Goal: Information Seeking & Learning: Learn about a topic

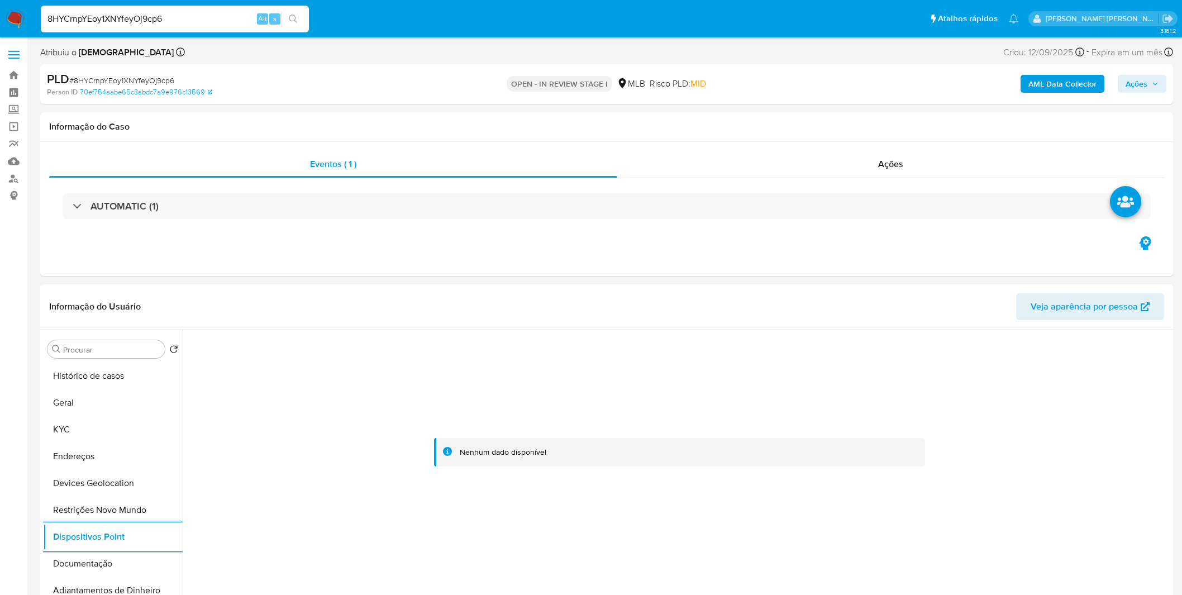
select select "10"
click at [118, 429] on button "KYC" at bounding box center [108, 429] width 131 height 27
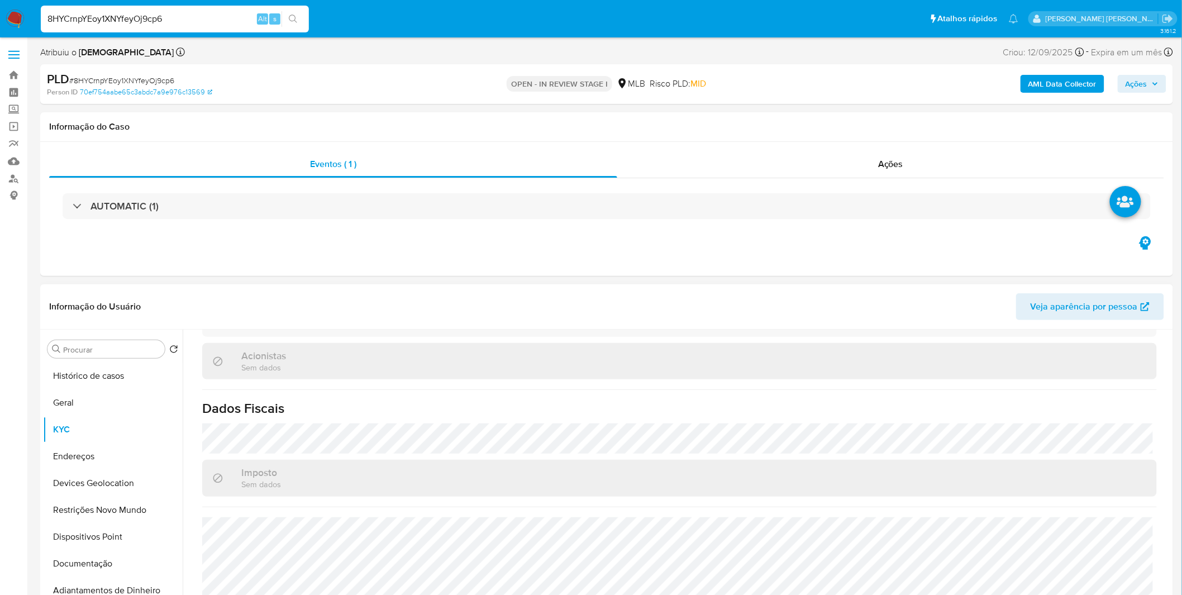
scroll to position [658, 0]
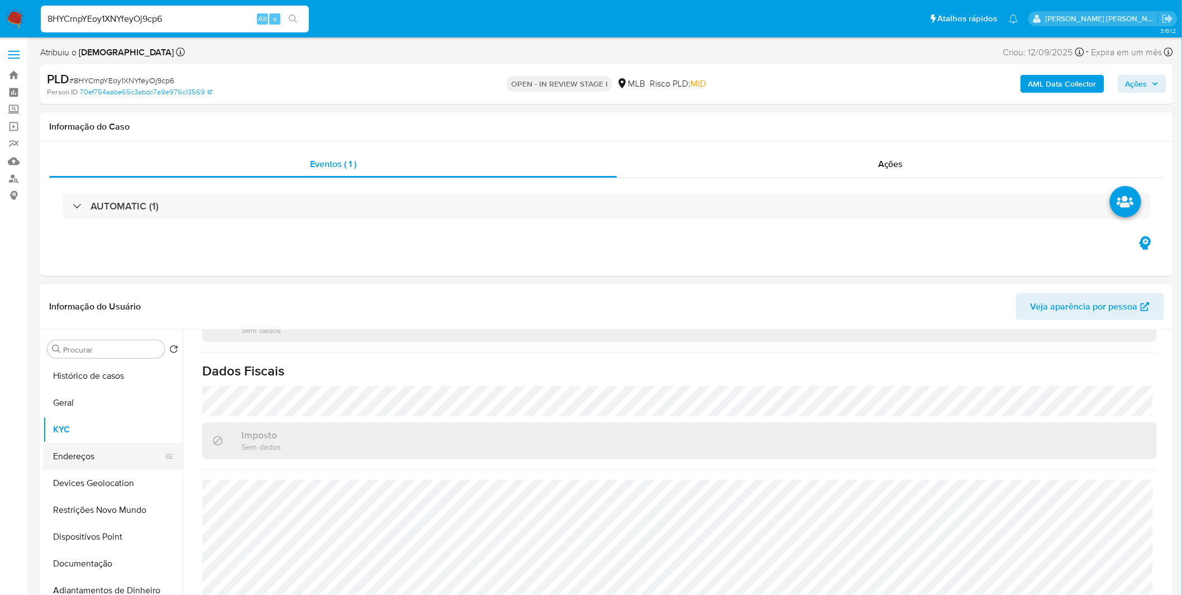
click at [108, 447] on button "Endereços" at bounding box center [108, 456] width 131 height 27
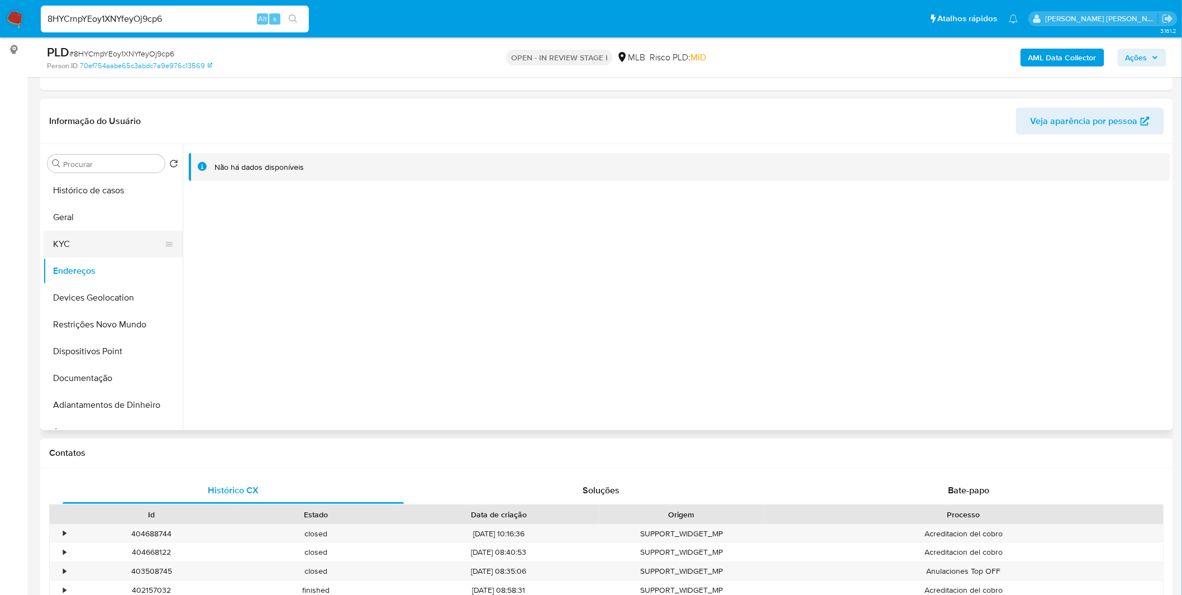
scroll to position [124, 0]
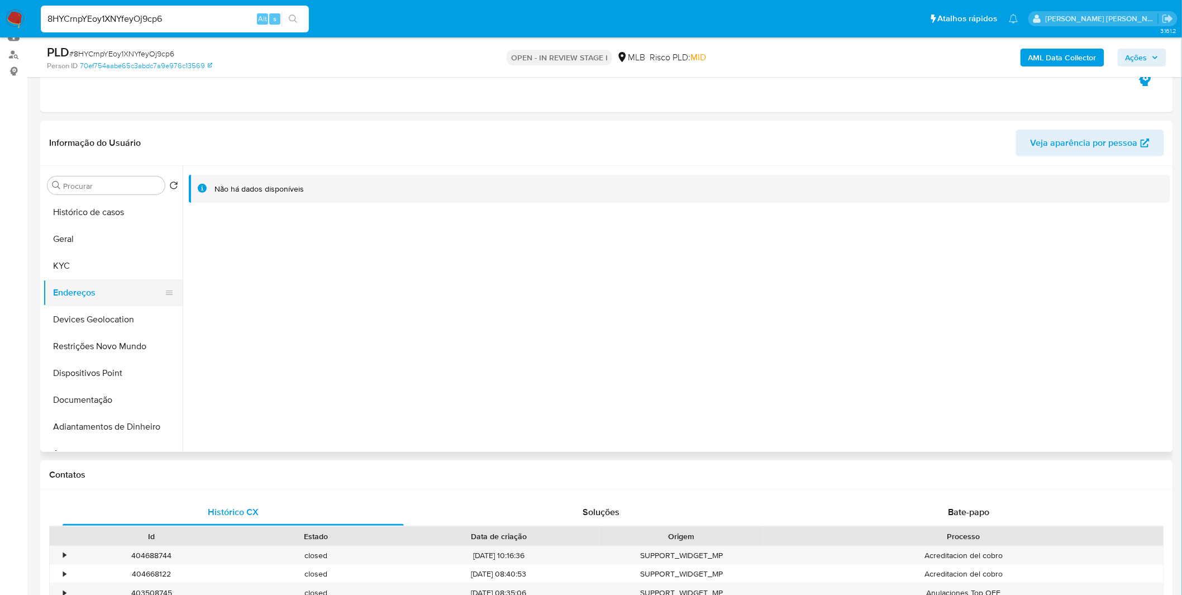
click at [95, 282] on button "Endereços" at bounding box center [108, 292] width 131 height 27
click at [101, 269] on button "KYC" at bounding box center [108, 266] width 131 height 27
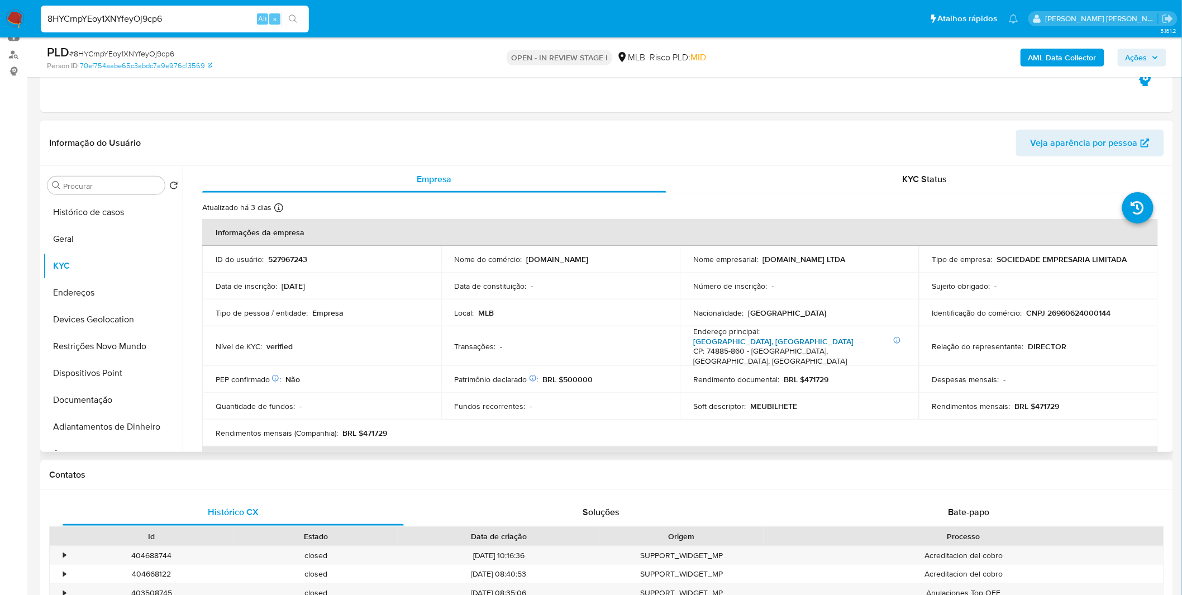
click at [789, 341] on link "Rua Dos Salgueiros, Jardins Valência" at bounding box center [773, 341] width 160 height 11
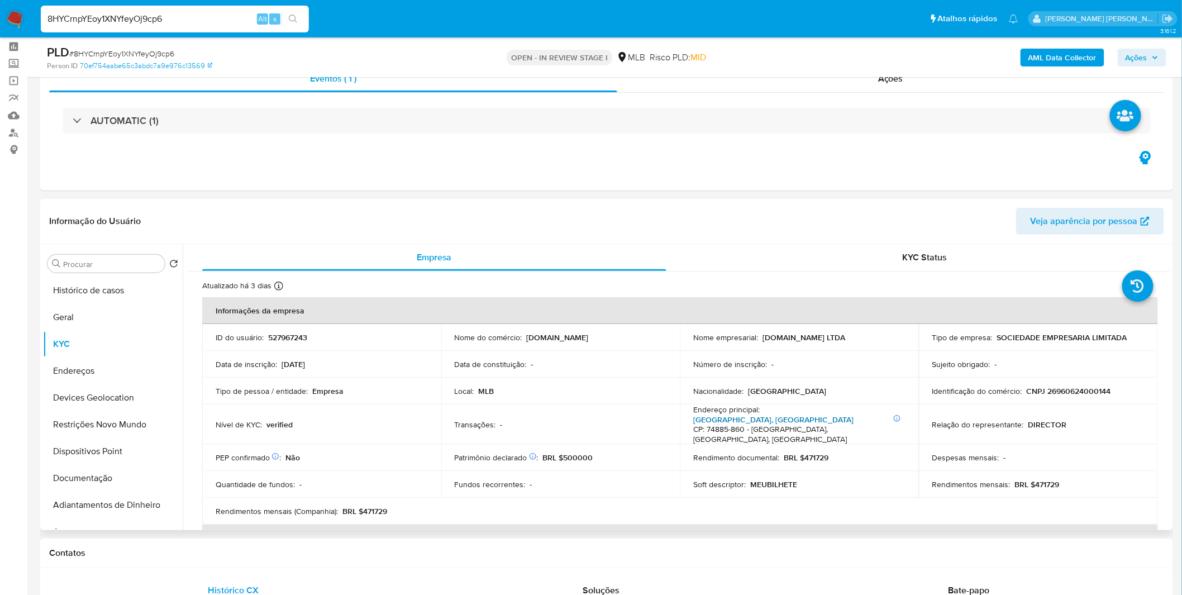
scroll to position [0, 0]
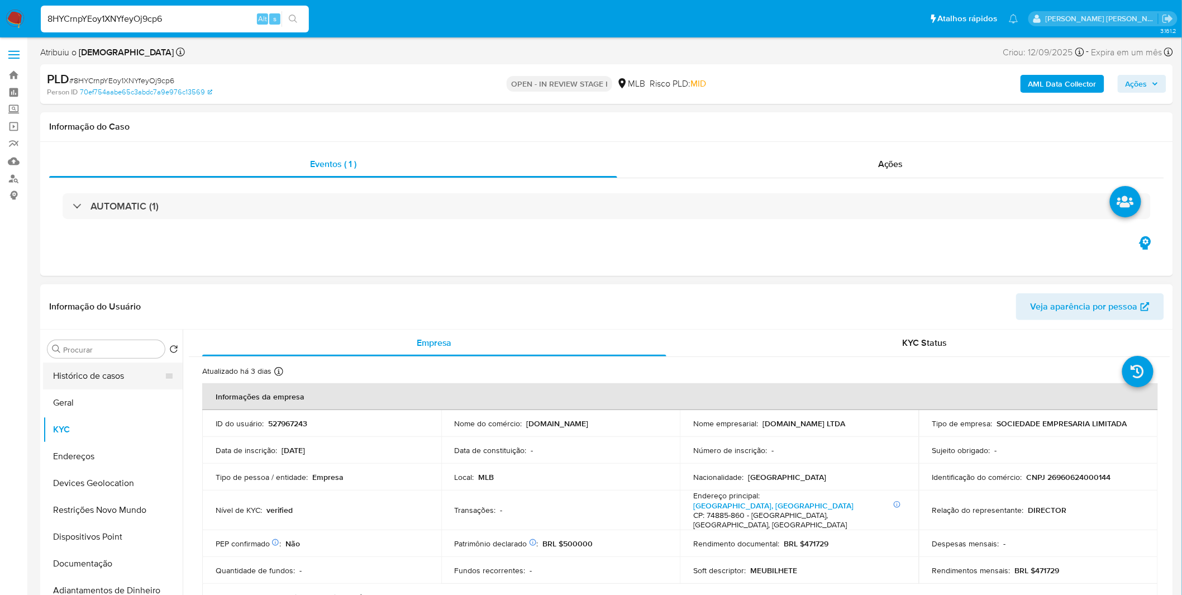
click at [107, 377] on button "Histórico de casos" at bounding box center [108, 376] width 131 height 27
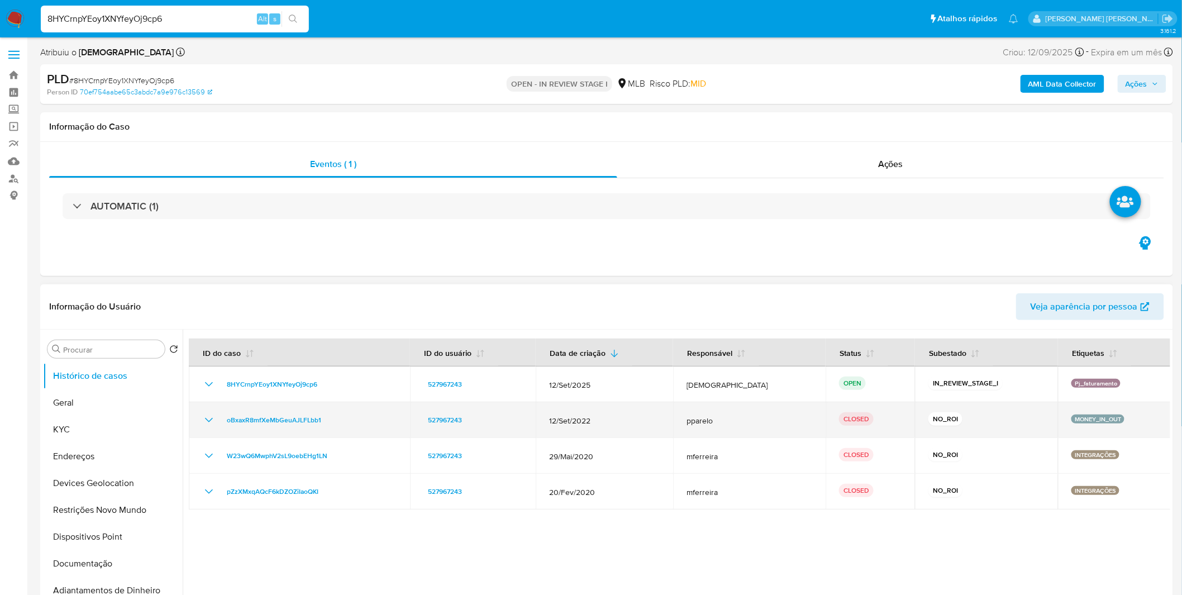
click at [218, 425] on div "oBxaxR8mfXeMbGeuAJLFLbb1" at bounding box center [299, 420] width 194 height 13
click at [212, 421] on icon "Mostrar/Ocultar" at bounding box center [208, 420] width 13 height 13
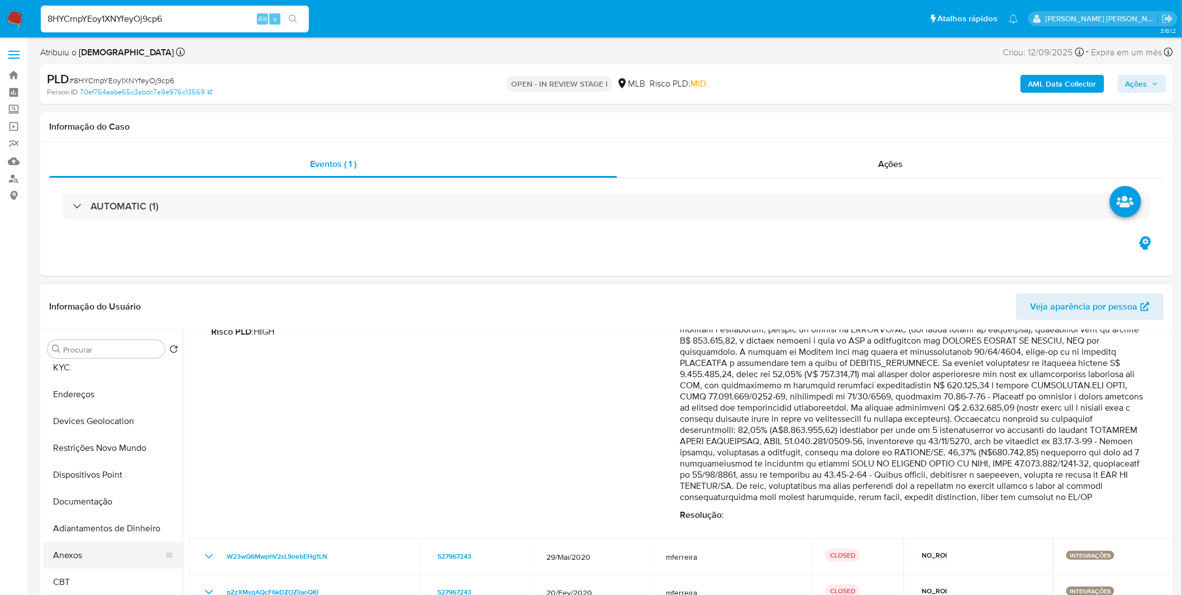
scroll to position [124, 0]
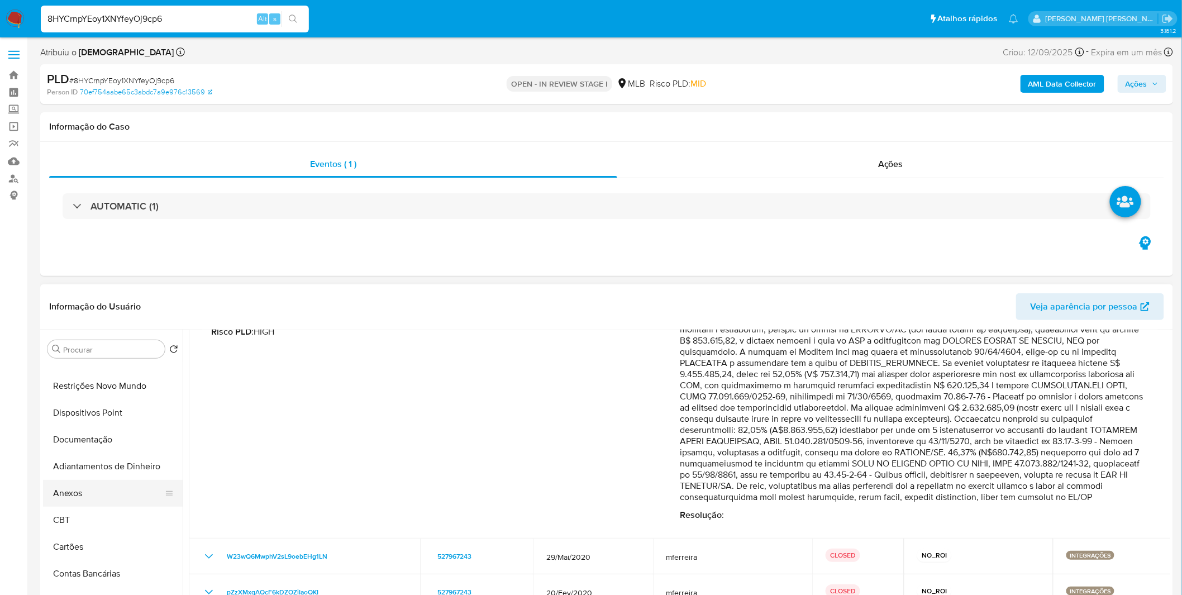
click at [98, 495] on button "Anexos" at bounding box center [108, 493] width 131 height 27
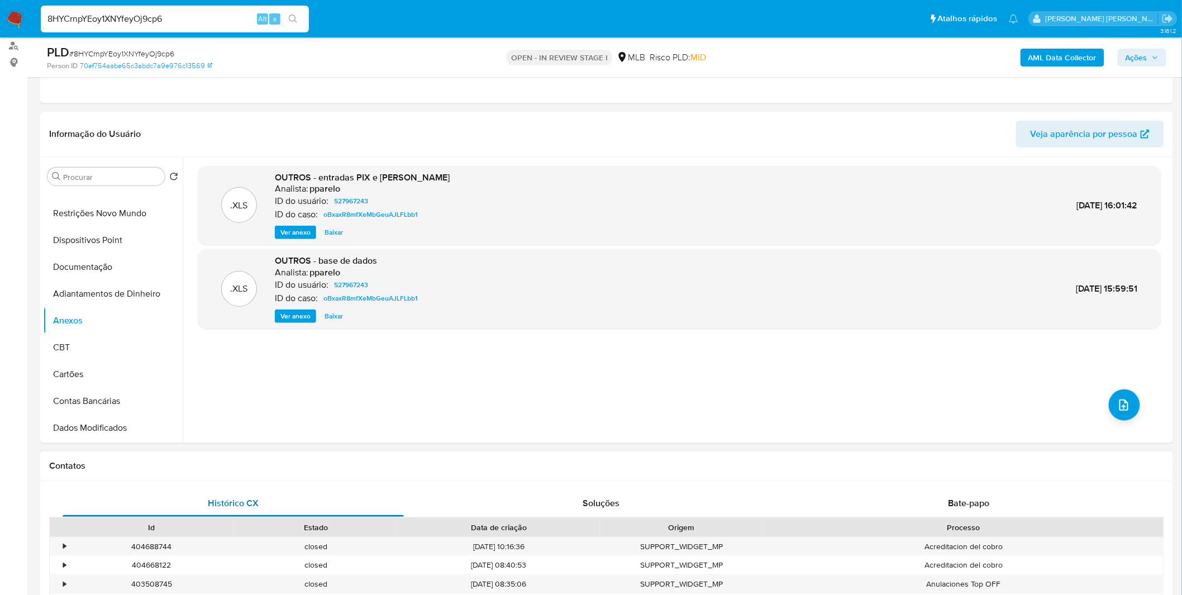
scroll to position [186, 0]
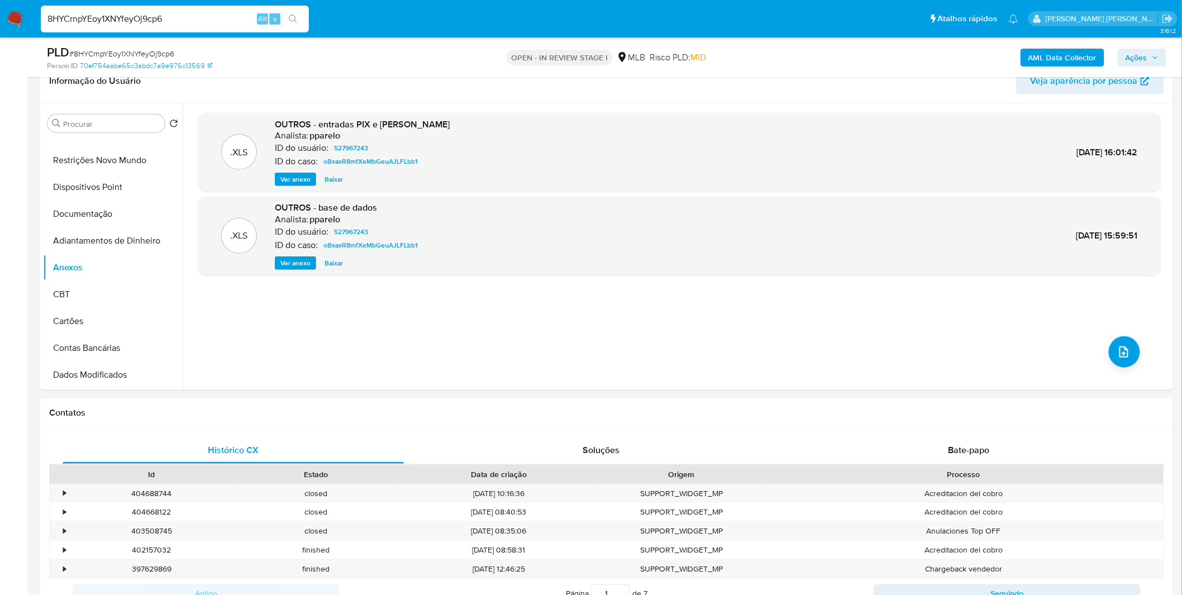
click at [110, 12] on input "8HYCrnpYEoy1XNYfeyOj9cp6" at bounding box center [175, 19] width 268 height 15
paste input "9qT6RkFTYdJfEzkG5NpSWnuB"
type input "9qT6RkFTYdJfEzkG5NpSWnuB"
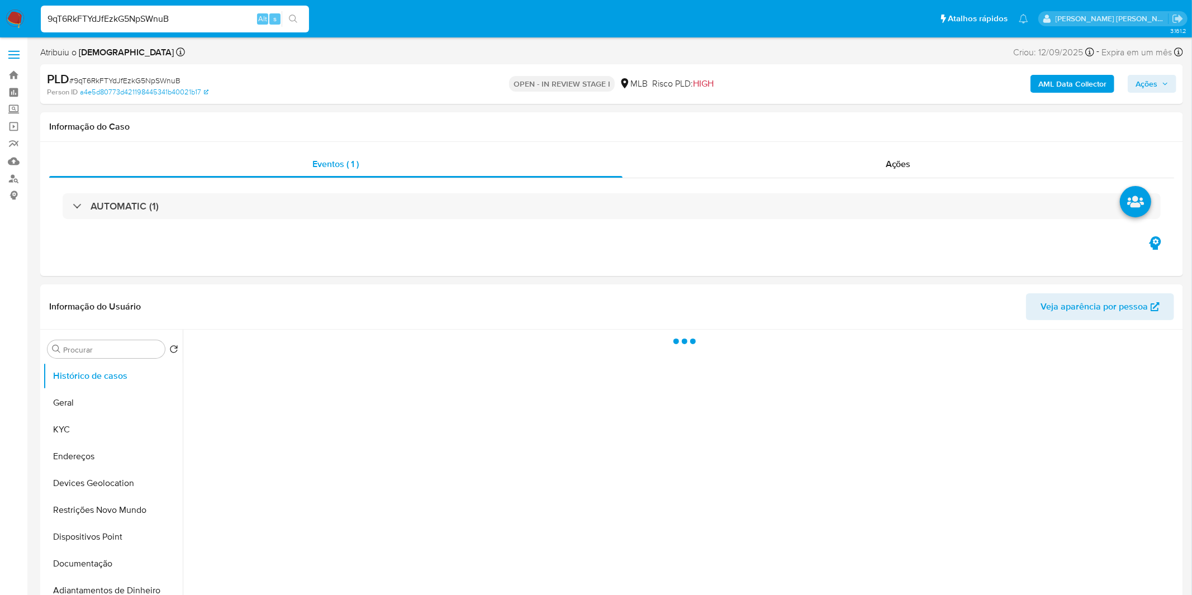
select select "10"
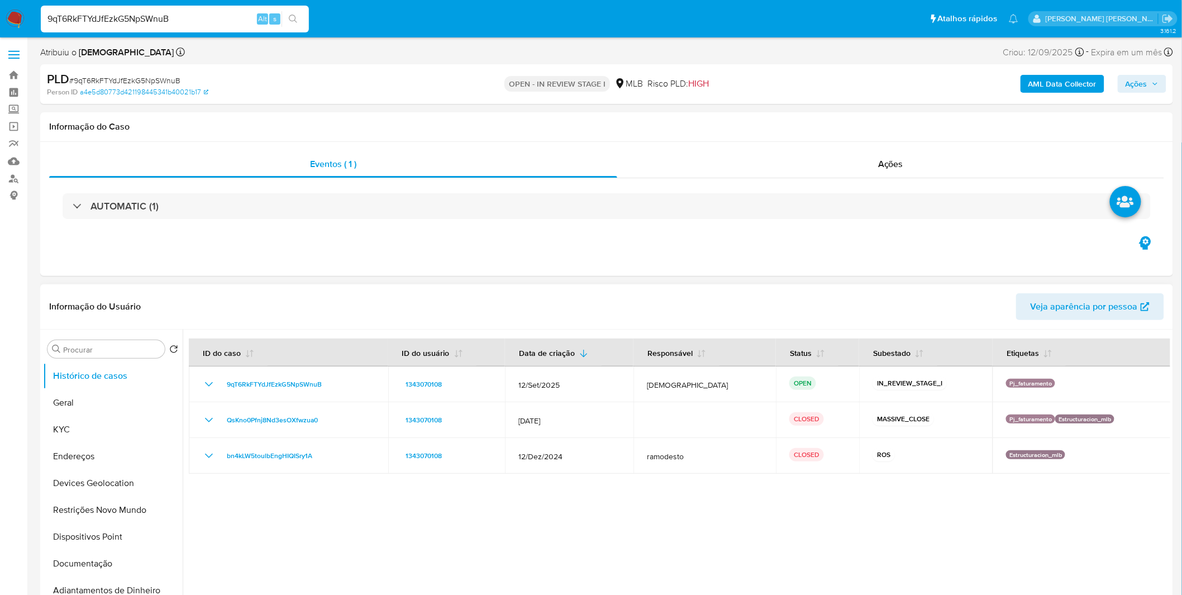
click at [558, 488] on div at bounding box center [677, 473] width 988 height 286
click at [77, 398] on button "Geral" at bounding box center [108, 402] width 131 height 27
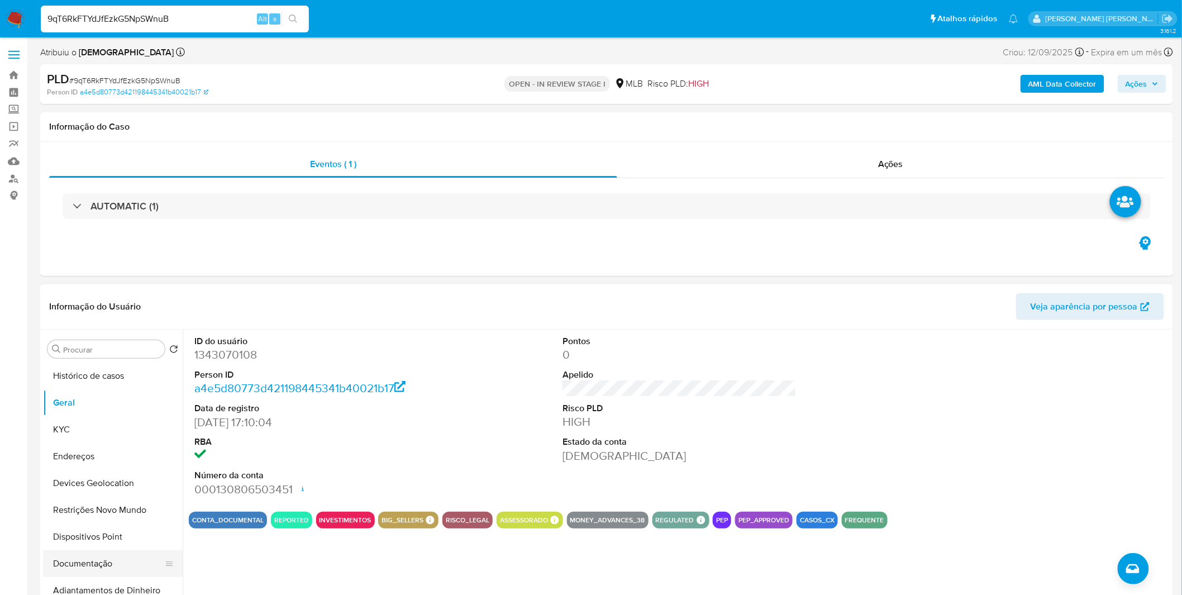
click at [102, 563] on button "Documentação" at bounding box center [108, 563] width 131 height 27
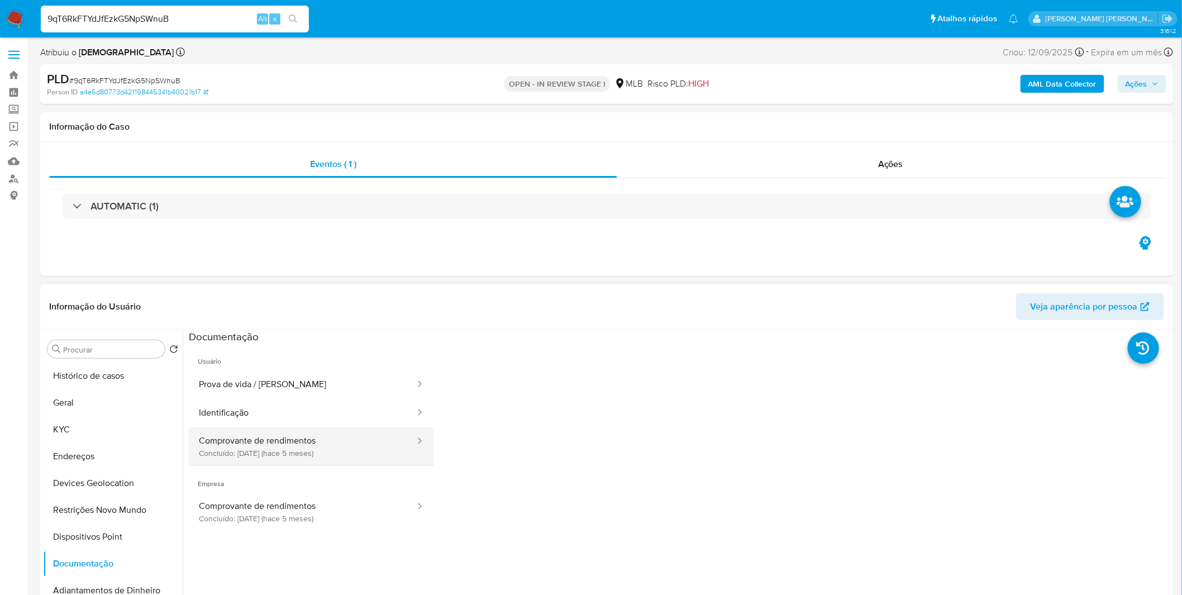
click at [289, 448] on button "Comprovante de rendimentos Concluído: 22/04/2025 (hace 5 meses)" at bounding box center [302, 446] width 227 height 38
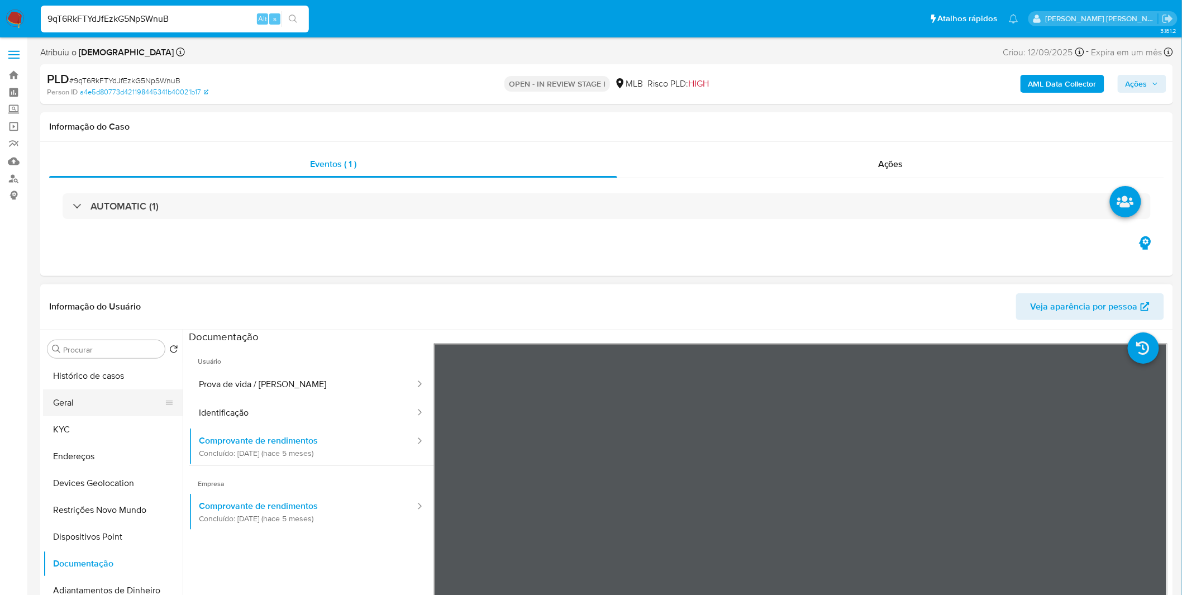
click at [101, 404] on button "Geral" at bounding box center [108, 402] width 131 height 27
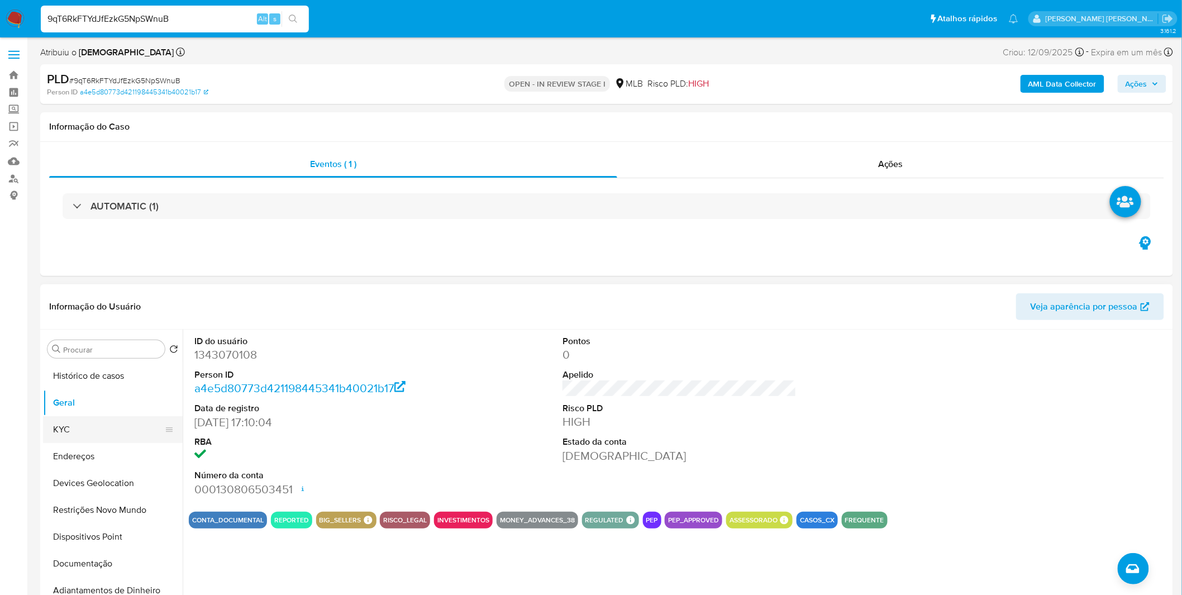
click at [65, 435] on button "KYC" at bounding box center [108, 429] width 131 height 27
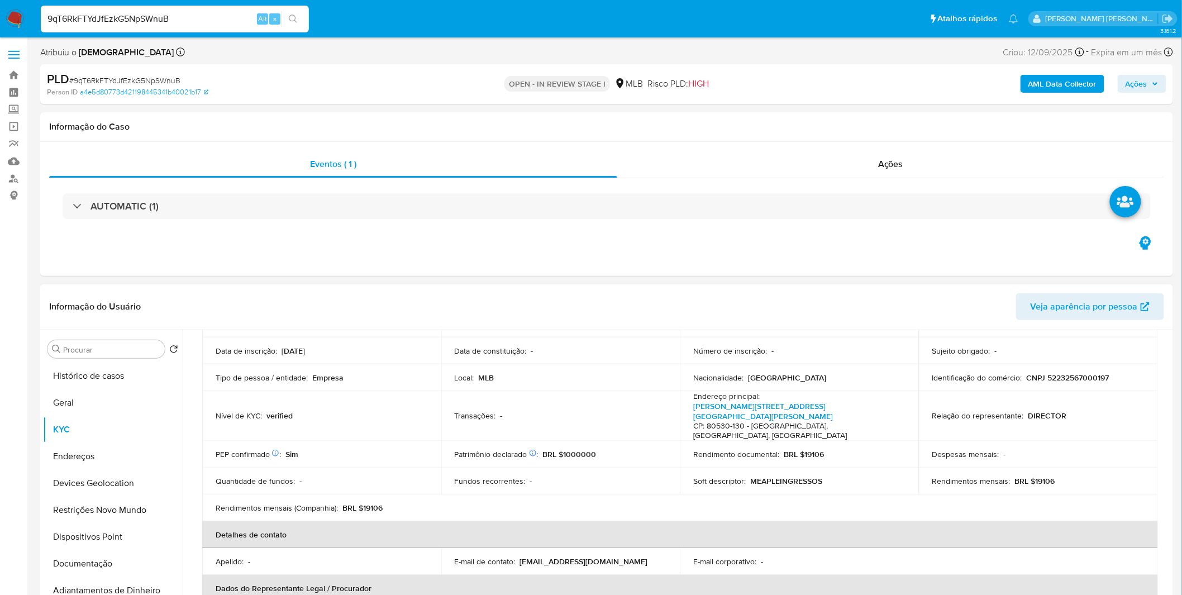
scroll to position [310, 0]
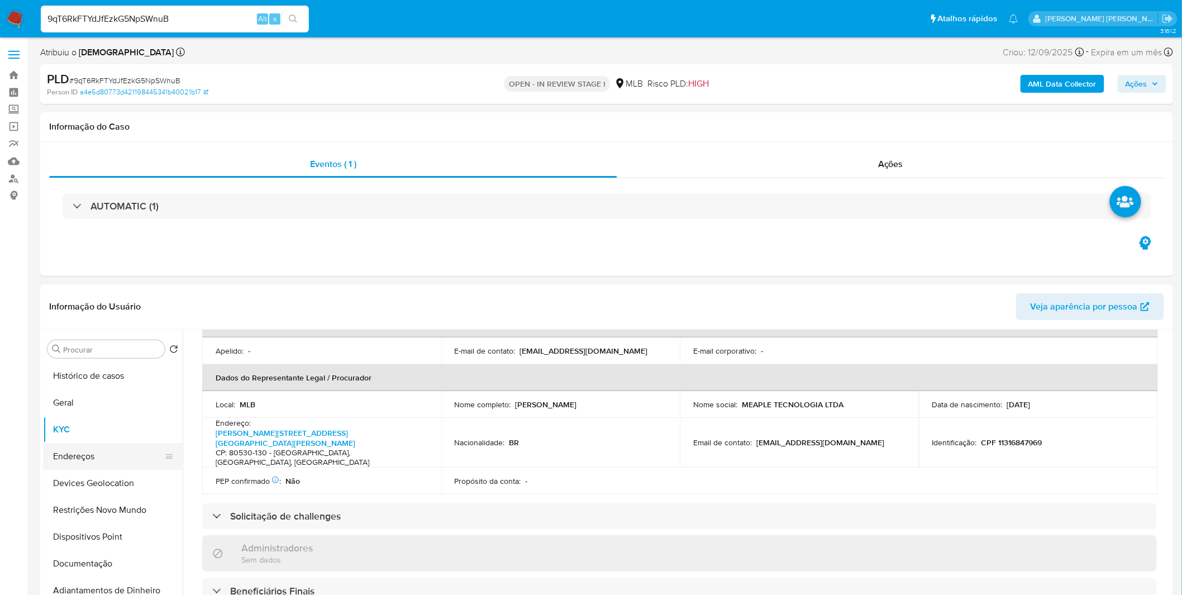
click at [109, 448] on button "Endereços" at bounding box center [108, 456] width 131 height 27
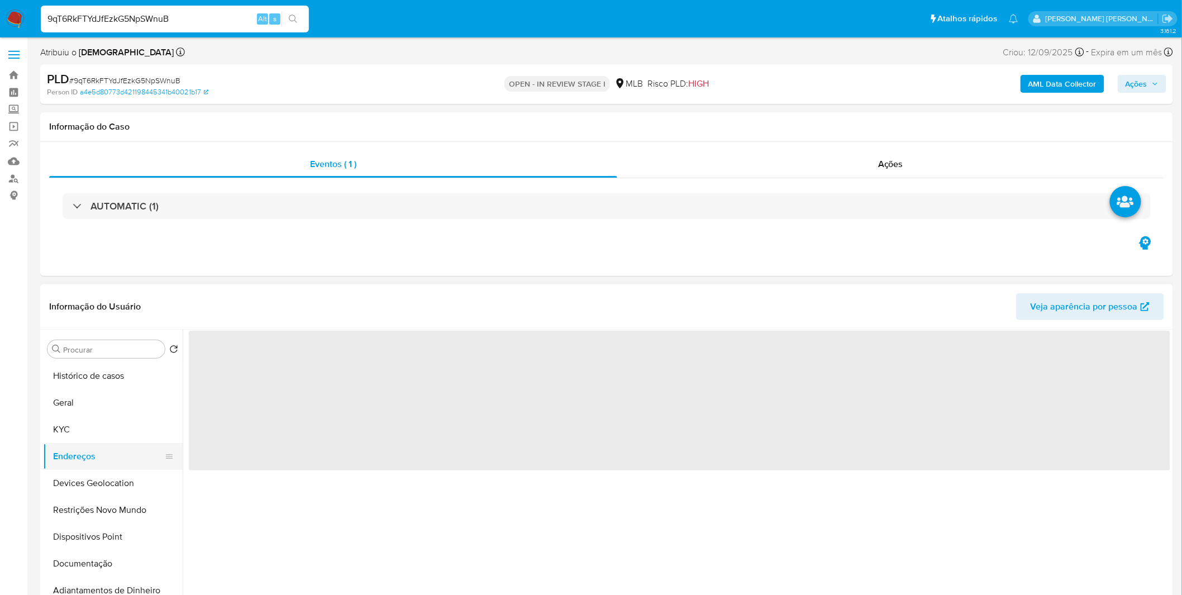
scroll to position [0, 0]
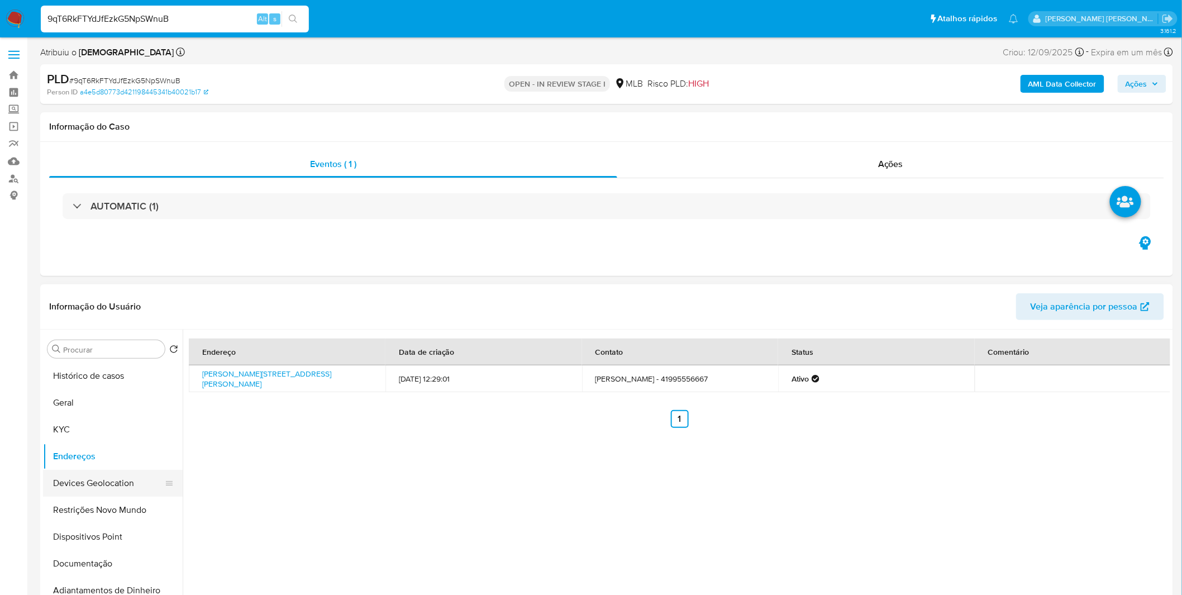
click at [93, 488] on button "Devices Geolocation" at bounding box center [108, 483] width 131 height 27
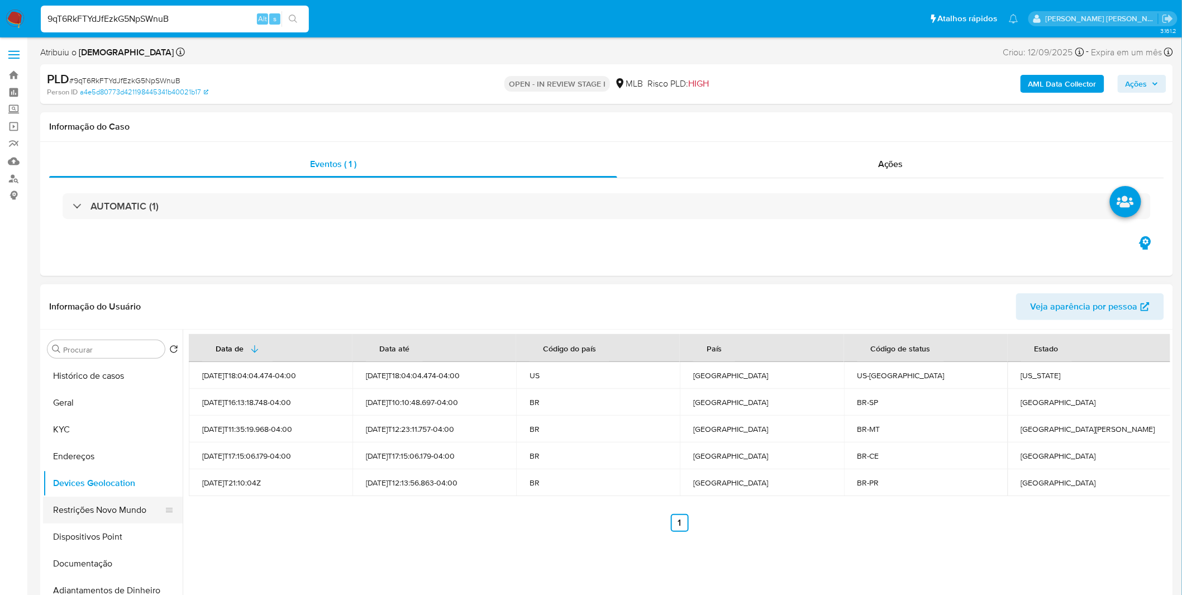
click at [74, 515] on button "Restrições Novo Mundo" at bounding box center [108, 510] width 131 height 27
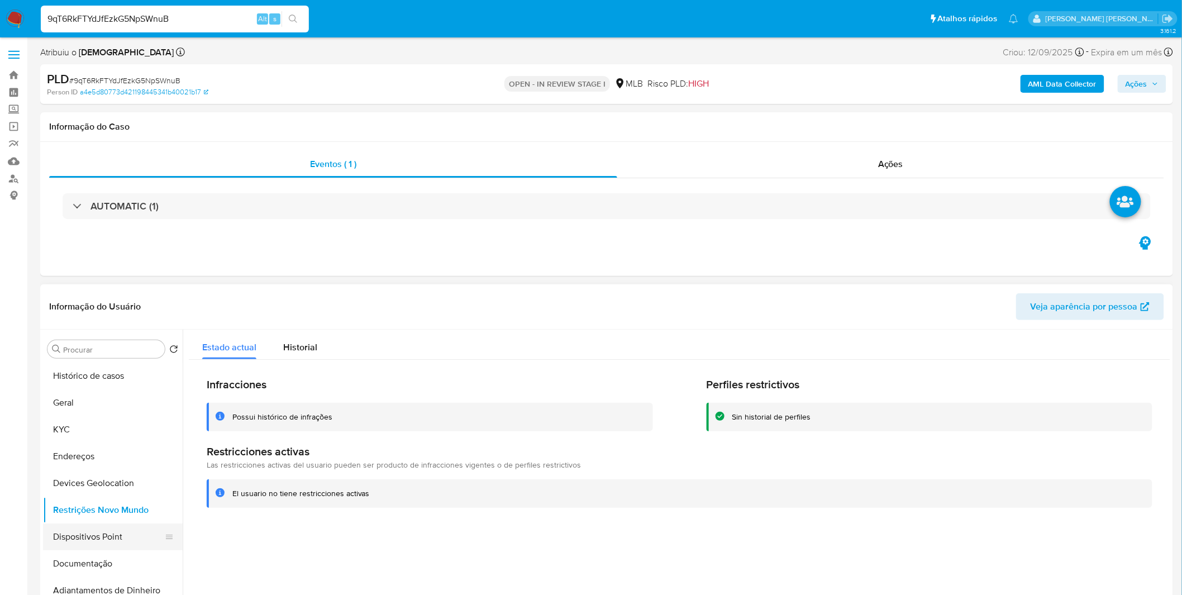
click at [80, 526] on button "Dispositivos Point" at bounding box center [108, 537] width 131 height 27
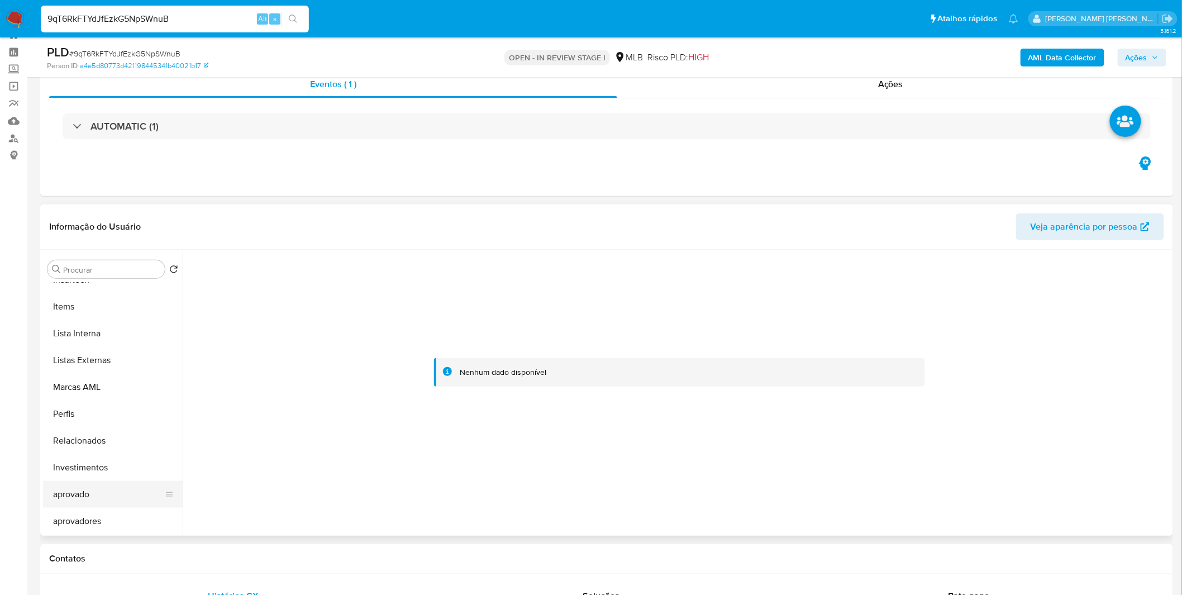
scroll to position [62, 0]
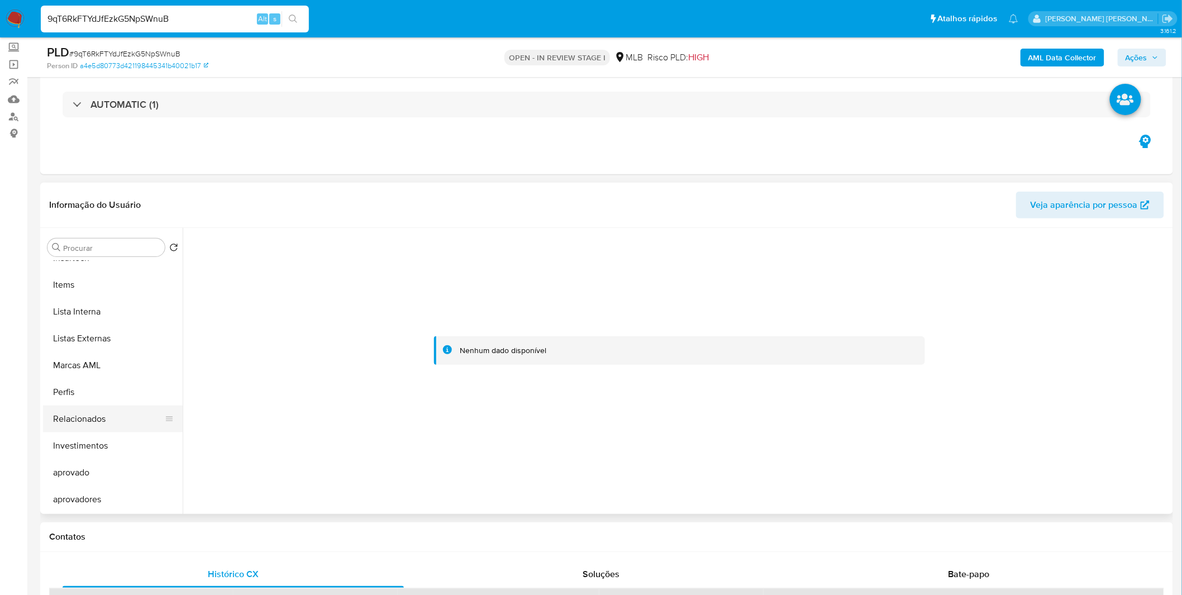
click at [96, 408] on button "Relacionados" at bounding box center [108, 419] width 131 height 27
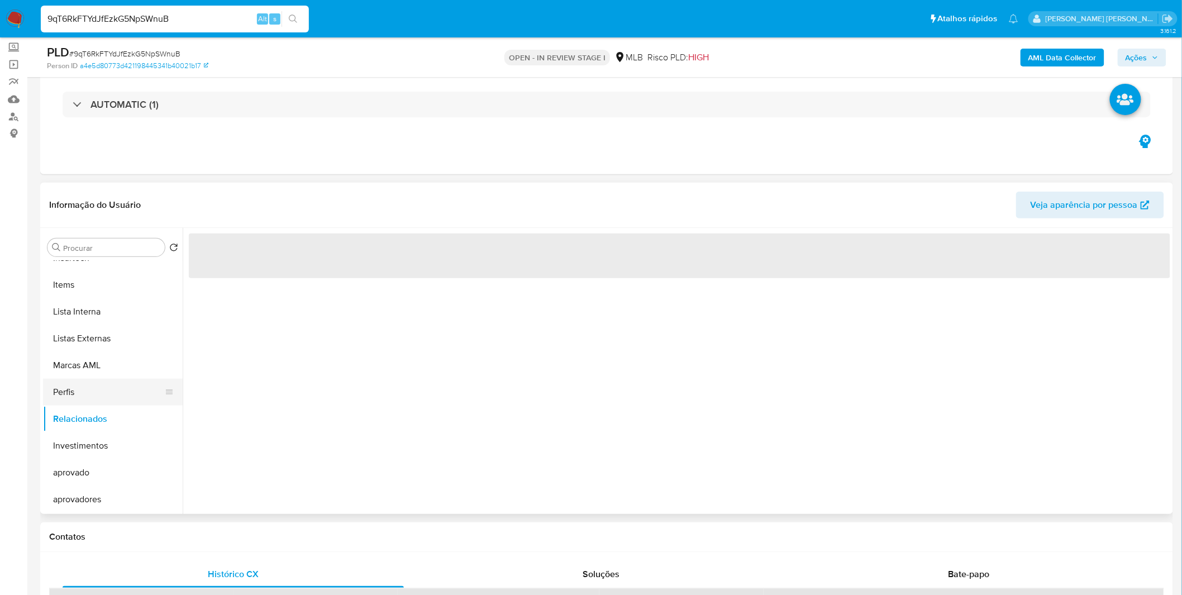
click at [102, 400] on button "Perfis" at bounding box center [108, 392] width 131 height 27
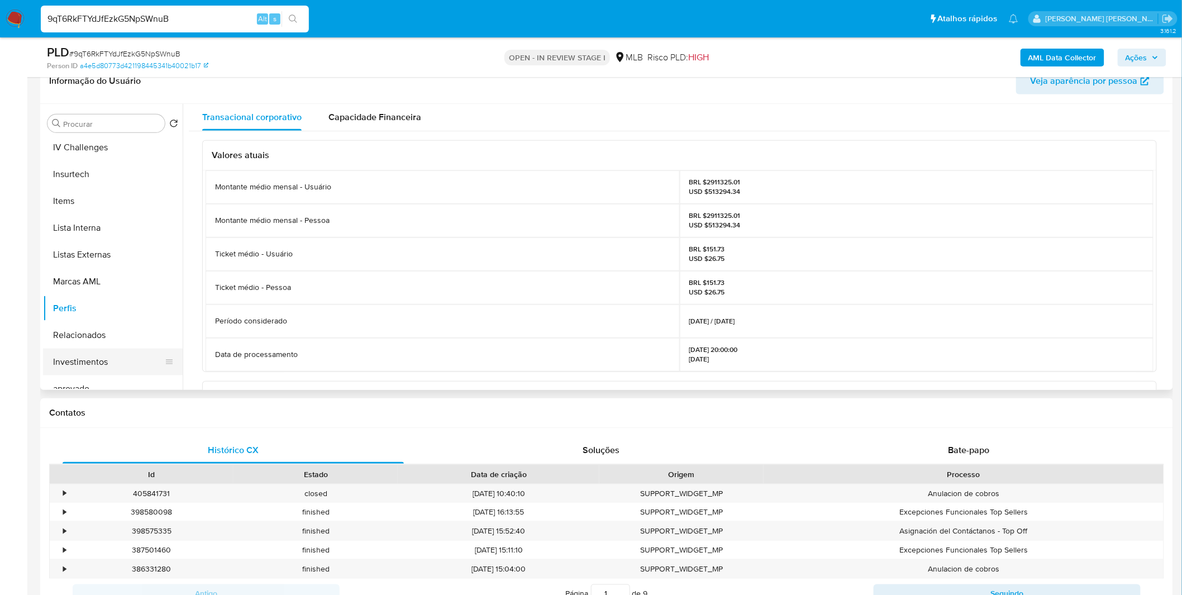
scroll to position [517, 0]
click at [98, 274] on button "Listas Externas" at bounding box center [108, 276] width 131 height 27
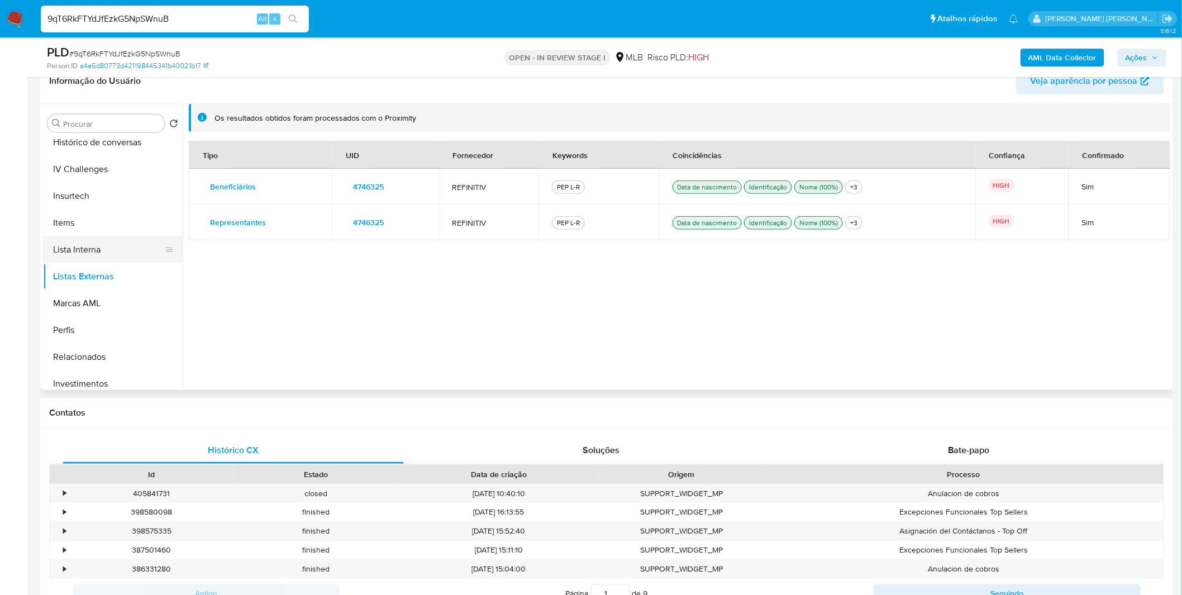
click at [74, 250] on button "Lista Interna" at bounding box center [108, 249] width 131 height 27
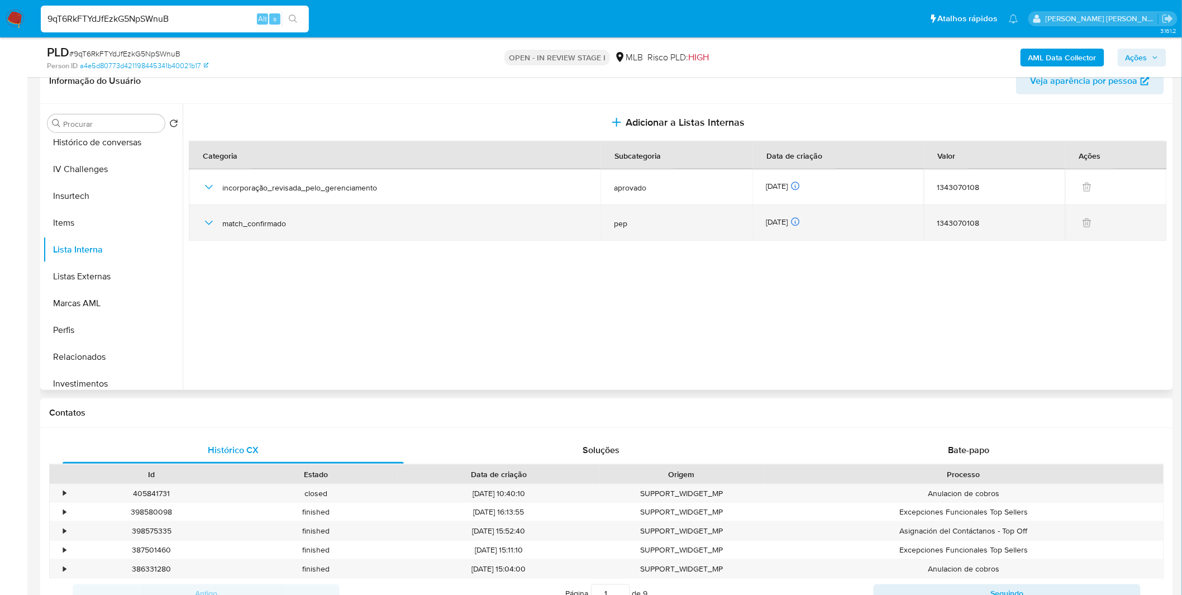
click at [197, 218] on td "match_confirmado" at bounding box center [395, 223] width 412 height 36
click at [206, 221] on icon "button" at bounding box center [209, 223] width 8 height 4
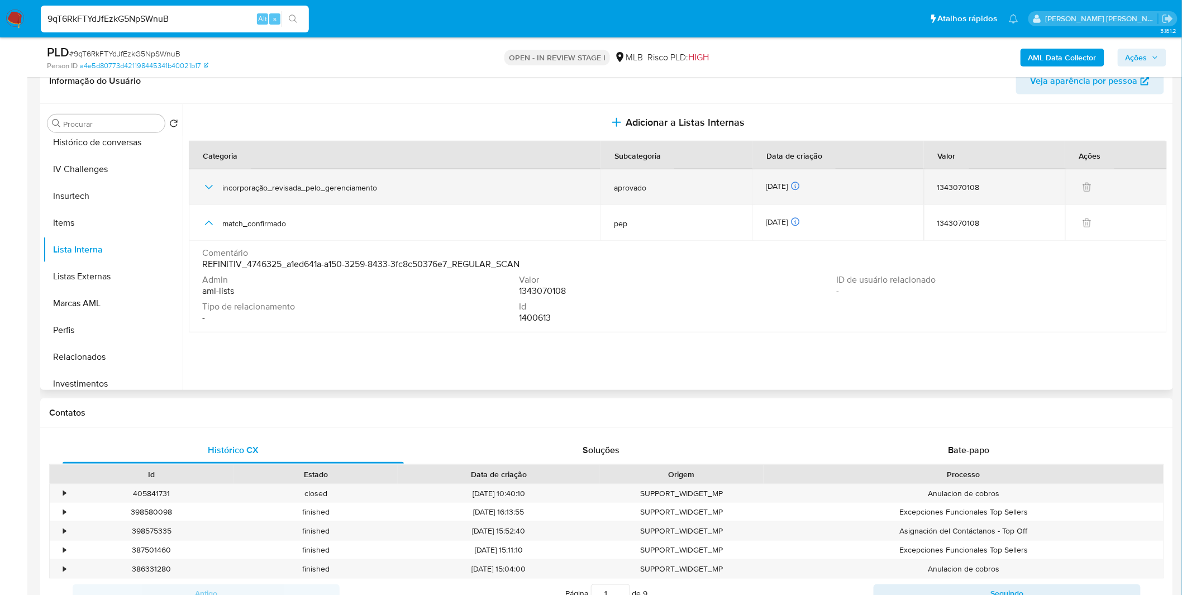
click at [235, 193] on div "incorporação_revisada_pelo_gerenciamento" at bounding box center [394, 187] width 385 height 36
click at [210, 188] on icon "button" at bounding box center [209, 187] width 8 height 4
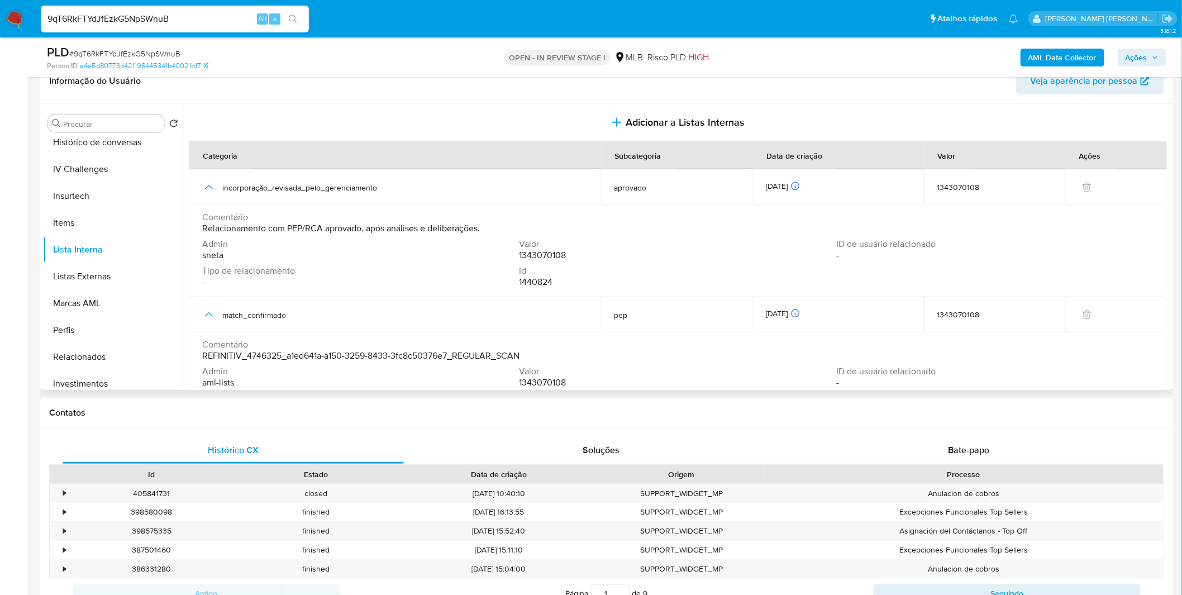
click at [395, 212] on span "Comentário" at bounding box center [676, 217] width 949 height 11
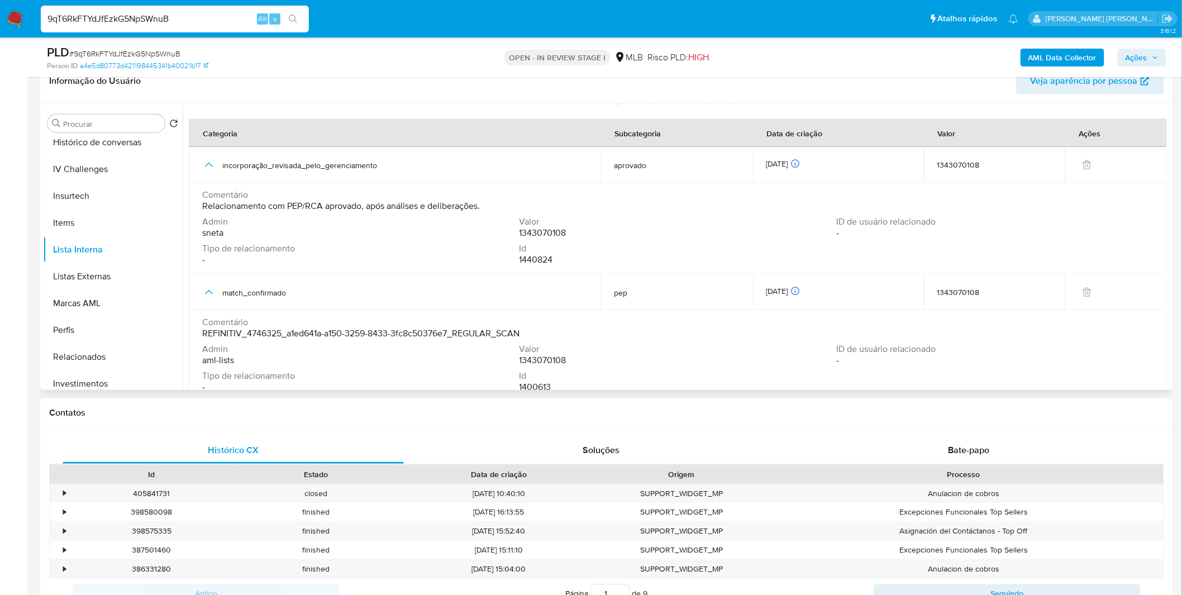
scroll to position [34, 0]
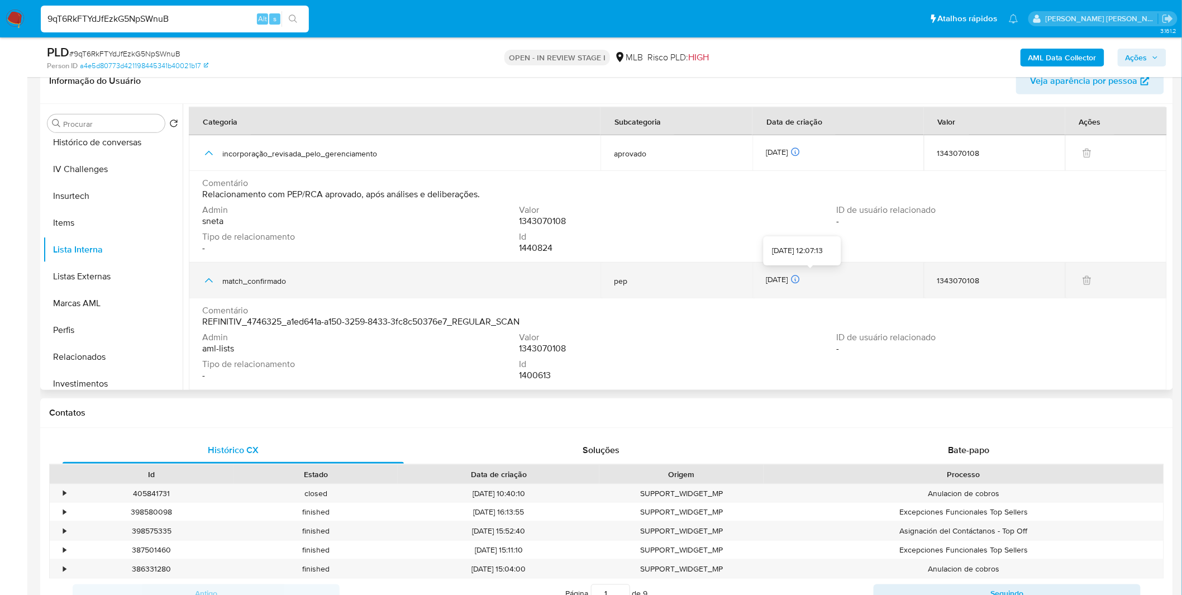
click at [801, 278] on icon at bounding box center [796, 279] width 10 height 10
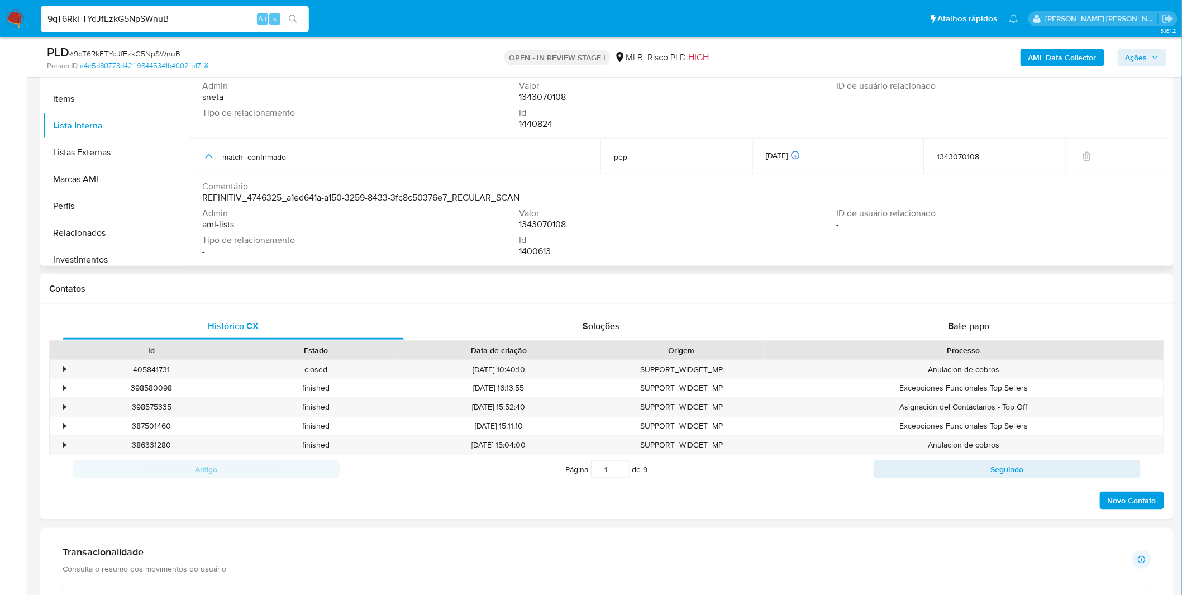
click at [305, 224] on div "Admin aml-lists" at bounding box center [360, 219] width 317 height 22
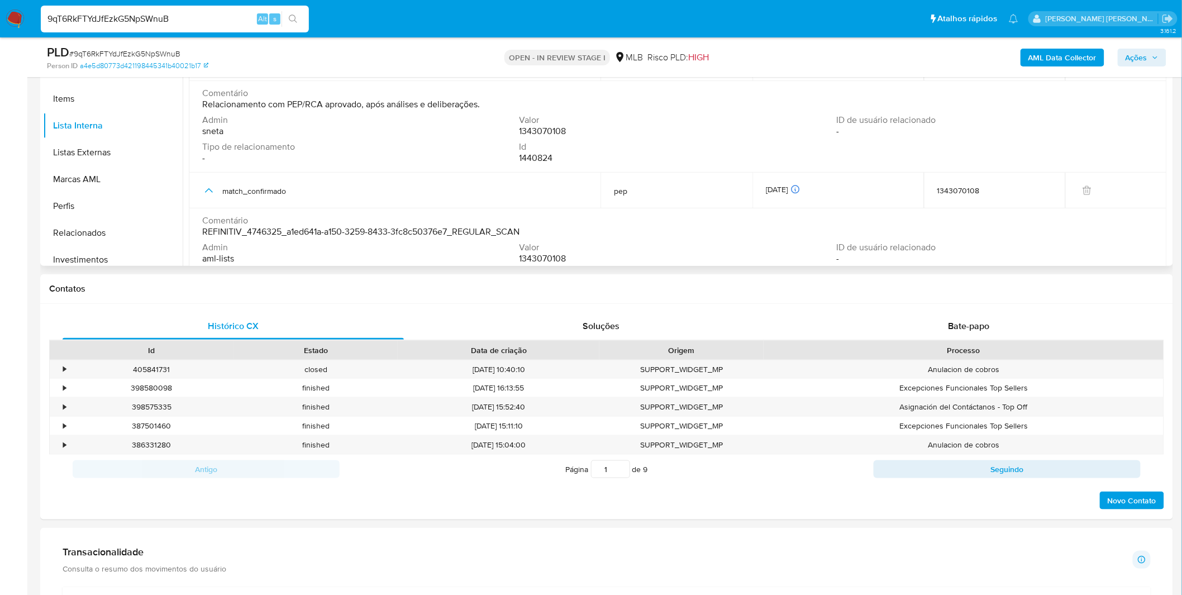
click at [303, 141] on span "Tipo de relacionamento" at bounding box center [359, 146] width 315 height 11
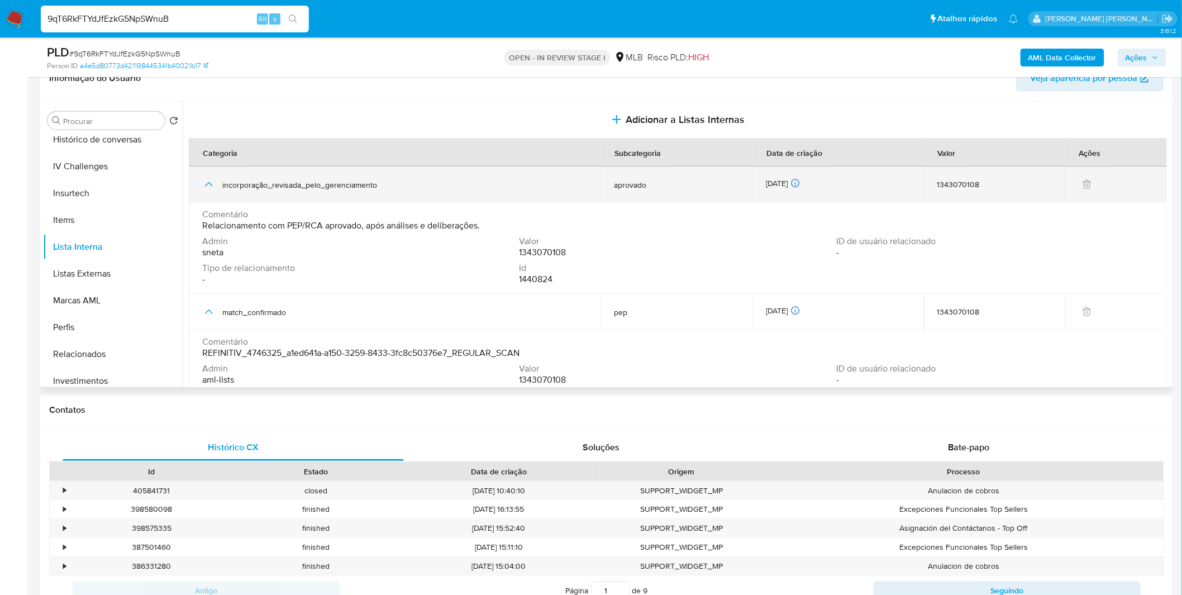
scroll to position [186, 0]
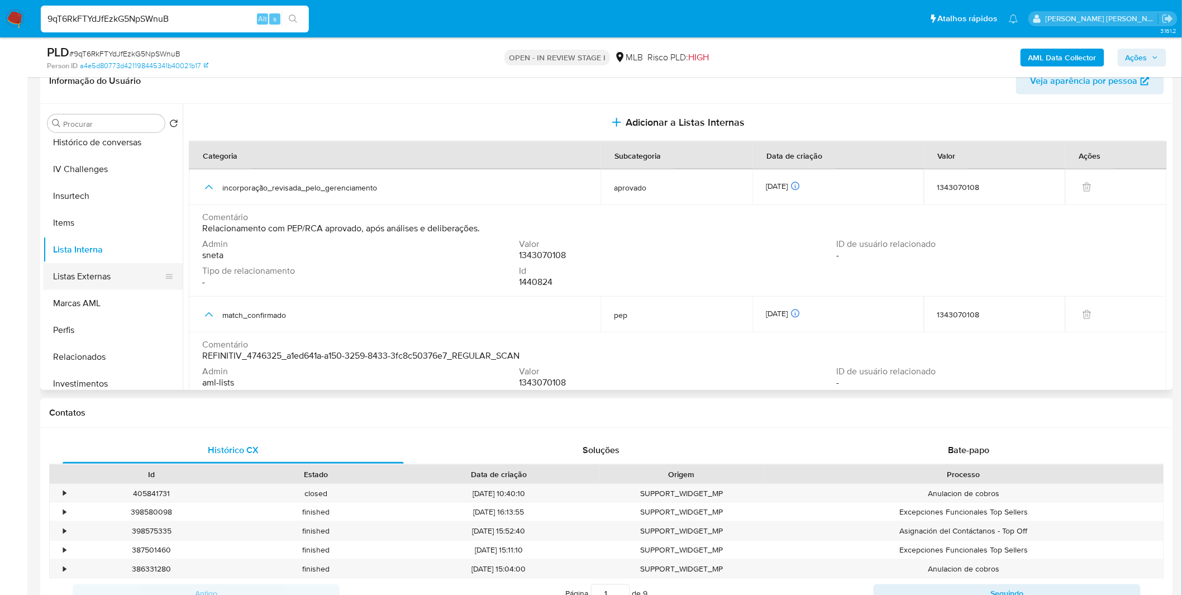
click at [90, 270] on button "Listas Externas" at bounding box center [108, 276] width 131 height 27
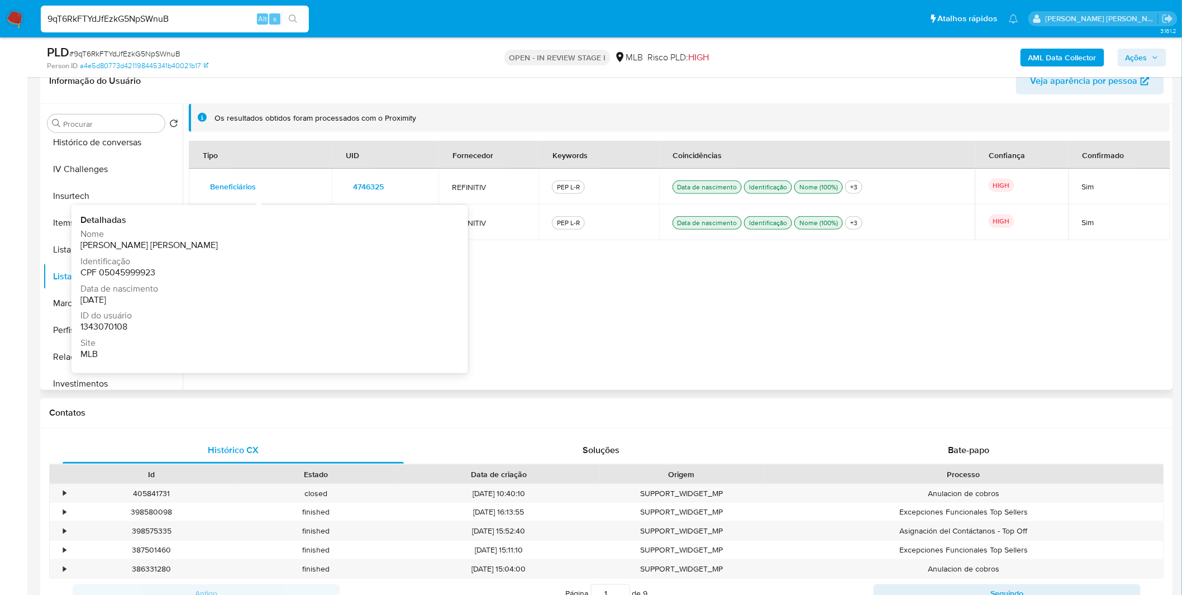
click at [215, 187] on span "Beneficiários" at bounding box center [233, 187] width 46 height 16
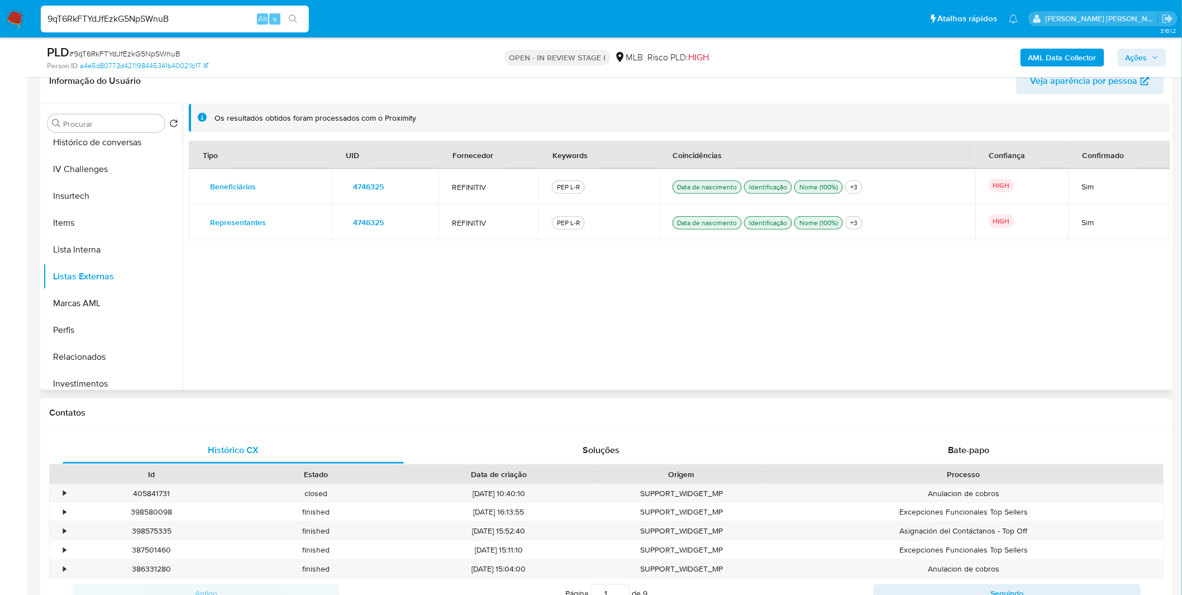
click at [504, 309] on div "Tipo UID Fornecedor Keywords Coincidências Confiança Confirmado Beneficiários D…" at bounding box center [680, 259] width 982 height 236
click at [245, 221] on span "Representantes" at bounding box center [238, 223] width 56 height 16
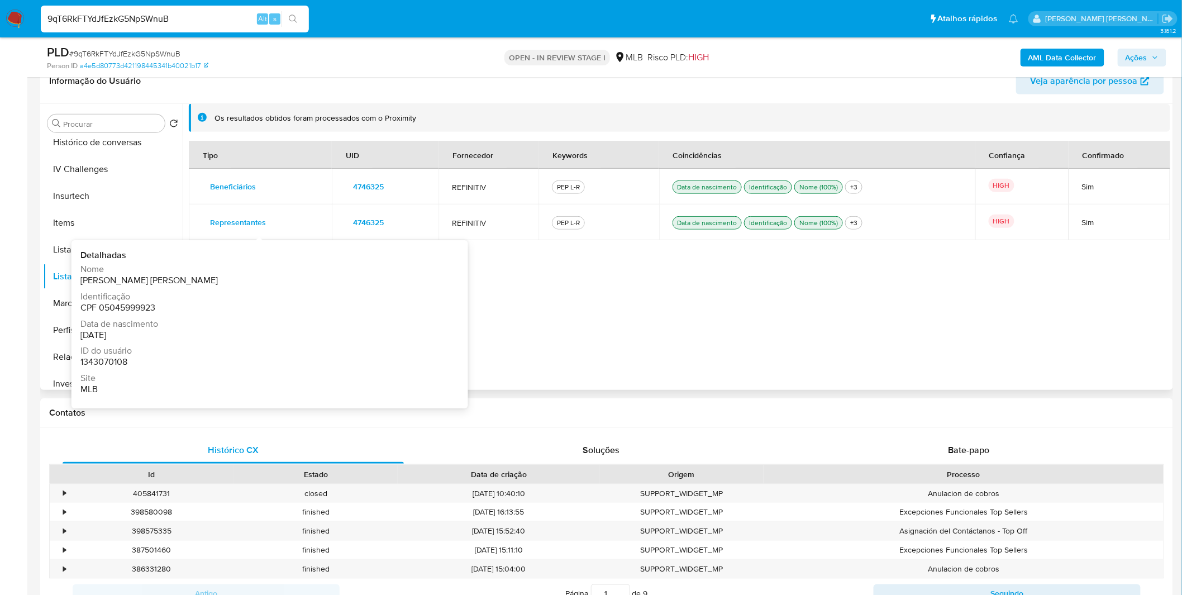
click at [245, 221] on span "Representantes" at bounding box center [238, 223] width 56 height 16
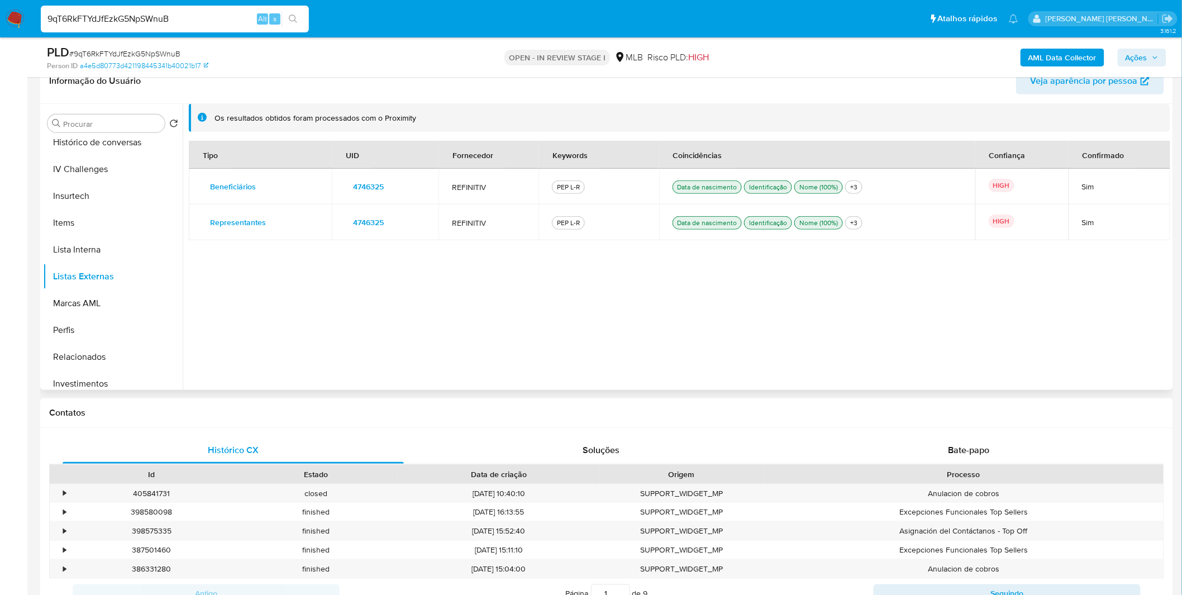
click at [1071, 222] on td "Sim" at bounding box center [1120, 223] width 102 height 36
click at [1071, 221] on td "Sim" at bounding box center [1120, 223] width 102 height 36
click at [1078, 220] on td "Sim" at bounding box center [1120, 223] width 102 height 36
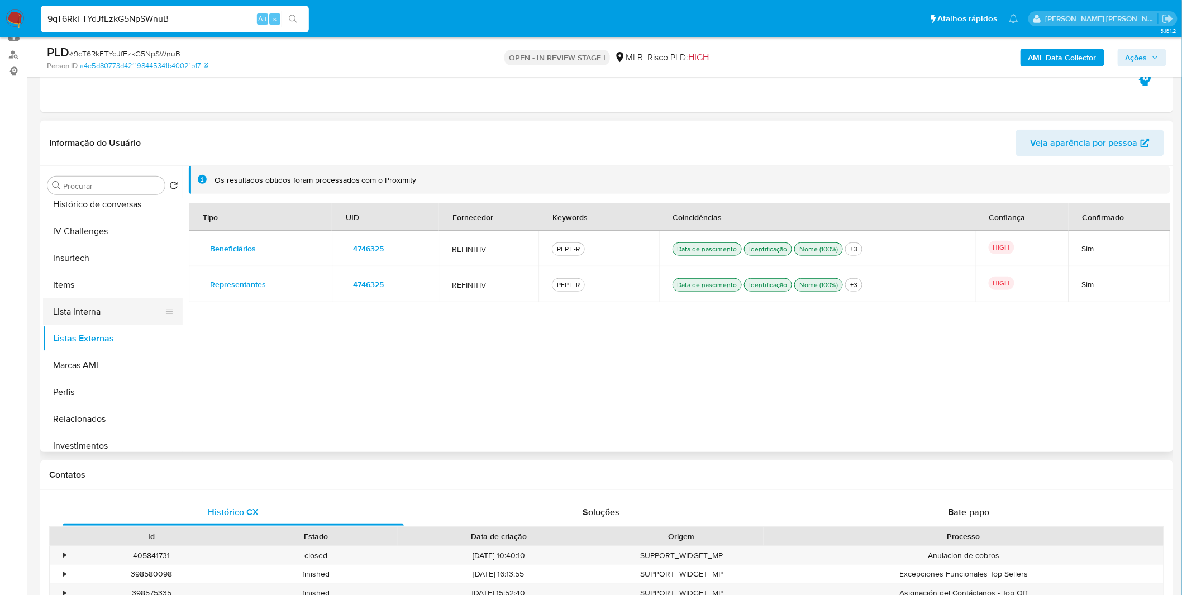
click at [127, 306] on button "Lista Interna" at bounding box center [108, 311] width 131 height 27
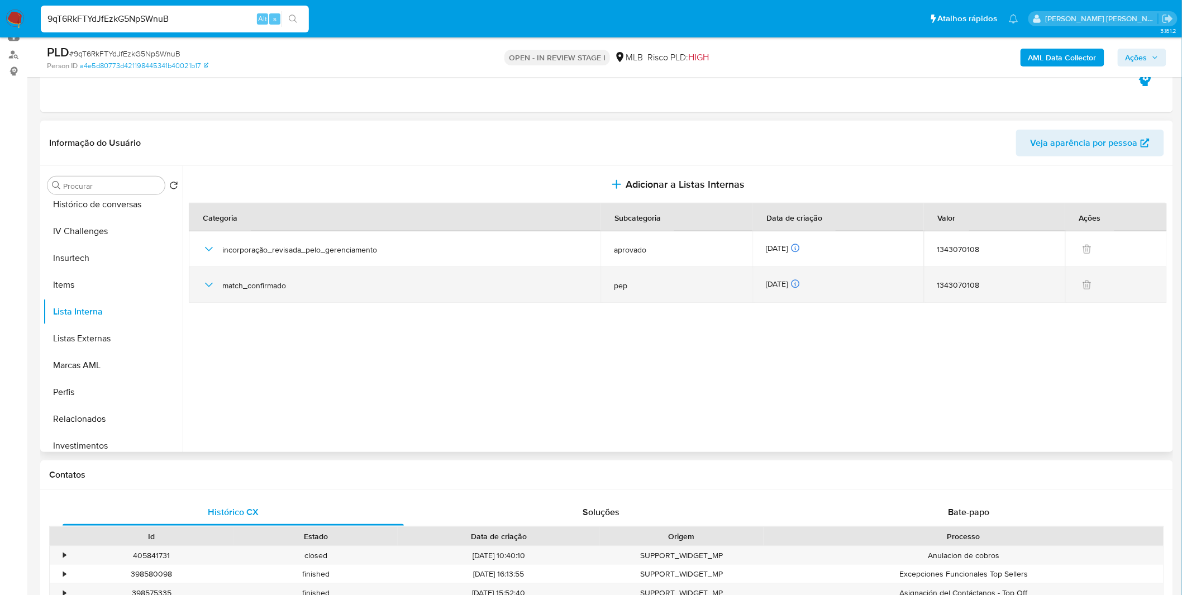
click at [210, 289] on icon "button" at bounding box center [208, 284] width 13 height 13
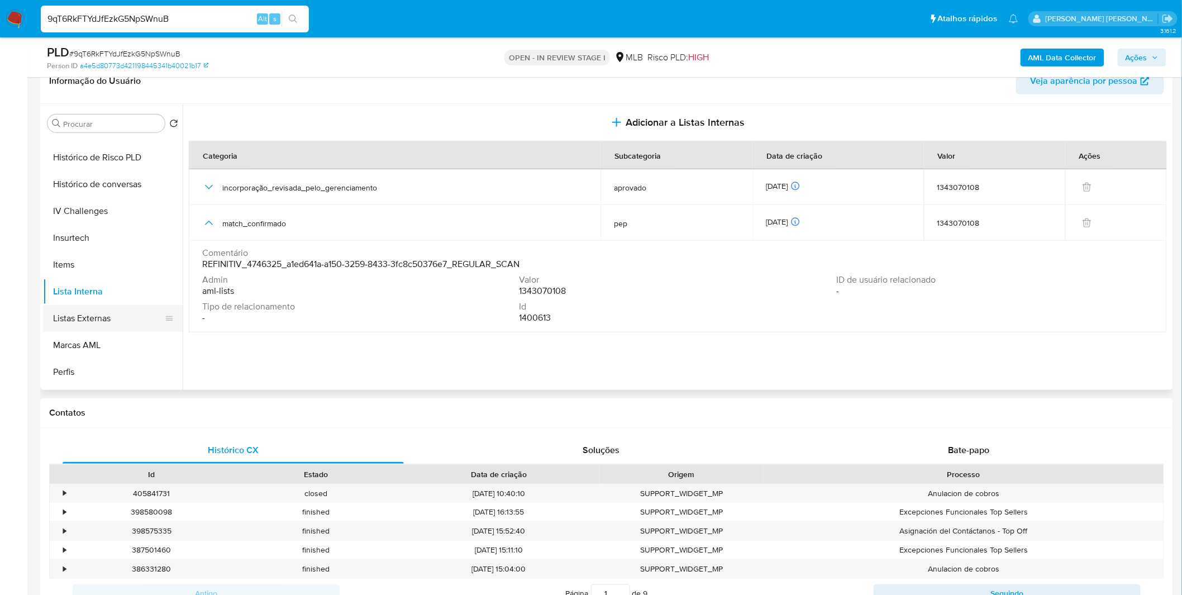
scroll to position [393, 0]
click at [73, 334] on button "Items" at bounding box center [108, 347] width 131 height 27
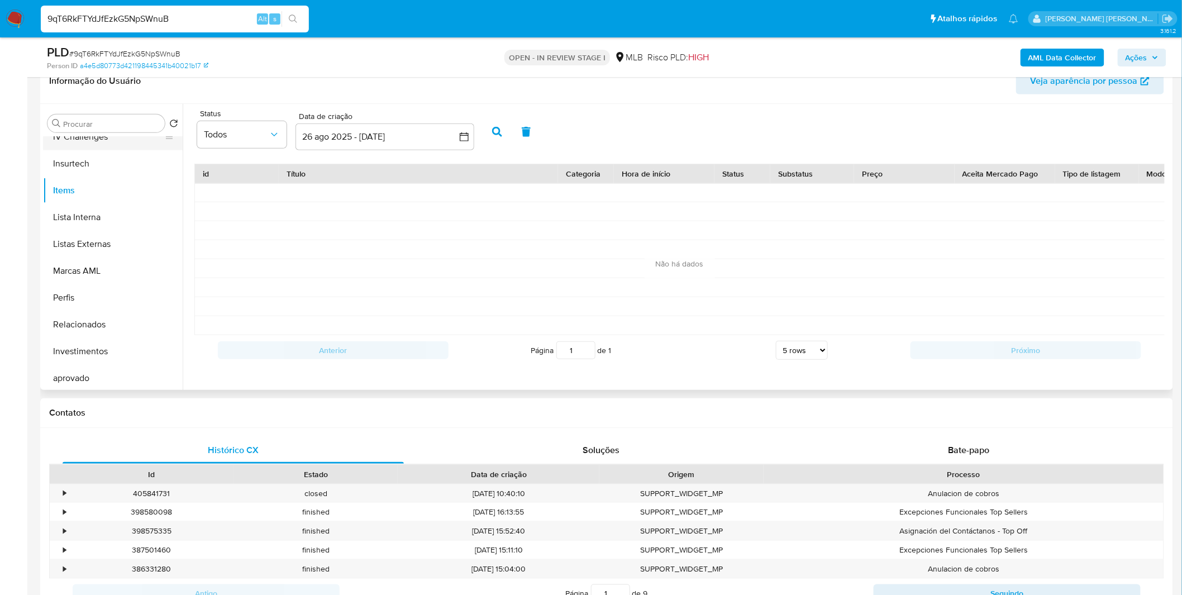
scroll to position [579, 0]
click at [103, 273] on button "Perfis" at bounding box center [108, 268] width 131 height 27
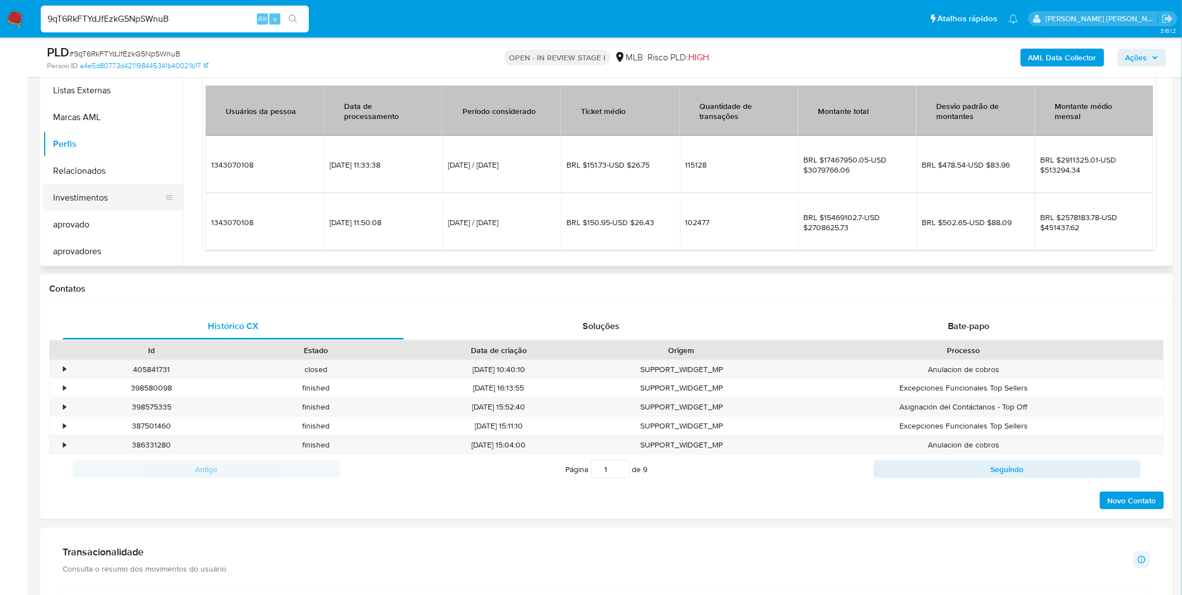
click at [119, 206] on button "Investimentos" at bounding box center [108, 197] width 131 height 27
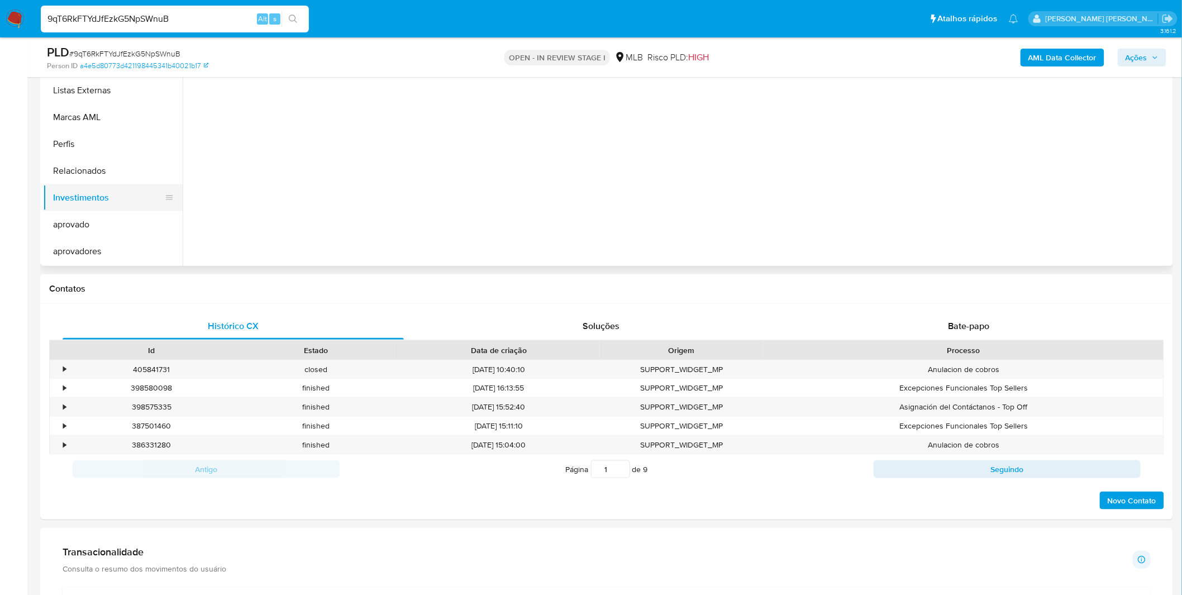
scroll to position [0, 0]
click at [116, 182] on button "Relacionados" at bounding box center [108, 171] width 131 height 27
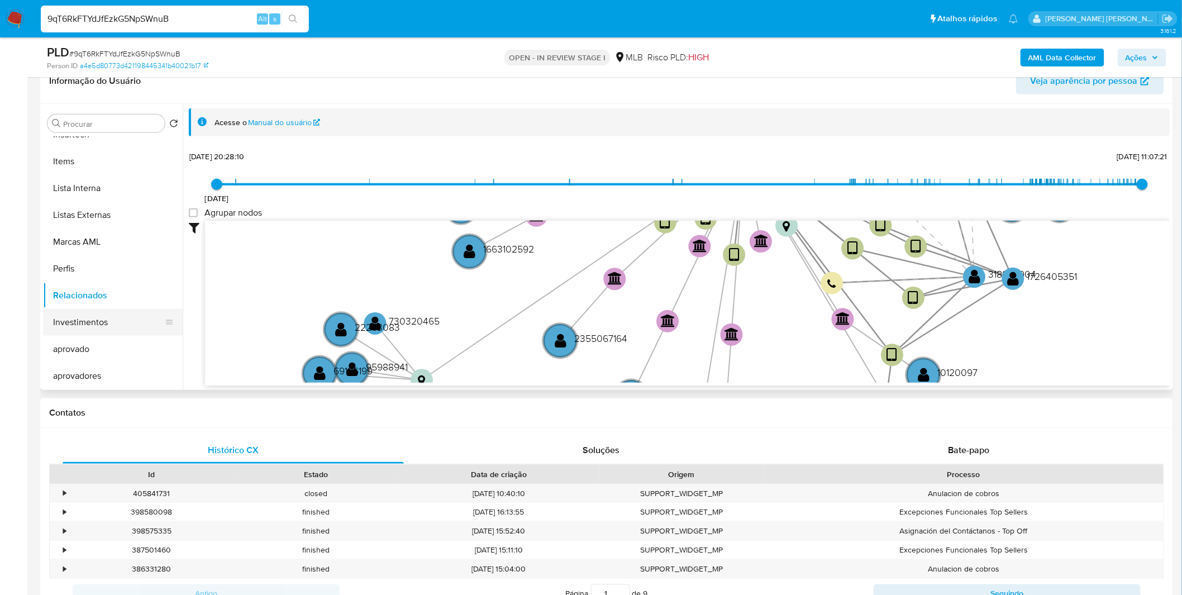
scroll to position [579, 0]
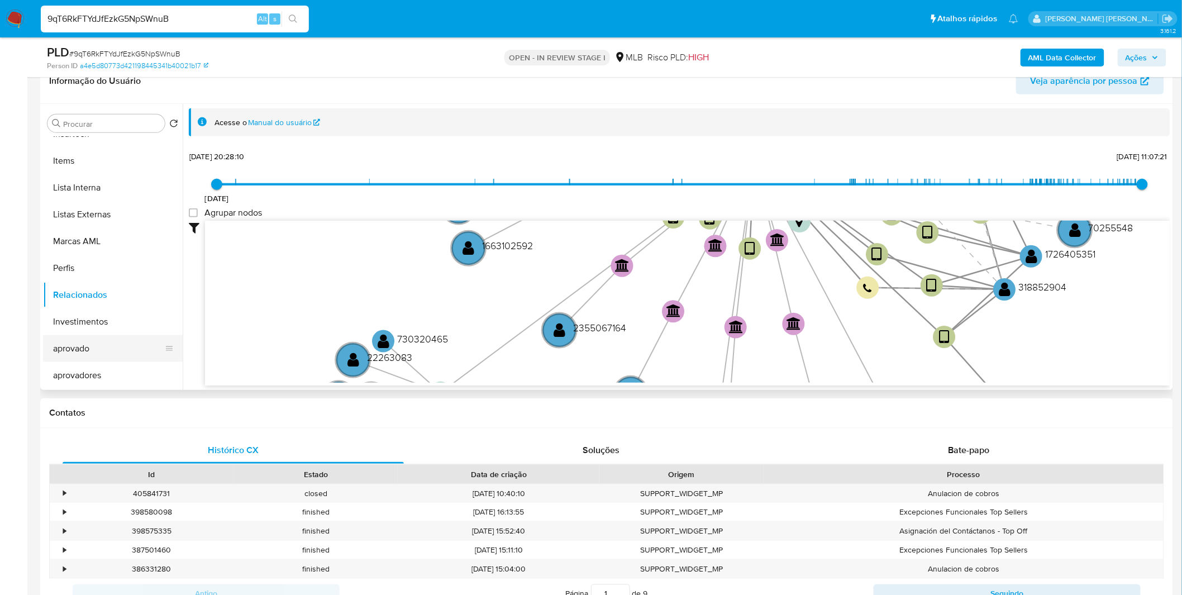
click at [84, 335] on button "aprovado" at bounding box center [108, 348] width 131 height 27
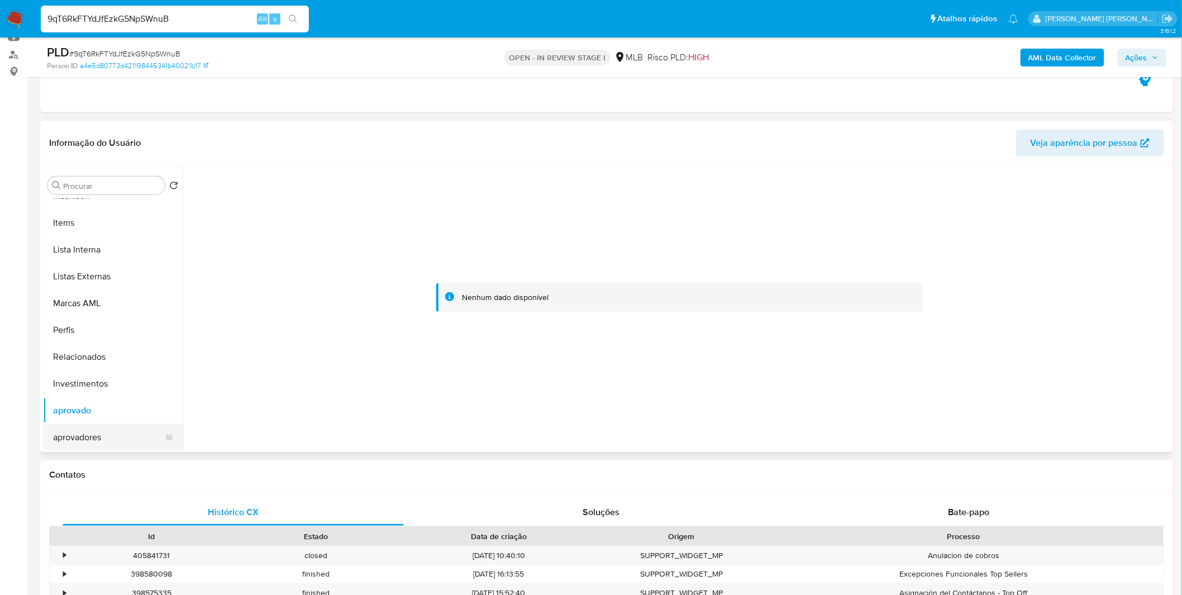
click at [123, 431] on button "aprovadores" at bounding box center [108, 437] width 131 height 27
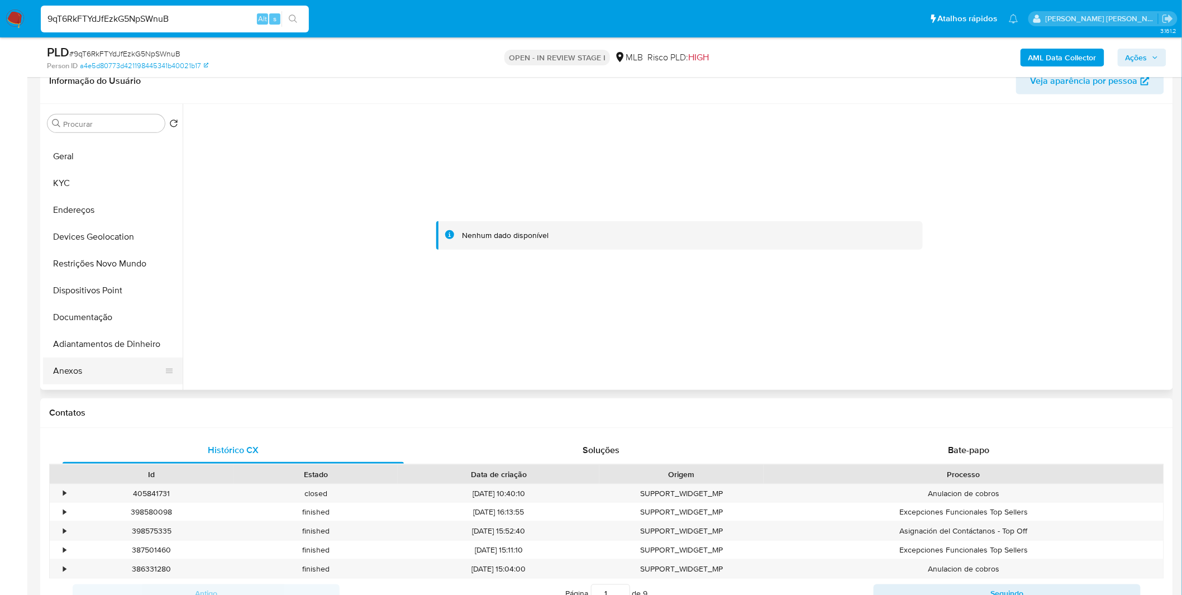
scroll to position [0, 0]
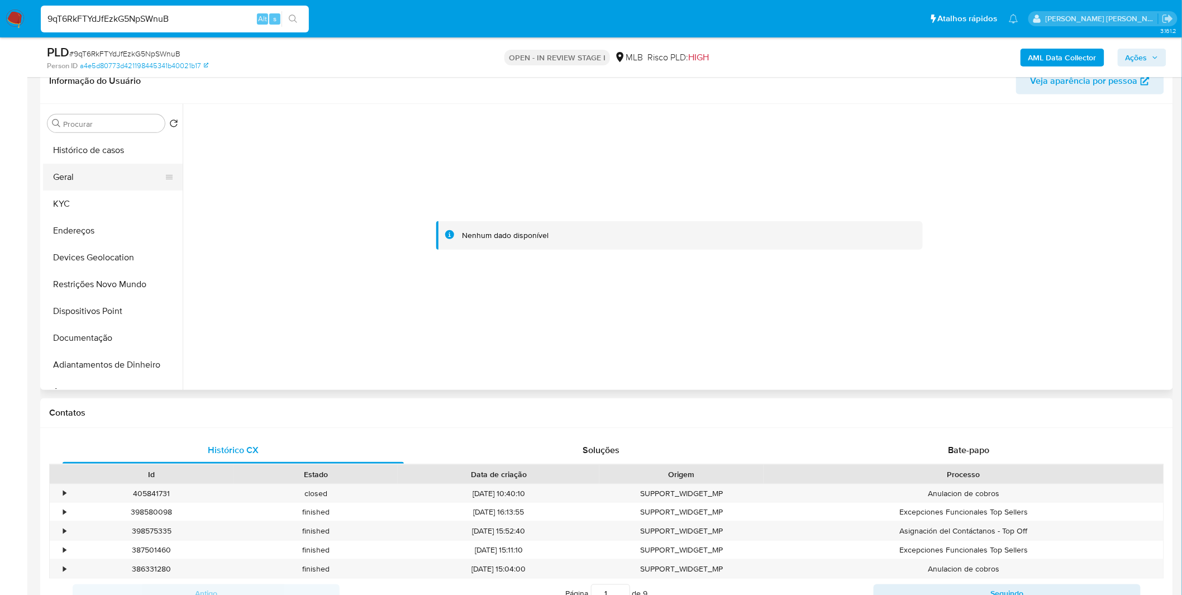
click at [108, 179] on button "Geral" at bounding box center [108, 177] width 131 height 27
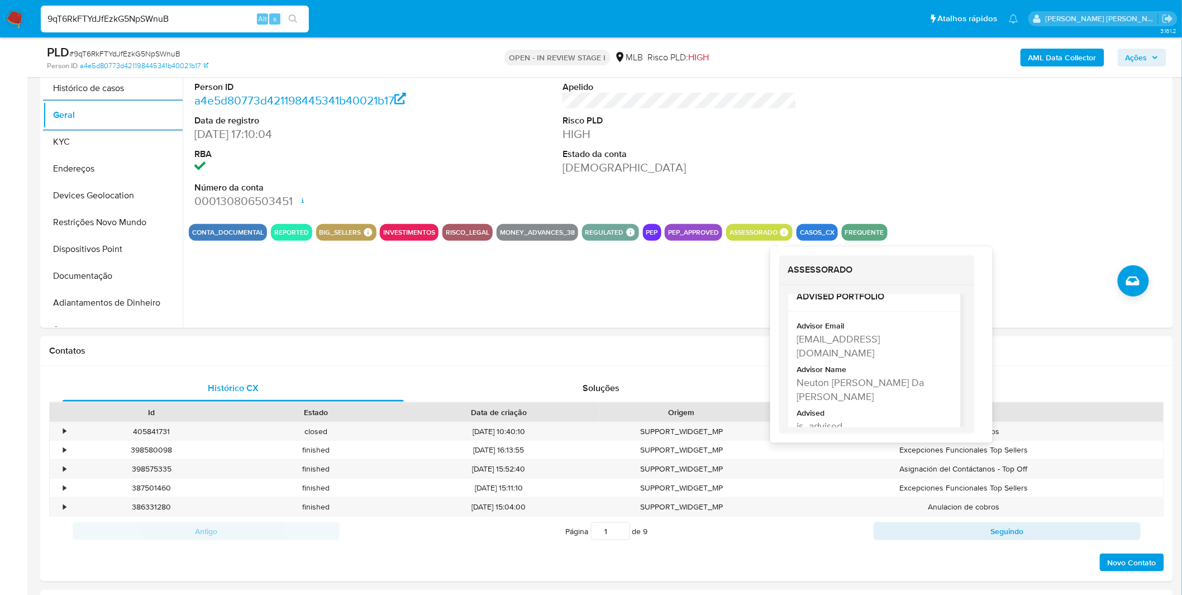
scroll to position [23, 0]
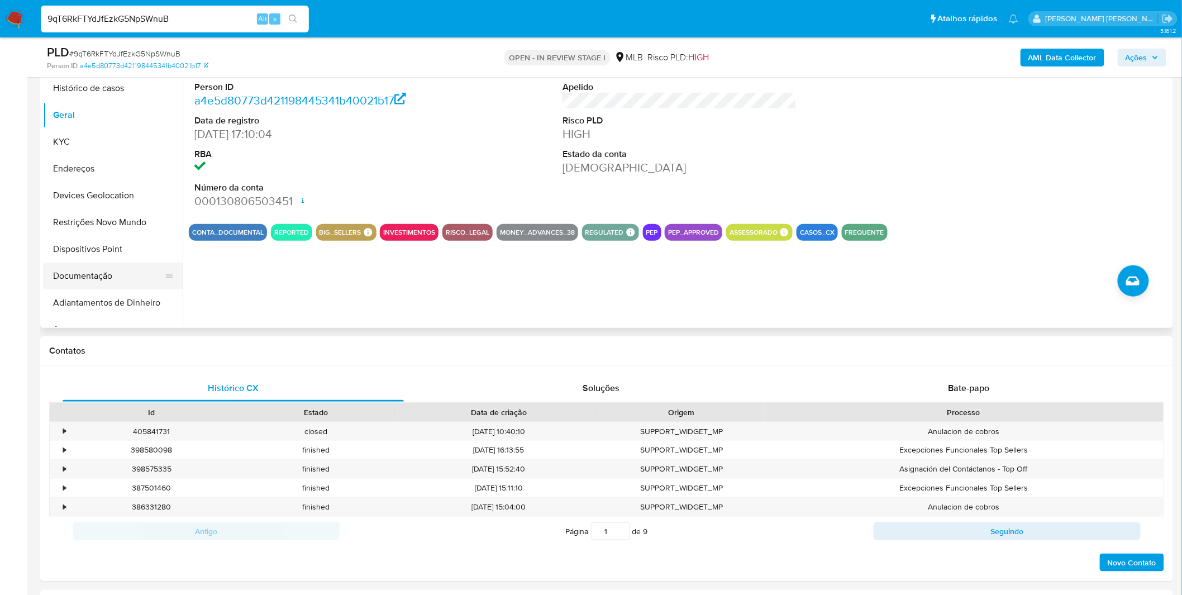
click at [99, 278] on button "Documentação" at bounding box center [108, 276] width 131 height 27
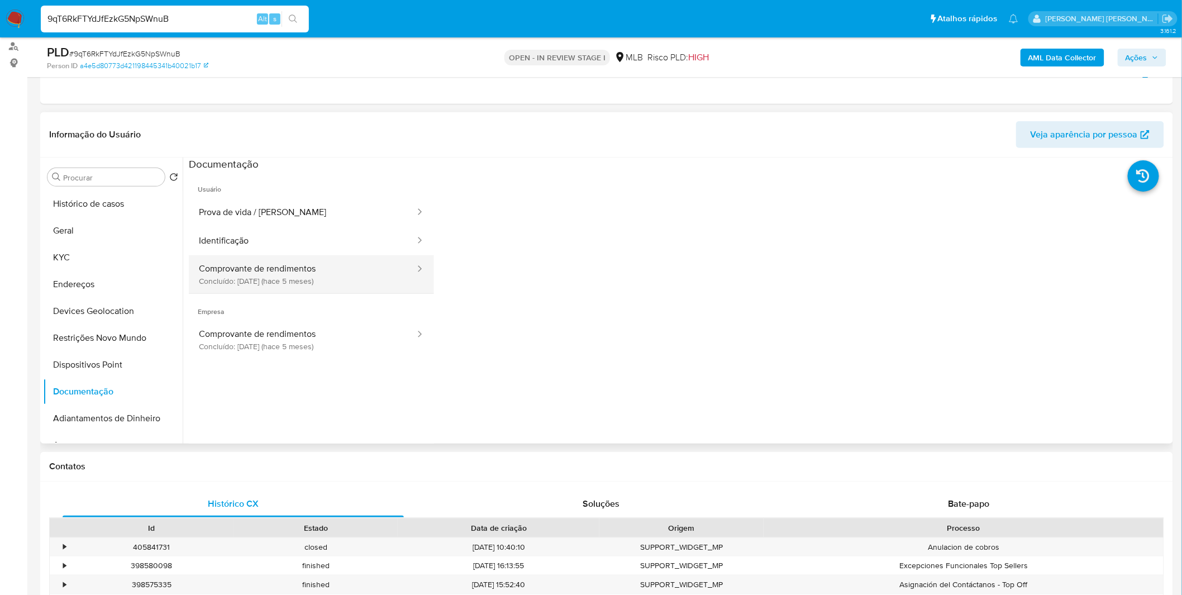
scroll to position [124, 0]
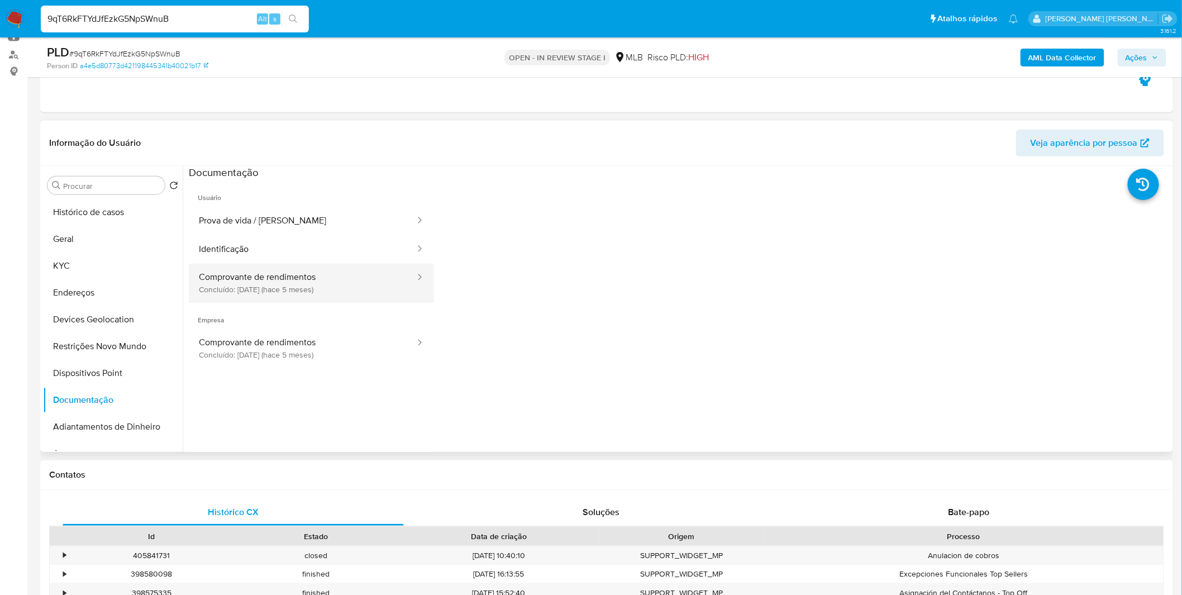
click at [249, 286] on button "Comprovante de rendimentos Concluído: 22/04/2025 (hace 5 meses)" at bounding box center [302, 283] width 227 height 38
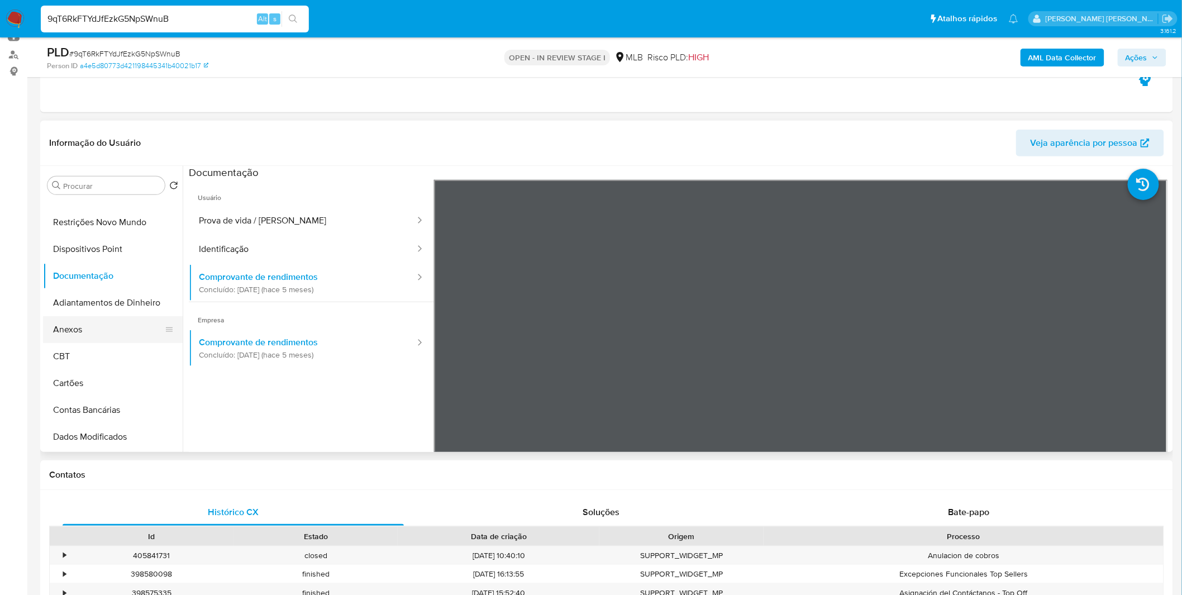
click at [110, 324] on button "Anexos" at bounding box center [108, 329] width 131 height 27
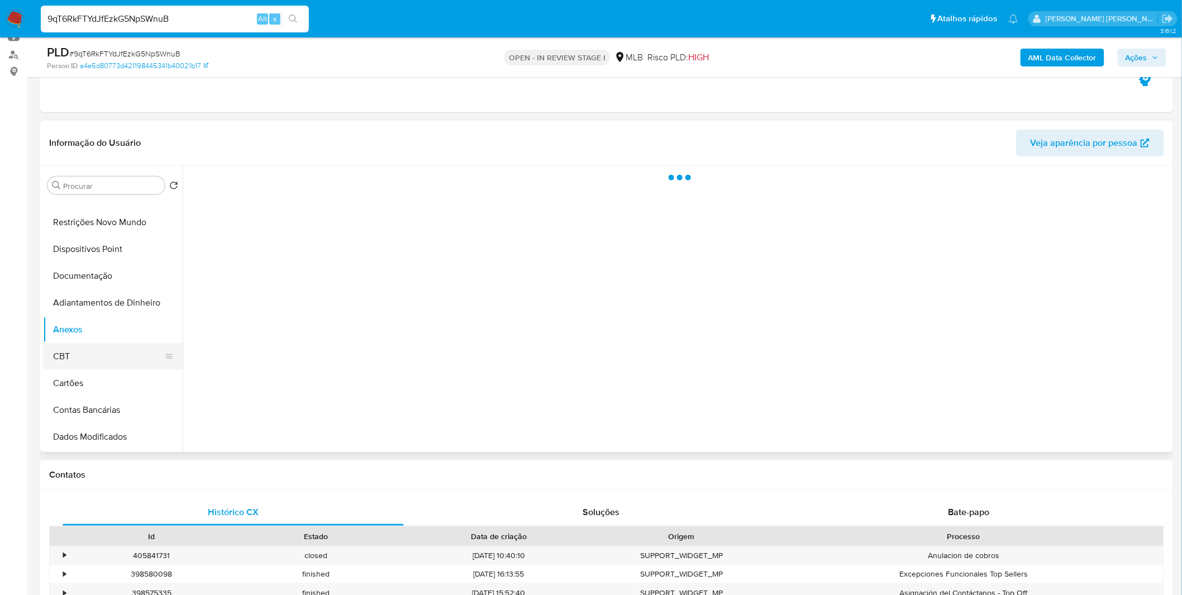
click at [89, 348] on button "CBT" at bounding box center [108, 356] width 131 height 27
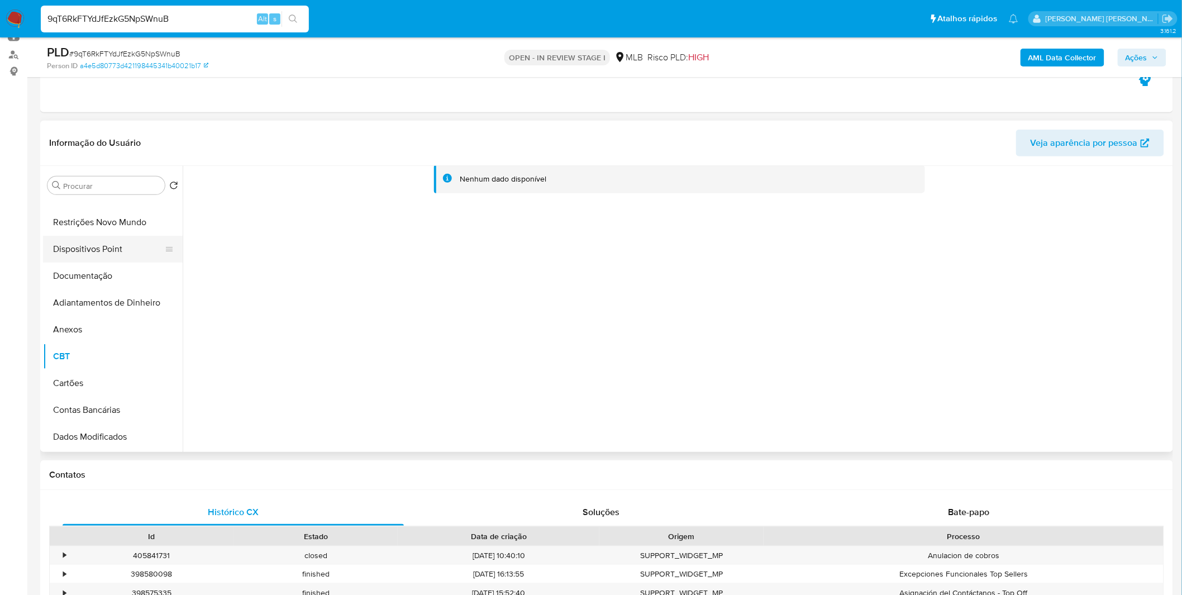
click at [120, 257] on button "Dispositivos Point" at bounding box center [108, 249] width 131 height 27
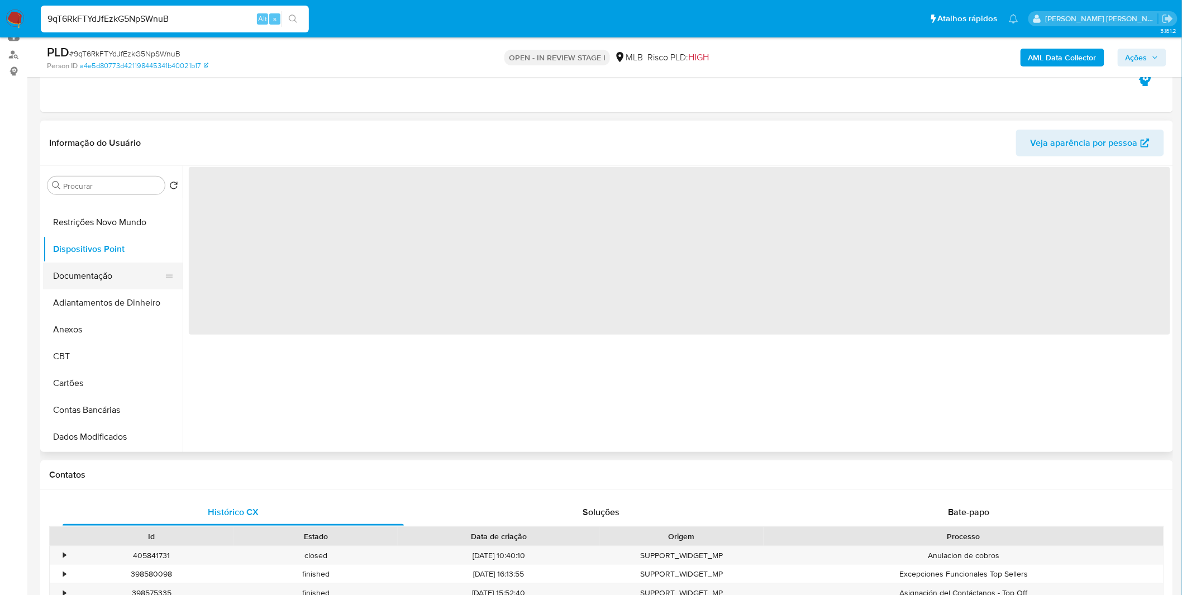
click at [121, 268] on button "Documentação" at bounding box center [108, 276] width 131 height 27
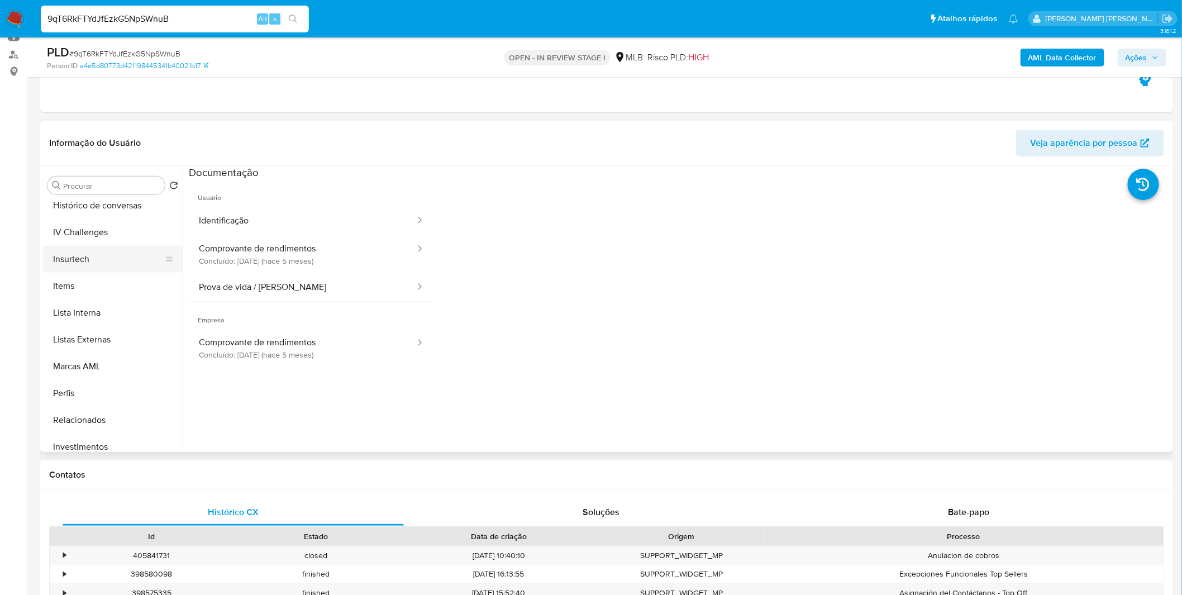
scroll to position [579, 0]
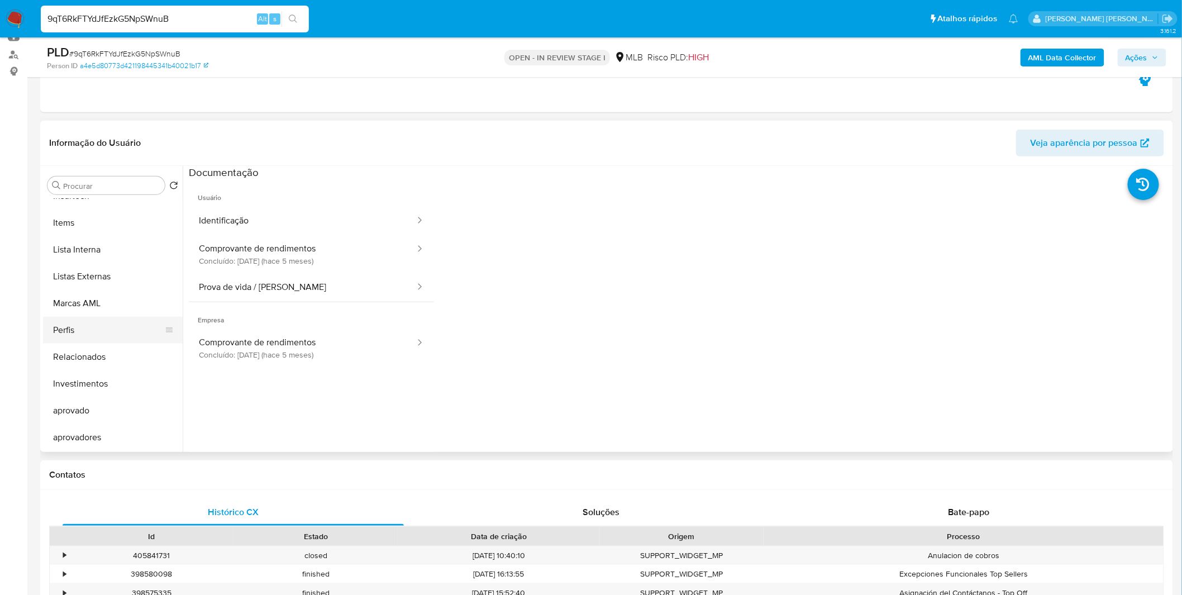
click at [105, 334] on button "Perfis" at bounding box center [108, 330] width 131 height 27
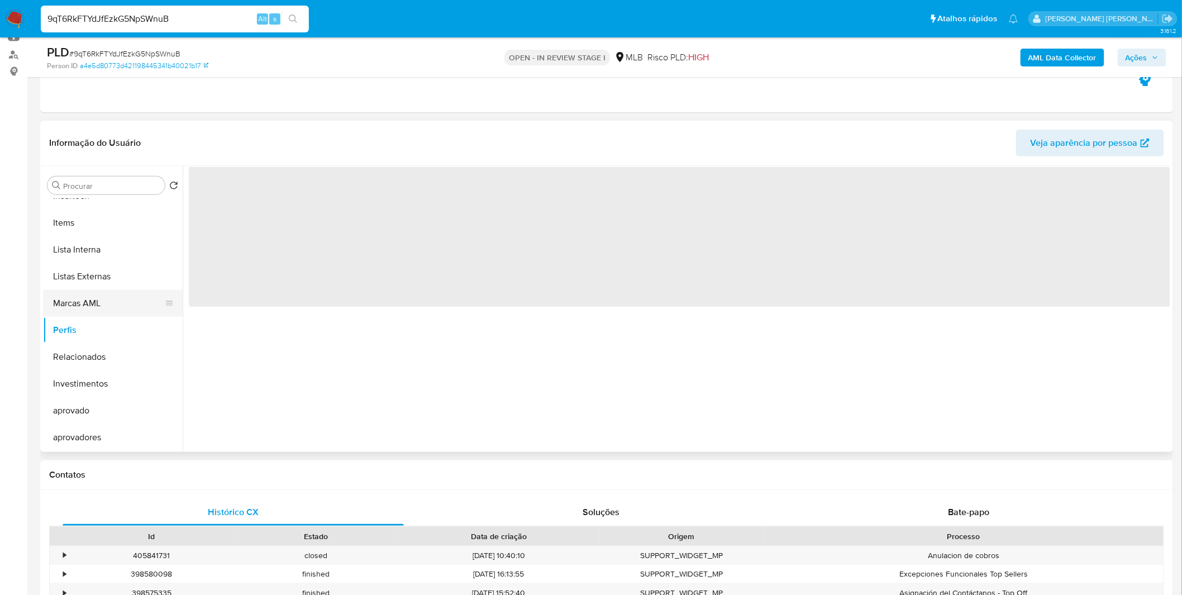
click at [116, 304] on button "Marcas AML" at bounding box center [108, 303] width 131 height 27
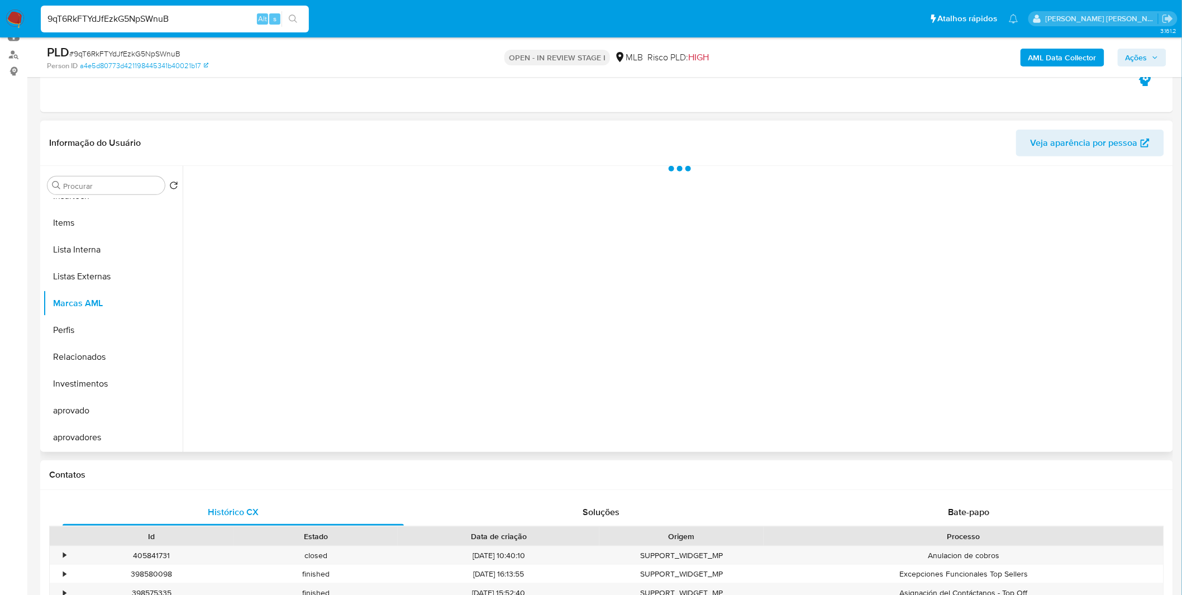
scroll to position [579, 0]
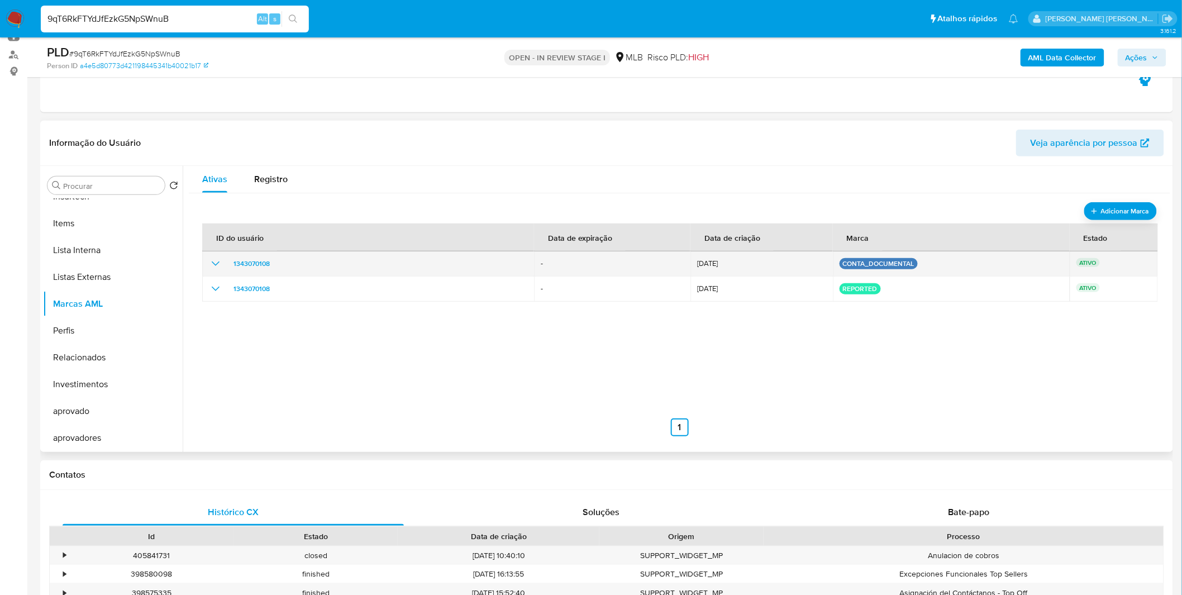
click at [221, 267] on icon "show_hidden_detail_by_id_1343070108" at bounding box center [215, 263] width 13 height 13
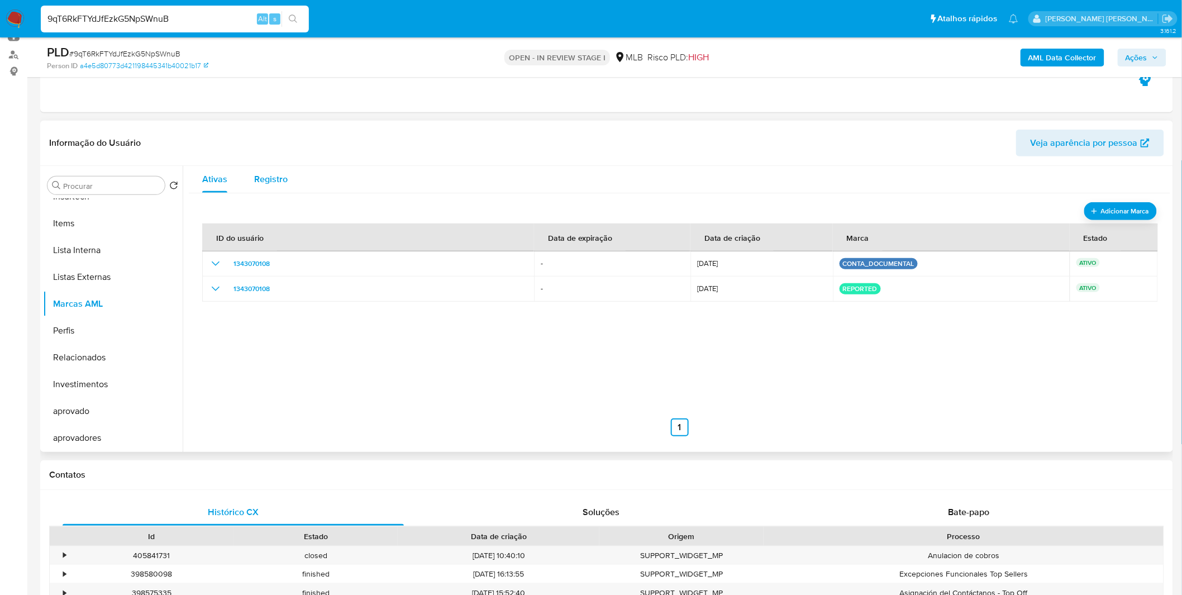
click at [277, 189] on div "Registro" at bounding box center [271, 179] width 34 height 27
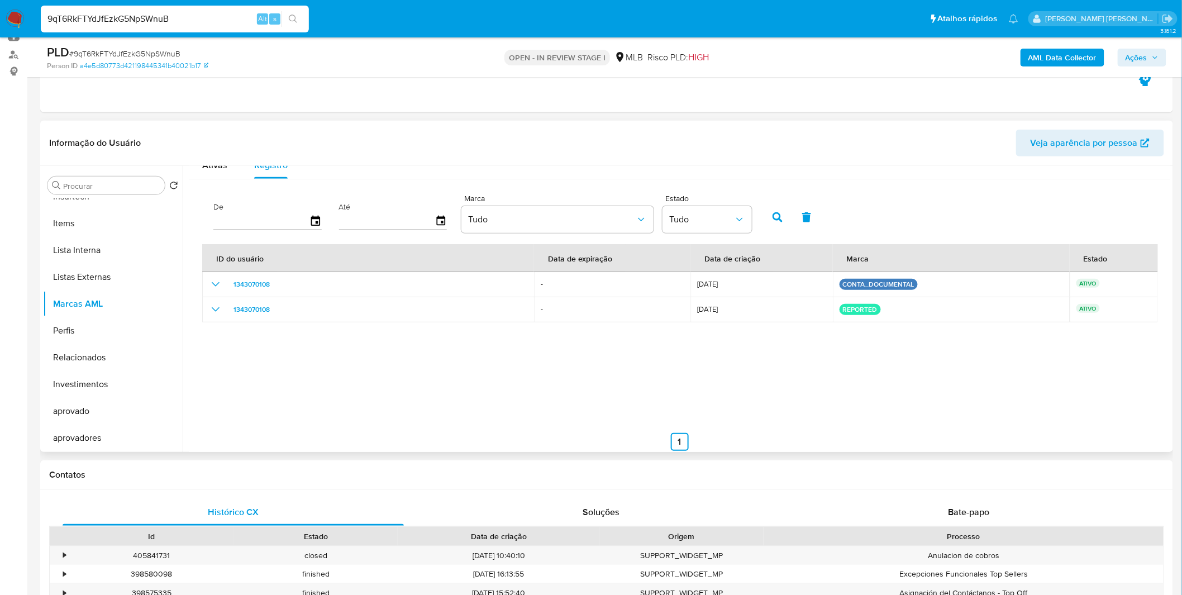
scroll to position [27, 0]
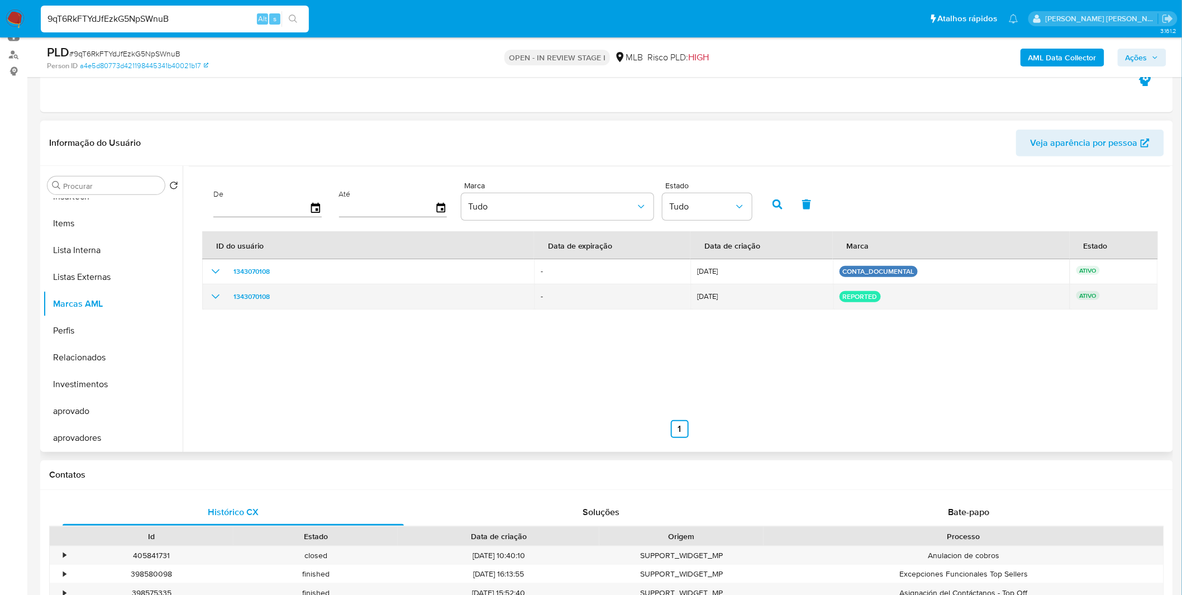
click at [213, 297] on icon "show_hidden_detail_by_id_1343070108" at bounding box center [215, 296] width 13 height 13
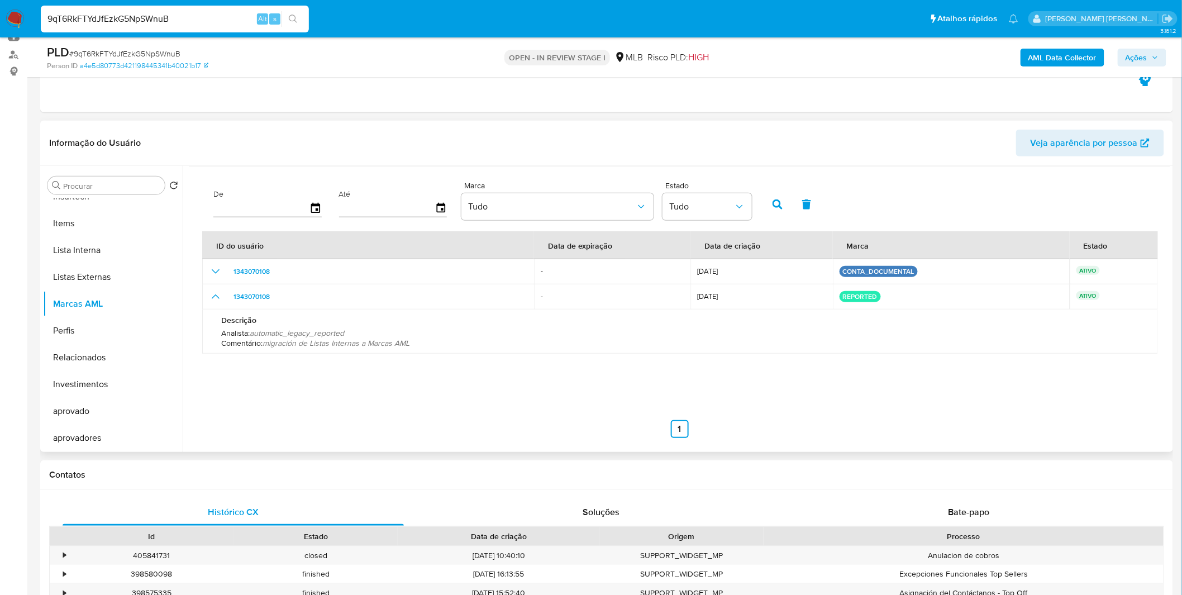
drag, startPoint x: 415, startPoint y: 345, endPoint x: 256, endPoint y: 345, distance: 159.3
click at [256, 345] on p "Comentário : migración de Listas Internas a Marcas AML" at bounding box center [680, 343] width 918 height 10
click at [258, 345] on span "Comentário :" at bounding box center [241, 343] width 41 height 11
click at [85, 352] on button "Relacionados" at bounding box center [108, 357] width 131 height 27
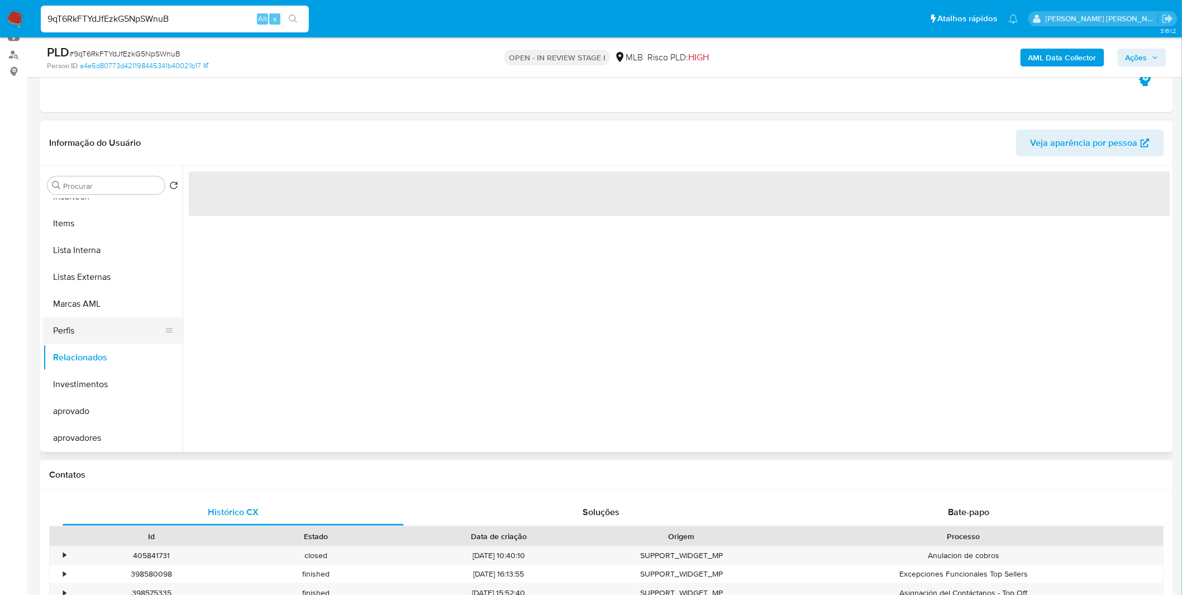
click at [88, 330] on button "Perfis" at bounding box center [108, 330] width 131 height 27
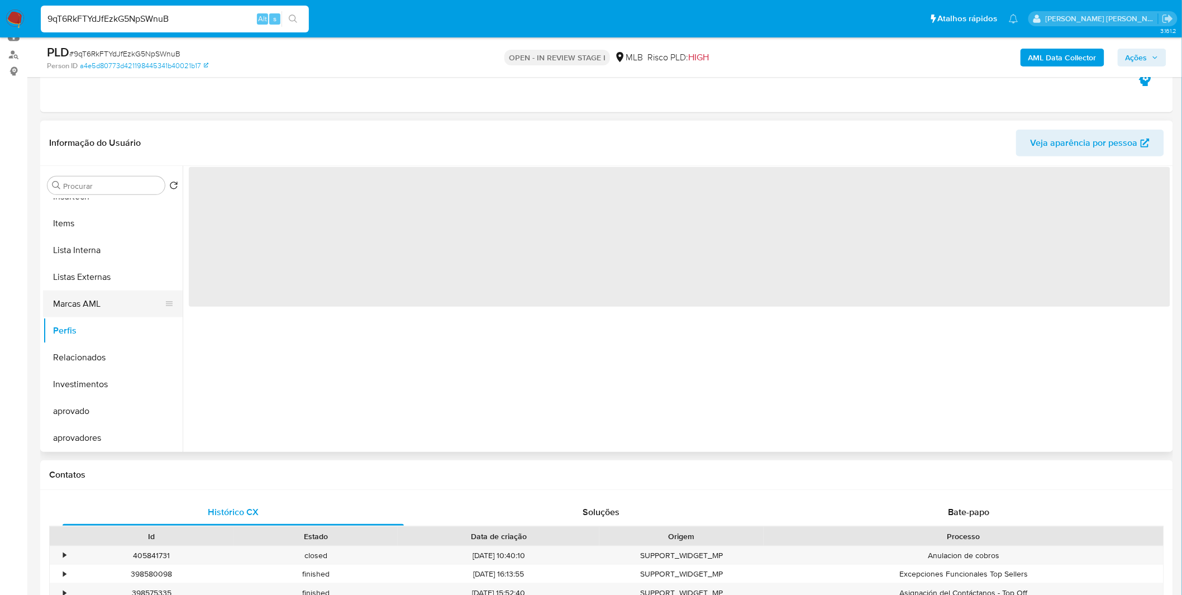
click at [98, 293] on button "Marcas AML" at bounding box center [108, 304] width 131 height 27
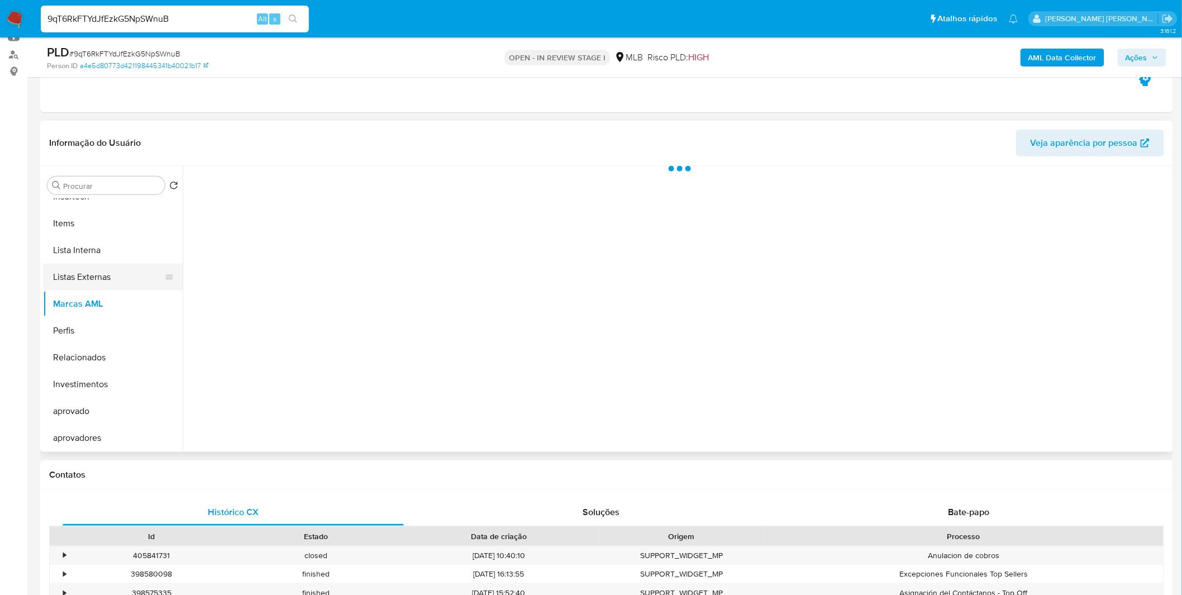
click at [103, 281] on button "Listas Externas" at bounding box center [108, 277] width 131 height 27
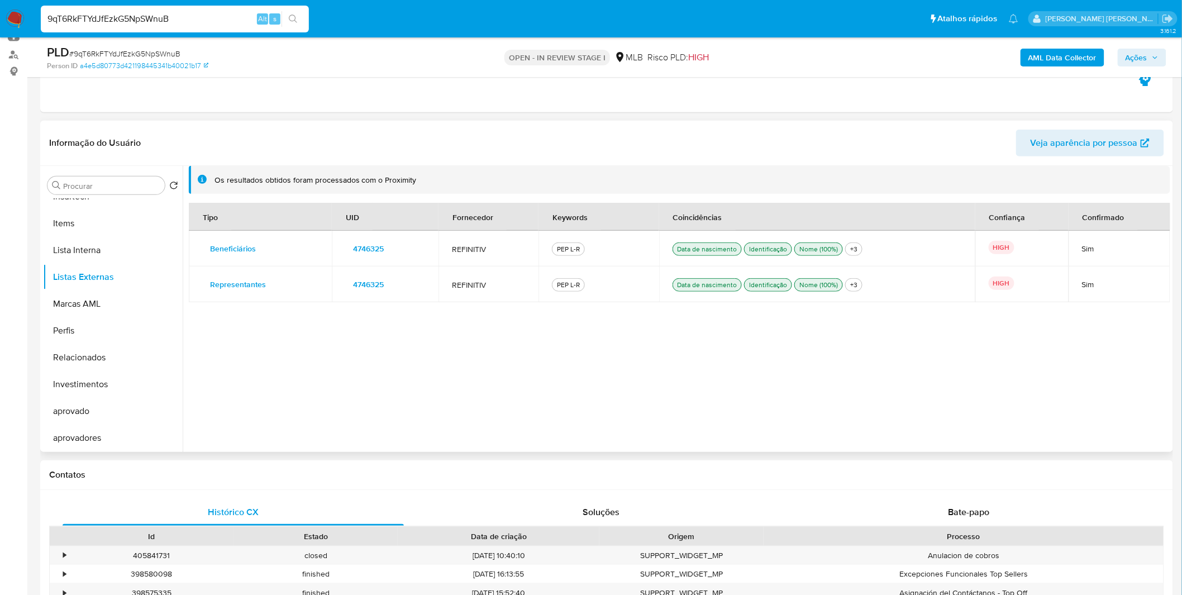
click at [582, 240] on td "PEP L-R" at bounding box center [599, 249] width 120 height 36
click at [567, 255] on div "PEP L-R" at bounding box center [568, 249] width 33 height 13
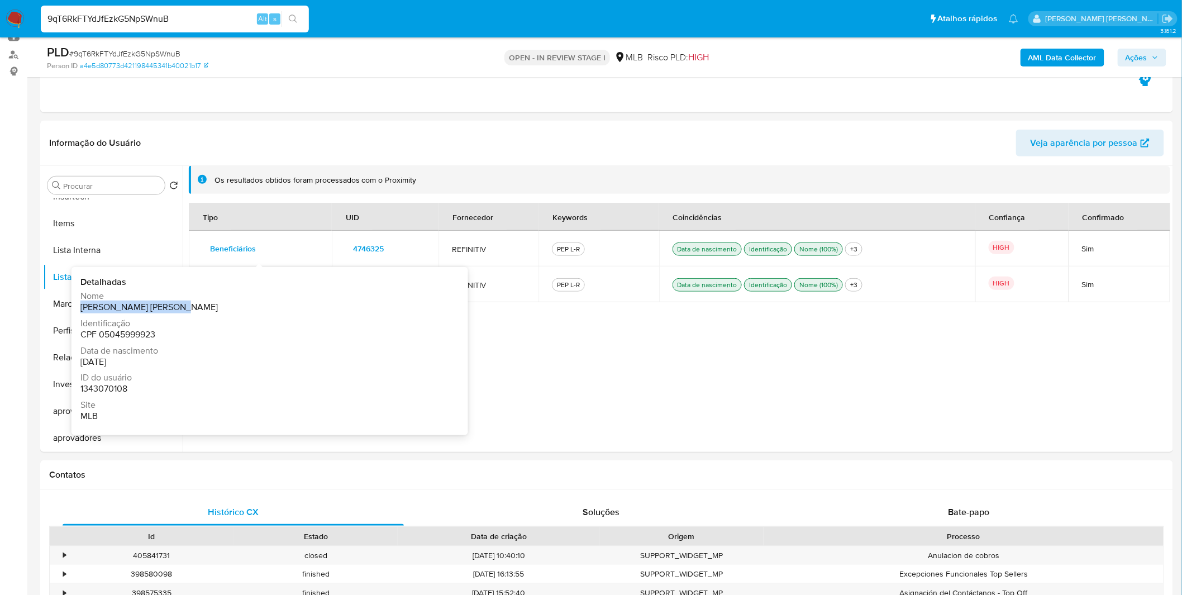
copy span "HENRIQUE OLIVO ANTONIO"
drag, startPoint x: 196, startPoint y: 302, endPoint x: 82, endPoint y: 307, distance: 114.1
click at [82, 307] on div "Nome HENRIQUE OLIVO ANTONIO" at bounding box center [265, 302] width 370 height 23
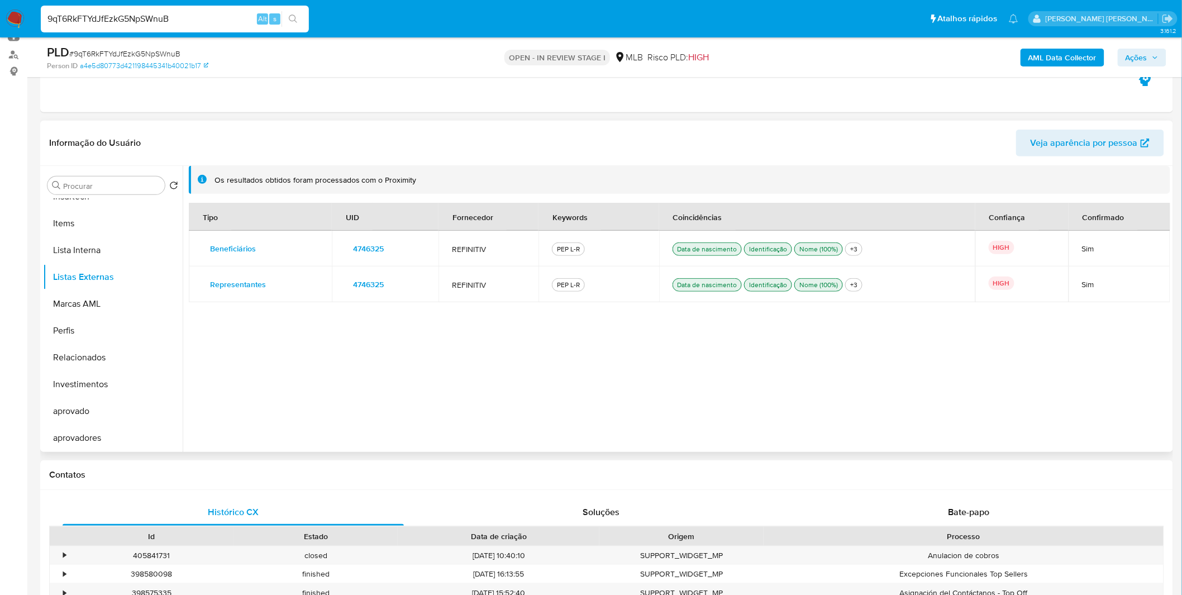
click at [684, 361] on div "Tipo UID Fornecedor Keywords Coincidências Confiança Confirmado Beneficiários D…" at bounding box center [680, 321] width 982 height 236
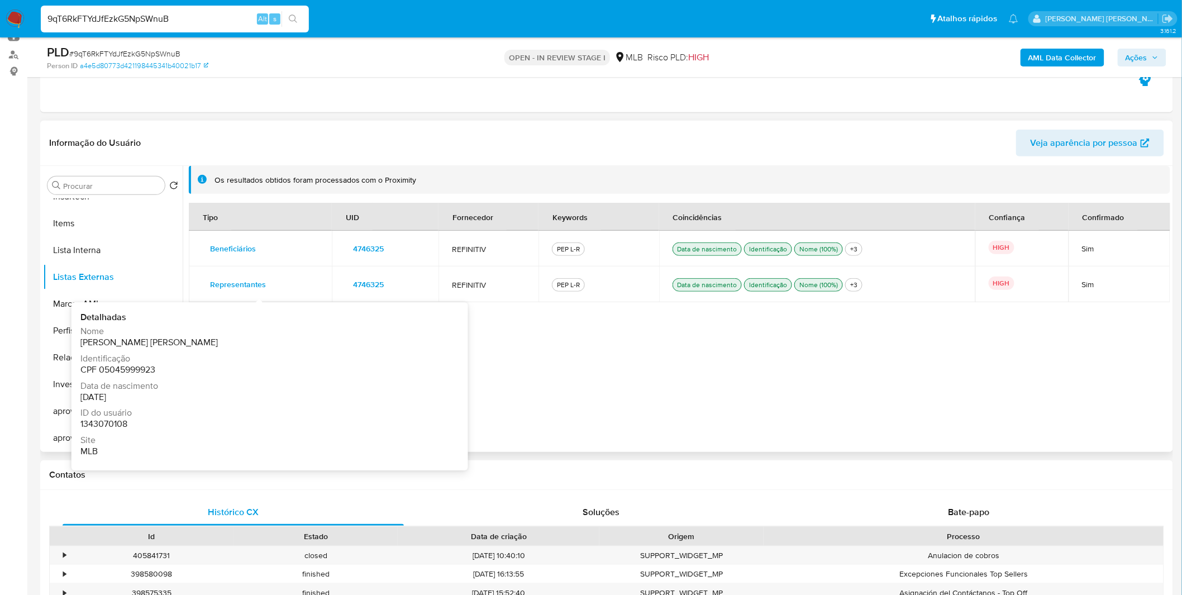
drag, startPoint x: 334, startPoint y: 276, endPoint x: 340, endPoint y: 275, distance: 6.2
click at [340, 275] on td "4746325" at bounding box center [385, 285] width 107 height 36
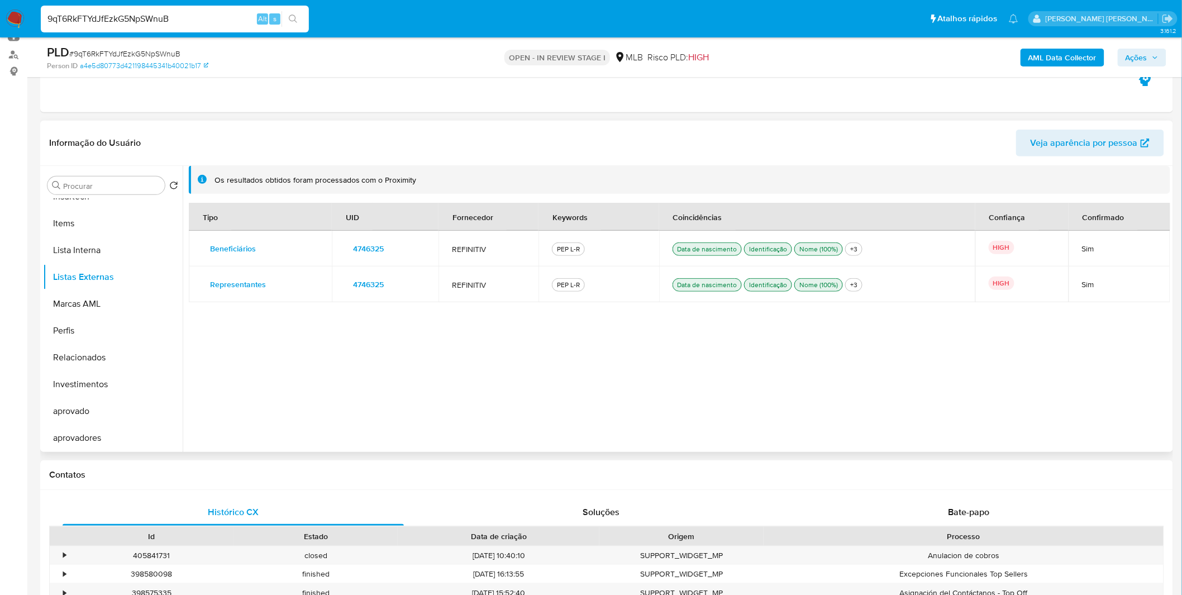
click at [369, 288] on span "4746325" at bounding box center [368, 285] width 31 height 16
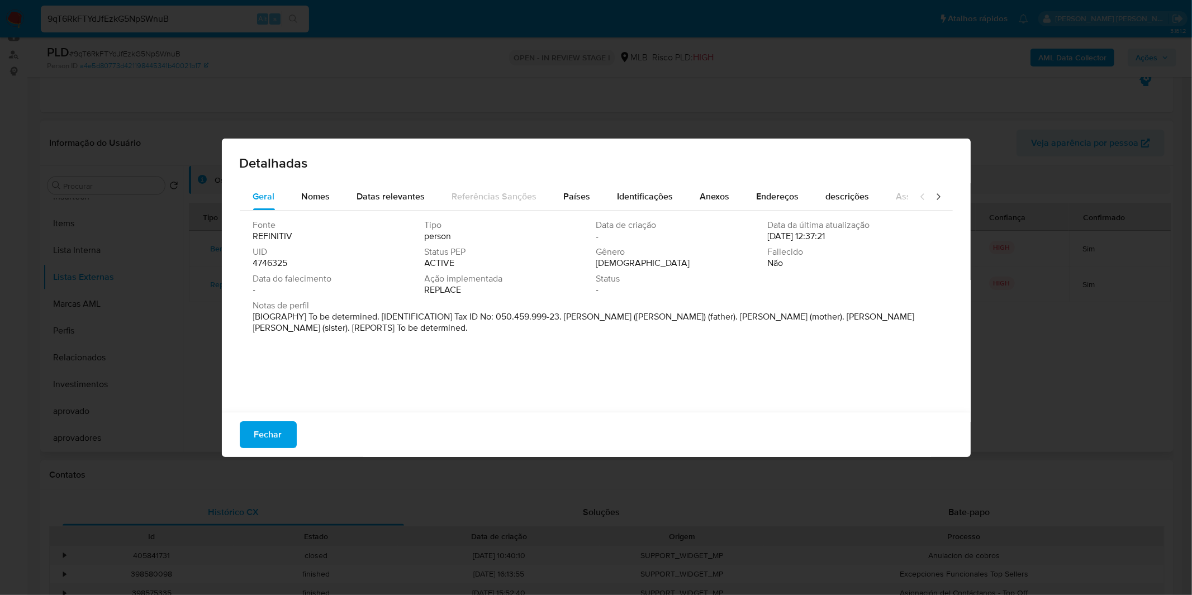
drag, startPoint x: 380, startPoint y: 329, endPoint x: 471, endPoint y: 319, distance: 91.0
click at [471, 319] on p "[BIOGRAPHY] To be determined. [IDENTIFICATION] Tax ID No: 050.459.999-23. Sebas…" at bounding box center [595, 322] width 684 height 22
click at [317, 194] on span "Nomes" at bounding box center [316, 196] width 28 height 13
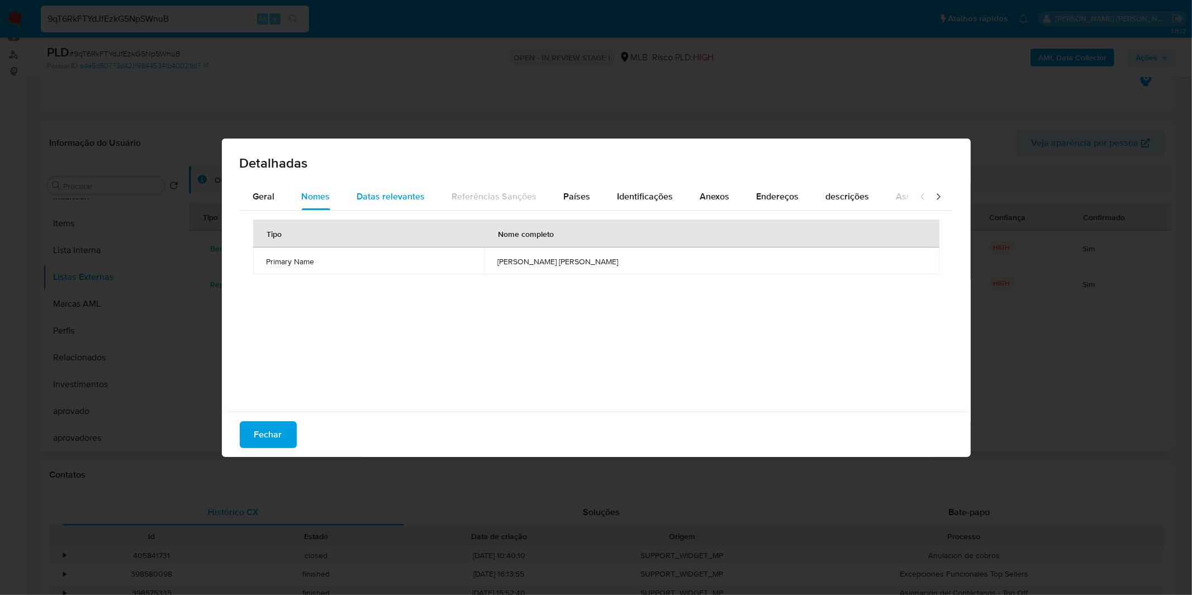
click at [375, 199] on span "Datas relevantes" at bounding box center [391, 196] width 68 height 13
click at [564, 190] on span "Países" at bounding box center [577, 196] width 27 height 13
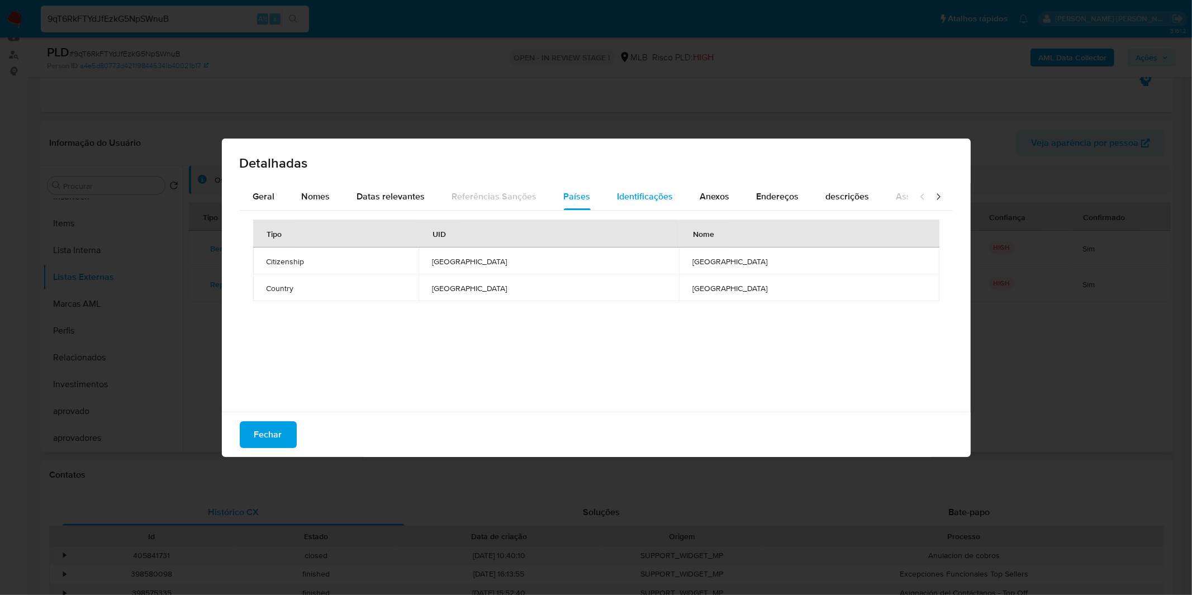
click at [629, 196] on span "Identificações" at bounding box center [645, 196] width 56 height 13
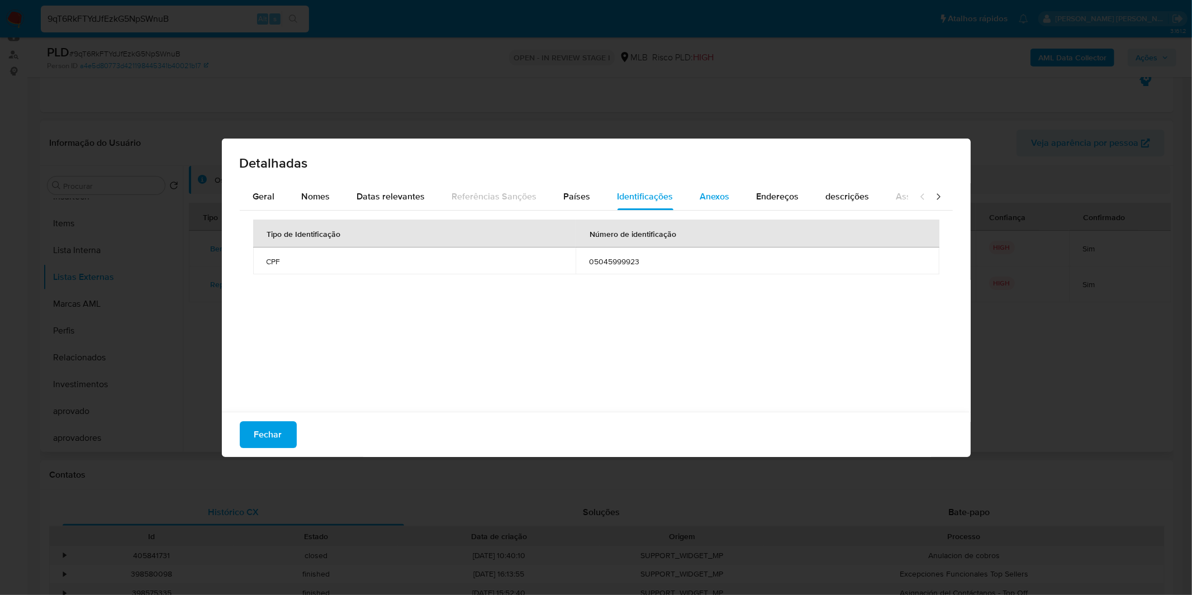
click at [700, 192] on span "Anexos" at bounding box center [715, 196] width 30 height 13
click at [721, 187] on div "Anexos" at bounding box center [715, 196] width 30 height 27
click at [734, 186] on button "Anexos" at bounding box center [715, 196] width 56 height 27
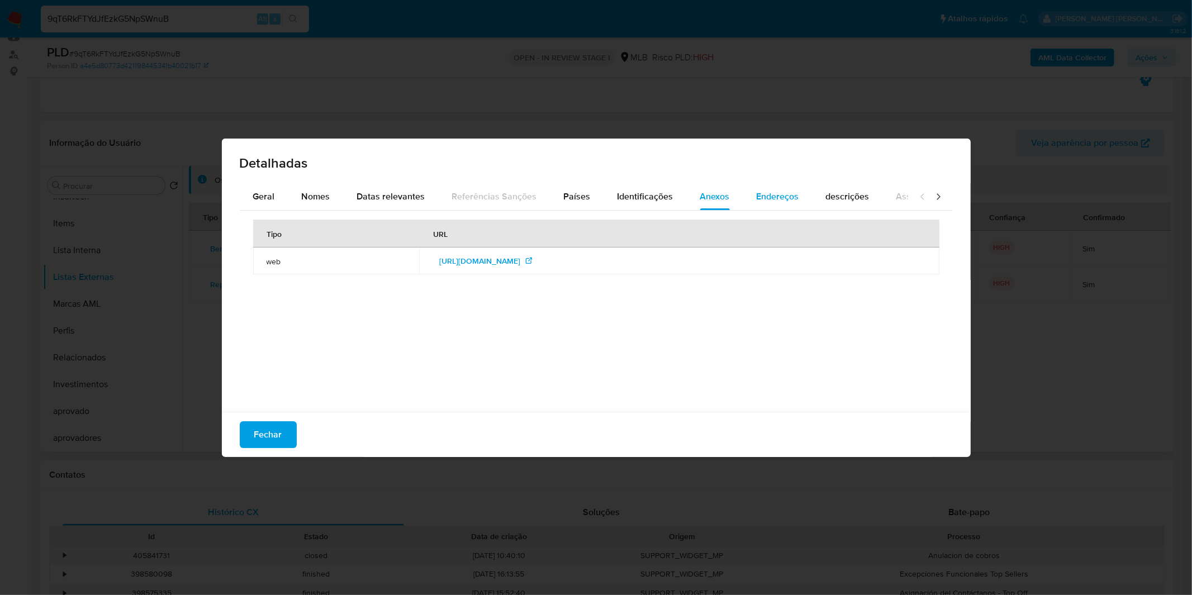
click at [771, 196] on span "Endereços" at bounding box center [778, 196] width 42 height 13
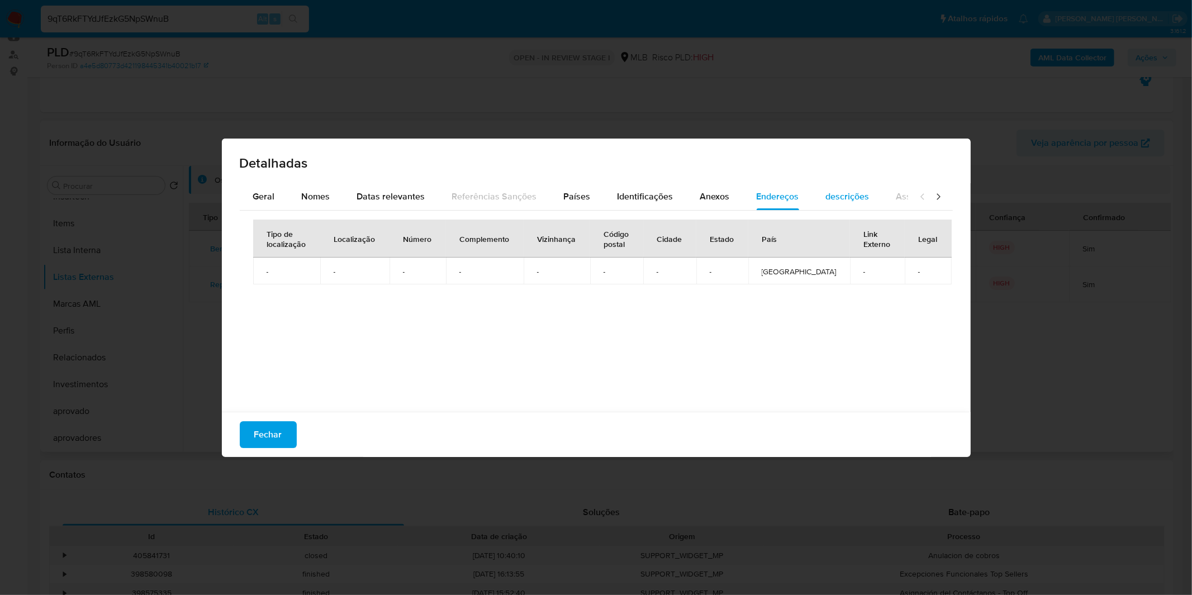
click at [849, 197] on span "descrições" at bounding box center [848, 196] width 44 height 13
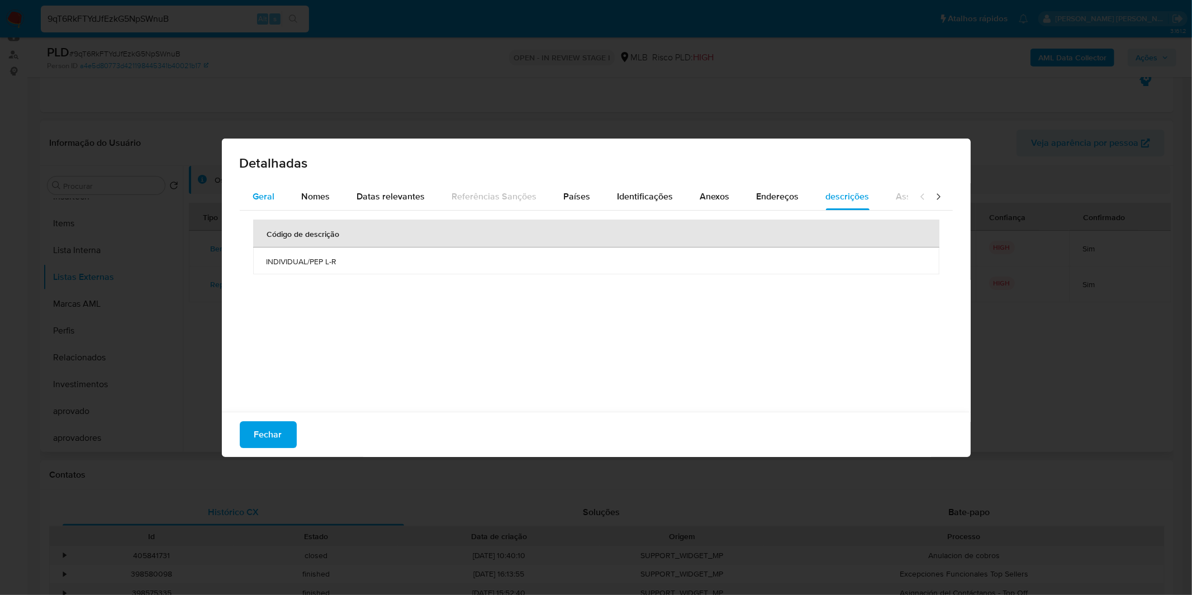
click at [275, 198] on button "Geral" at bounding box center [264, 196] width 49 height 27
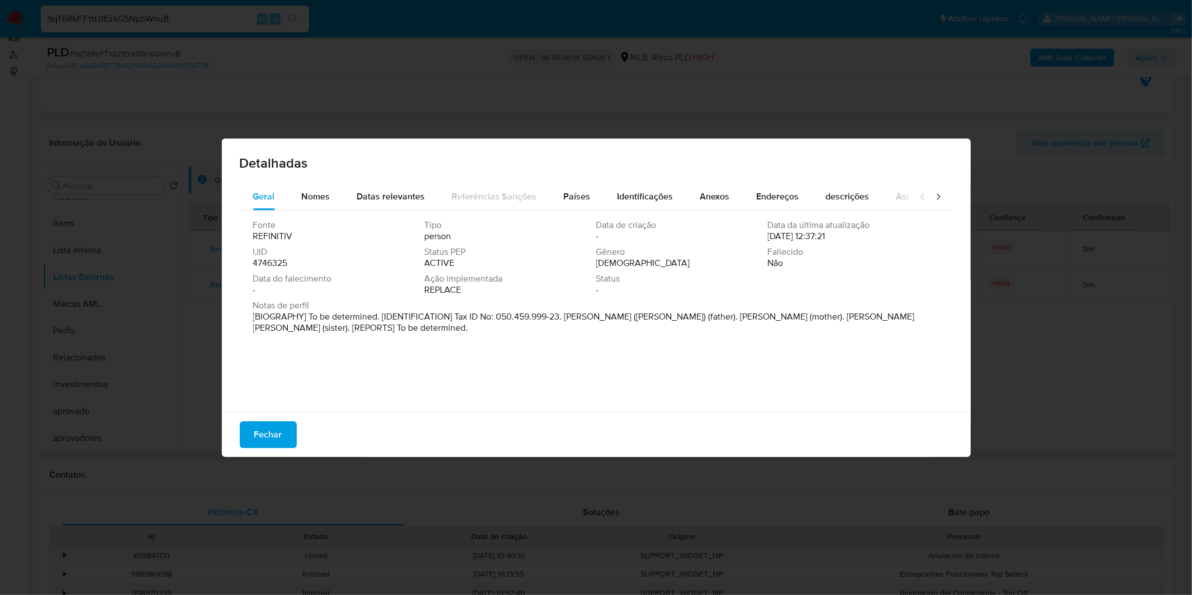
drag, startPoint x: 341, startPoint y: 330, endPoint x: 399, endPoint y: 336, distance: 57.9
click at [399, 336] on div "Notas de perfil [BIOGRAPHY] To be determined. [IDENTIFICATION] Tax ID No: 050.4…" at bounding box center [596, 319] width 686 height 38
drag, startPoint x: 405, startPoint y: 332, endPoint x: 339, endPoint y: 319, distance: 67.2
click at [339, 319] on p "[BIOGRAPHY] To be determined. [IDENTIFICATION] Tax ID No: 050.459.999-23. Sebas…" at bounding box center [595, 322] width 684 height 22
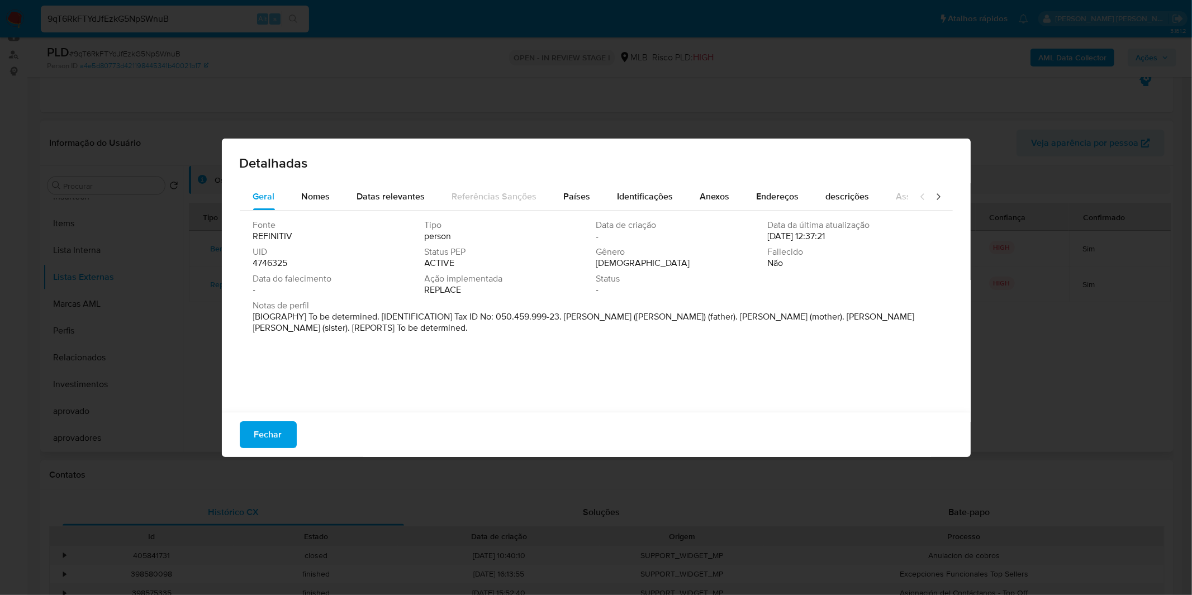
click at [339, 319] on p "[BIOGRAPHY] To be determined. [IDENTIFICATION] Tax ID No: 050.459.999-23. Sebas…" at bounding box center [595, 322] width 684 height 22
drag, startPoint x: 1120, startPoint y: 399, endPoint x: 1105, endPoint y: 398, distance: 14.6
click at [1116, 398] on div "Detalhadas Geral Nomes Datas relevantes Referências Sanções Países Identificaçõ…" at bounding box center [596, 297] width 1192 height 595
click at [1058, 262] on div "Detalhadas Geral Nomes Datas relevantes Referências Sanções Países Identificaçõ…" at bounding box center [596, 297] width 1192 height 595
click at [243, 438] on button "Fechar" at bounding box center [268, 434] width 57 height 27
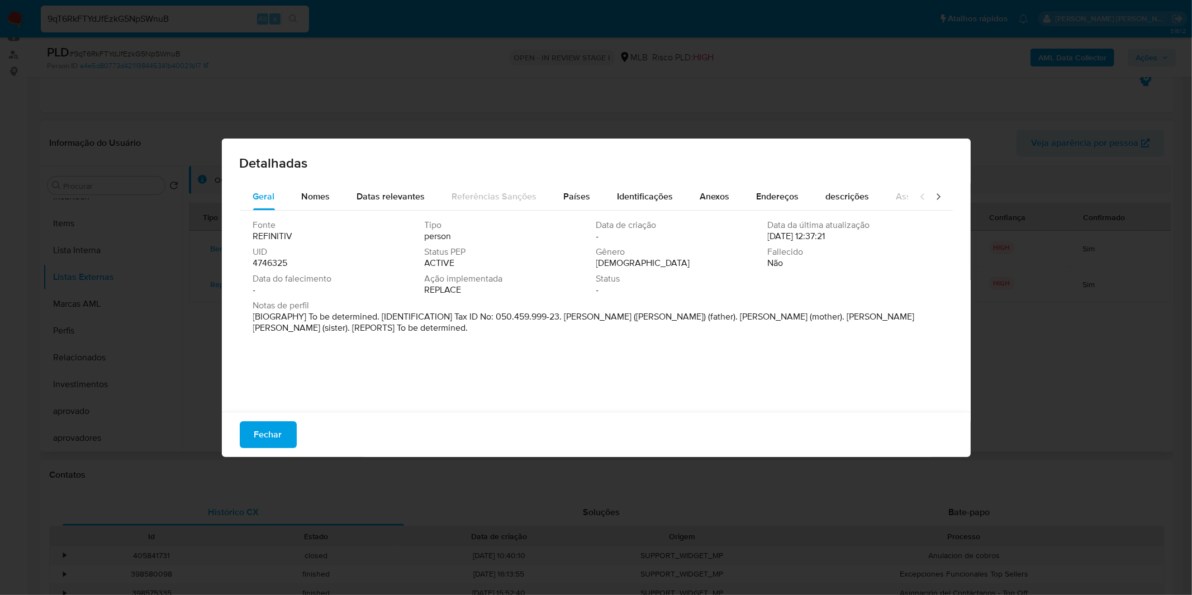
click at [243, 438] on button "Fechar" at bounding box center [268, 434] width 57 height 27
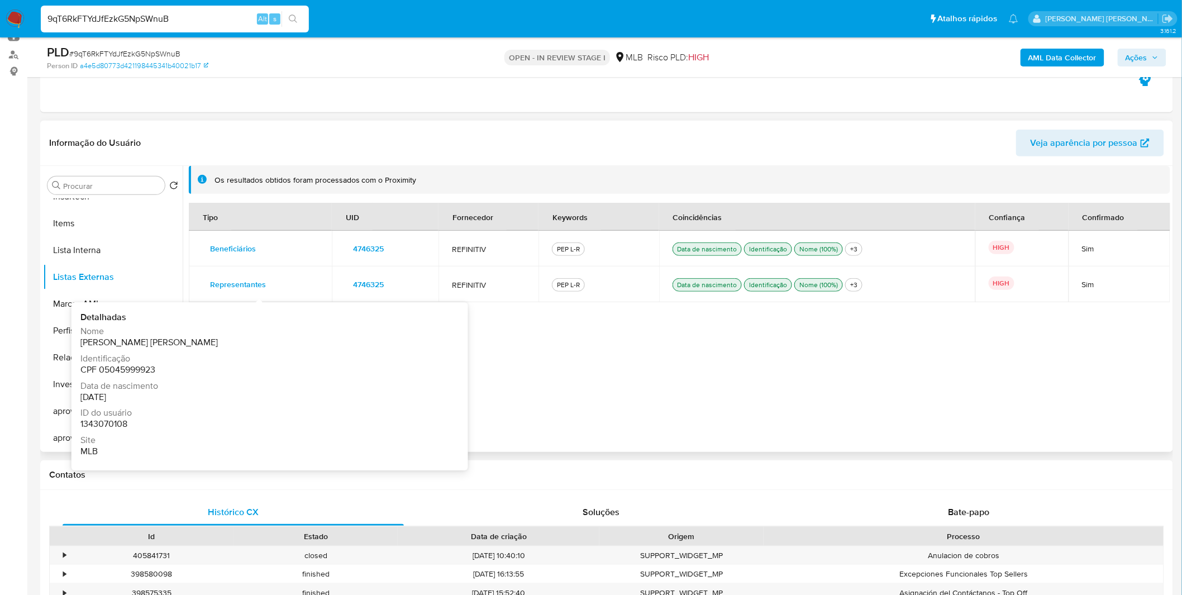
click at [242, 283] on span "Representantes" at bounding box center [238, 285] width 56 height 16
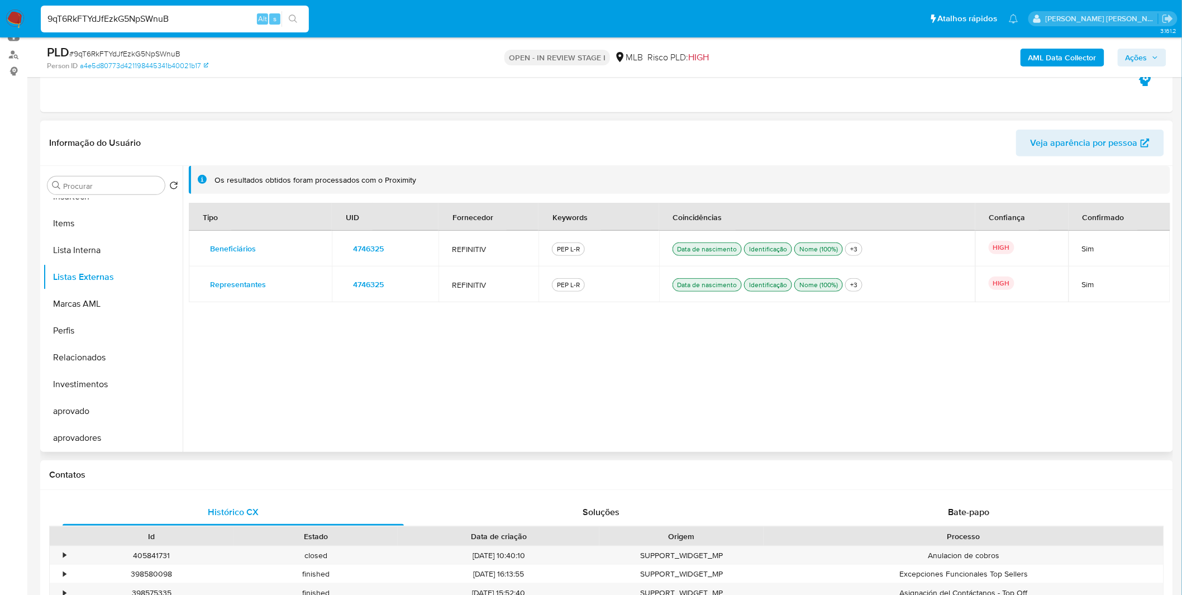
click at [1053, 281] on td "HIGH" at bounding box center [1022, 285] width 93 height 36
click at [656, 300] on td "PEP L-R" at bounding box center [599, 285] width 120 height 36
click at [548, 294] on td "PEP L-R" at bounding box center [599, 285] width 120 height 36
click at [379, 284] on span "4746325" at bounding box center [368, 285] width 31 height 16
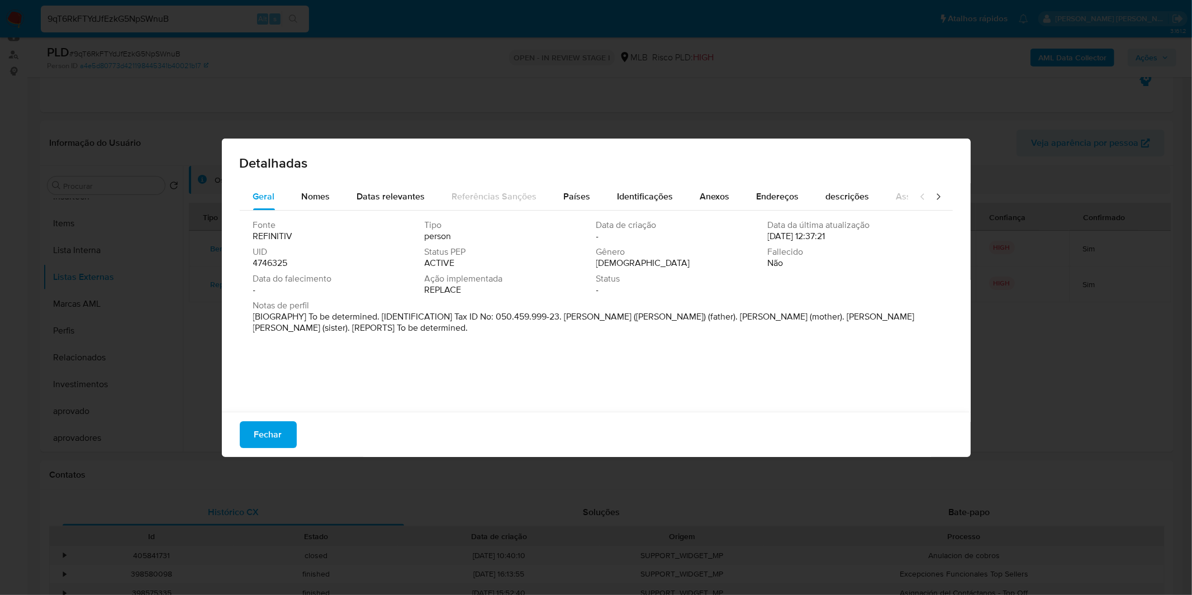
drag, startPoint x: 454, startPoint y: 293, endPoint x: 426, endPoint y: 286, distance: 28.9
click at [426, 286] on span "REPLACE" at bounding box center [443, 289] width 37 height 11
click at [426, 285] on span "REPLACE" at bounding box center [443, 289] width 37 height 11
drag, startPoint x: 844, startPoint y: 240, endPoint x: 753, endPoint y: 235, distance: 91.2
click at [753, 235] on div "Fonte REFINITIV Tipo person Data de criação - Data da última atualização 11/09/…" at bounding box center [596, 260] width 686 height 80
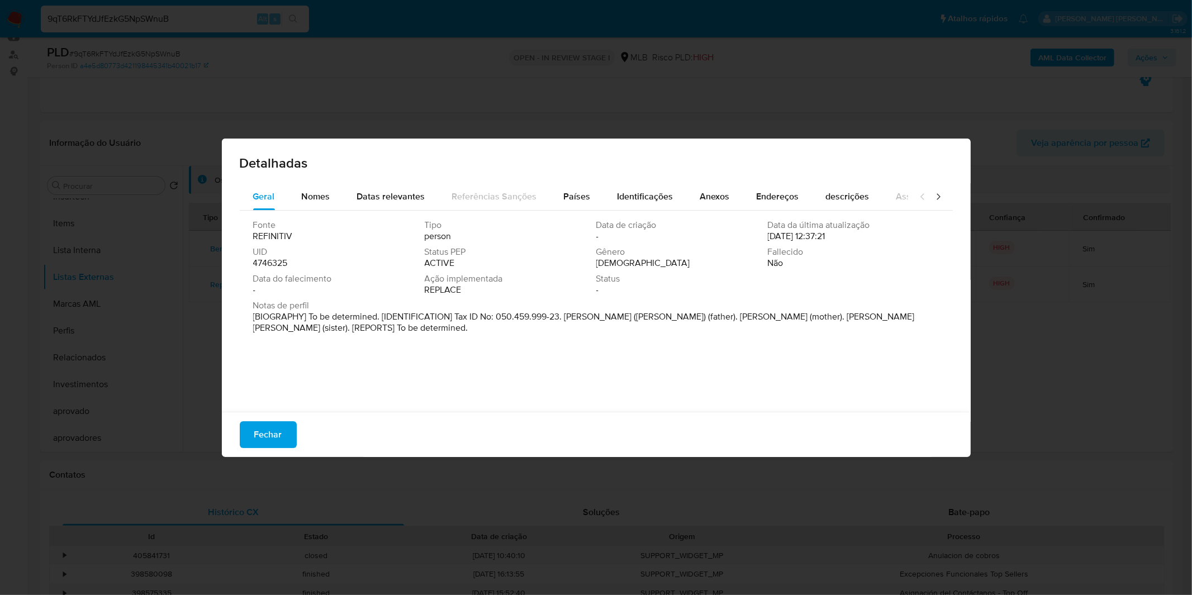
click at [753, 235] on div "Data de criação -" at bounding box center [682, 231] width 172 height 22
drag, startPoint x: 426, startPoint y: 328, endPoint x: 481, endPoint y: 316, distance: 56.1
click at [481, 316] on p "[BIOGRAPHY] To be determined. [IDENTIFICATION] Tax ID No: 050.459.999-23. Sebas…" at bounding box center [595, 322] width 684 height 22
drag, startPoint x: 572, startPoint y: 319, endPoint x: 624, endPoint y: 316, distance: 51.5
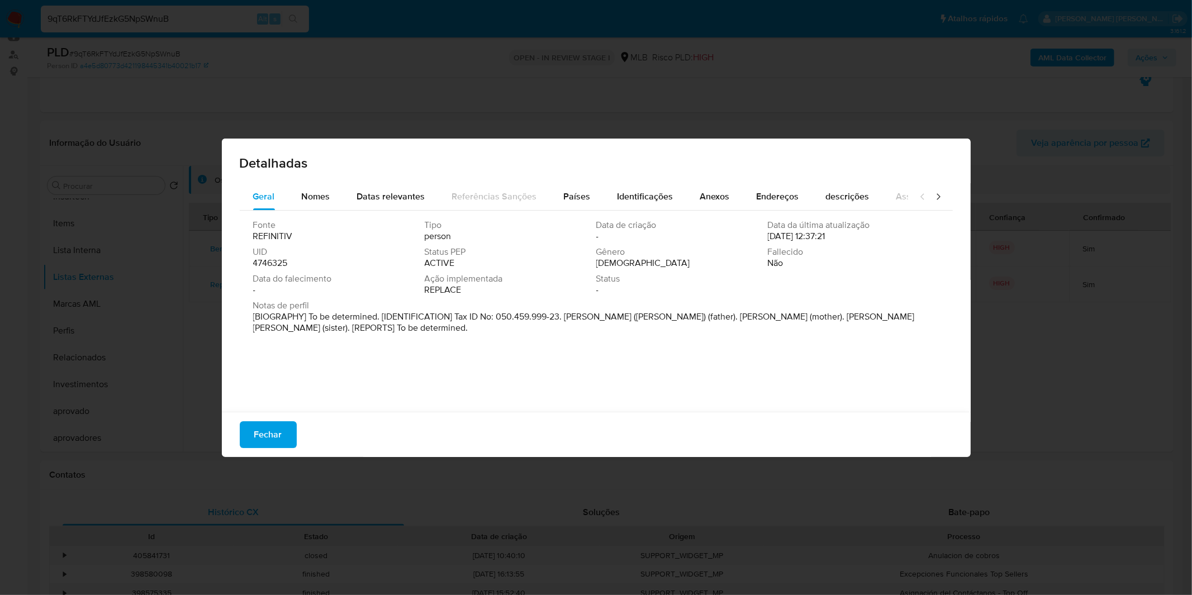
click at [624, 316] on p "[BIOGRAPHY] To be determined. [IDENTIFICATION] Tax ID No: 050.459.999-23. Sebas…" at bounding box center [595, 322] width 684 height 22
click at [601, 336] on div "Notas de perfil [BIOGRAPHY] To be determined. [IDENTIFICATION] Tax ID No: 050.4…" at bounding box center [596, 319] width 686 height 38
click at [279, 425] on span "Fechar" at bounding box center [268, 434] width 28 height 25
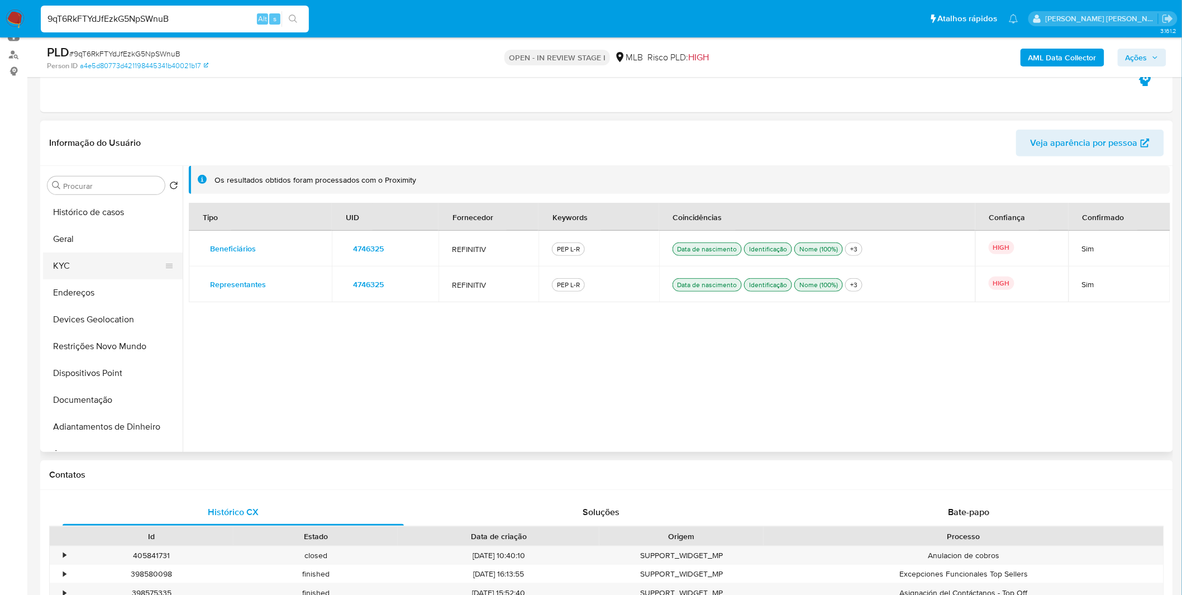
click at [113, 265] on button "KYC" at bounding box center [108, 266] width 131 height 27
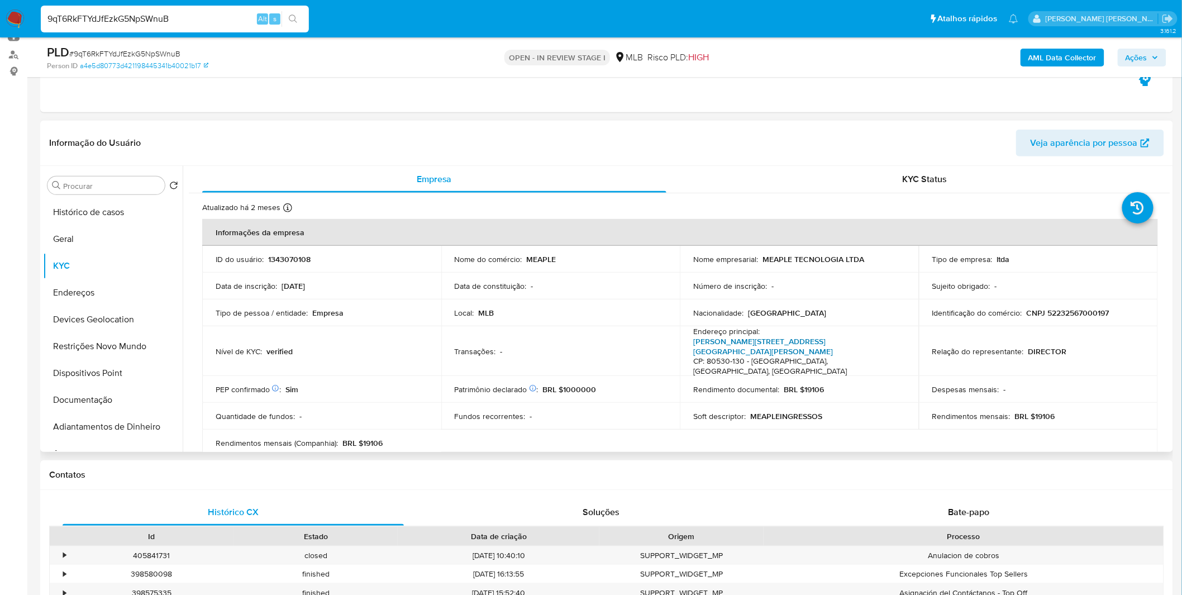
click at [752, 343] on link "Rua Ernâni Santiago De Oliveira 1100, Centro Cívico" at bounding box center [763, 346] width 140 height 21
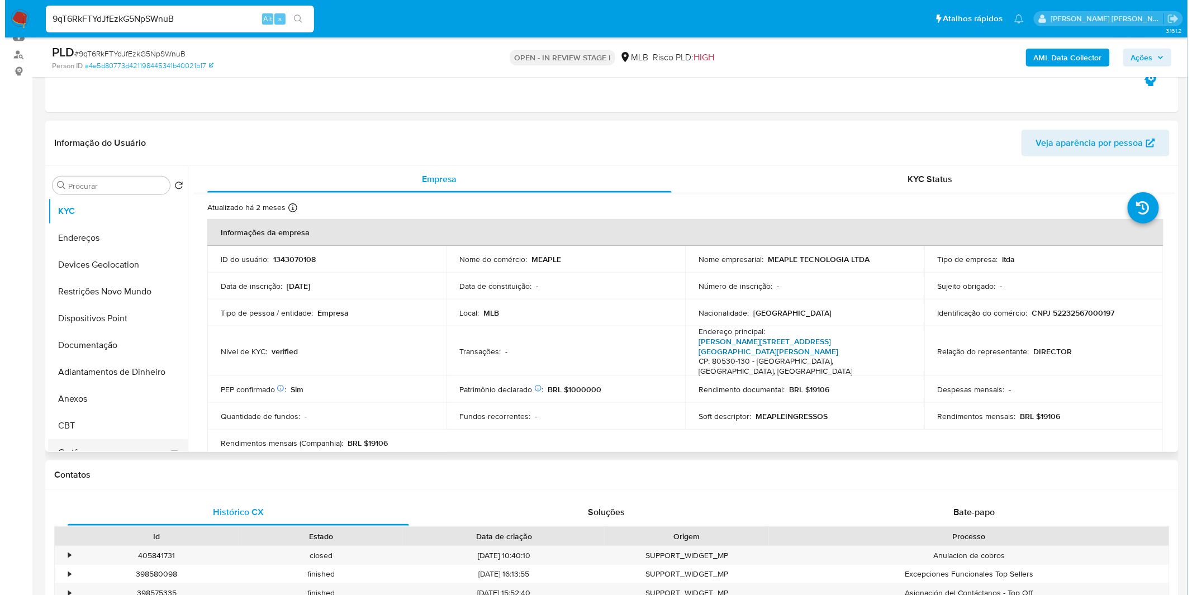
scroll to position [186, 0]
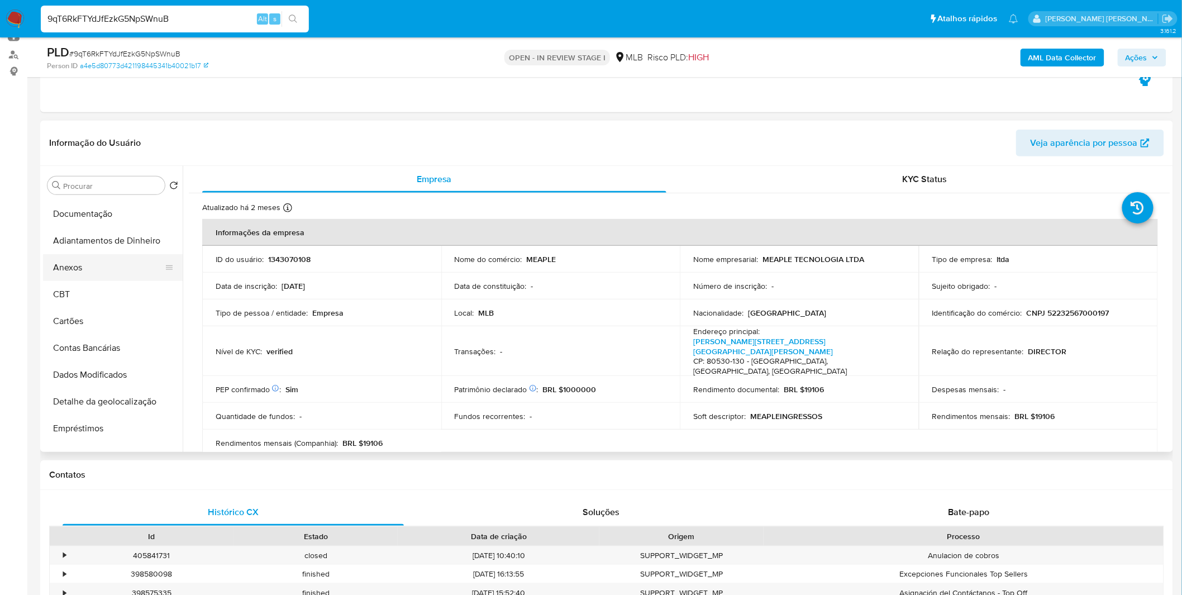
click at [82, 267] on button "Anexos" at bounding box center [108, 267] width 131 height 27
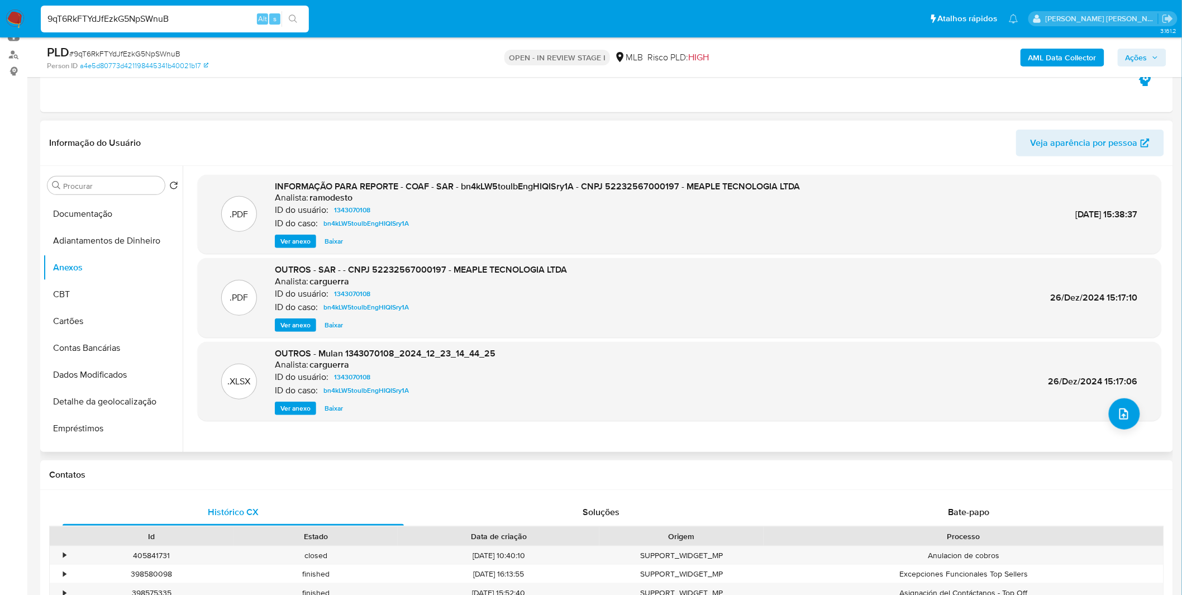
click at [302, 243] on span "Ver anexo" at bounding box center [296, 241] width 30 height 11
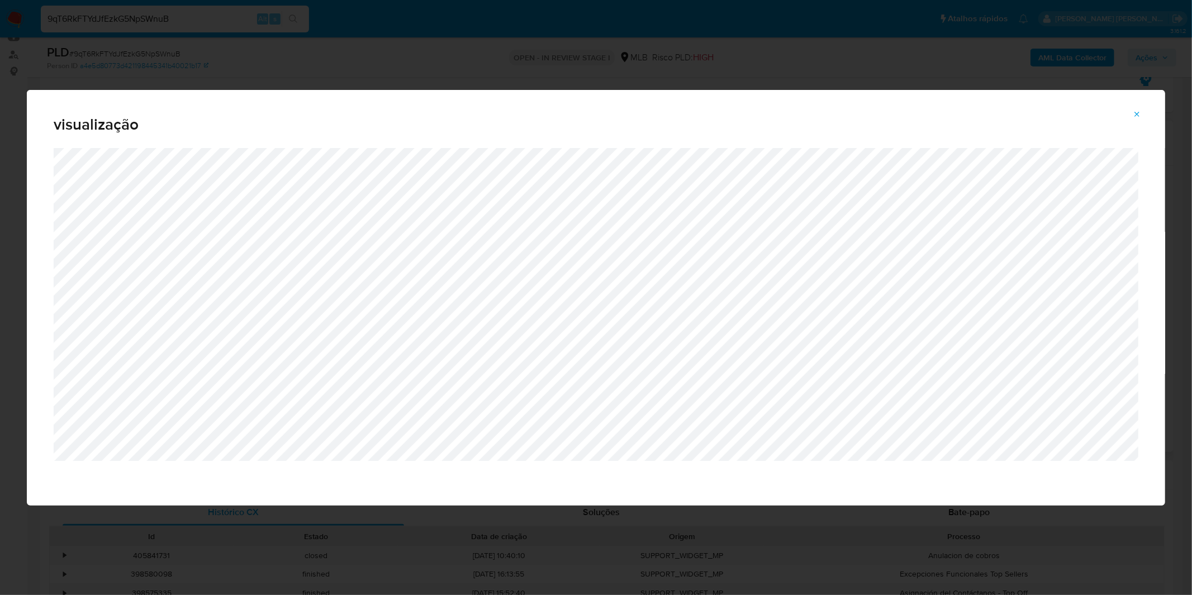
click at [633, 48] on div "visualização" at bounding box center [596, 297] width 1192 height 595
click at [645, 78] on div "visualização" at bounding box center [596, 297] width 1192 height 595
click at [1137, 117] on icon "Attachment preview" at bounding box center [1137, 114] width 9 height 9
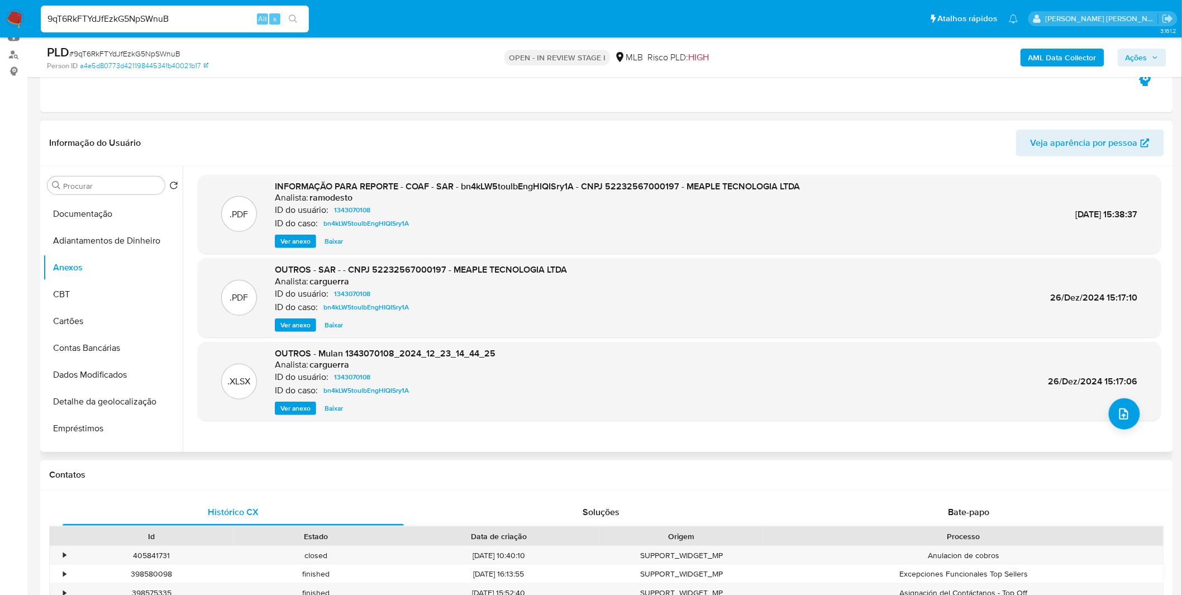
click at [97, 14] on input "9qT6RkFTYdJfEzkG5NpSWnuB" at bounding box center [175, 19] width 268 height 15
paste input "T1TLZ7Rys3WXdkFTA9jaGQdG"
type input "T1TLZ7Rys3WXdkFTA9jaGQdG"
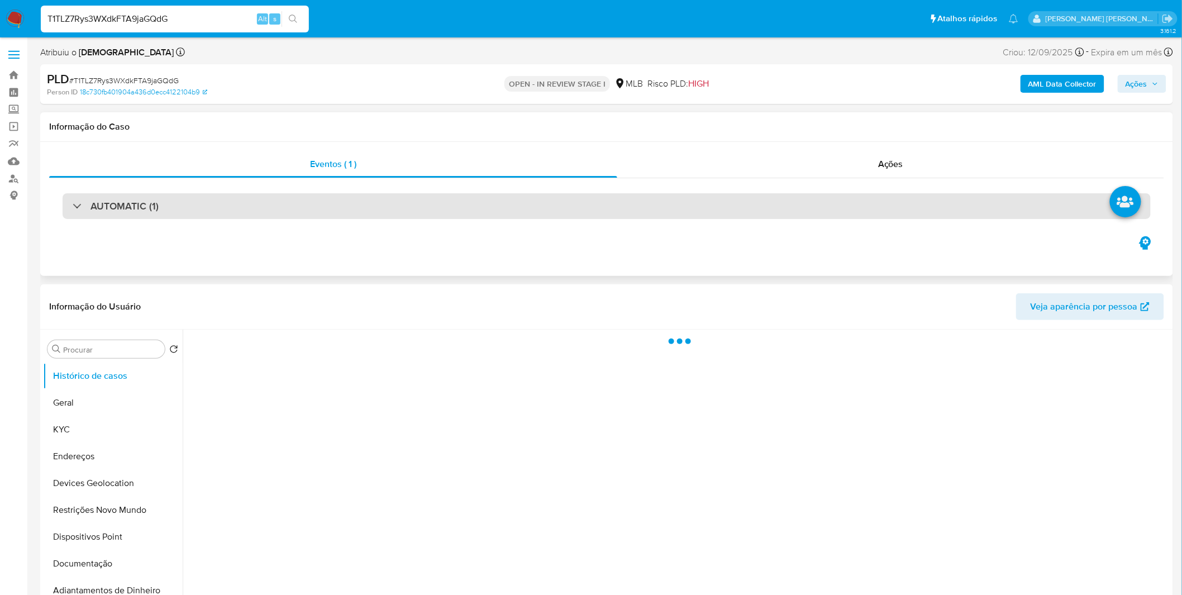
select select "10"
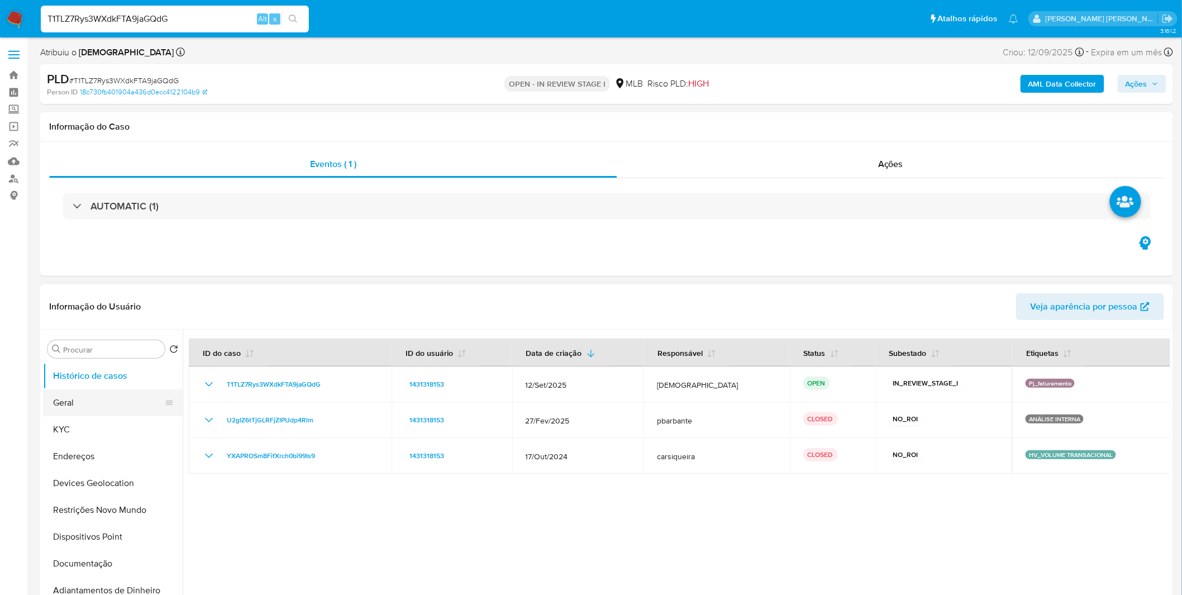
click at [126, 408] on button "Geral" at bounding box center [108, 402] width 131 height 27
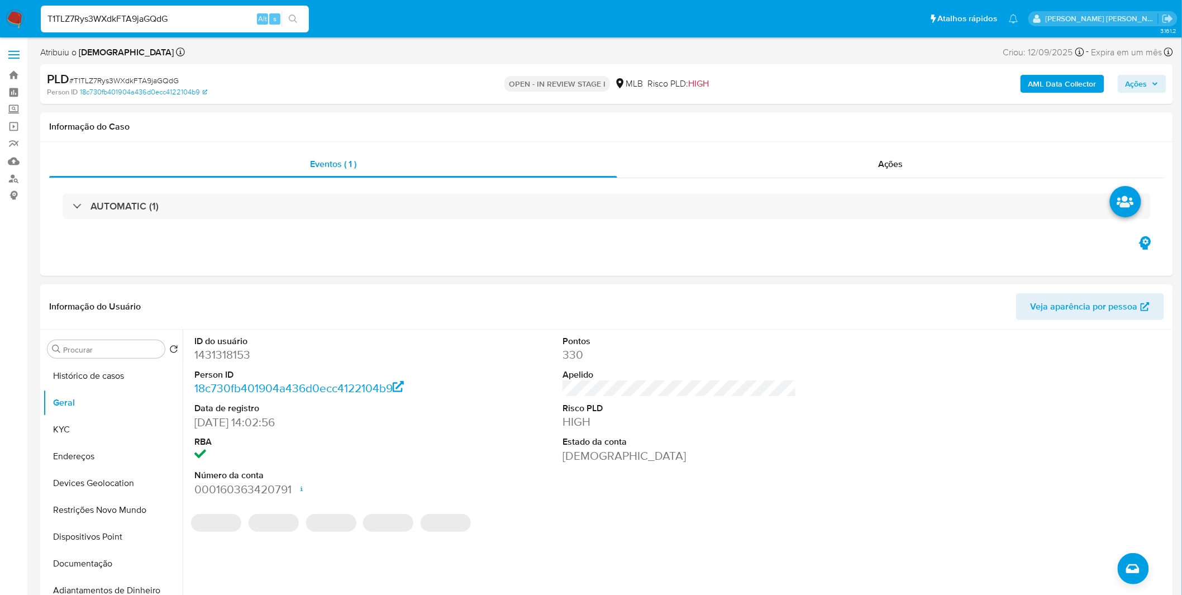
click at [269, 559] on div "ID do usuário 1431318153 Person ID 18c730fb401904a436d0ecc4122104b9 Data de reg…" at bounding box center [677, 473] width 988 height 286
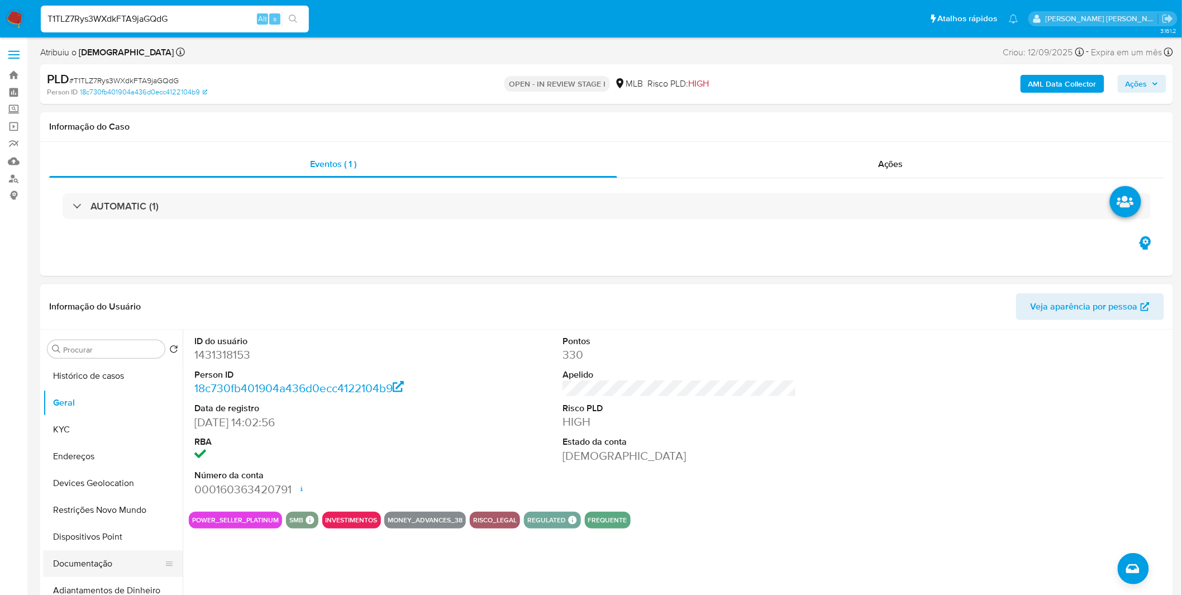
click at [106, 559] on button "Documentação" at bounding box center [108, 563] width 131 height 27
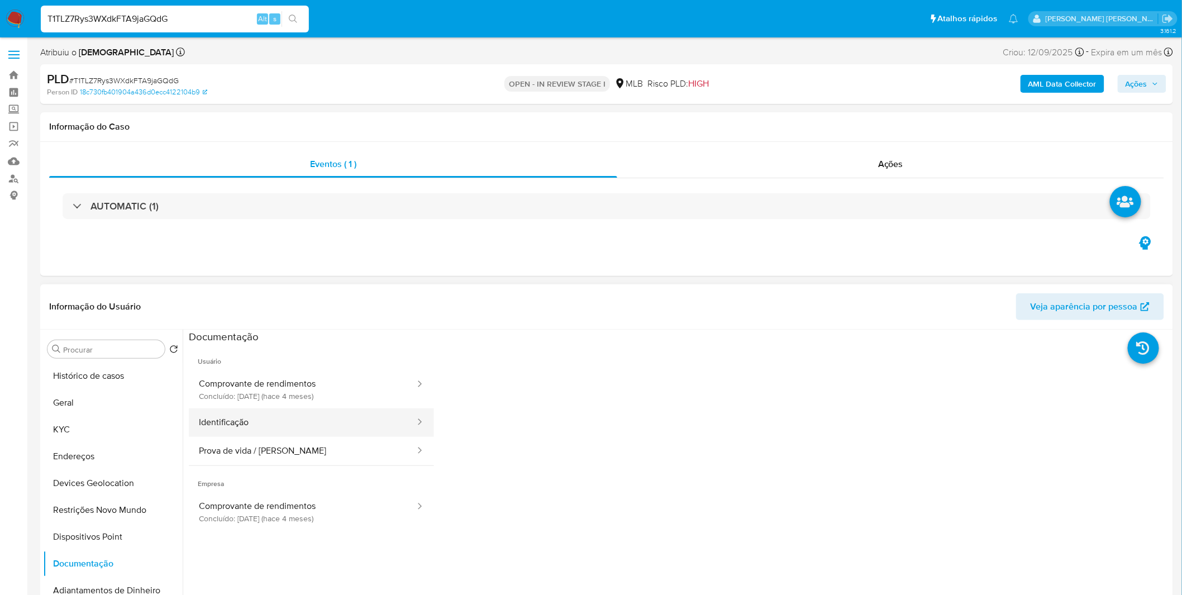
click at [262, 417] on button "Identificação" at bounding box center [302, 422] width 227 height 28
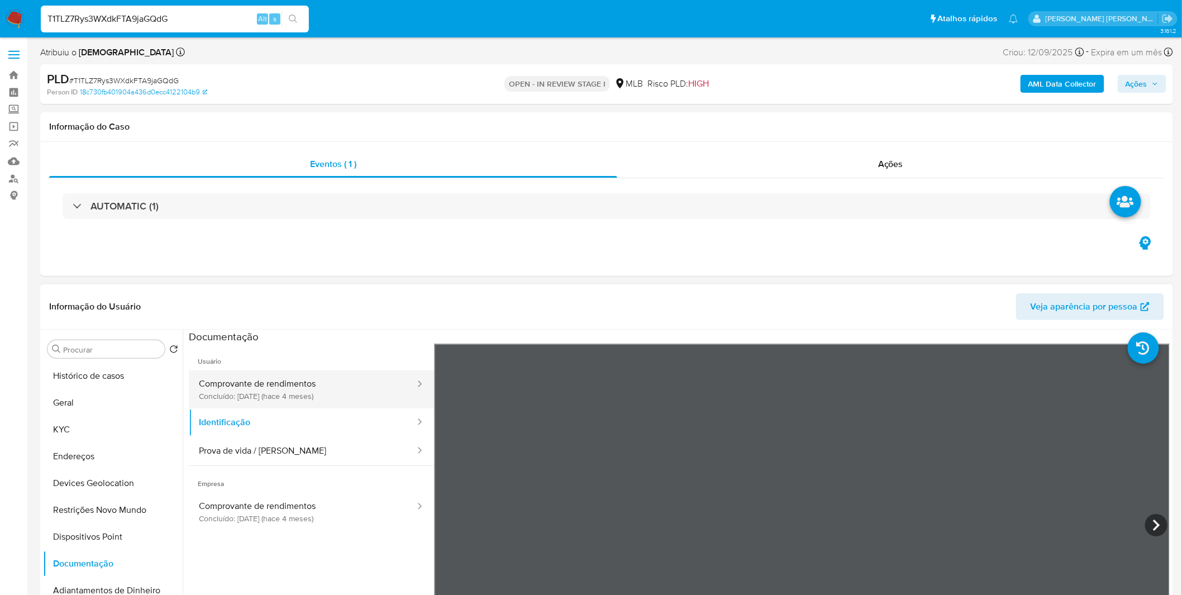
click at [293, 403] on button "Comprovante de rendimentos Concluído: 13/05/2025 (hace 4 meses)" at bounding box center [302, 389] width 227 height 38
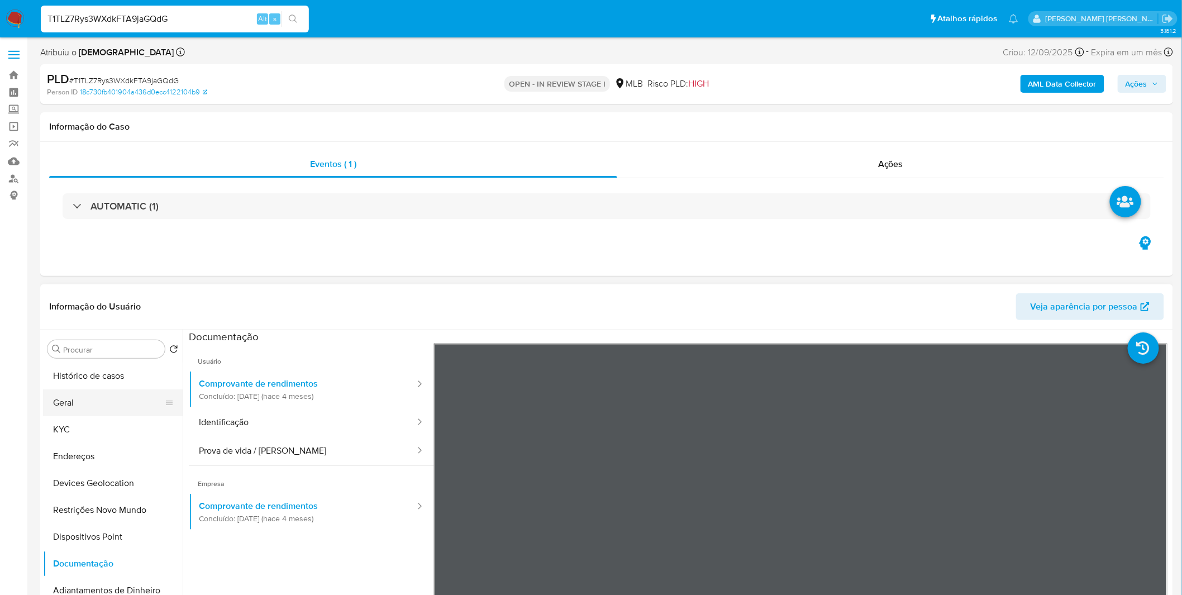
click at [109, 406] on button "Geral" at bounding box center [108, 402] width 131 height 27
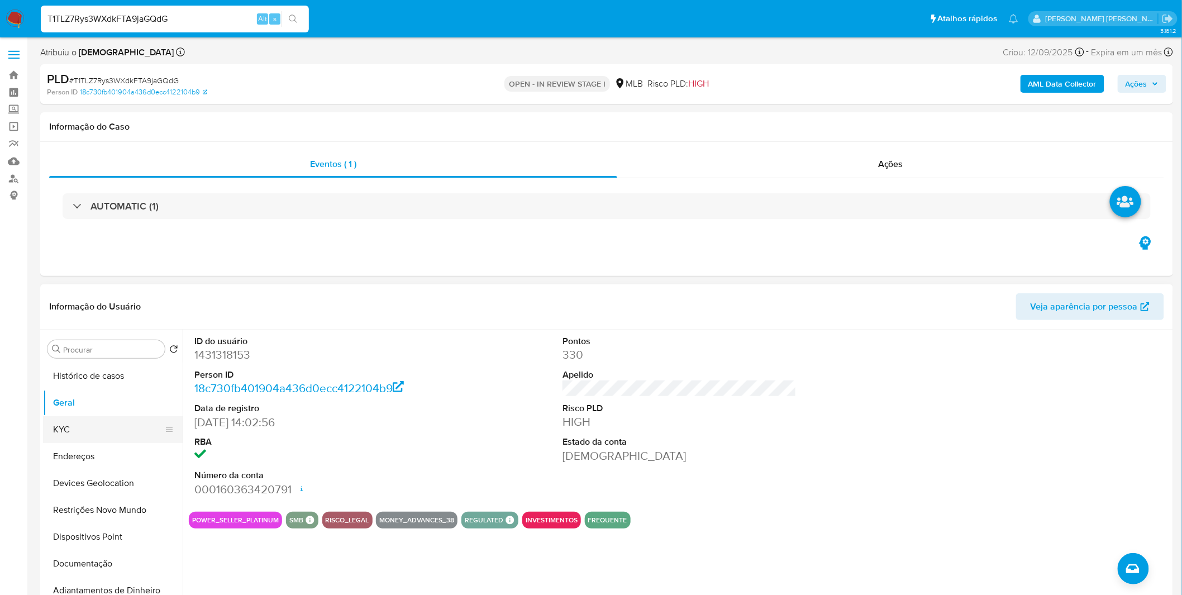
click at [93, 438] on button "KYC" at bounding box center [108, 429] width 131 height 27
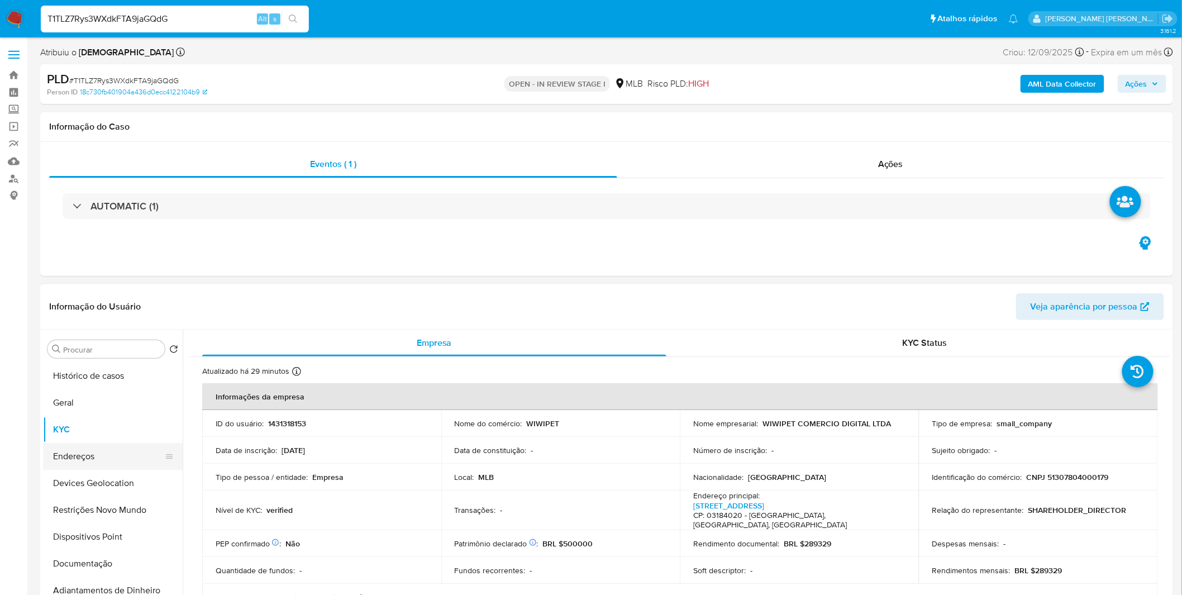
click at [59, 456] on button "Endereços" at bounding box center [108, 456] width 131 height 27
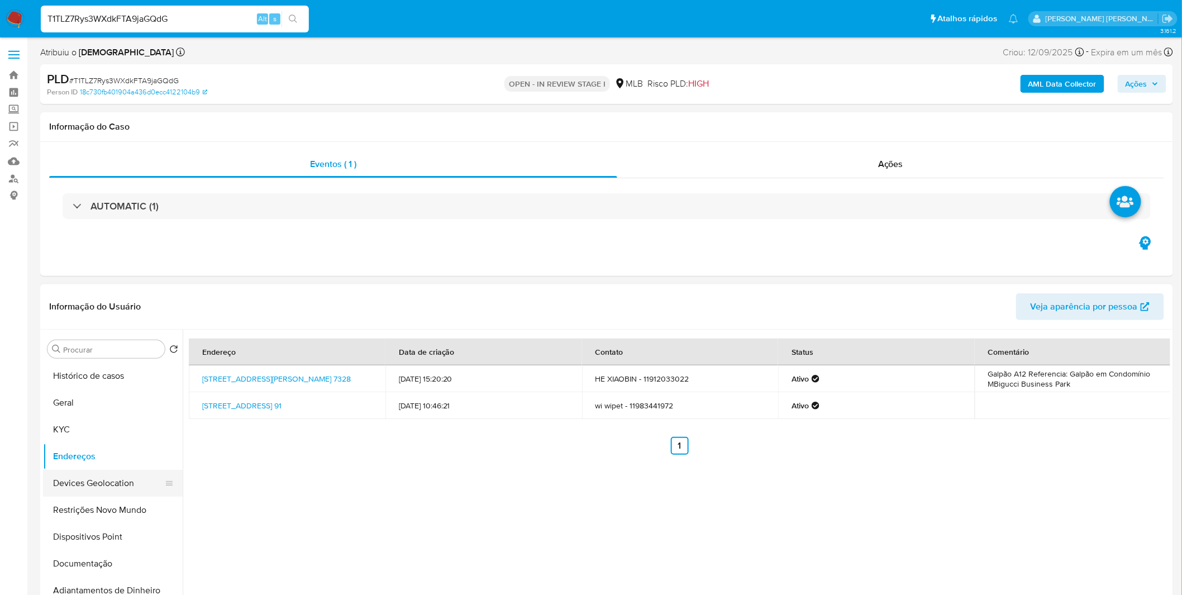
click at [110, 493] on button "Devices Geolocation" at bounding box center [108, 483] width 131 height 27
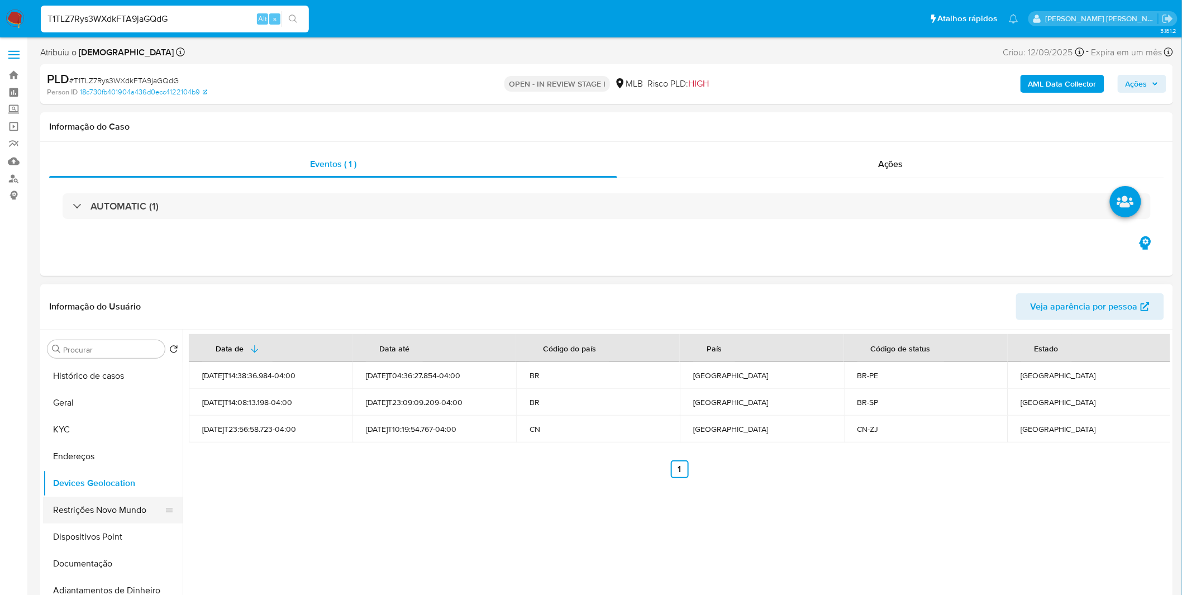
click at [103, 513] on button "Restrições Novo Mundo" at bounding box center [108, 510] width 131 height 27
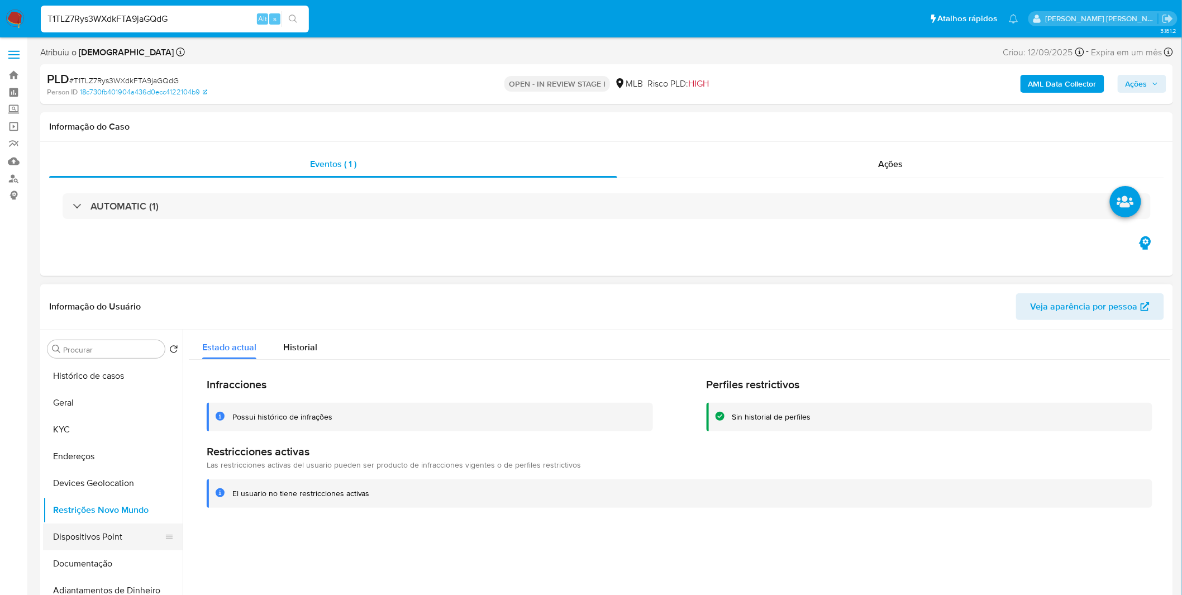
click at [127, 530] on button "Dispositivos Point" at bounding box center [108, 537] width 131 height 27
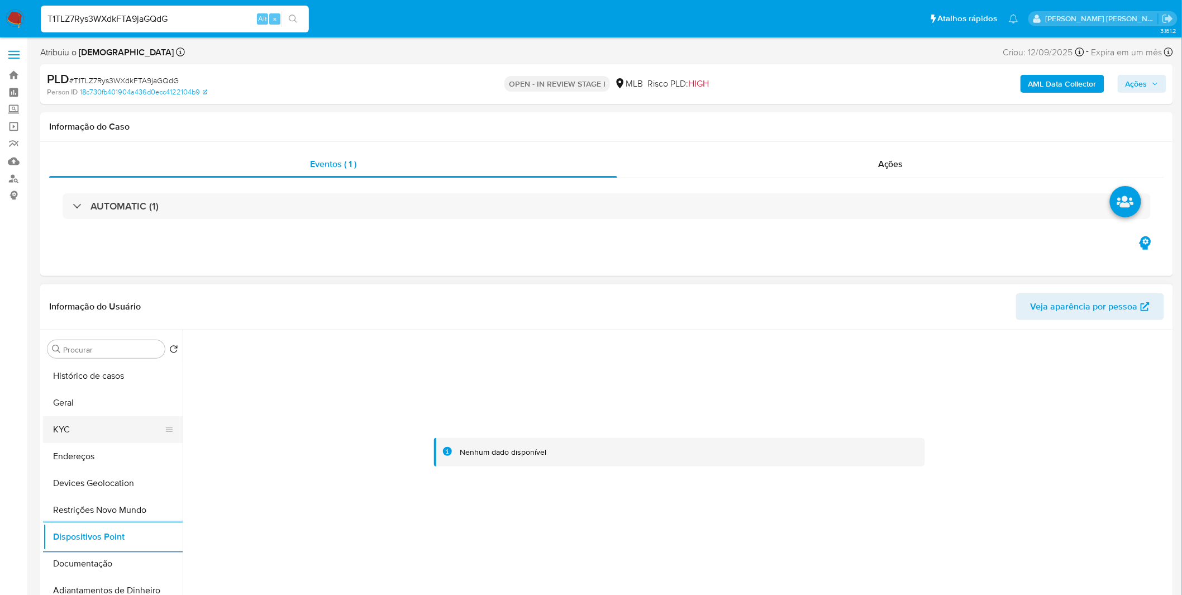
click at [102, 426] on button "KYC" at bounding box center [108, 429] width 131 height 27
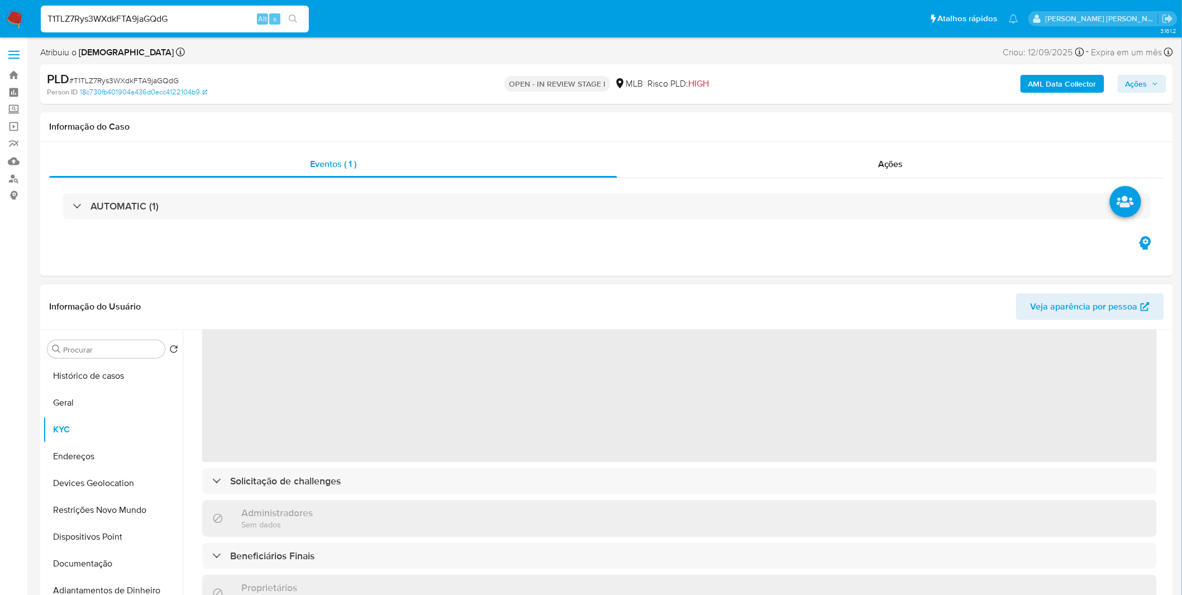
scroll to position [62, 0]
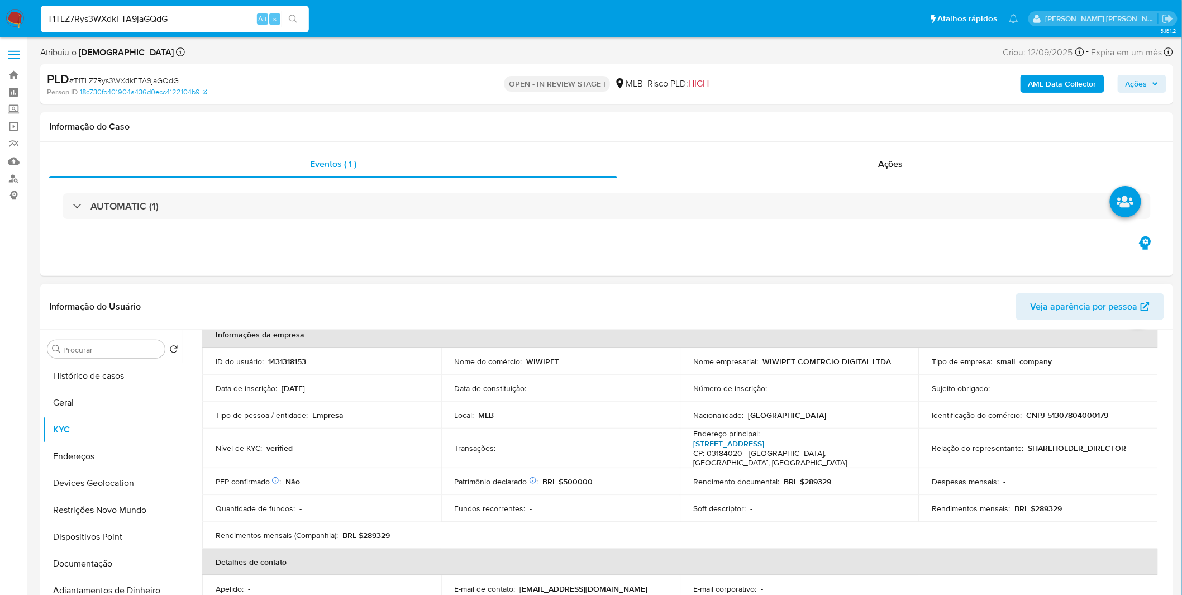
click at [733, 444] on link "Rua Lituânia 91, Alto Da Mooca" at bounding box center [728, 443] width 71 height 11
click at [106, 18] on input "T1TLZ7Rys3WXdkFTA9jaGQdG" at bounding box center [175, 19] width 268 height 15
paste input "tyOdspC9g2v5syPPILdXiePg"
type input "tyOdspC9g2v5syPPILdXiePg"
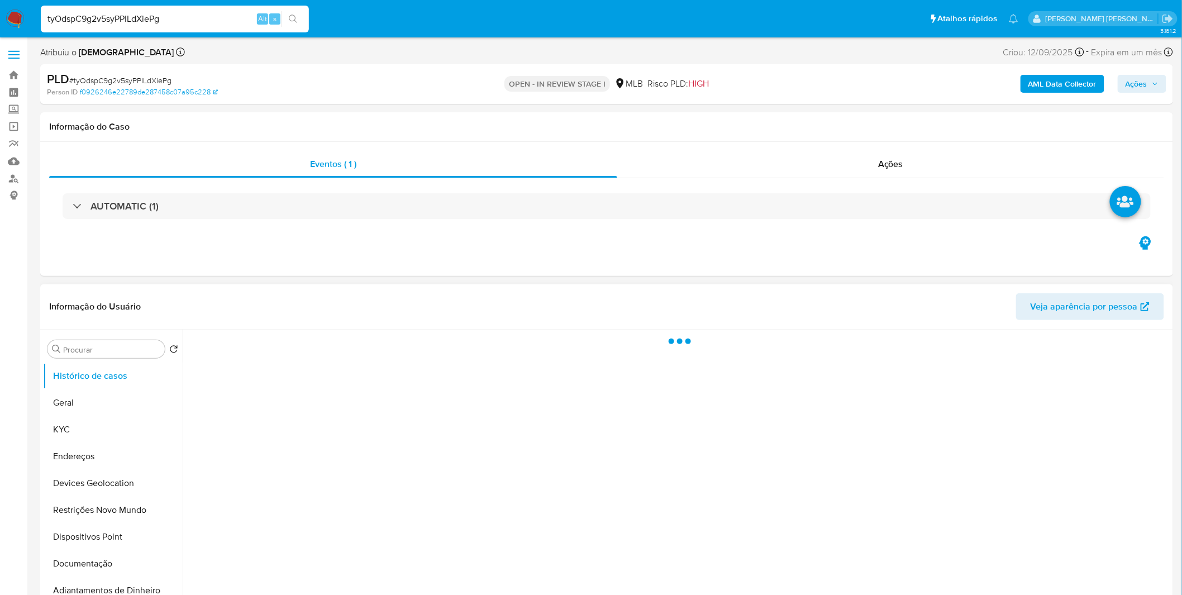
select select "10"
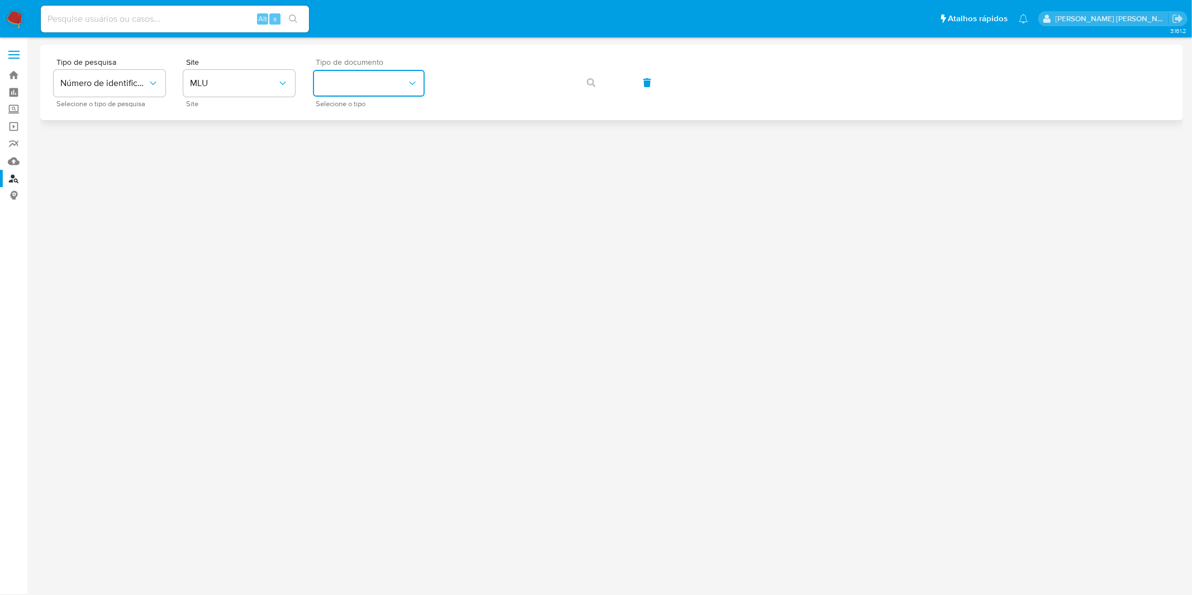
click at [369, 94] on button "identificationType" at bounding box center [369, 83] width 112 height 27
click at [222, 84] on span "MLU" at bounding box center [233, 83] width 87 height 11
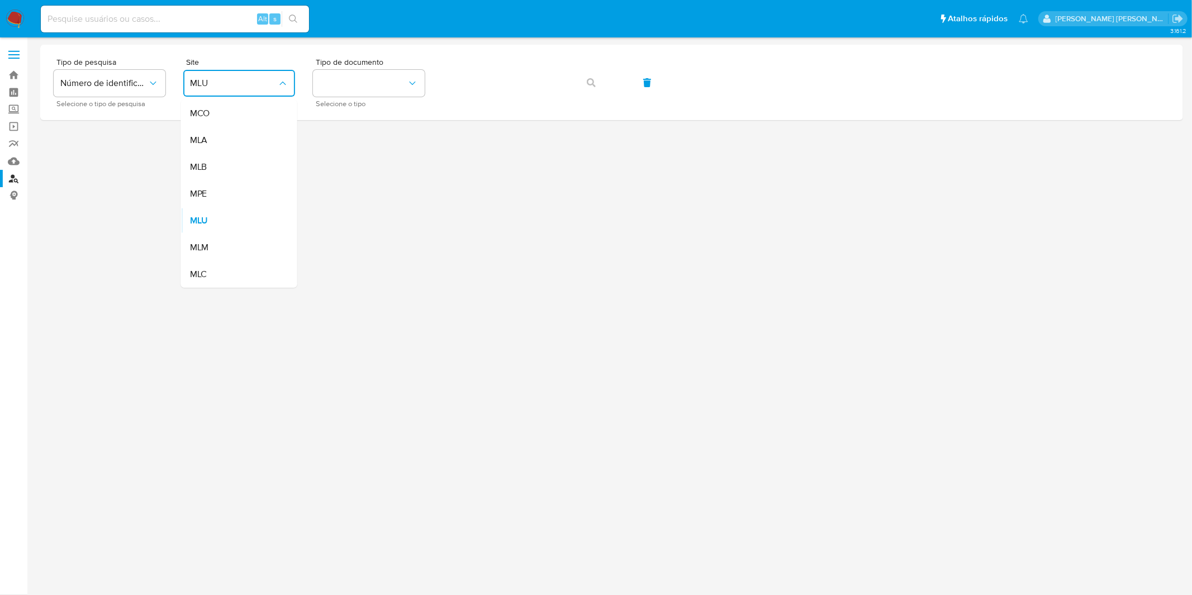
click at [232, 169] on div "MLB" at bounding box center [236, 167] width 92 height 27
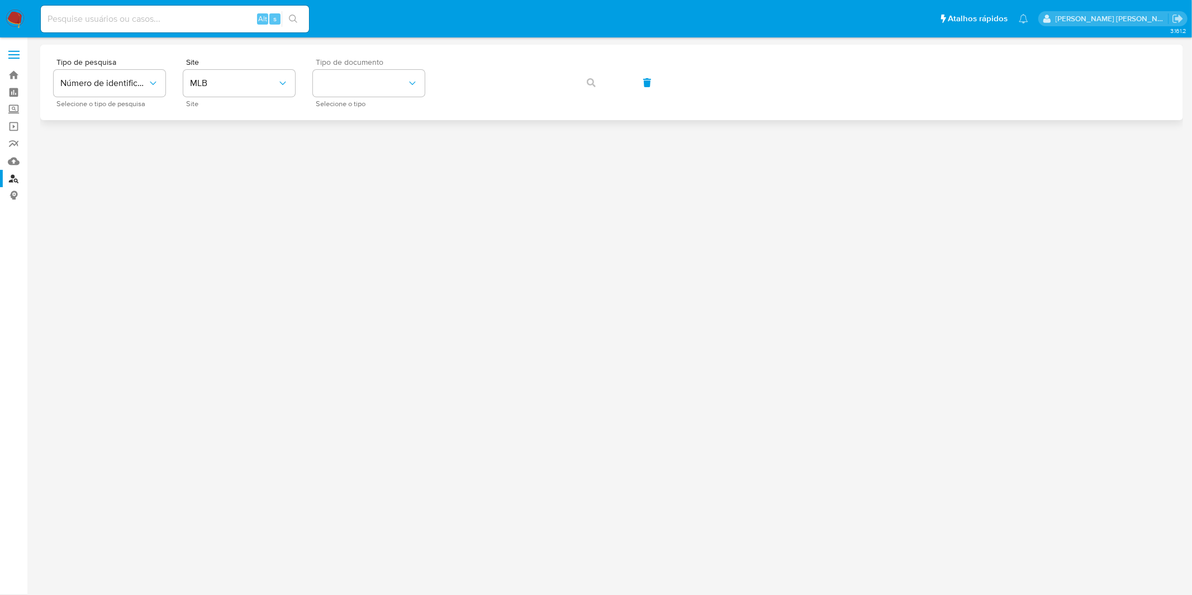
click at [346, 101] on span "Selecione o tipo" at bounding box center [372, 104] width 112 height 6
click at [369, 95] on button "identificationType" at bounding box center [369, 83] width 112 height 27
click at [367, 153] on div "CPF CPF" at bounding box center [366, 157] width 92 height 38
click at [584, 85] on button "button" at bounding box center [591, 82] width 38 height 27
click at [585, 85] on div "Tipo de pesquisa Número de identificação Selecione o tipo de pesquisa Site MLB …" at bounding box center [612, 82] width 1116 height 49
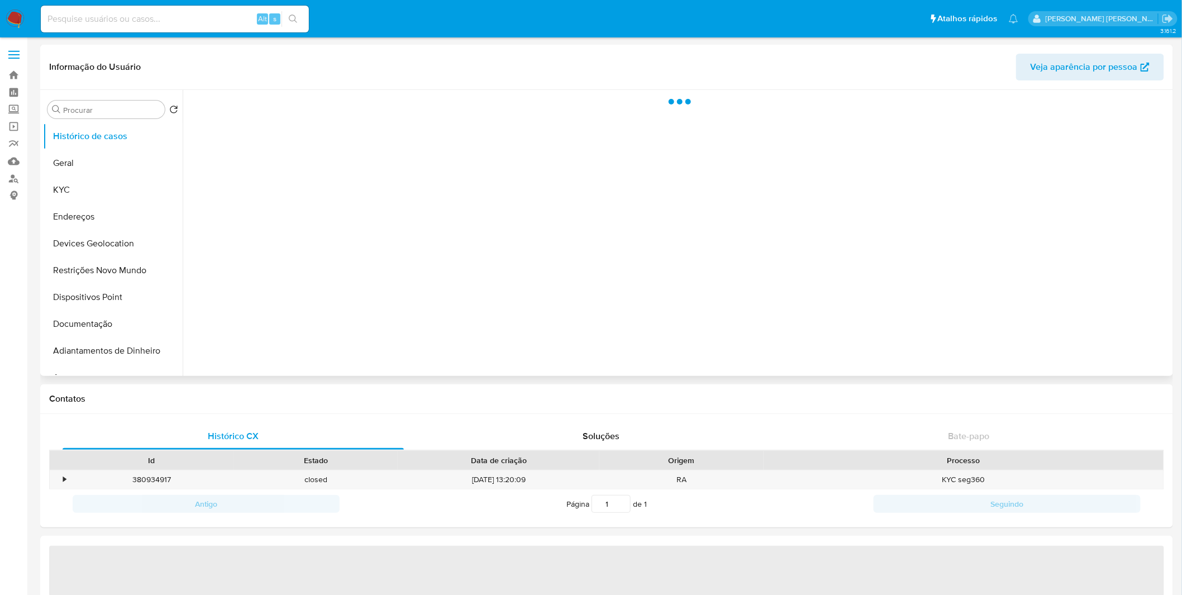
select select "10"
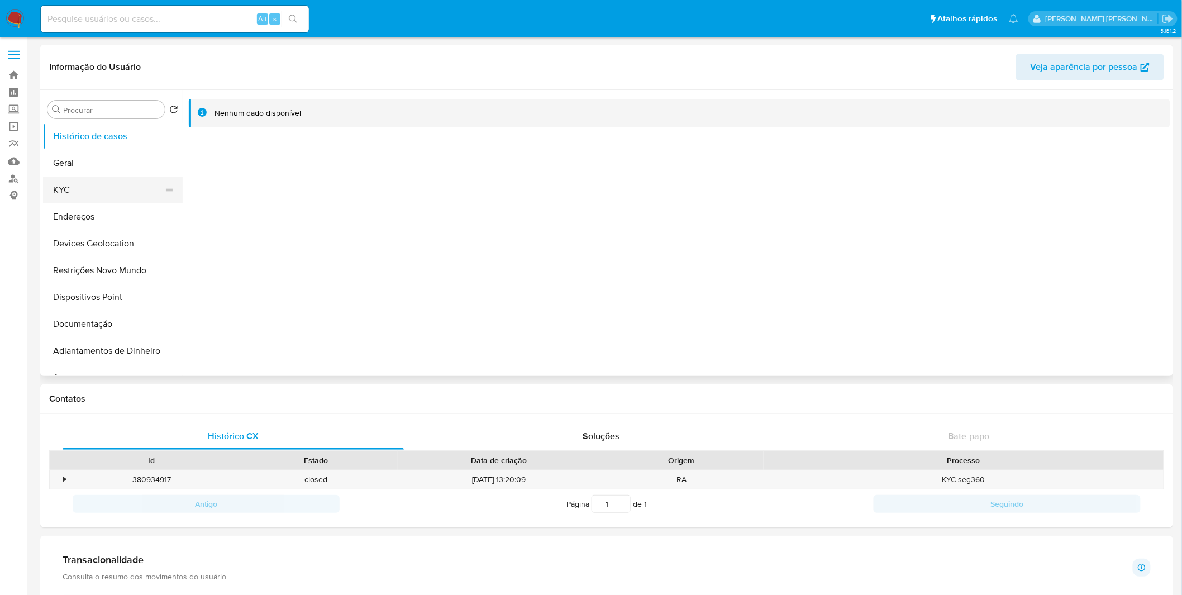
click at [123, 180] on button "KYC" at bounding box center [108, 190] width 131 height 27
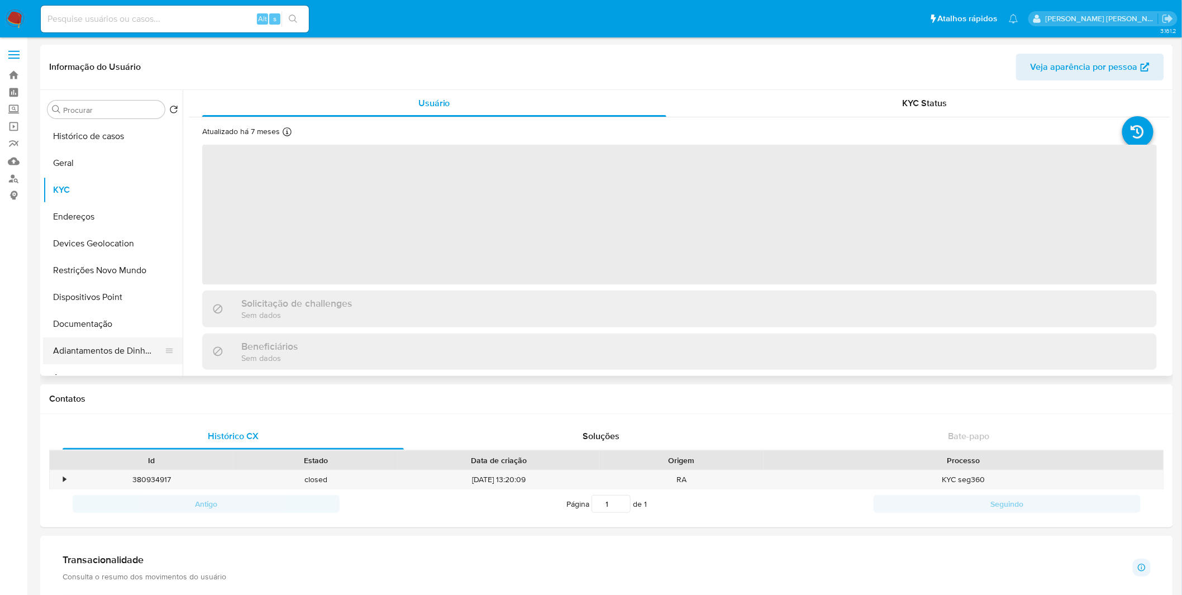
click at [109, 343] on button "Adiantamentos de Dinheiro" at bounding box center [108, 351] width 131 height 27
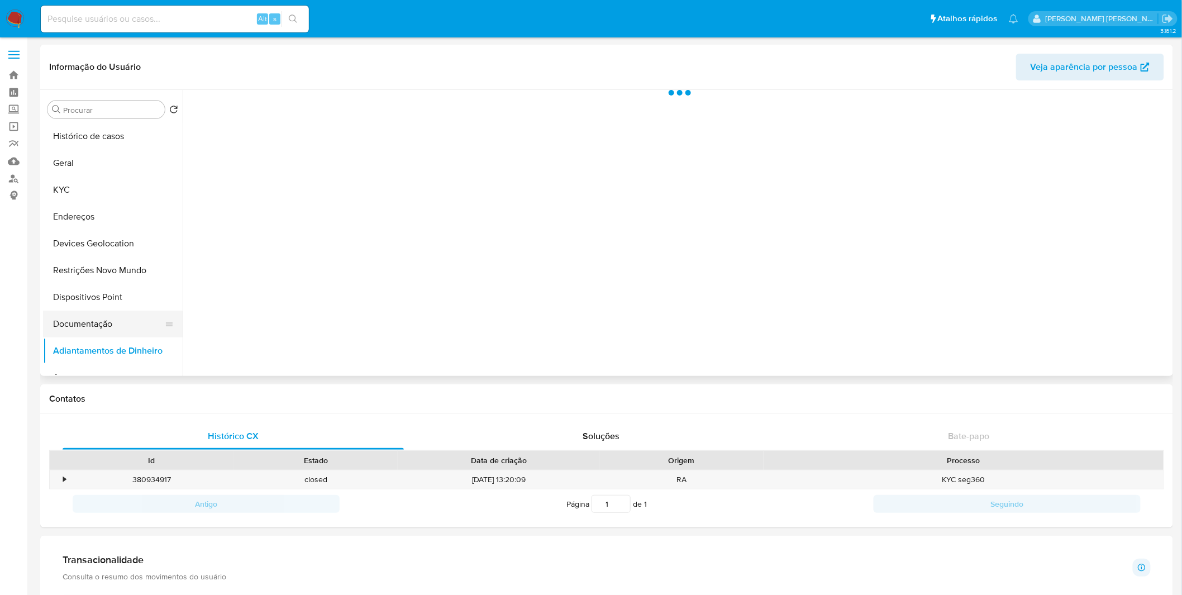
click at [109, 334] on button "Documentação" at bounding box center [108, 324] width 131 height 27
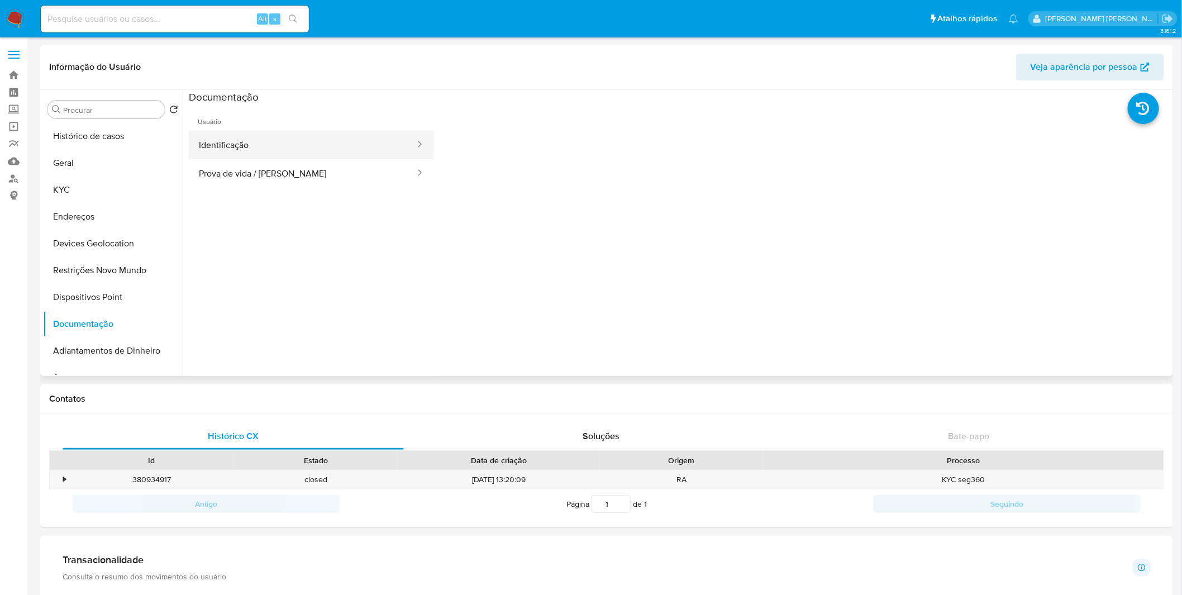
click at [278, 155] on button "Identificação" at bounding box center [302, 145] width 227 height 28
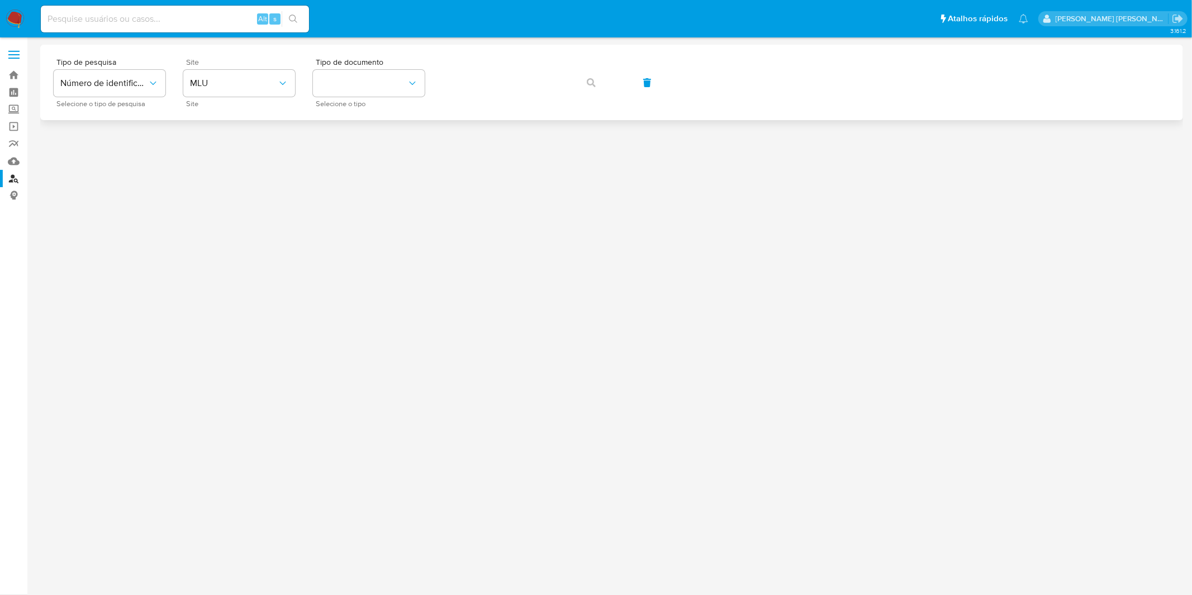
click at [235, 64] on span "Site" at bounding box center [242, 62] width 112 height 8
click at [236, 89] on button "MLU" at bounding box center [239, 83] width 112 height 27
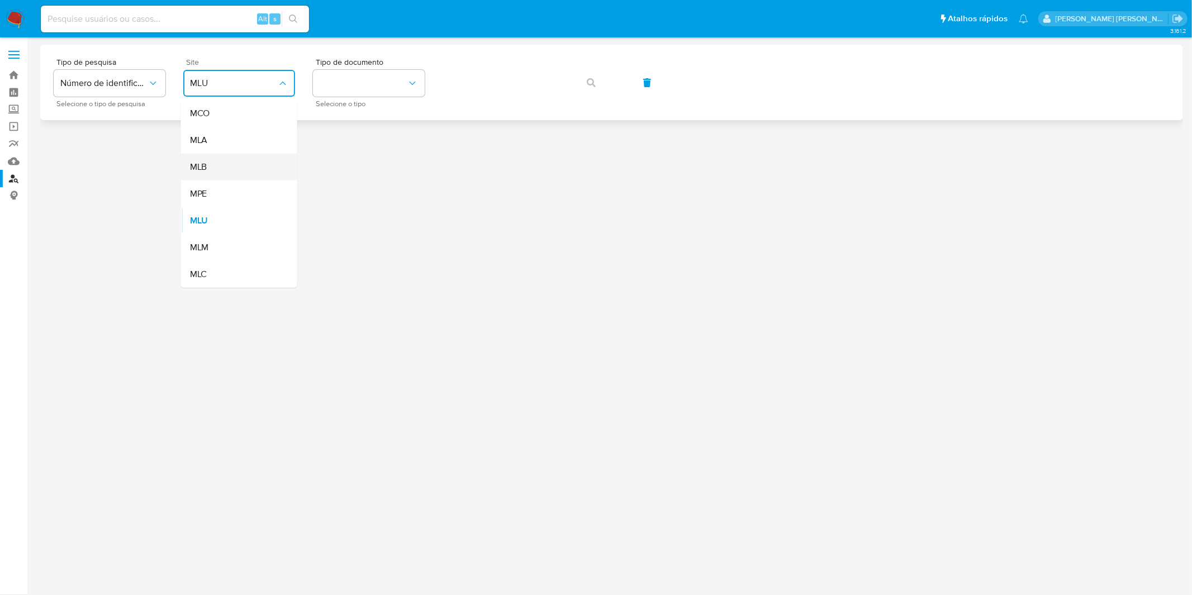
click at [235, 159] on div "MLB" at bounding box center [236, 167] width 92 height 27
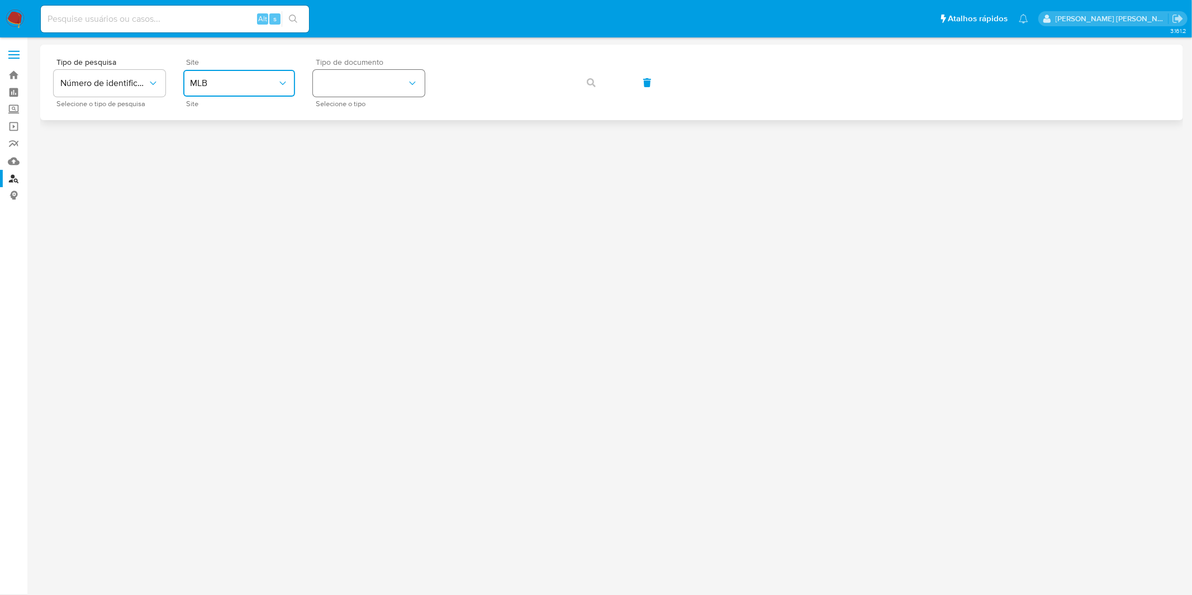
click at [331, 93] on button "identificationType" at bounding box center [369, 83] width 112 height 27
drag, startPoint x: 343, startPoint y: 151, endPoint x: 393, endPoint y: 120, distance: 60.0
click at [343, 151] on div "CPF CPF" at bounding box center [366, 157] width 92 height 38
click at [604, 80] on button "button" at bounding box center [591, 82] width 38 height 27
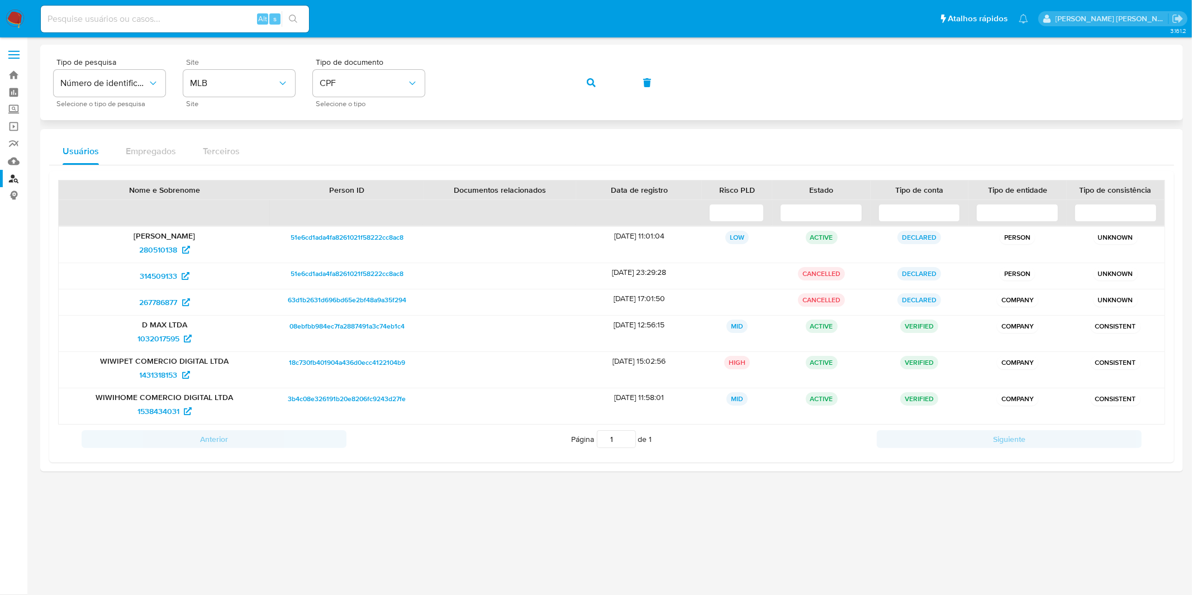
click at [584, 75] on button "button" at bounding box center [591, 82] width 38 height 27
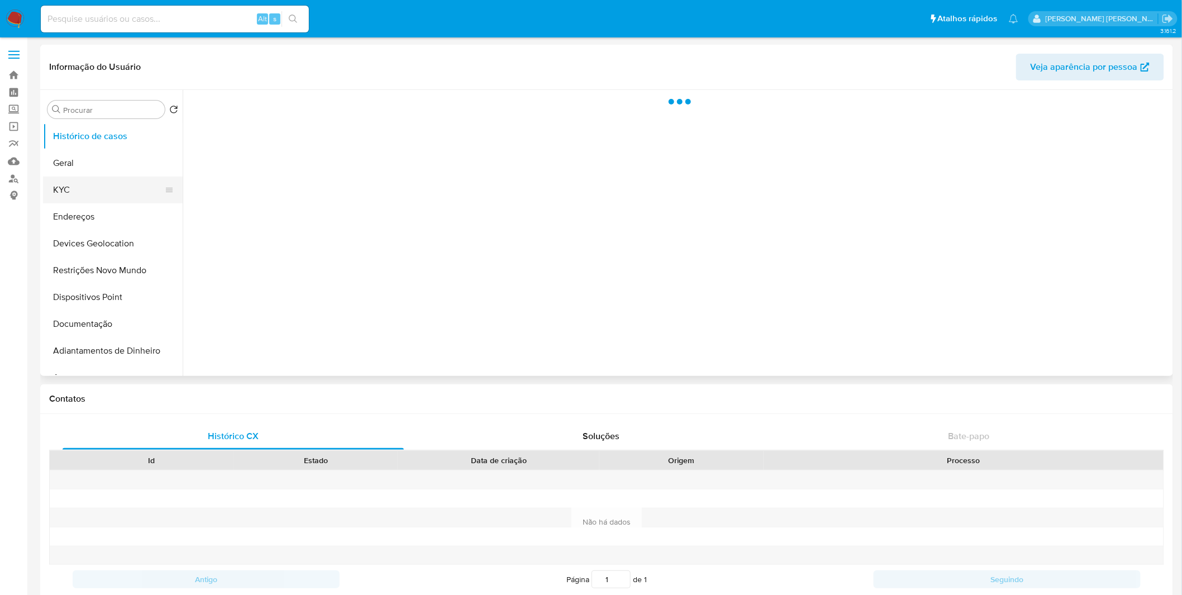
click at [106, 183] on button "KYC" at bounding box center [108, 190] width 131 height 27
select select "10"
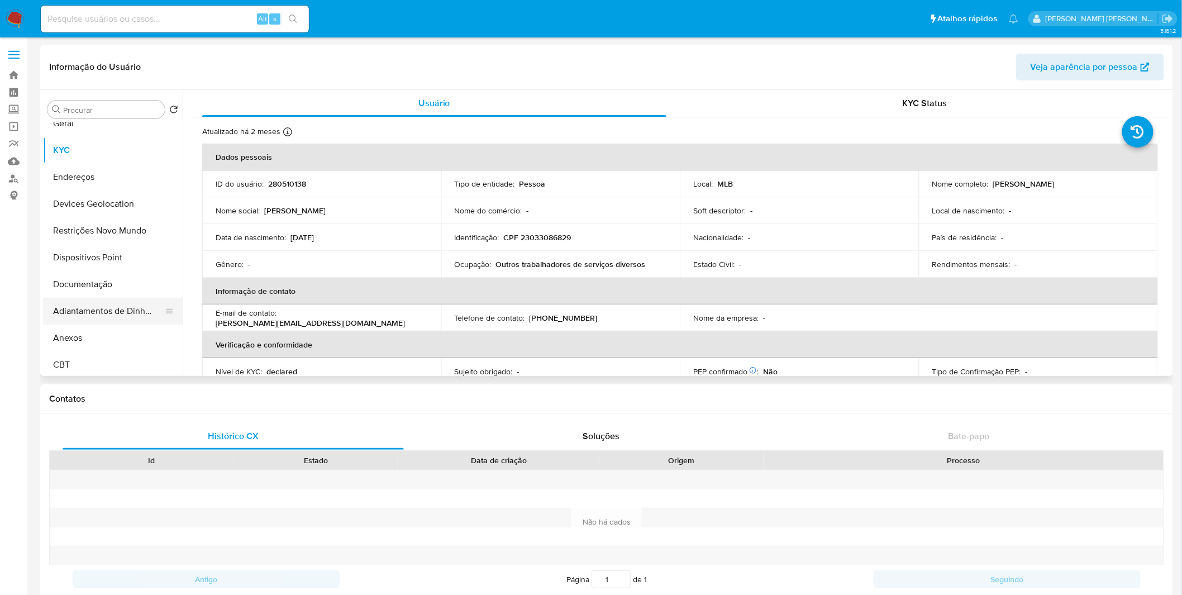
scroll to position [62, 0]
click at [110, 272] on button "Documentação" at bounding box center [108, 262] width 131 height 27
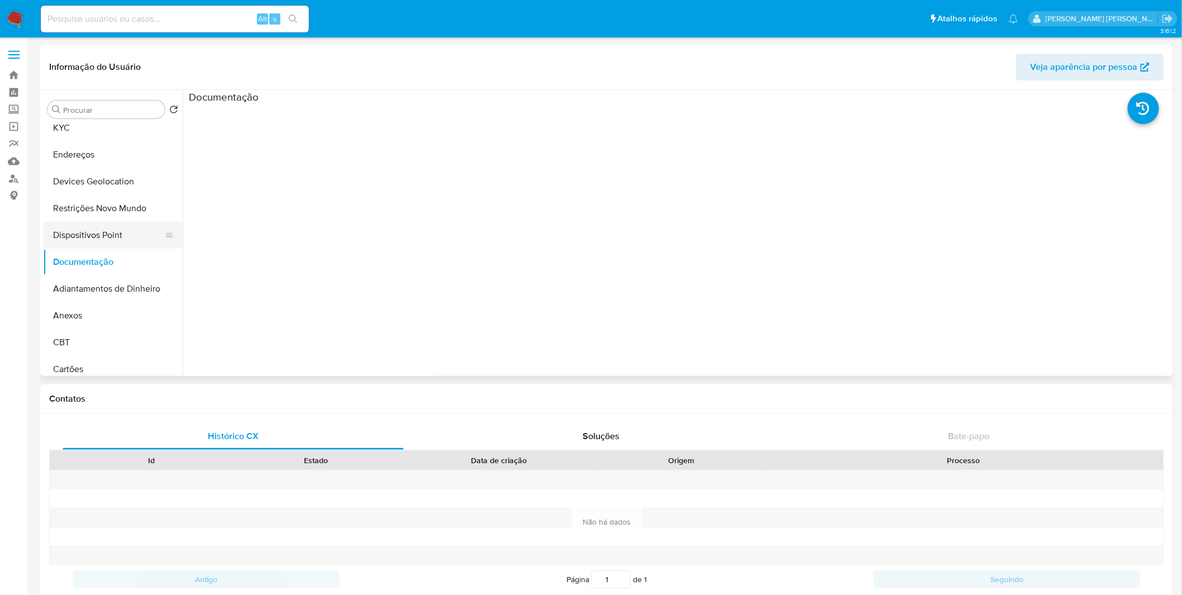
scroll to position [0, 0]
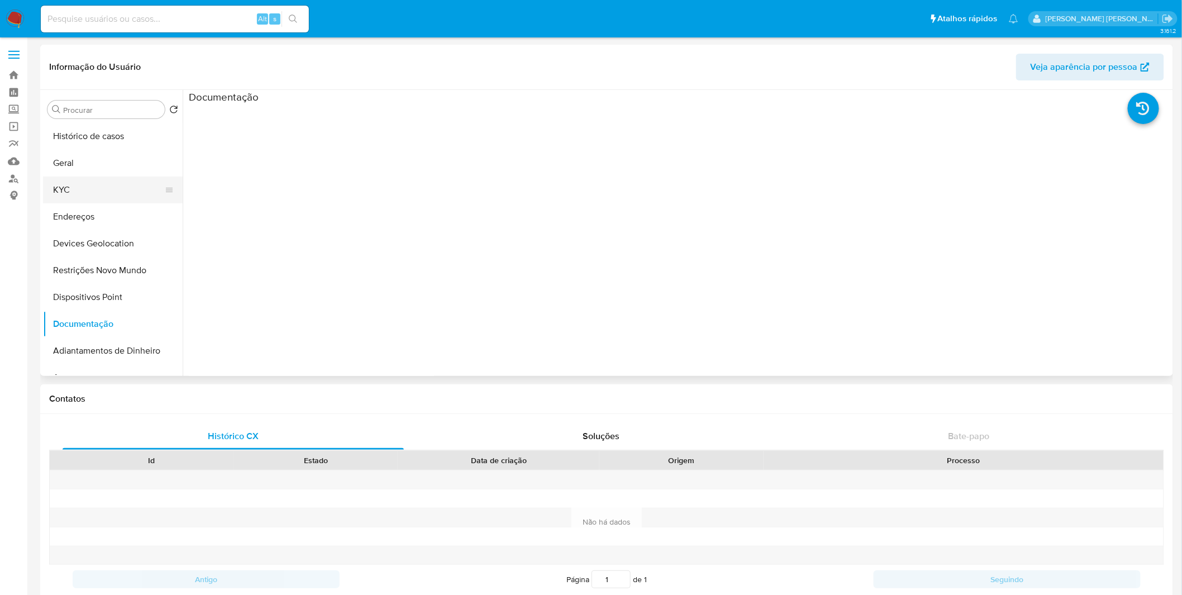
click at [124, 196] on button "KYC" at bounding box center [108, 190] width 131 height 27
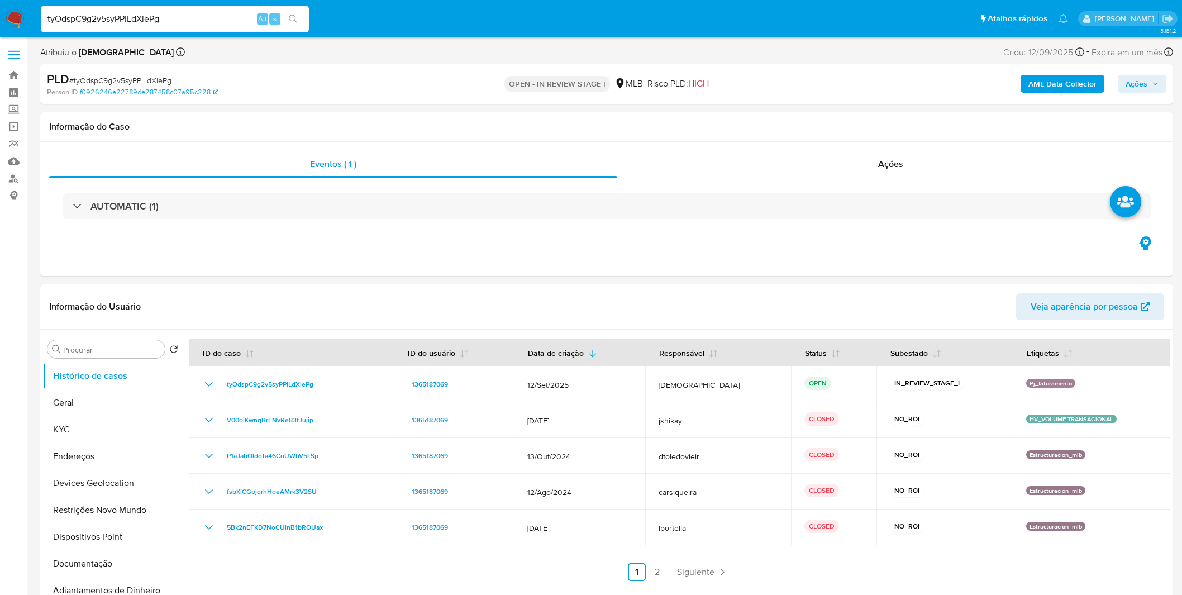
select select "10"
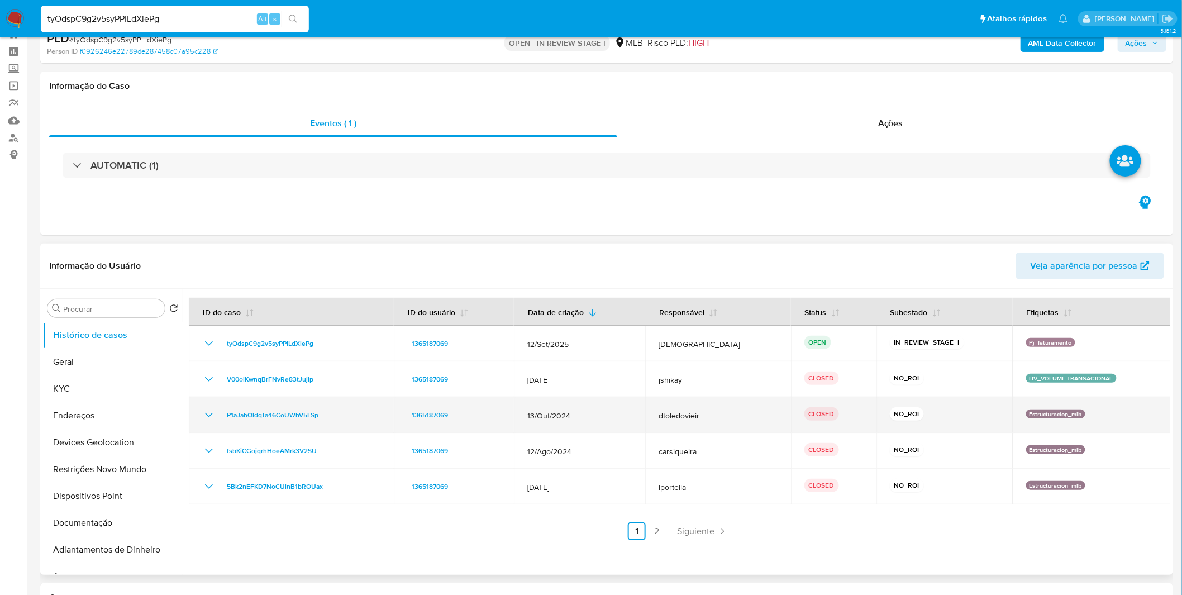
scroll to position [62, 0]
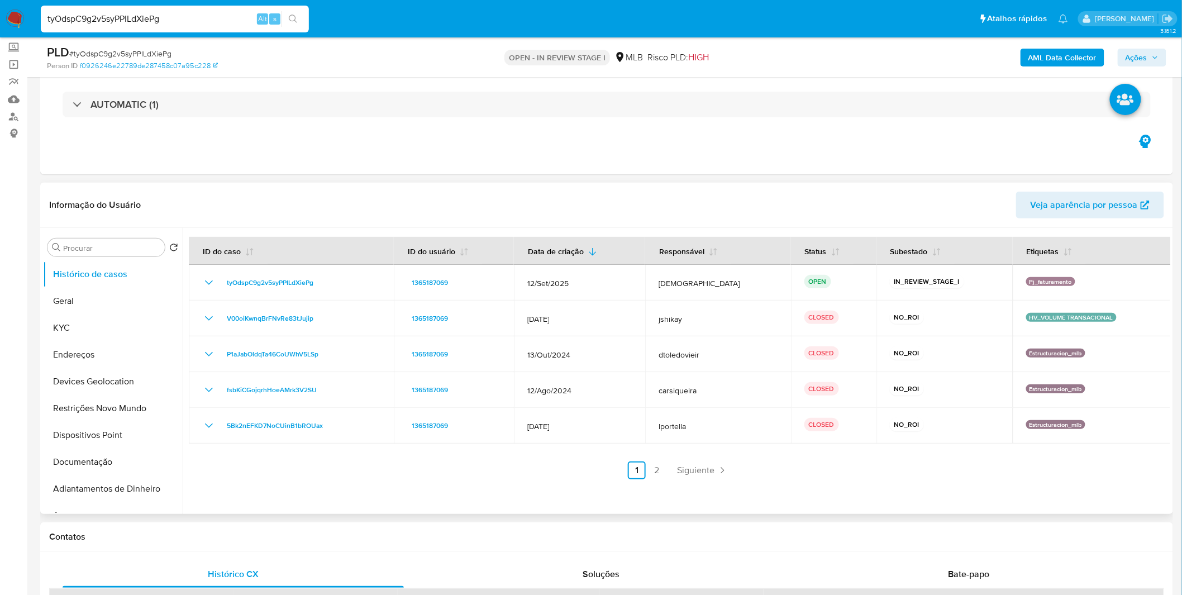
click at [661, 473] on link "2" at bounding box center [657, 471] width 18 height 18
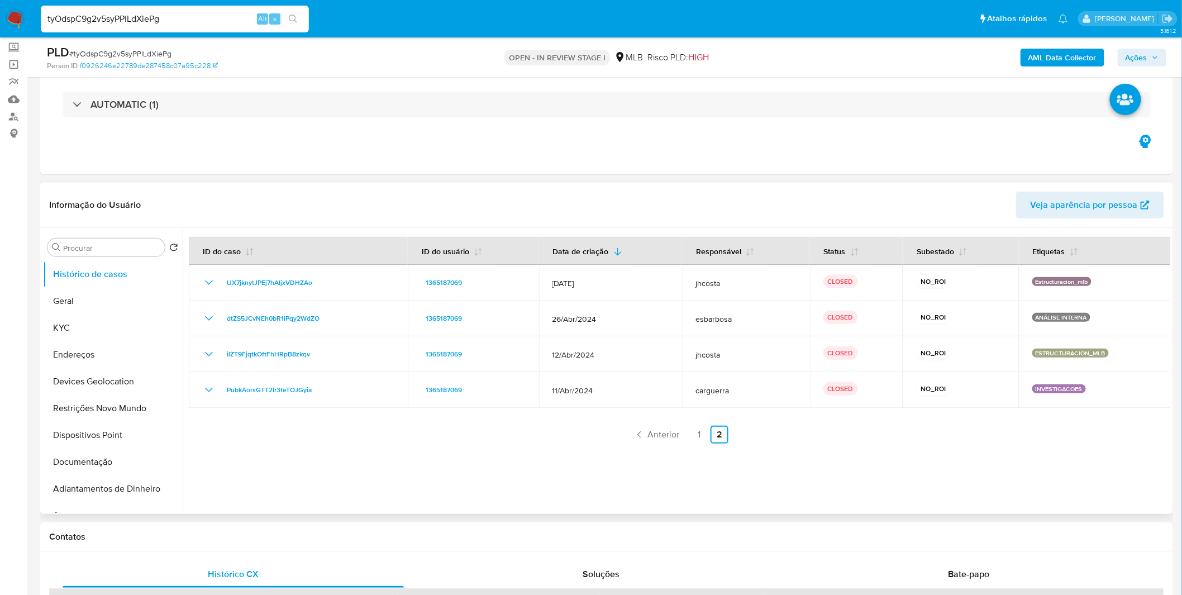
click at [696, 434] on link "1" at bounding box center [700, 435] width 18 height 18
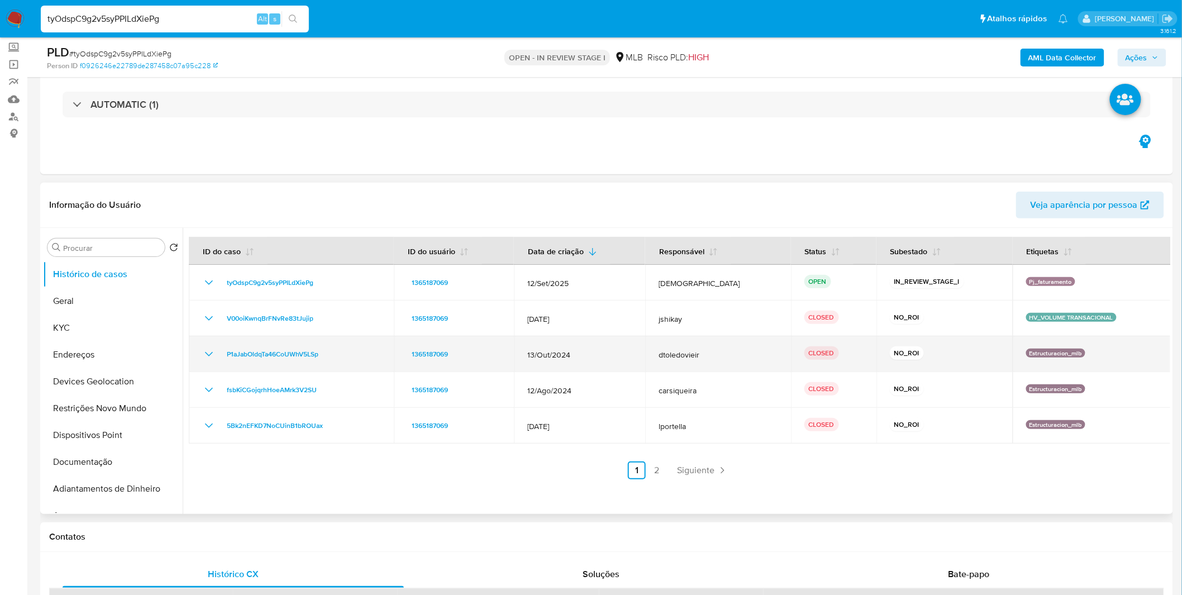
click at [207, 356] on icon "Mostrar/Ocultar" at bounding box center [208, 354] width 13 height 13
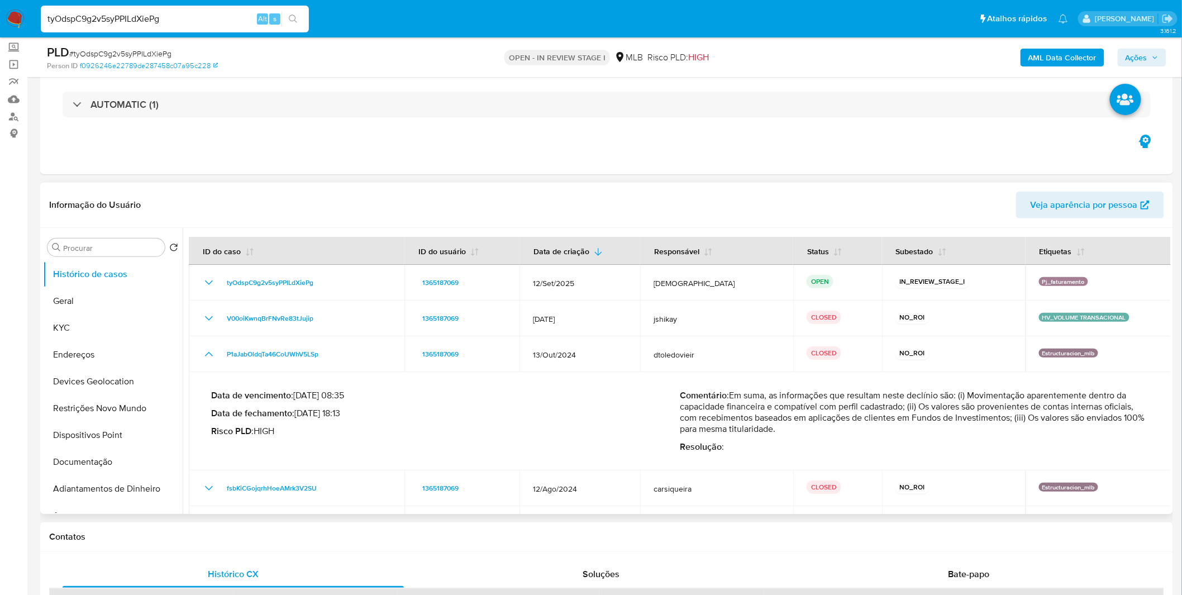
drag, startPoint x: 711, startPoint y: 410, endPoint x: 925, endPoint y: 446, distance: 217.5
click at [925, 446] on div "Comentário : Em suma, as informações que resultam neste declínio são: (i) Movim…" at bounding box center [914, 421] width 469 height 63
click at [925, 446] on p "Resolução :" at bounding box center [914, 446] width 469 height 11
drag, startPoint x: 933, startPoint y: 433, endPoint x: 885, endPoint y: 418, distance: 50.4
click at [886, 420] on p "Comentário : Em suma, as informações que resultam neste declínio são: (i) Movim…" at bounding box center [914, 412] width 469 height 45
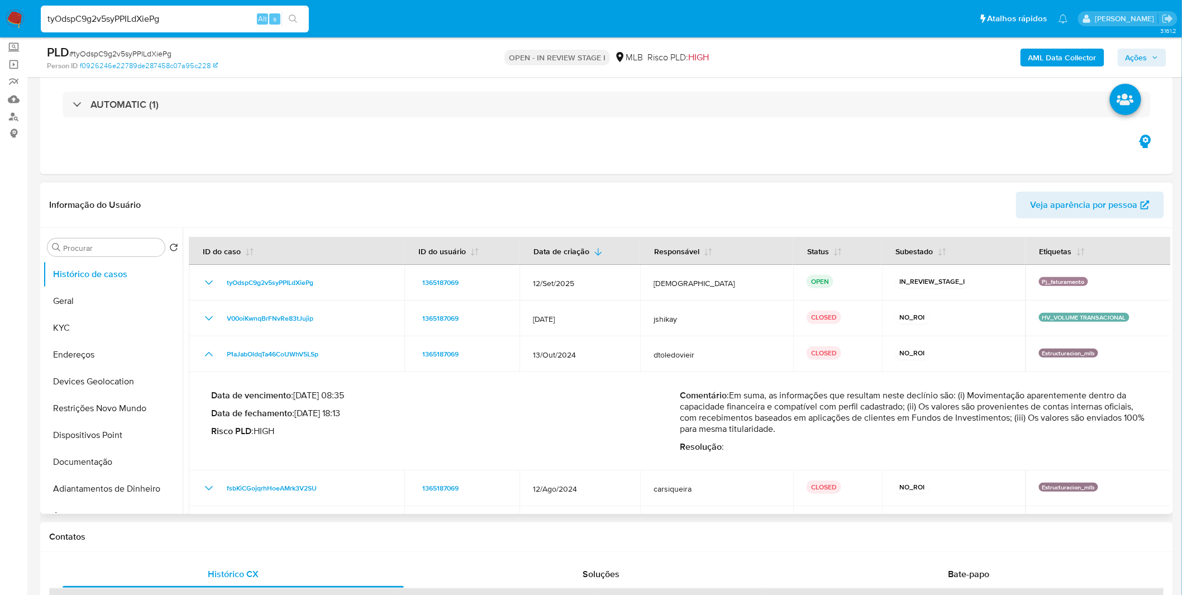
click at [885, 417] on p "Comentário : Em suma, as informações que resultam neste declínio são: (i) Movim…" at bounding box center [914, 412] width 469 height 45
drag, startPoint x: 875, startPoint y: 425, endPoint x: 864, endPoint y: 401, distance: 26.3
click at [866, 402] on p "Comentário : Em suma, as informações que resultam neste declínio são: (i) Movim…" at bounding box center [914, 412] width 469 height 45
click at [864, 401] on p "Comentário : Em suma, as informações que resultam neste declínio são: (i) Movim…" at bounding box center [914, 412] width 469 height 45
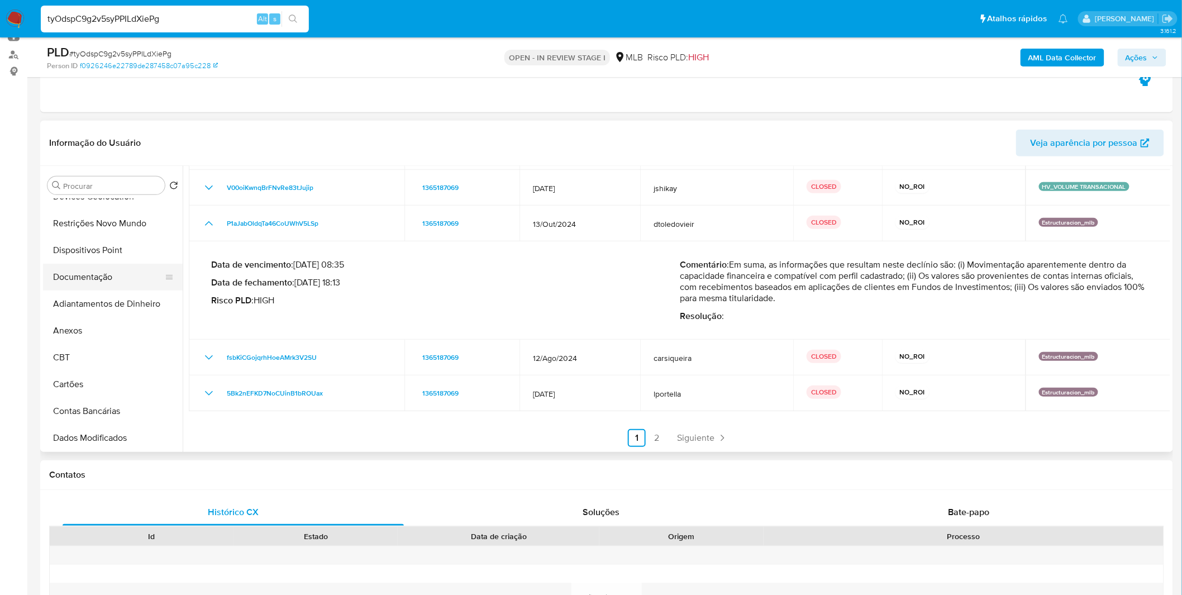
scroll to position [123, 0]
click at [77, 322] on button "Anexos" at bounding box center [108, 330] width 131 height 27
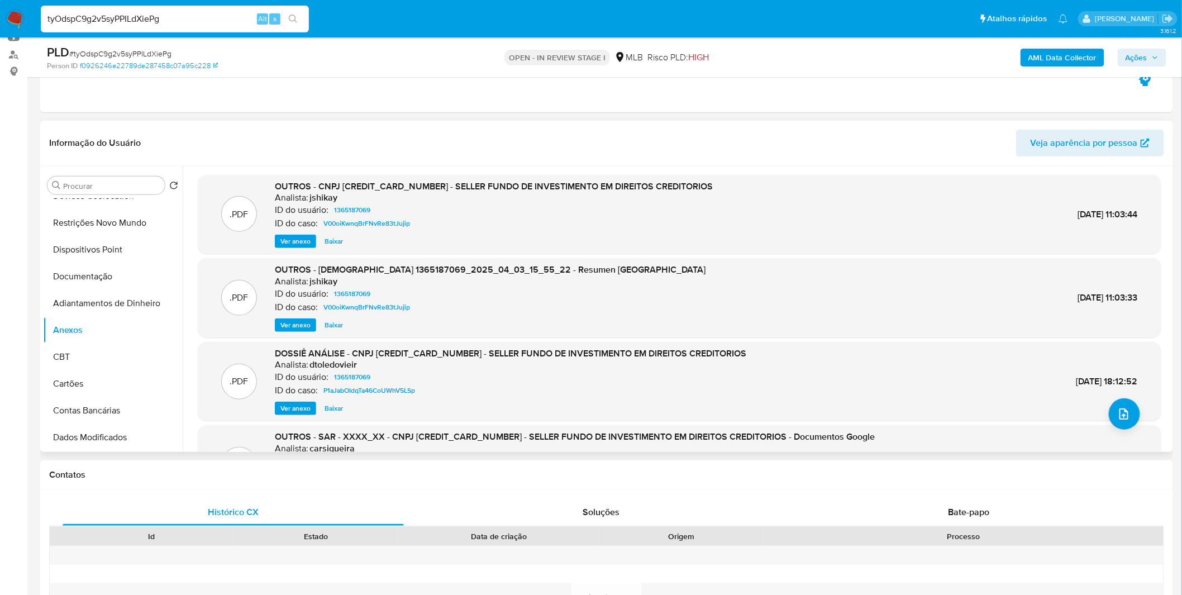
click at [294, 233] on div "OUTROS - CNPJ 50473039000102 - SELLER FUNDO DE INVESTIMENTO EM DIREITOS CREDITO…" at bounding box center [494, 214] width 438 height 68
click at [297, 238] on span "Ver anexo" at bounding box center [296, 241] width 30 height 11
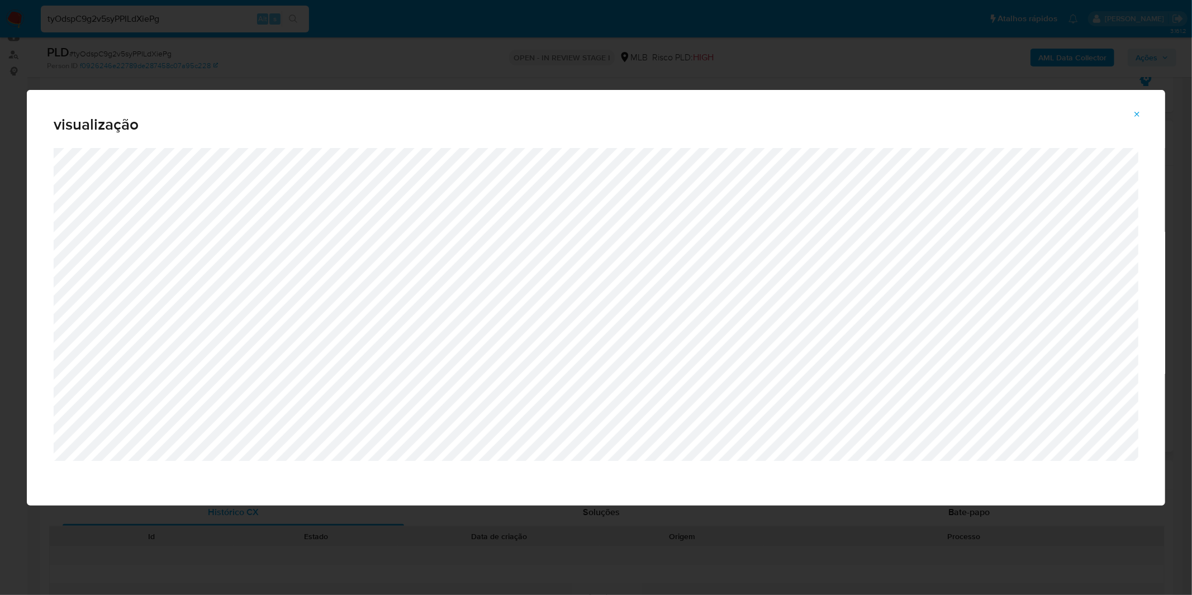
click at [1141, 116] on icon "Attachment preview" at bounding box center [1137, 114] width 9 height 9
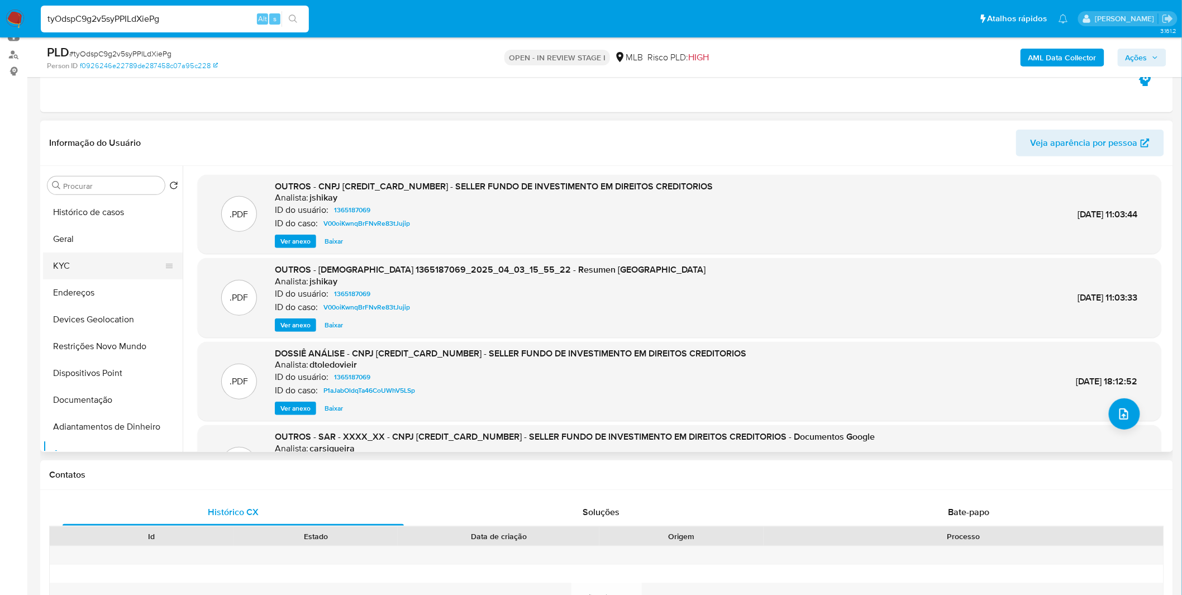
click at [112, 265] on button "KYC" at bounding box center [108, 266] width 131 height 27
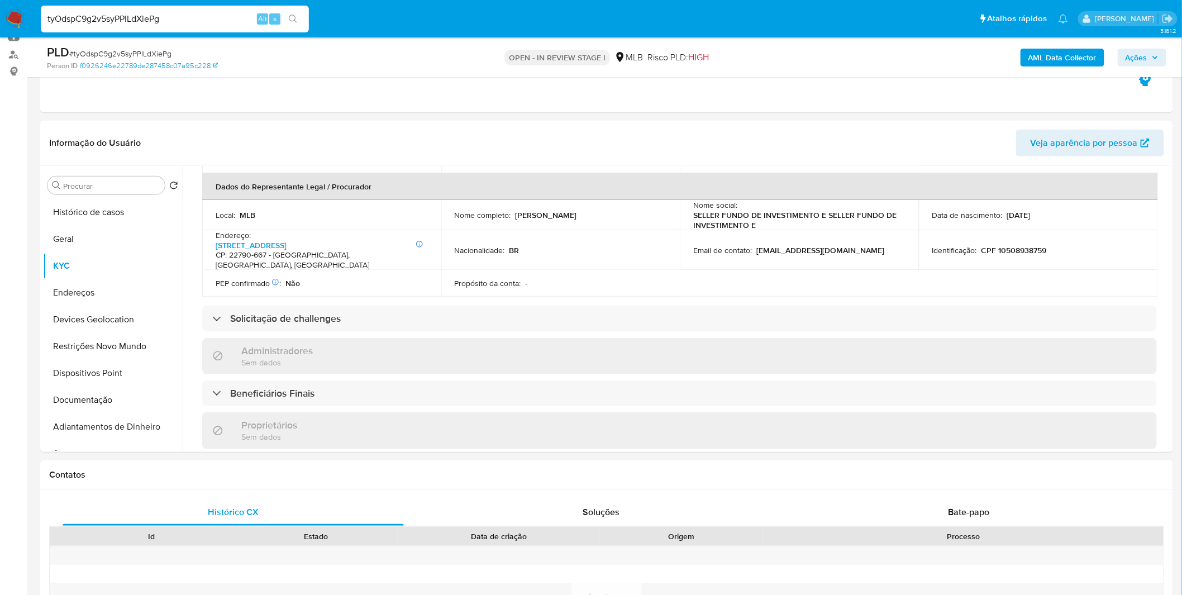
scroll to position [226, 0]
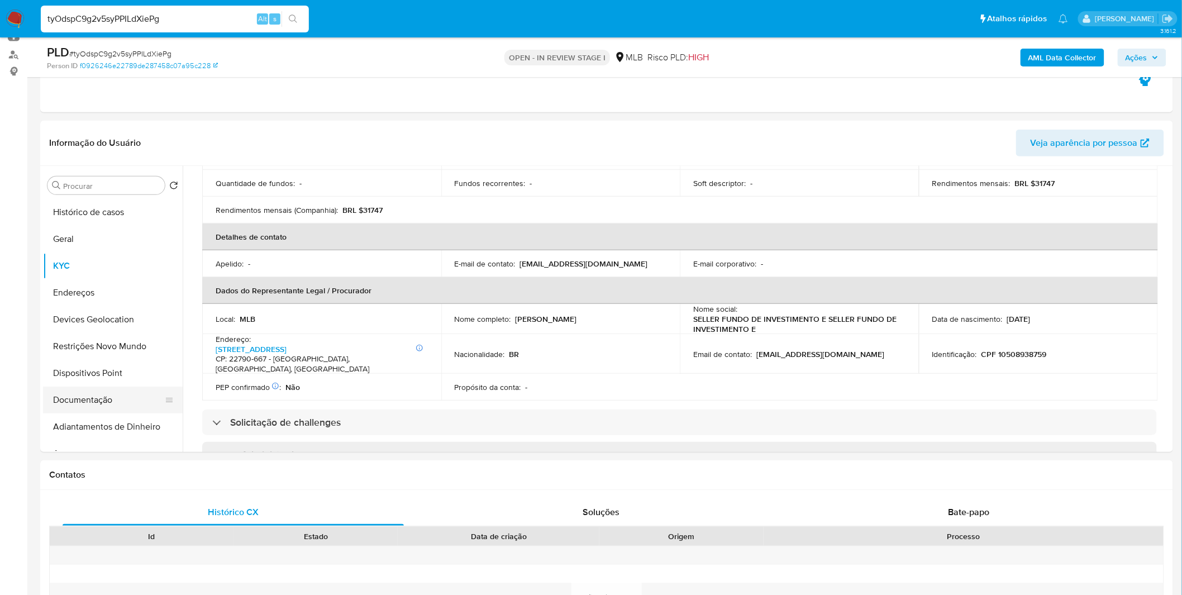
click at [108, 401] on button "Documentação" at bounding box center [108, 400] width 131 height 27
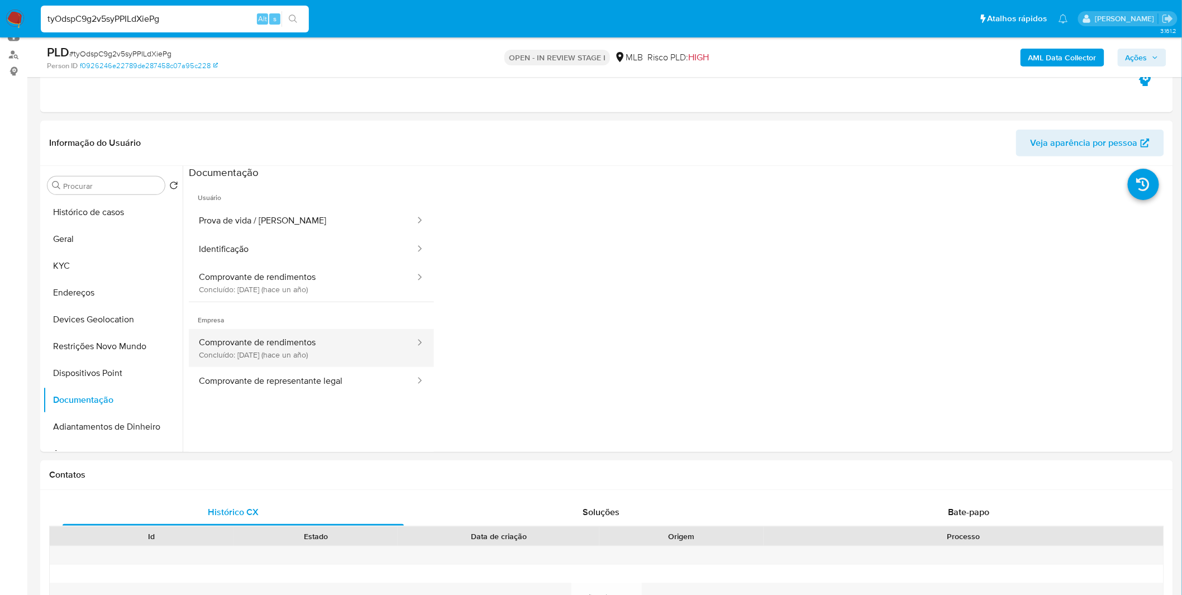
click at [331, 337] on button "Comprovante de rendimentos Concluído: 17/04/2024 (hace un año)" at bounding box center [302, 348] width 227 height 38
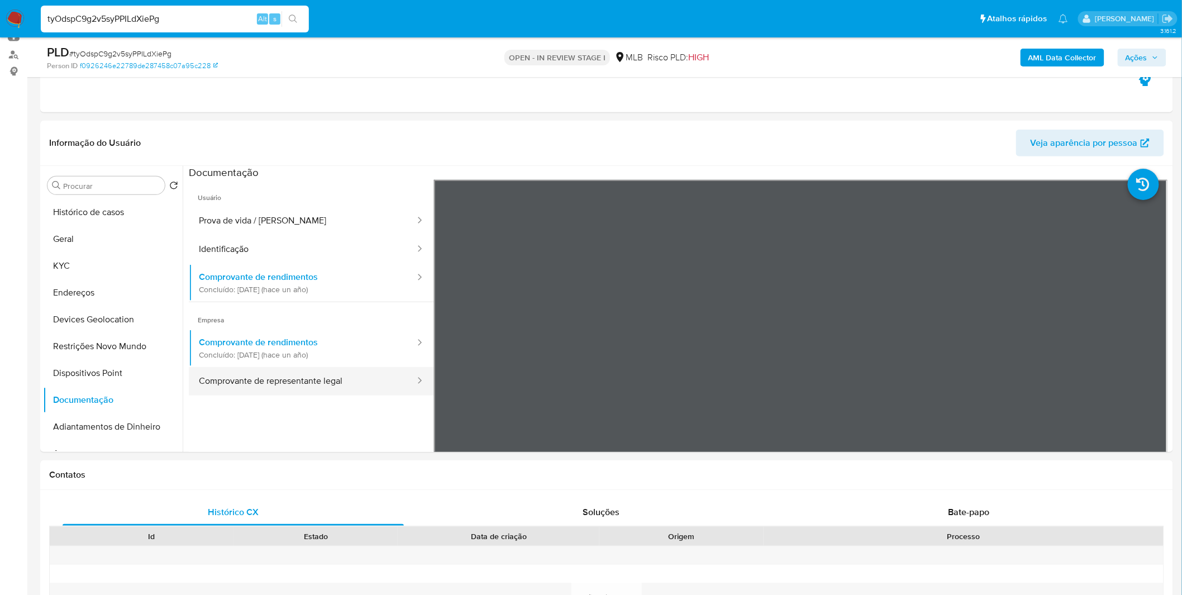
click at [334, 381] on button "Comprovante de representante legal" at bounding box center [302, 381] width 227 height 28
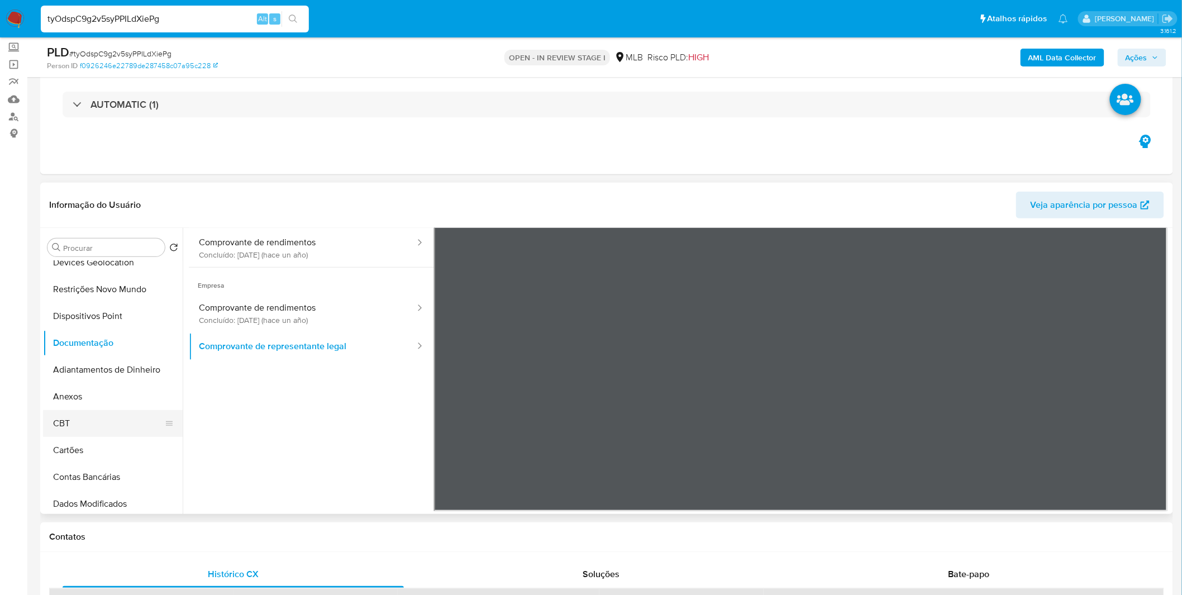
scroll to position [124, 0]
click at [108, 397] on button "Anexos" at bounding box center [108, 391] width 131 height 27
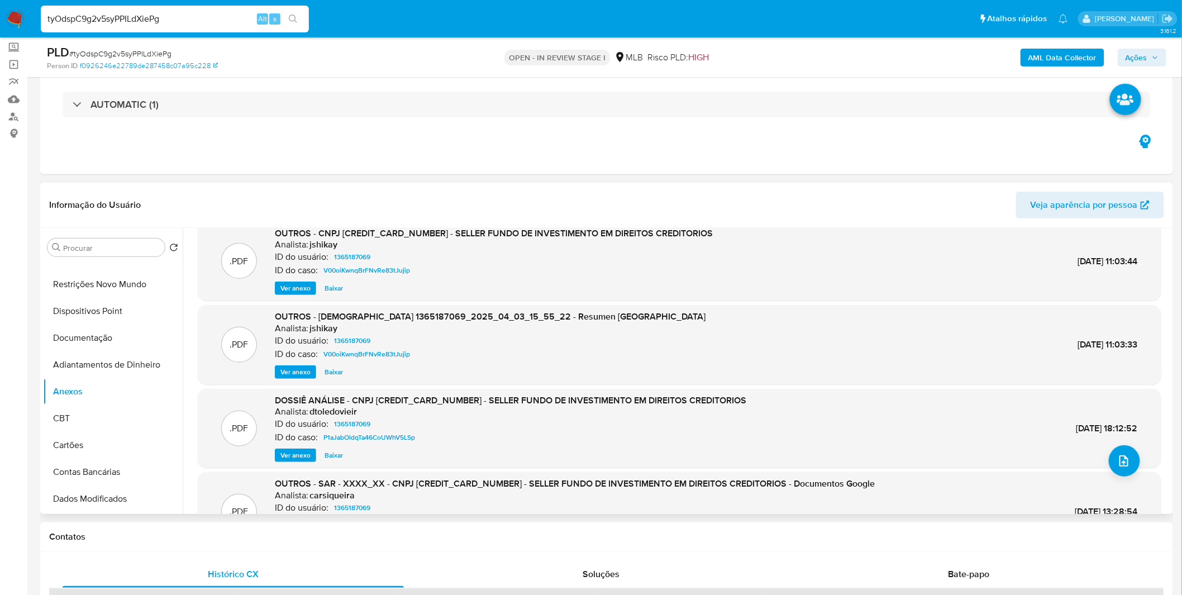
scroll to position [62, 0]
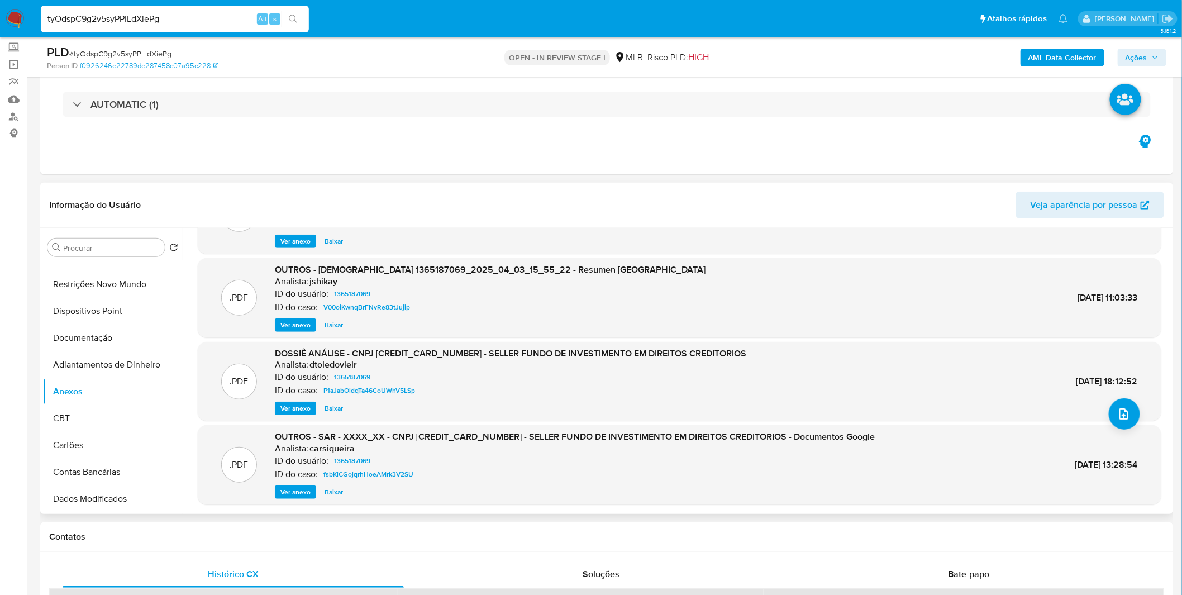
click at [281, 414] on span "Ver anexo" at bounding box center [296, 408] width 30 height 11
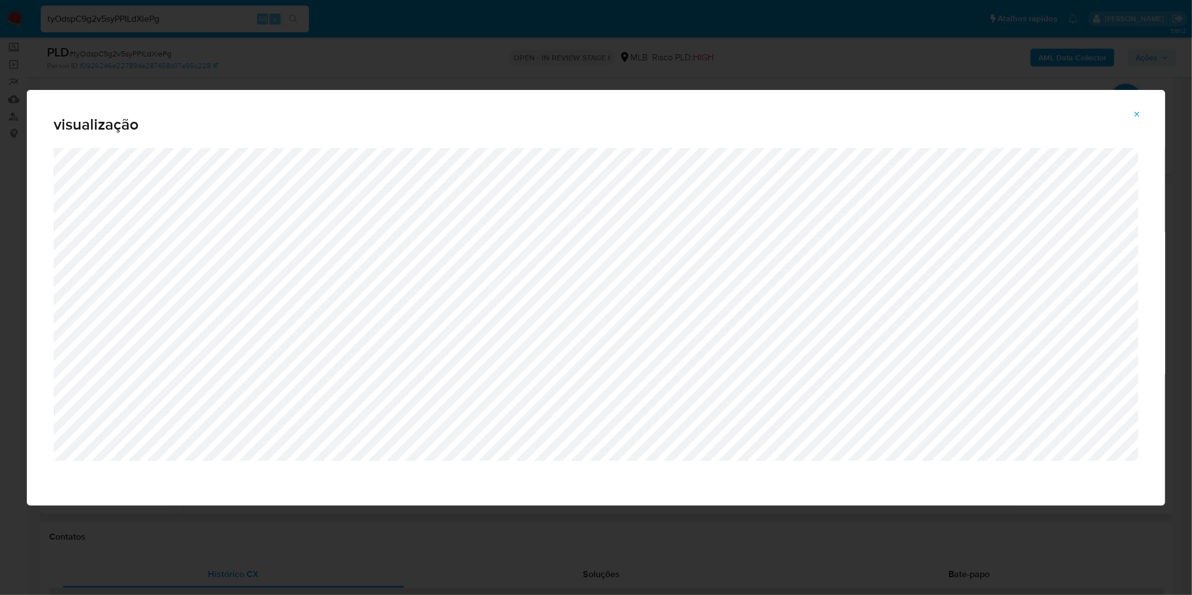
click at [1137, 117] on icon "Attachment preview" at bounding box center [1137, 114] width 9 height 9
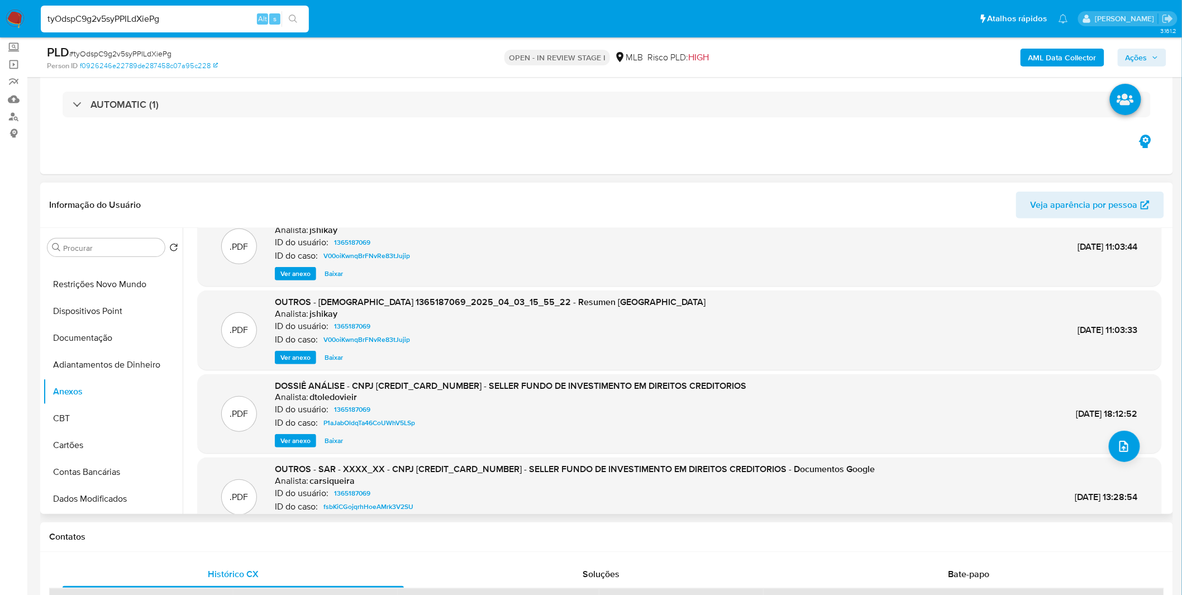
scroll to position [0, 0]
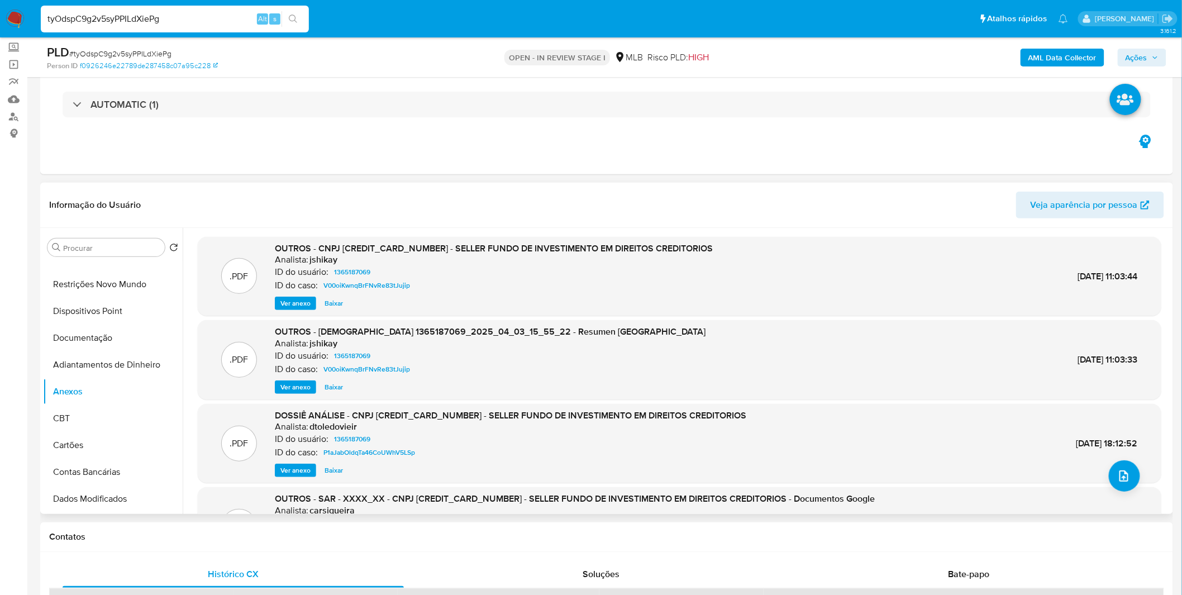
click at [296, 384] on span "Ver anexo" at bounding box center [296, 387] width 30 height 11
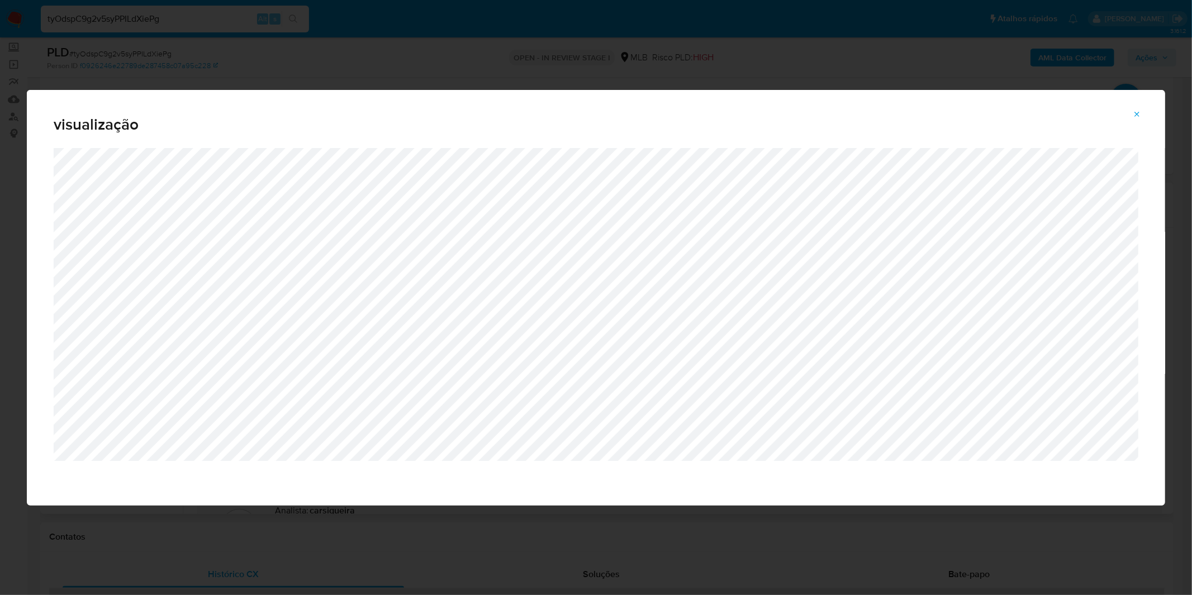
click at [1143, 121] on button "Attachment preview" at bounding box center [1137, 115] width 25 height 18
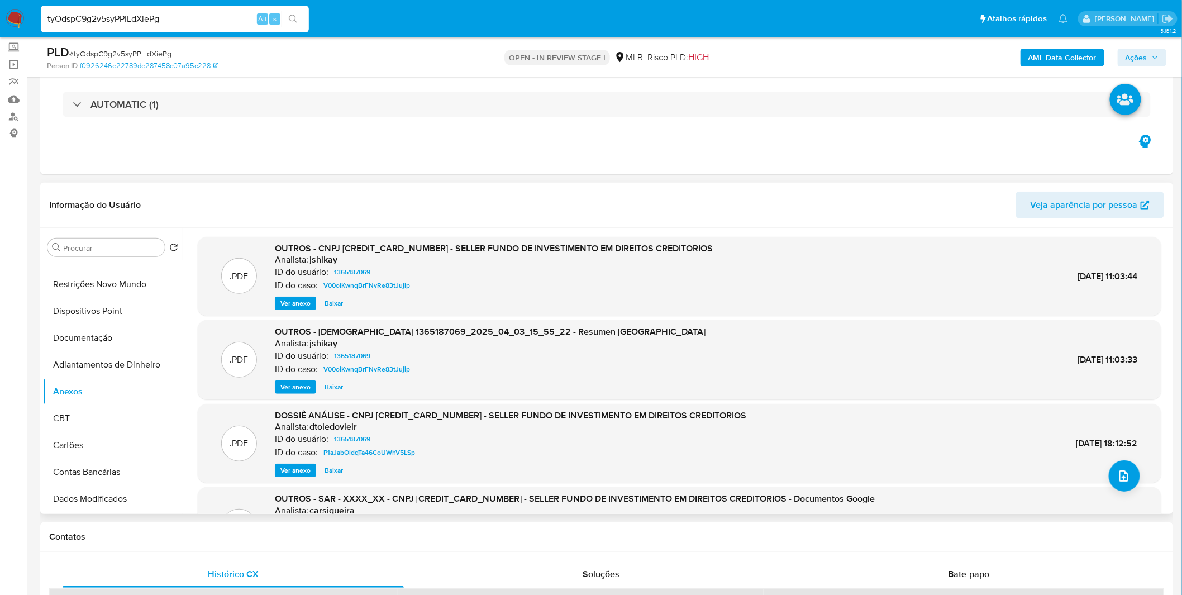
click at [282, 298] on span "Ver anexo" at bounding box center [296, 303] width 30 height 11
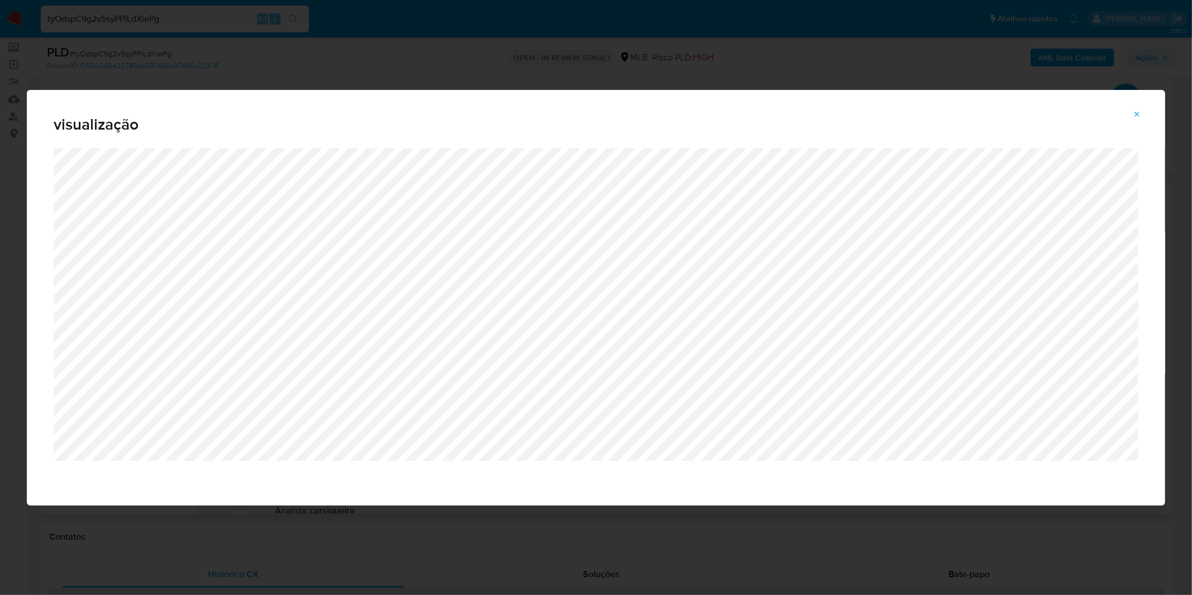
click at [1137, 113] on icon "Attachment preview" at bounding box center [1137, 114] width 5 height 5
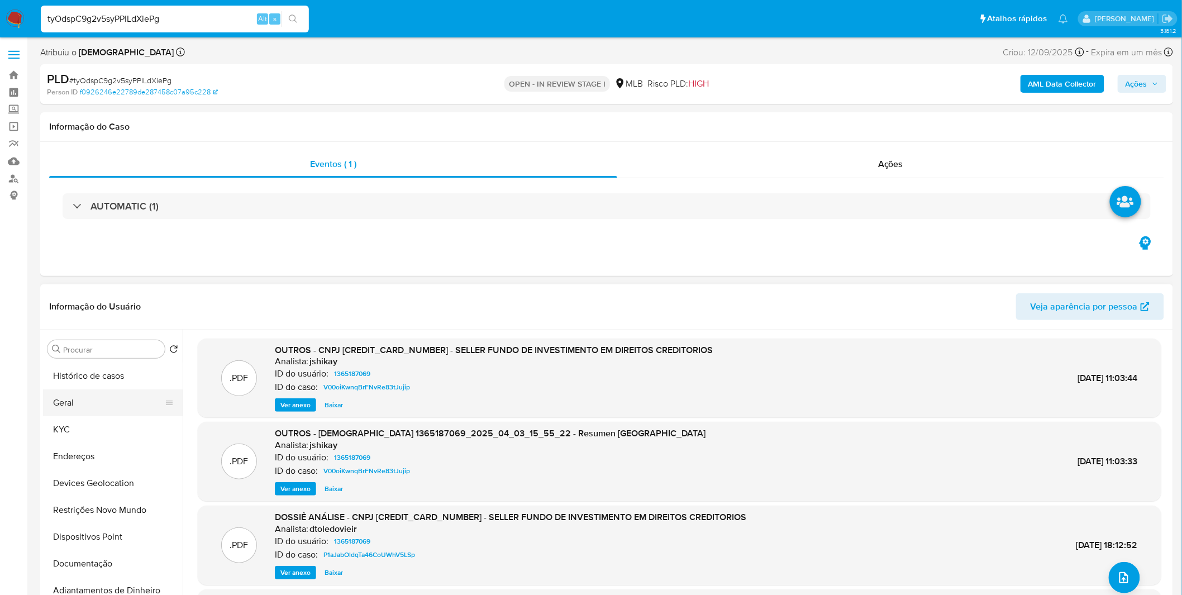
click at [91, 398] on button "Geral" at bounding box center [108, 402] width 131 height 27
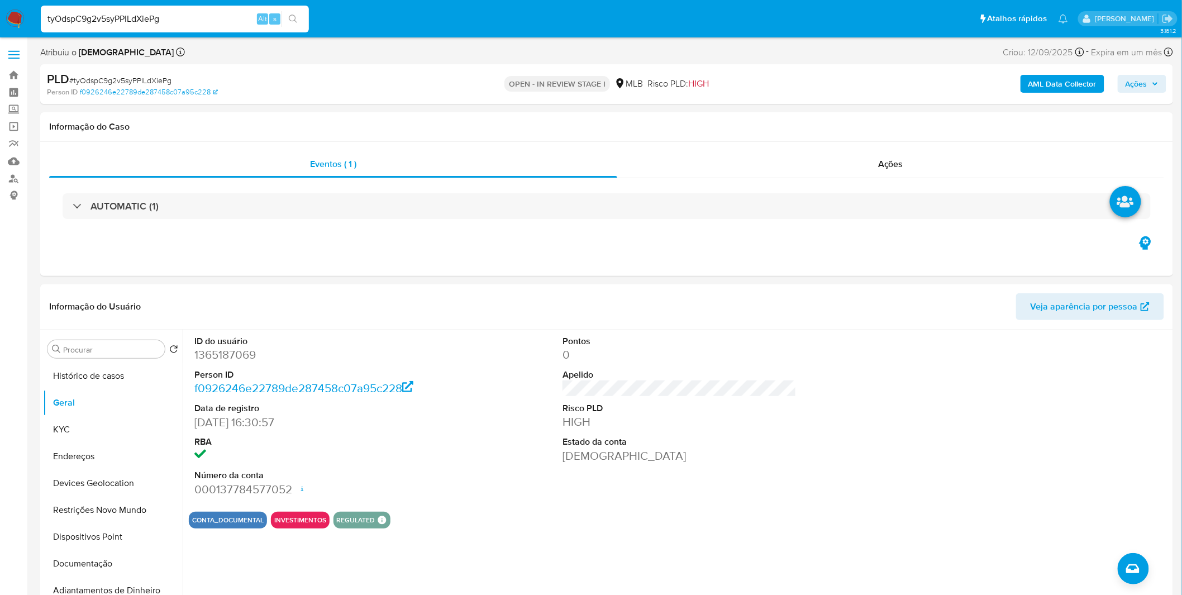
click at [367, 449] on dd at bounding box center [311, 456] width 234 height 16
click at [93, 412] on button "Geral" at bounding box center [108, 402] width 131 height 27
click at [92, 424] on button "KYC" at bounding box center [108, 429] width 131 height 27
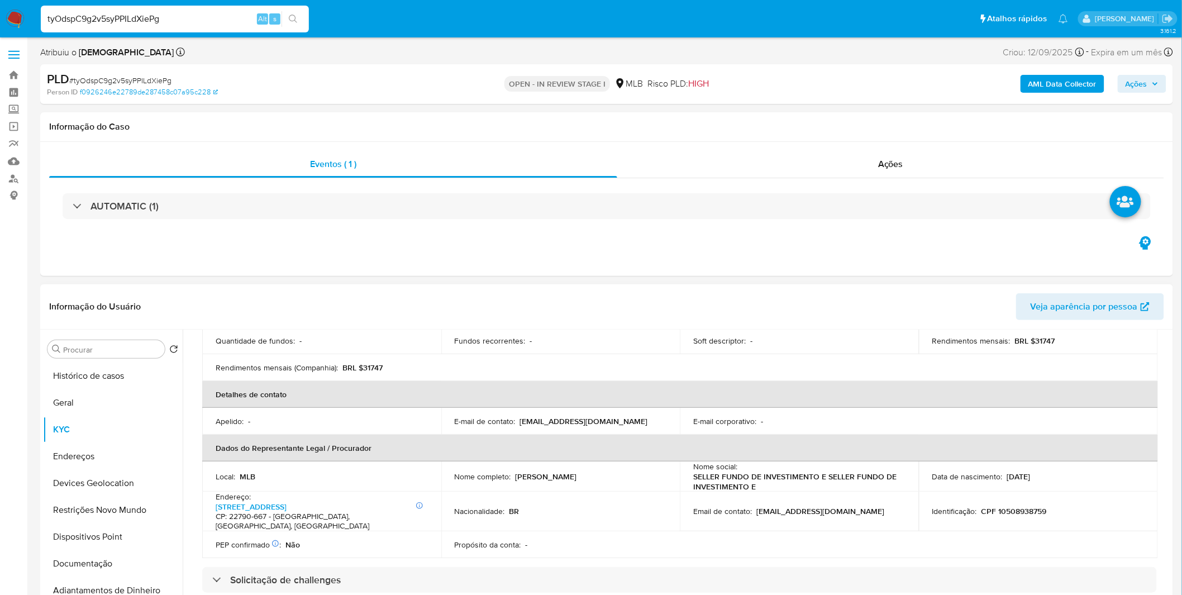
scroll to position [248, 0]
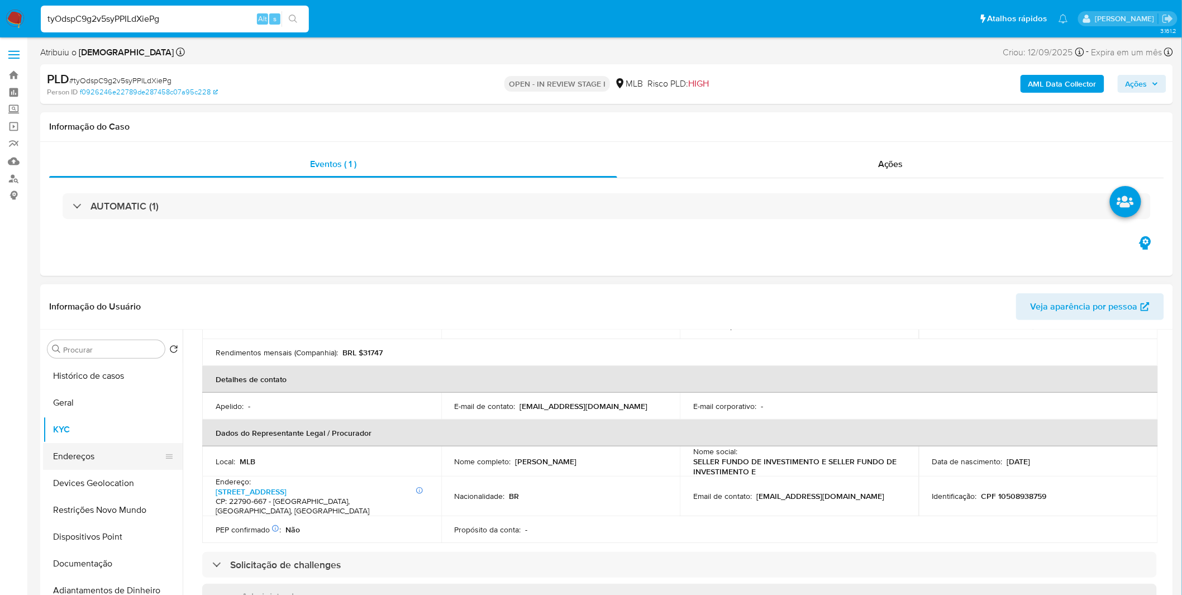
click at [102, 457] on button "Endereços" at bounding box center [108, 456] width 131 height 27
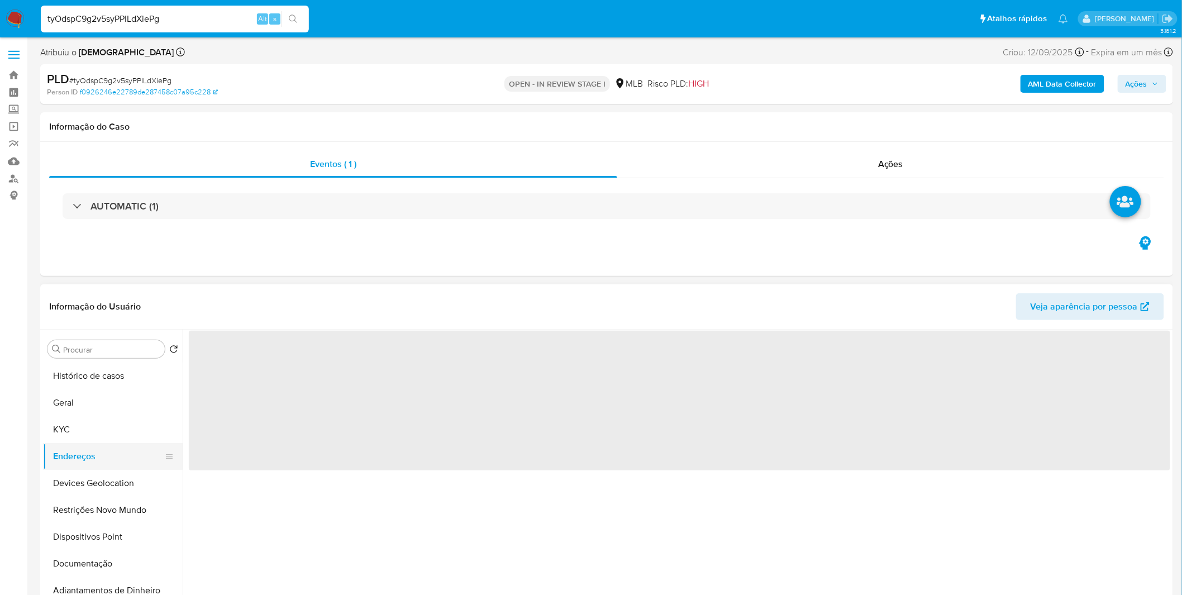
scroll to position [0, 0]
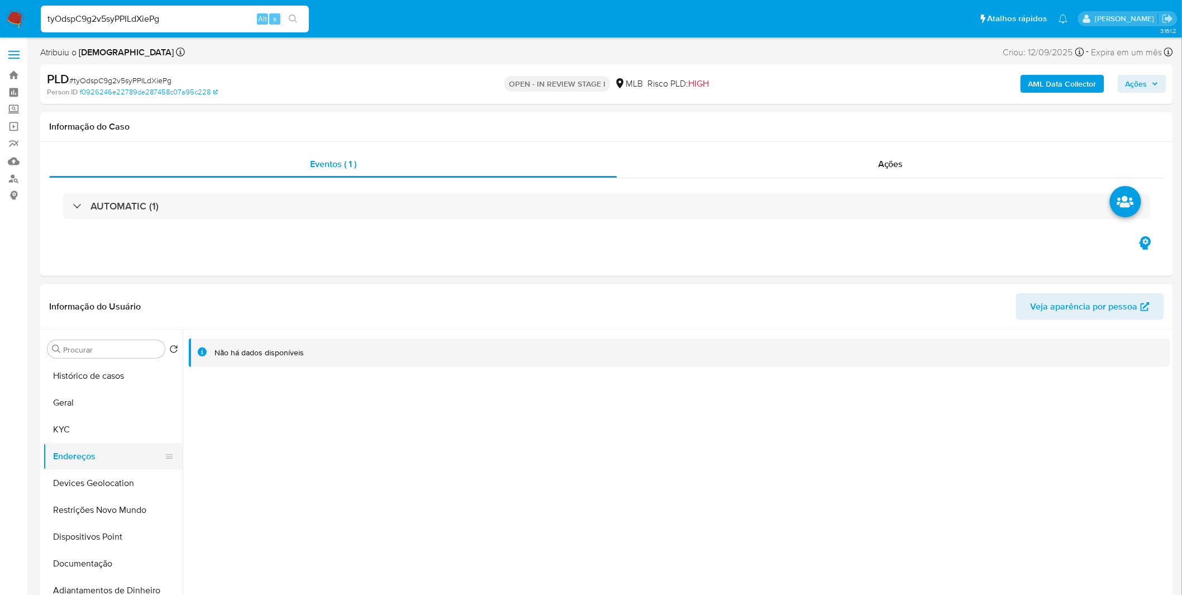
click at [87, 467] on button "Endereços" at bounding box center [108, 456] width 131 height 27
click at [92, 475] on button "Devices Geolocation" at bounding box center [108, 483] width 131 height 27
click at [118, 529] on button "Dispositivos Point" at bounding box center [108, 537] width 131 height 27
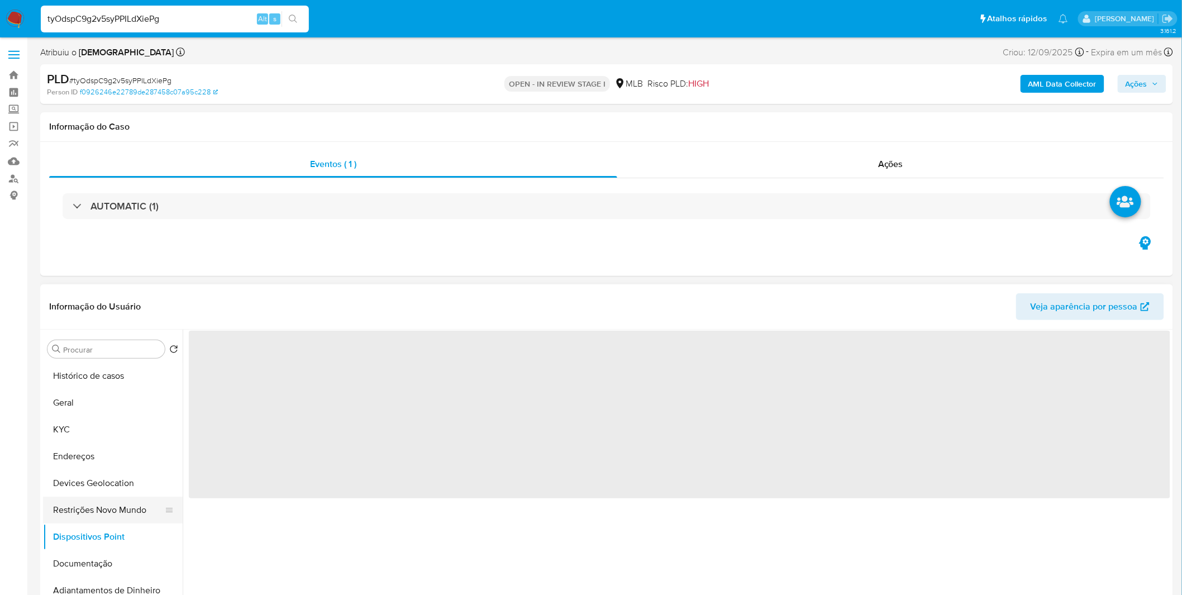
click at [120, 517] on button "Restrições Novo Mundo" at bounding box center [108, 510] width 131 height 27
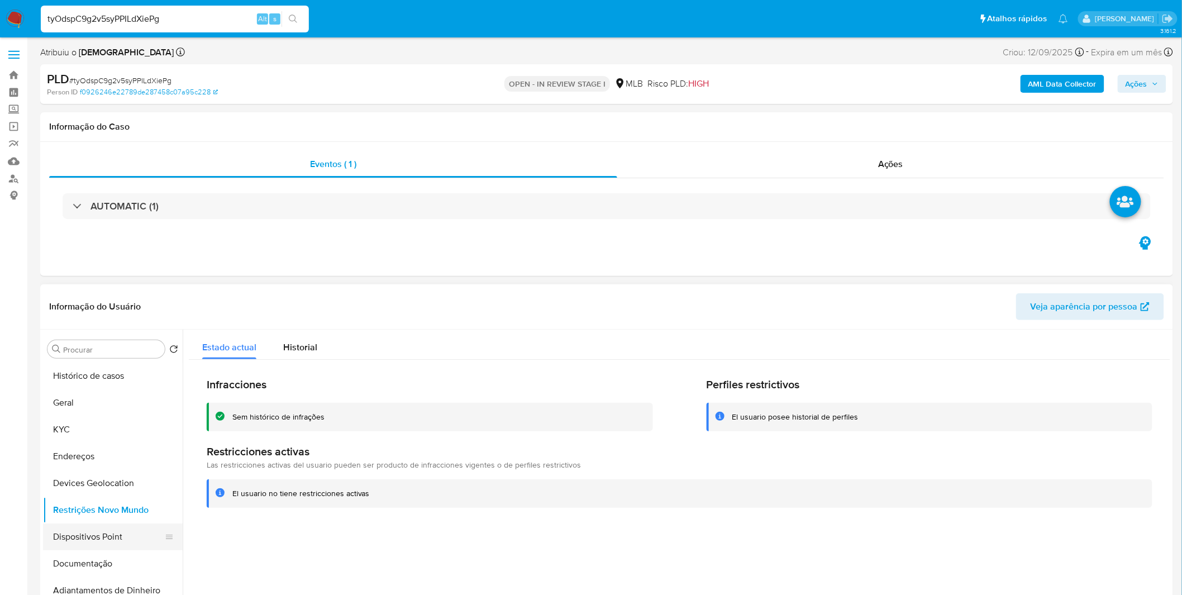
click at [125, 524] on button "Dispositivos Point" at bounding box center [108, 537] width 131 height 27
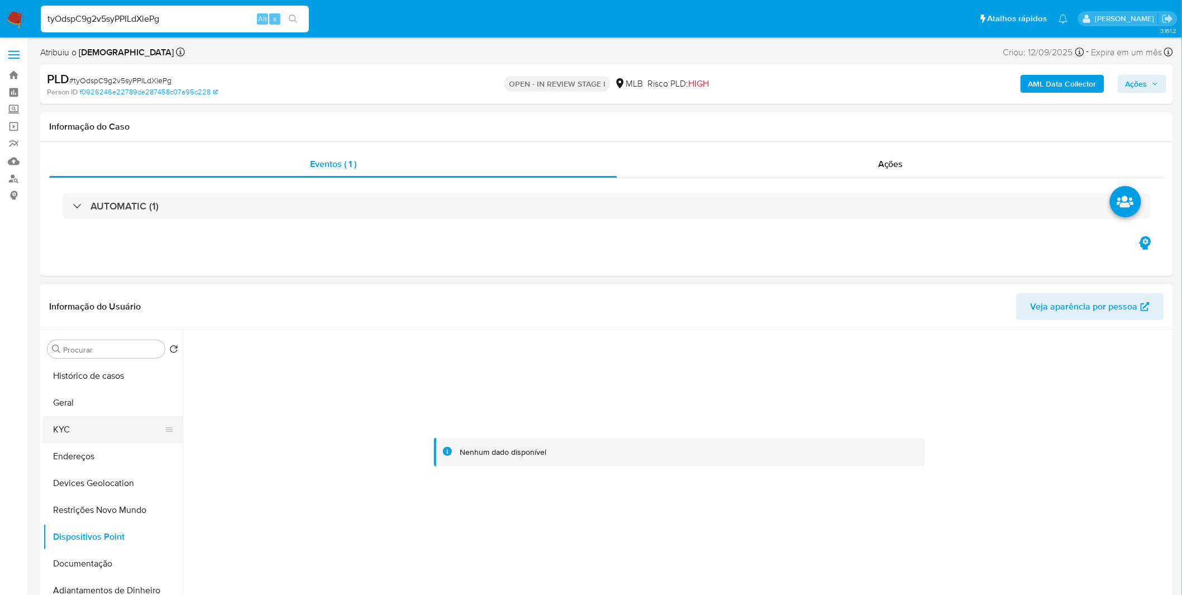
click at [76, 432] on button "KYC" at bounding box center [108, 429] width 131 height 27
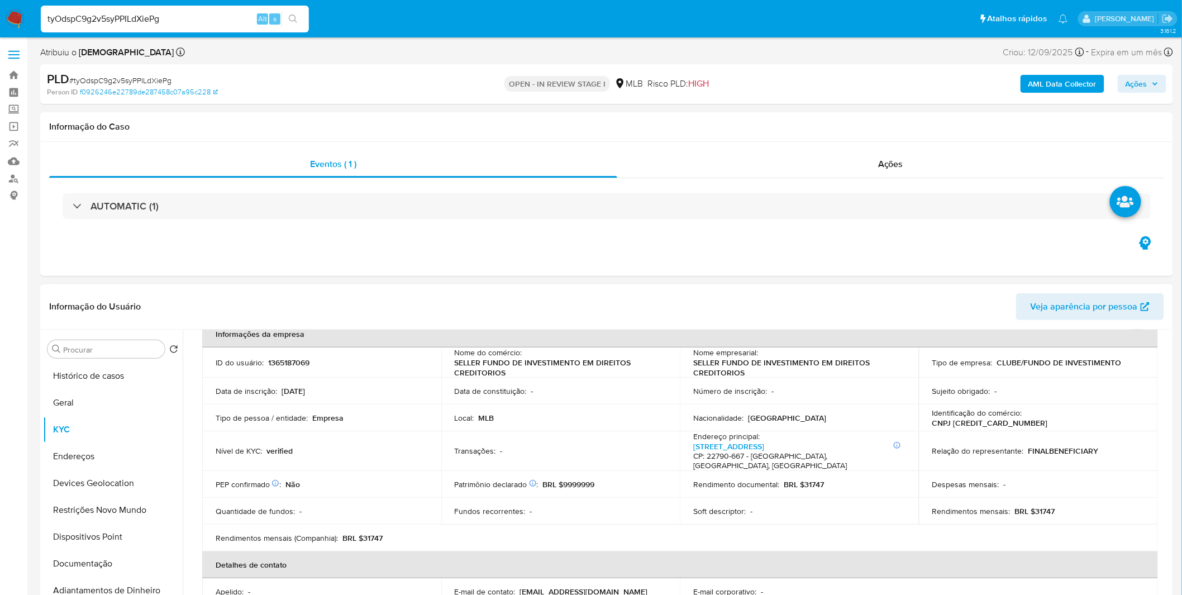
scroll to position [62, 0]
click at [729, 453] on h4 "CP: 22790-667 - Rio De Janeiro, Rio De Janeiro, Brasil" at bounding box center [797, 462] width 208 height 20
click at [733, 452] on h4 "CP: 22790-667 - Rio De Janeiro, Rio De Janeiro, Brasil" at bounding box center [797, 462] width 208 height 20
click at [735, 437] on p "Endereço principal :" at bounding box center [726, 437] width 66 height 10
click at [737, 441] on link "Rua Servidao D 75, Recreio Dos Bandeirantes" at bounding box center [728, 446] width 71 height 11
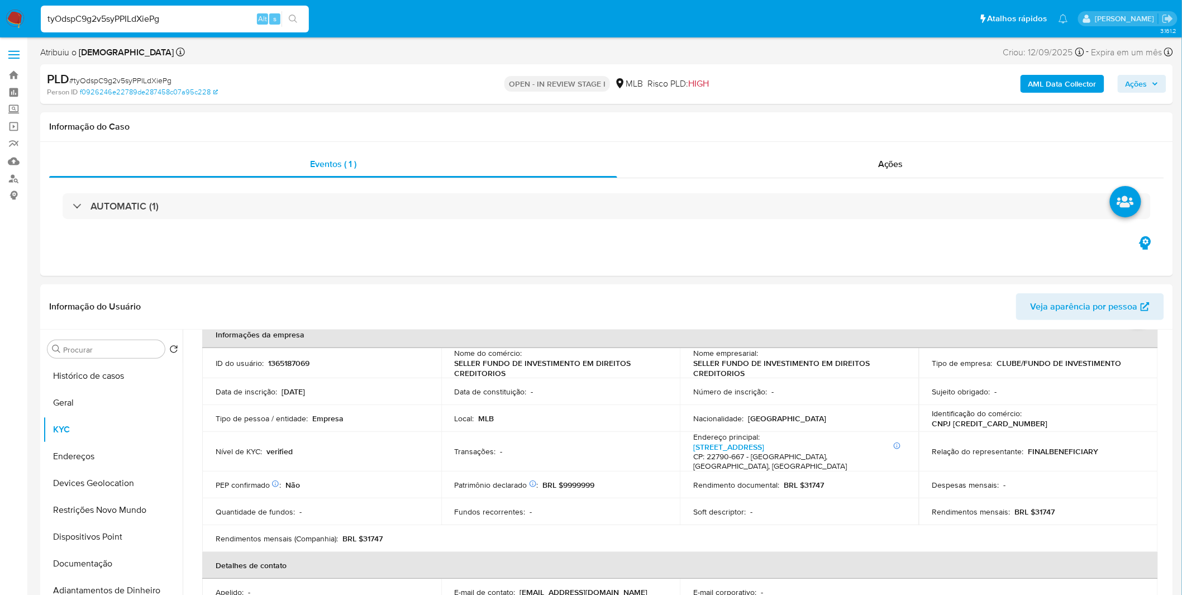
click at [105, 15] on input "tyOdspC9g2v5syPPILdXiePg" at bounding box center [175, 19] width 268 height 15
paste input "pwoP8bu6Wgz8dDeSoE21HeWb"
type input "pwoP8bu6Wgz8dDeSoE21HeWb"
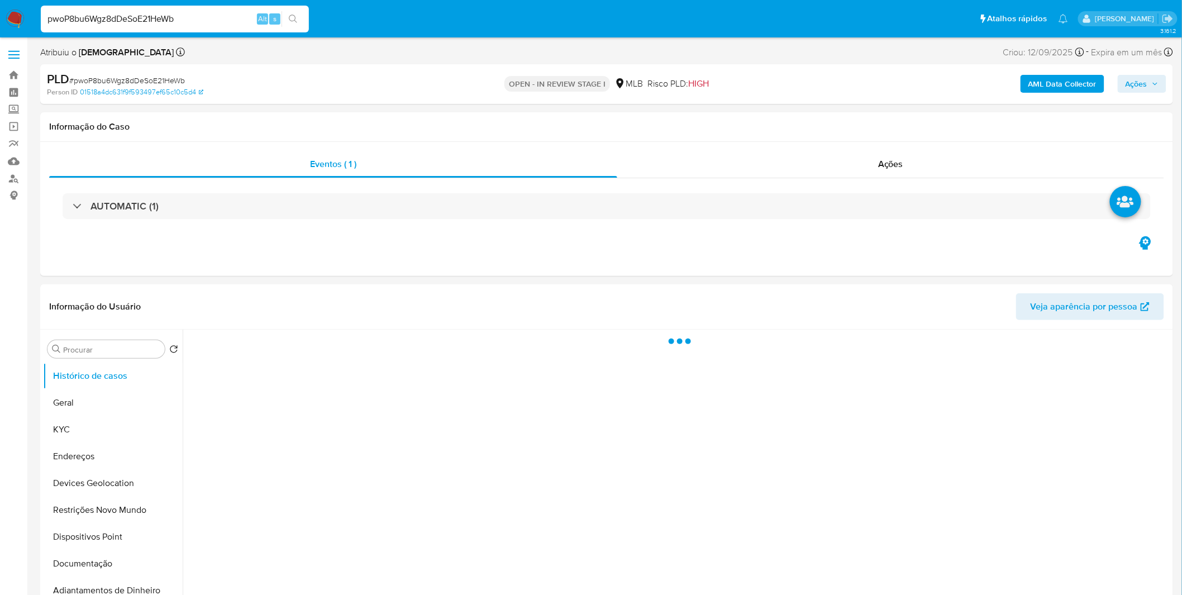
select select "10"
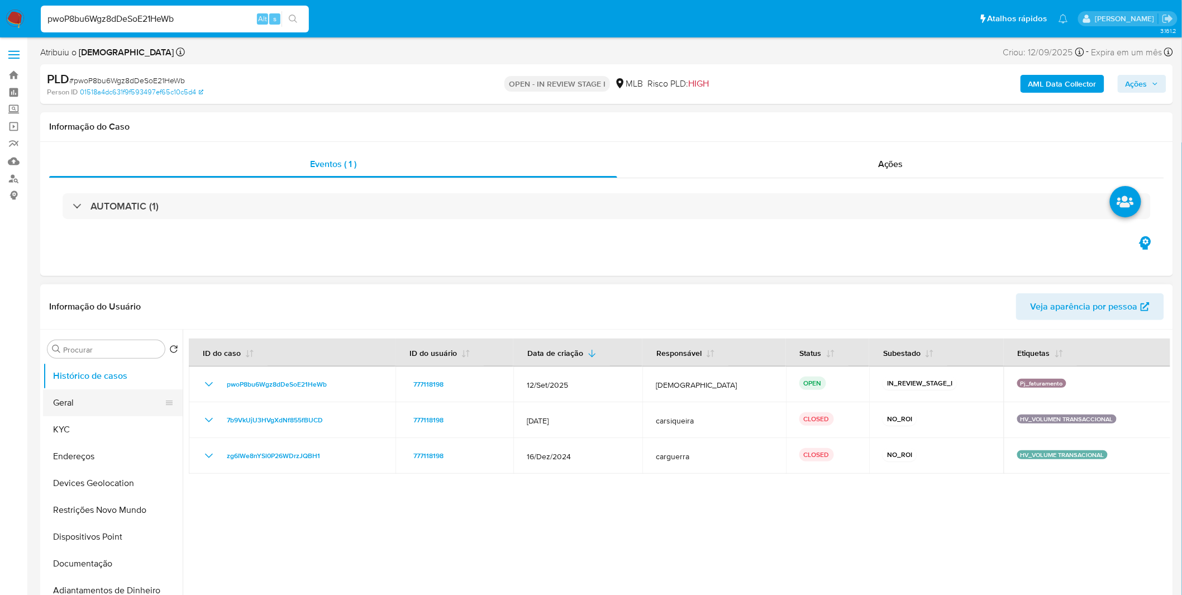
click at [86, 408] on button "Geral" at bounding box center [108, 402] width 131 height 27
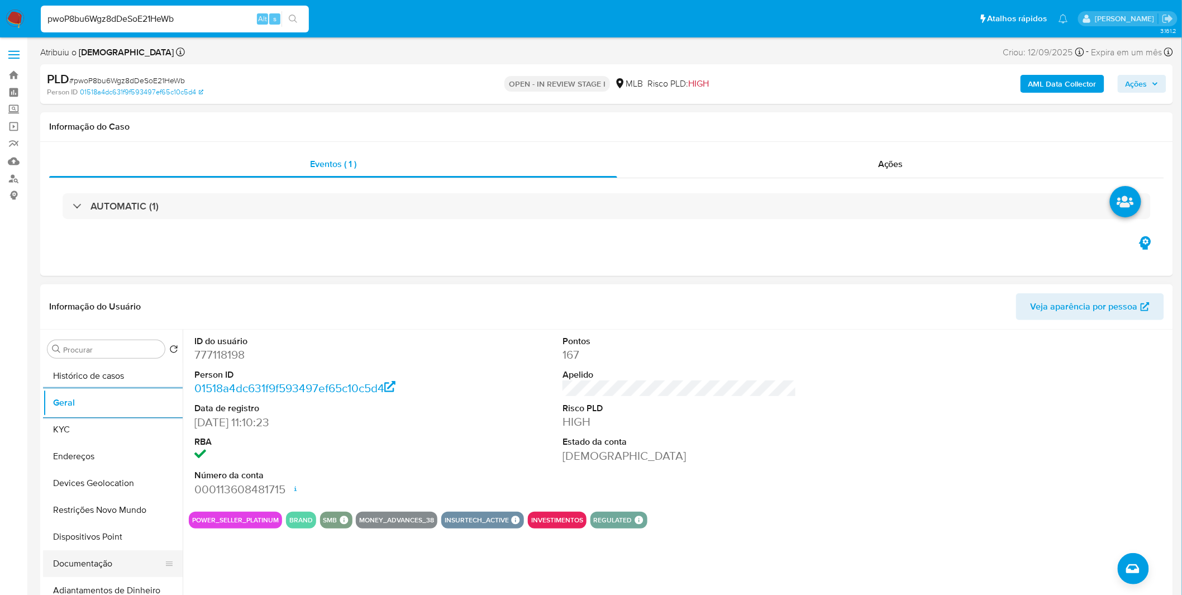
click at [109, 563] on button "Documentação" at bounding box center [108, 563] width 131 height 27
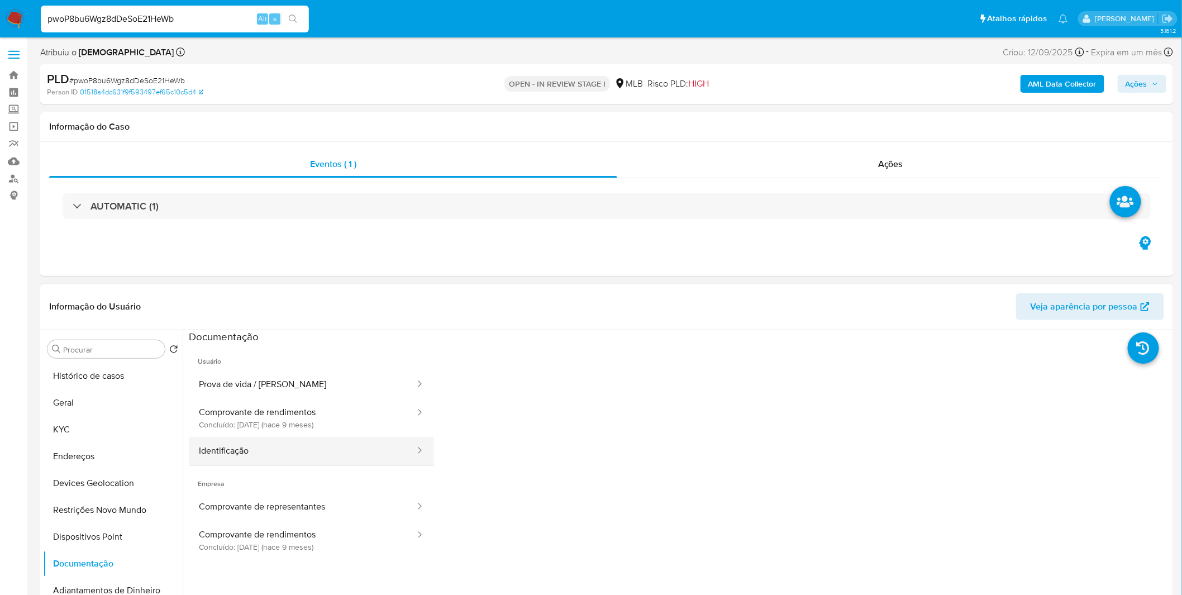
click at [269, 437] on button "Identificação" at bounding box center [302, 451] width 227 height 28
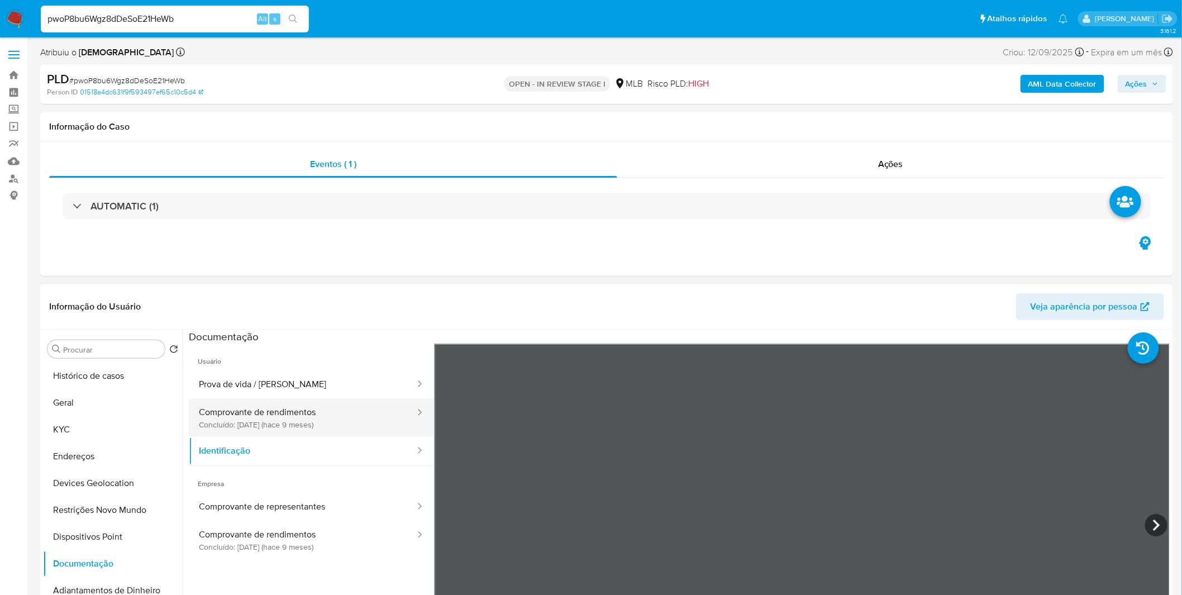
click at [270, 427] on button "Comprovante de rendimentos Concluído: 24/12/2024 (hace 9 meses)" at bounding box center [302, 418] width 227 height 38
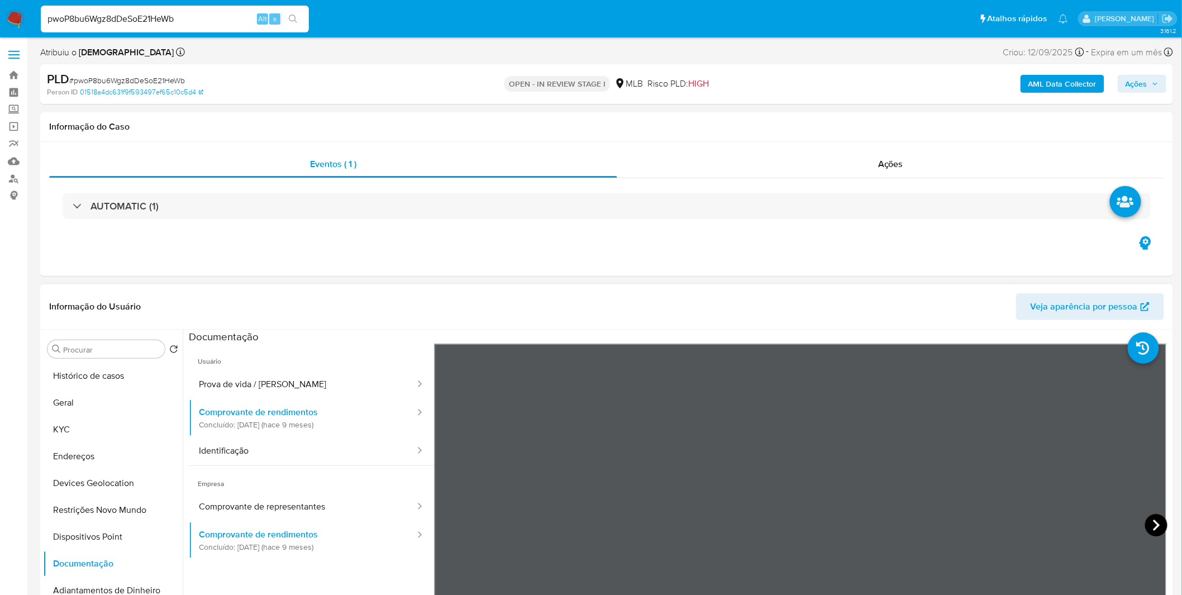
click at [1153, 526] on icon at bounding box center [1156, 525] width 7 height 11
click at [68, 418] on button "KYC" at bounding box center [108, 429] width 131 height 27
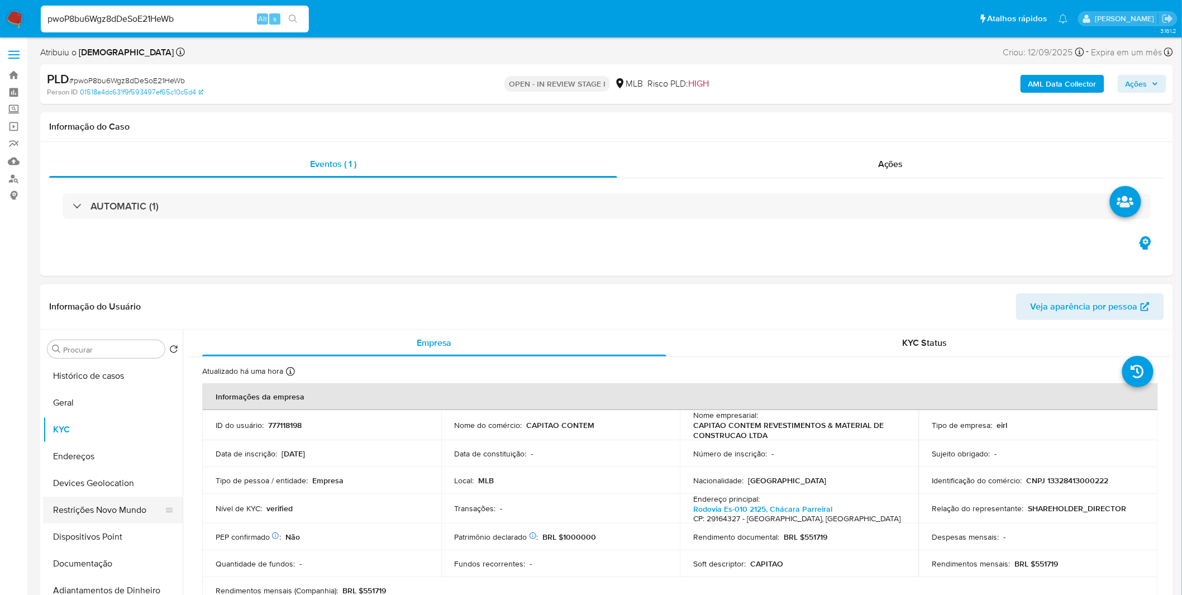
click at [90, 510] on button "Restrições Novo Mundo" at bounding box center [108, 510] width 131 height 27
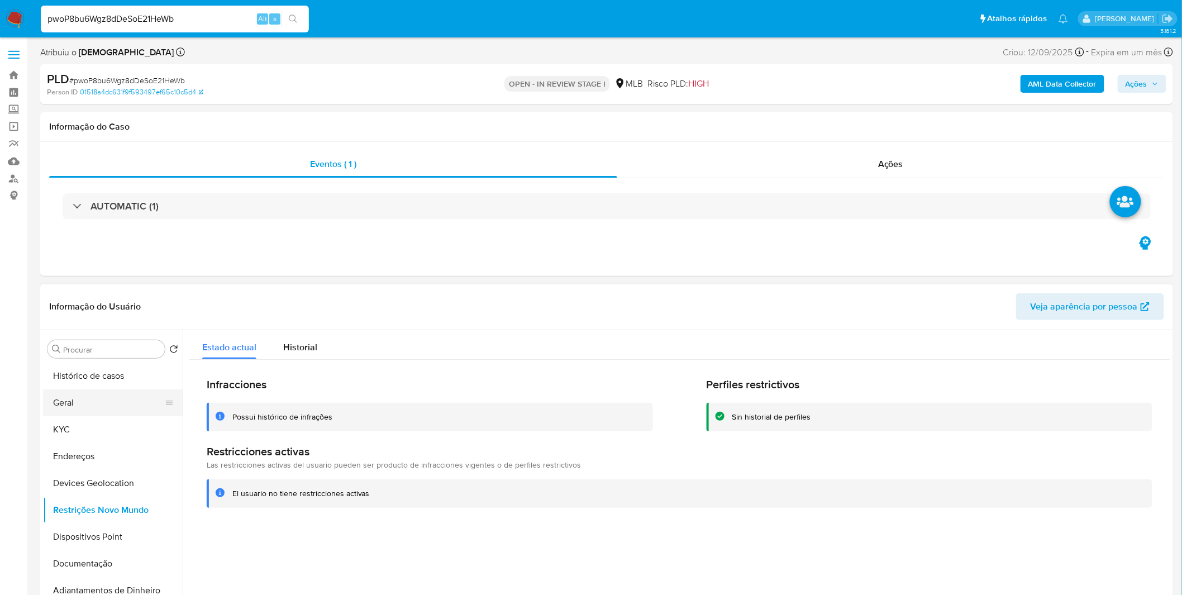
click at [95, 405] on button "Geral" at bounding box center [108, 402] width 131 height 27
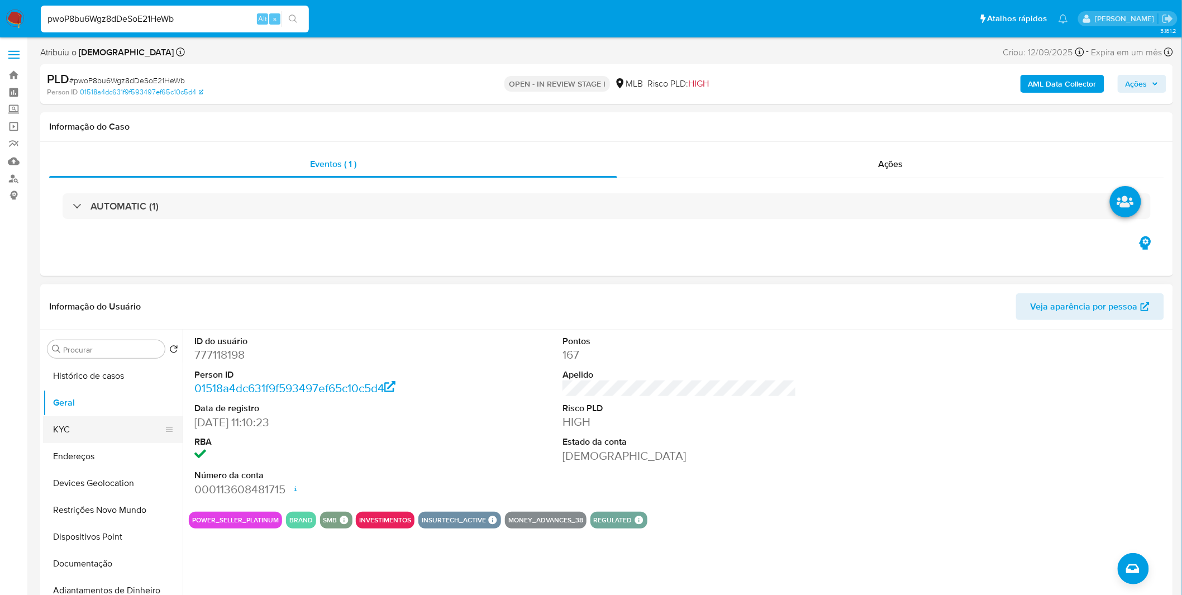
click at [87, 437] on button "KYC" at bounding box center [108, 429] width 131 height 27
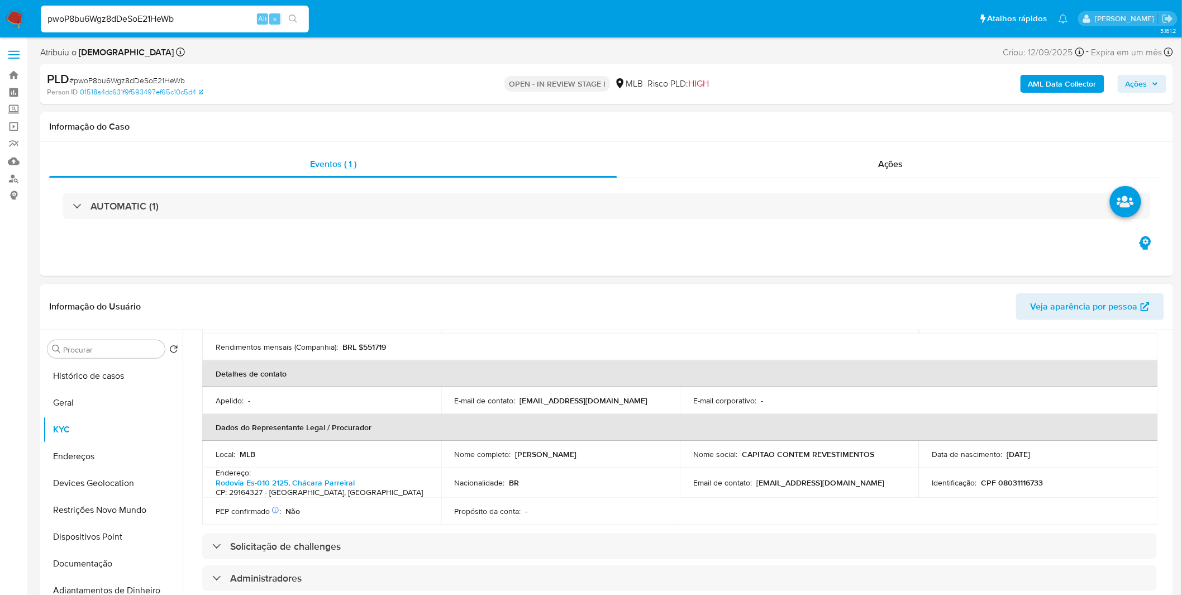
scroll to position [248, 0]
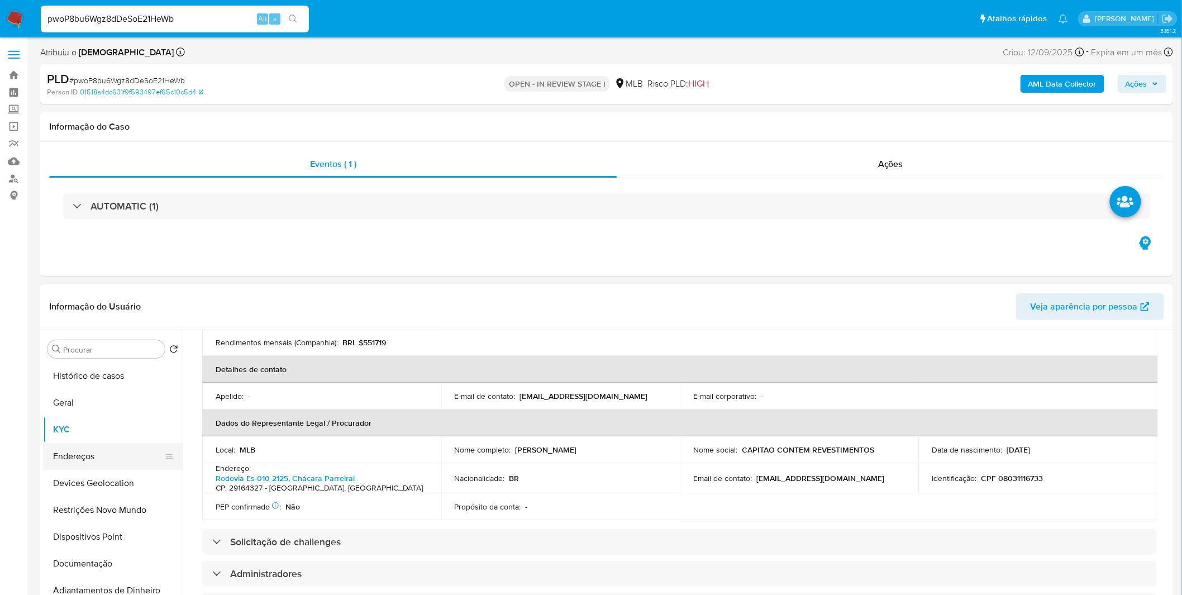
click at [97, 450] on button "Endereços" at bounding box center [108, 456] width 131 height 27
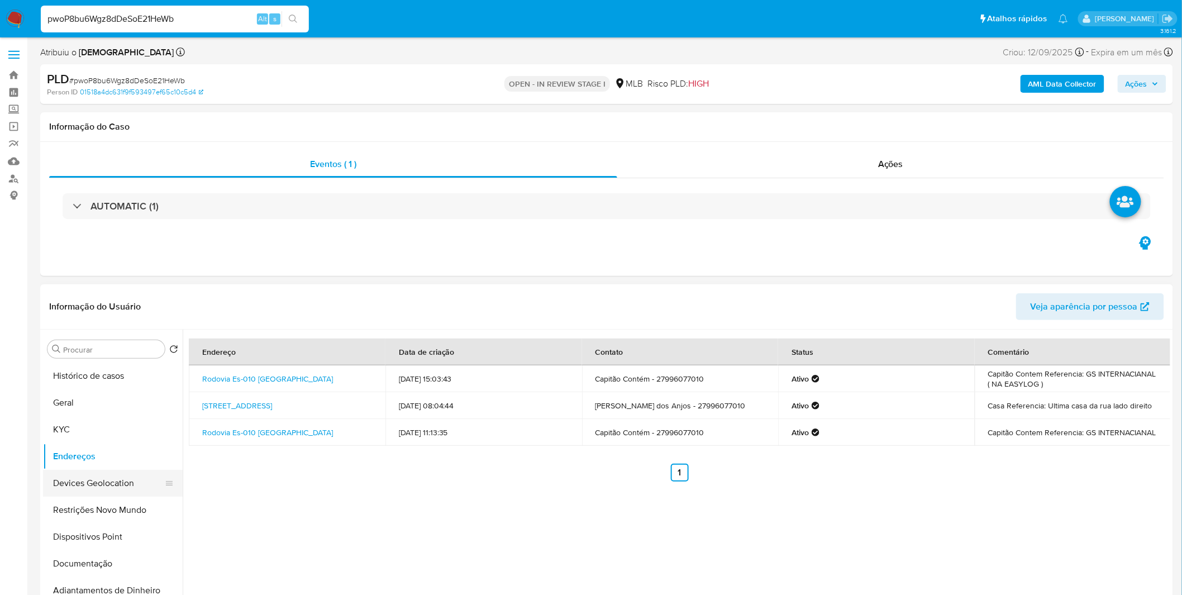
click at [113, 484] on button "Devices Geolocation" at bounding box center [108, 483] width 131 height 27
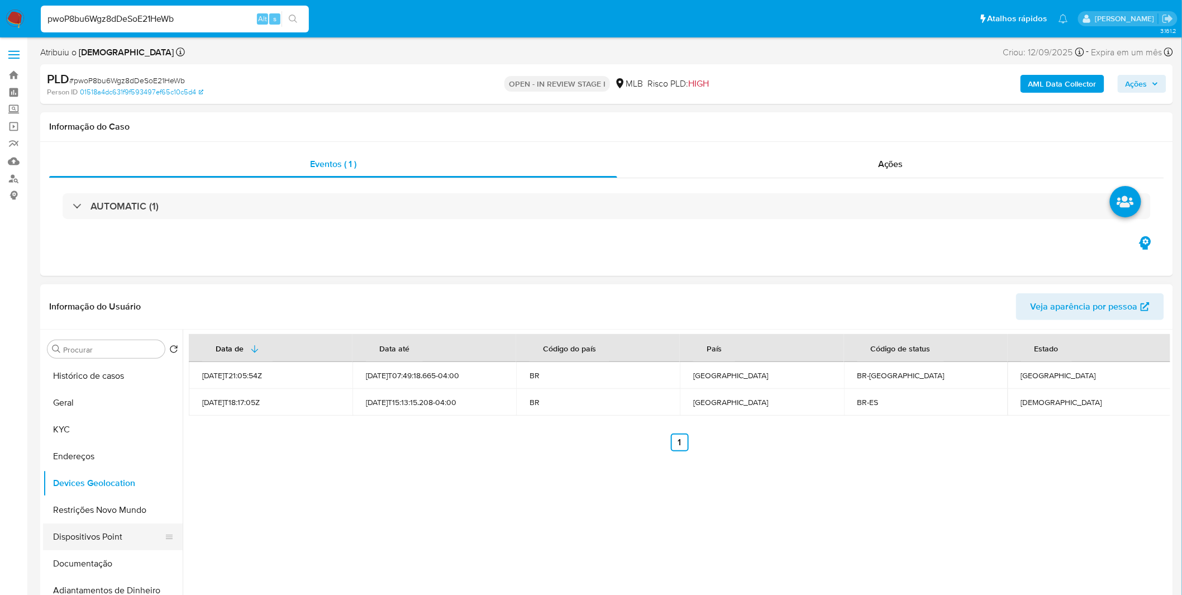
click at [87, 524] on button "Dispositivos Point" at bounding box center [108, 537] width 131 height 27
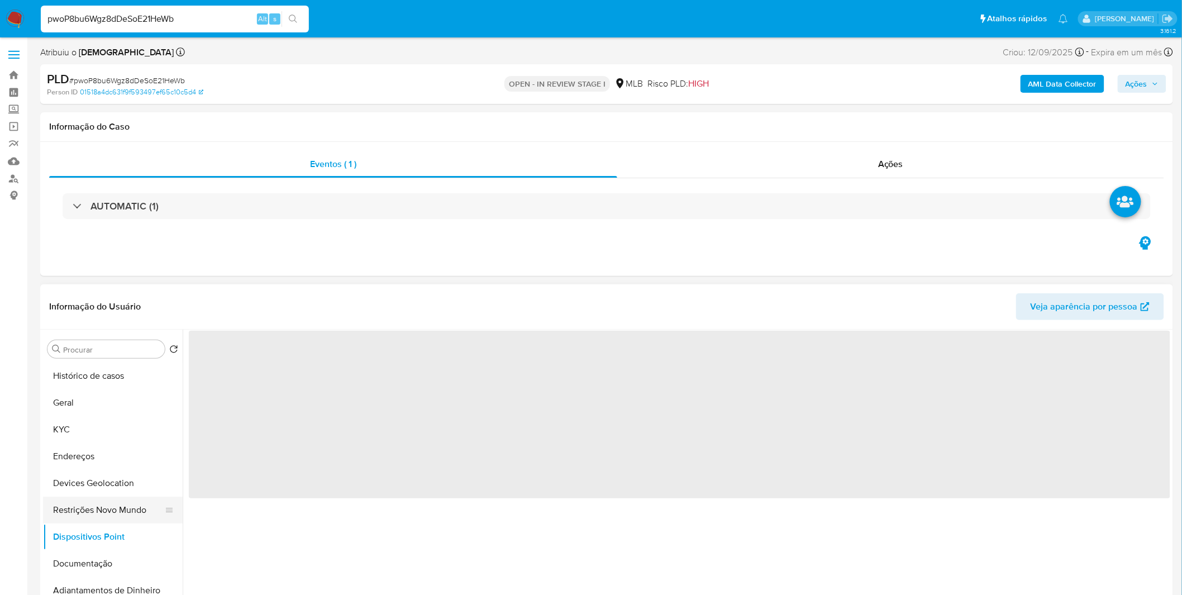
click at [99, 505] on button "Restrições Novo Mundo" at bounding box center [108, 510] width 131 height 27
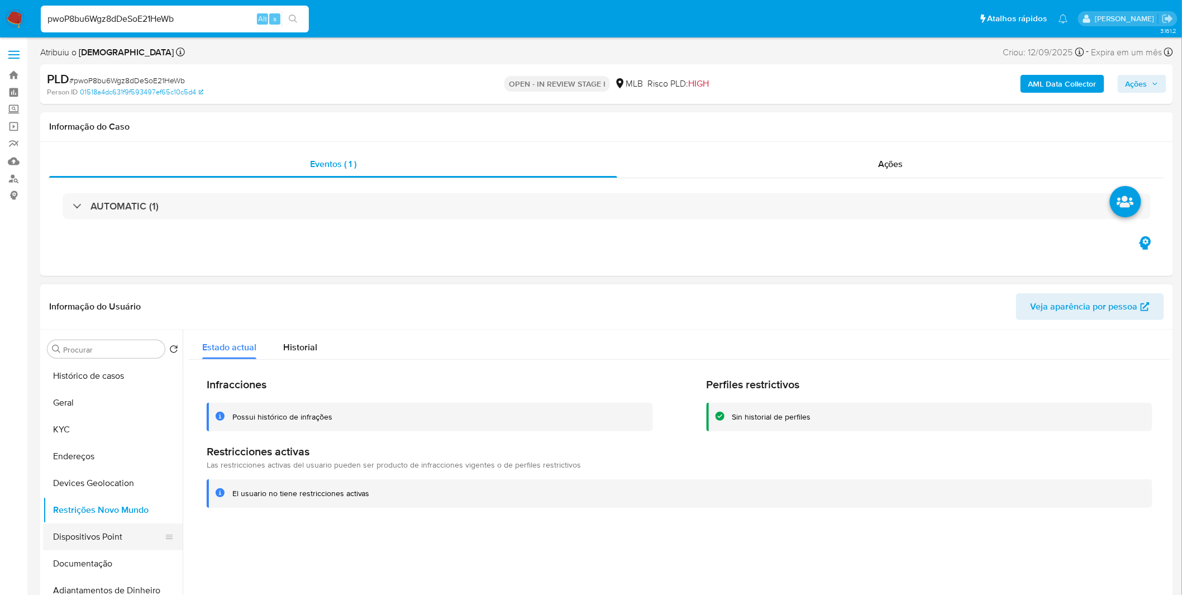
click at [85, 532] on button "Dispositivos Point" at bounding box center [108, 537] width 131 height 27
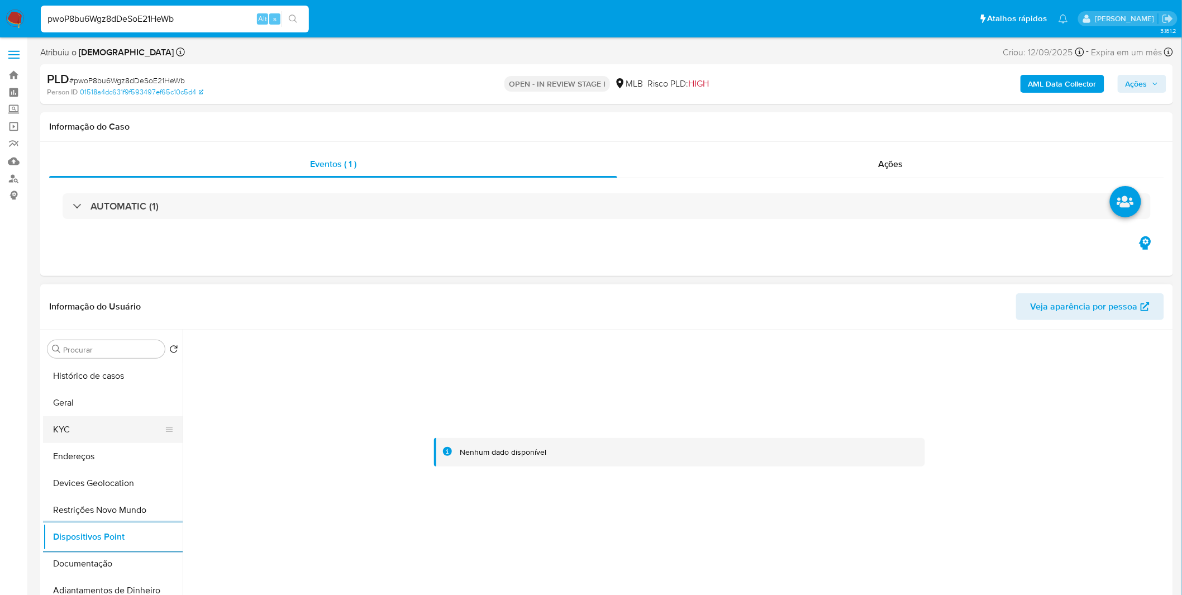
click at [97, 422] on button "KYC" at bounding box center [108, 429] width 131 height 27
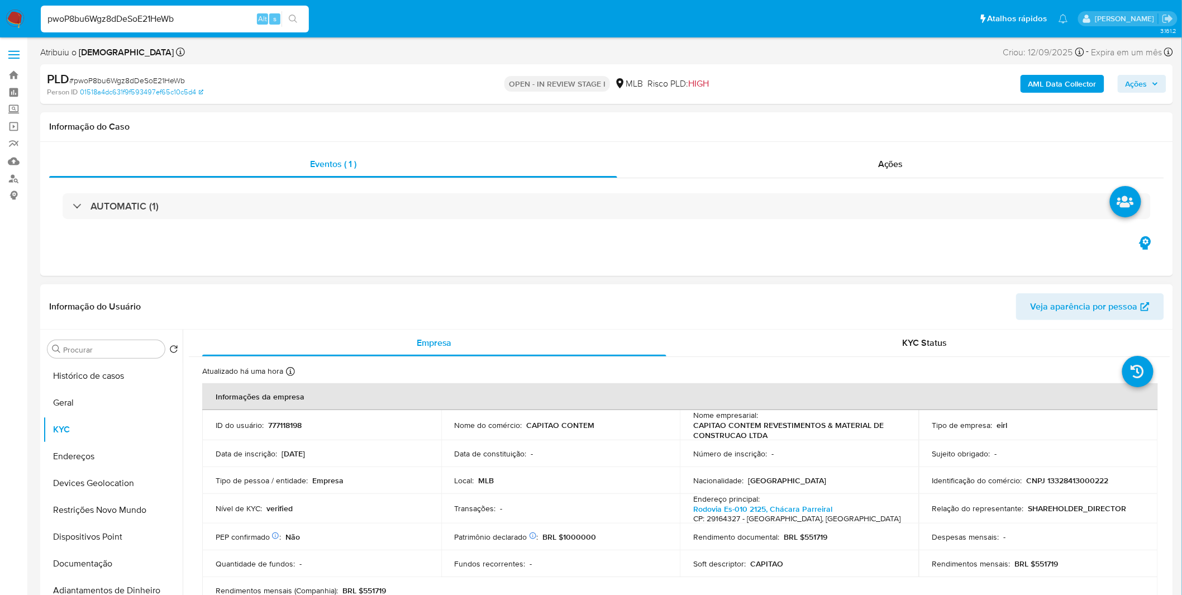
click at [757, 514] on h4 "CP: 29164327 - Serra, Espírito Santo, Brasil" at bounding box center [796, 519] width 207 height 10
click at [757, 509] on link "Rodovia Es-010 2125, Chácara Parreiral" at bounding box center [762, 508] width 139 height 11
click at [23, 23] on img at bounding box center [15, 18] width 19 height 19
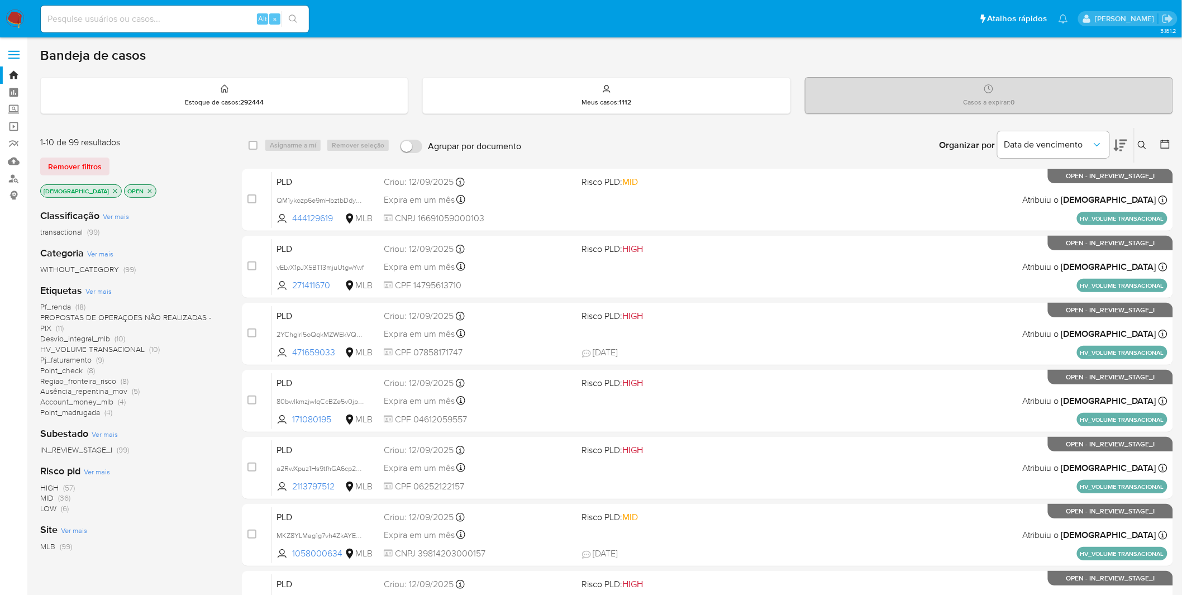
click at [74, 9] on div "Alt s" at bounding box center [175, 19] width 268 height 27
click at [77, 17] on input at bounding box center [175, 19] width 268 height 15
paste input "H54gE9pTsjk9F5E4E5FQLo0v"
type input "H54gE9pTsjk9F5E4E5FQLo0v"
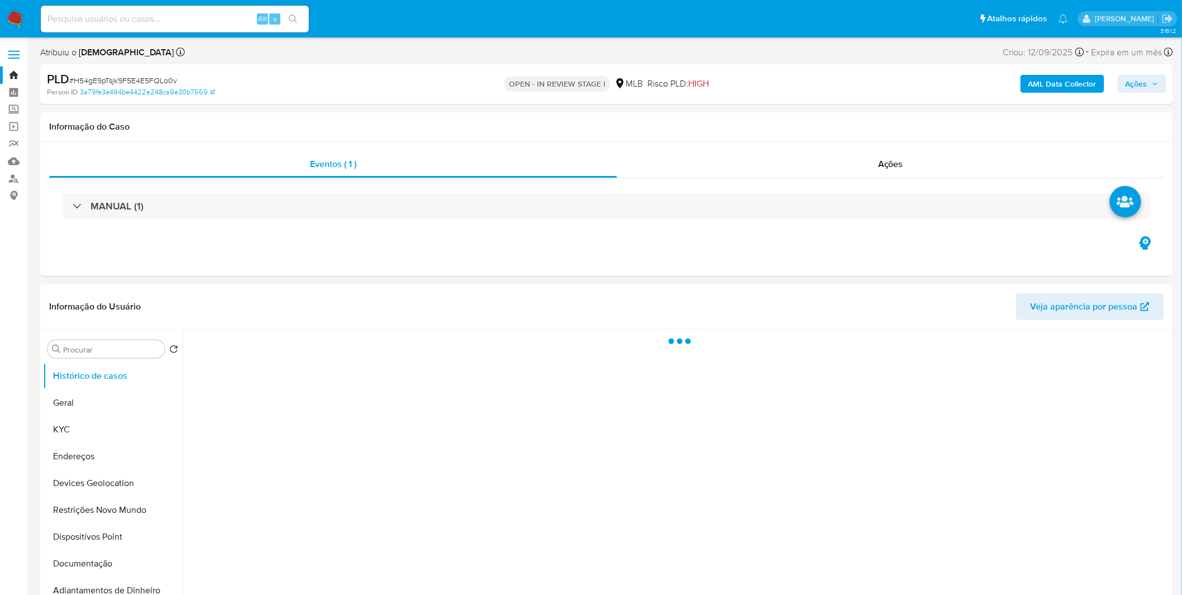
select select "10"
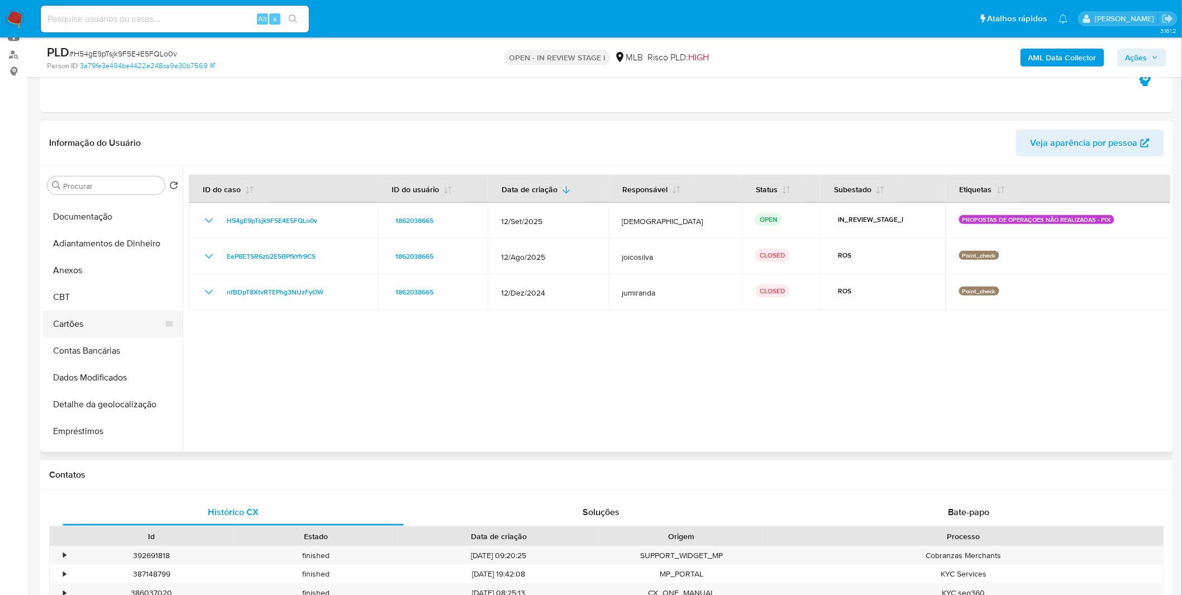
scroll to position [186, 0]
click at [113, 268] on button "Anexos" at bounding box center [108, 268] width 131 height 27
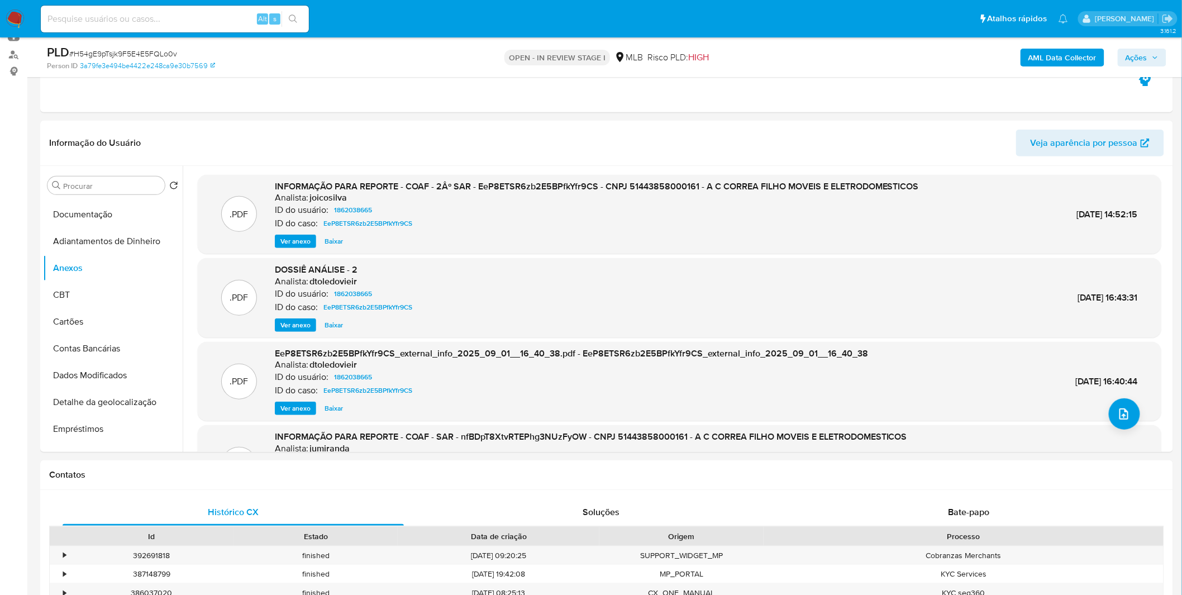
click at [1073, 63] on b "AML Data Collector" at bounding box center [1063, 58] width 68 height 18
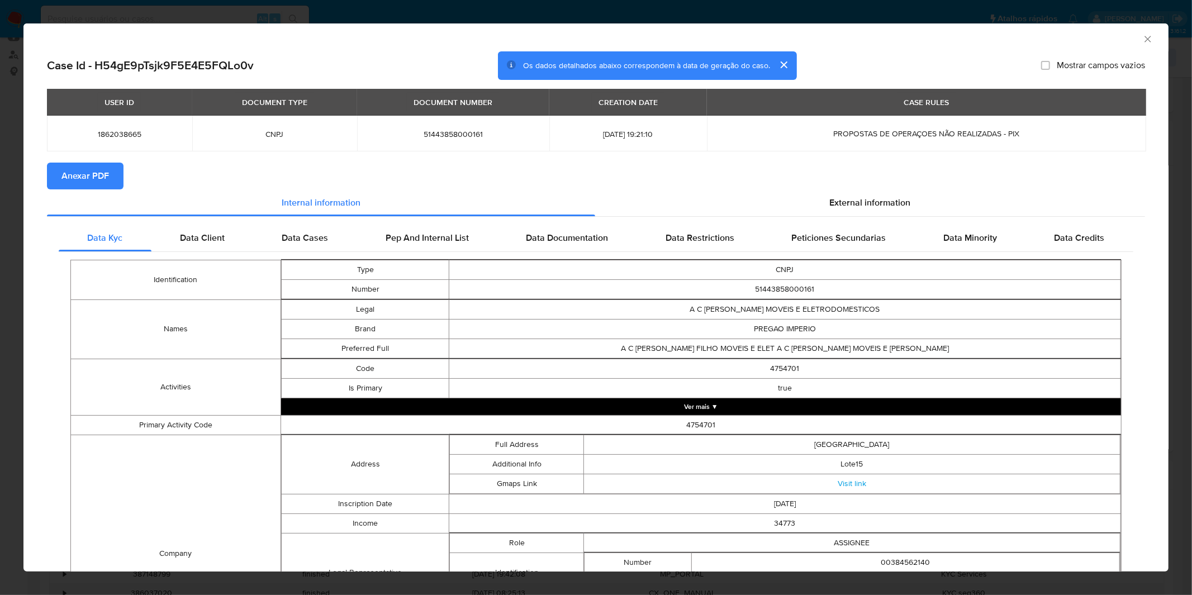
click at [97, 180] on span "Anexar PDF" at bounding box center [84, 176] width 47 height 25
click at [414, 13] on div "AML Data Collector Case Id - H54gE9pTsjk9F5E4E5FQLo0v Os dados detalhados abaix…" at bounding box center [596, 297] width 1192 height 595
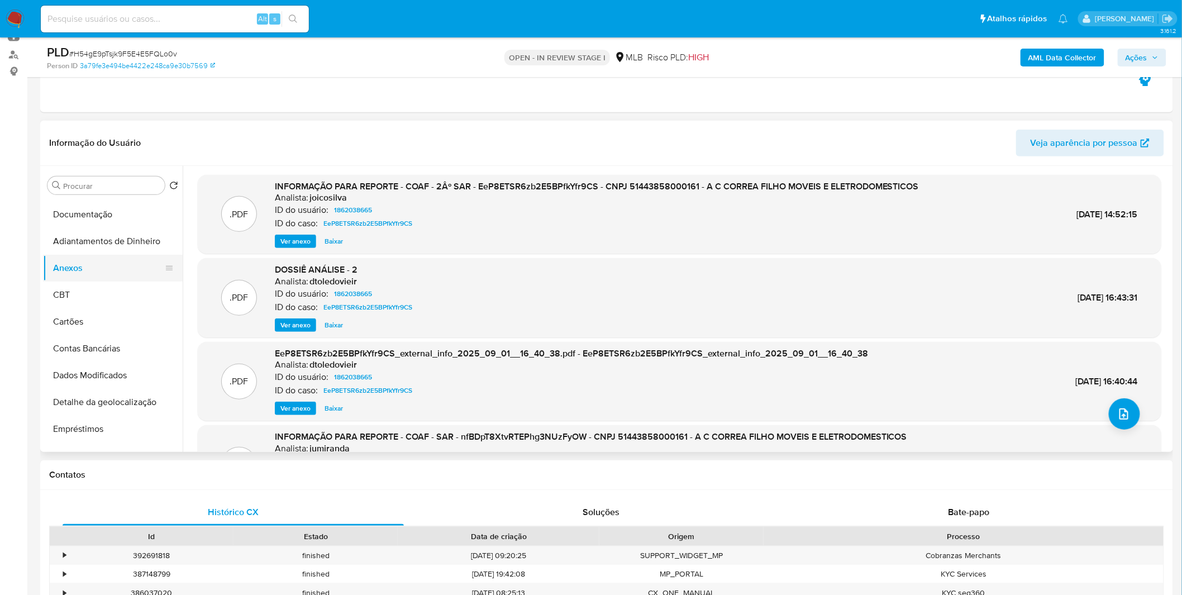
click at [91, 287] on button "CBT" at bounding box center [113, 295] width 140 height 27
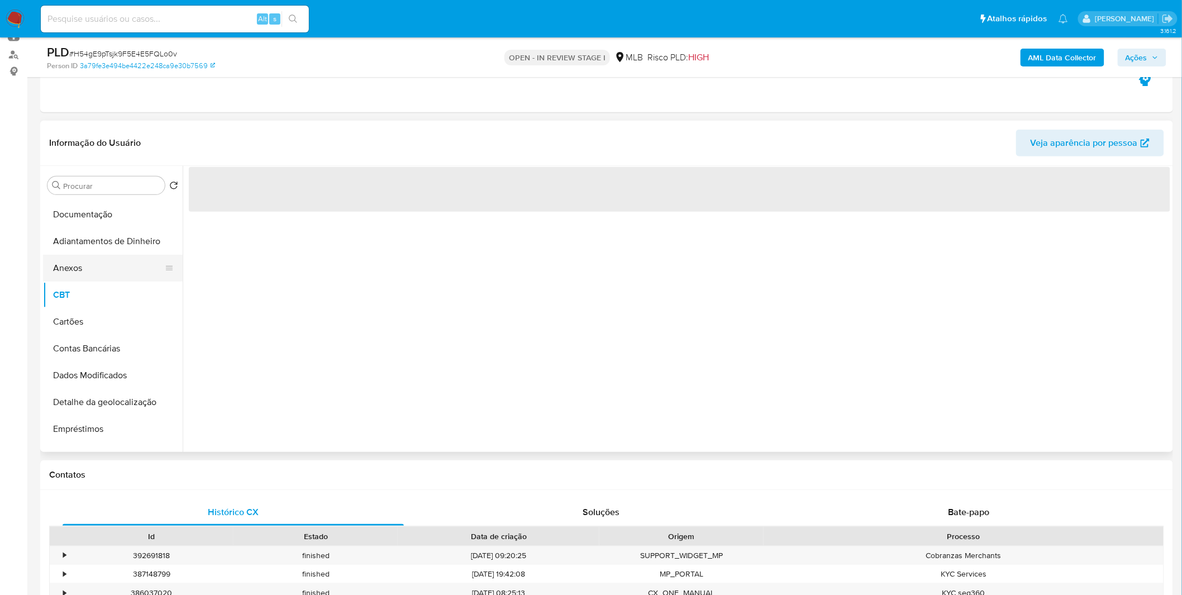
click at [89, 266] on button "Anexos" at bounding box center [108, 268] width 131 height 27
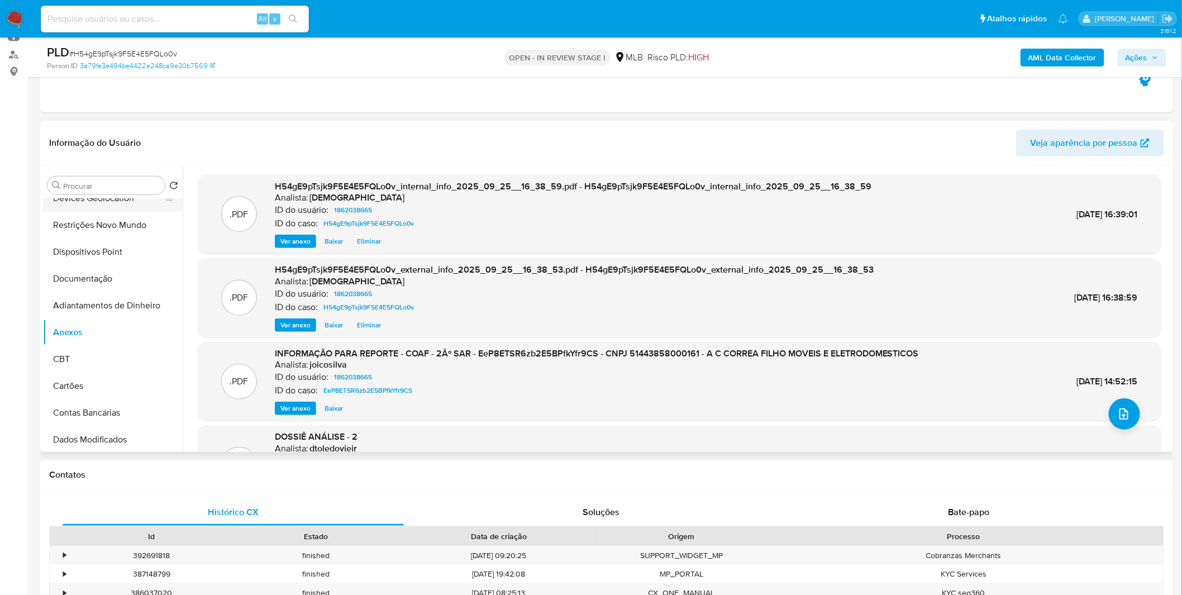
scroll to position [0, 0]
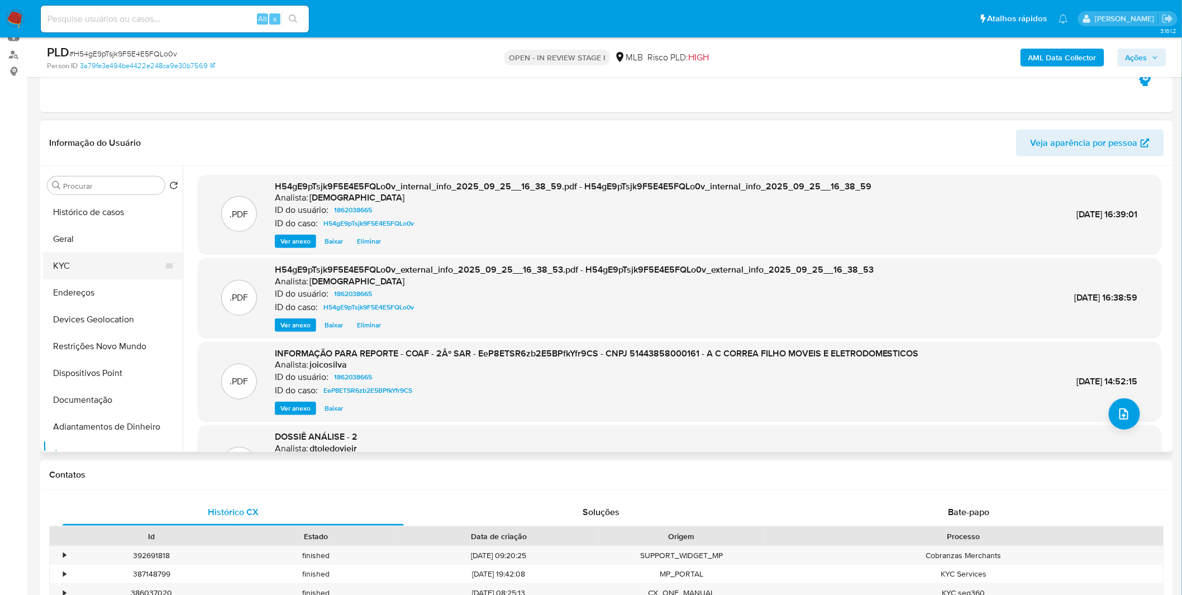
click at [102, 271] on button "KYC" at bounding box center [108, 266] width 131 height 27
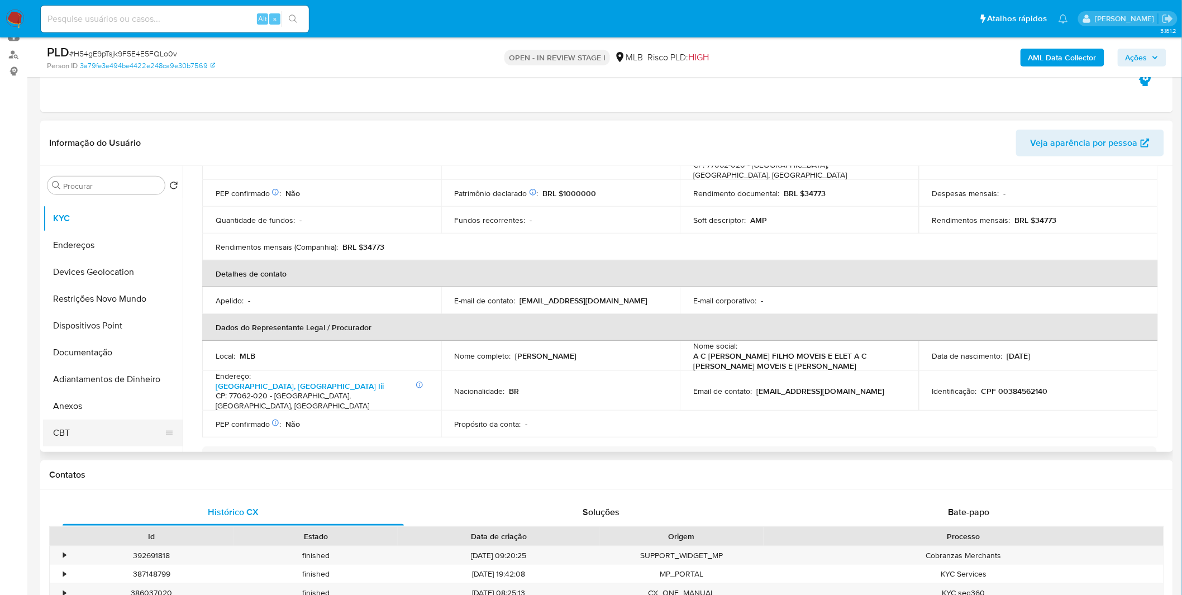
scroll to position [124, 0]
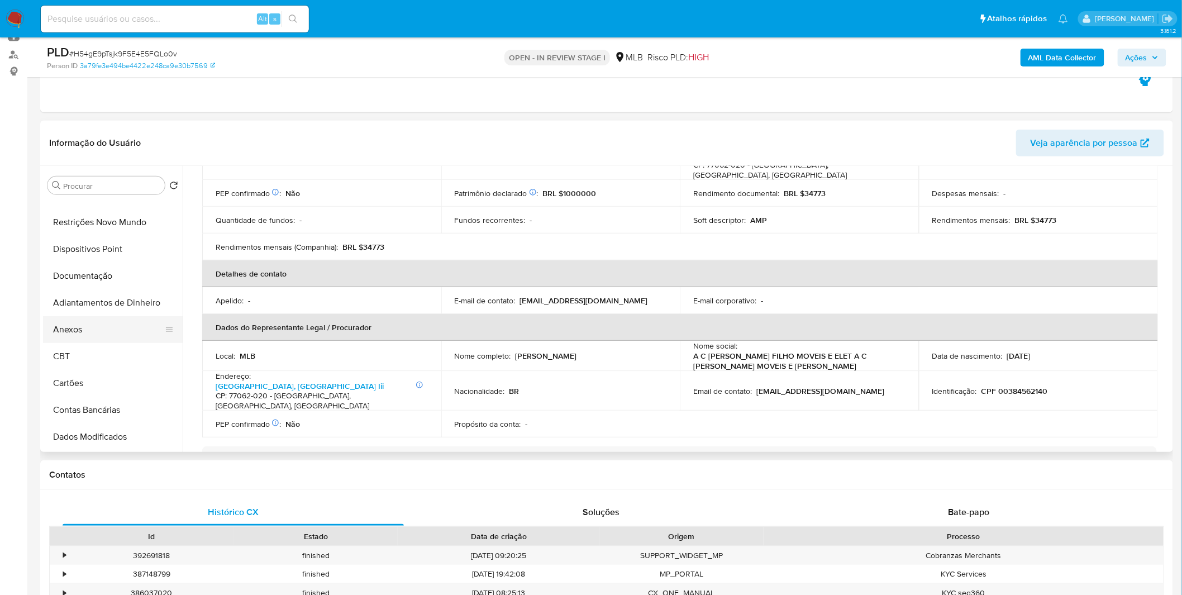
click at [107, 334] on button "Anexos" at bounding box center [108, 329] width 131 height 27
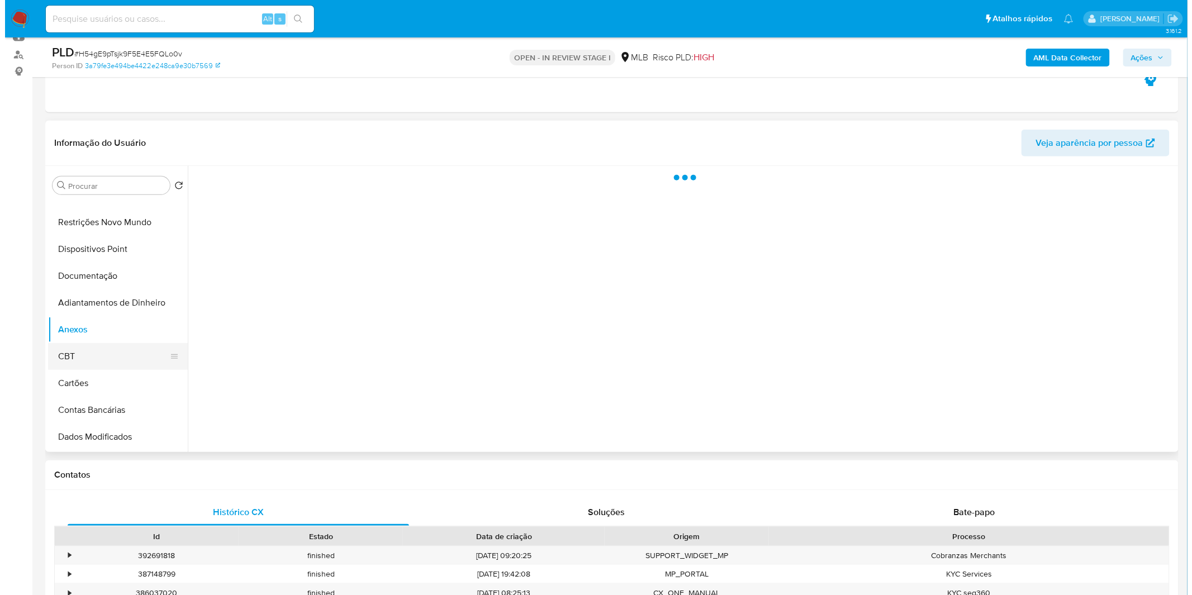
scroll to position [0, 0]
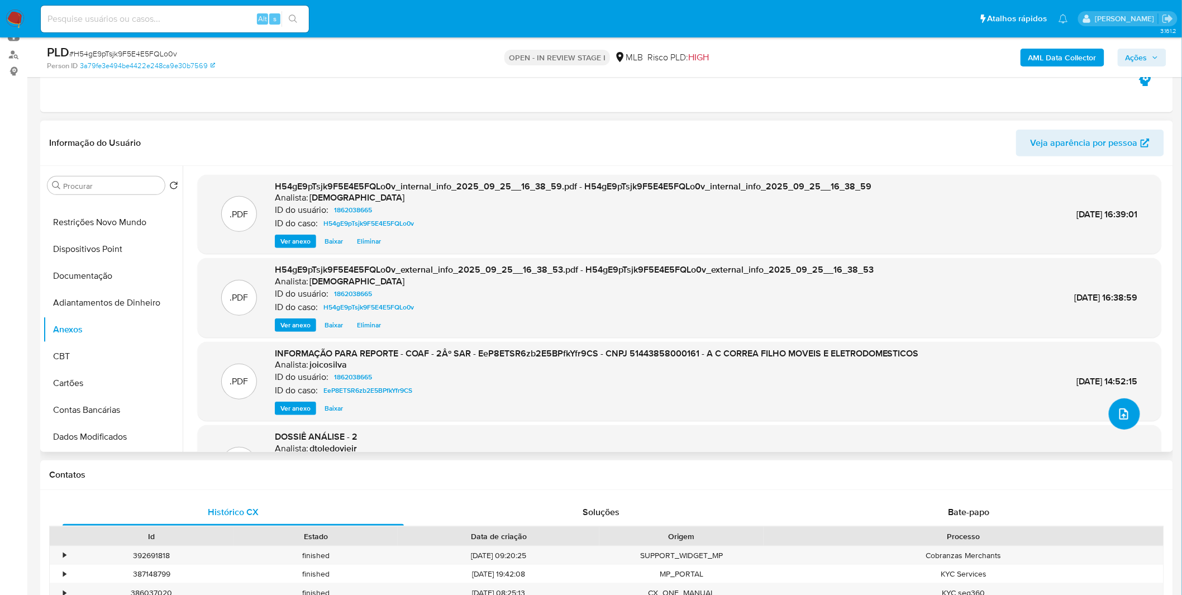
click at [1118, 405] on button "upload-file" at bounding box center [1124, 413] width 31 height 31
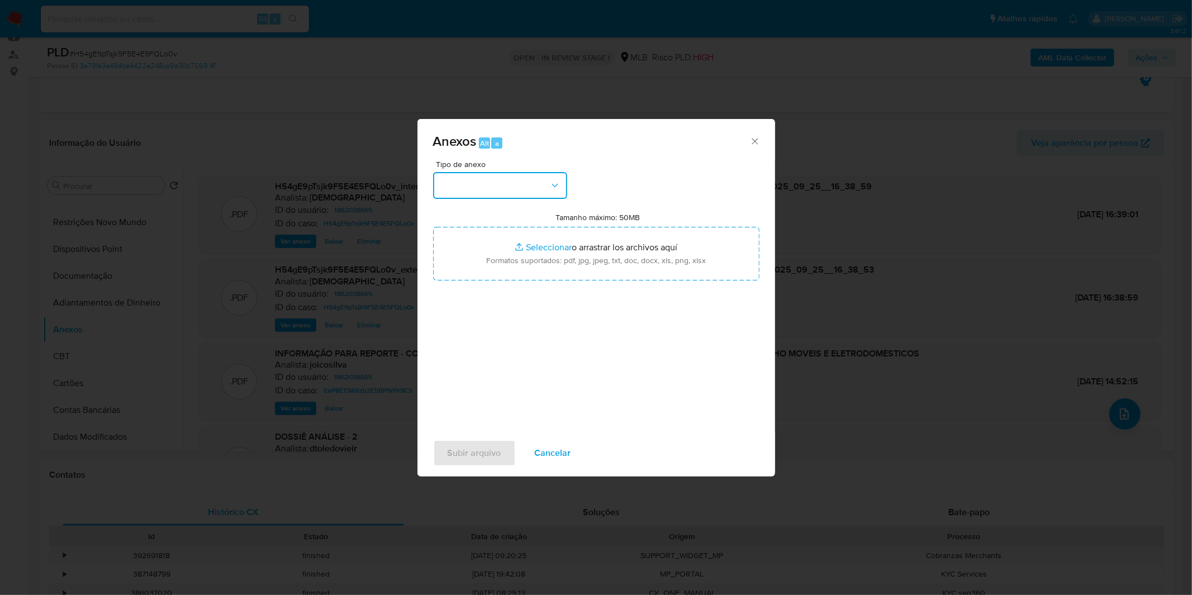
click at [500, 192] on button "button" at bounding box center [500, 185] width 134 height 27
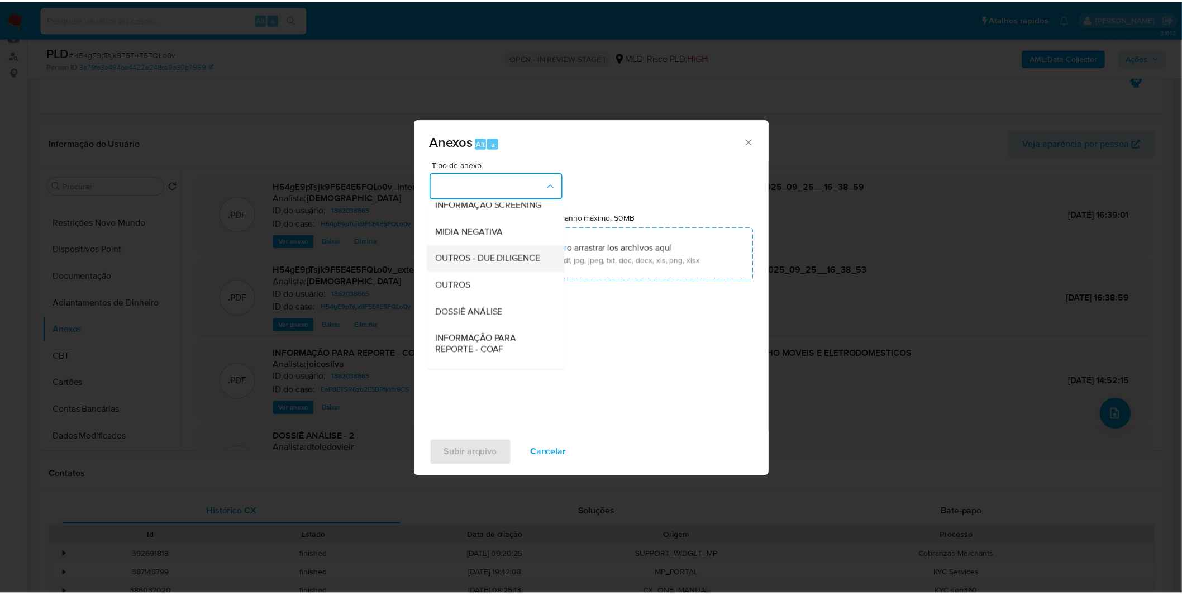
scroll to position [124, 0]
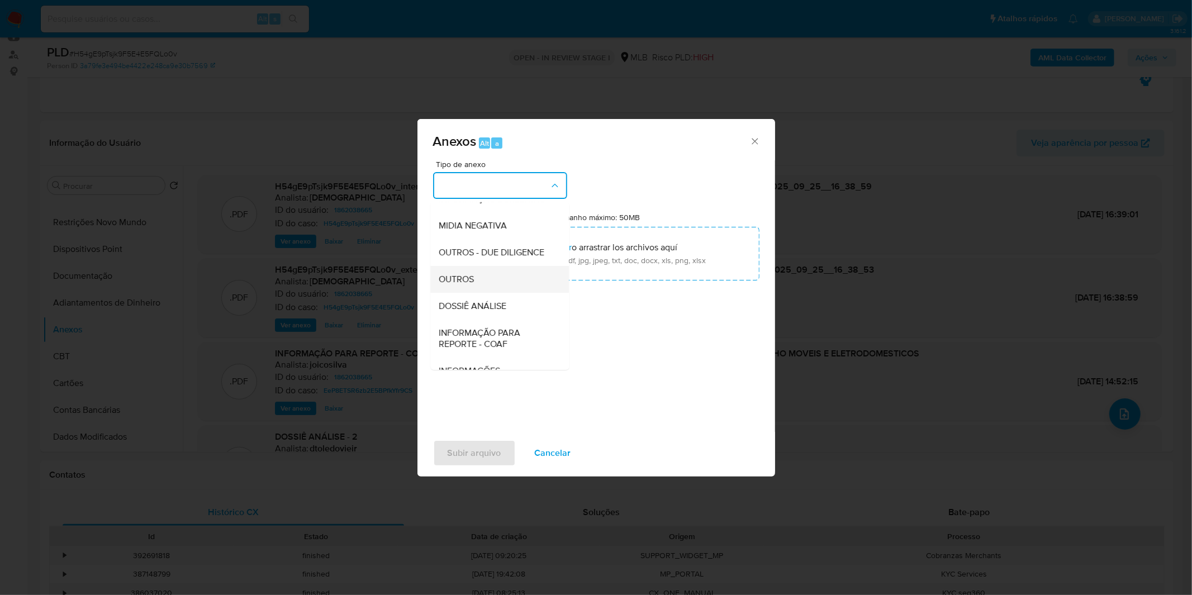
click at [467, 285] on span "OUTROS" at bounding box center [456, 279] width 35 height 11
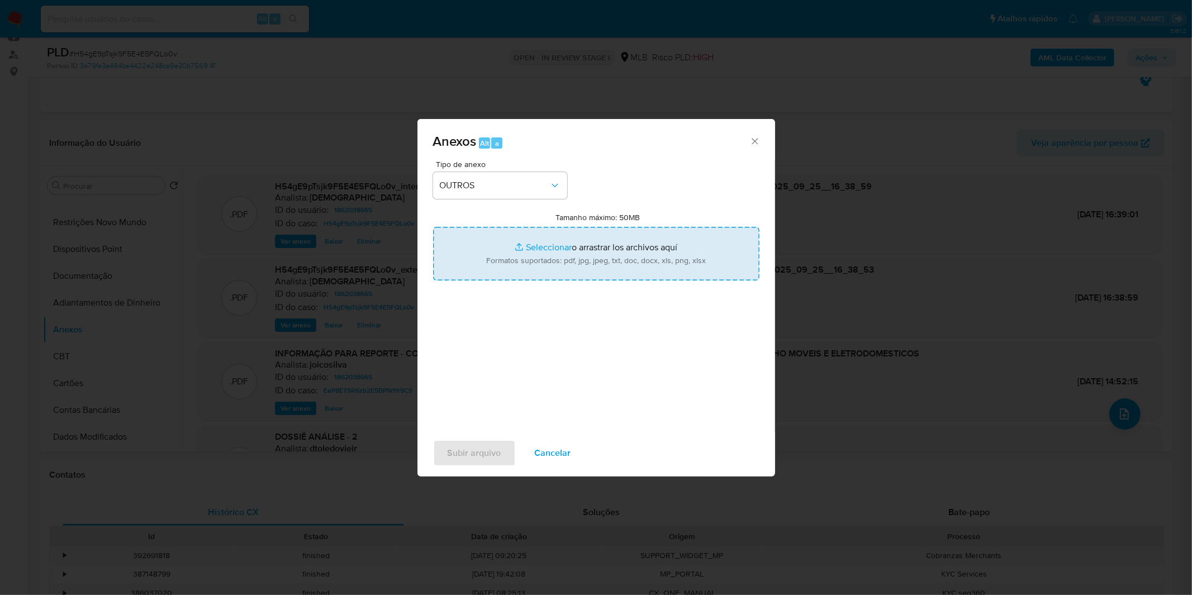
click at [482, 246] on input "Tamanho máximo: 50MB Seleccionar archivos" at bounding box center [596, 254] width 326 height 54
type input "C:\fakepath\DECLINIO - H54gE9pTsjk9F5E4E5FQLo0v - CNPJ 51443858000161 - A C COR…"
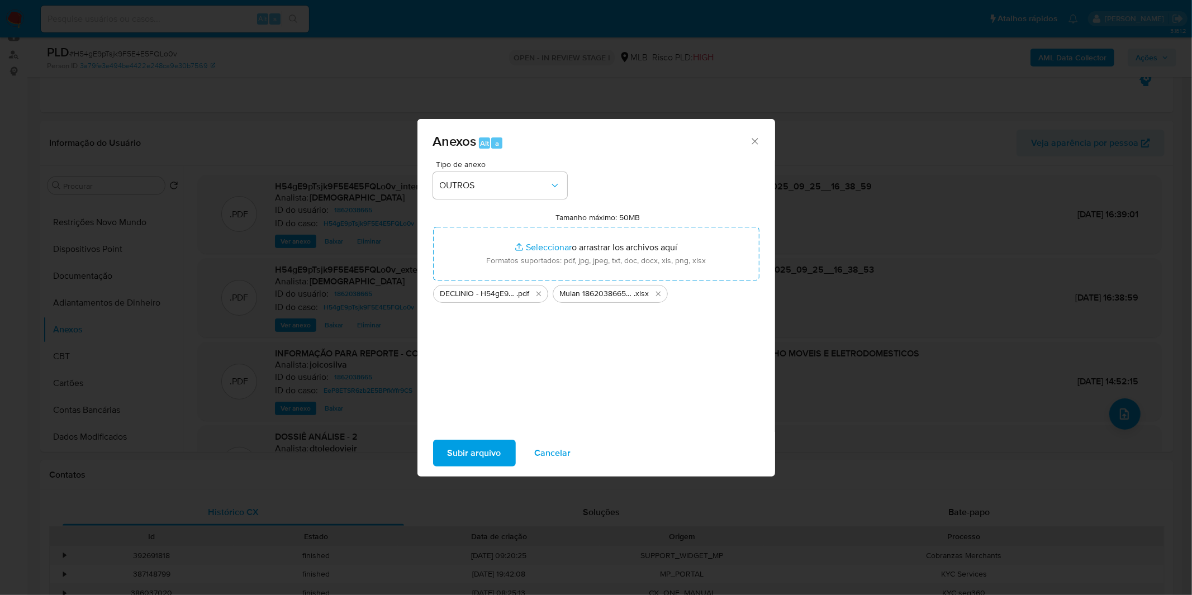
click at [476, 449] on span "Subir arquivo" at bounding box center [475, 453] width 54 height 25
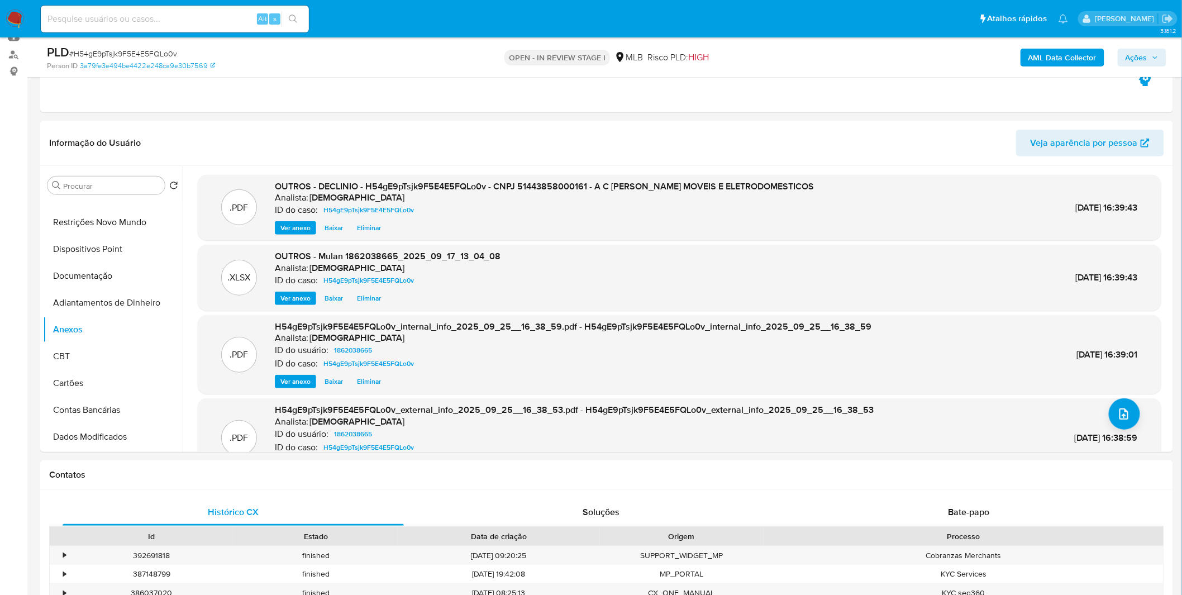
click at [1141, 59] on span "Ações" at bounding box center [1137, 58] width 22 height 18
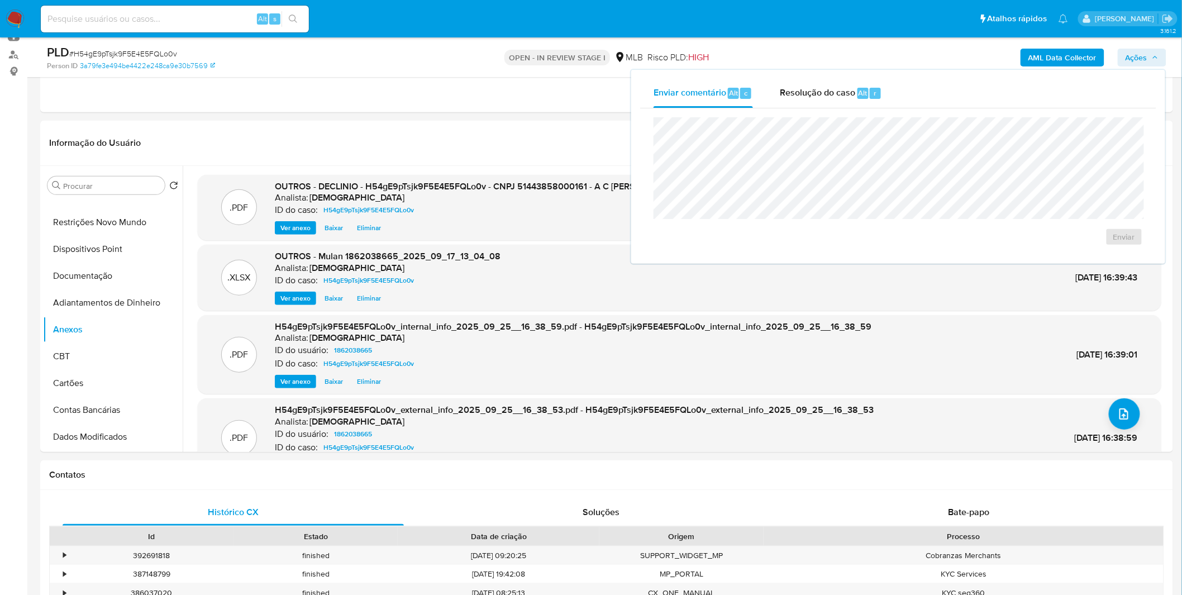
click at [857, 112] on div "Enviar" at bounding box center [898, 181] width 516 height 146
click at [846, 99] on div "Resolução do caso Alt r" at bounding box center [831, 93] width 102 height 29
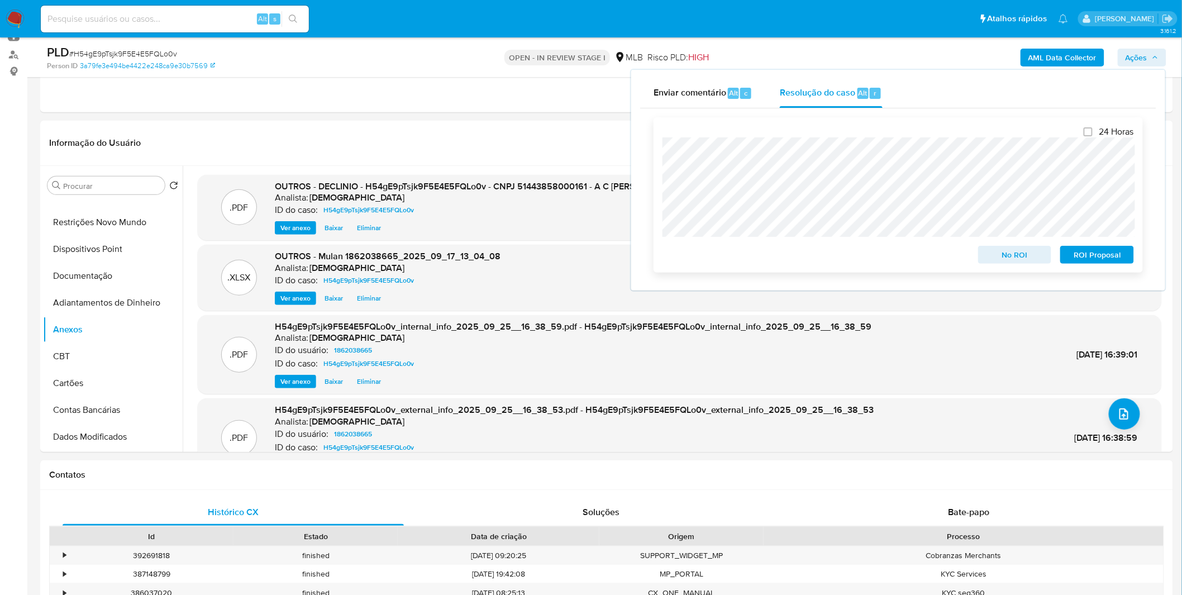
click at [999, 259] on span "No ROI" at bounding box center [1015, 255] width 58 height 16
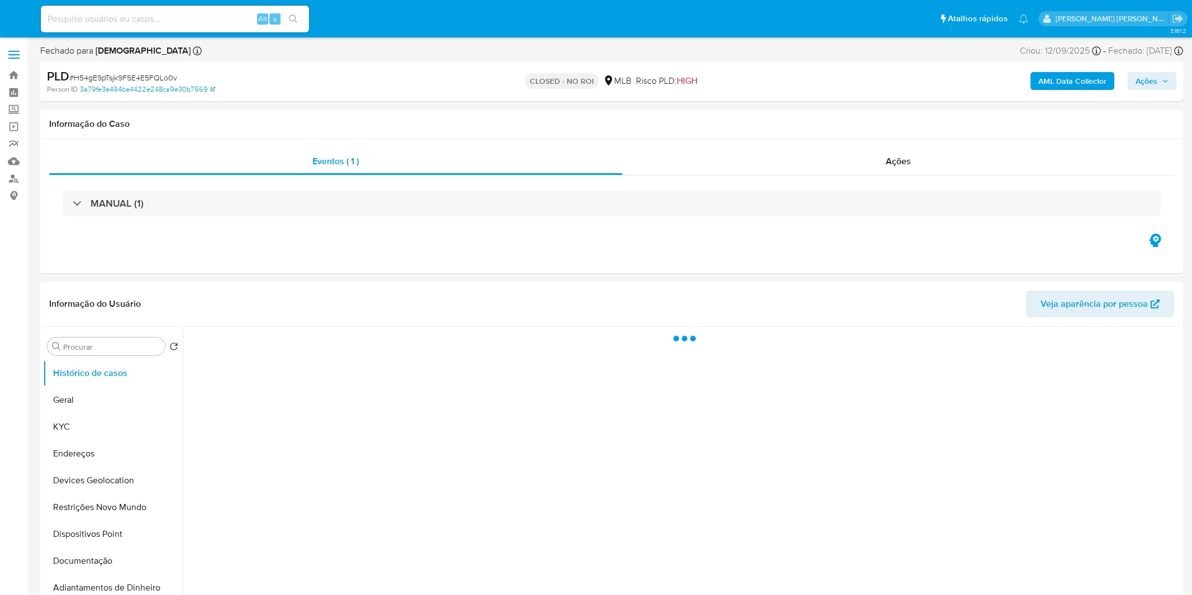
select select "10"
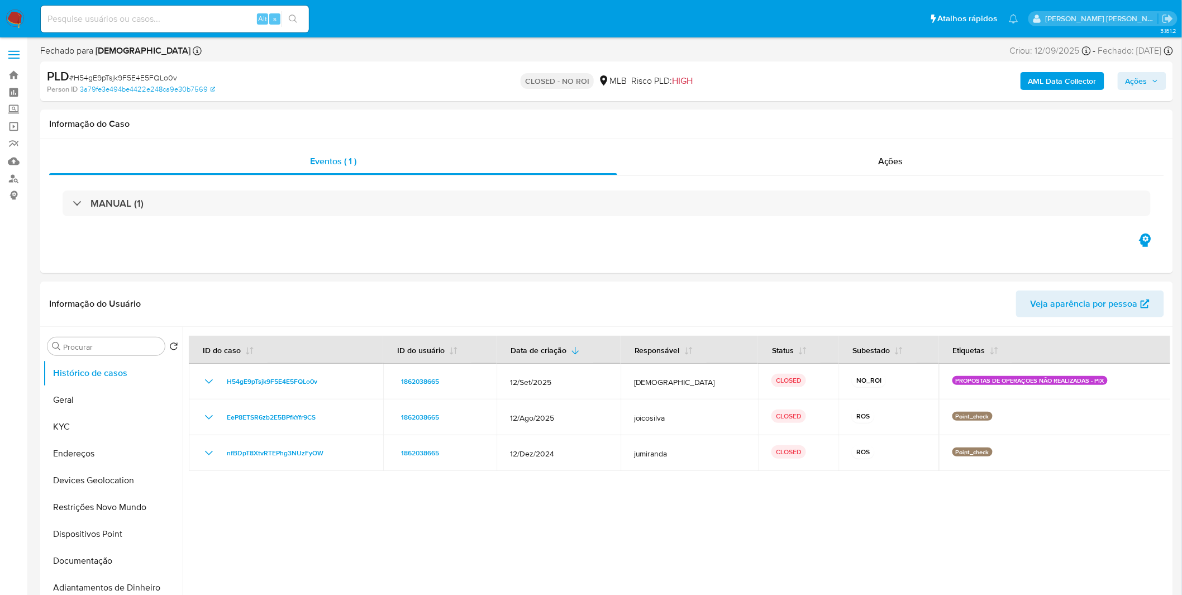
click at [24, 17] on img at bounding box center [15, 18] width 19 height 19
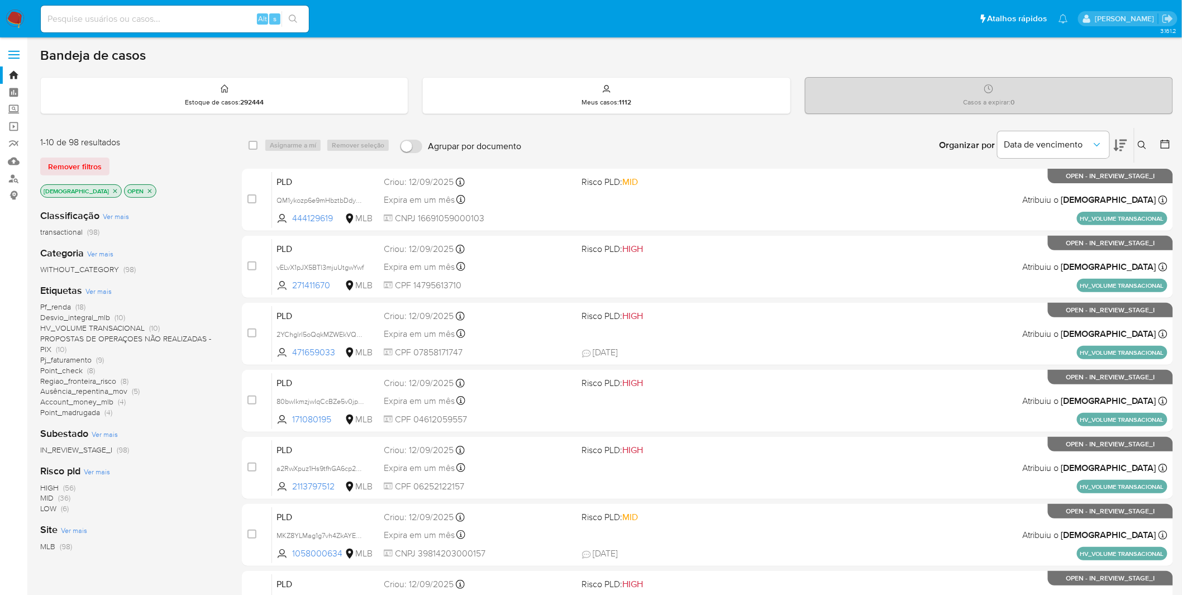
click at [134, 22] on input at bounding box center [175, 19] width 268 height 15
paste input "YfsXTnC4gUrAmO9626UAgfQo"
type input "YfsXTnC4gUrAmO9626UAgfQo"
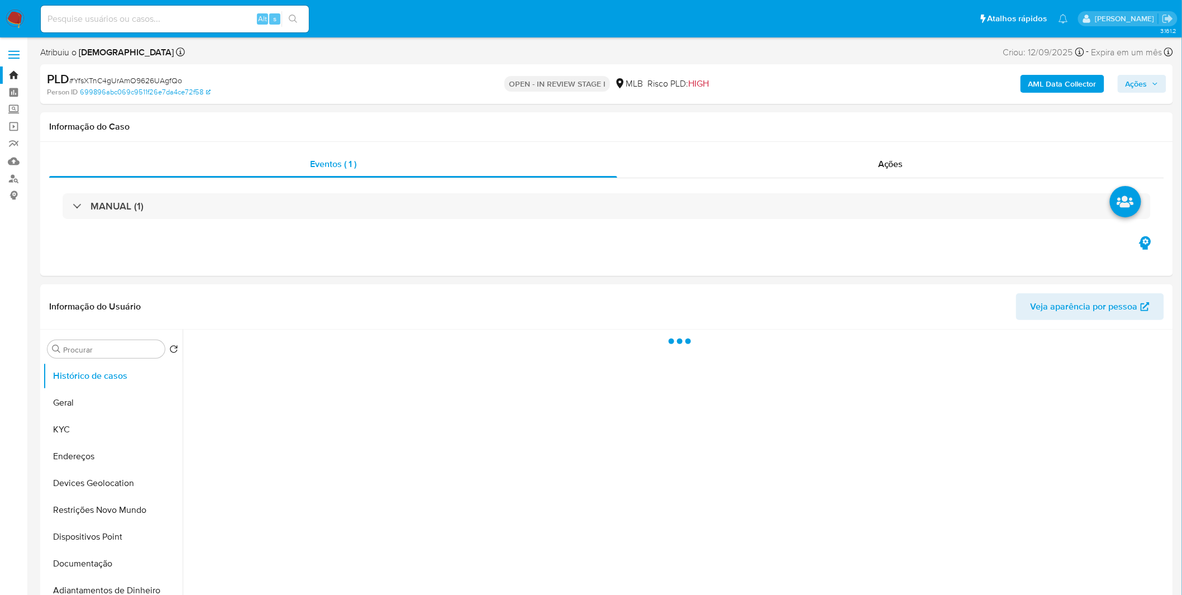
select select "10"
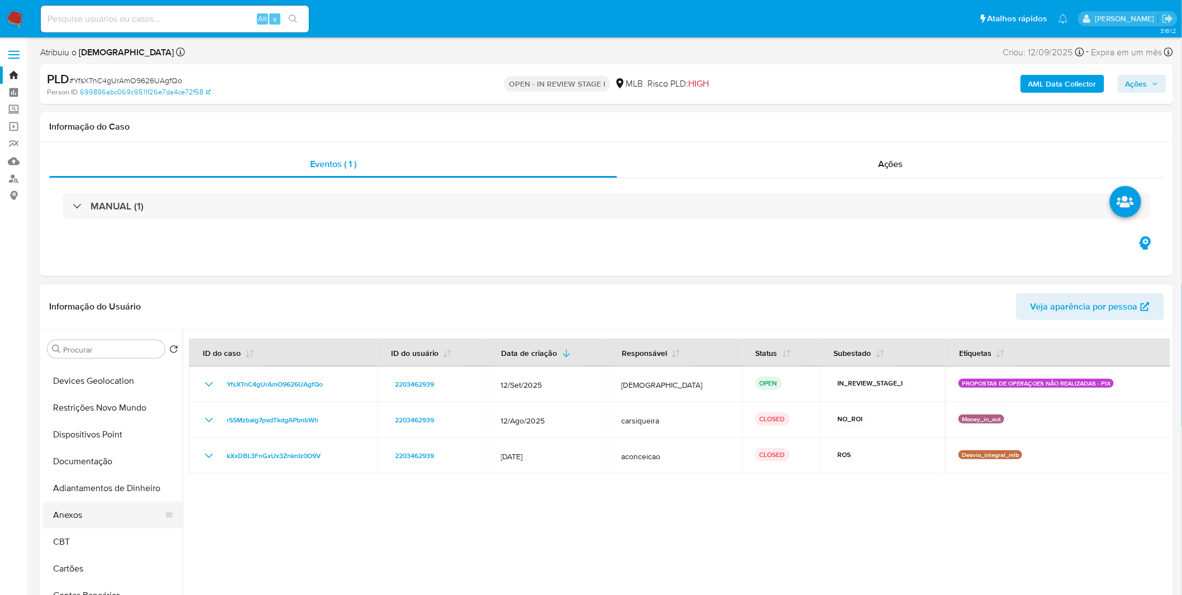
scroll to position [124, 0]
click at [101, 492] on button "Anexos" at bounding box center [108, 493] width 131 height 27
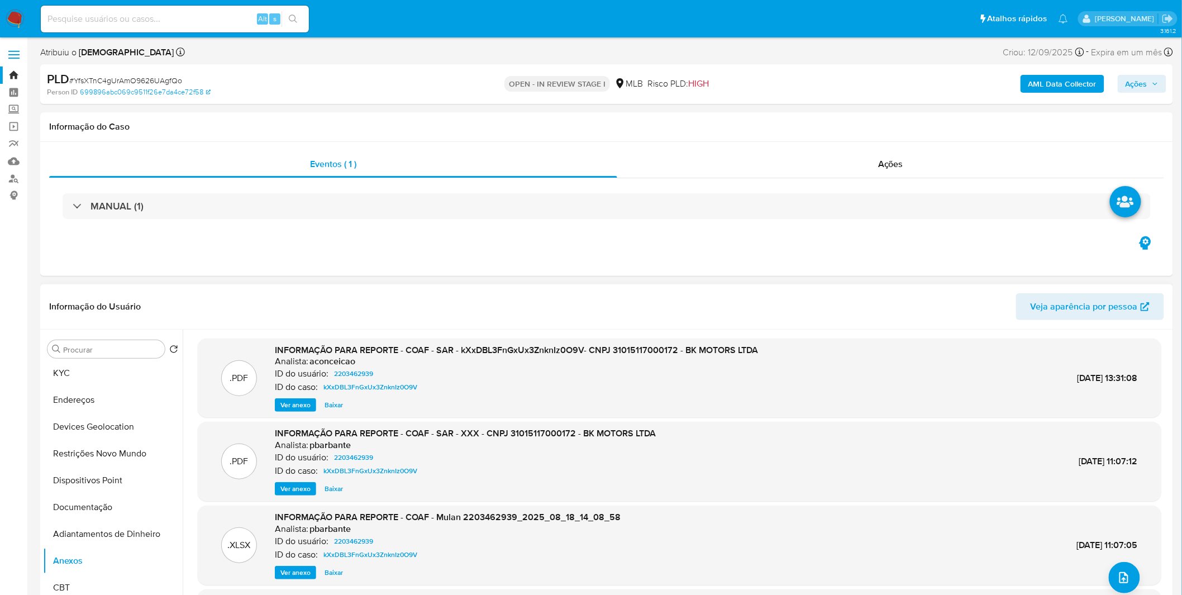
scroll to position [0, 0]
click at [75, 417] on button "KYC" at bounding box center [108, 429] width 131 height 27
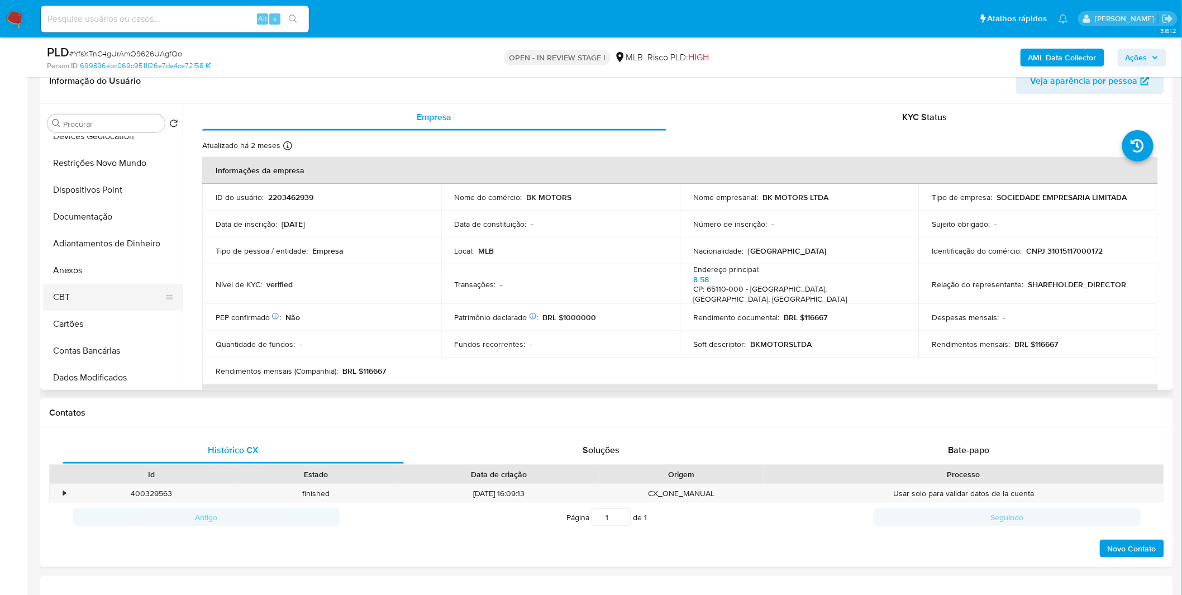
scroll to position [124, 0]
click at [102, 268] on button "Anexos" at bounding box center [108, 267] width 131 height 27
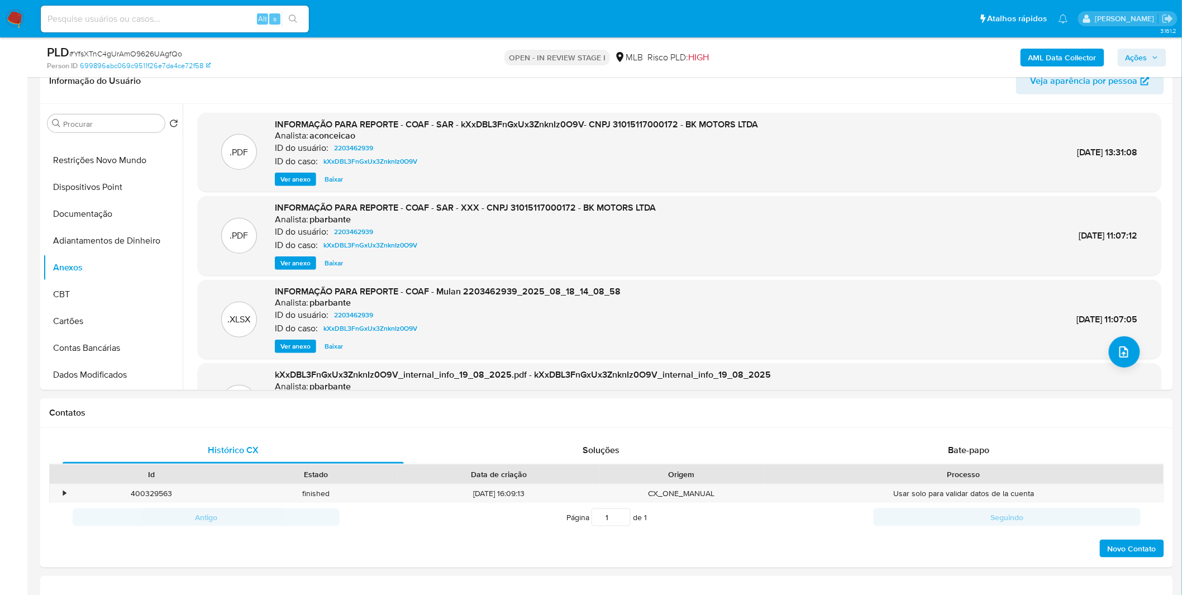
click at [1062, 58] on b "AML Data Collector" at bounding box center [1063, 58] width 68 height 18
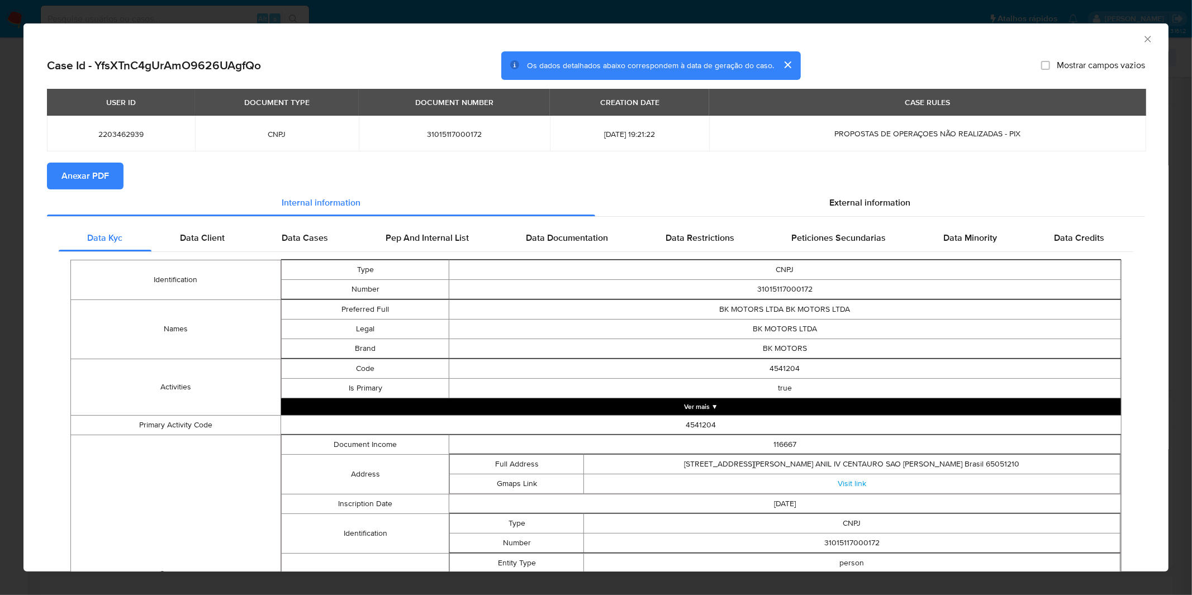
click at [88, 168] on span "Anexar PDF" at bounding box center [84, 176] width 47 height 25
click at [381, 12] on div "AML Data Collector Case Id - YfsXTnC4gUrAmO9626UAgfQo Os dados detalhados abaix…" at bounding box center [596, 297] width 1192 height 595
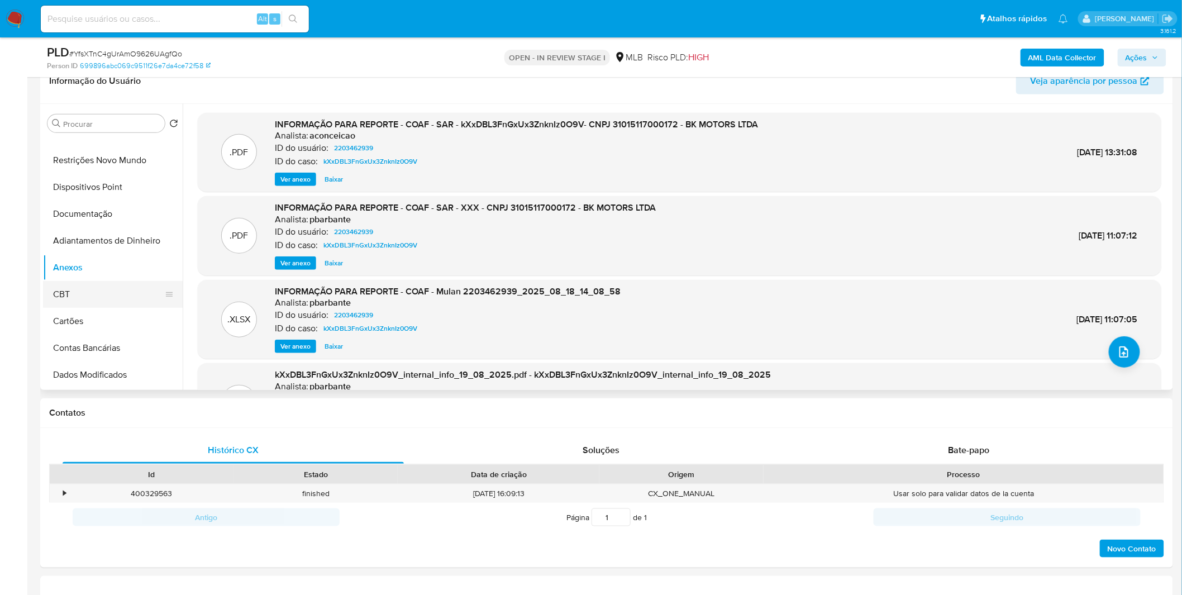
click at [94, 296] on button "CBT" at bounding box center [108, 294] width 131 height 27
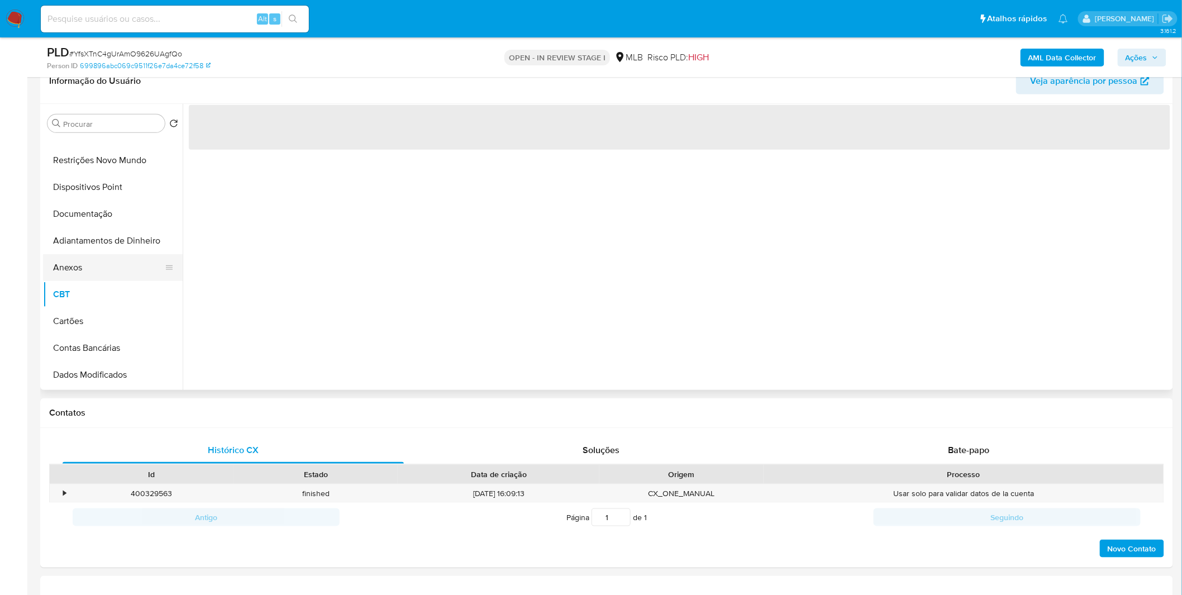
click at [103, 261] on button "Anexos" at bounding box center [108, 267] width 131 height 27
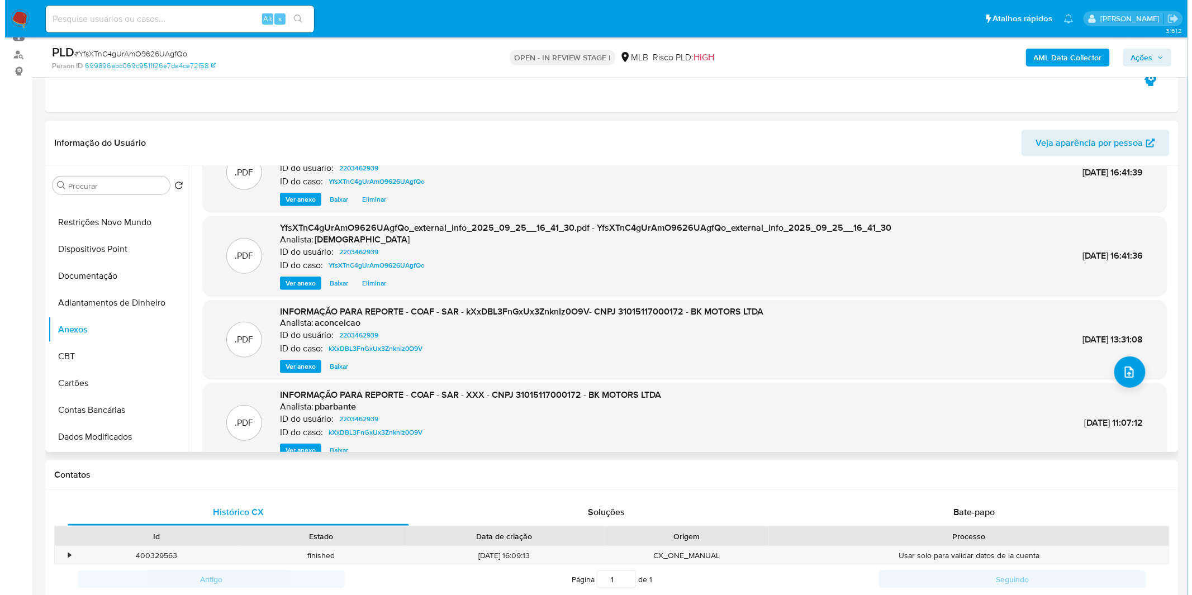
scroll to position [62, 0]
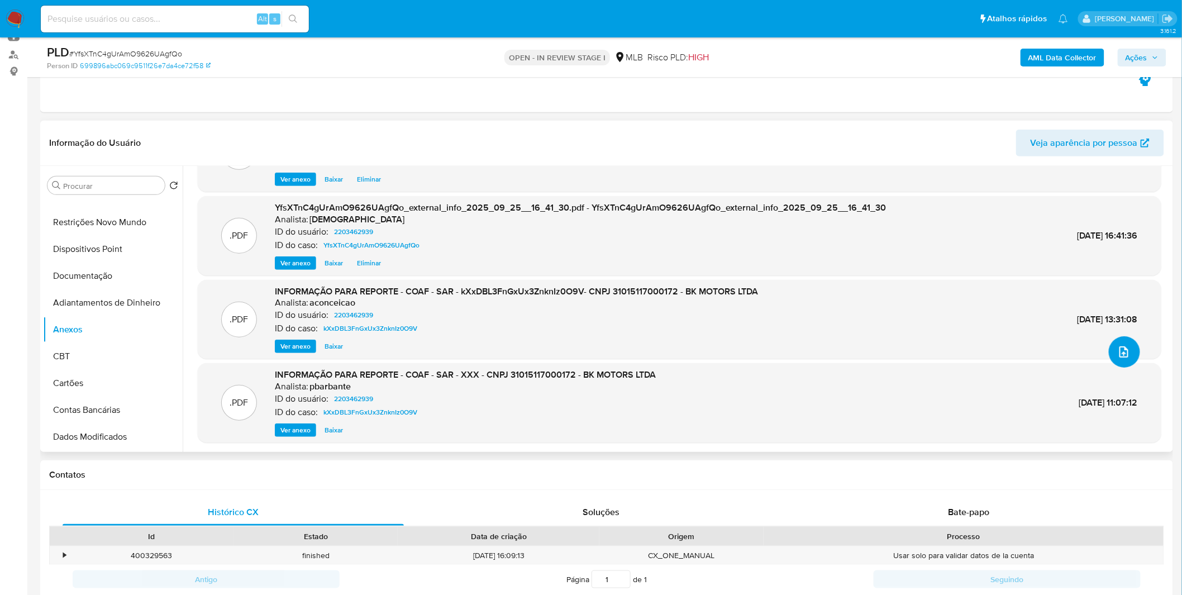
click at [1128, 355] on button "upload-file" at bounding box center [1124, 351] width 31 height 31
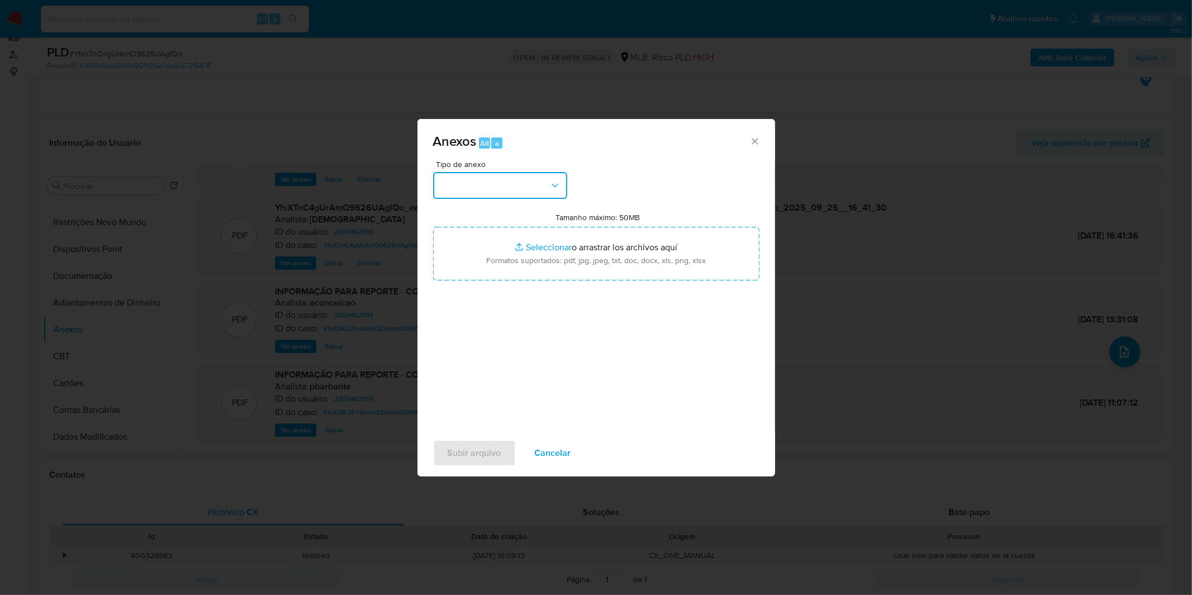
click at [493, 193] on button "button" at bounding box center [500, 185] width 134 height 27
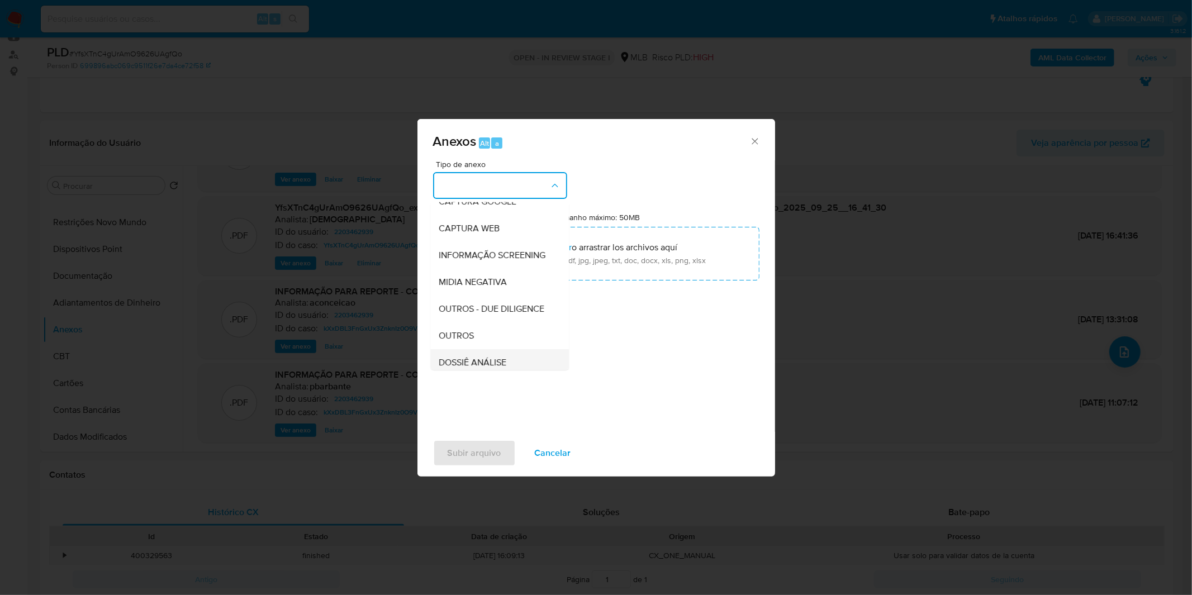
scroll to position [172, 0]
click at [476, 257] on div "OUTROS" at bounding box center [496, 253] width 114 height 27
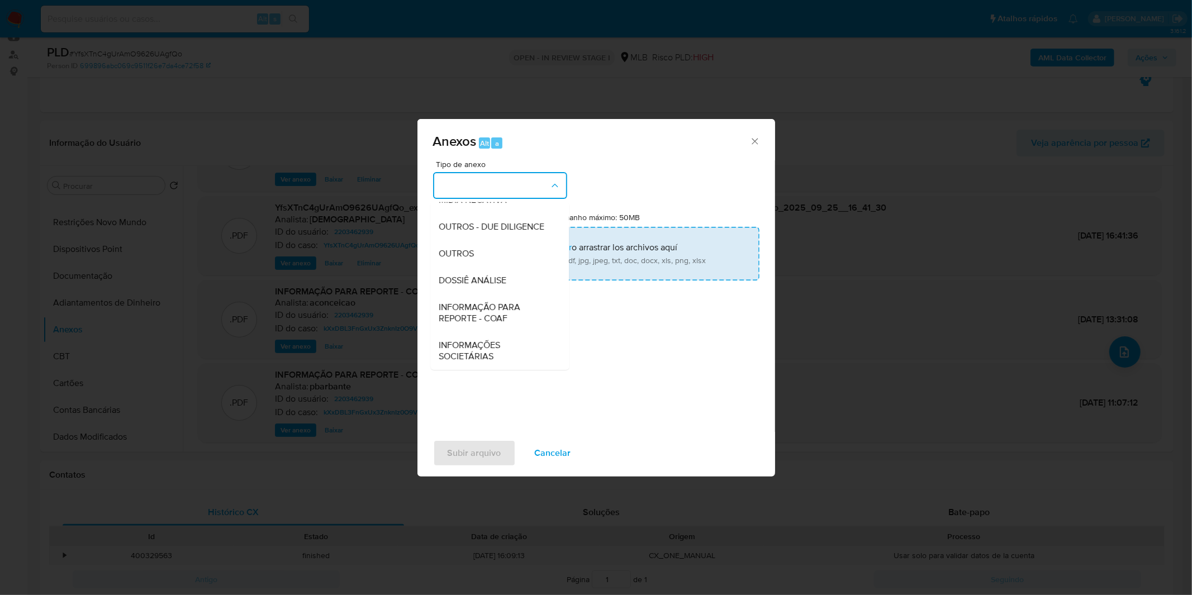
click at [487, 268] on input "Tamanho máximo: 50MB Seleccionar archivos" at bounding box center [596, 254] width 326 height 54
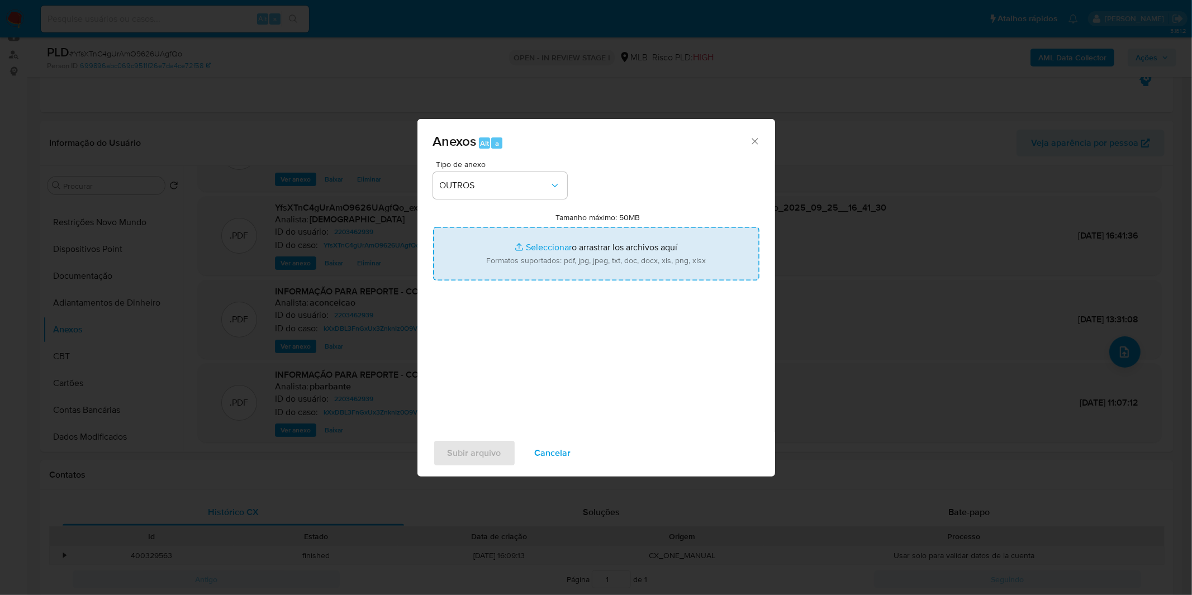
type input "C:\fakepath\DECLINIO - YfsXTnC4gUrAmO9626UAgfQo - CNPJ 31015117000172 - BK MOTO…"
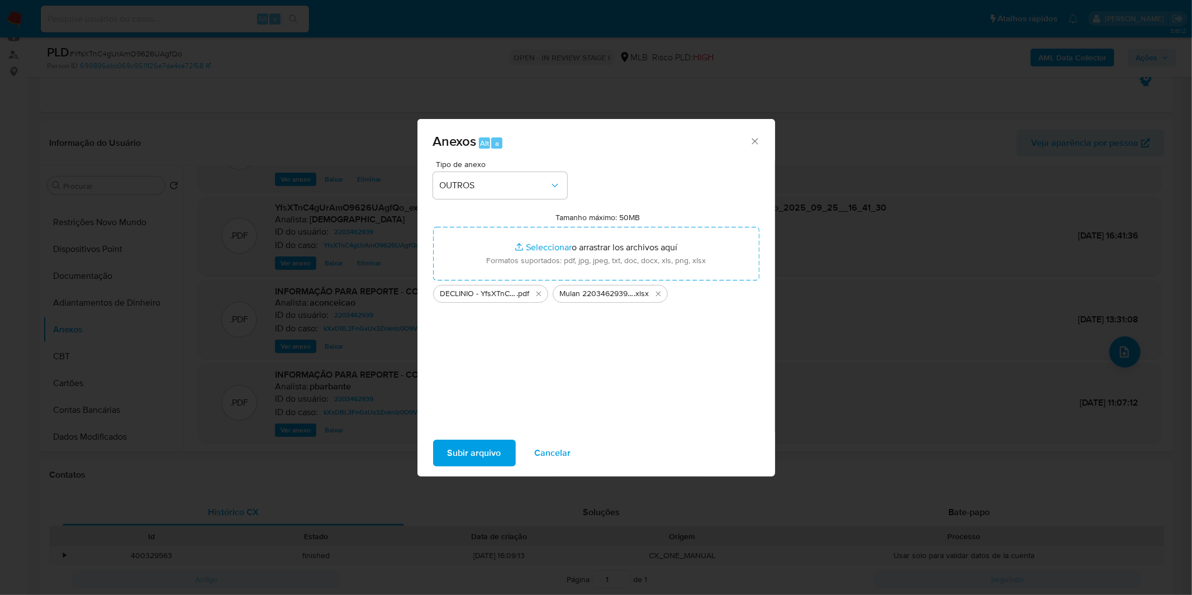
click at [471, 448] on span "Subir arquivo" at bounding box center [475, 453] width 54 height 25
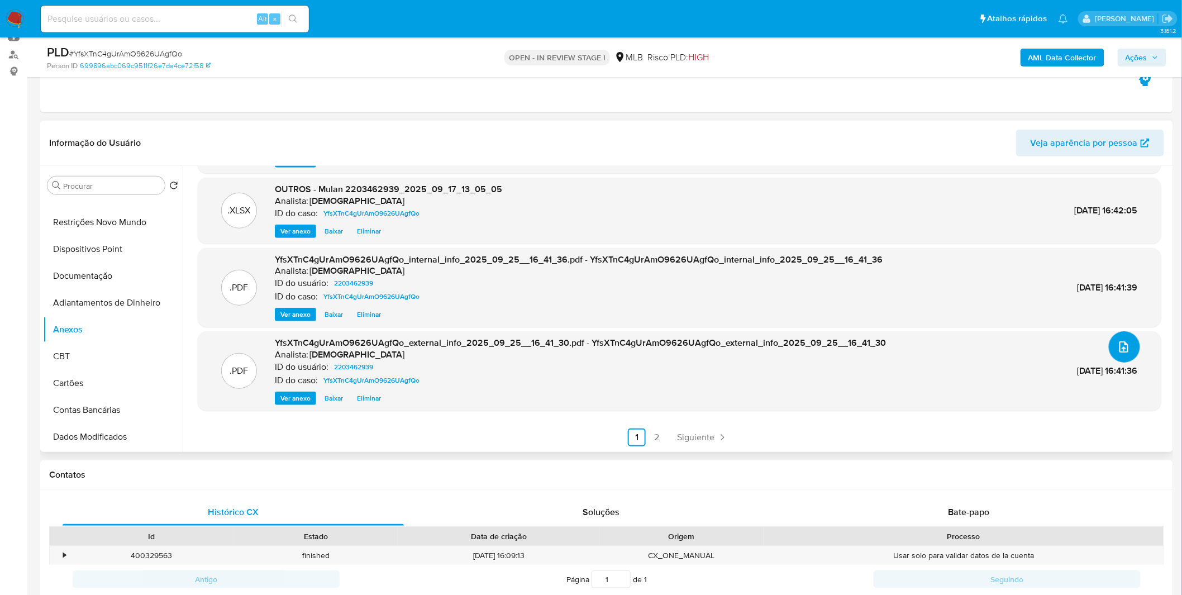
scroll to position [0, 0]
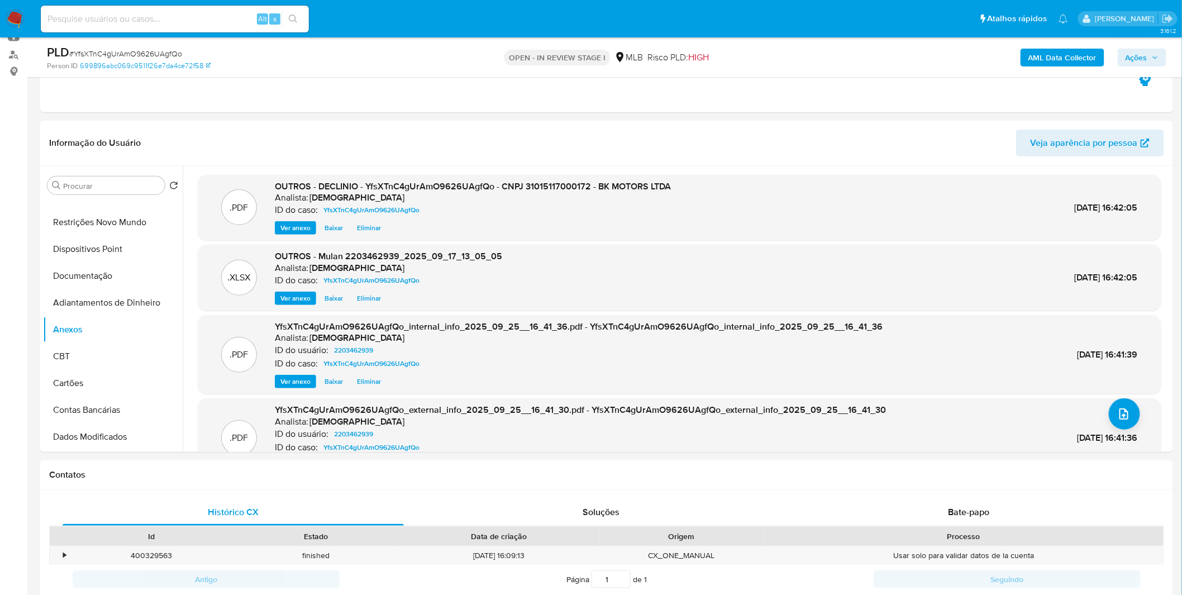
click at [1153, 56] on icon "button" at bounding box center [1155, 57] width 7 height 7
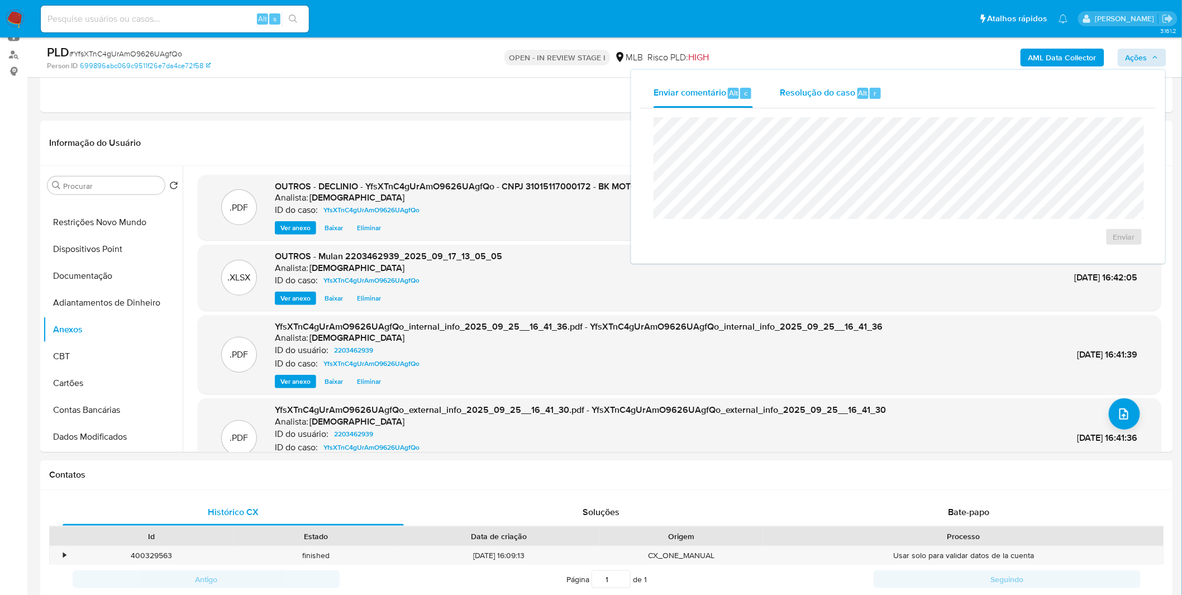
click at [813, 104] on div "Resolução do caso Alt r" at bounding box center [831, 93] width 102 height 29
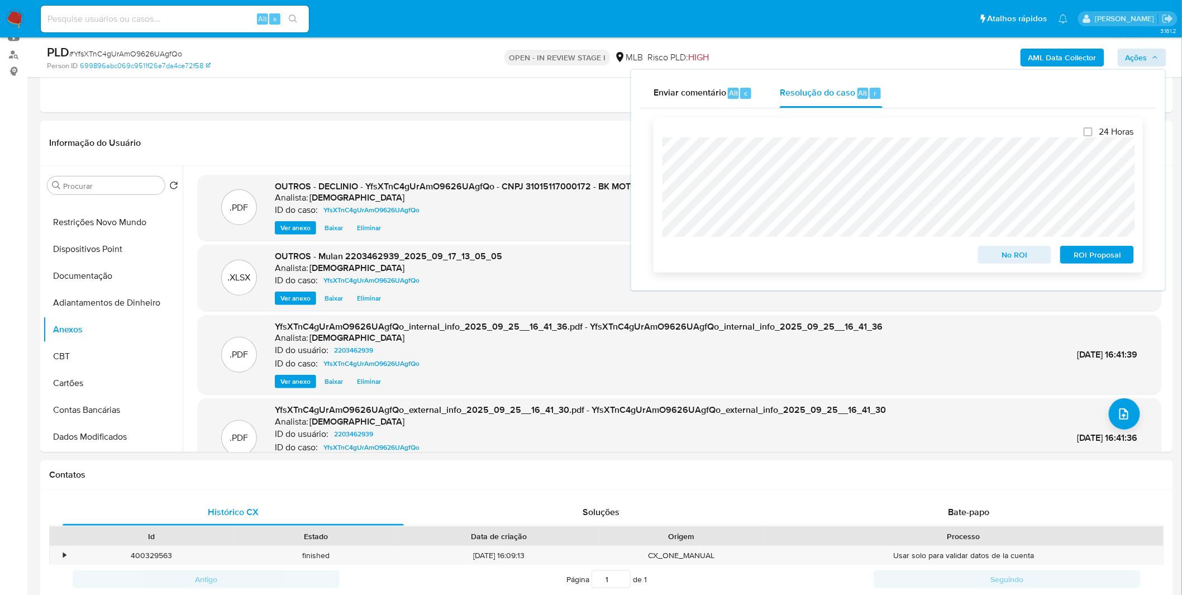
click at [1013, 255] on span "No ROI" at bounding box center [1015, 255] width 58 height 16
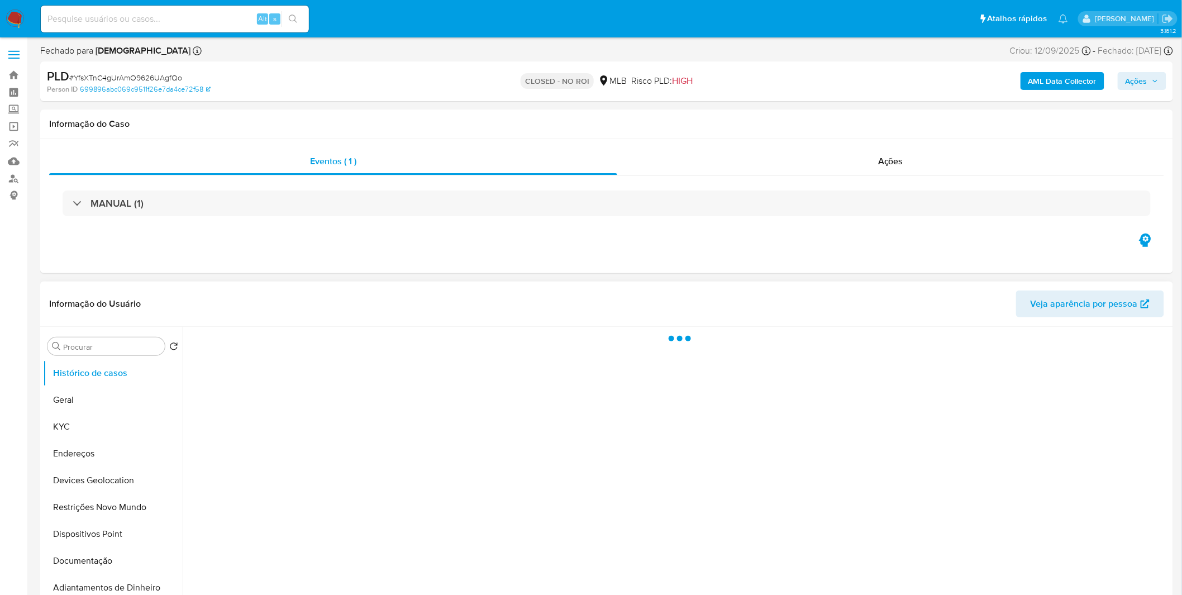
select select "10"
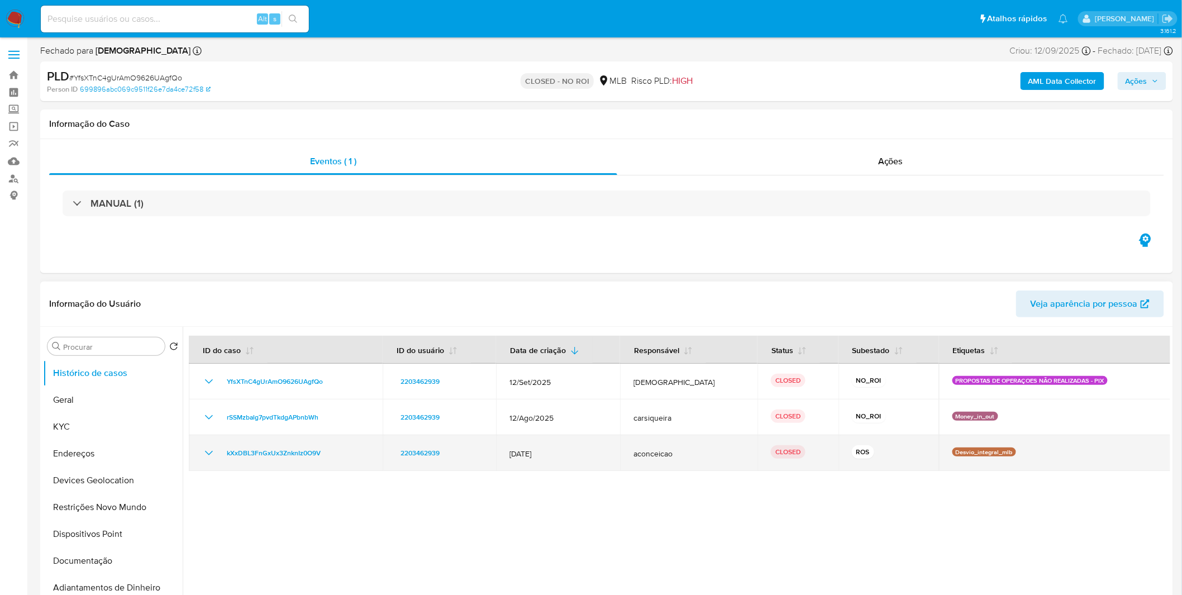
click at [210, 455] on icon "Mostrar/Ocultar" at bounding box center [208, 452] width 13 height 13
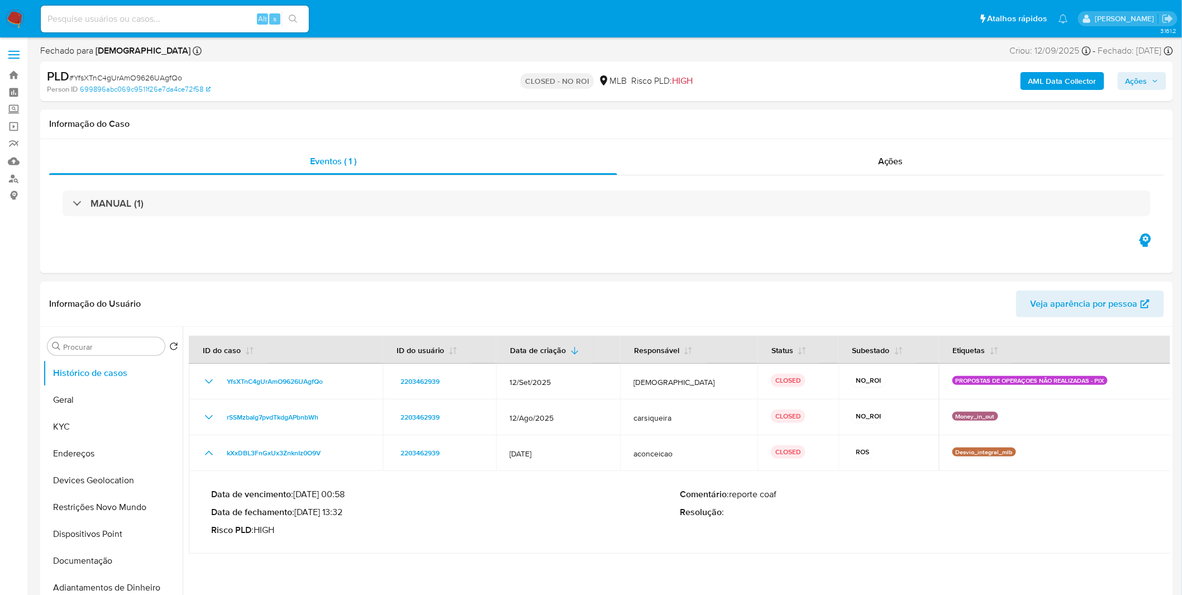
click at [104, 12] on input at bounding box center [175, 19] width 268 height 15
paste input "lTdbpHgNkvv4i8bCjlYBhlpN"
type input "lTdbpHgNkvv4i8bCjlYBhlpN"
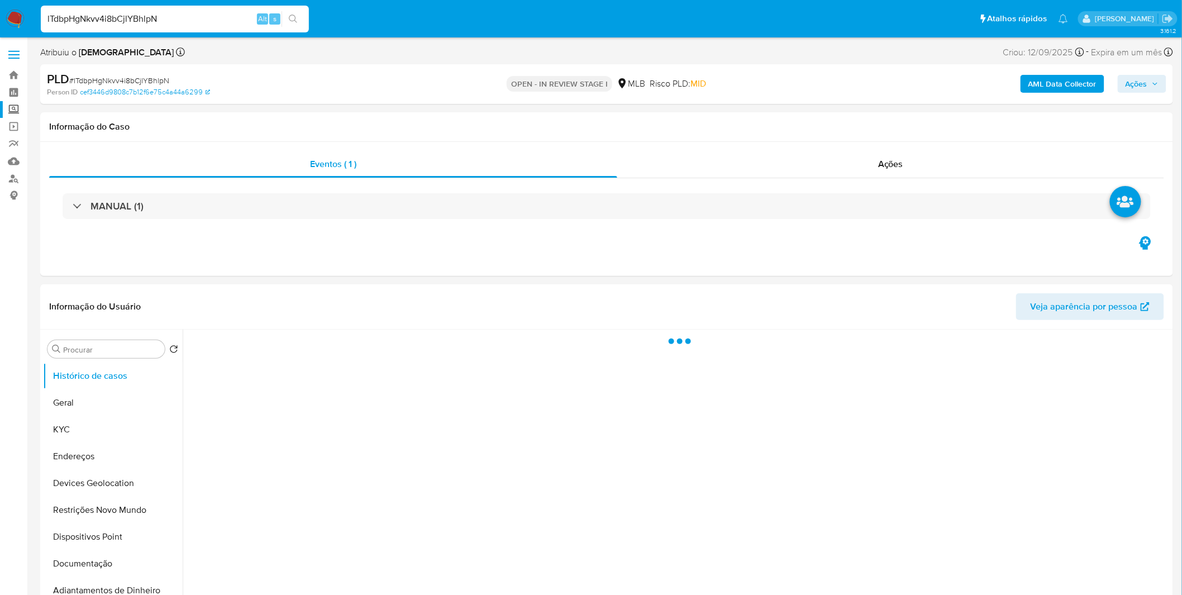
select select "10"
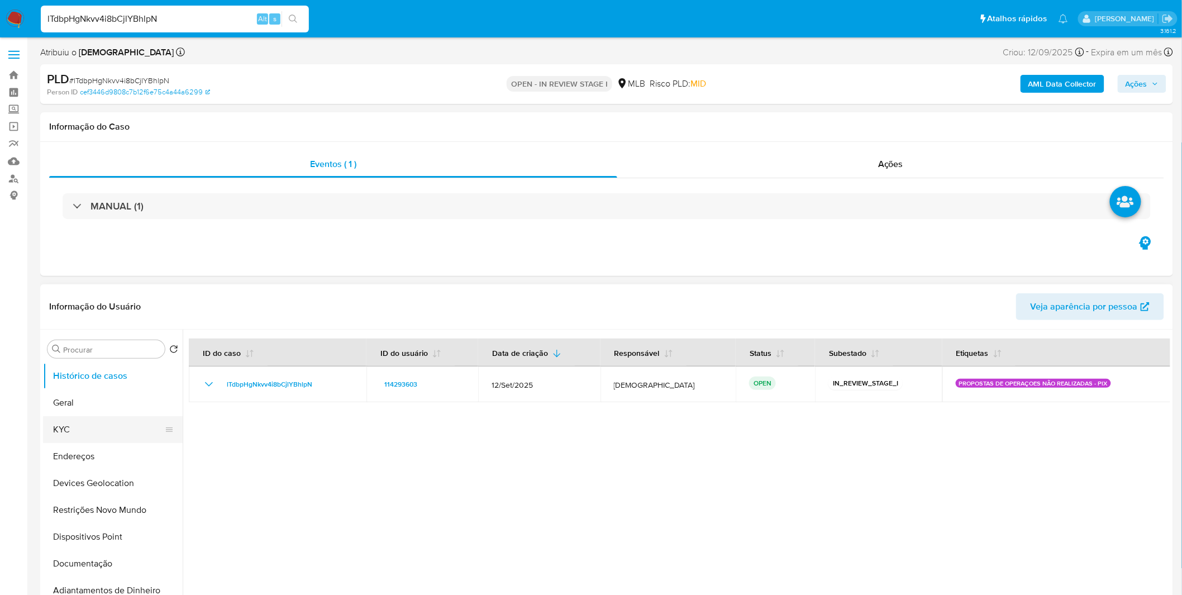
click at [110, 433] on button "KYC" at bounding box center [108, 429] width 131 height 27
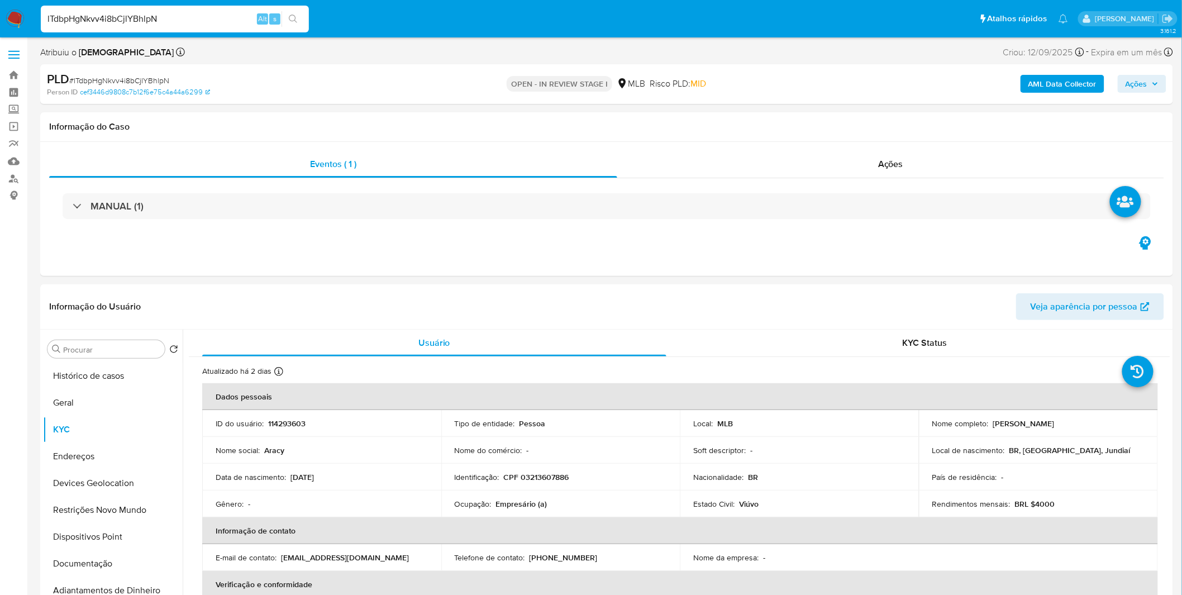
click at [1074, 94] on div "AML Data Collector Ações" at bounding box center [981, 84] width 370 height 26
click at [1074, 85] on b "AML Data Collector" at bounding box center [1063, 84] width 68 height 18
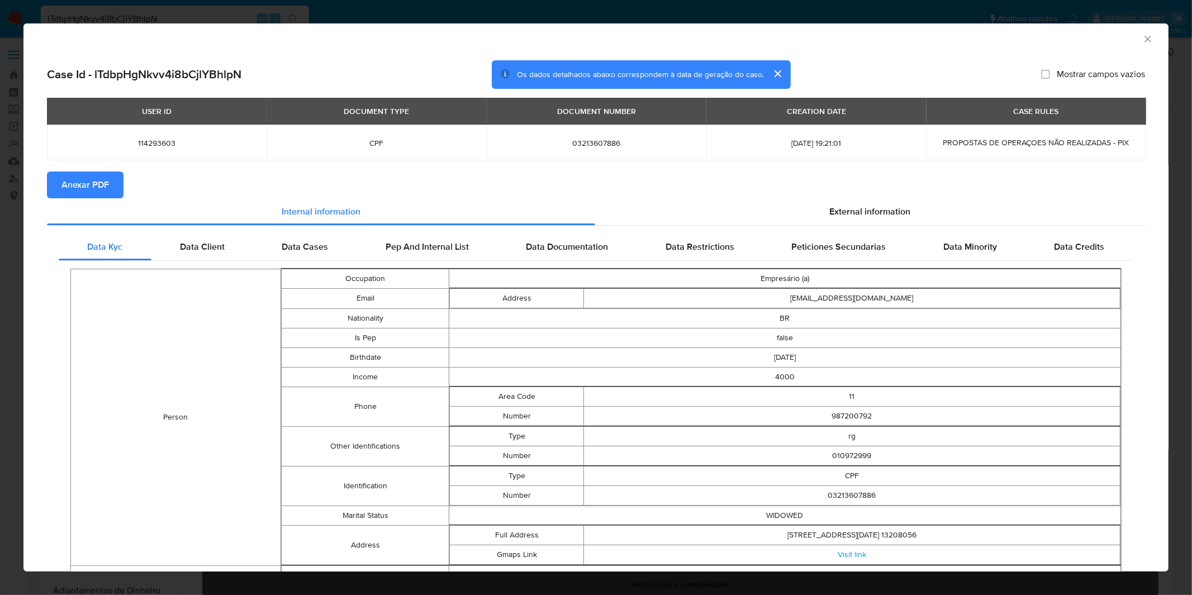
click at [68, 180] on span "Anexar PDF" at bounding box center [84, 185] width 47 height 25
click at [789, 15] on div "AML Data Collector Case Id - lTdbpHgNkvv4i8bCjlYBhlpN Os dados detalhados abaix…" at bounding box center [596, 297] width 1192 height 595
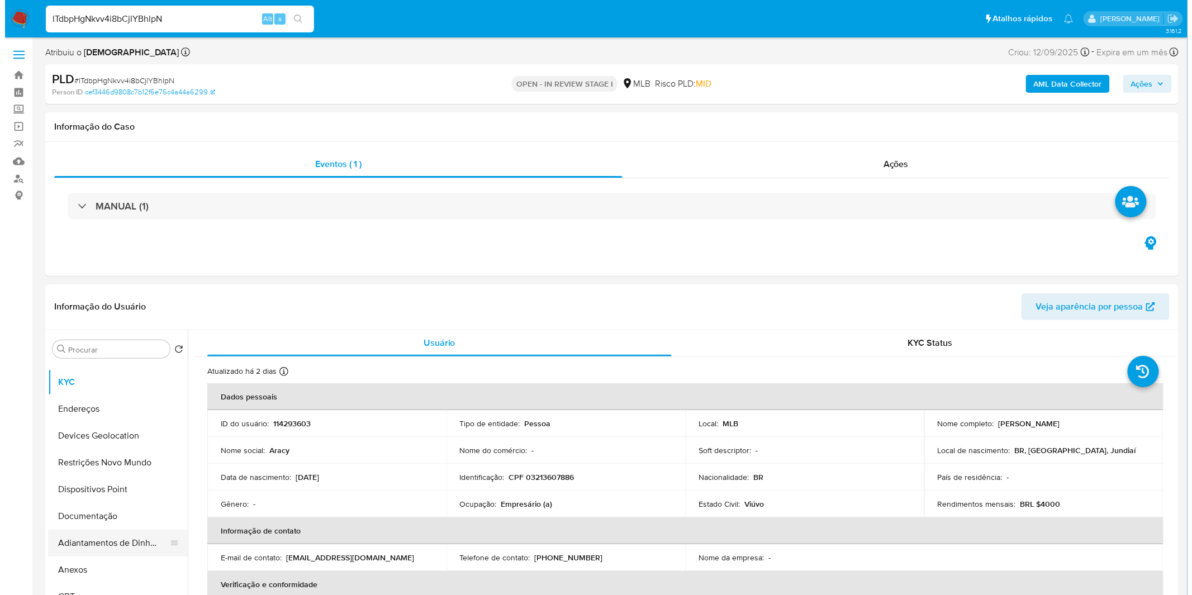
scroll to position [62, 0]
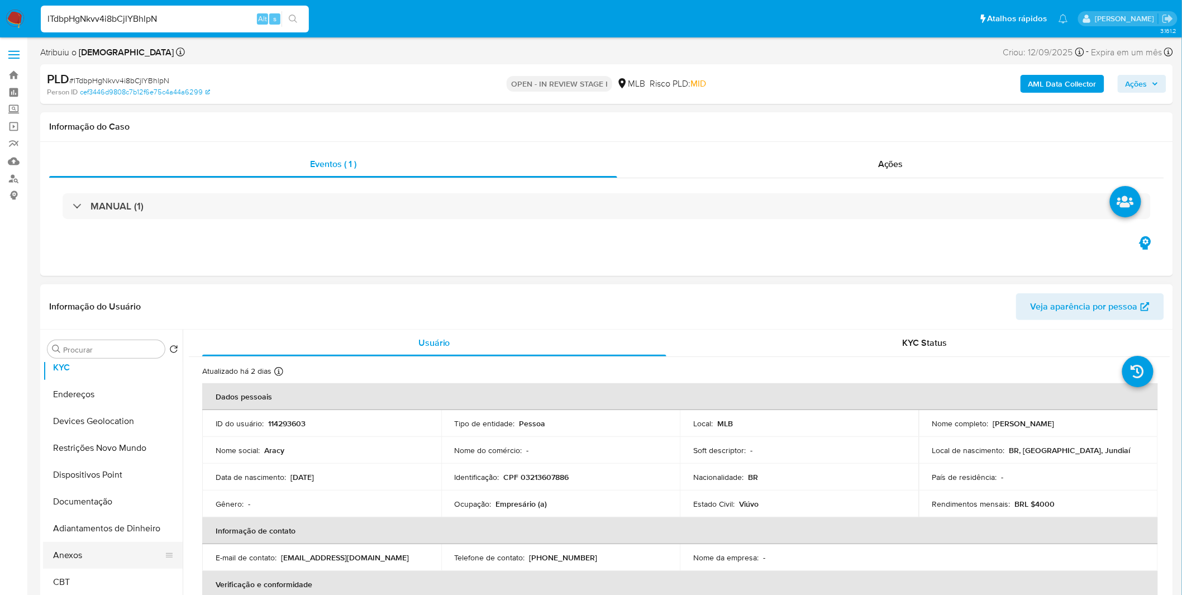
click at [101, 549] on button "Anexos" at bounding box center [108, 555] width 131 height 27
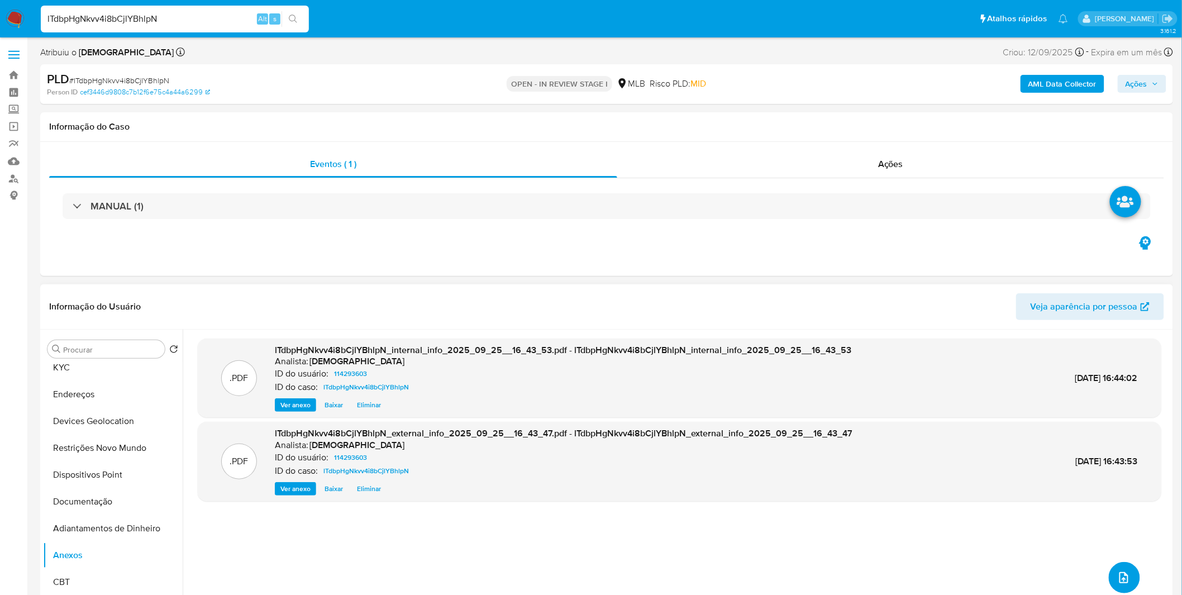
click at [1124, 573] on icon "upload-file" at bounding box center [1124, 577] width 13 height 13
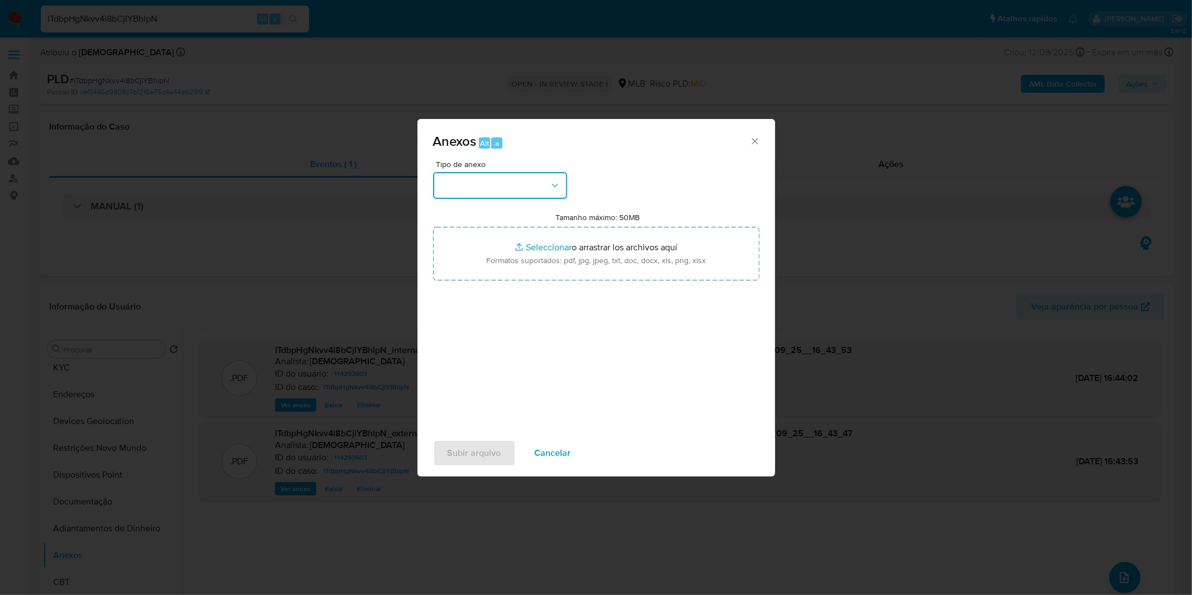
click at [524, 180] on button "button" at bounding box center [500, 185] width 134 height 27
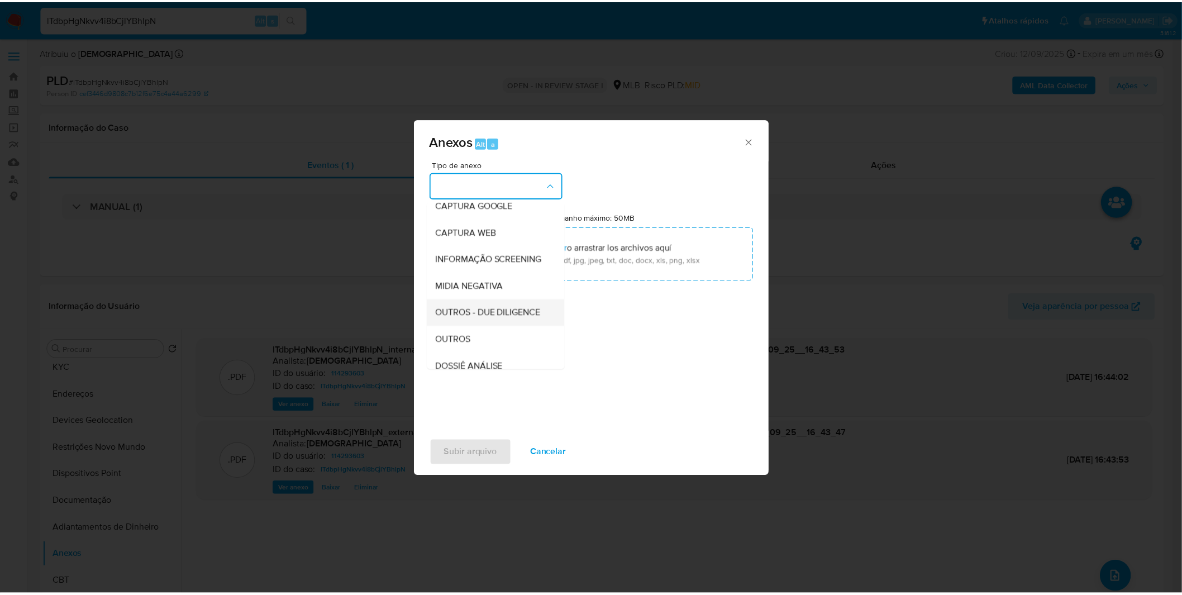
scroll to position [124, 0]
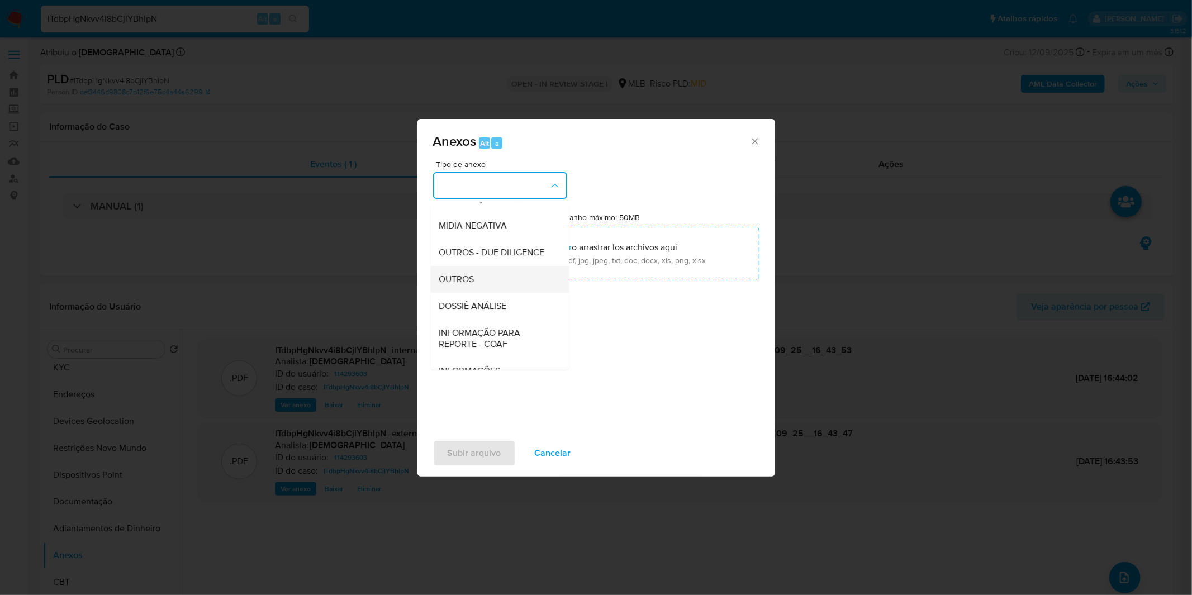
click at [484, 293] on div "OUTROS" at bounding box center [496, 279] width 114 height 27
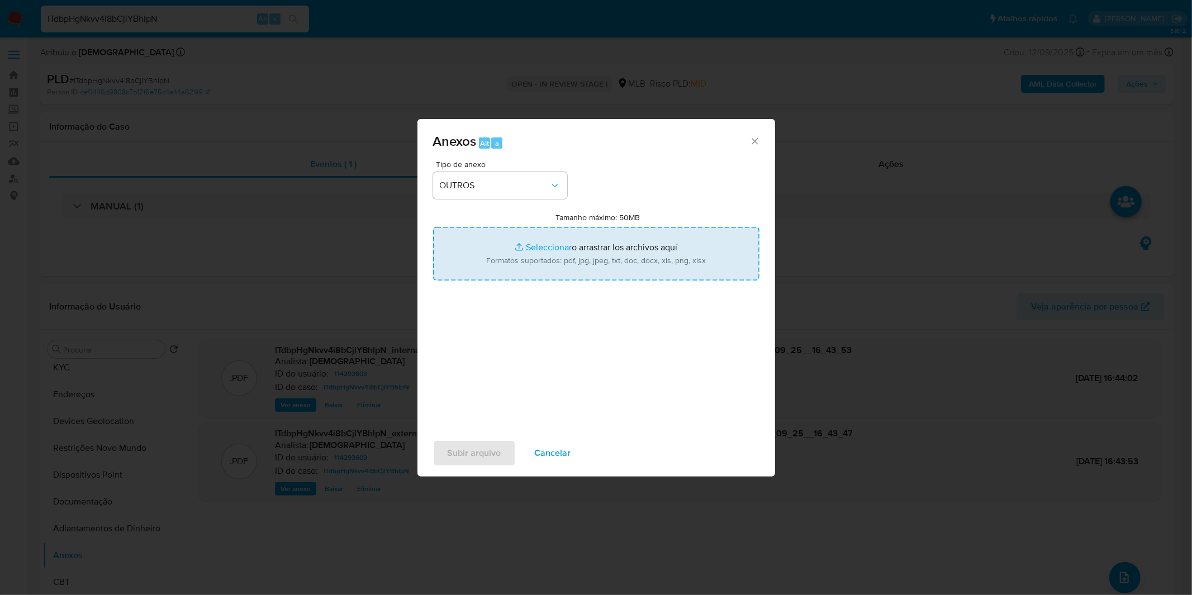
click at [501, 256] on input "Tamanho máximo: 50MB Seleccionar archivos" at bounding box center [596, 254] width 326 height 54
type input "C:\fakepath\DECLINIO - lTdbpHgNkvv4i8bCjlYBhlpN - CPF 03213607886 - ARACY VALEN…"
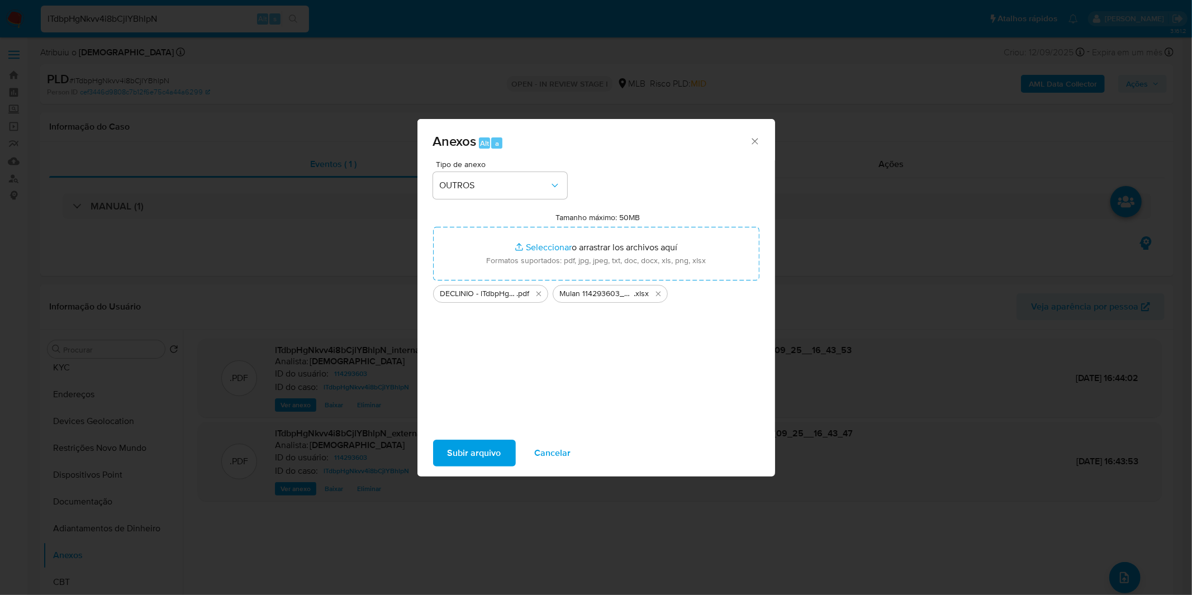
click at [478, 460] on span "Subir arquivo" at bounding box center [475, 453] width 54 height 25
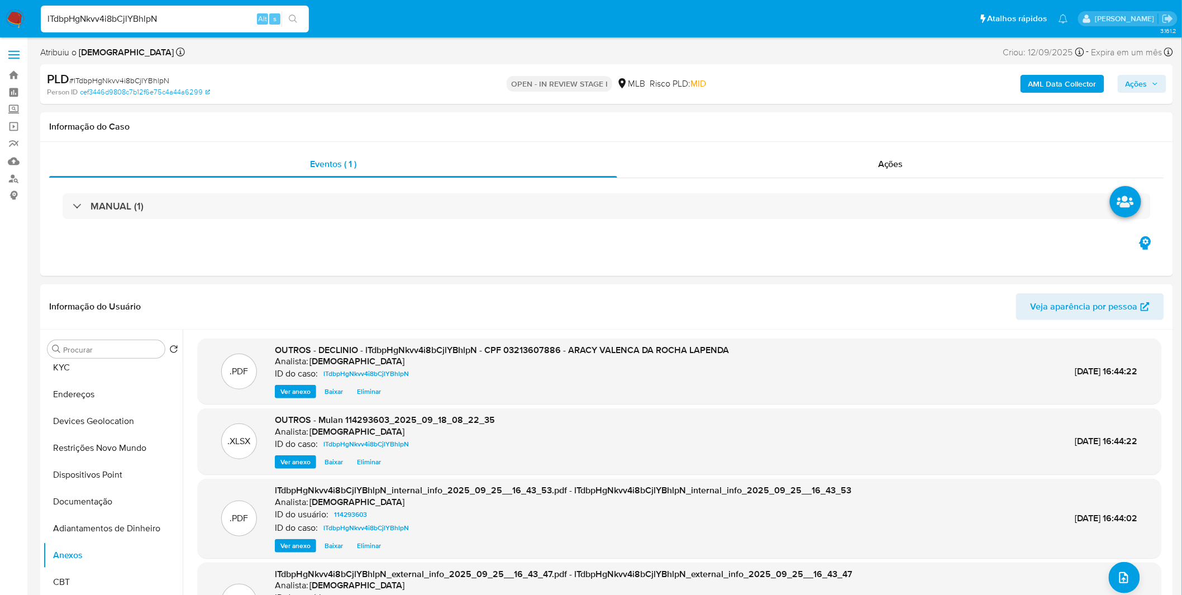
click at [1132, 83] on span "Ações" at bounding box center [1137, 84] width 22 height 18
click at [867, 130] on div "Resolução do caso Alt r" at bounding box center [831, 119] width 102 height 29
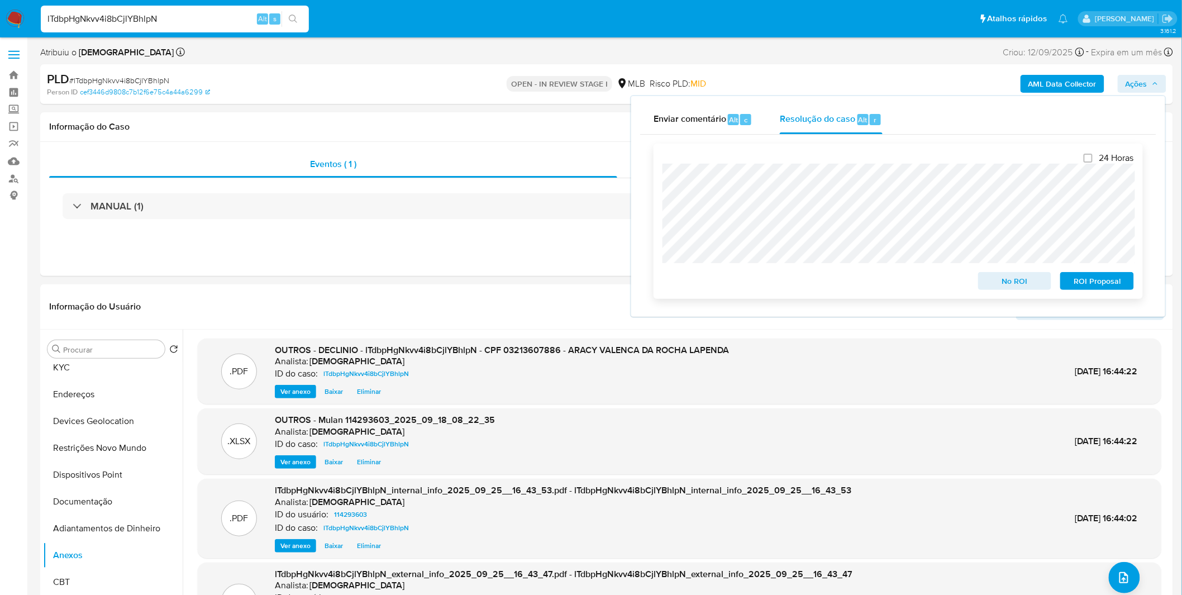
click at [1026, 281] on span "No ROI" at bounding box center [1015, 281] width 58 height 16
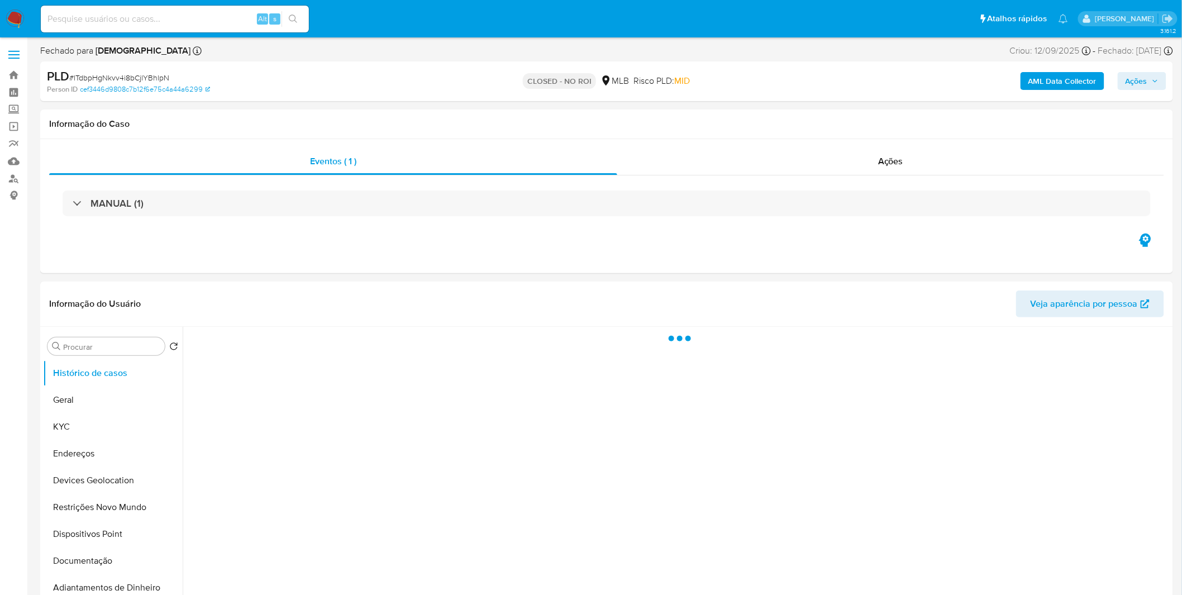
select select "10"
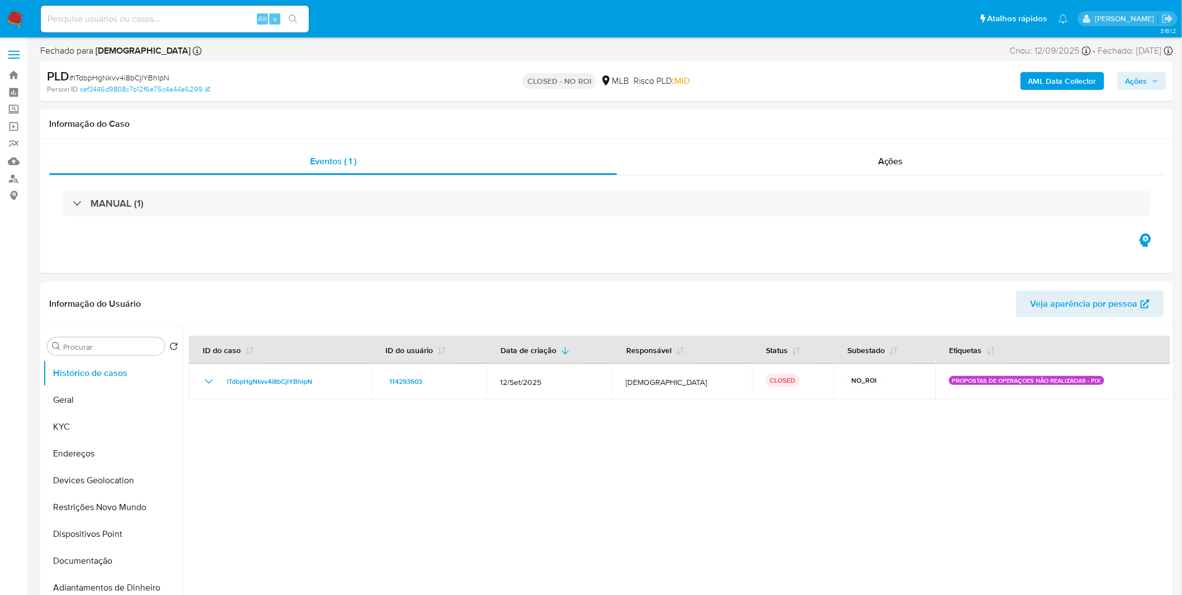
click at [189, 11] on div "Alt s" at bounding box center [175, 19] width 268 height 27
click at [186, 20] on input at bounding box center [175, 19] width 268 height 15
click at [186, 21] on input at bounding box center [175, 19] width 268 height 15
paste input "ypFdqHRPXUnoAt7hvWnv13YK"
type input "ypFdqHRPXUnoAt7hvWnv13YK"
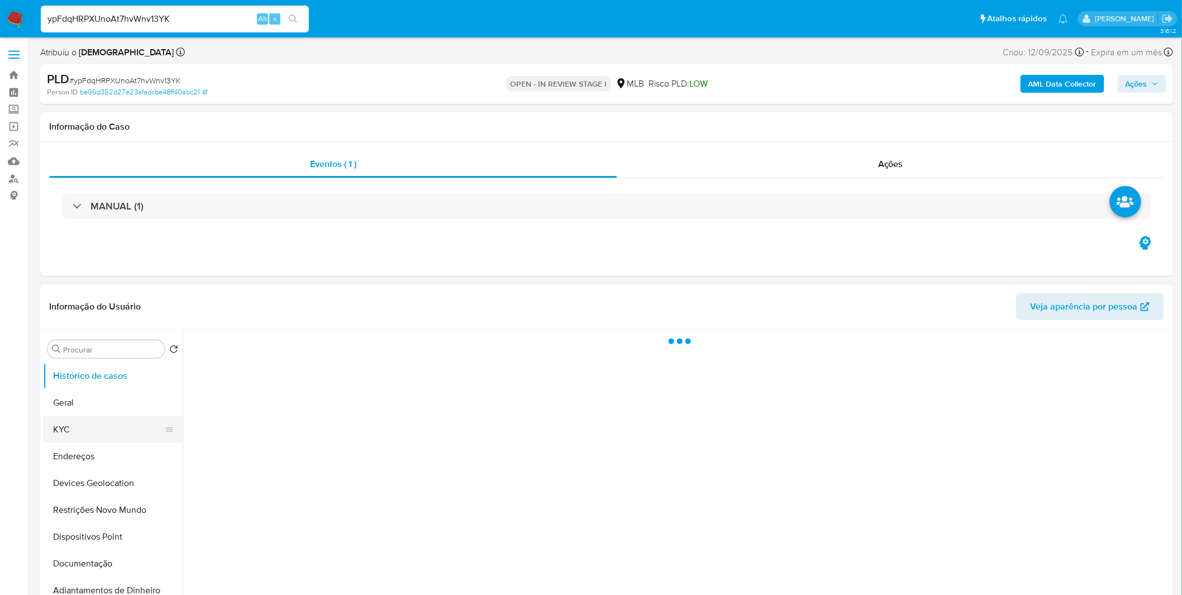
select select "10"
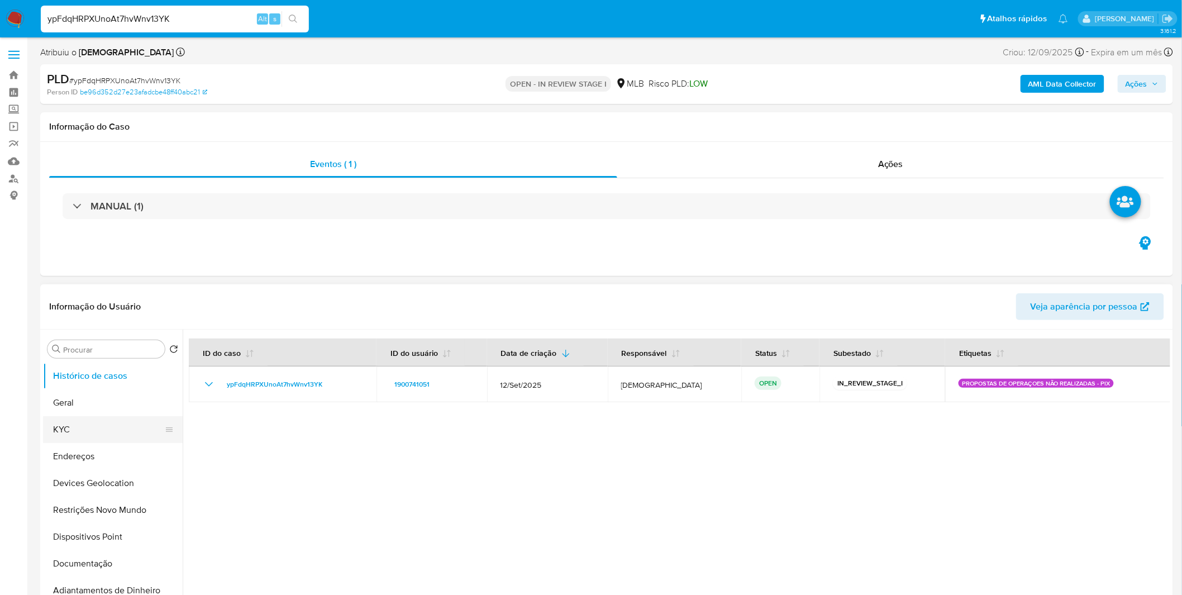
click at [98, 433] on button "KYC" at bounding box center [108, 429] width 131 height 27
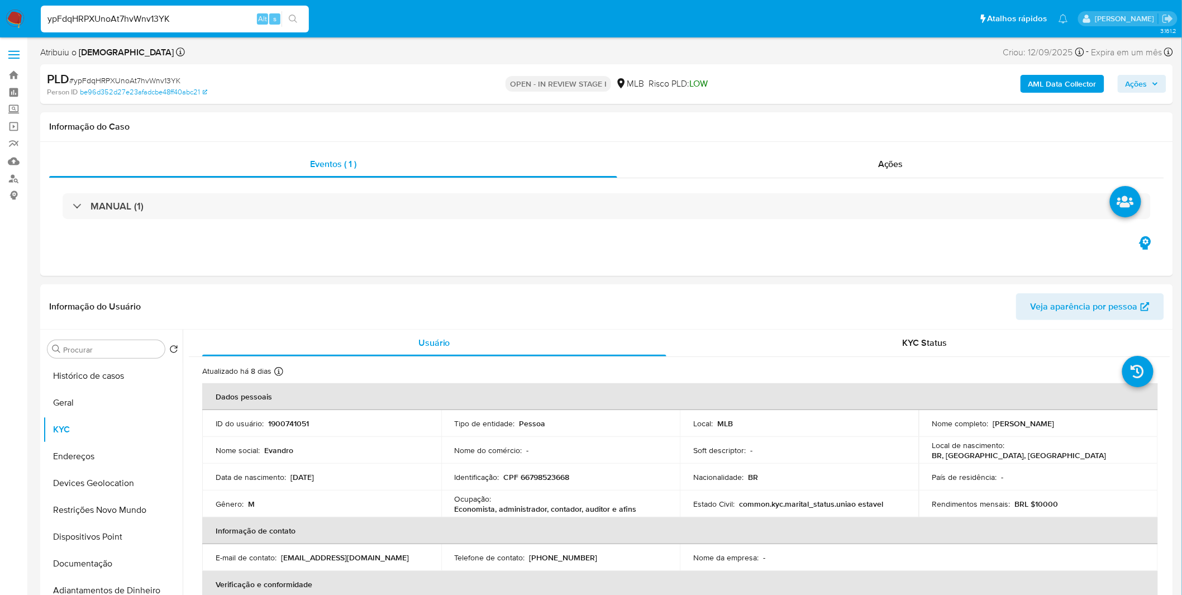
click at [1063, 87] on b "AML Data Collector" at bounding box center [1063, 84] width 68 height 18
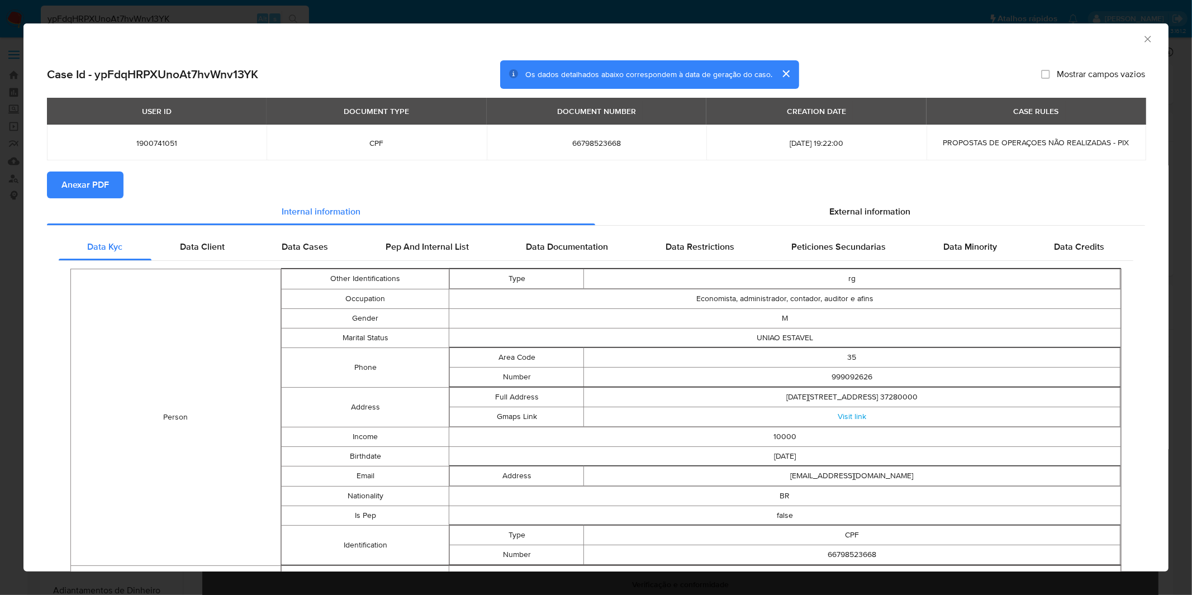
click at [85, 191] on span "Anexar PDF" at bounding box center [84, 185] width 47 height 25
click at [460, 13] on div "AML Data Collector Case Id - ypFdqHRPXUnoAt7hvWnv13YK Os dados detalhados abaix…" at bounding box center [596, 297] width 1192 height 595
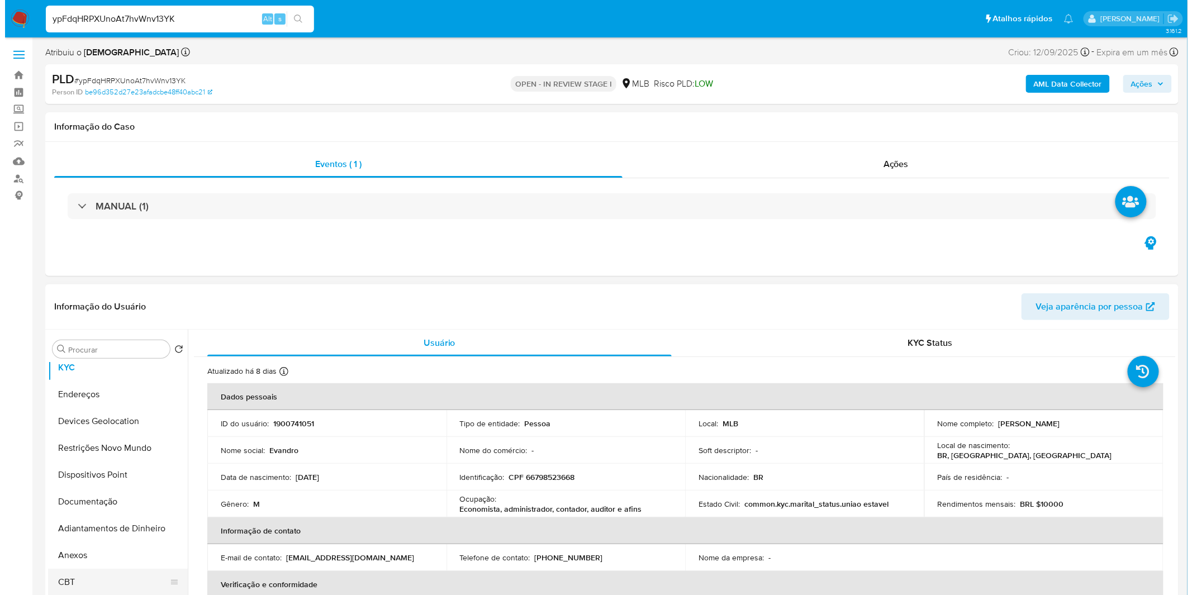
scroll to position [124, 0]
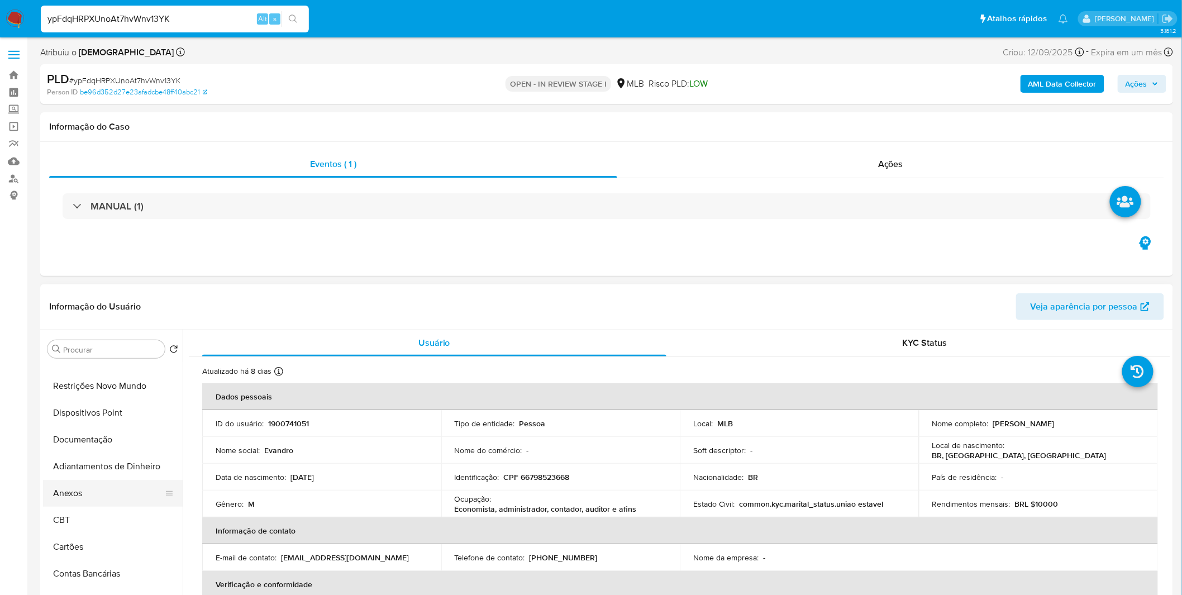
click at [93, 483] on button "Anexos" at bounding box center [108, 493] width 131 height 27
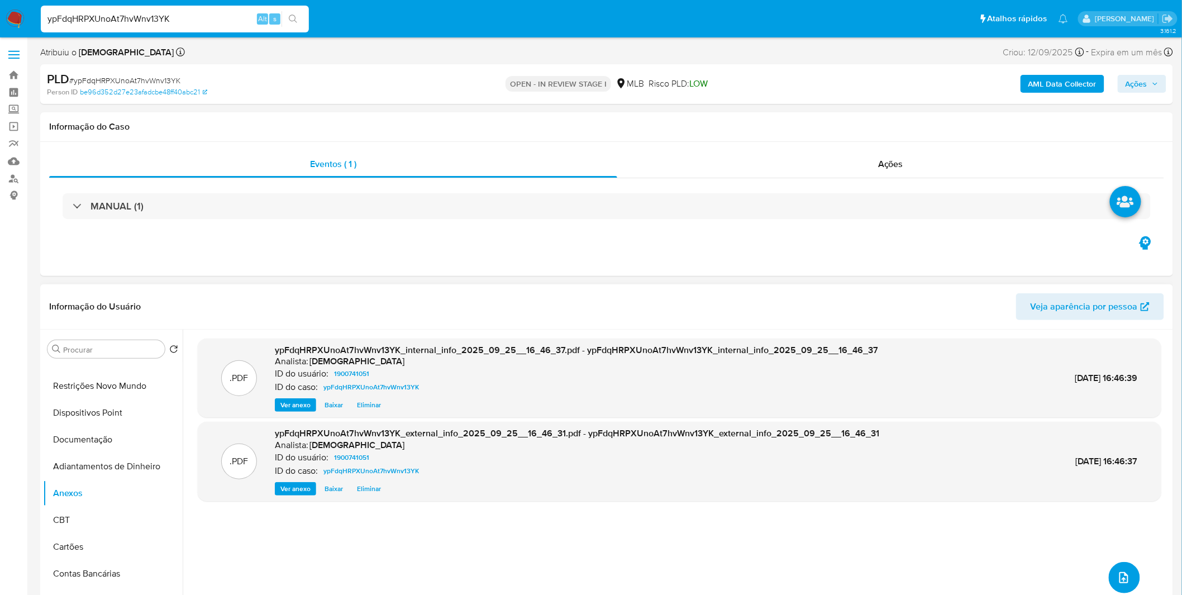
click at [1125, 574] on icon "upload-file" at bounding box center [1124, 577] width 13 height 13
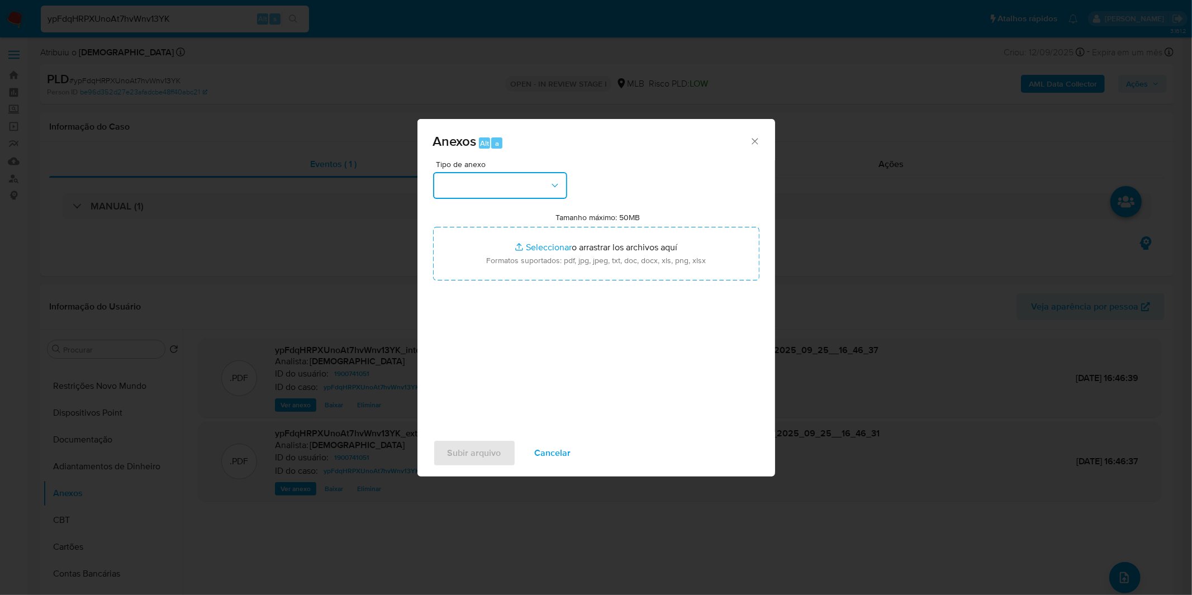
click at [543, 189] on button "button" at bounding box center [500, 185] width 134 height 27
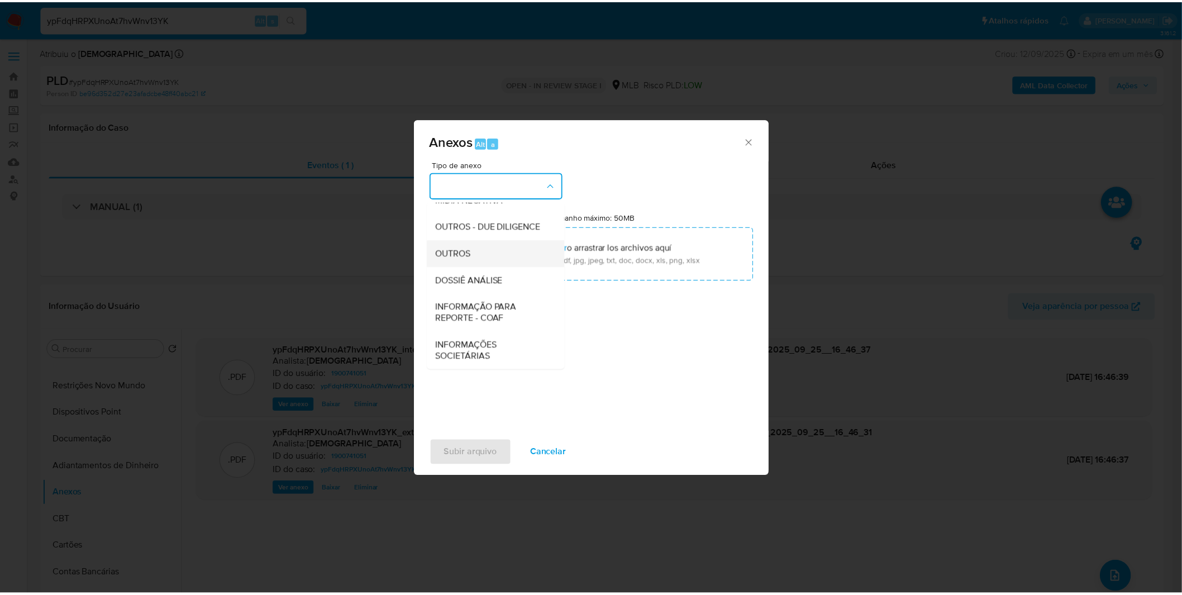
scroll to position [172, 0]
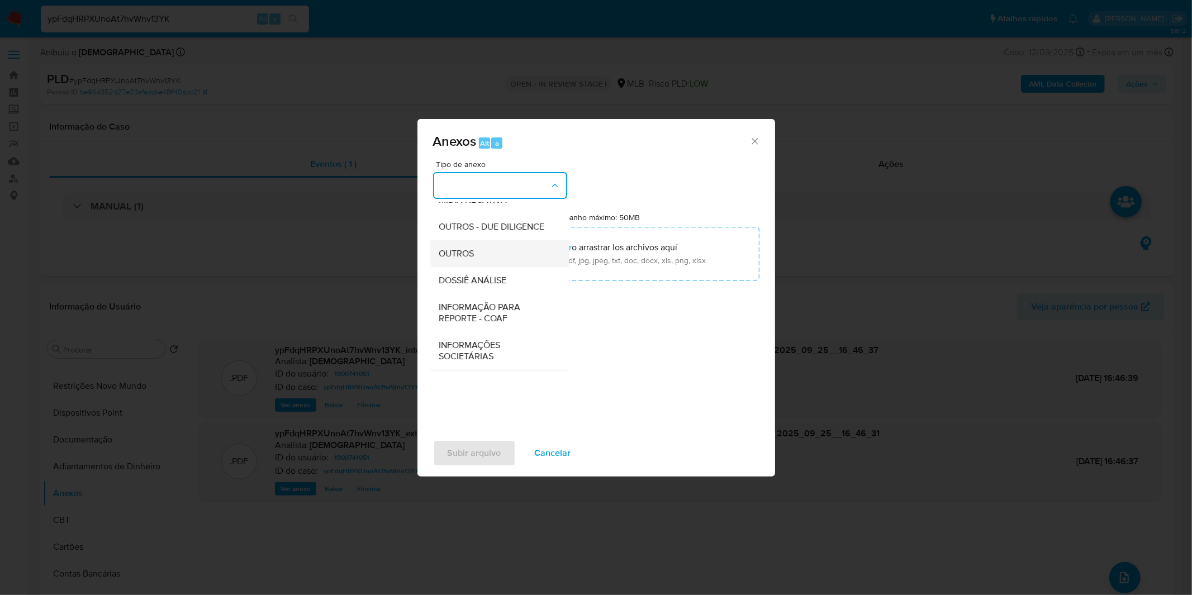
click at [479, 246] on div "OUTROS" at bounding box center [496, 253] width 114 height 27
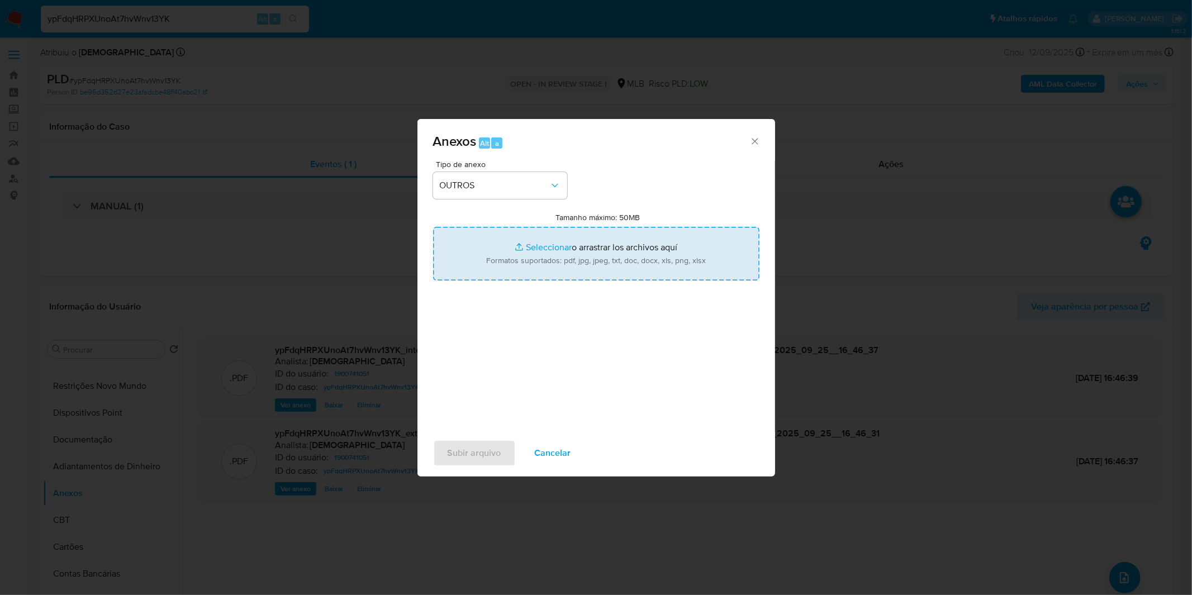
click at [505, 250] on input "Tamanho máximo: 50MB Seleccionar archivos" at bounding box center [596, 254] width 326 height 54
type input "C:\fakepath\DECLINIO - ypFdqHRPXUnoAt7hvWnv13YK - CPF 66798523668 - EVANDRO ABR…"
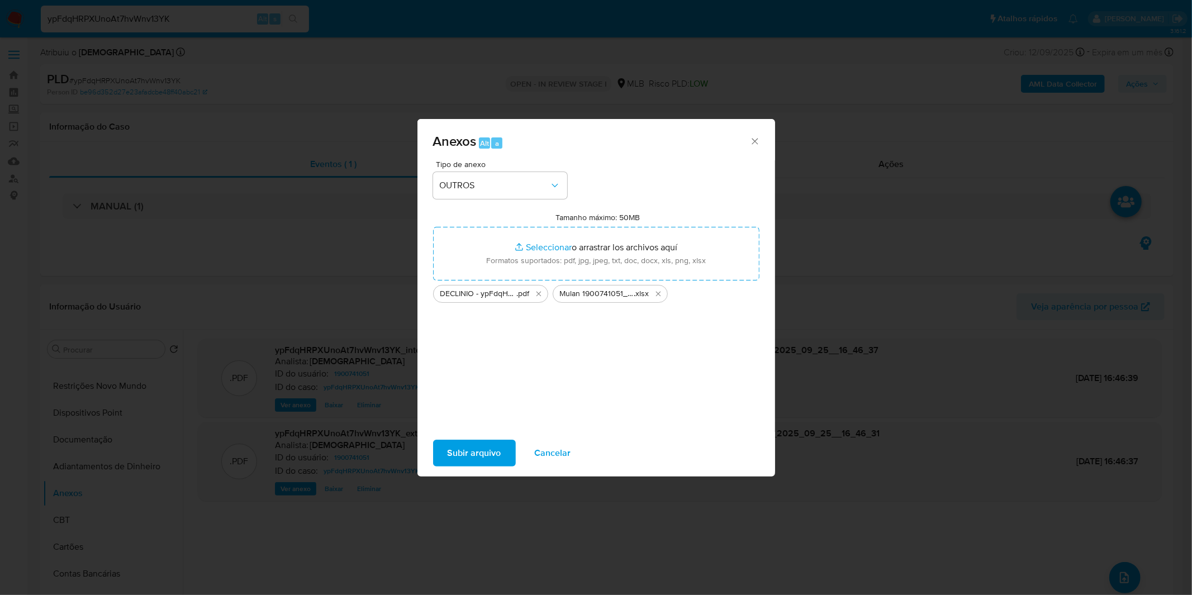
click at [490, 450] on span "Subir arquivo" at bounding box center [475, 453] width 54 height 25
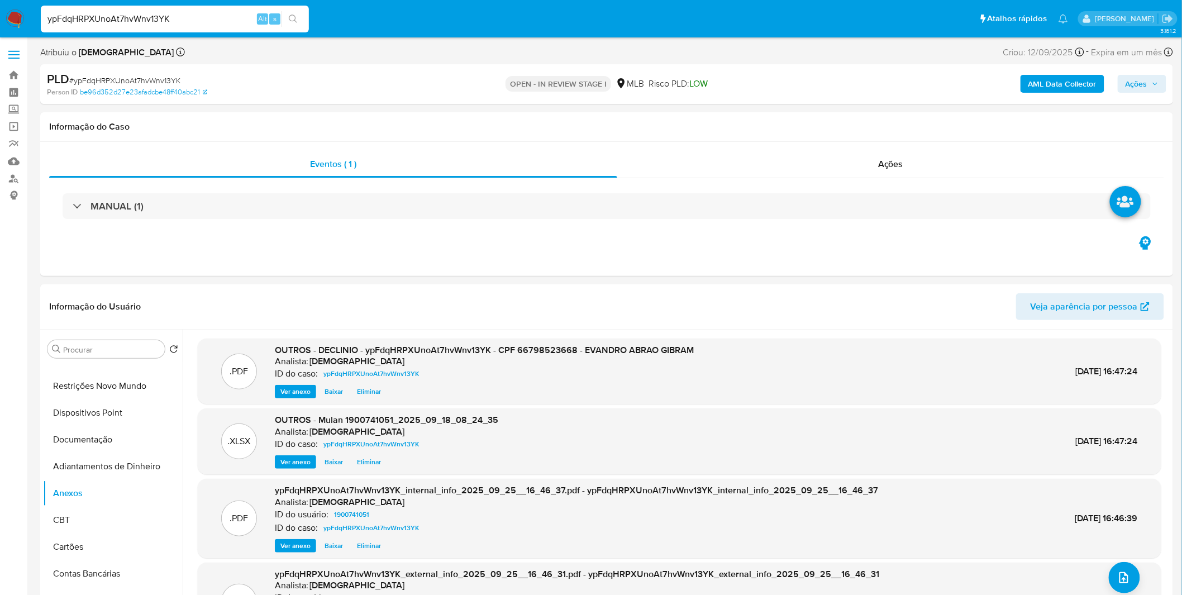
click at [1135, 85] on span "Ações" at bounding box center [1137, 84] width 22 height 18
drag, startPoint x: 825, startPoint y: 118, endPoint x: 829, endPoint y: 135, distance: 17.2
click at [825, 118] on span "Resolução do caso" at bounding box center [817, 119] width 75 height 13
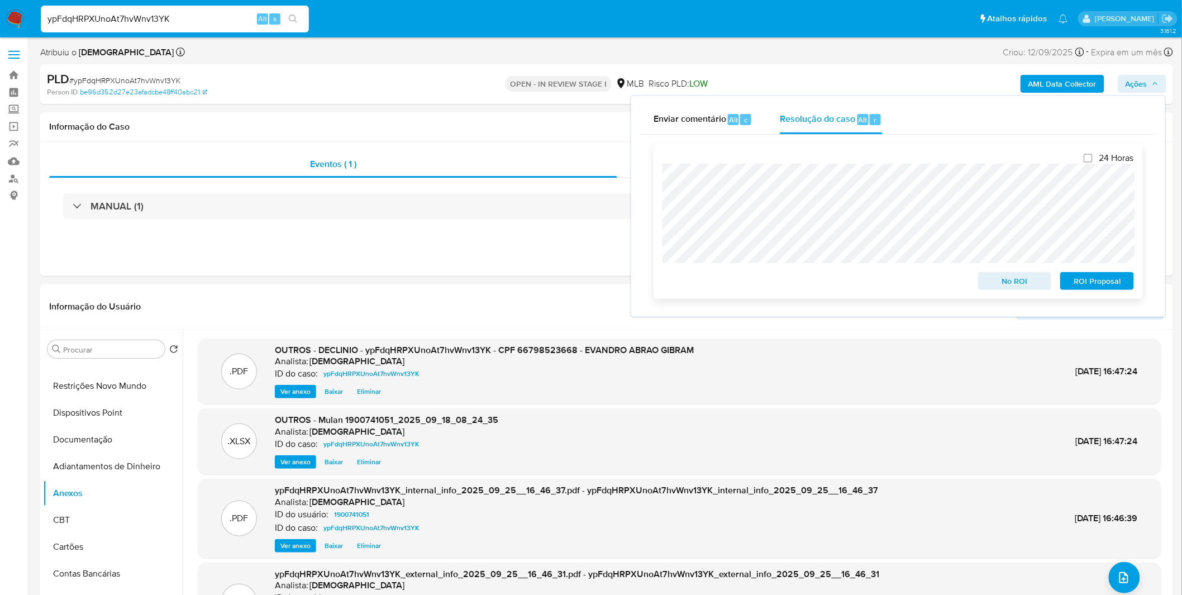
click at [1029, 280] on span "No ROI" at bounding box center [1015, 281] width 58 height 16
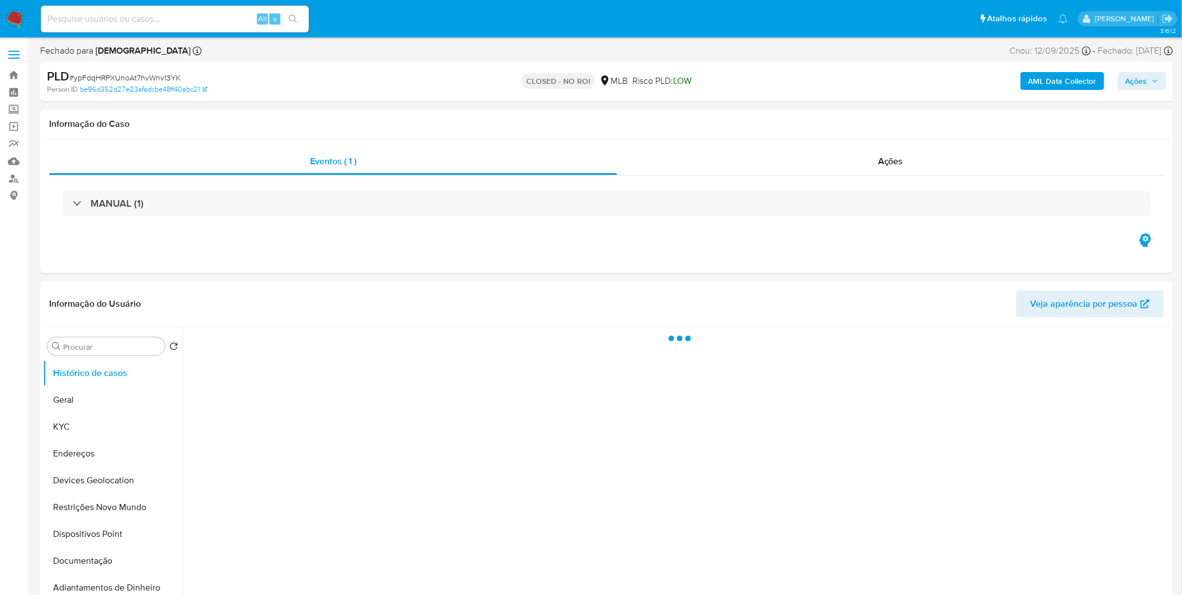
select select "10"
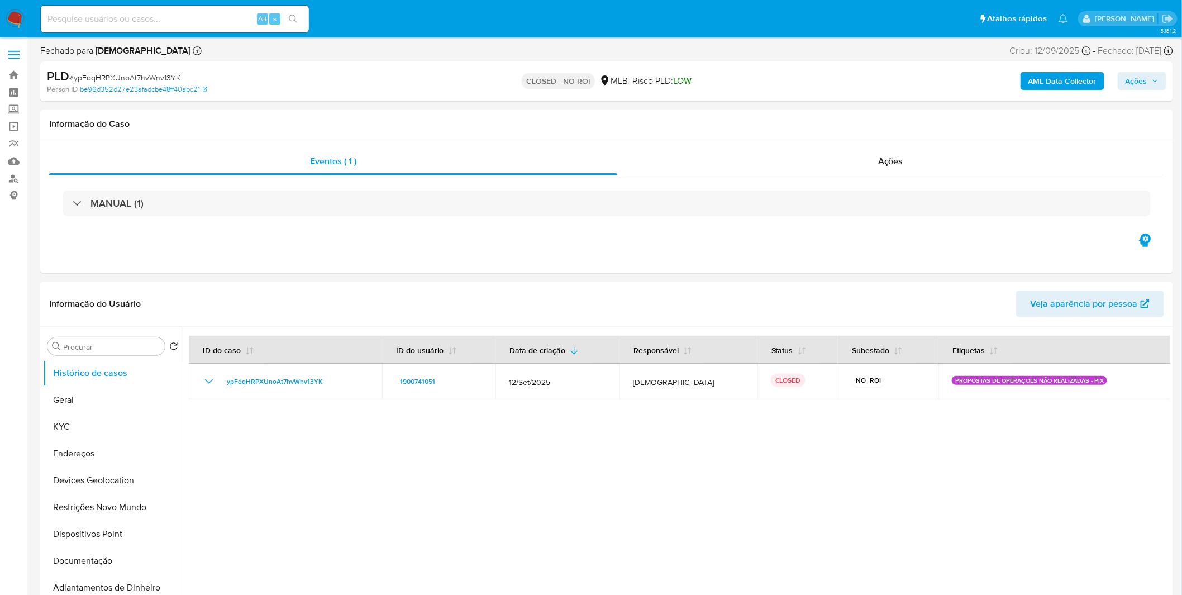
click at [142, 24] on input at bounding box center [175, 19] width 268 height 15
paste input "3LlpmhmYFHSosScOdbXEONYo"
type input "3LlpmhmYFHSosScOdbXEONYo"
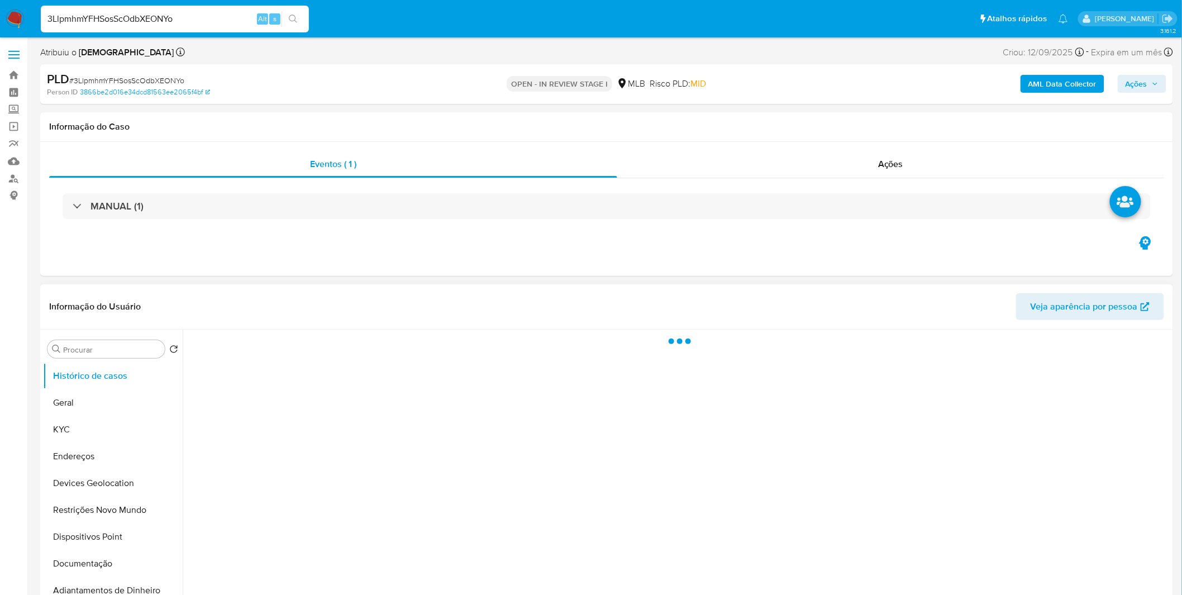
select select "10"
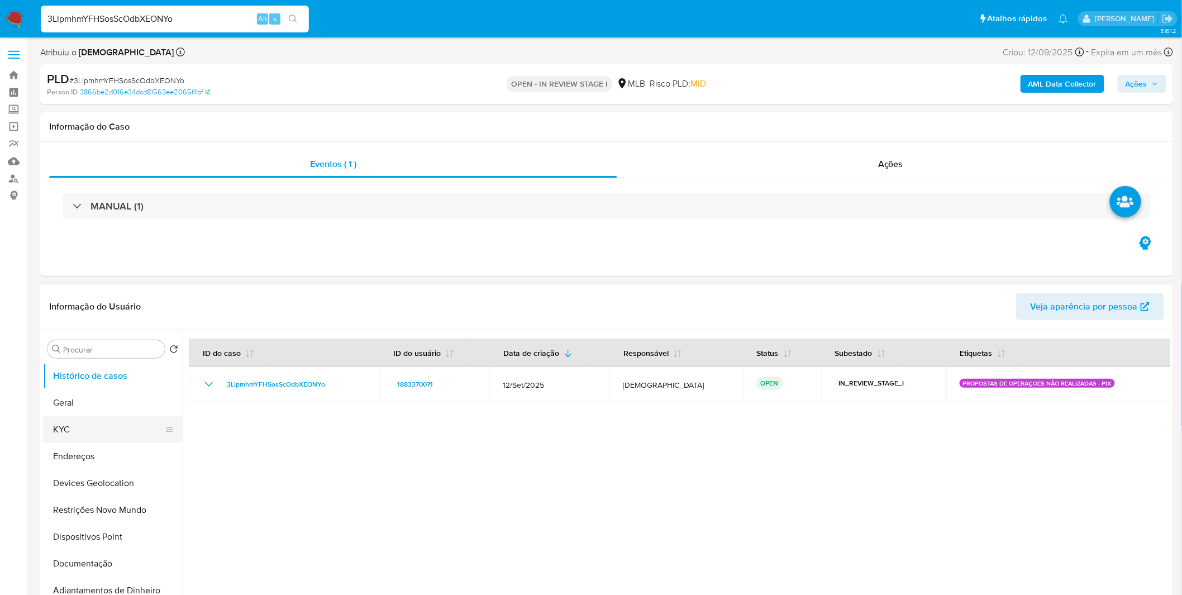
click at [93, 422] on button "KYC" at bounding box center [108, 429] width 131 height 27
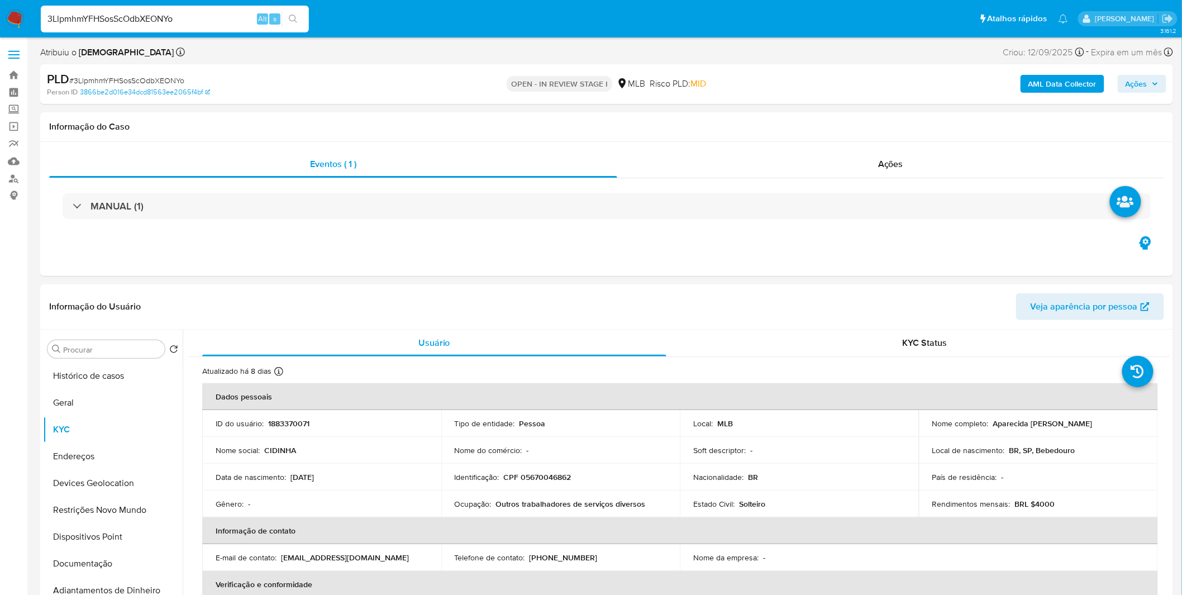
click at [1063, 80] on b "AML Data Collector" at bounding box center [1063, 84] width 68 height 18
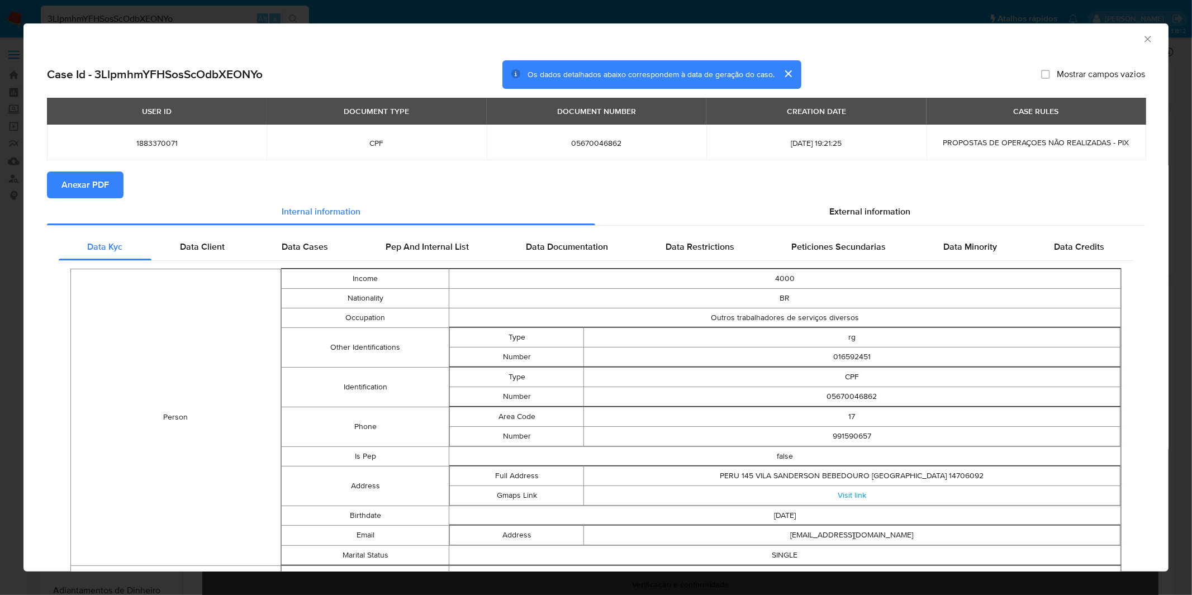
click at [84, 187] on span "Anexar PDF" at bounding box center [84, 185] width 47 height 25
click at [534, 12] on div "AML Data Collector Case Id - 3LlpmhmYFHSosScOdbXEONYo Os dados detalhados abaix…" at bounding box center [596, 297] width 1192 height 595
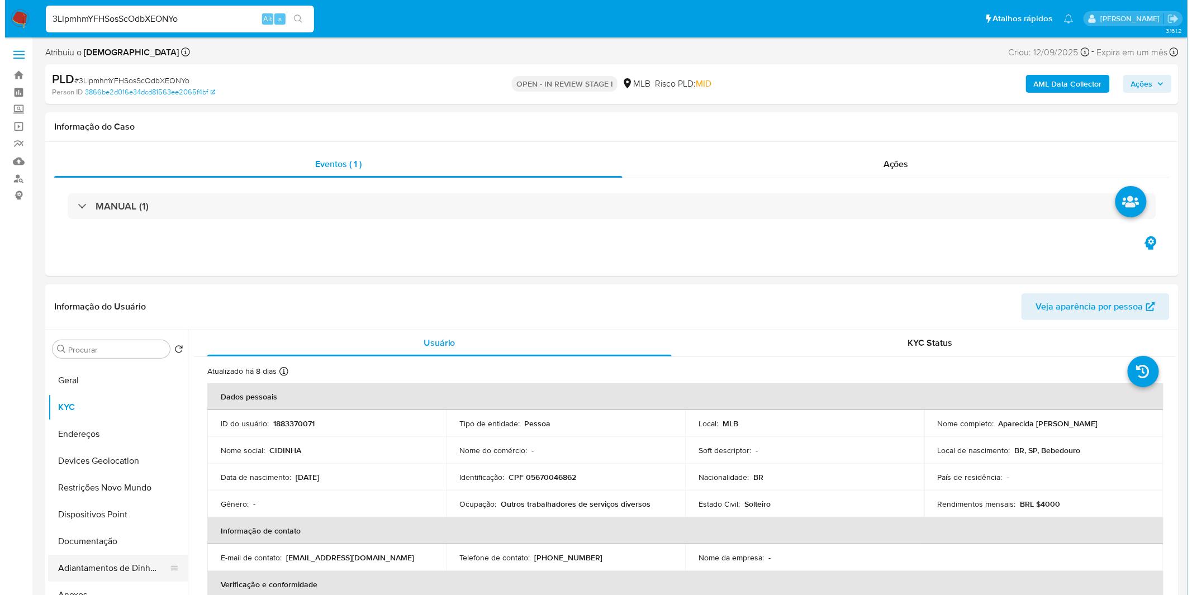
scroll to position [62, 0]
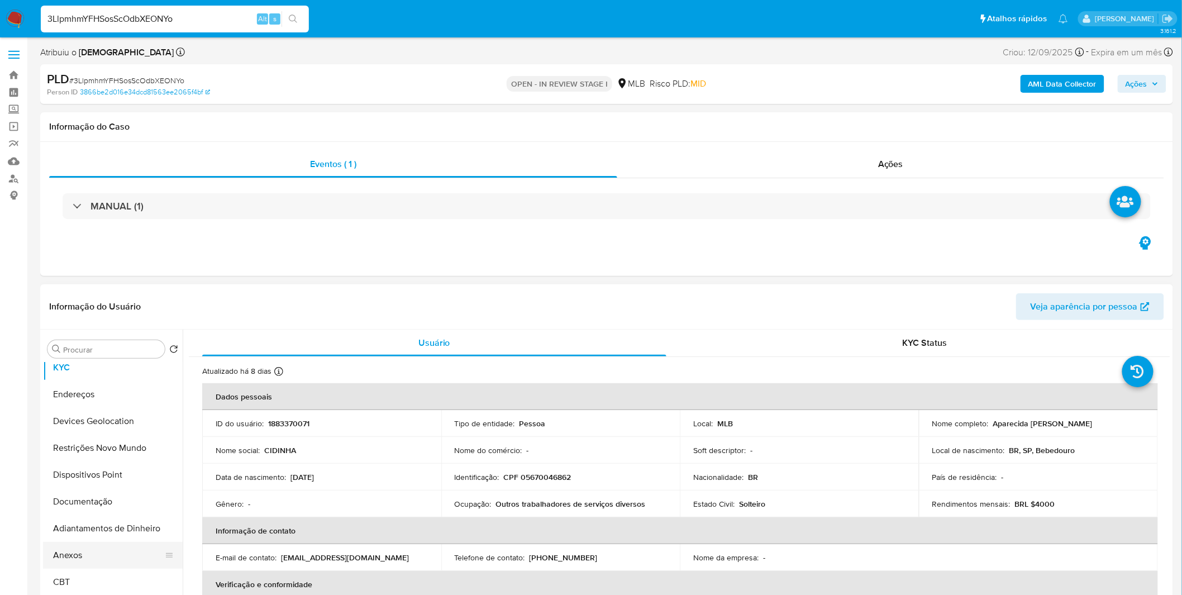
click at [93, 554] on button "Anexos" at bounding box center [108, 555] width 131 height 27
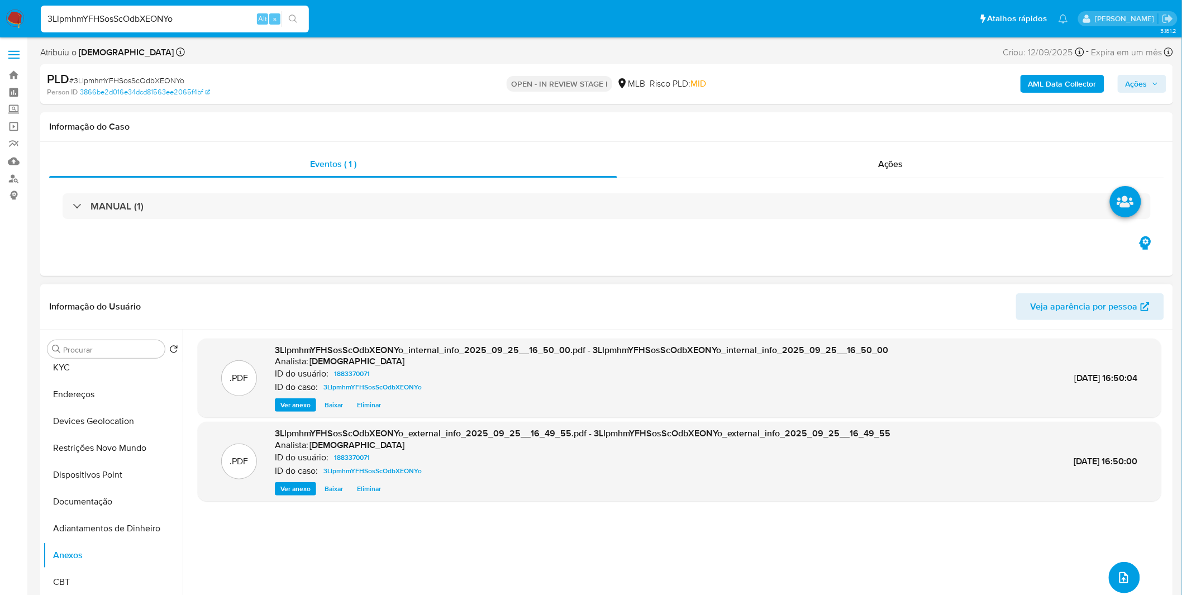
click at [1123, 571] on span "upload-file" at bounding box center [1124, 577] width 13 height 13
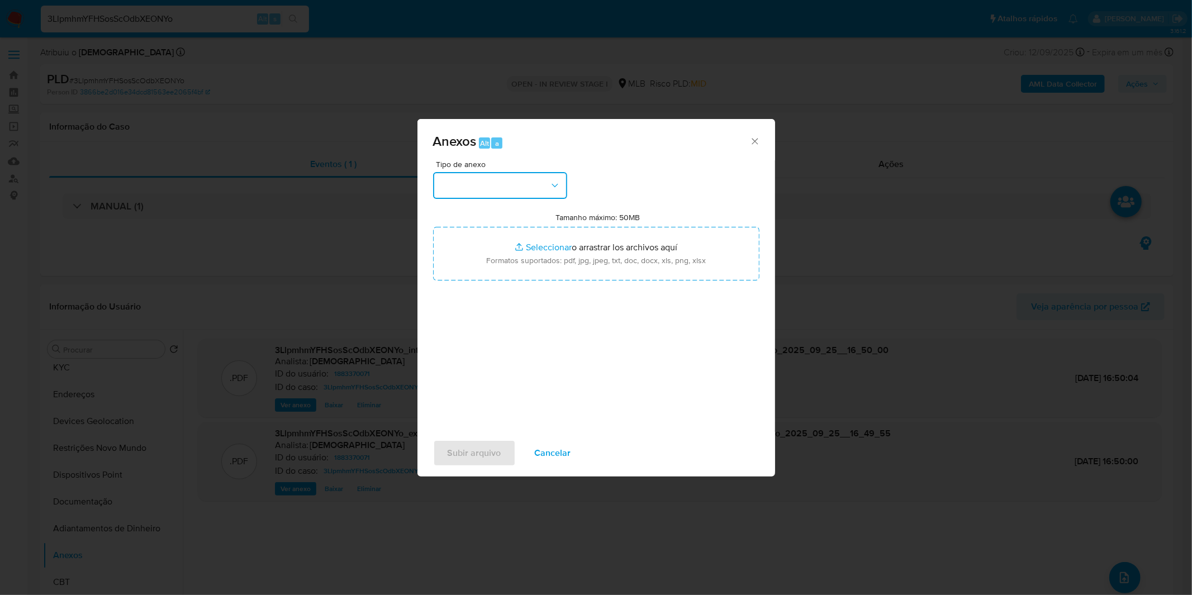
click at [524, 186] on button "button" at bounding box center [500, 185] width 134 height 27
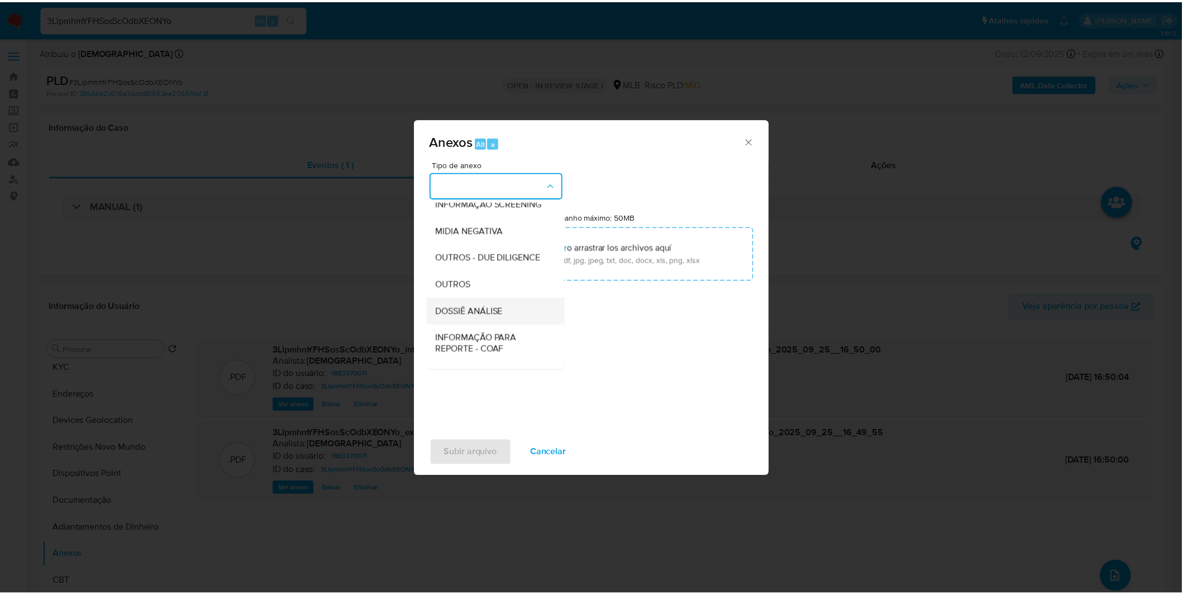
scroll to position [124, 0]
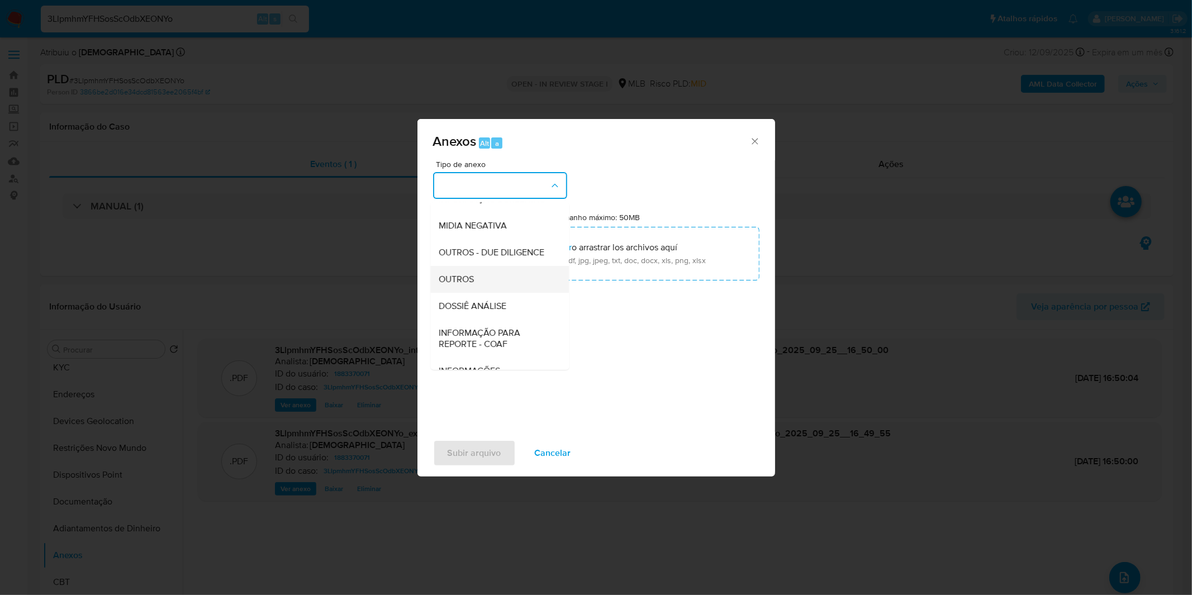
click at [483, 293] on div "OUTROS" at bounding box center [496, 279] width 114 height 27
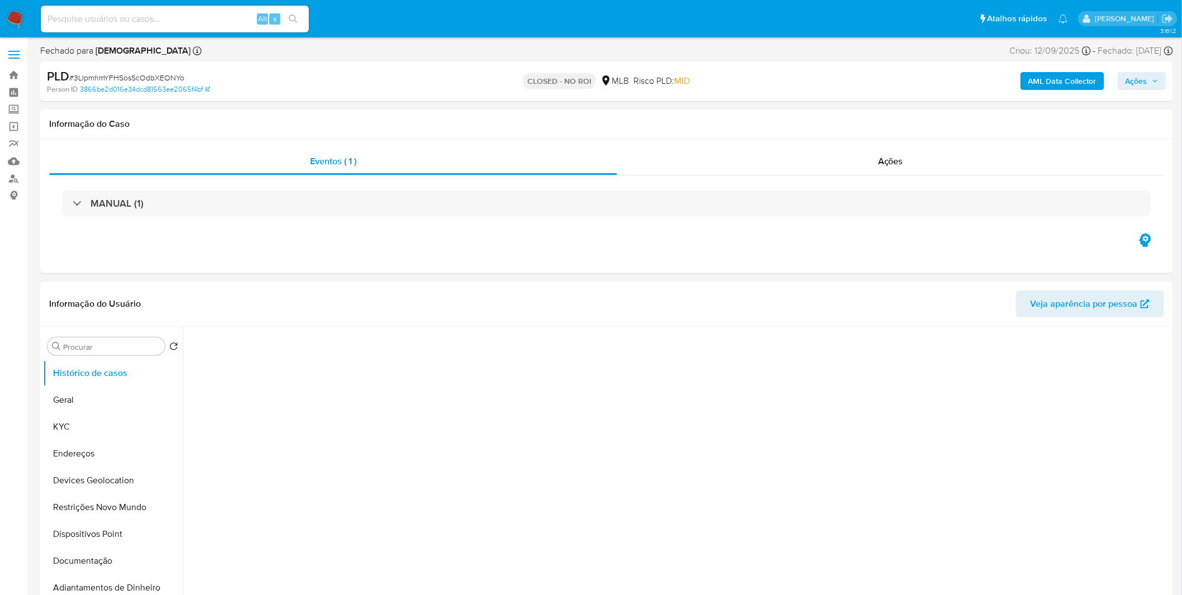
select select "10"
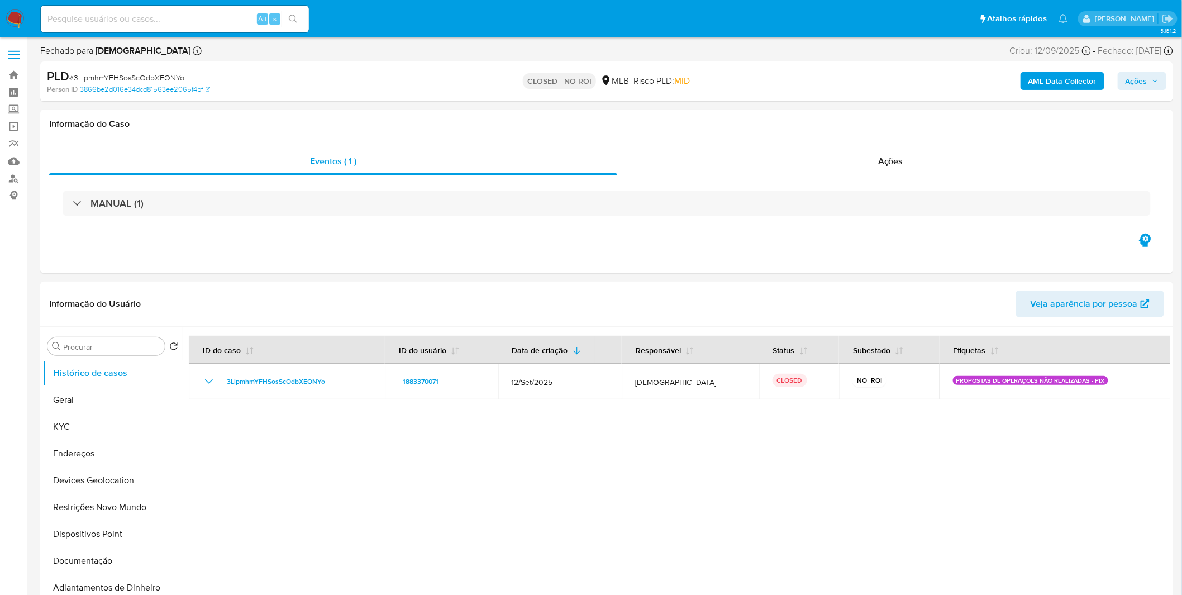
click at [130, 15] on input at bounding box center [175, 19] width 268 height 15
paste input "GI6dpIG9K0SDpDzUJtRoMeTP"
type input "GI6dpIG9K0SDpDzUJtRoMeTP"
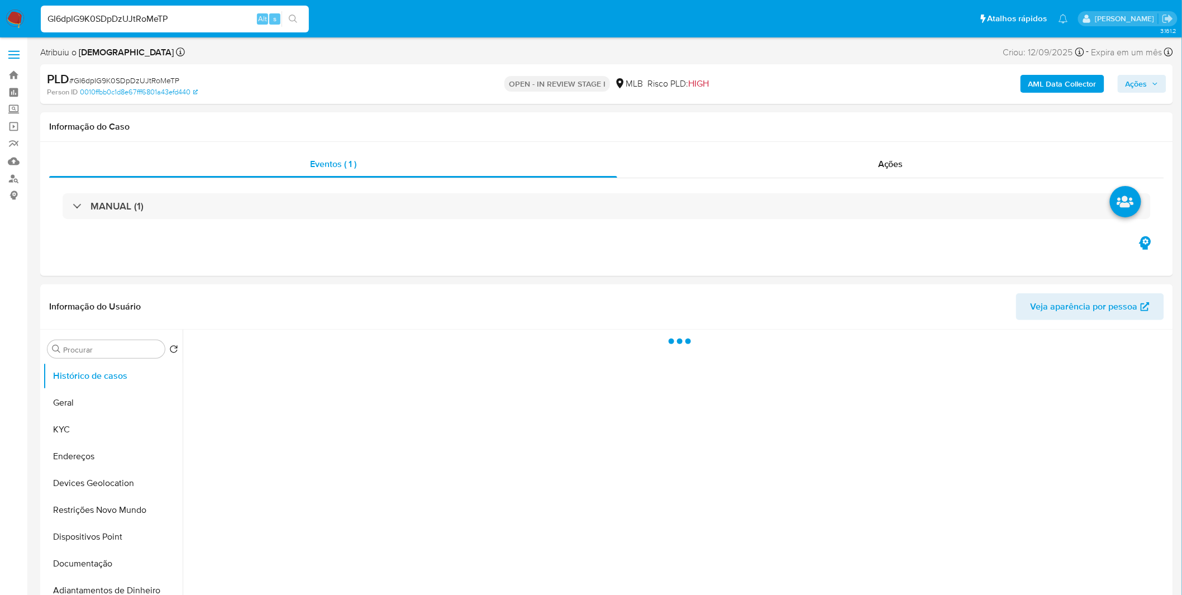
select select "10"
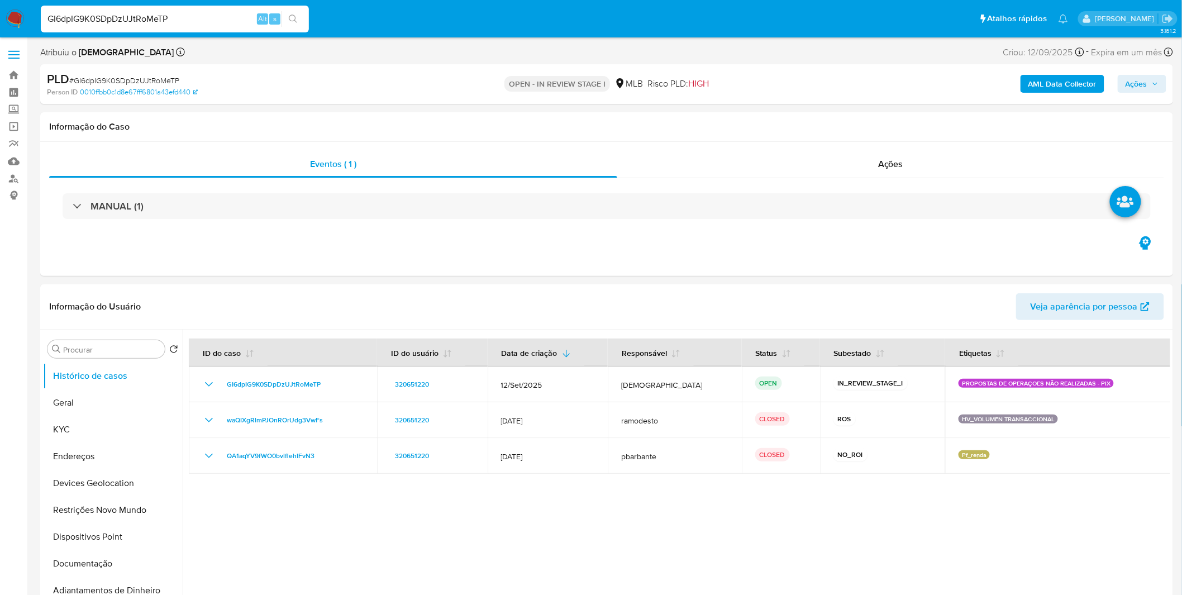
click at [1044, 85] on b "AML Data Collector" at bounding box center [1063, 84] width 68 height 18
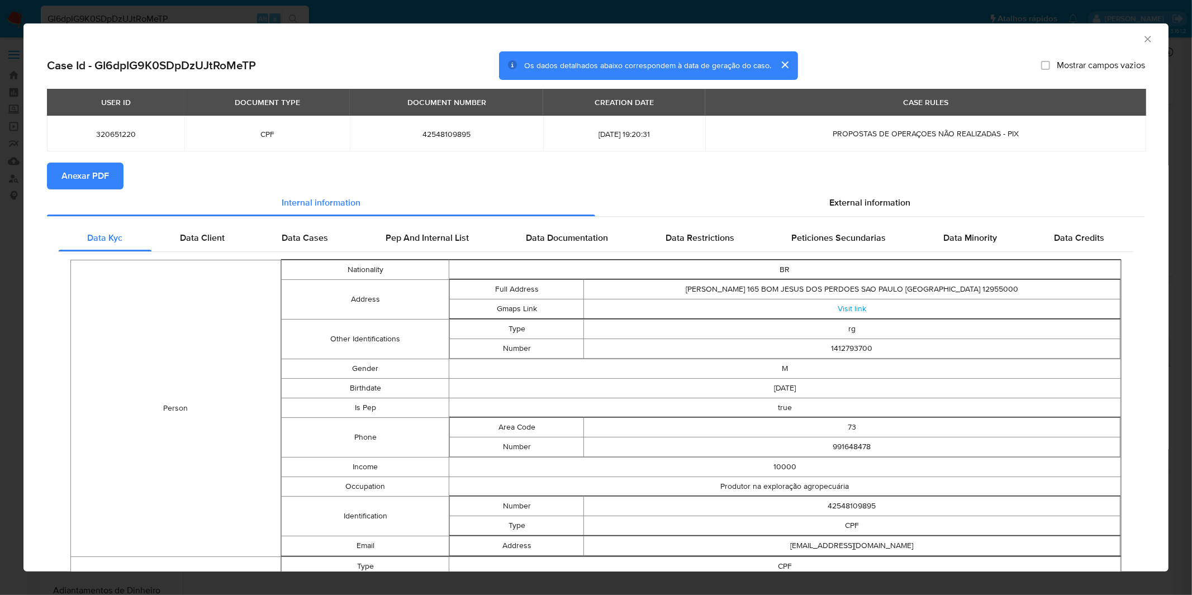
click at [102, 175] on span "Anexar PDF" at bounding box center [84, 176] width 47 height 25
click at [449, 13] on div "AML Data Collector Case Id - GI6dpIG9K0SDpDzUJtRoMeTP Os dados detalhados abaix…" at bounding box center [596, 297] width 1192 height 595
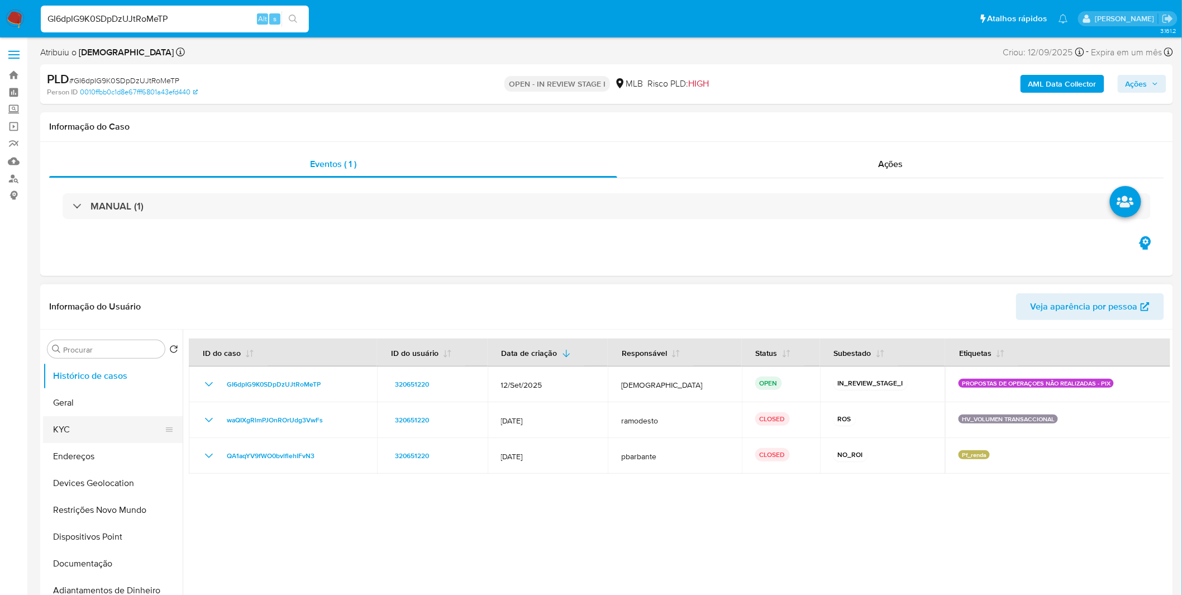
click at [80, 438] on button "KYC" at bounding box center [108, 429] width 131 height 27
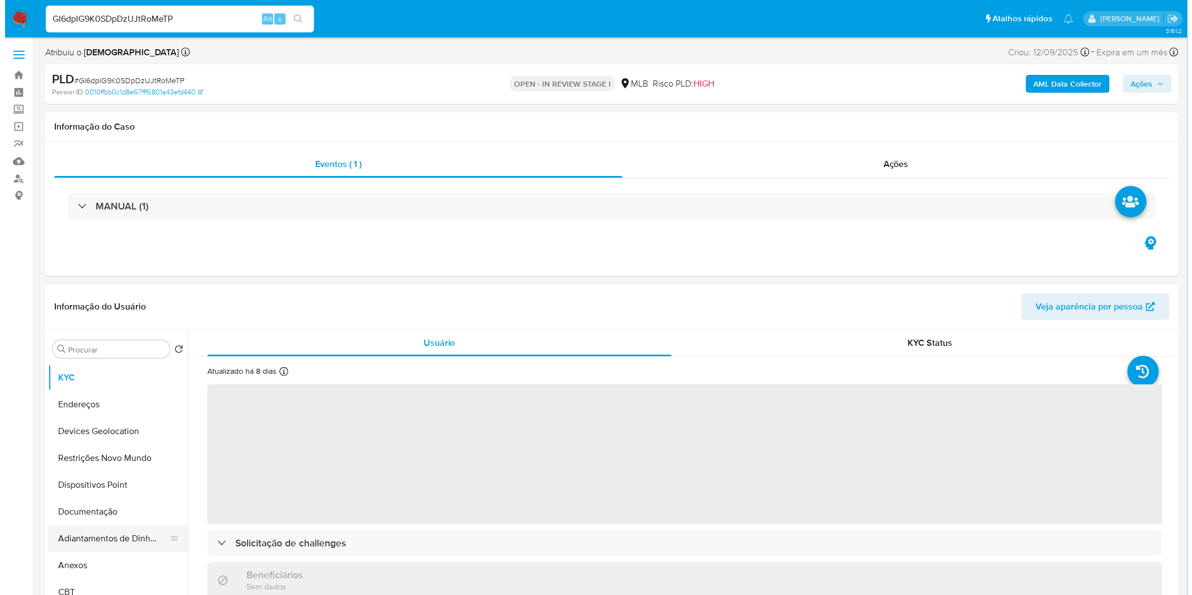
scroll to position [124, 0]
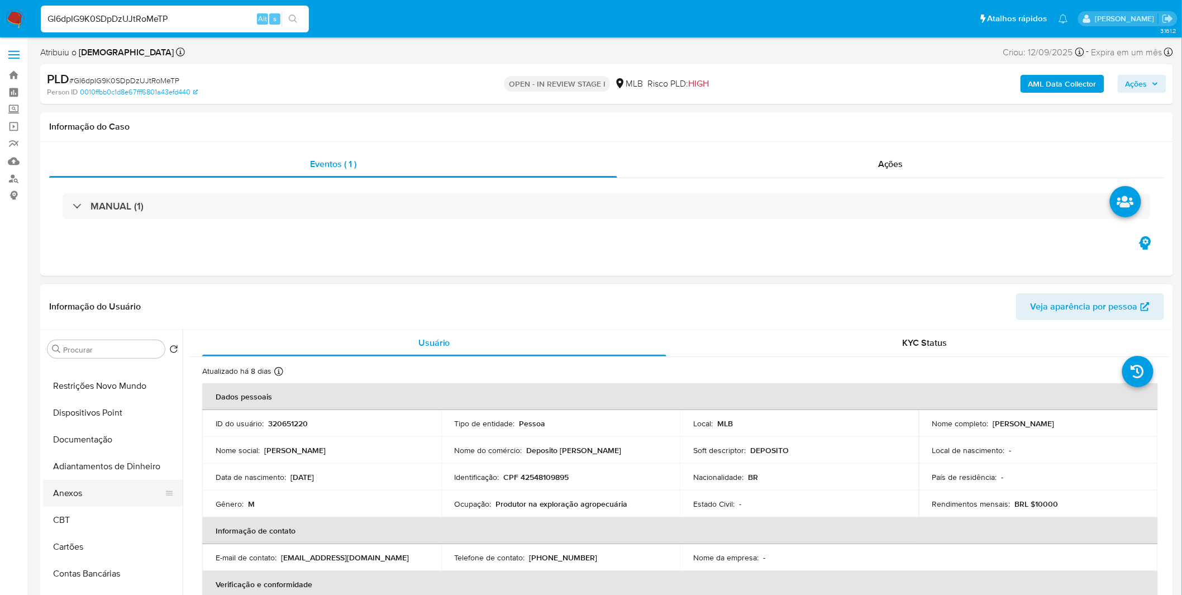
click at [77, 493] on button "Anexos" at bounding box center [108, 493] width 131 height 27
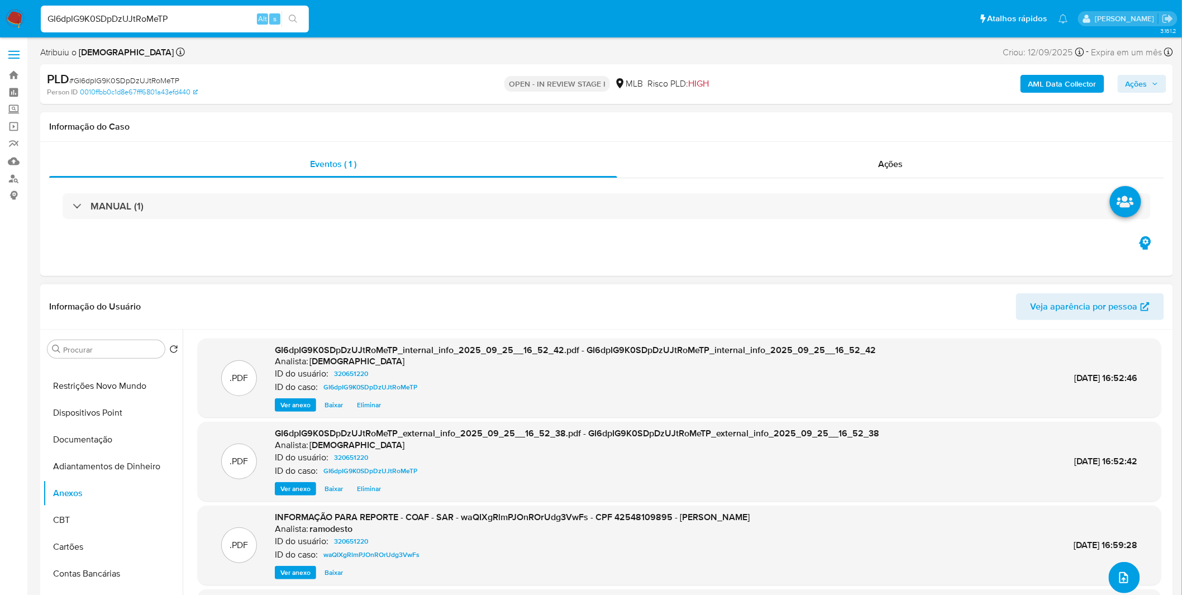
click at [1116, 568] on button "upload-file" at bounding box center [1124, 577] width 31 height 31
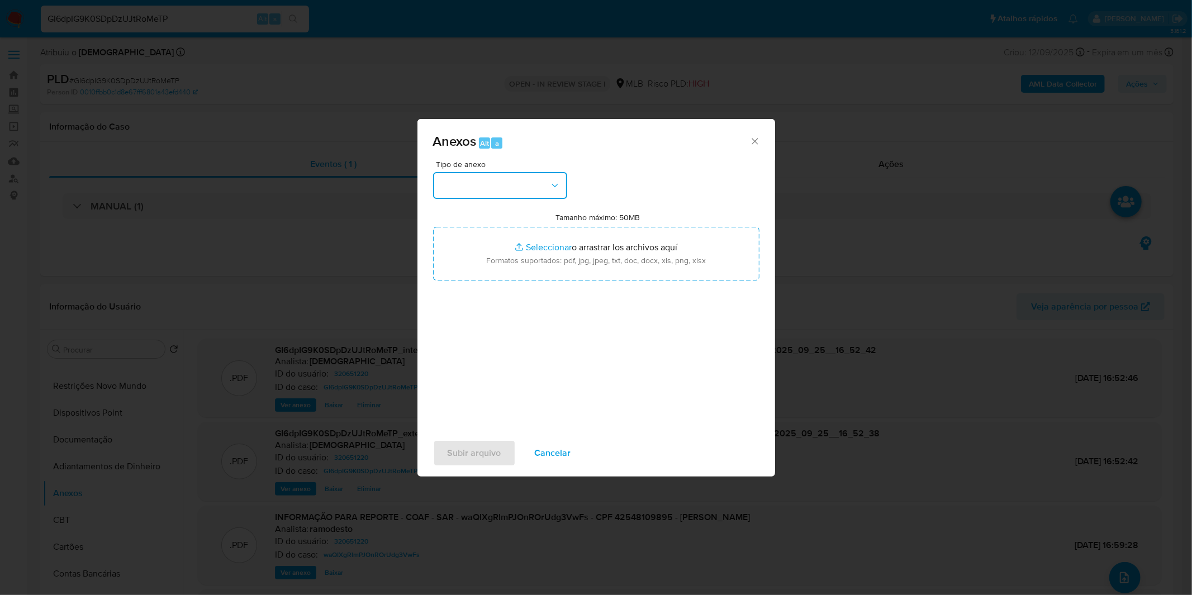
click at [534, 198] on button "button" at bounding box center [500, 185] width 134 height 27
click at [487, 293] on div "OUTROS" at bounding box center [496, 279] width 114 height 27
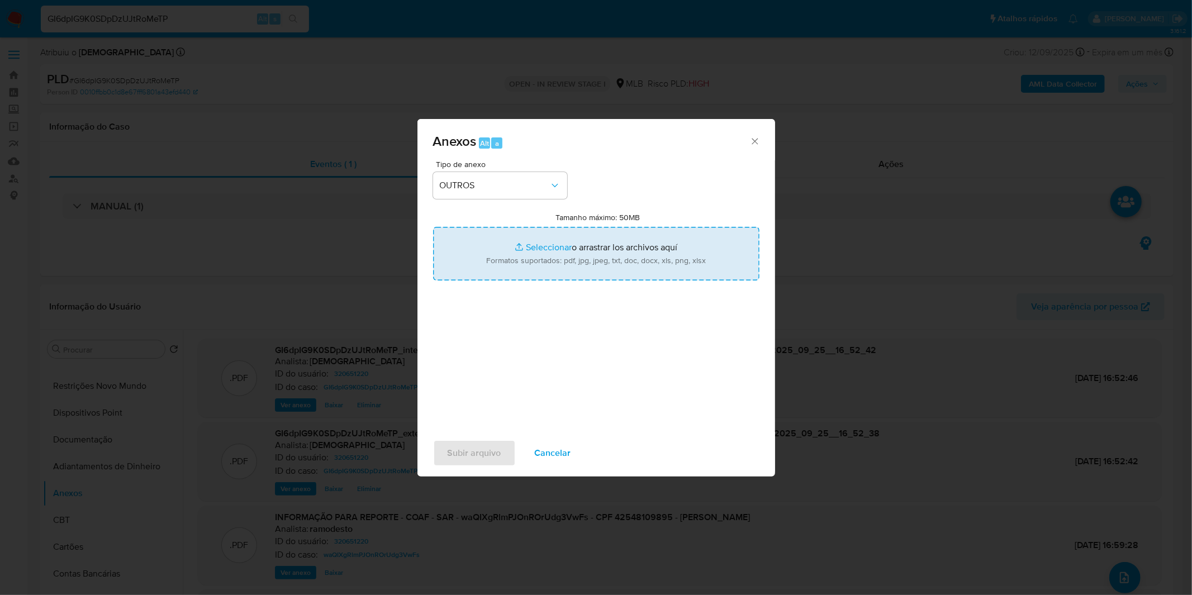
click at [510, 254] on input "Tamanho máximo: 50MB Seleccionar archivos" at bounding box center [596, 254] width 326 height 54
type input "C:\fakepath\DECLINIO - GI6dpIG9K0SDpDzUJtRoMeTP - CPF 42548109895 - JOAO MANOEL…"
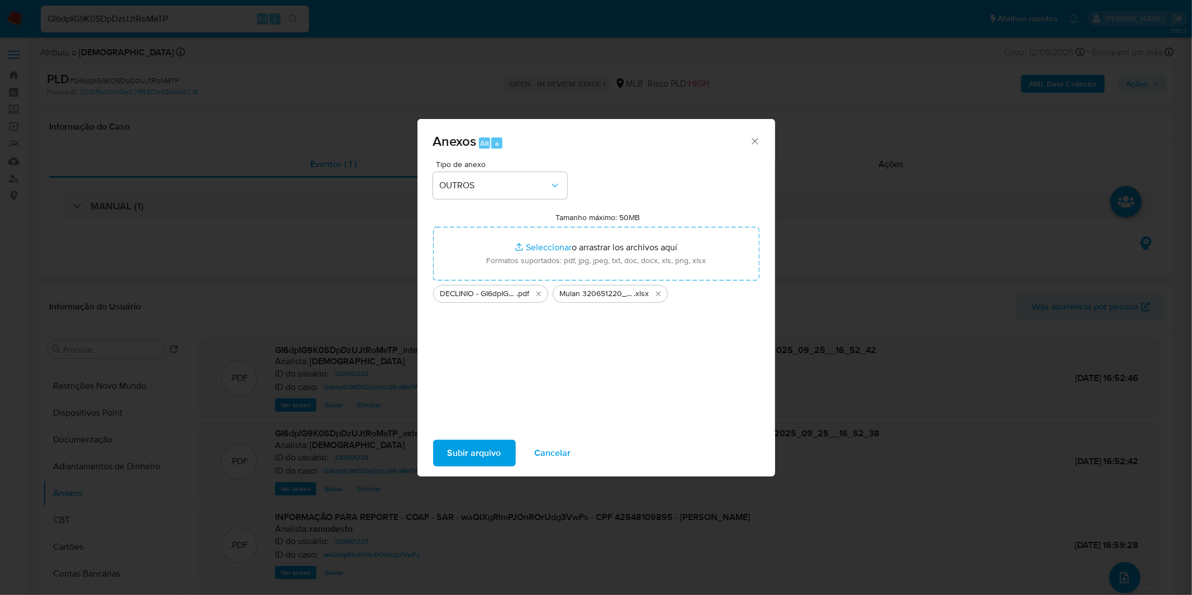
click at [470, 445] on span "Subir arquivo" at bounding box center [475, 453] width 54 height 25
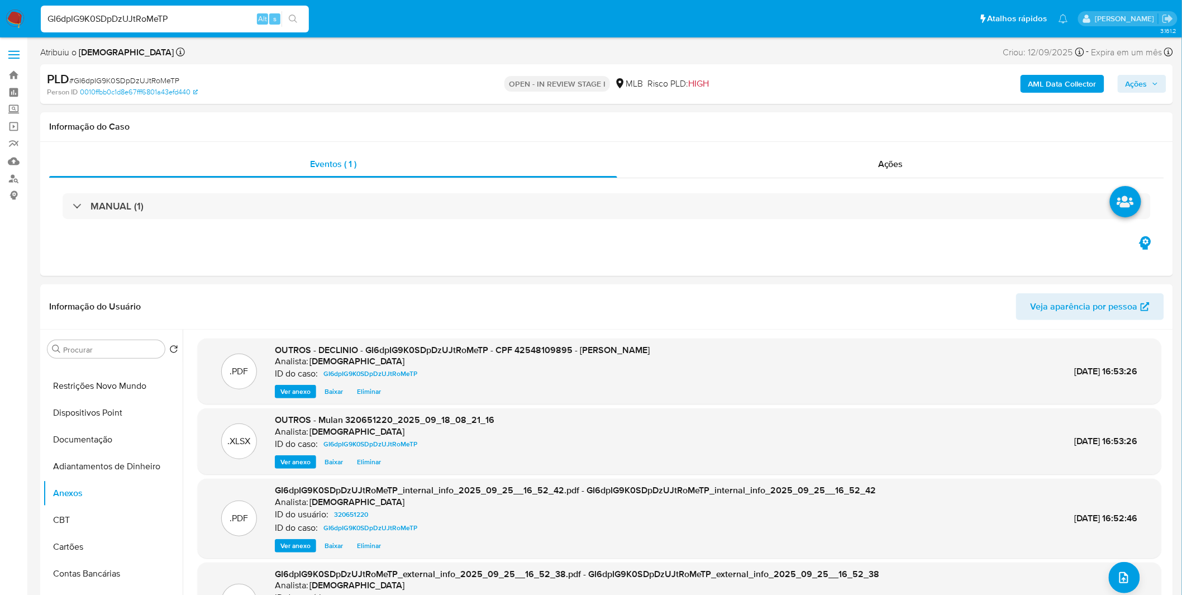
click at [1153, 90] on span "Ações" at bounding box center [1142, 84] width 33 height 16
click at [850, 129] on div "Resolução do caso Alt r" at bounding box center [831, 119] width 102 height 29
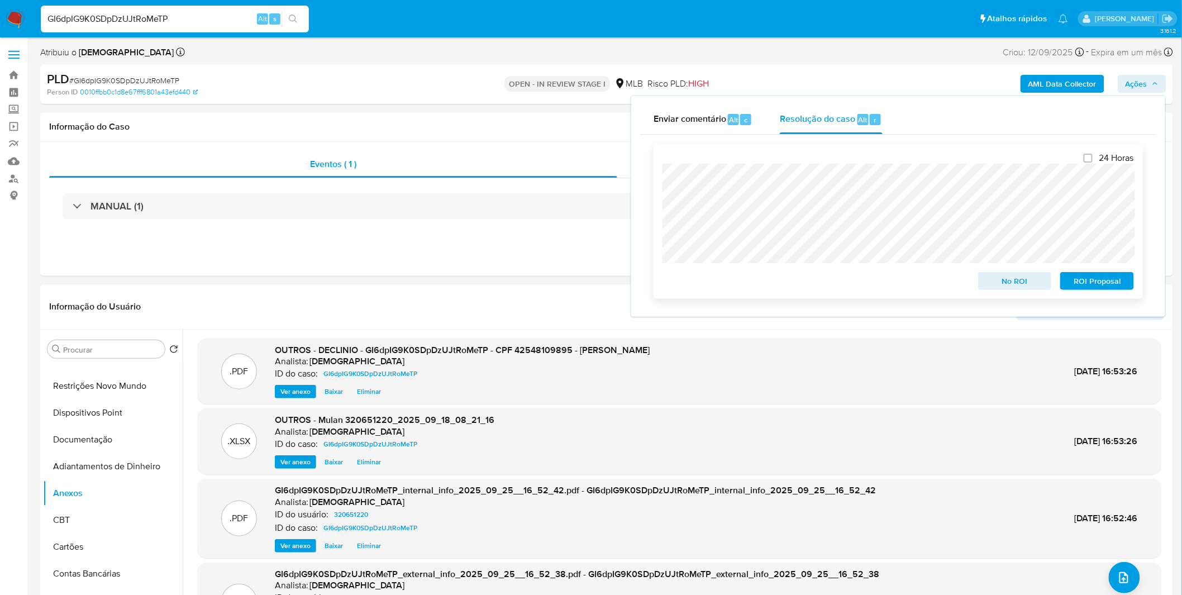
click at [993, 284] on span "No ROI" at bounding box center [1015, 281] width 58 height 16
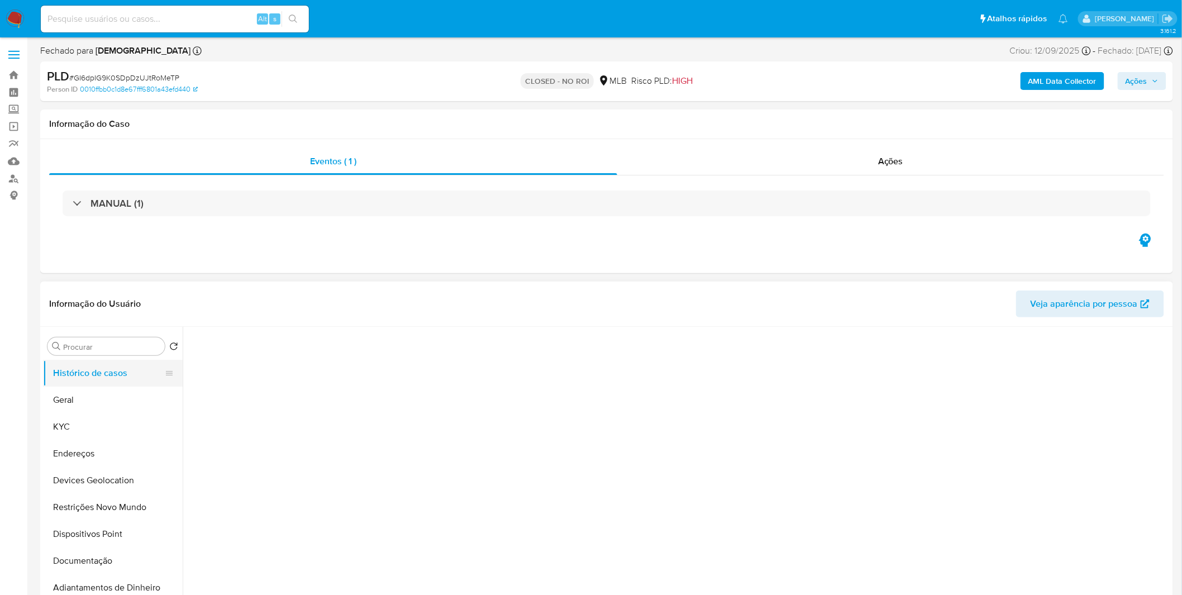
select select "10"
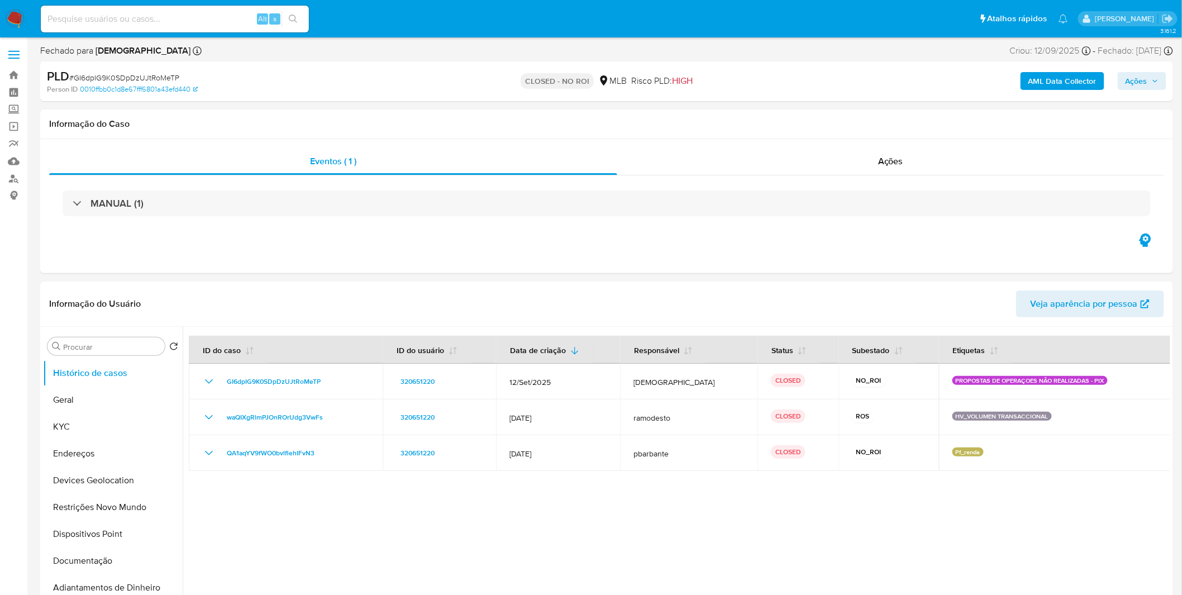
click at [153, 23] on input at bounding box center [175, 19] width 268 height 15
paste input "dhY9Ahz8kyiI2BCPhJiJfrOb"
type input "dhY9Ahz8kyiI2BCPhJiJfrOb"
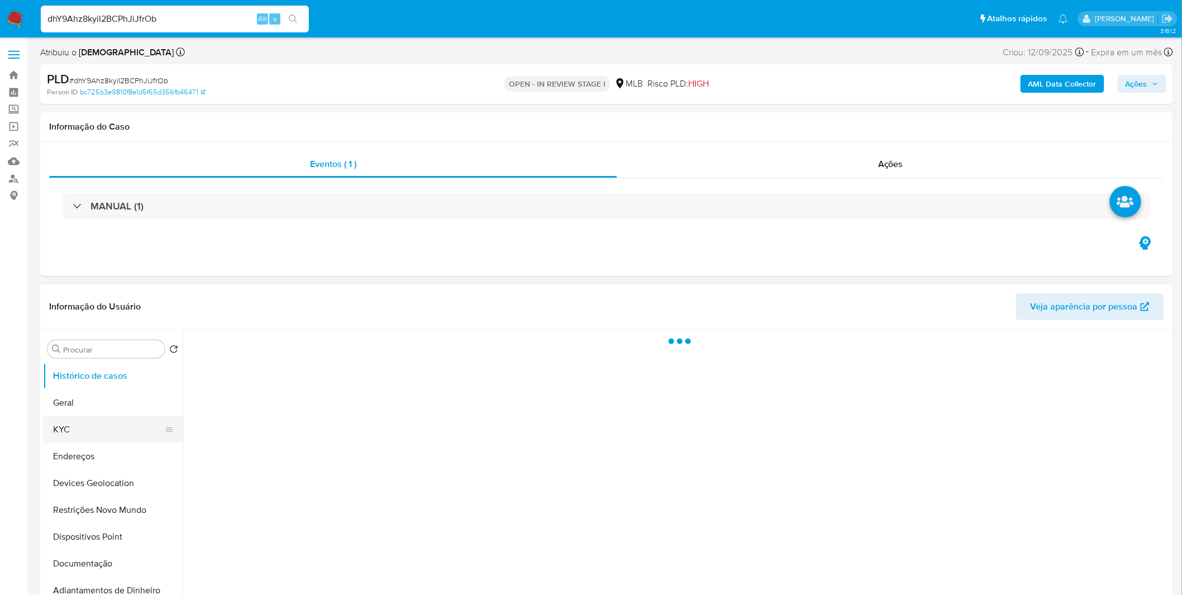
click at [130, 431] on button "KYC" at bounding box center [108, 429] width 131 height 27
select select "10"
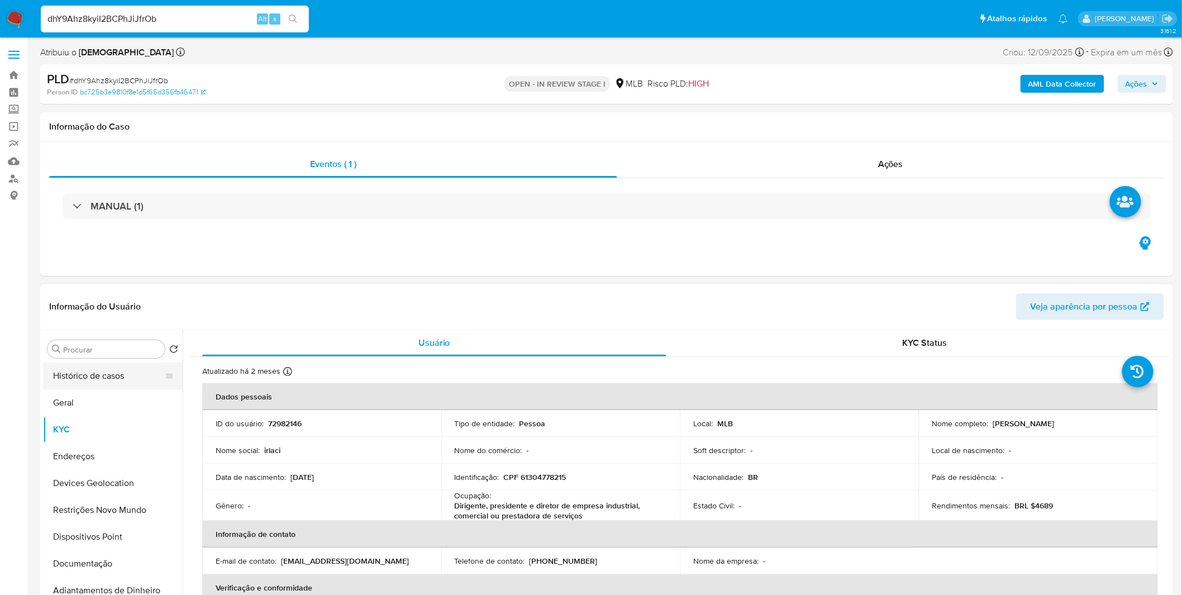
click at [131, 378] on button "Histórico de casos" at bounding box center [108, 376] width 131 height 27
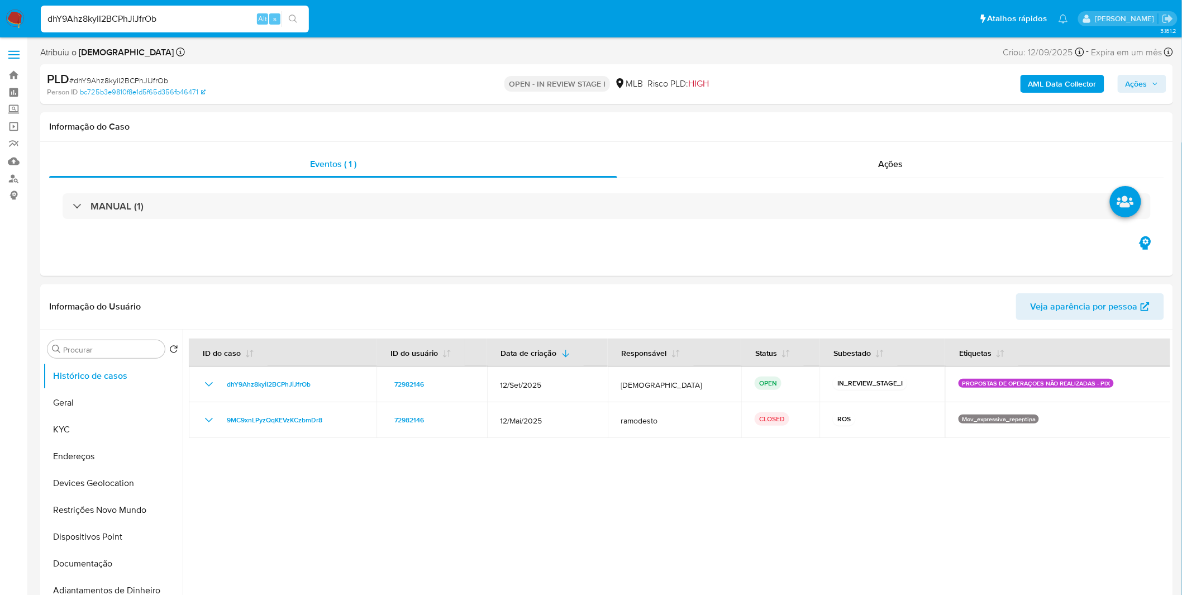
click at [1070, 91] on b "AML Data Collector" at bounding box center [1063, 84] width 68 height 18
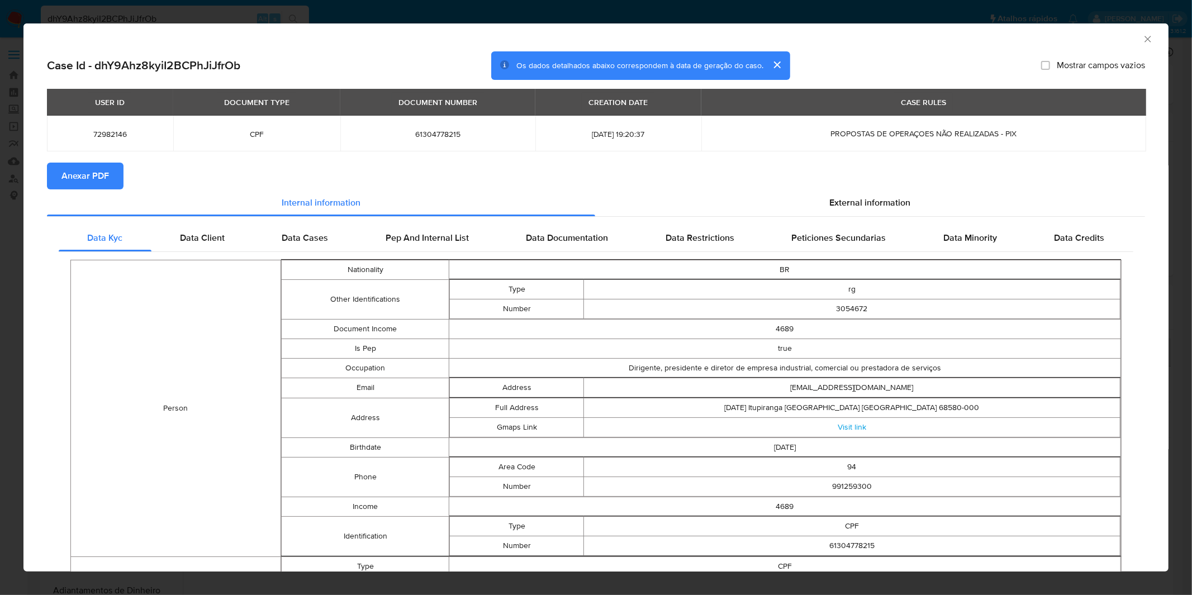
click at [80, 172] on span "Anexar PDF" at bounding box center [84, 176] width 47 height 25
click at [540, 8] on div "AML Data Collector Case Id - dhY9Ahz8kyiI2BCPhJiJfrOb Os dados detalhados abaix…" at bounding box center [596, 297] width 1192 height 595
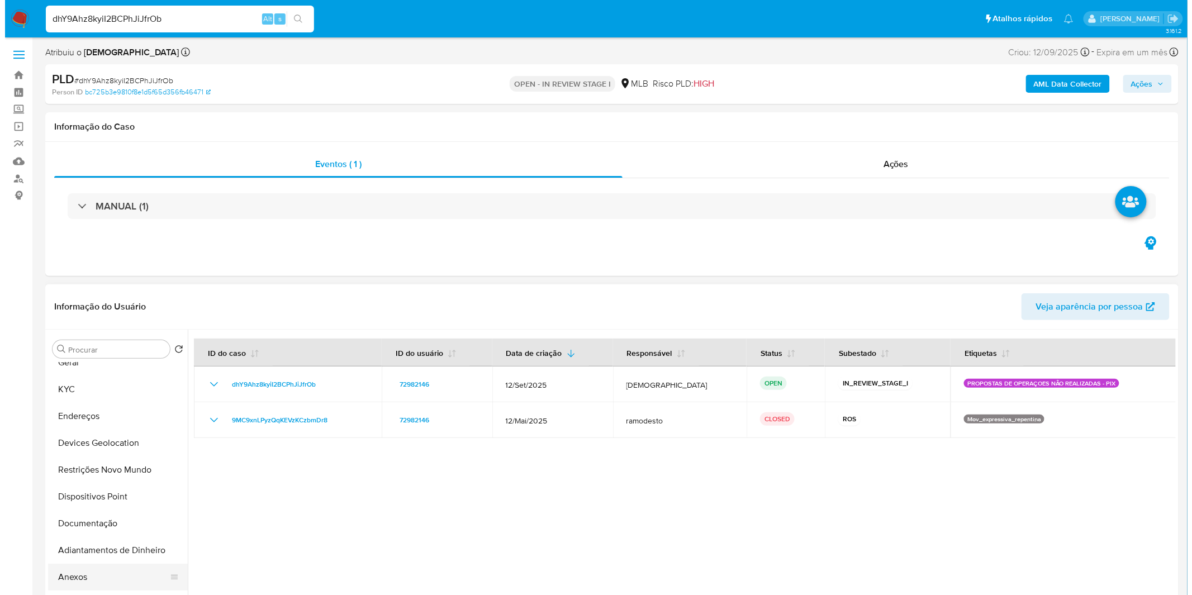
scroll to position [62, 0]
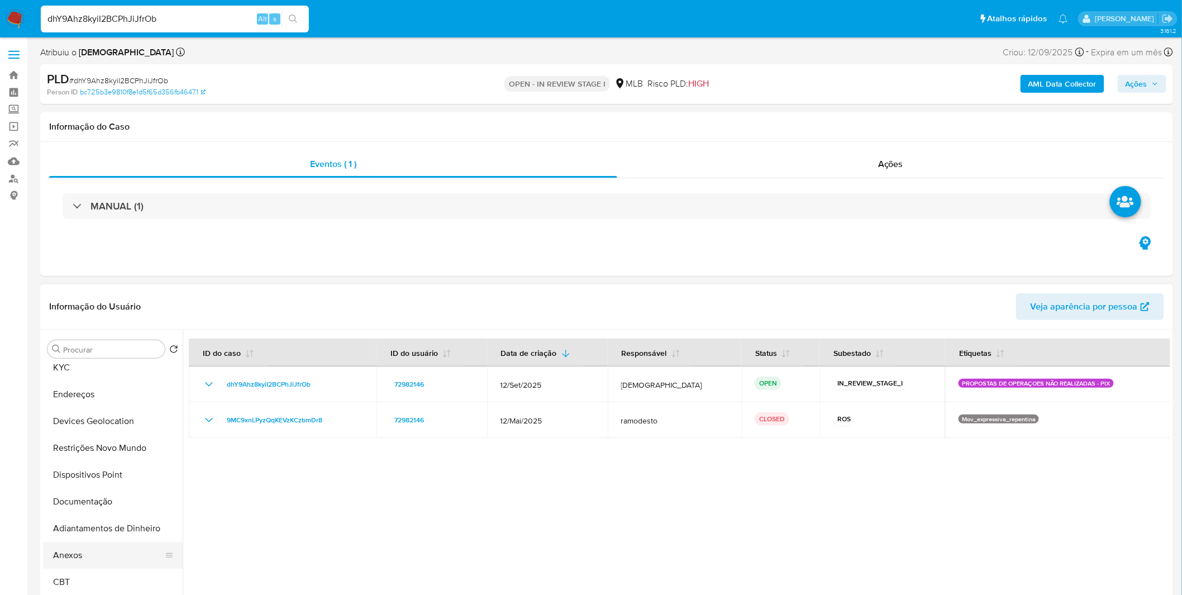
click at [90, 555] on button "Anexos" at bounding box center [108, 555] width 131 height 27
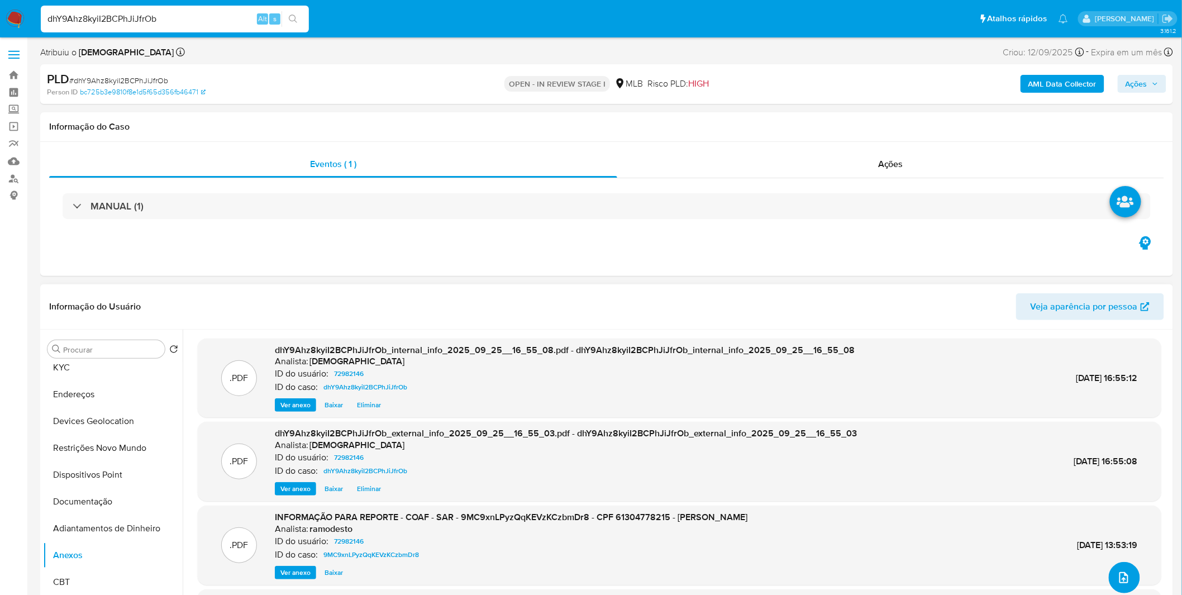
click at [1123, 571] on span "upload-file" at bounding box center [1124, 577] width 13 height 13
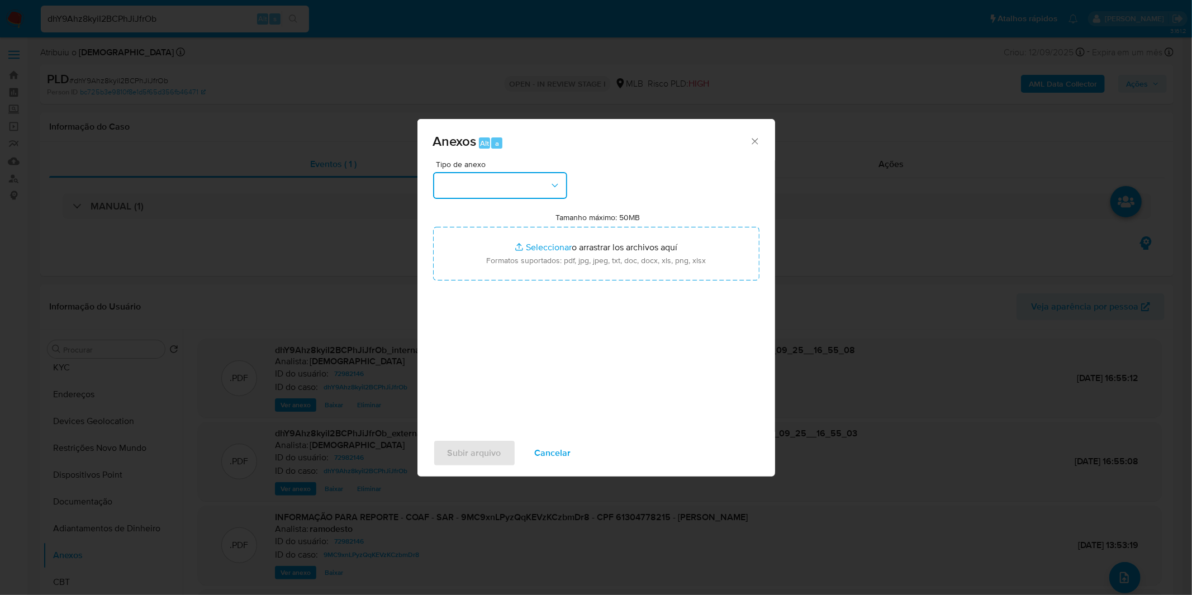
click at [504, 188] on button "button" at bounding box center [500, 185] width 134 height 27
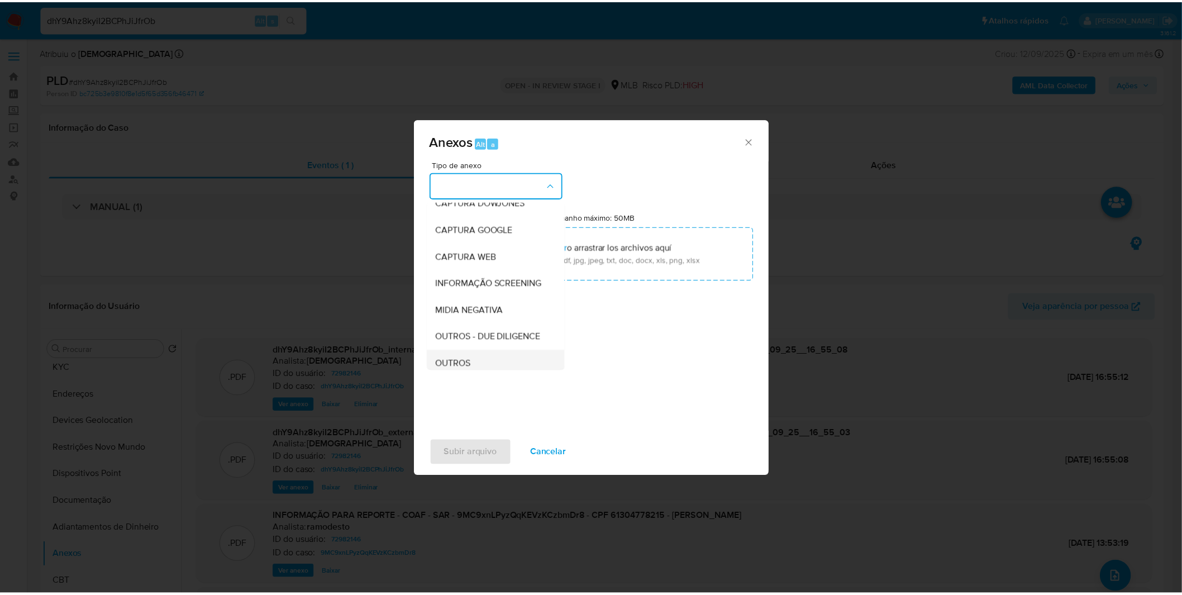
scroll to position [124, 0]
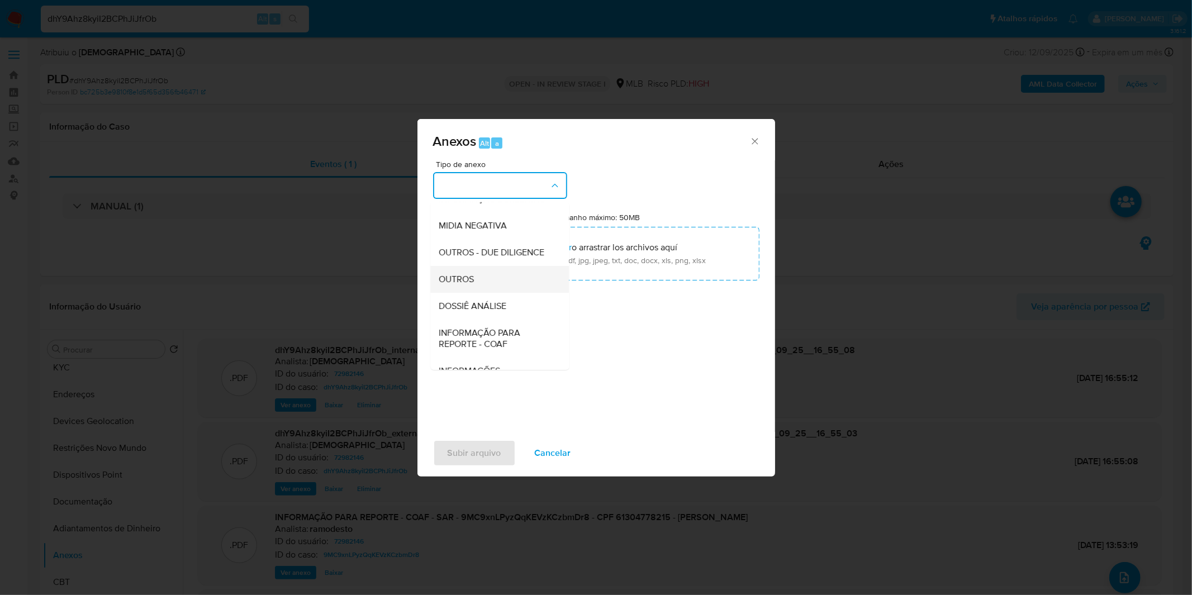
click at [492, 291] on div "OUTROS" at bounding box center [496, 279] width 114 height 27
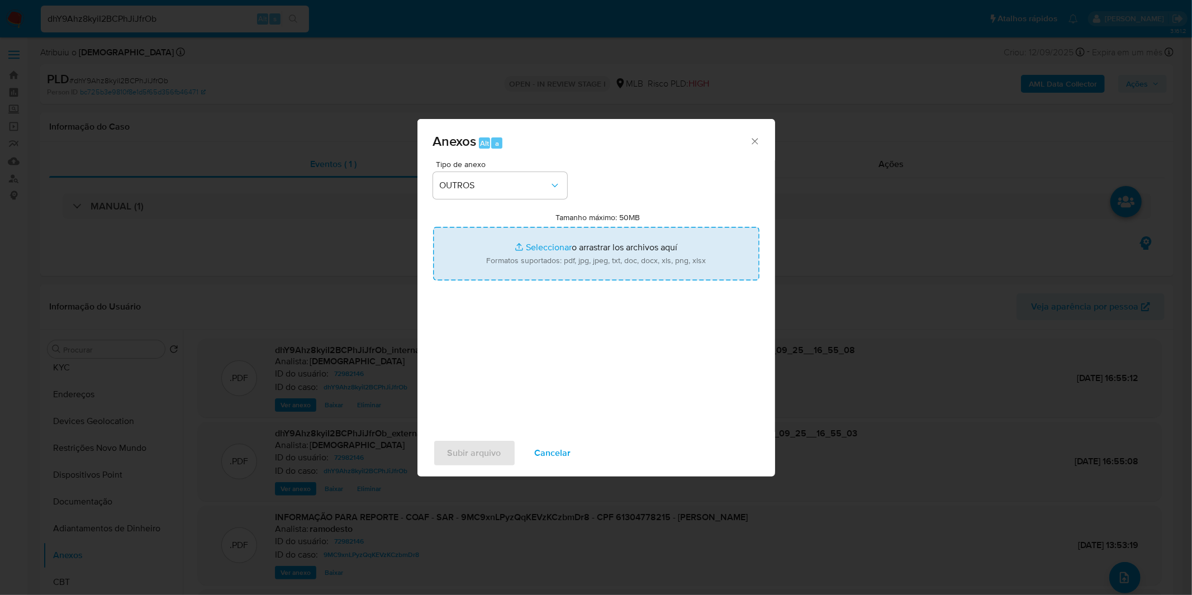
click at [521, 253] on input "Tamanho máximo: 50MB Seleccionar archivos" at bounding box center [596, 254] width 326 height 54
type input "C:\fakepath\DECLINIO - dhY9Ahz8kyiI2BCPhJiJfrOb - CPF 61304778215 - IRLACI VIEI…"
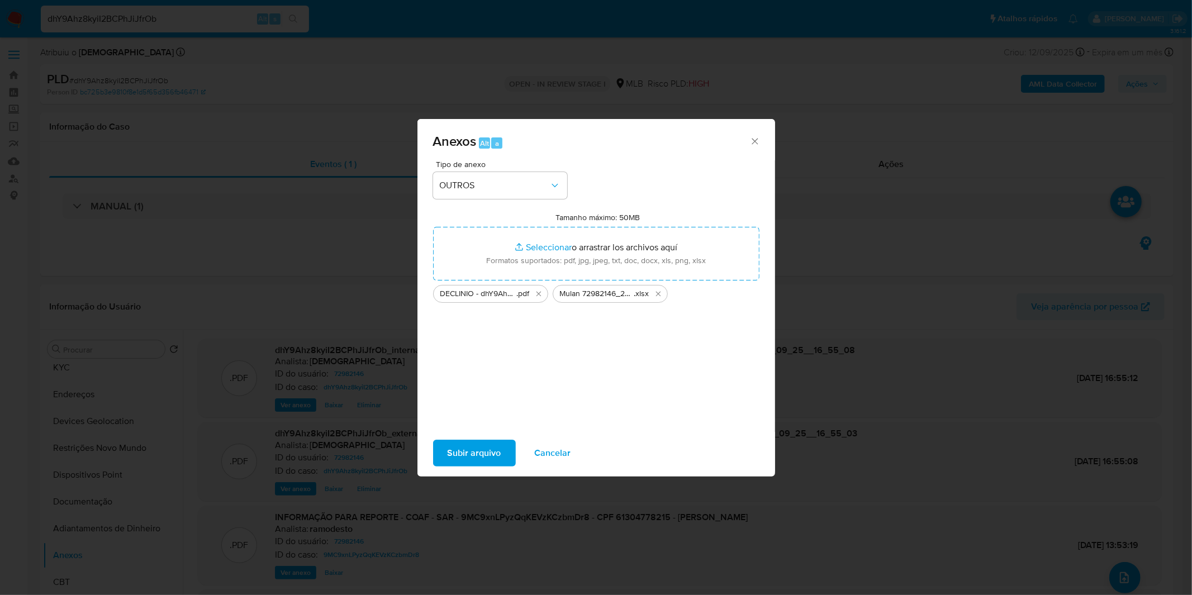
click at [494, 450] on span "Subir arquivo" at bounding box center [475, 453] width 54 height 25
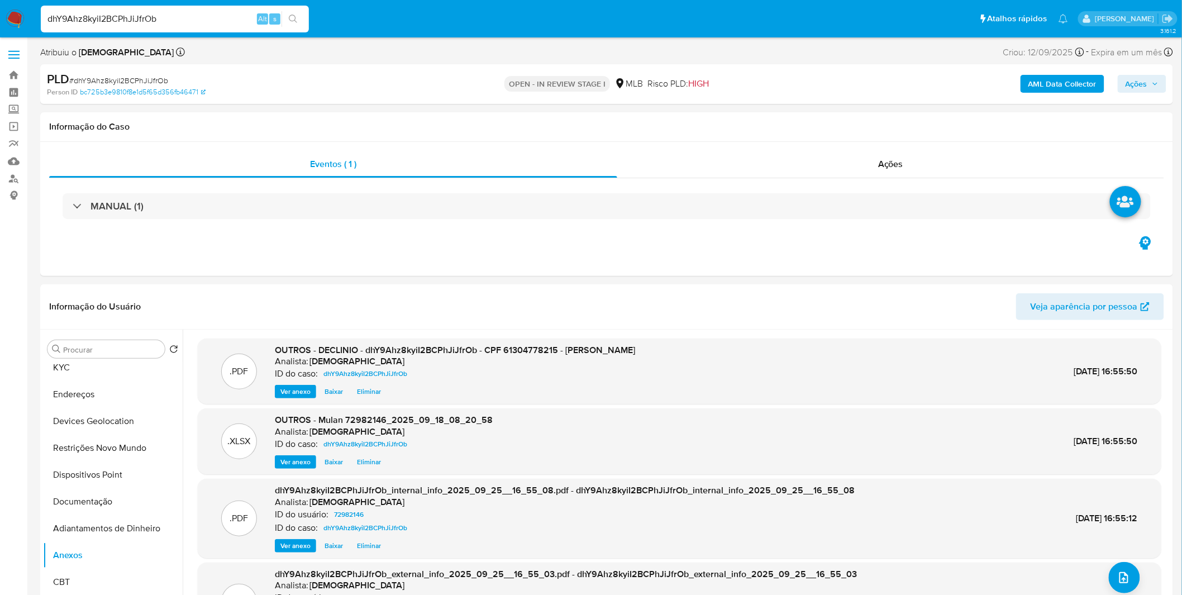
click at [1138, 87] on span "Ações" at bounding box center [1137, 84] width 22 height 18
click at [821, 125] on span "Resolução do caso" at bounding box center [817, 119] width 75 height 13
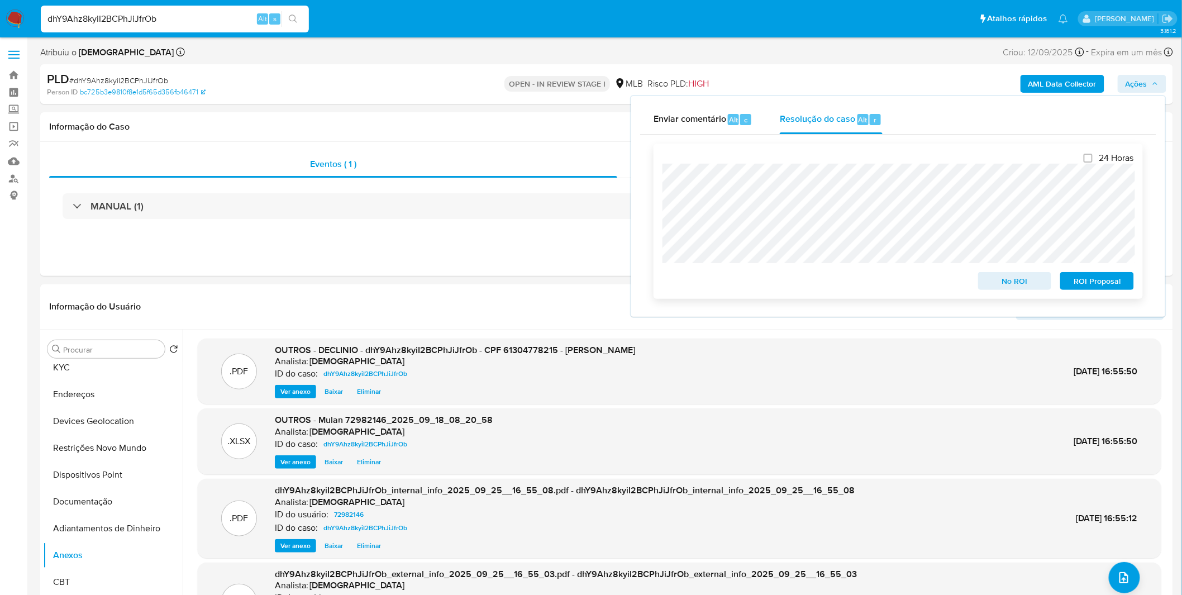
click at [1009, 288] on span "No ROI" at bounding box center [1015, 281] width 58 height 16
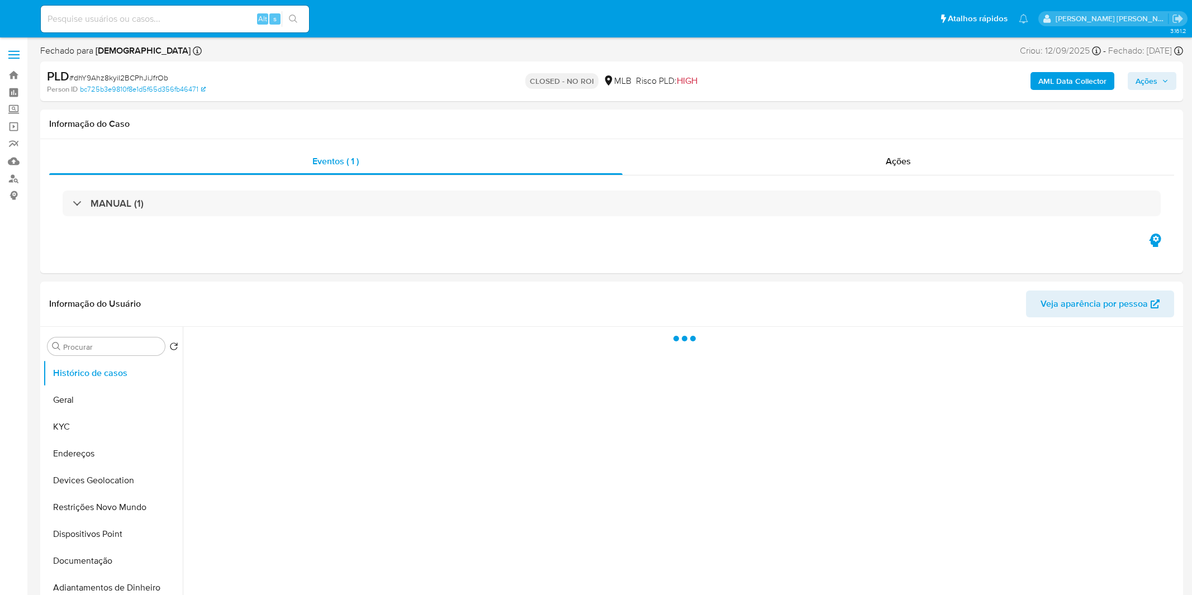
select select "10"
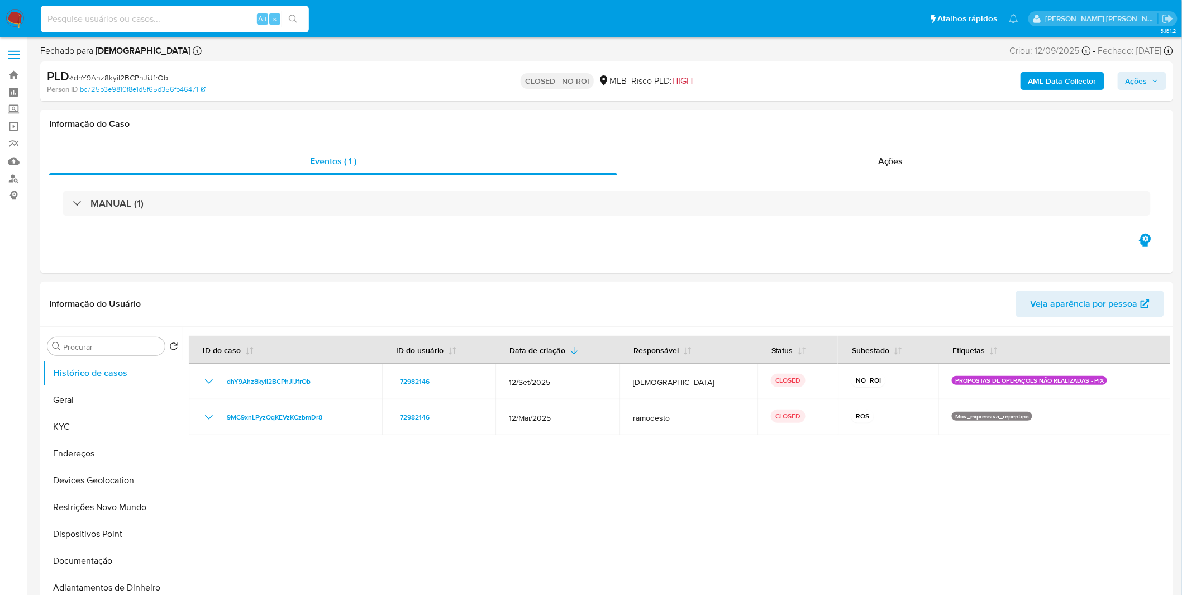
click at [179, 16] on input at bounding box center [175, 19] width 268 height 15
paste input "ScDH5COdhKxG5451cJPS1Vwl"
type input "ScDH5COdhKxG5451cJPS1Vwl"
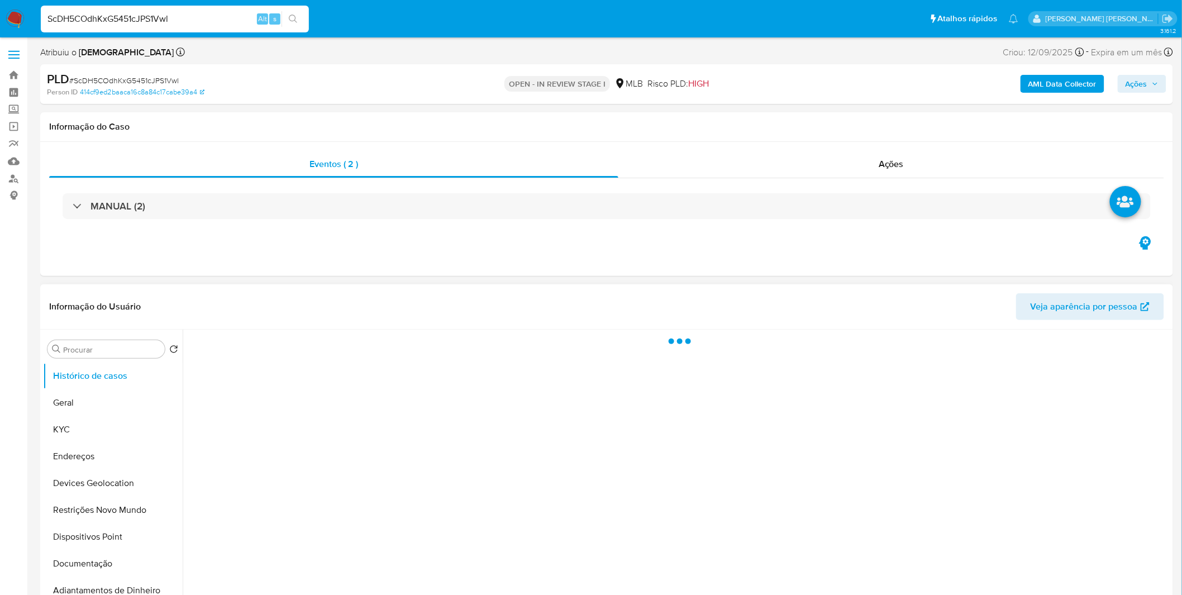
select select "10"
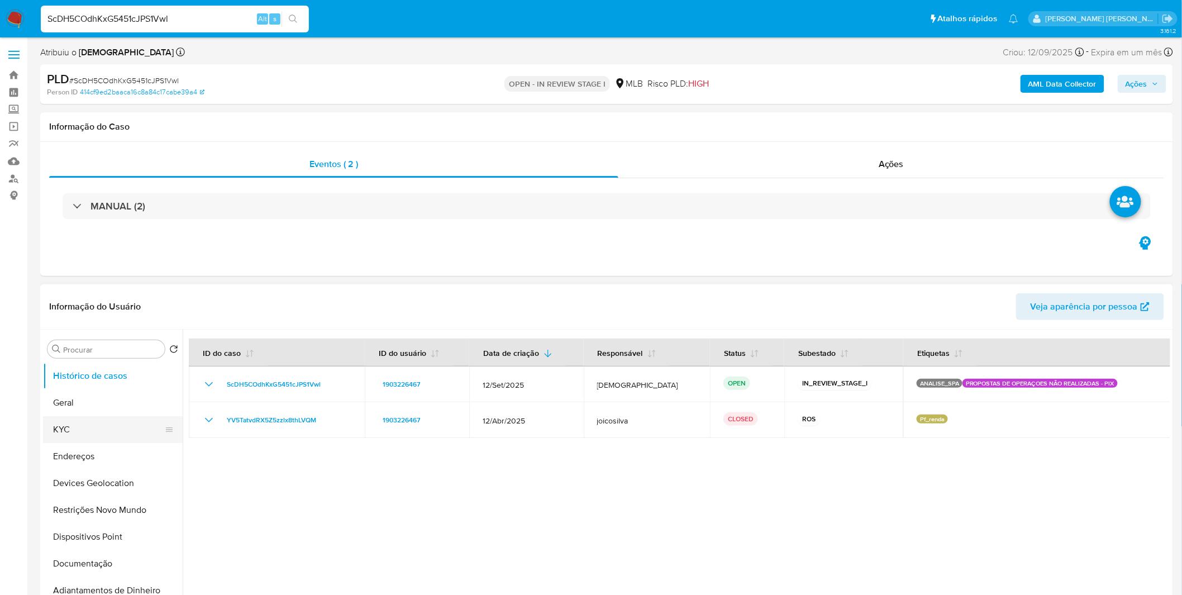
click at [91, 427] on button "KYC" at bounding box center [108, 429] width 131 height 27
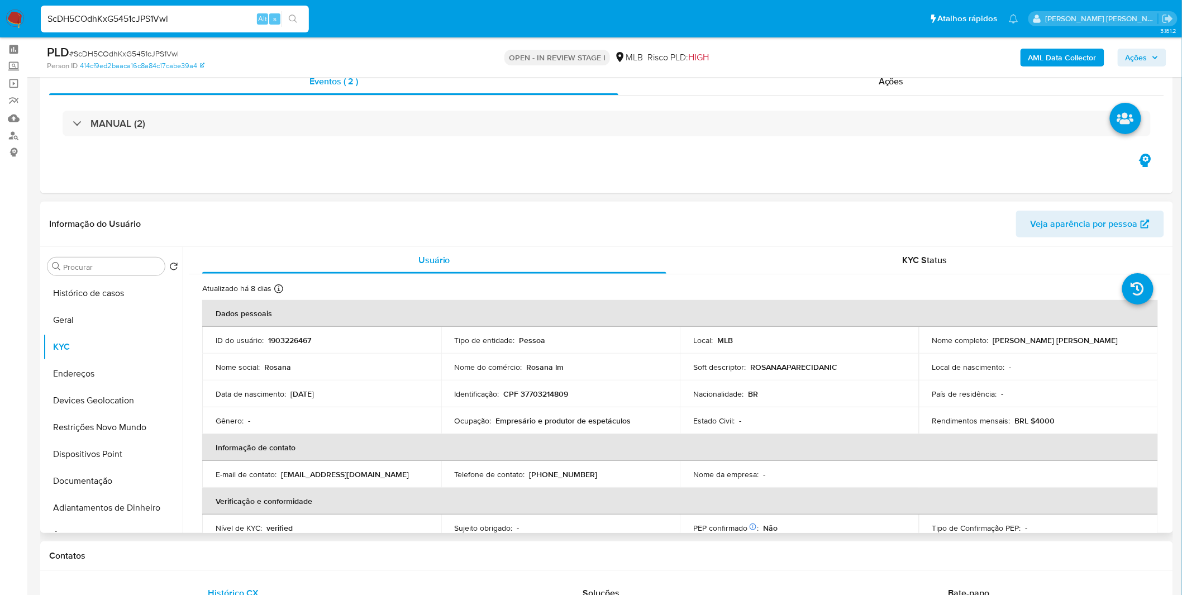
scroll to position [124, 0]
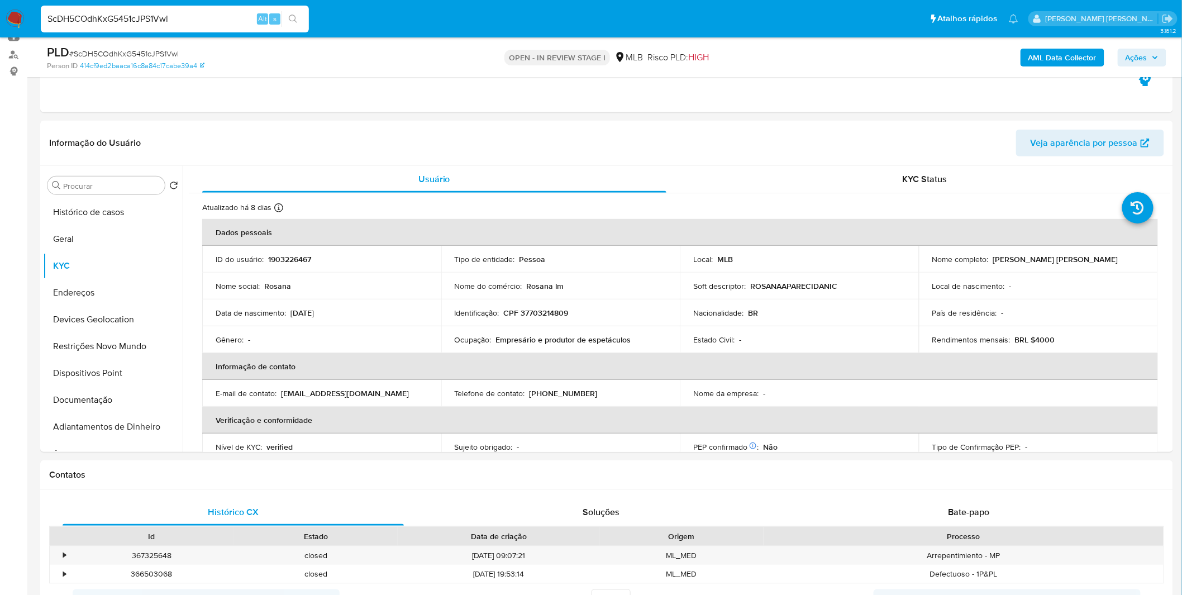
click at [1076, 51] on b "AML Data Collector" at bounding box center [1063, 58] width 68 height 18
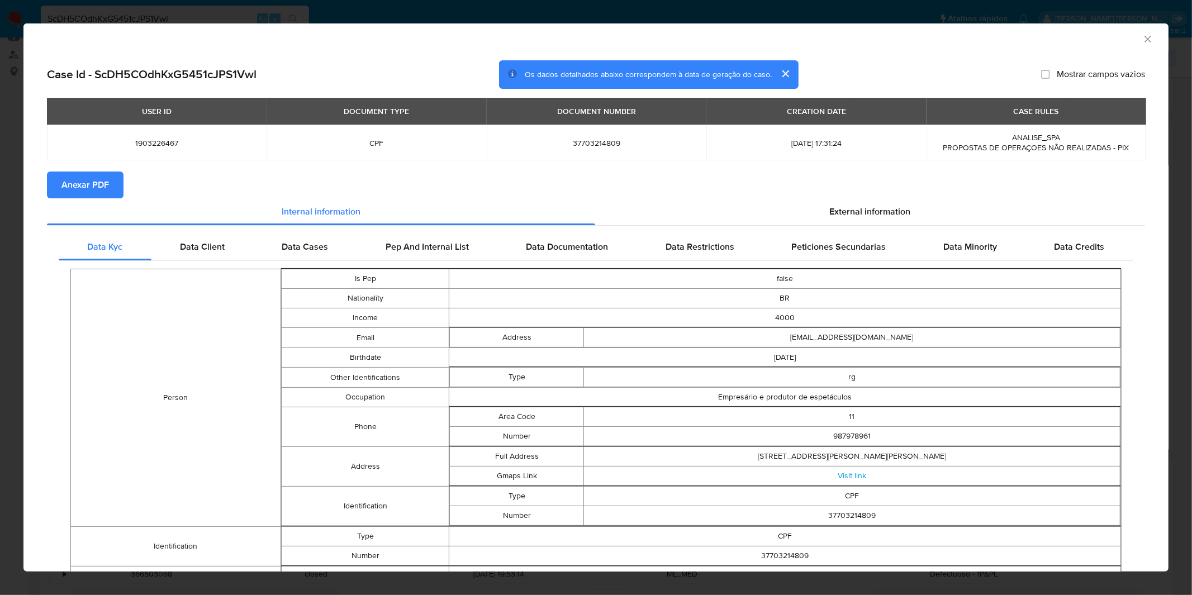
click at [115, 187] on button "Anexar PDF" at bounding box center [85, 185] width 77 height 27
click at [437, 12] on div "AML Data Collector Case Id - ScDH5COdhKxG5451cJPS1Vwl Os dados detalhados abaix…" at bounding box center [596, 297] width 1192 height 595
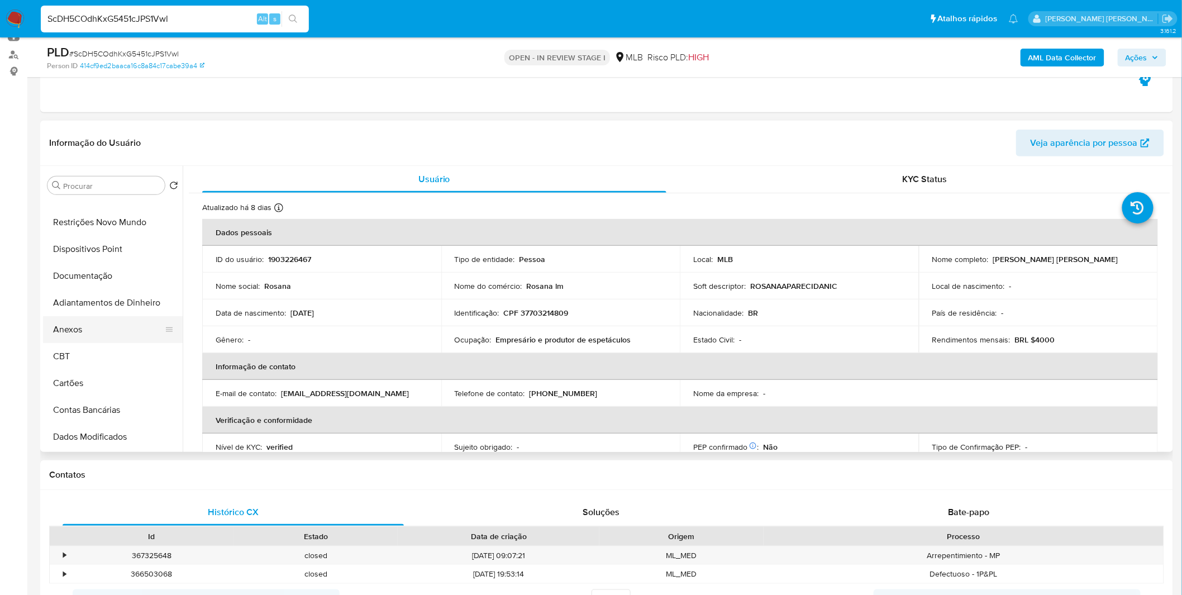
click at [86, 336] on button "Anexos" at bounding box center [108, 329] width 131 height 27
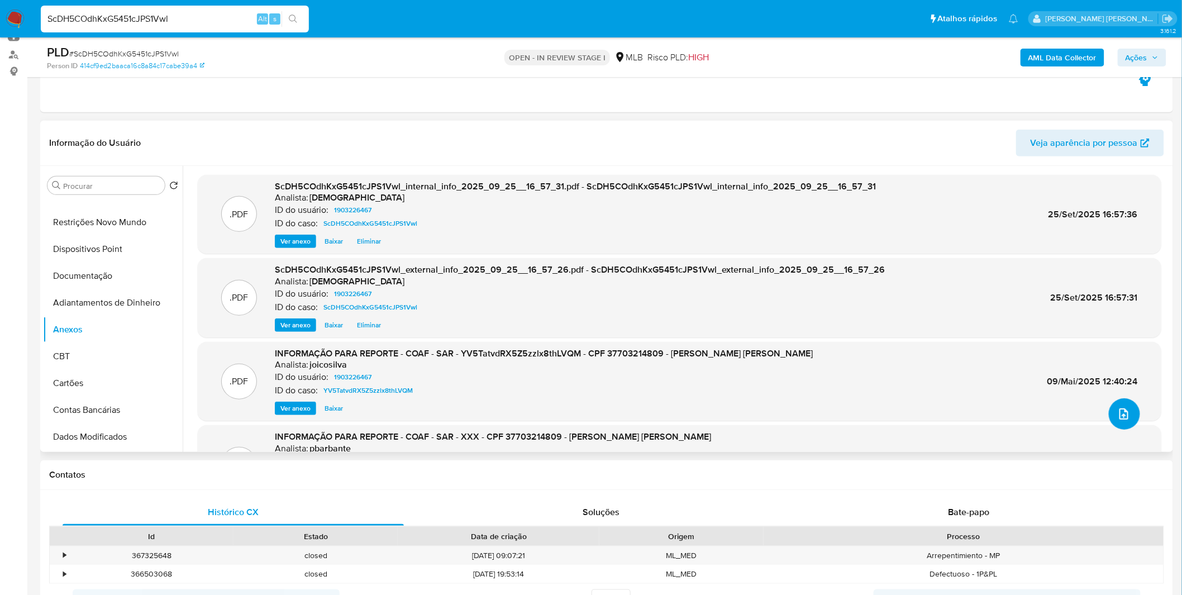
click at [1126, 414] on icon "upload-file" at bounding box center [1124, 413] width 13 height 13
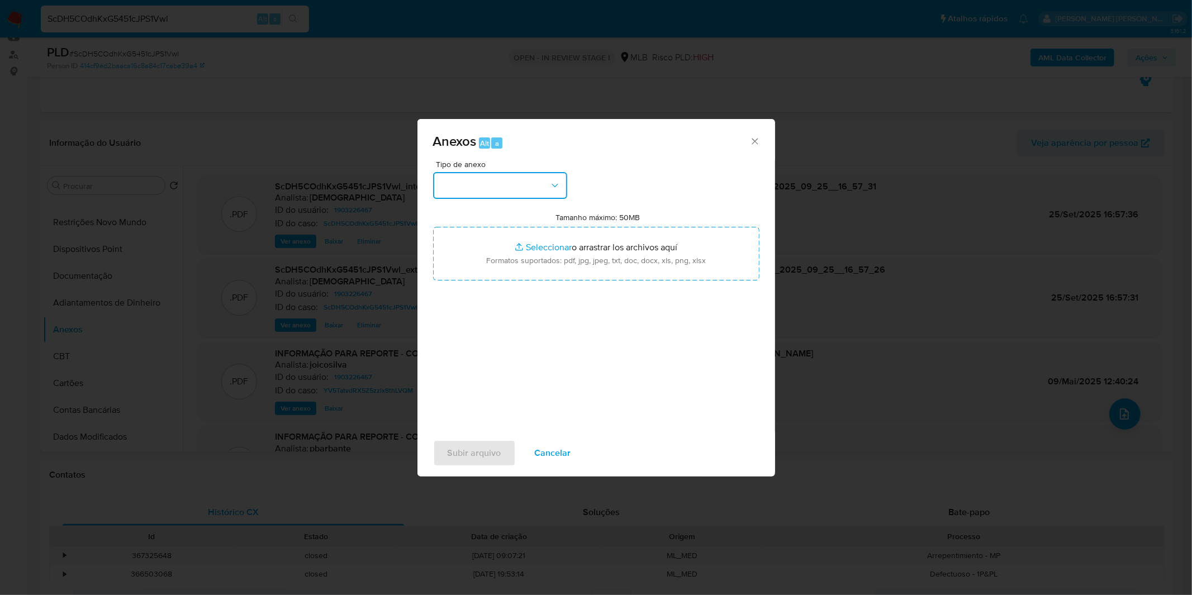
click at [477, 180] on button "button" at bounding box center [500, 185] width 134 height 27
click at [476, 293] on div "OUTROS" at bounding box center [496, 279] width 114 height 27
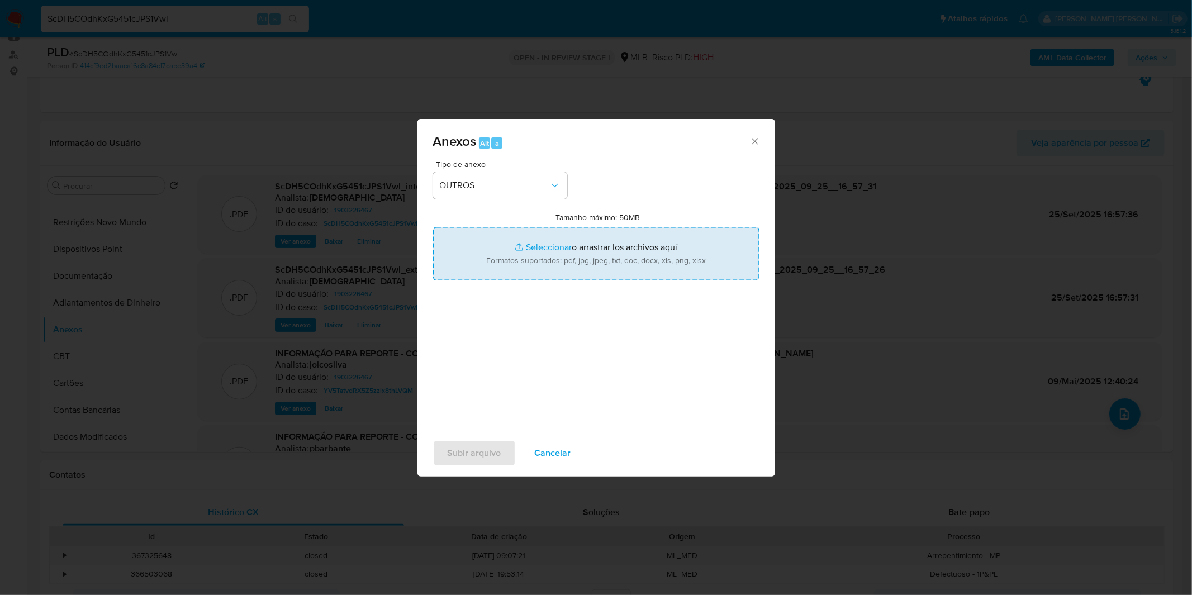
click at [521, 249] on input "Tamanho máximo: 50MB Seleccionar archivos" at bounding box center [596, 254] width 326 height 54
type input "C:\fakepath\DECLINIO - ScDH5COdhKxG5451cJPS1Vwl - CPF 37703214809 - ROSANA APAR…"
click at [496, 446] on span "Subir arquivo" at bounding box center [475, 453] width 54 height 25
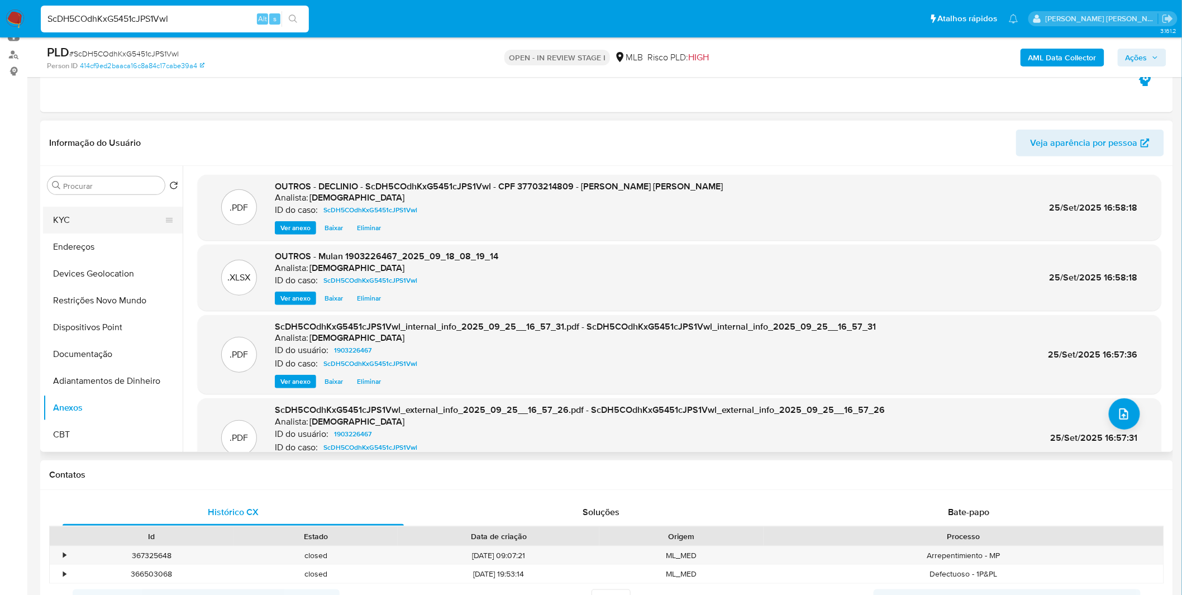
scroll to position [0, 0]
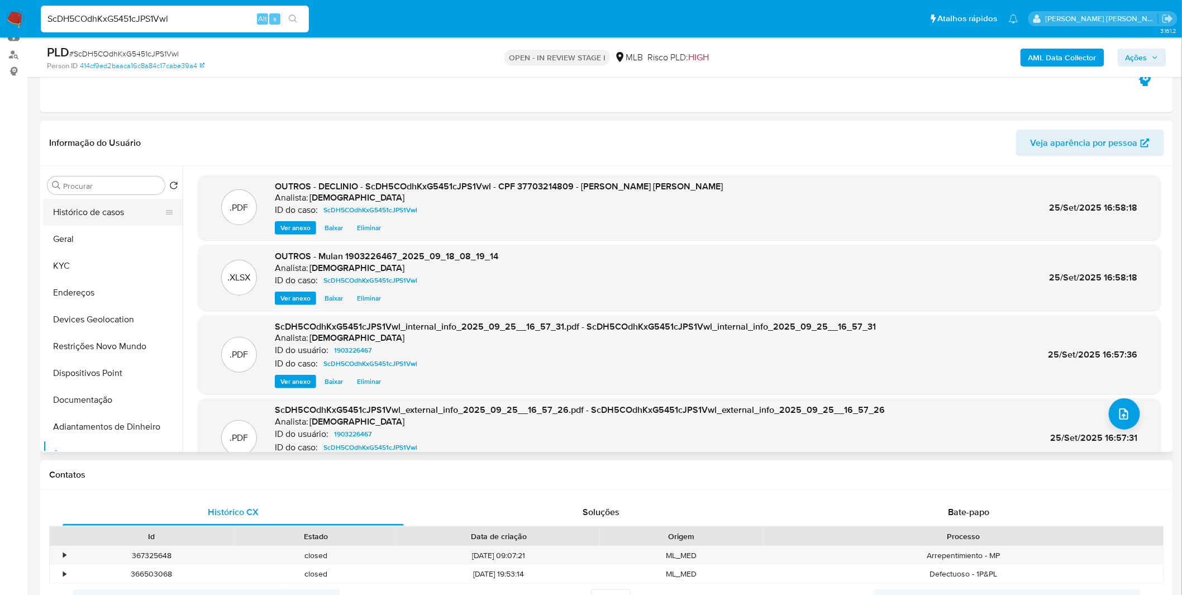
click at [98, 214] on button "Histórico de casos" at bounding box center [108, 212] width 131 height 27
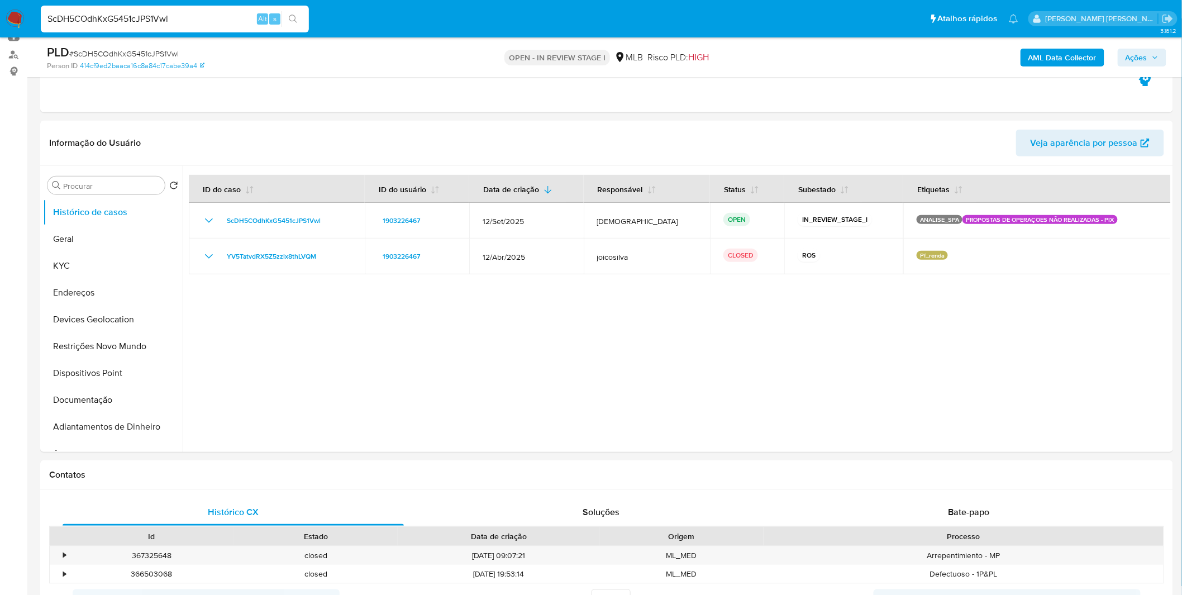
click at [1131, 56] on span "Ações" at bounding box center [1137, 58] width 22 height 18
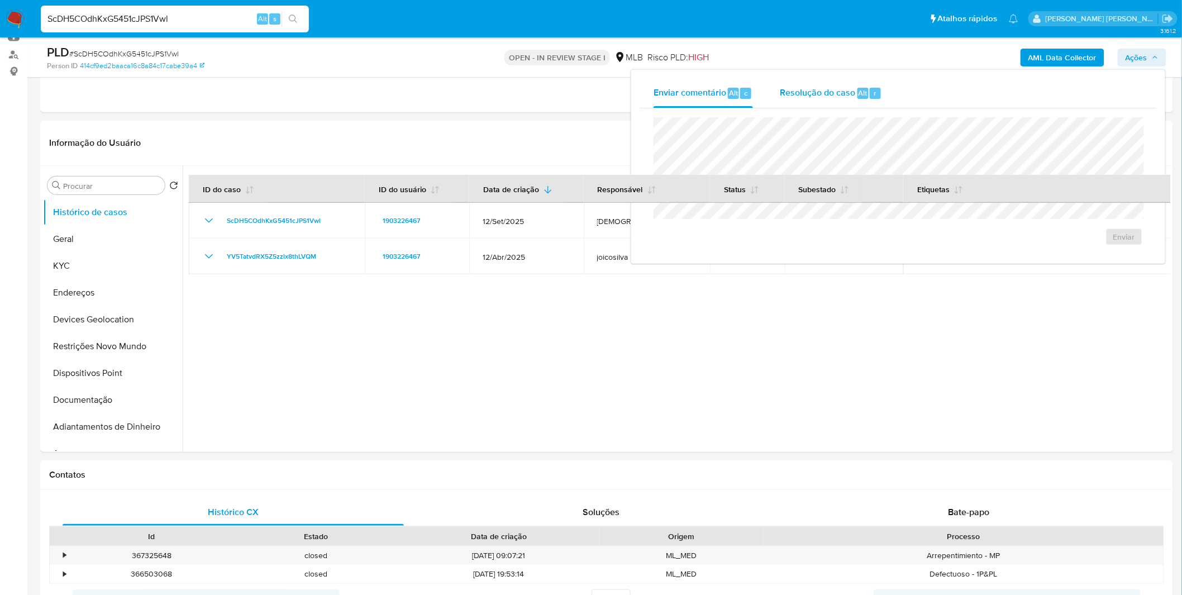
click at [852, 94] on span "Resolução do caso" at bounding box center [817, 92] width 75 height 13
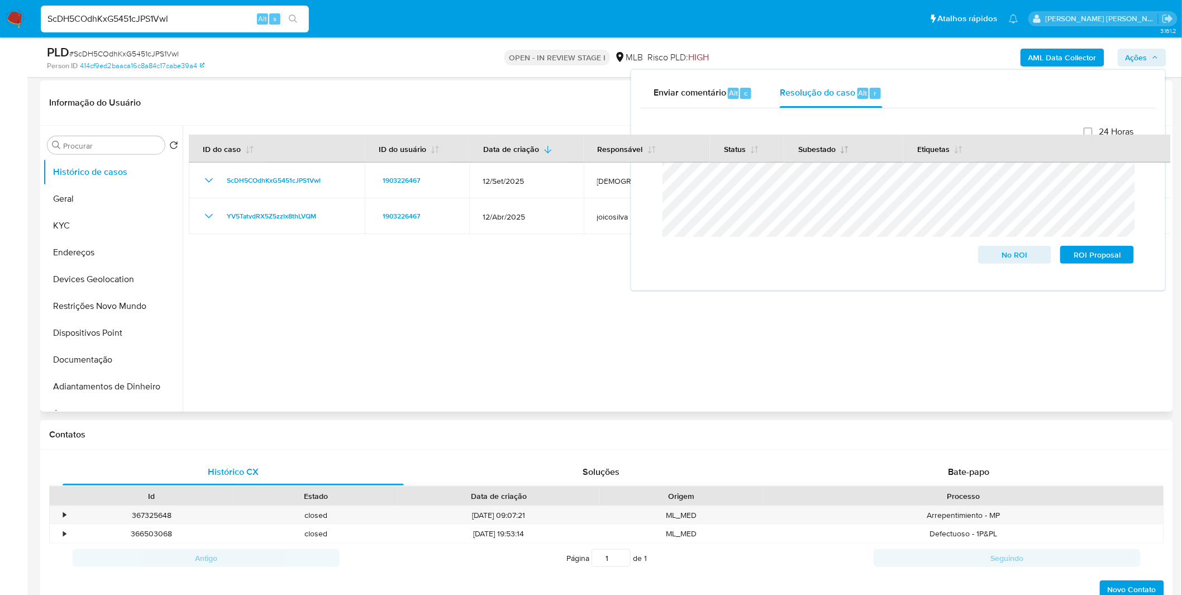
scroll to position [186, 0]
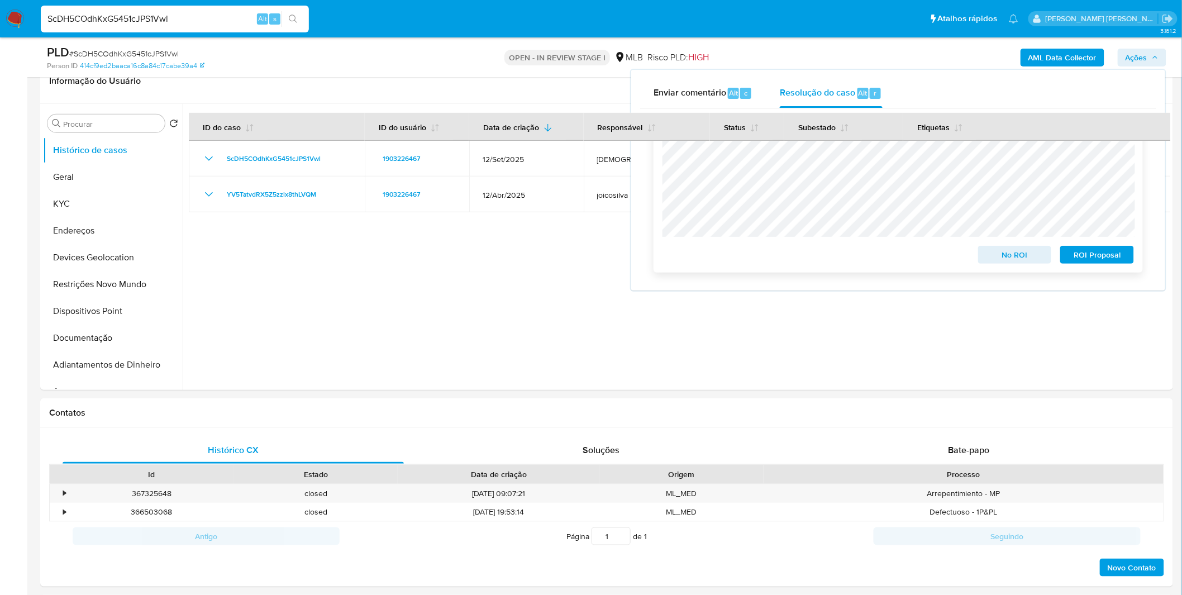
click at [1009, 255] on span "No ROI" at bounding box center [1015, 255] width 58 height 16
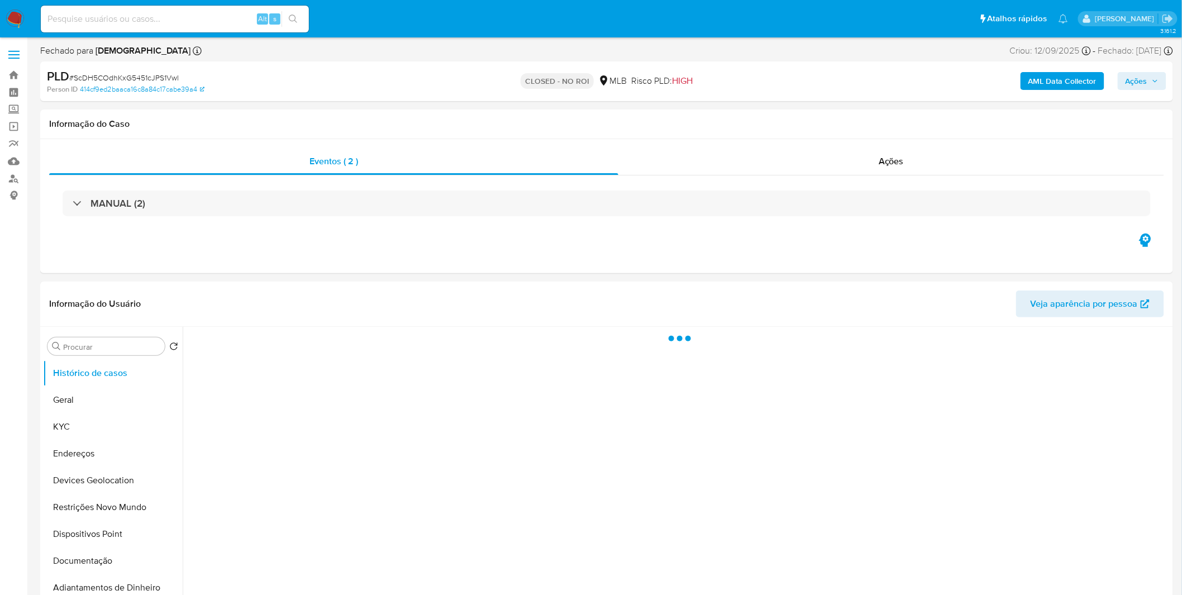
select select "10"
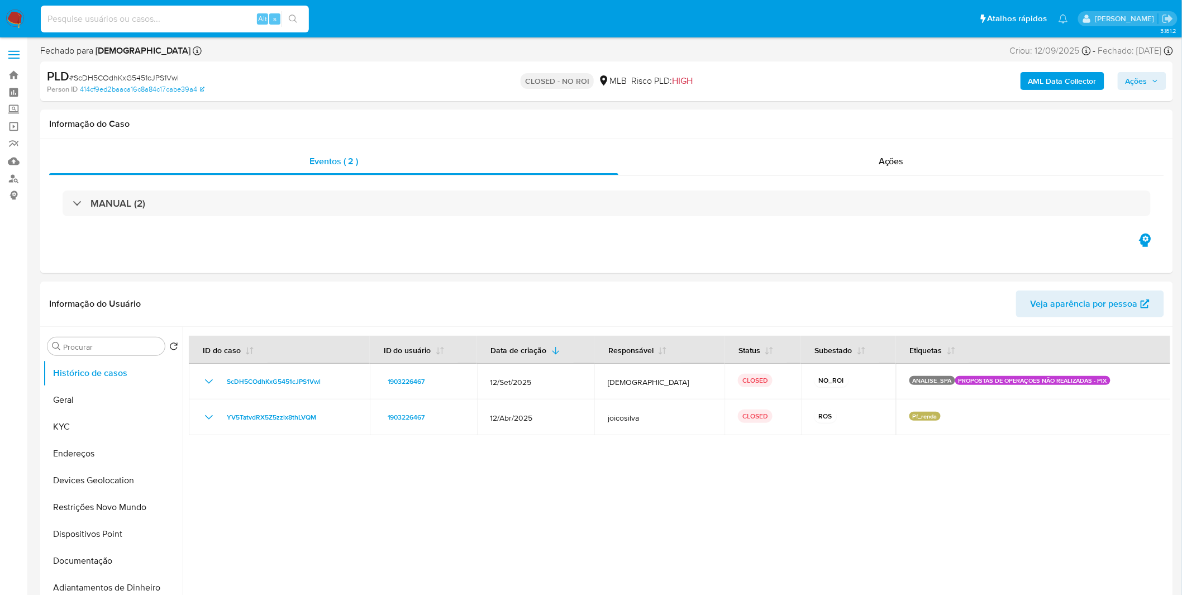
click at [147, 25] on input at bounding box center [175, 19] width 268 height 15
paste input "cD6snUWRhbBxZqwQTpfaRGOE"
type input "cD6snUWRhbBxZqwQTpfaRGOE"
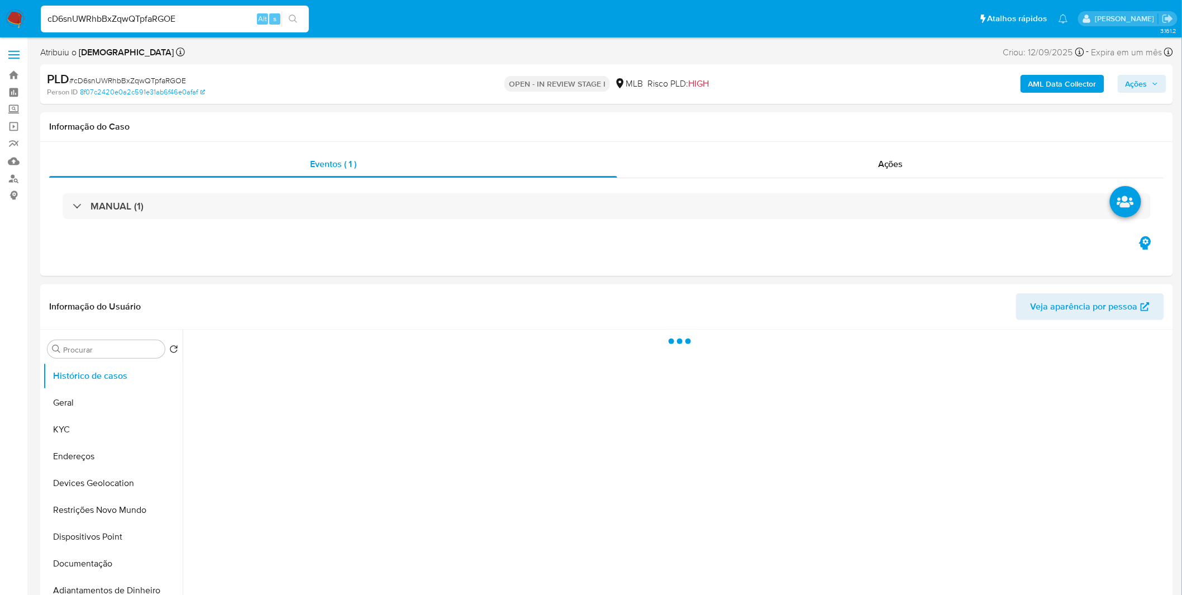
select select "10"
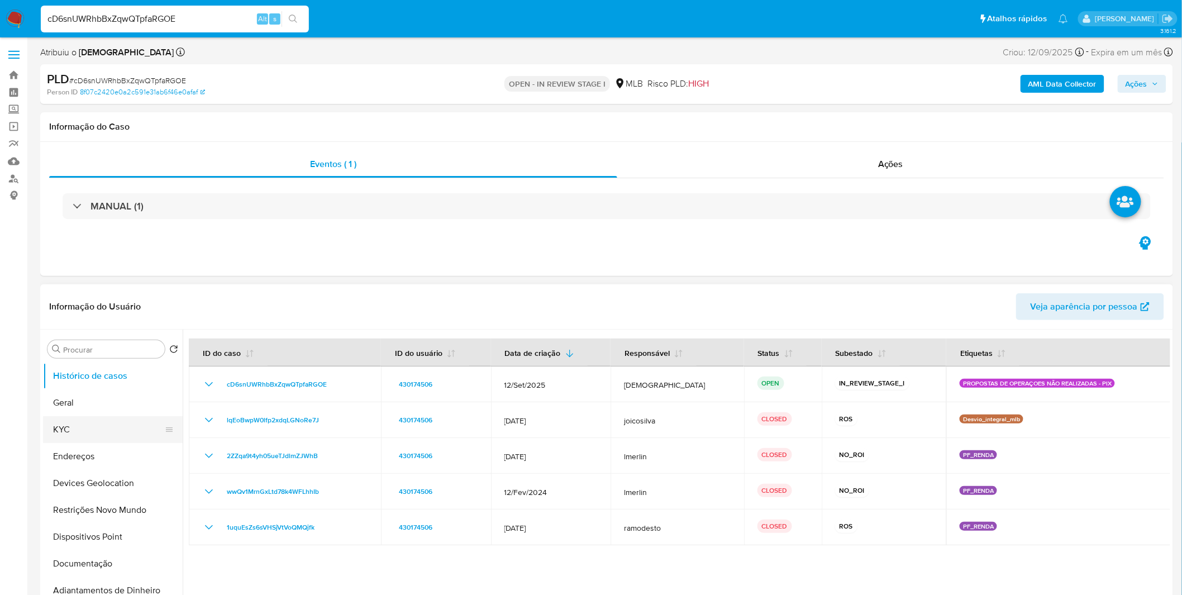
click at [91, 431] on button "KYC" at bounding box center [108, 429] width 131 height 27
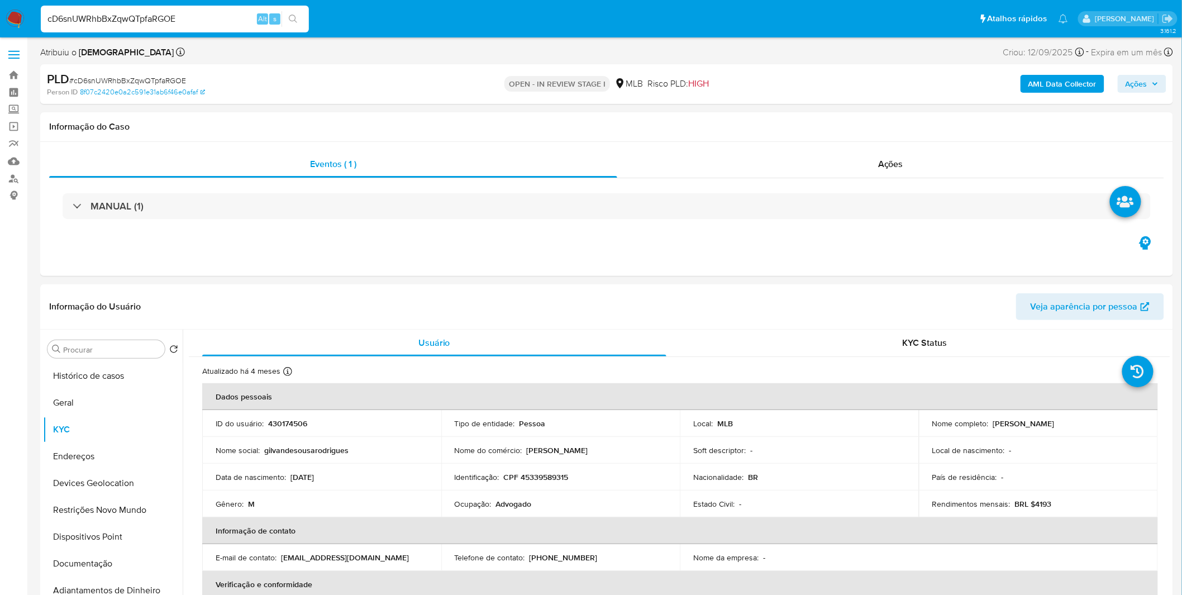
click at [1053, 77] on b "AML Data Collector" at bounding box center [1063, 84] width 68 height 18
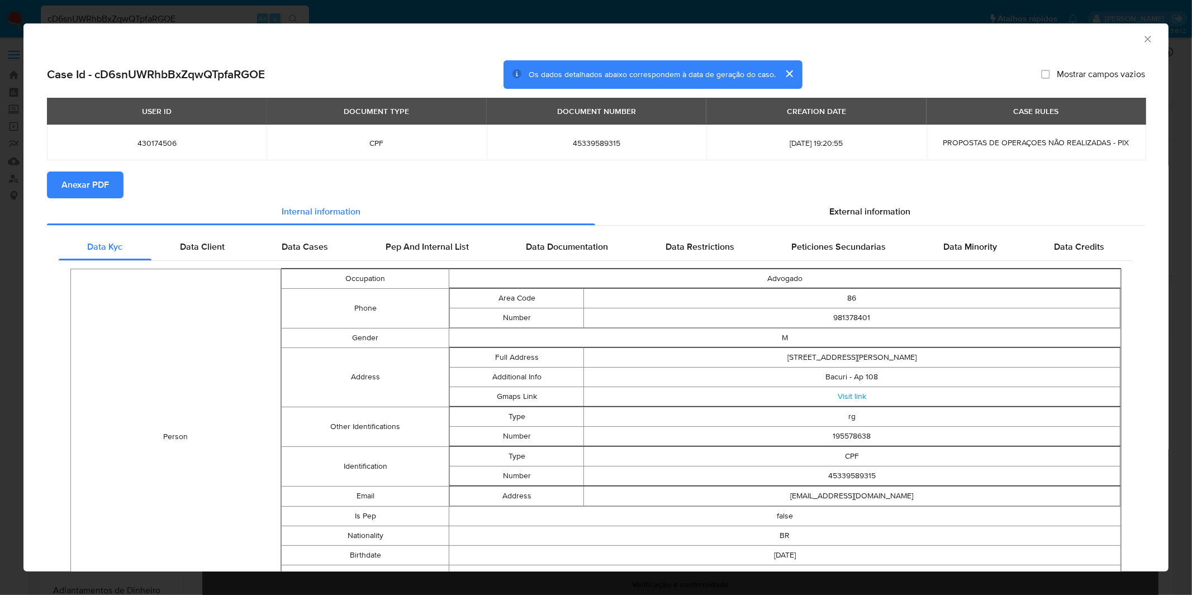
click at [98, 173] on span "Anexar PDF" at bounding box center [84, 185] width 47 height 25
click at [316, 9] on div "AML Data Collector Case Id - cD6snUWRhbBxZqwQTpfaRGOE Os dados detalhados abaix…" at bounding box center [596, 297] width 1192 height 595
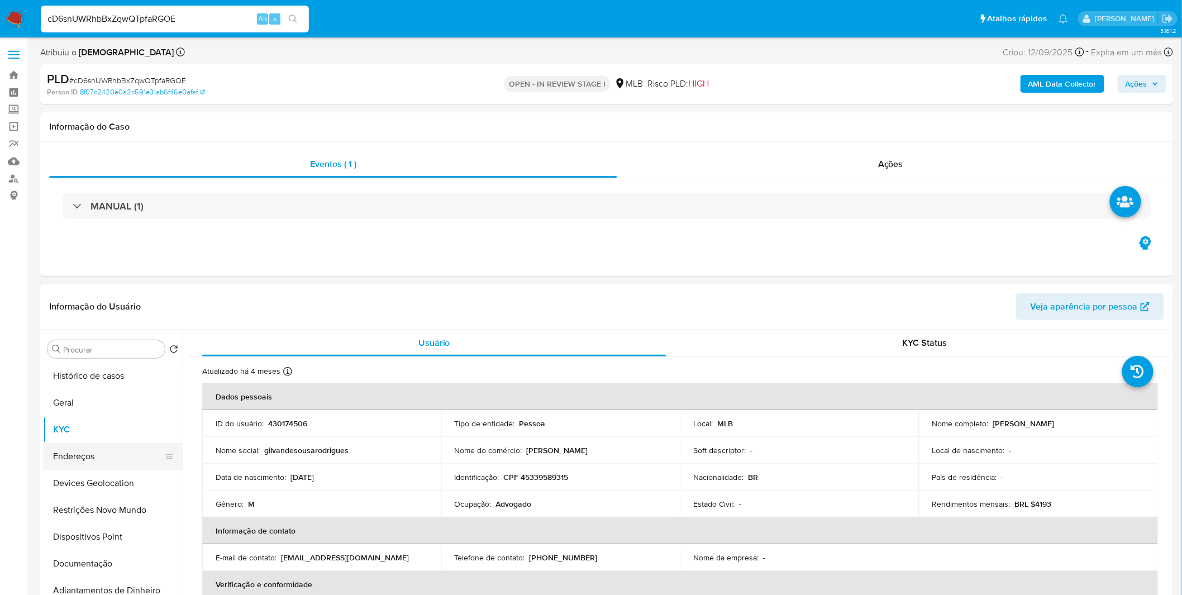
click at [115, 459] on button "Endereços" at bounding box center [108, 456] width 131 height 27
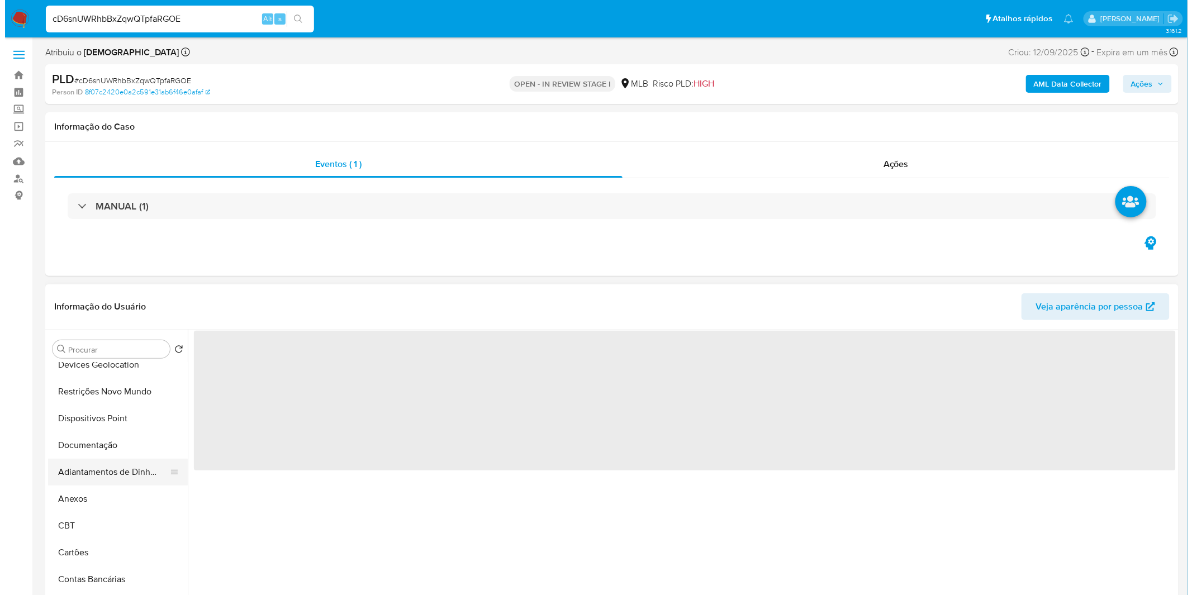
scroll to position [124, 0]
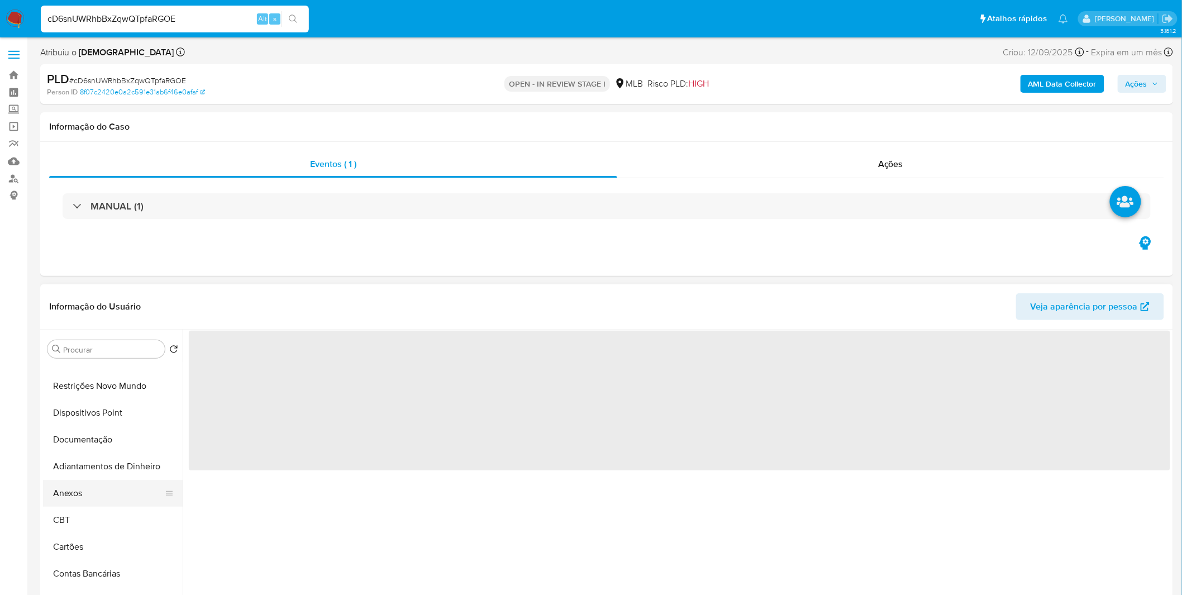
click at [96, 487] on button "Anexos" at bounding box center [108, 493] width 131 height 27
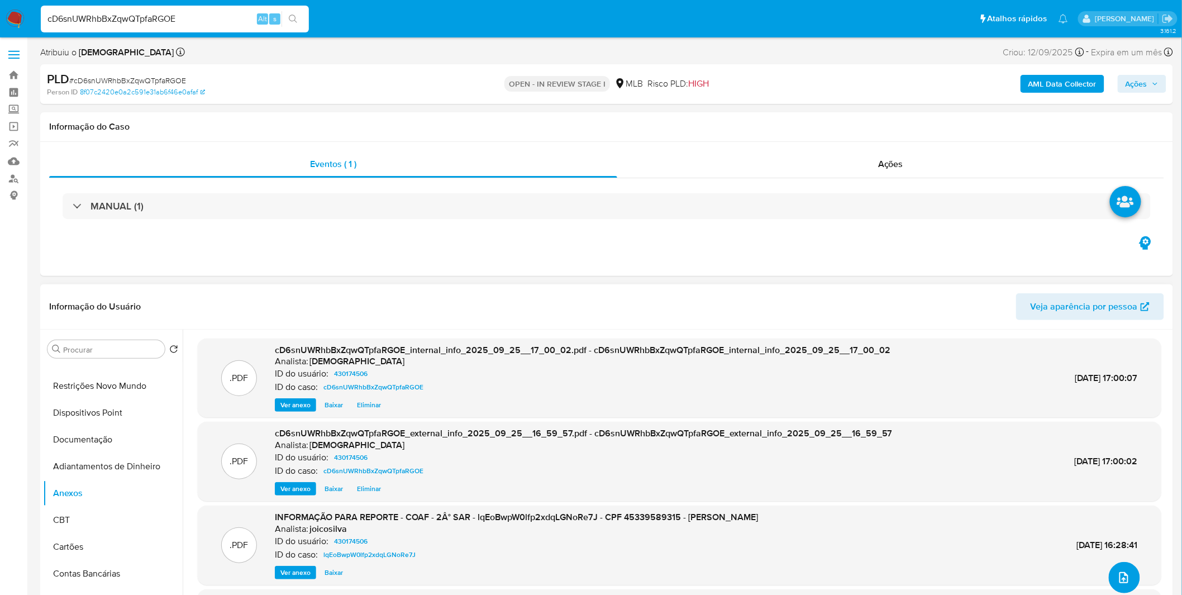
click at [1110, 574] on button "upload-file" at bounding box center [1124, 577] width 31 height 31
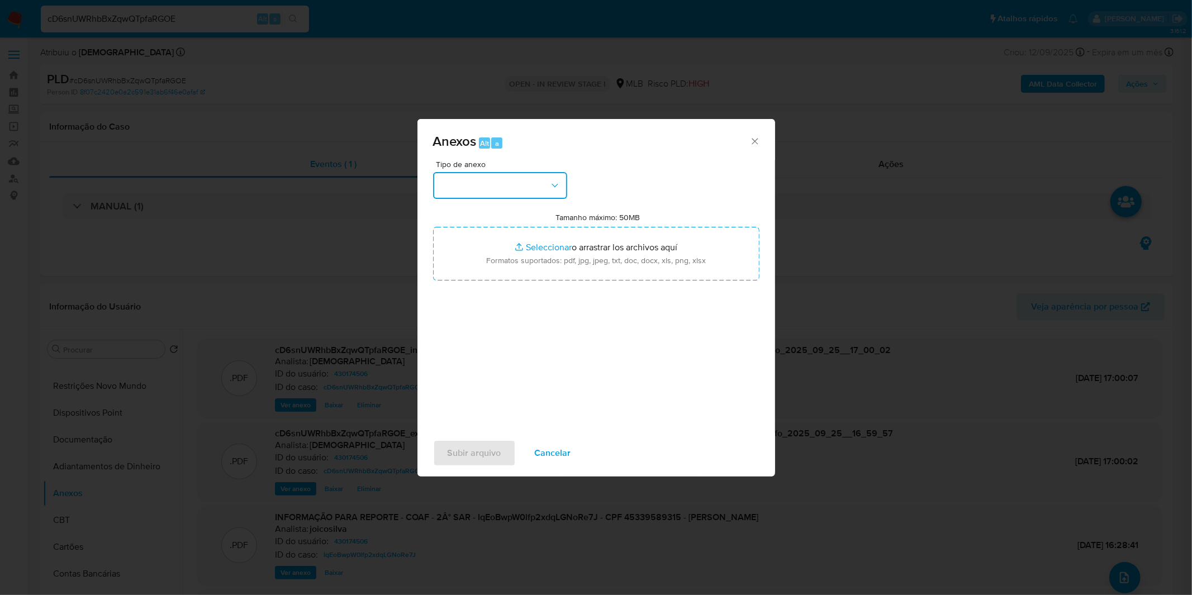
click at [472, 186] on button "button" at bounding box center [500, 185] width 134 height 27
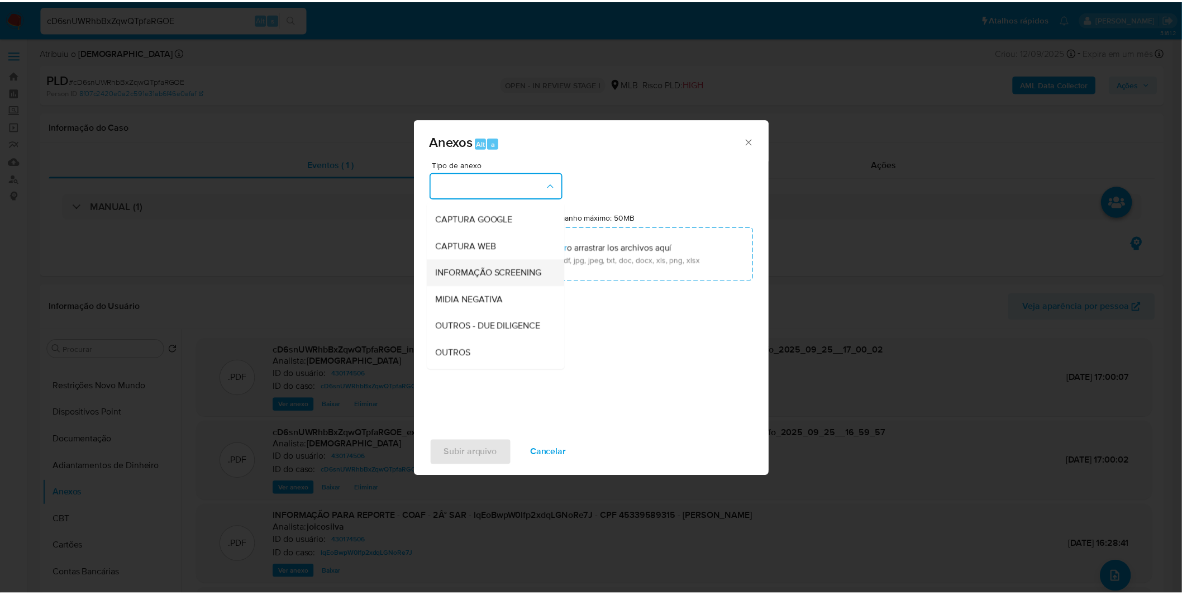
scroll to position [62, 0]
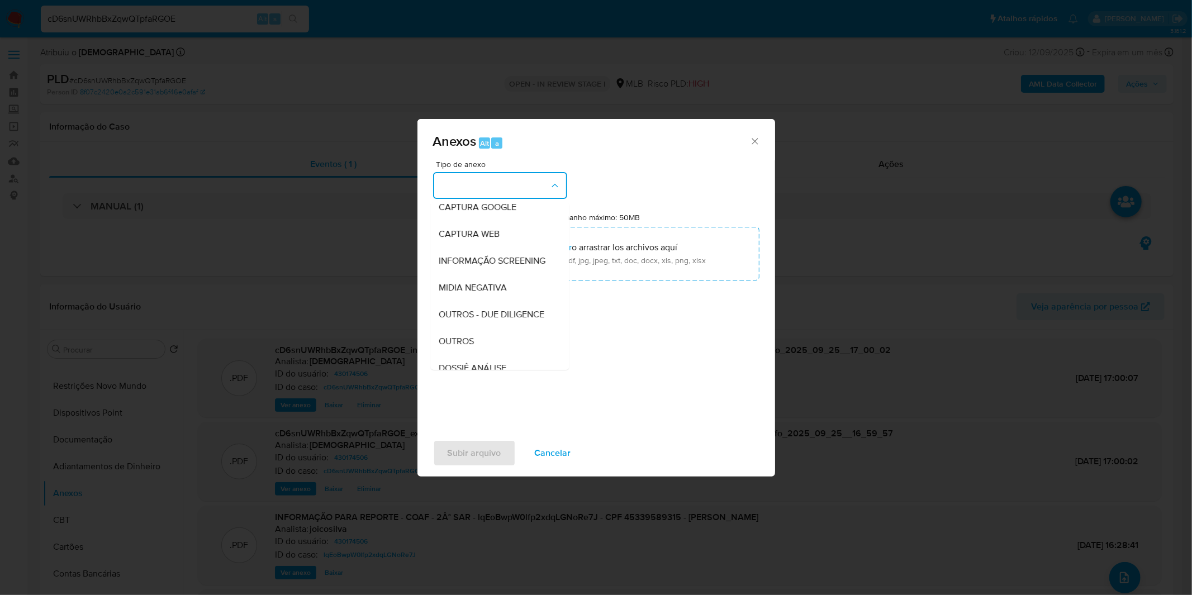
click at [476, 355] on div "OUTROS" at bounding box center [496, 341] width 114 height 27
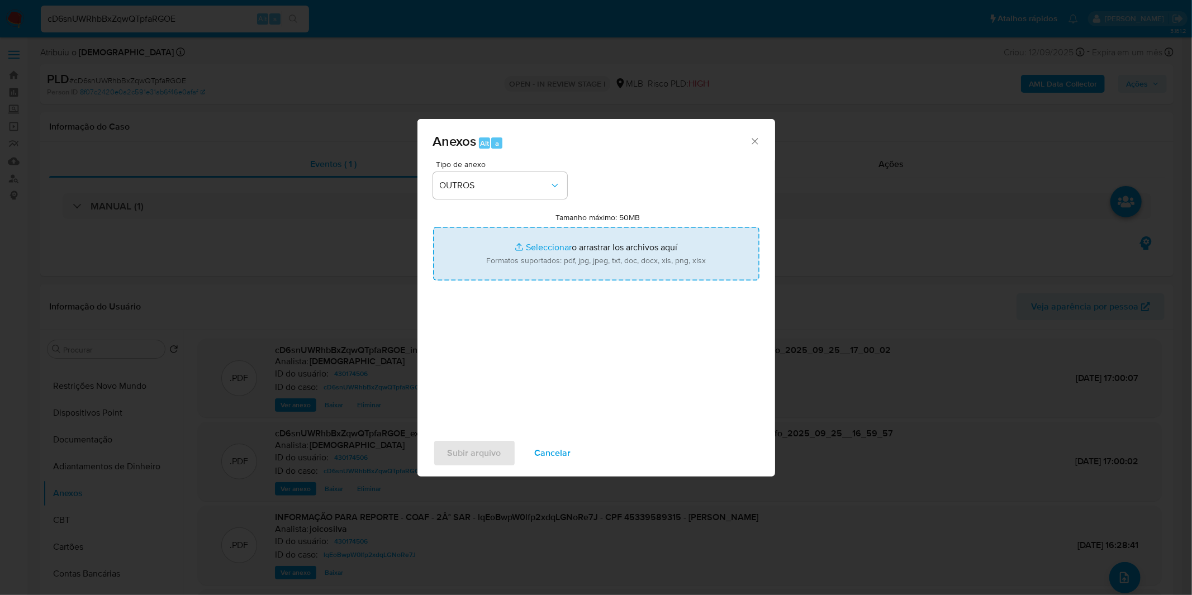
click at [500, 262] on input "Tamanho máximo: 50MB Seleccionar archivos" at bounding box center [596, 254] width 326 height 54
type input "C:\fakepath\DECLINIO - cD6snUWRhbBxZqwQTpfaRGOE - CPF 45339589315 - [PERSON_NAM…"
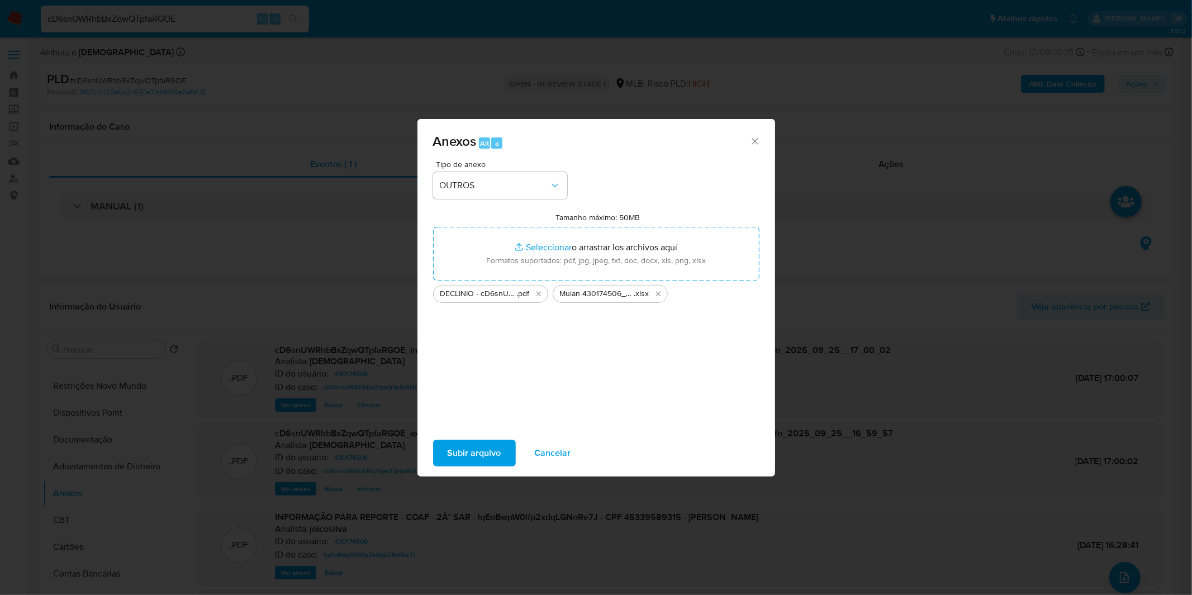
click at [455, 446] on span "Subir arquivo" at bounding box center [475, 453] width 54 height 25
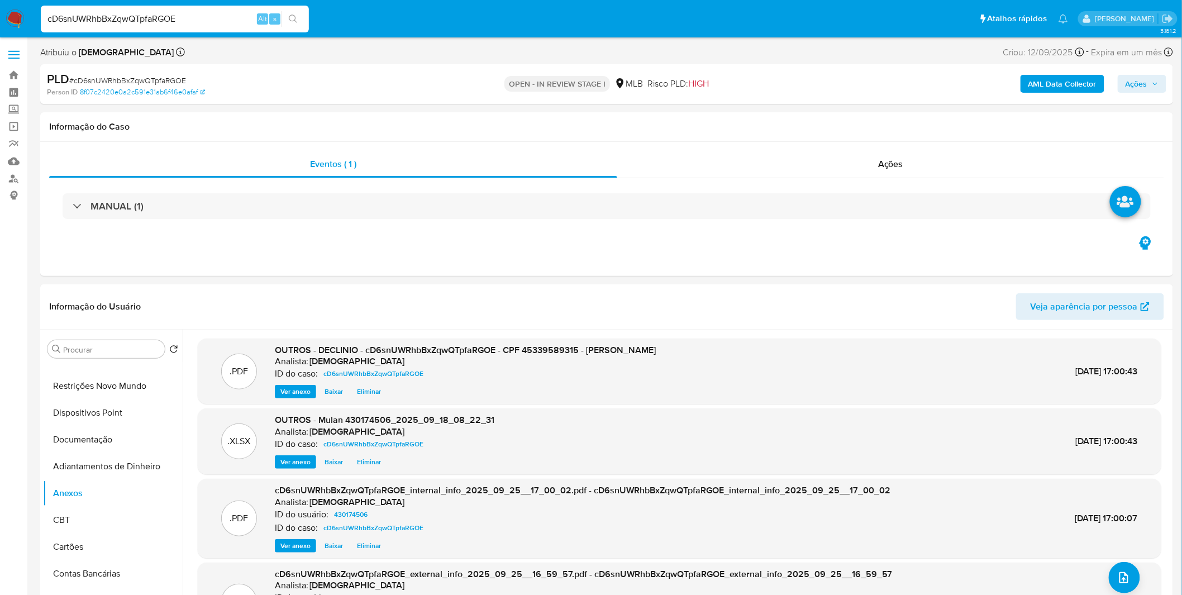
click at [1138, 92] on span "Ações" at bounding box center [1137, 84] width 22 height 18
click at [769, 135] on div "Enviar" at bounding box center [898, 208] width 516 height 146
click at [791, 129] on div "Resolução do caso Alt r" at bounding box center [831, 119] width 102 height 29
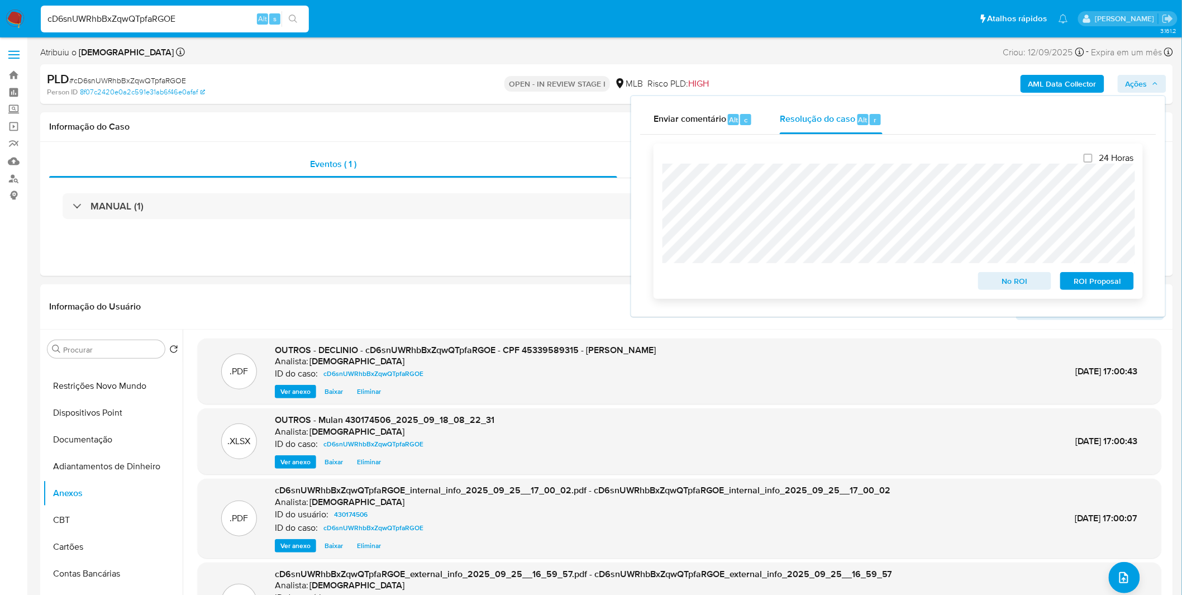
click at [1023, 284] on span "No ROI" at bounding box center [1015, 281] width 58 height 16
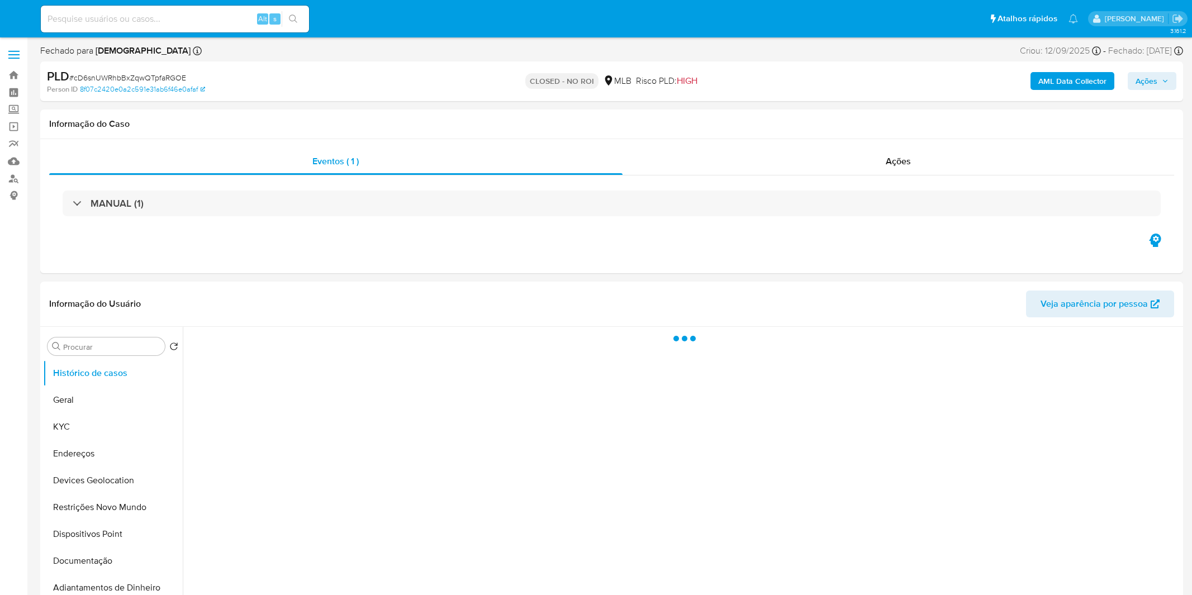
select select "10"
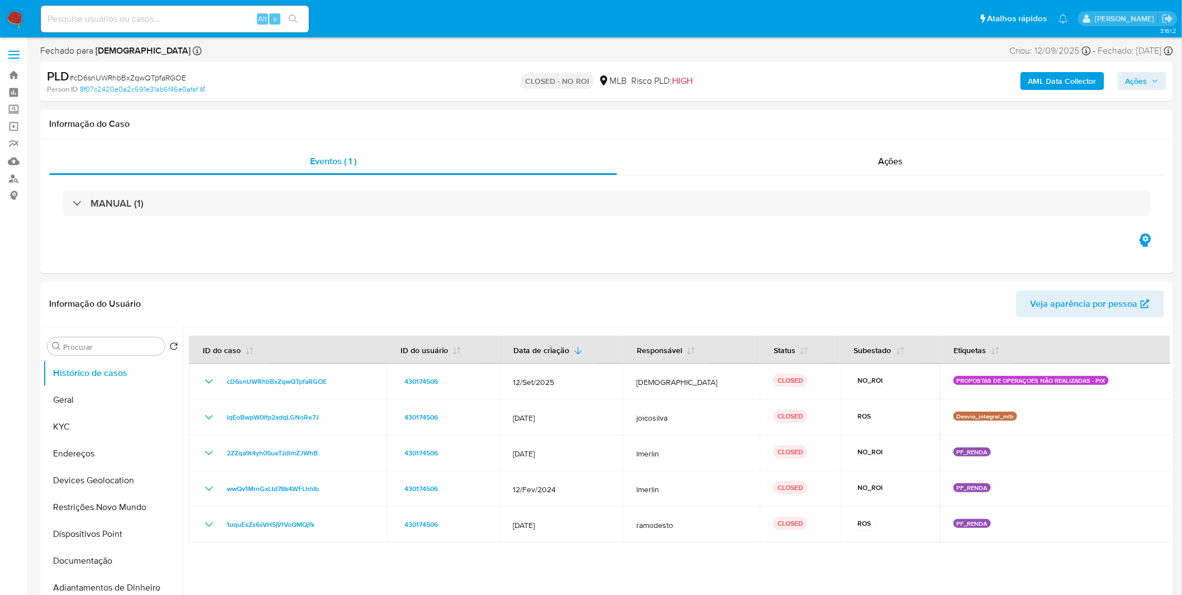
click at [177, 25] on input at bounding box center [175, 19] width 268 height 15
paste input "smbR3dzMCFZTYTqtITCSoic1"
type input "smbR3dzMCFZTYTqtITCSoic1"
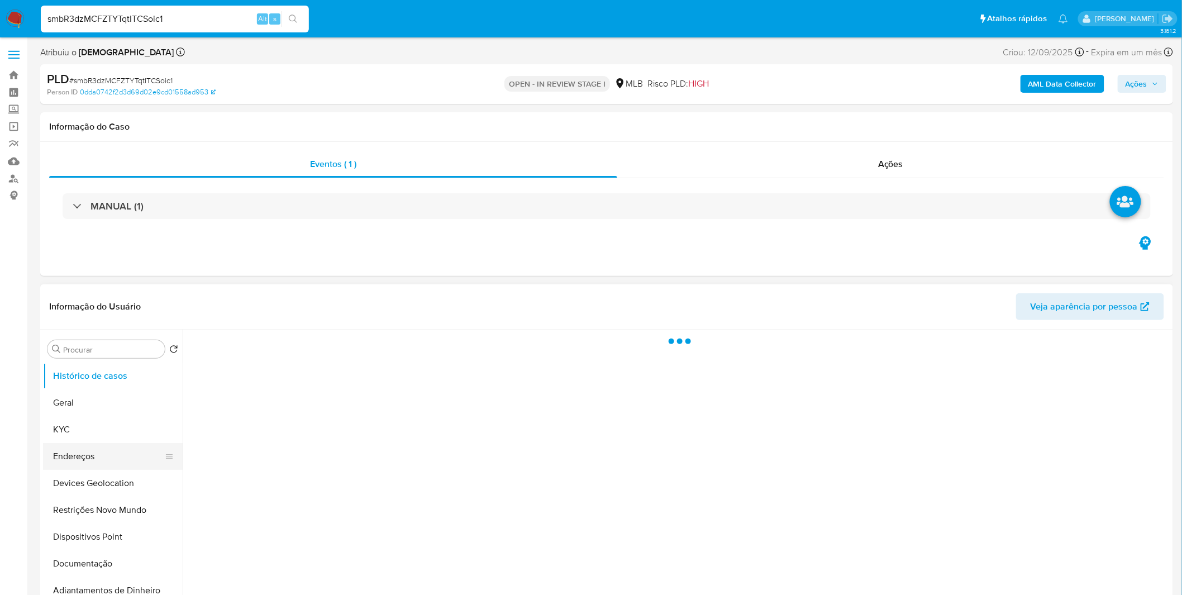
select select "10"
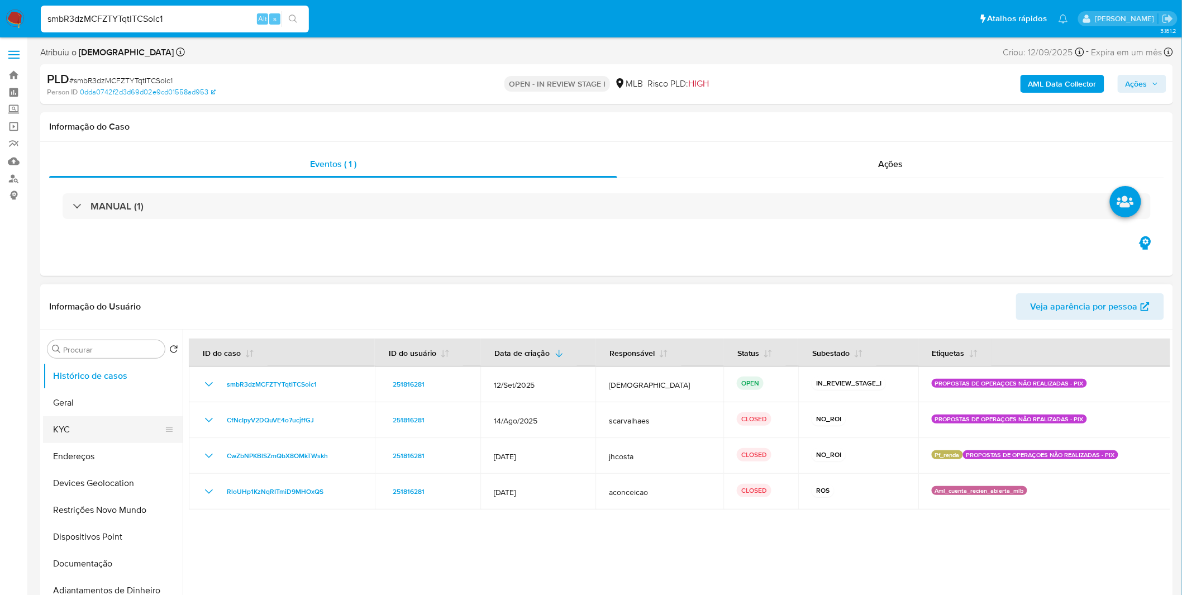
click at [115, 439] on button "KYC" at bounding box center [108, 429] width 131 height 27
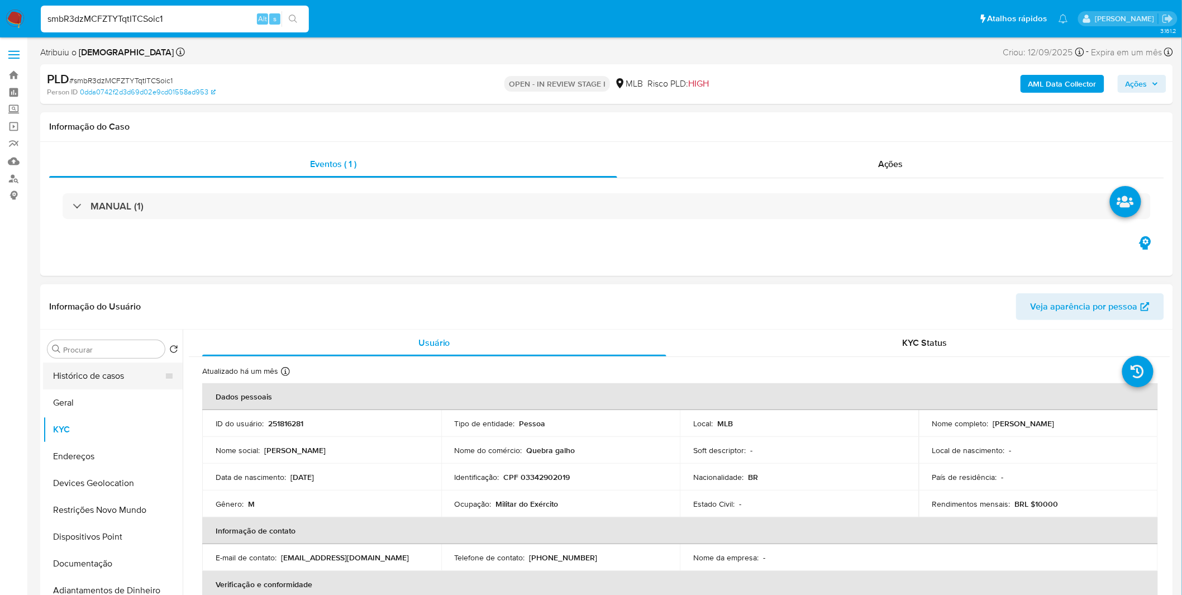
click at [110, 382] on button "Histórico de casos" at bounding box center [108, 376] width 131 height 27
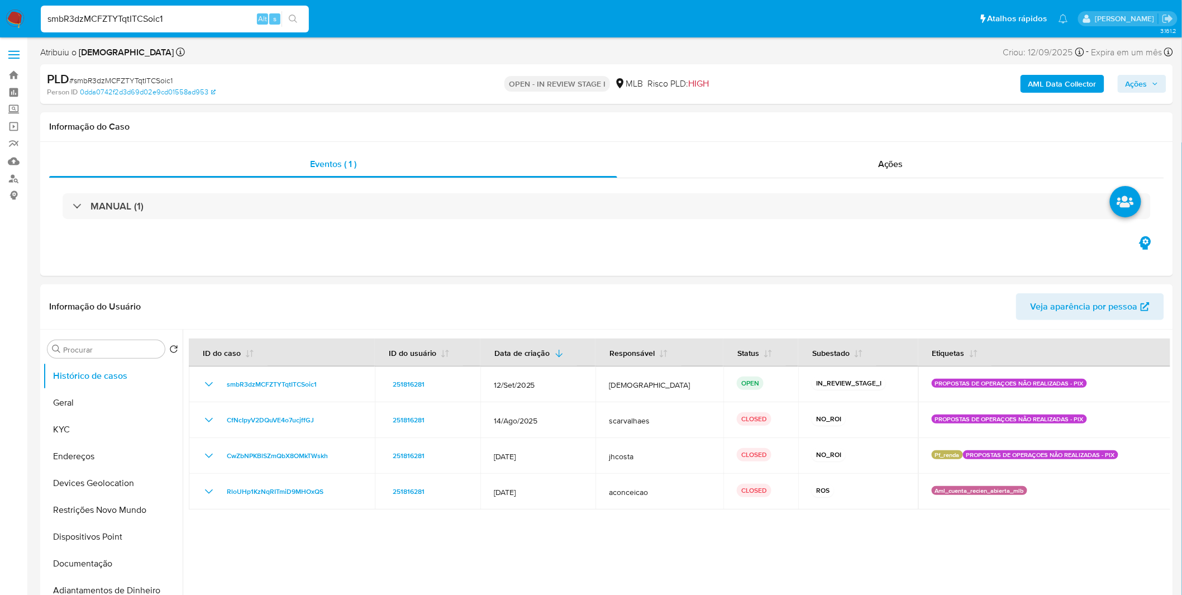
click at [1038, 85] on b "AML Data Collector" at bounding box center [1063, 84] width 68 height 18
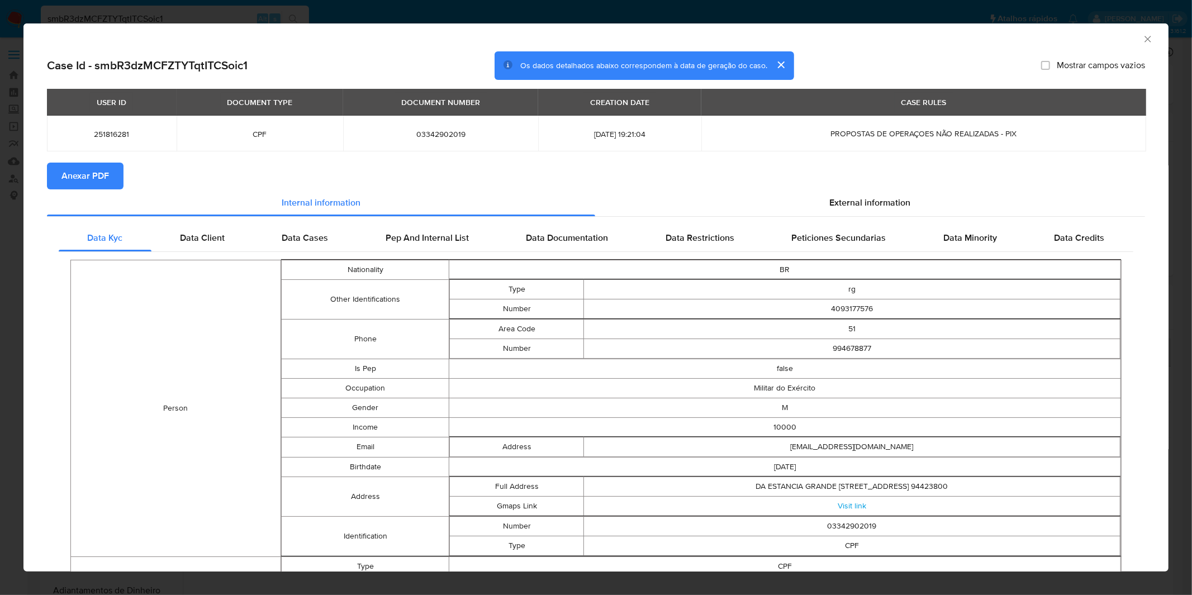
click at [91, 180] on span "Anexar PDF" at bounding box center [84, 176] width 47 height 25
click at [390, 4] on div "AML Data Collector Case Id - smbR3dzMCFZTYTqtITCSoic1 Os dados detalhados abaix…" at bounding box center [596, 297] width 1192 height 595
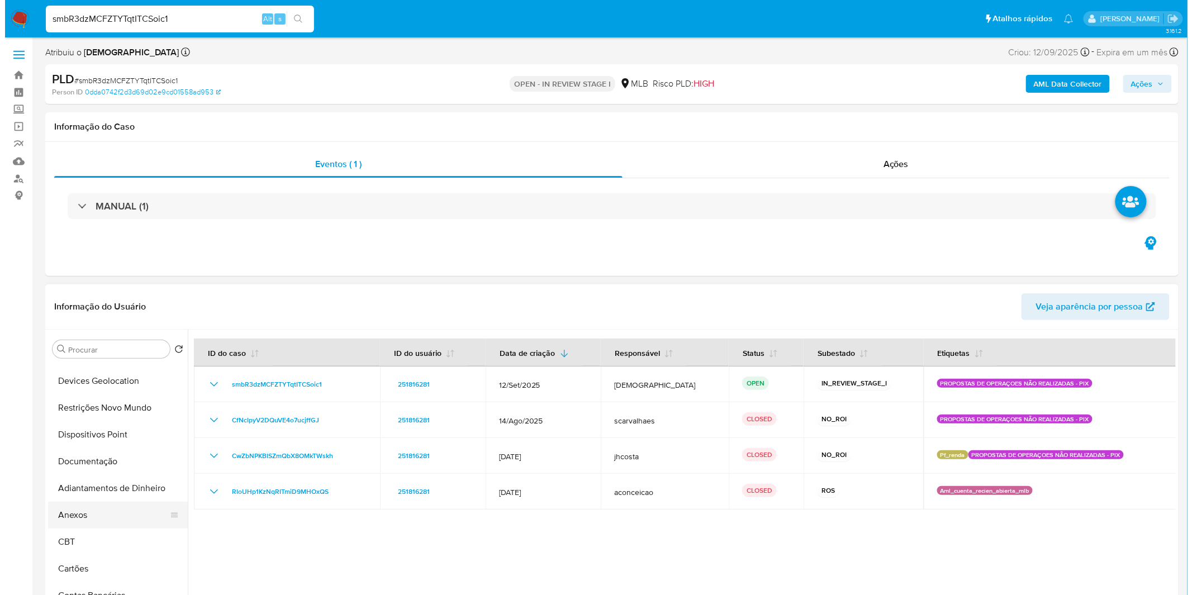
scroll to position [124, 0]
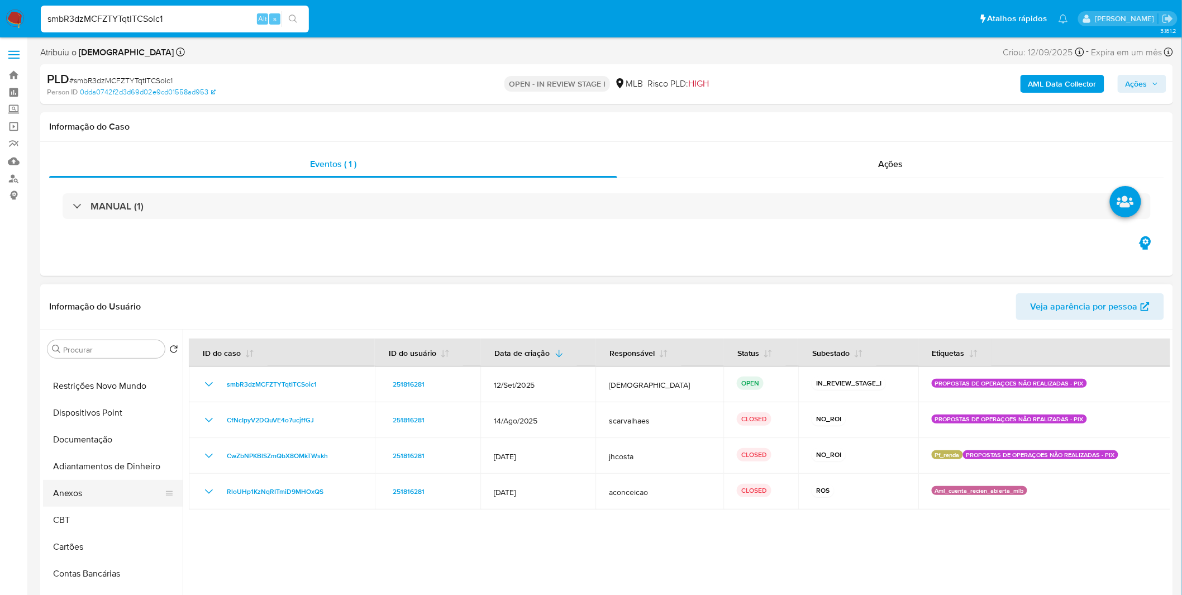
click at [97, 496] on button "Anexos" at bounding box center [108, 493] width 131 height 27
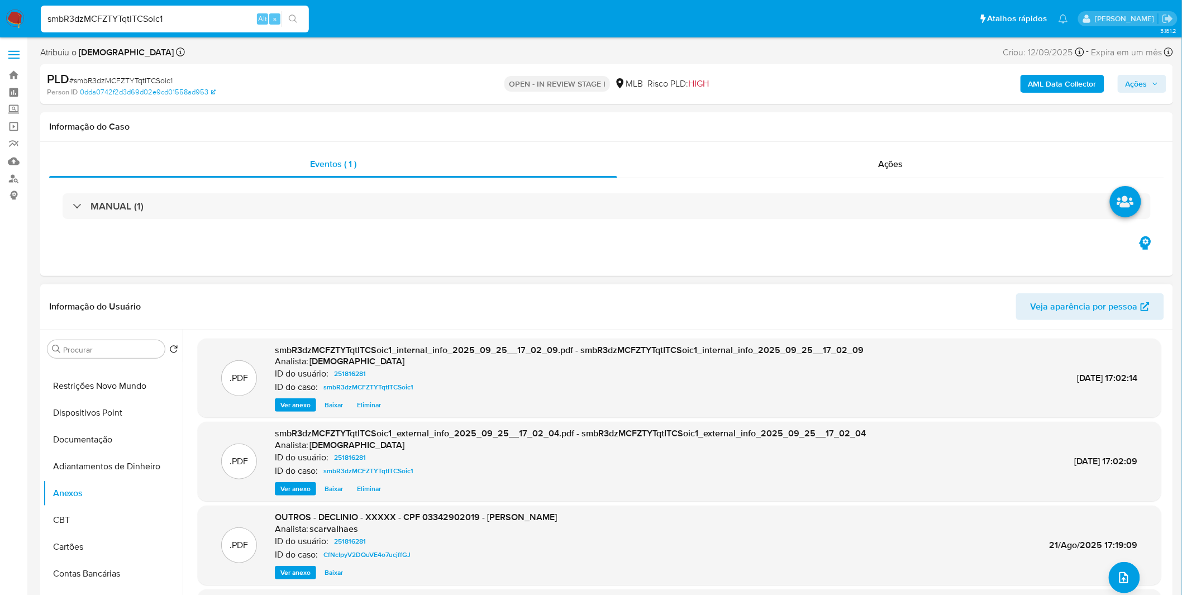
click at [1105, 568] on div ".PDF OUTROS - DECLINIO - XXXXX - CPF 03342902019 - JAQUES AVILA DA SILVA Analis…" at bounding box center [679, 545] width 953 height 68
click at [1120, 573] on icon "upload-file" at bounding box center [1124, 577] width 9 height 11
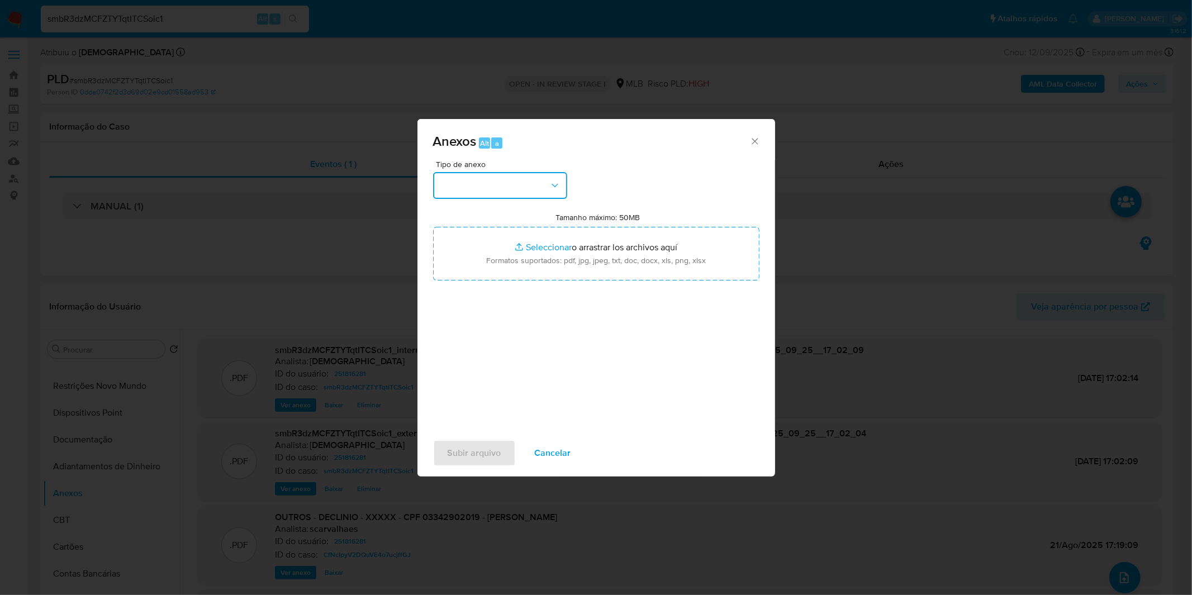
click at [478, 177] on button "button" at bounding box center [500, 185] width 134 height 27
click at [485, 293] on div "OUTROS" at bounding box center [496, 279] width 114 height 27
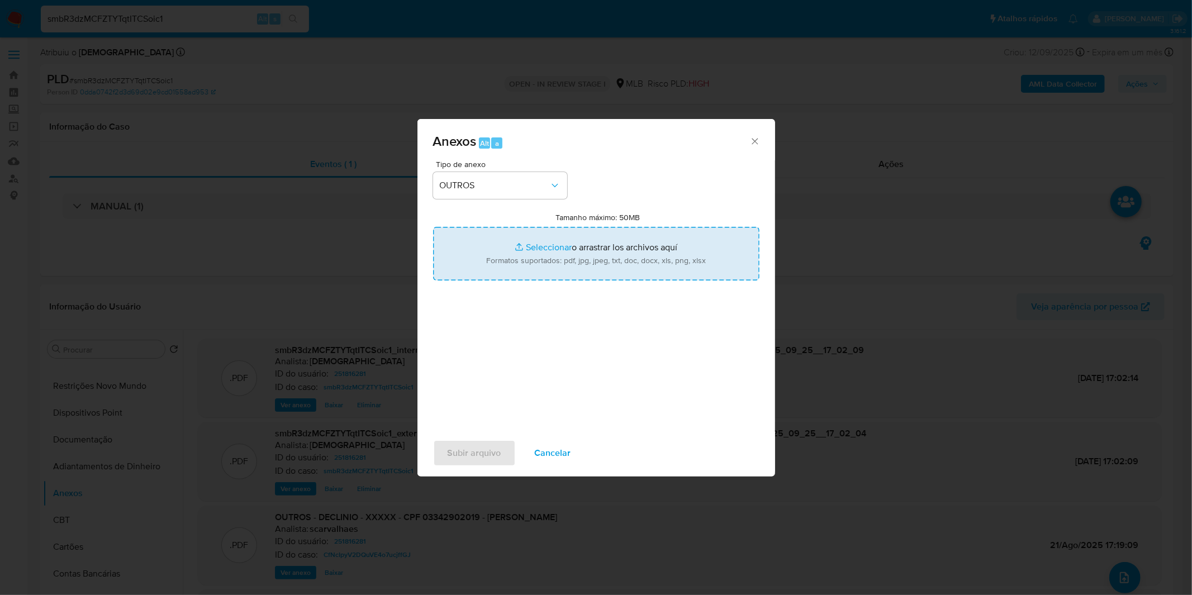
click at [510, 244] on input "Tamanho máximo: 50MB Seleccionar archivos" at bounding box center [596, 254] width 326 height 54
type input "C:\fakepath\DECLINIO - smbR3dzMCFZTYTqtITCSoic1 - CPF 03342902019 - JAQUES AVIL…"
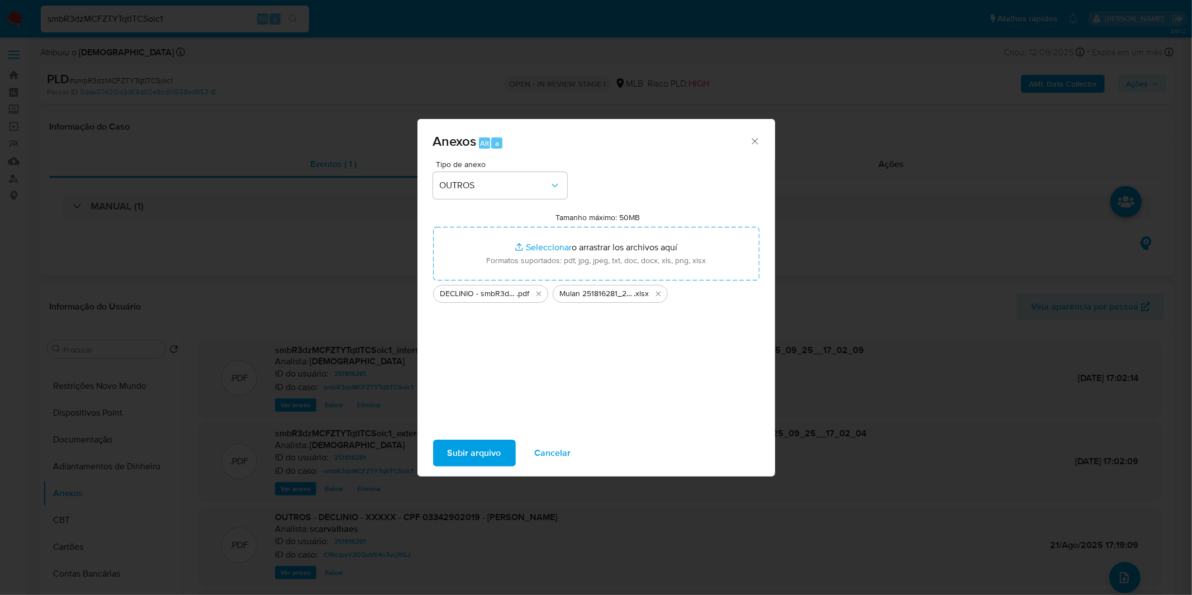
click at [476, 448] on span "Subir arquivo" at bounding box center [475, 453] width 54 height 25
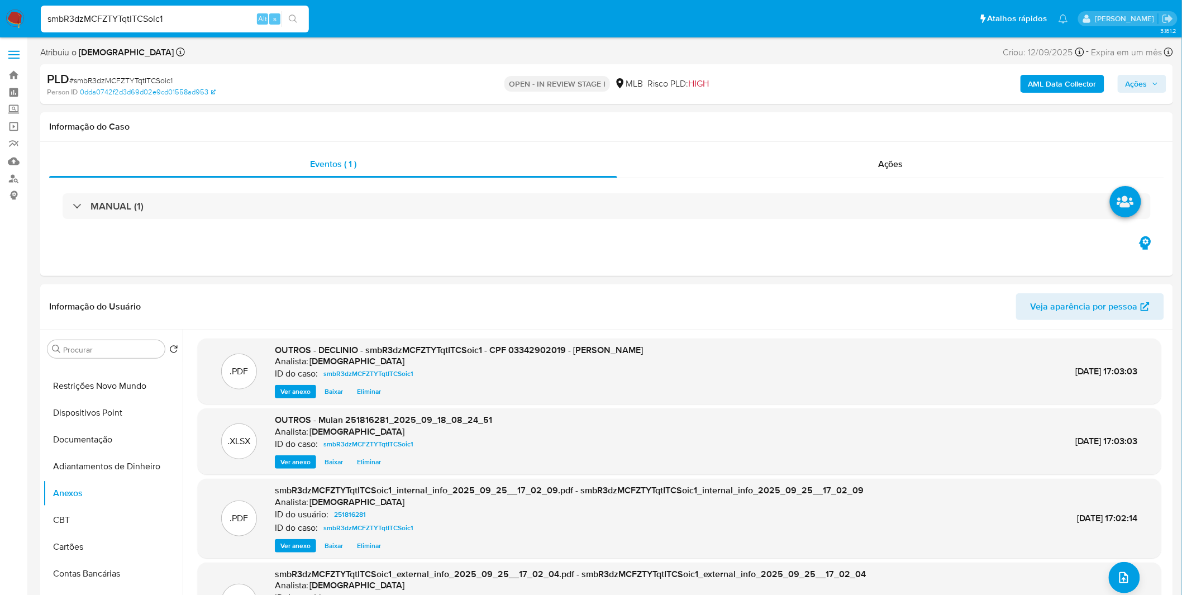
click at [1137, 87] on span "Ações" at bounding box center [1137, 84] width 22 height 18
click at [798, 114] on span "Resolução do caso" at bounding box center [817, 119] width 75 height 13
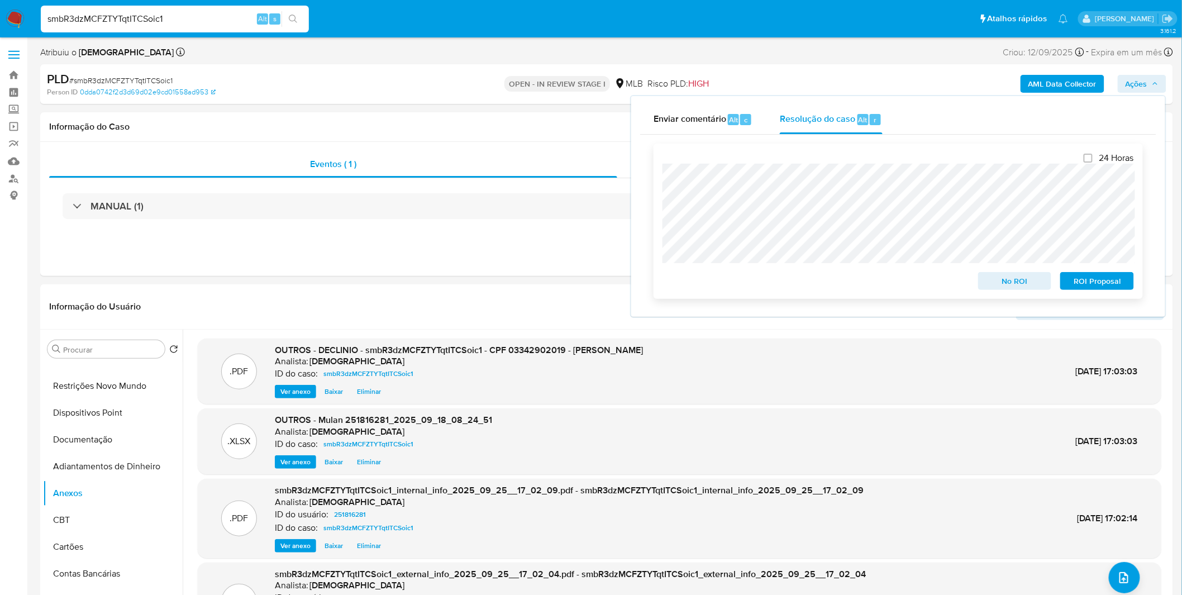
click at [1008, 286] on span "No ROI" at bounding box center [1015, 281] width 58 height 16
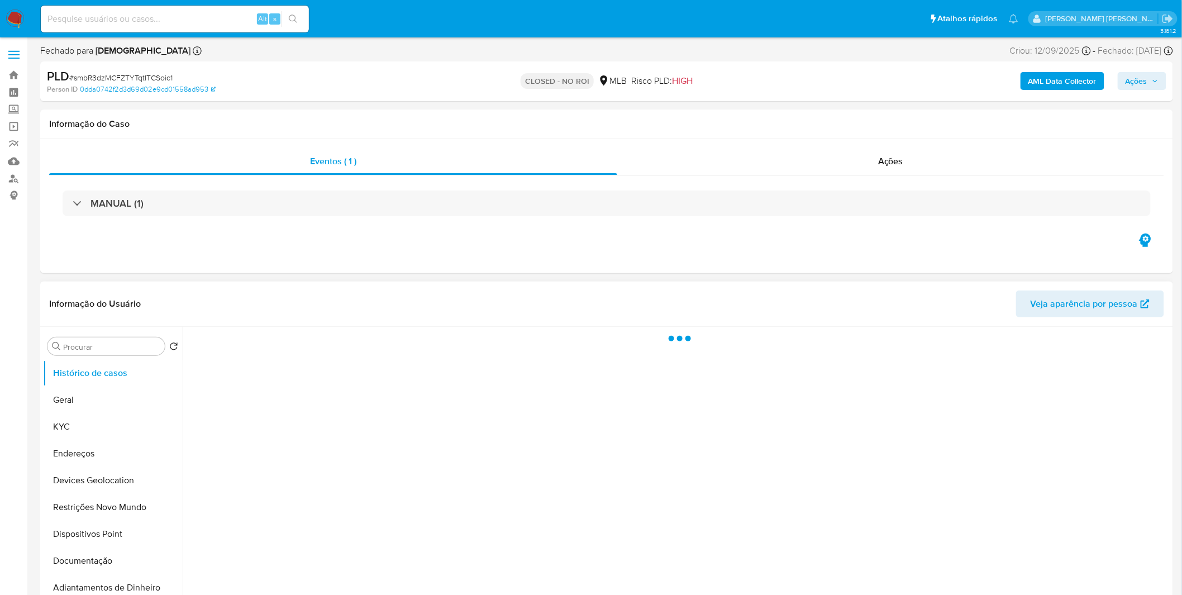
select select "10"
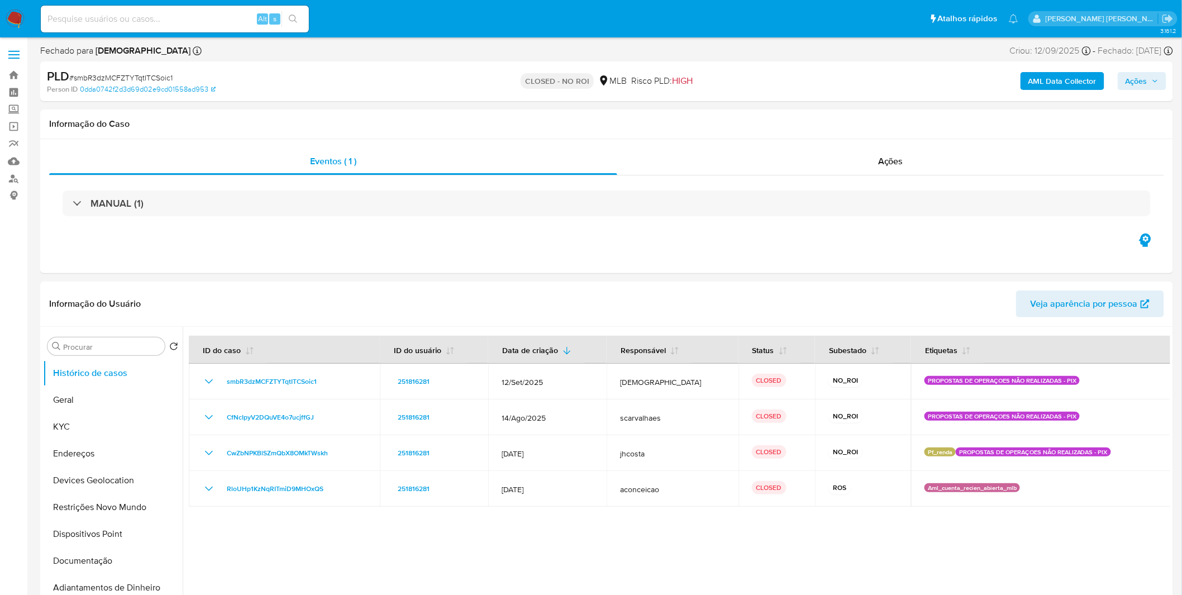
click at [23, 15] on img at bounding box center [15, 18] width 19 height 19
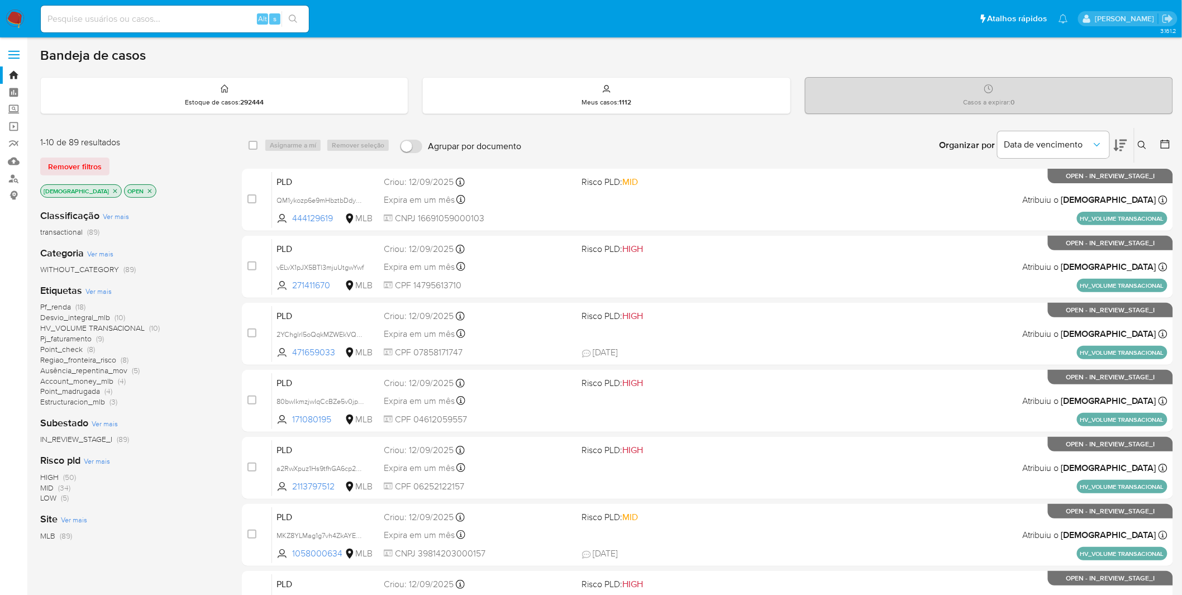
click at [23, 22] on img at bounding box center [15, 18] width 19 height 19
click at [14, 17] on img at bounding box center [15, 18] width 19 height 19
click at [99, 287] on span "Ver mais" at bounding box center [98, 291] width 26 height 10
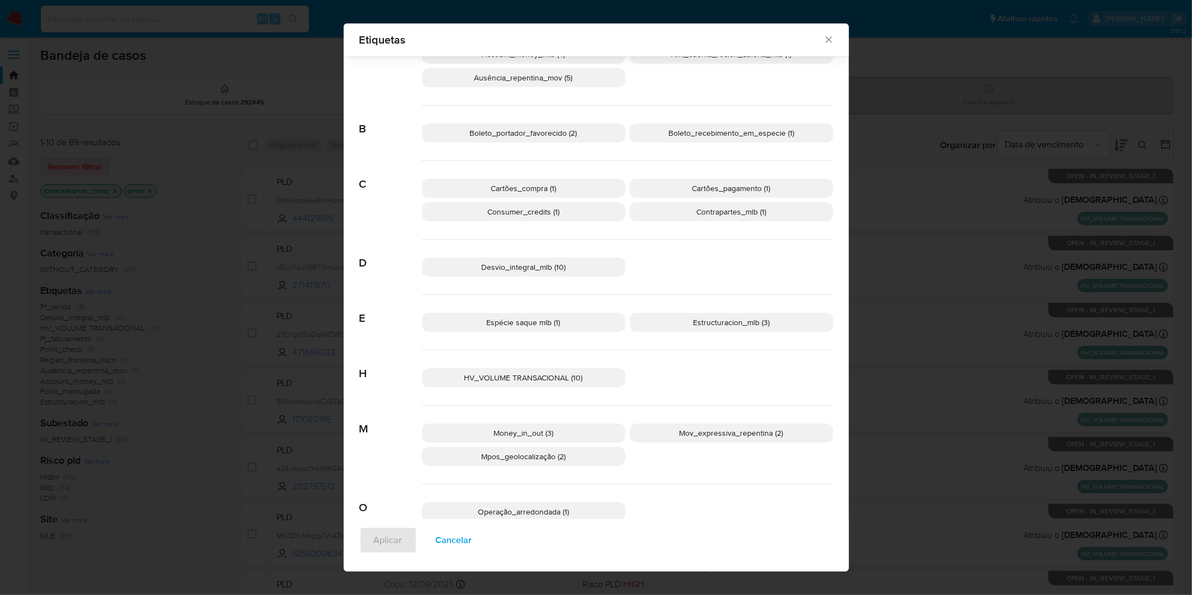
scroll to position [225, 0]
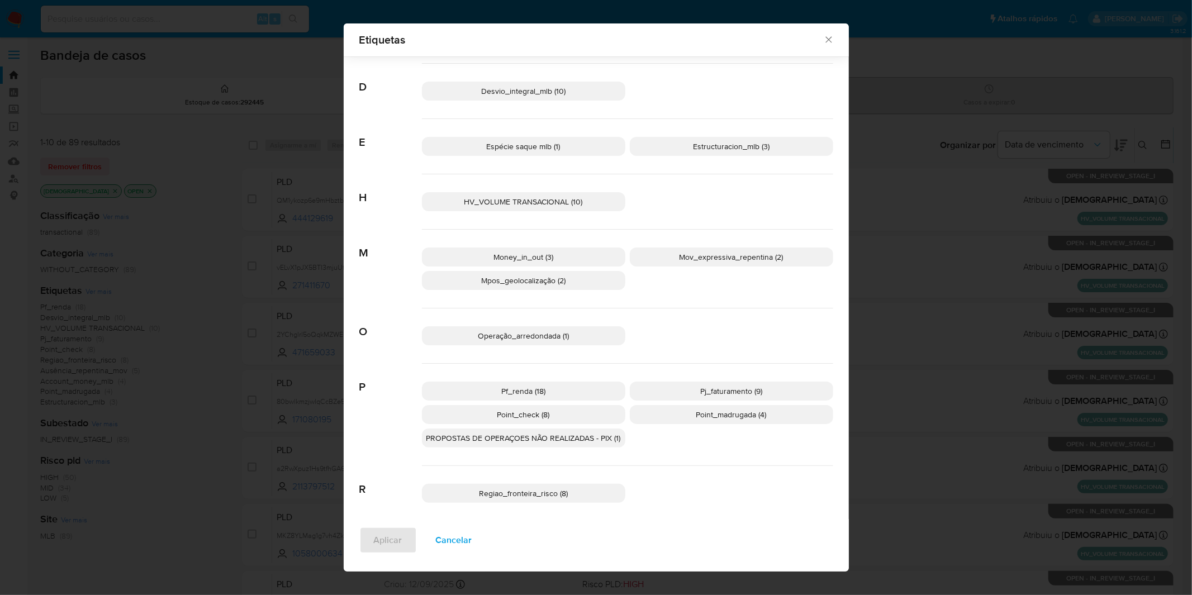
click at [450, 542] on span "Cancelar" at bounding box center [454, 540] width 36 height 25
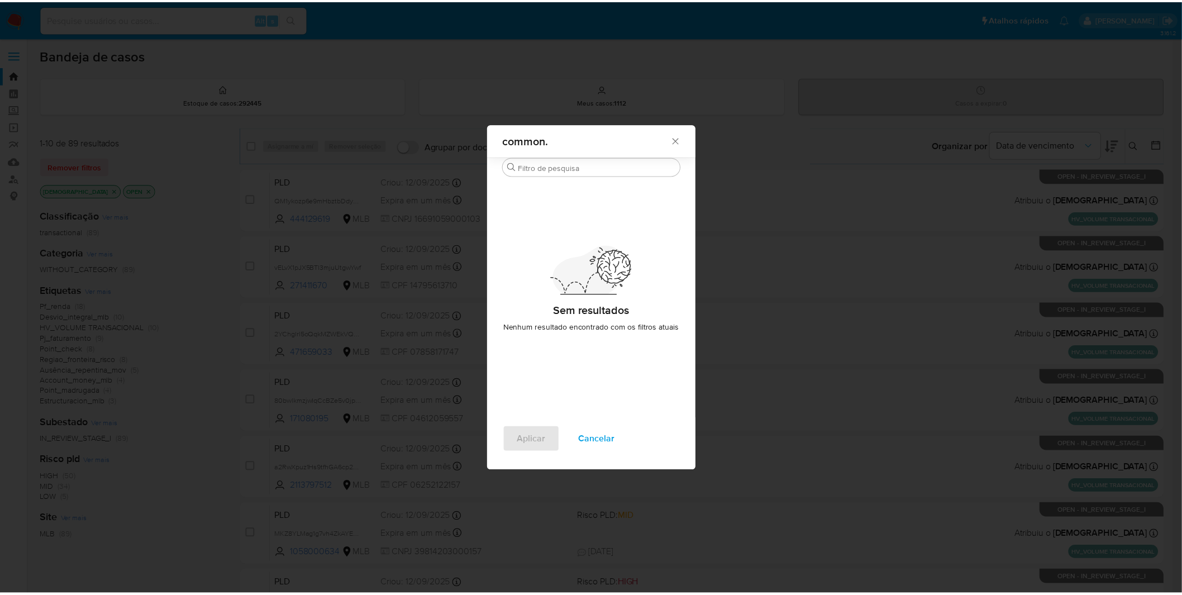
scroll to position [0, 0]
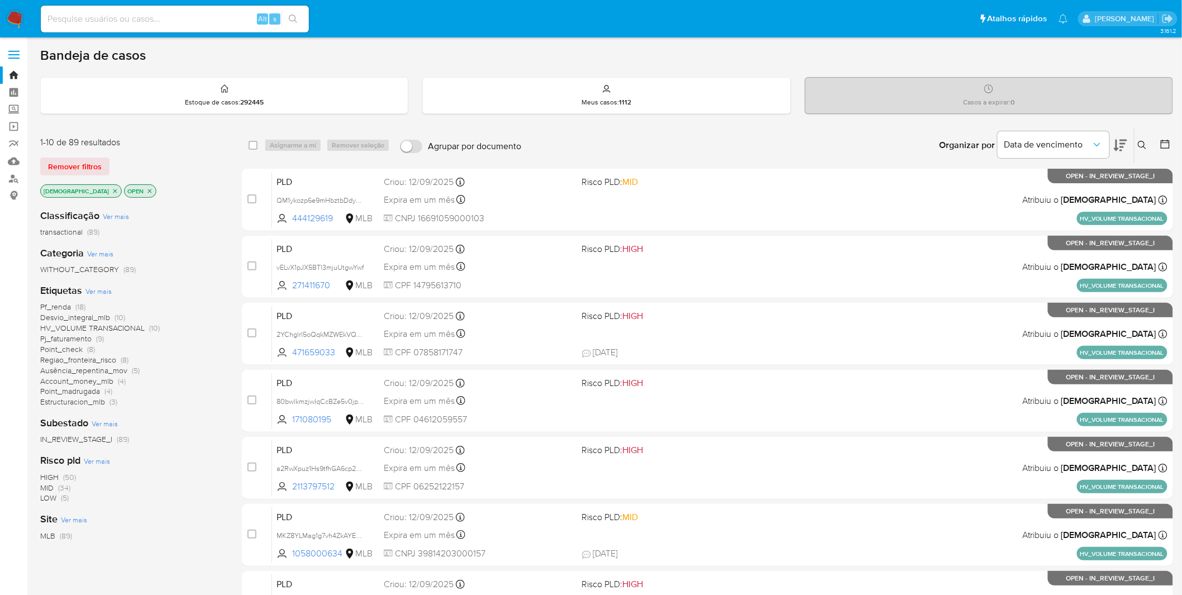
click at [18, 13] on img at bounding box center [15, 18] width 19 height 19
click at [130, 18] on input at bounding box center [175, 19] width 268 height 15
paste input "2YChglrl5oQqkMZWEkVQwT2R"
type input "2YChglrl5oQqkMZWEkVQwT2R"
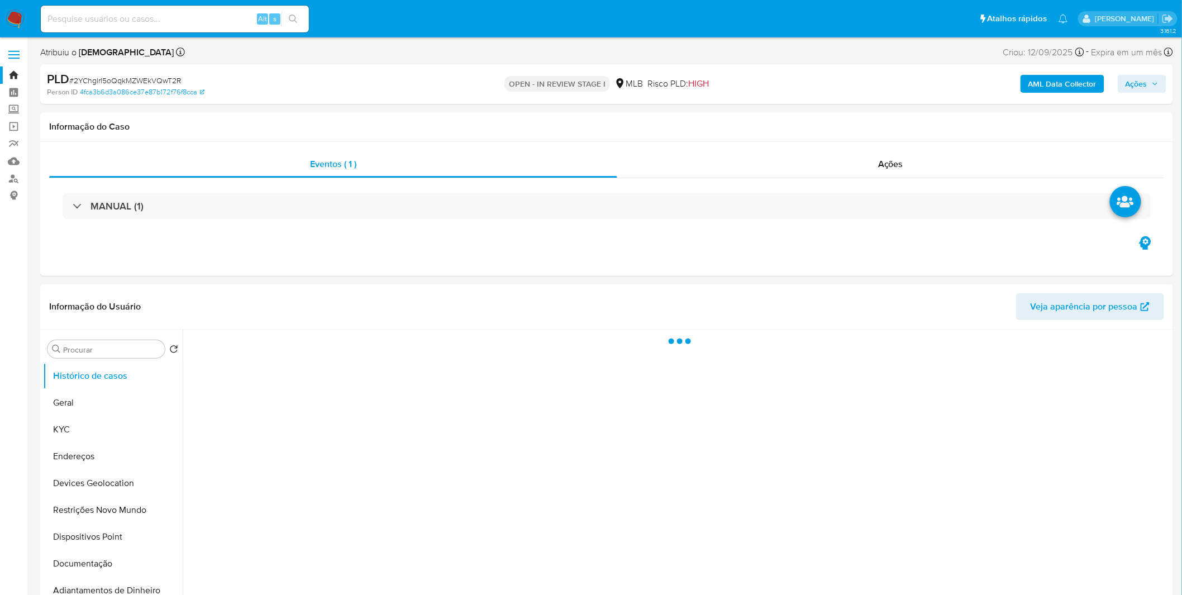
select select "10"
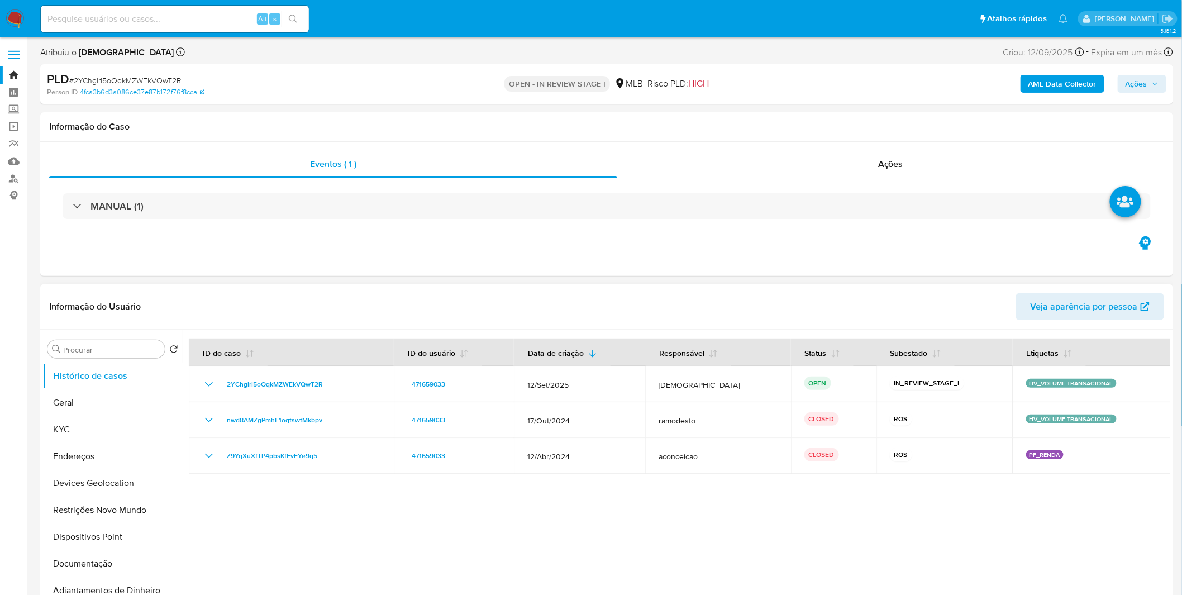
click at [278, 496] on div at bounding box center [677, 473] width 988 height 286
click at [80, 394] on button "Geral" at bounding box center [108, 402] width 131 height 27
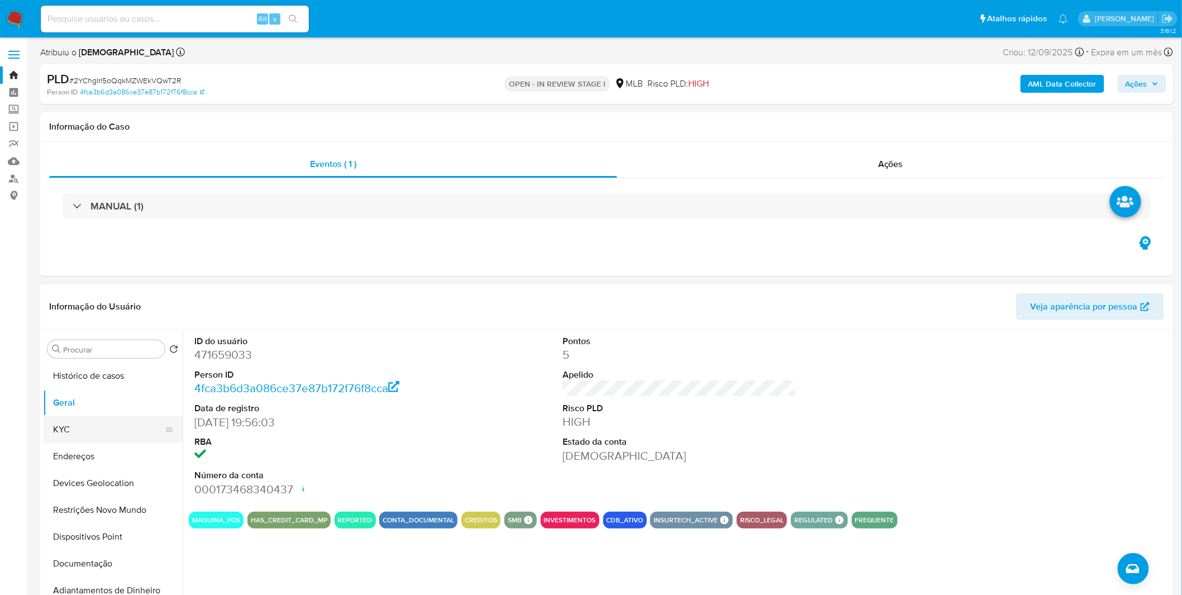
click at [102, 440] on button "KYC" at bounding box center [108, 429] width 131 height 27
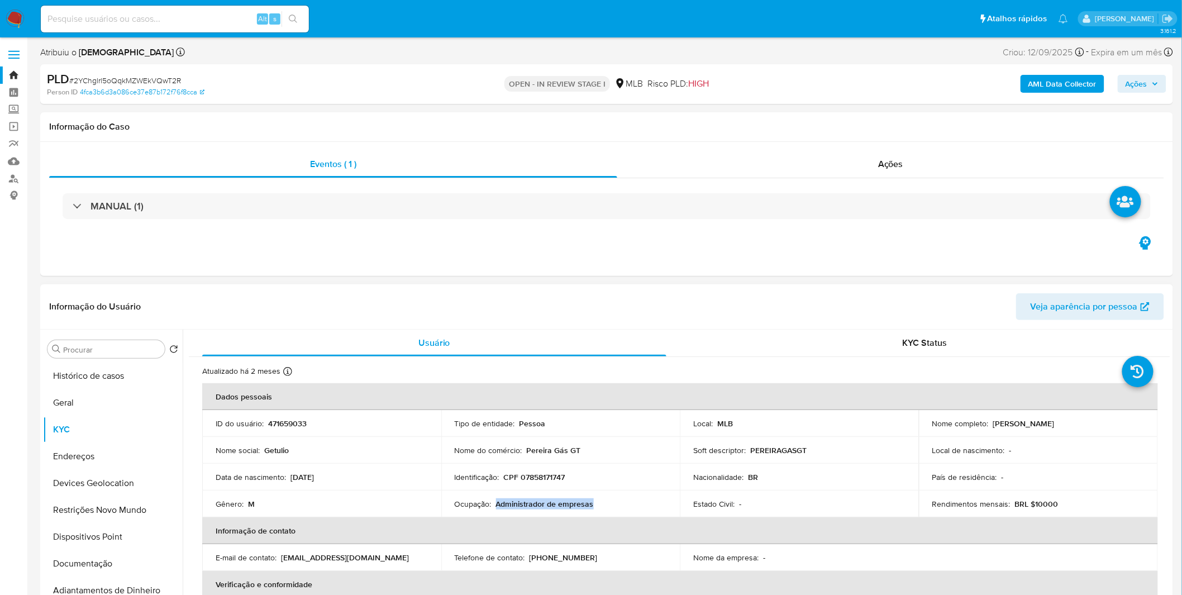
copy p "Administrador de empresas"
drag, startPoint x: 602, startPoint y: 506, endPoint x: 496, endPoint y: 503, distance: 106.2
click at [496, 503] on div "Ocupação : Administrador de empresas" at bounding box center [561, 504] width 212 height 10
click at [85, 395] on button "Geral" at bounding box center [108, 402] width 131 height 27
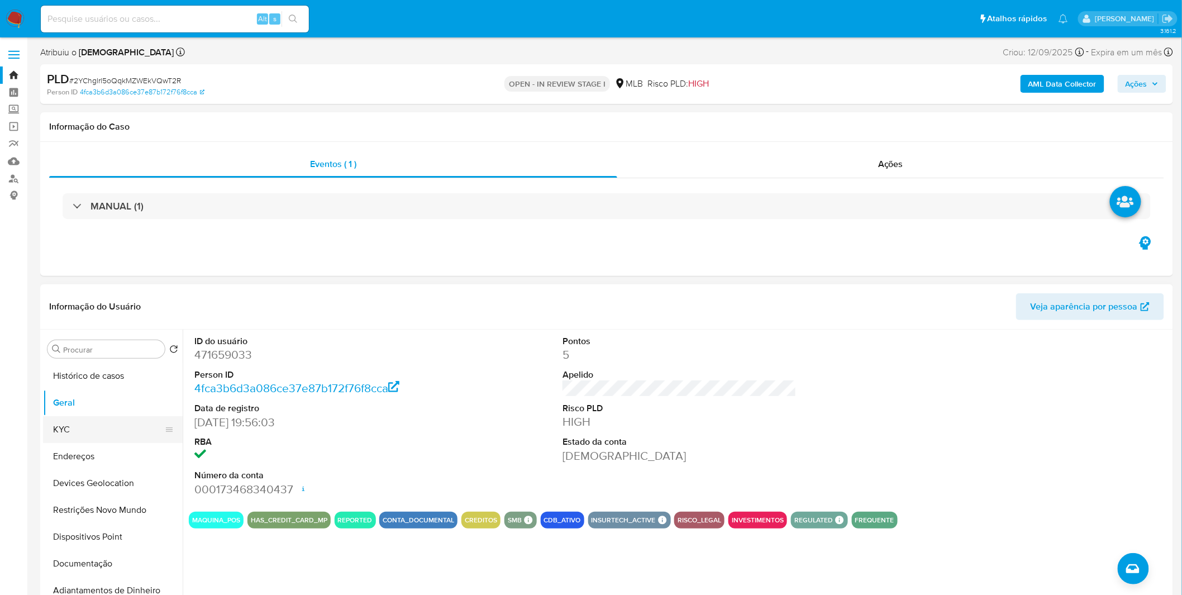
click at [104, 416] on button "KYC" at bounding box center [108, 429] width 131 height 27
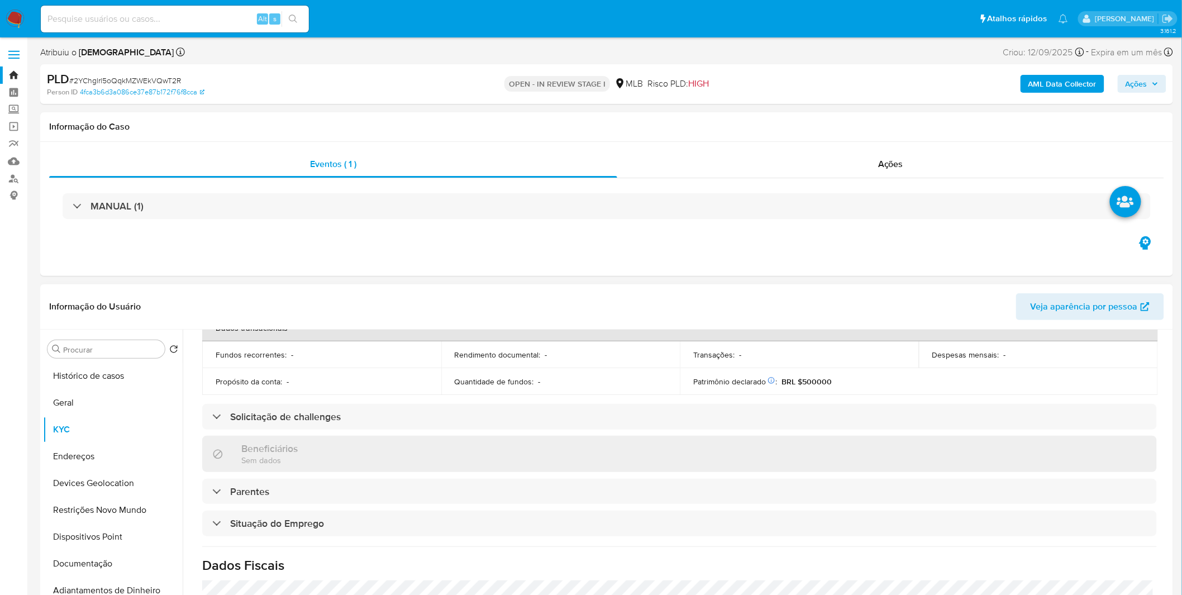
scroll to position [465, 0]
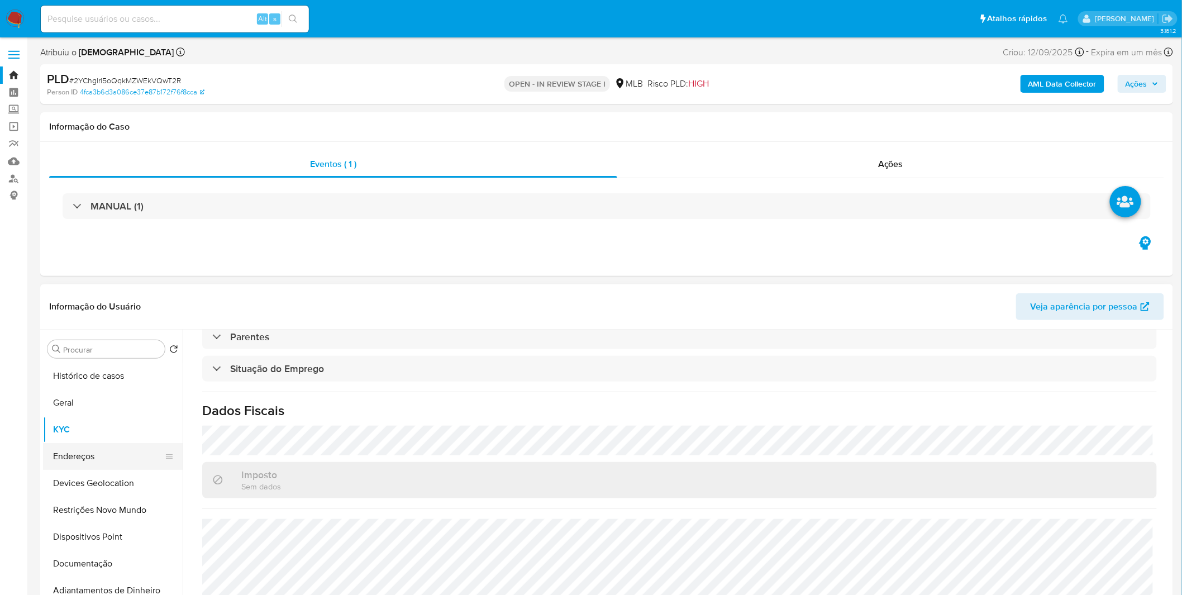
click at [108, 457] on button "Endereços" at bounding box center [108, 456] width 131 height 27
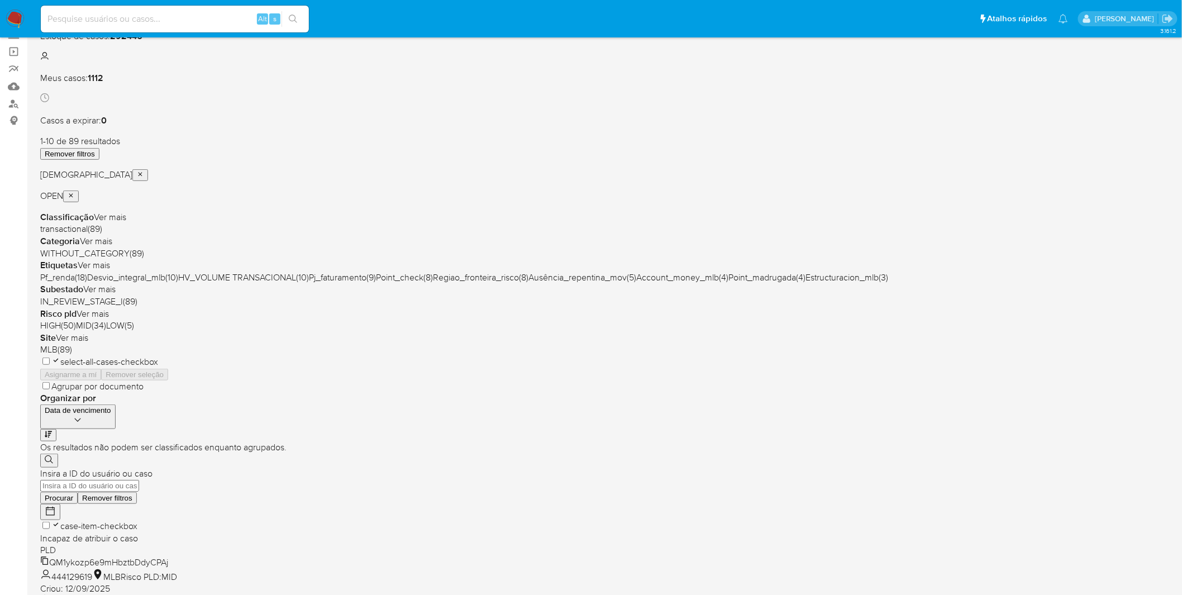
scroll to position [16, 0]
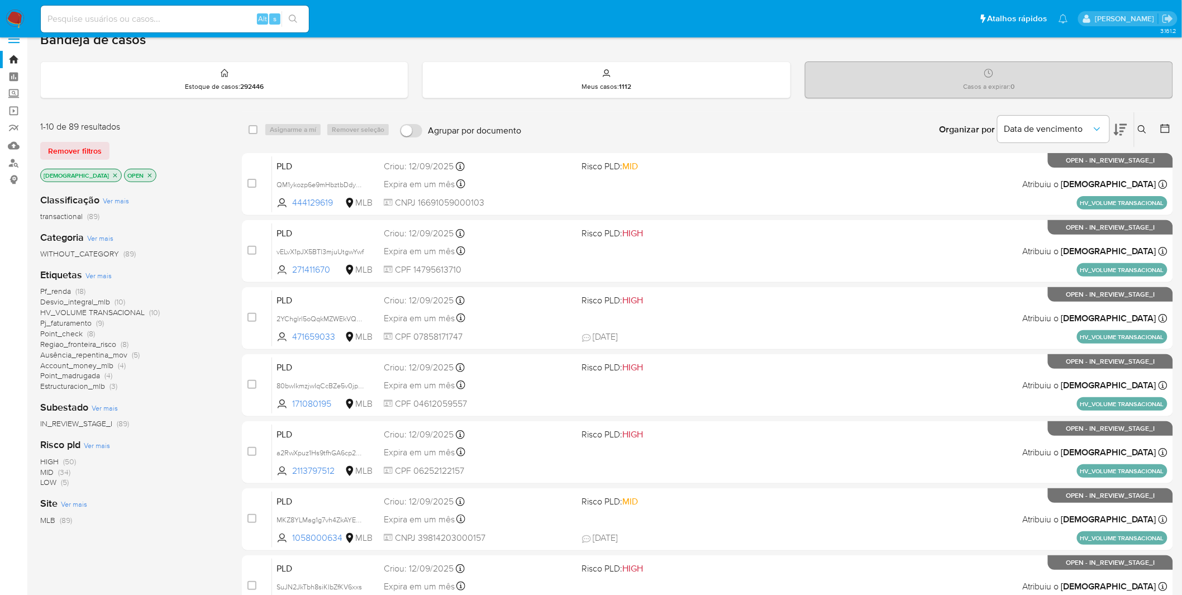
click at [89, 170] on p "[DEMOGRAPHIC_DATA]" at bounding box center [81, 175] width 80 height 12
click at [90, 170] on p "[DEMOGRAPHIC_DATA]" at bounding box center [81, 175] width 80 height 12
click at [112, 172] on icon "close-filter" at bounding box center [115, 175] width 7 height 7
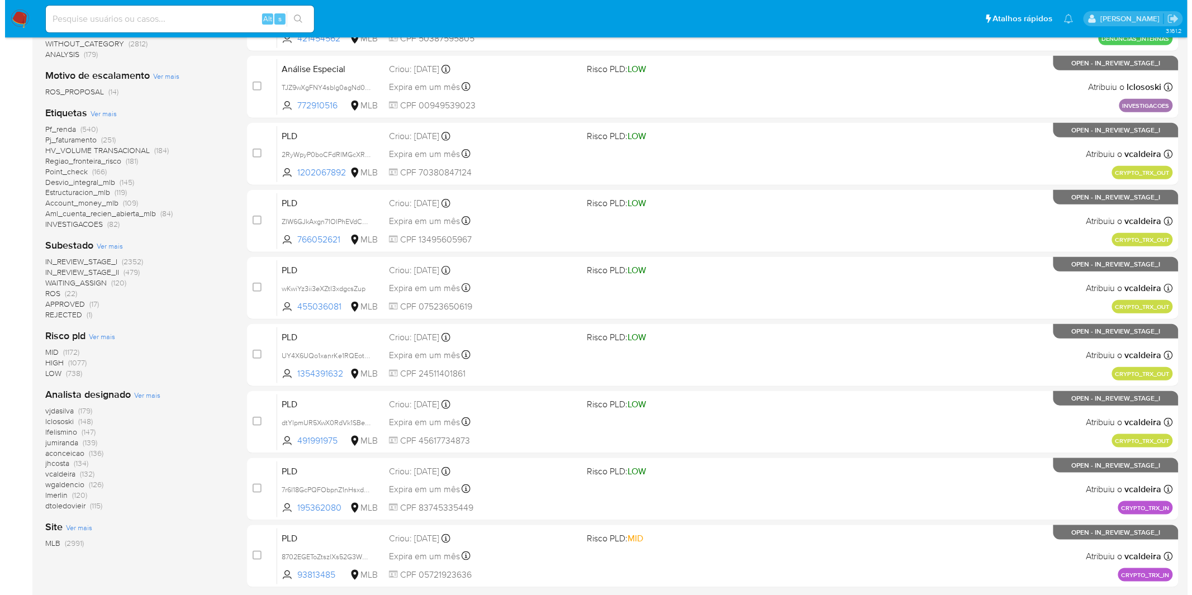
scroll to position [264, 0]
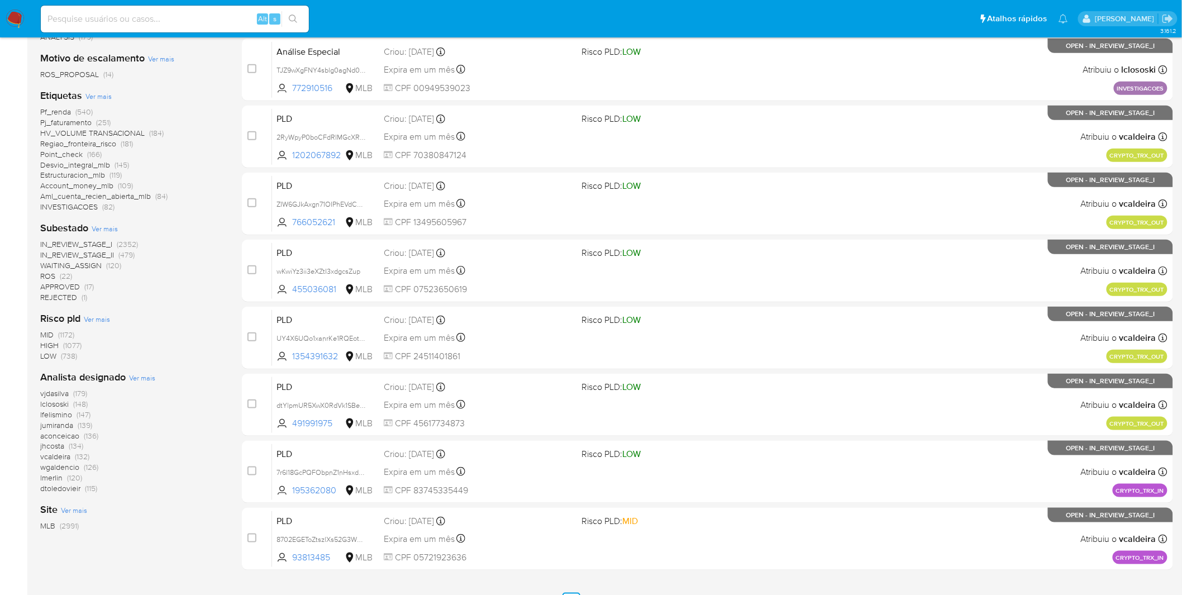
click at [140, 379] on span "Ver mais" at bounding box center [142, 378] width 26 height 10
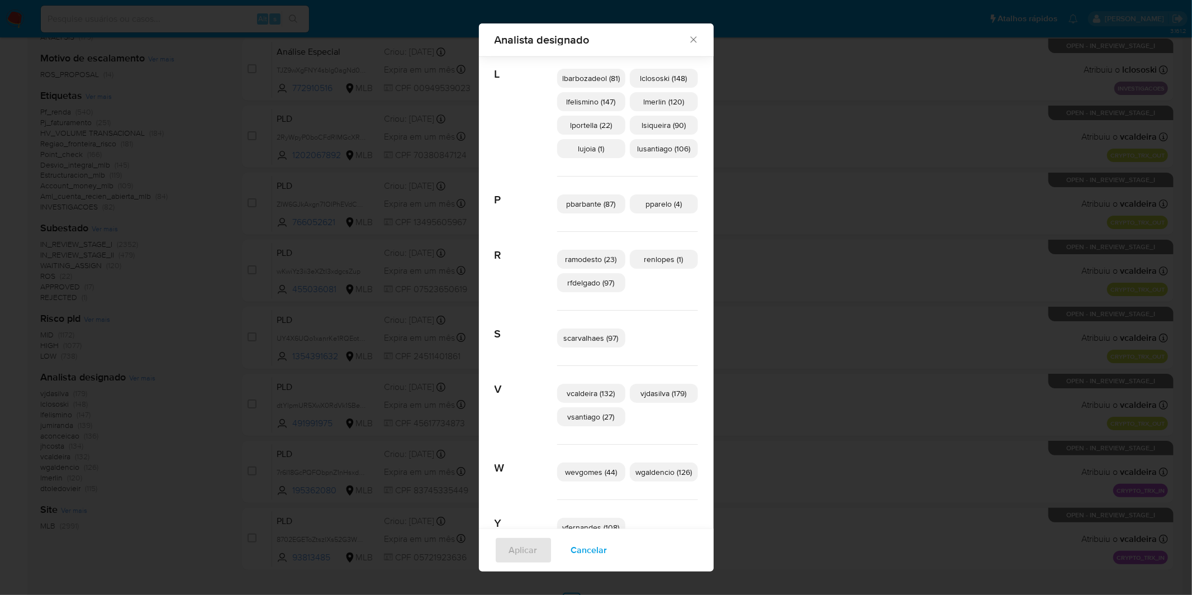
scroll to position [516, 0]
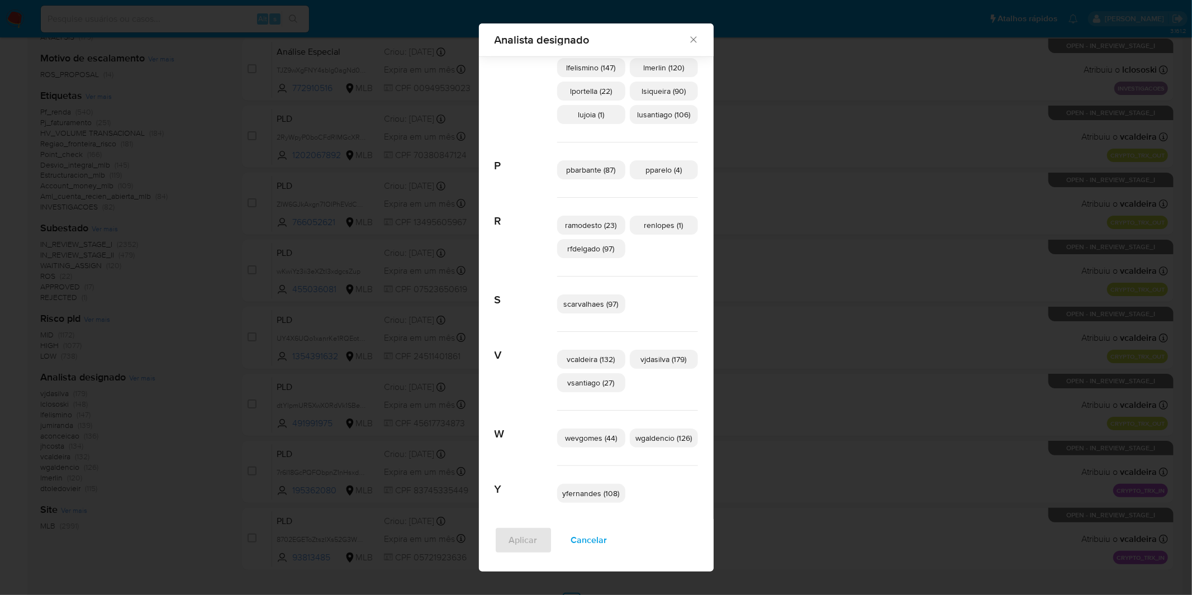
click at [581, 493] on span "yfernandes (108)" at bounding box center [591, 493] width 57 height 11
click at [525, 535] on span "Aplicar" at bounding box center [523, 540] width 28 height 25
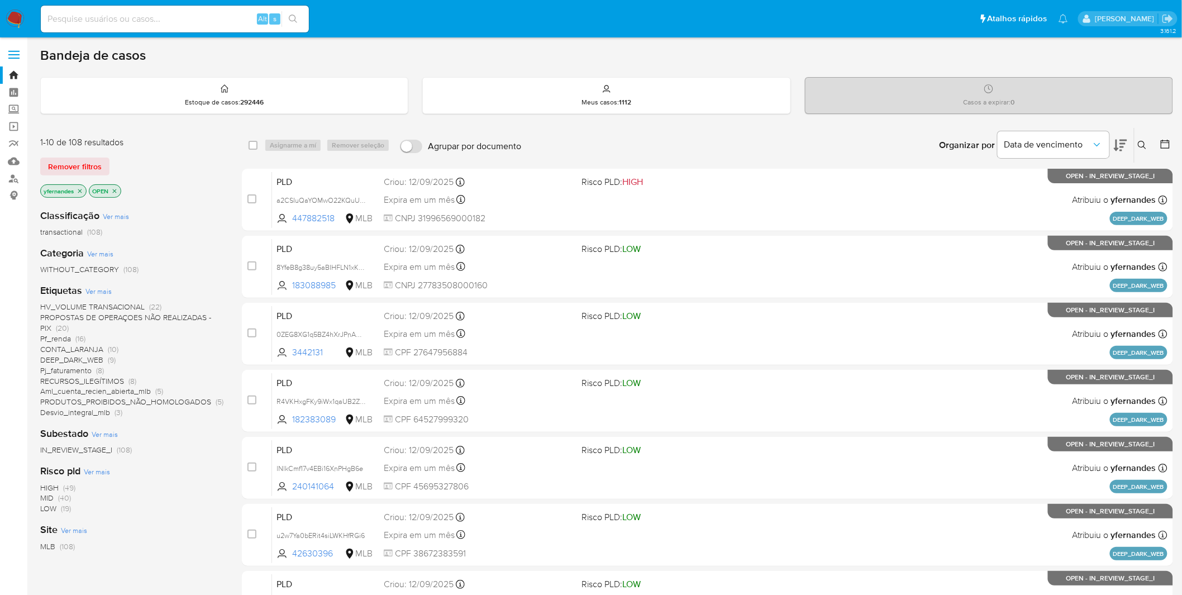
click at [109, 292] on span "Ver mais" at bounding box center [98, 291] width 26 height 10
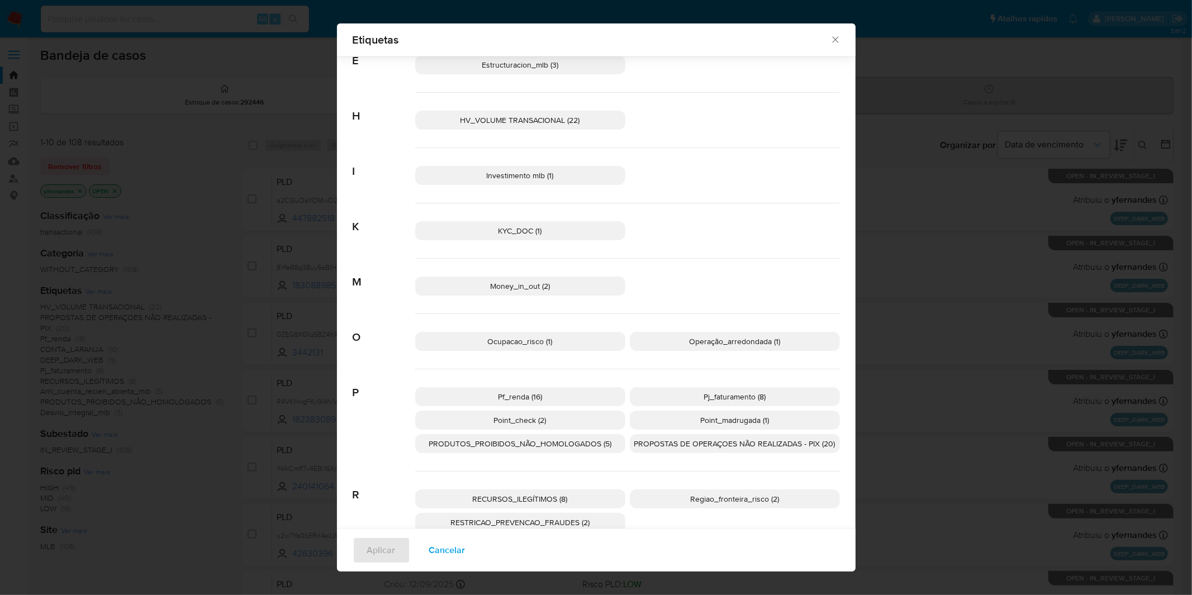
scroll to position [303, 0]
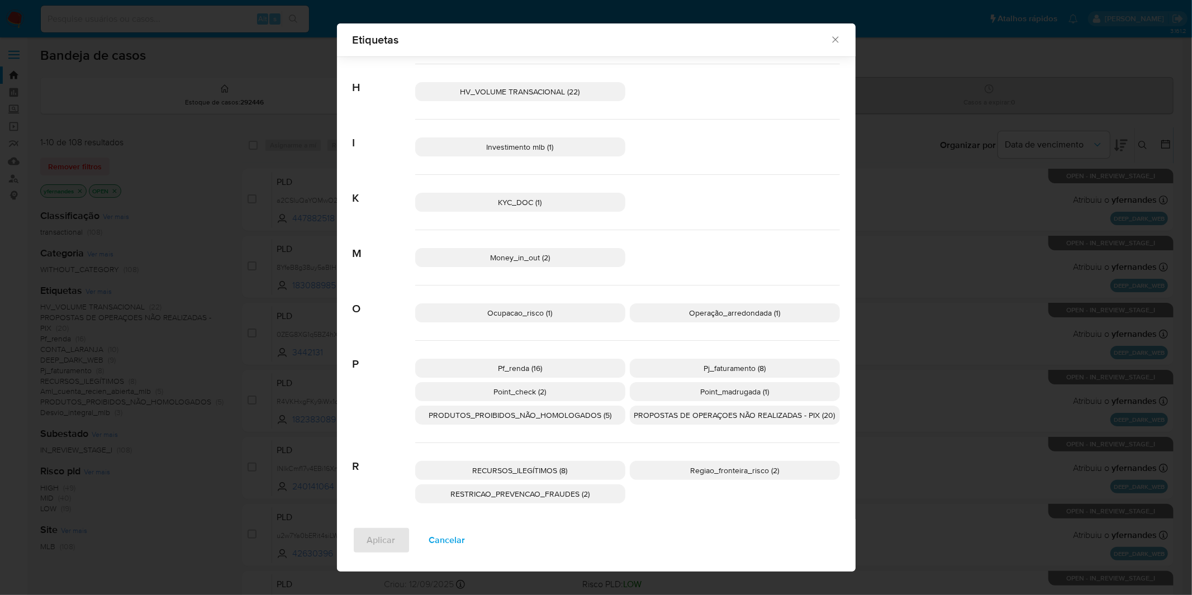
click at [440, 540] on span "Cancelar" at bounding box center [447, 540] width 36 height 25
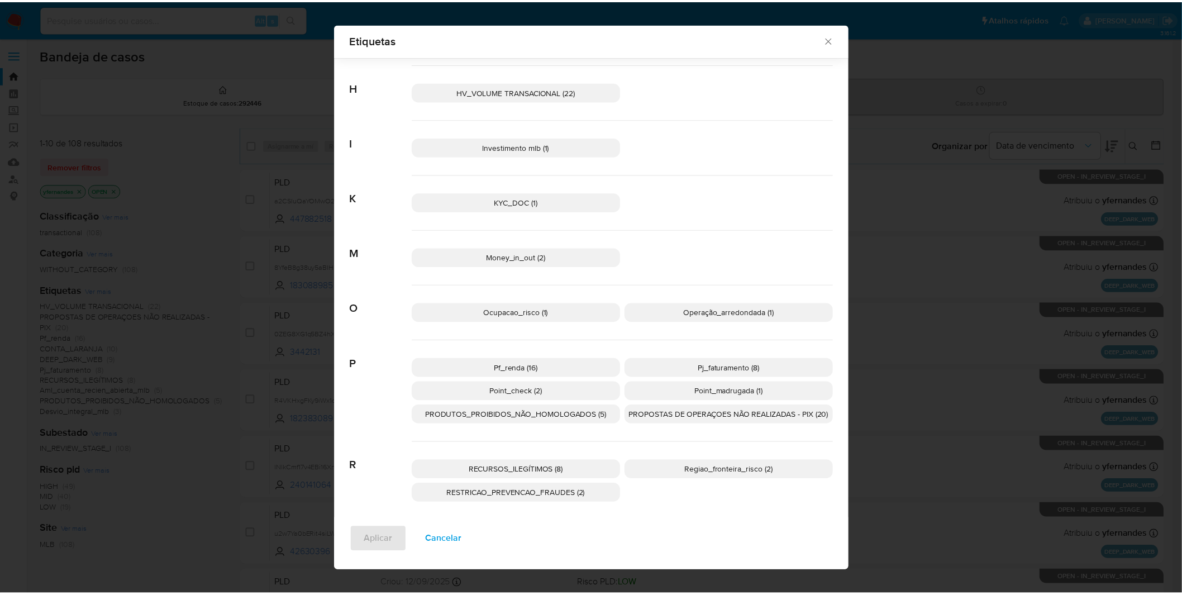
scroll to position [0, 0]
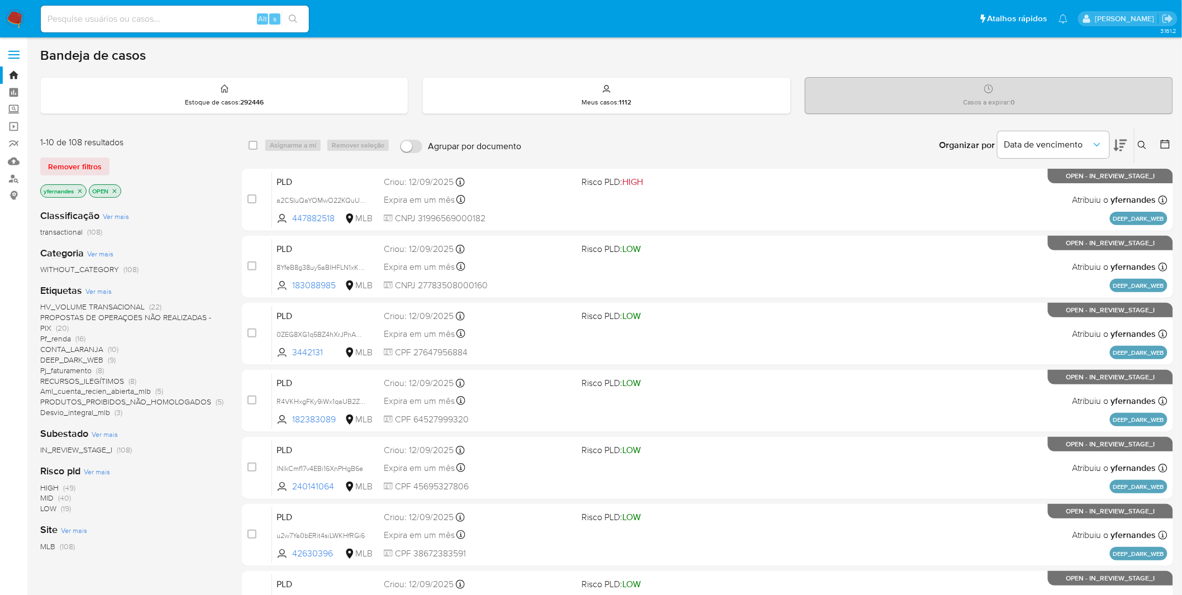
click at [21, 10] on img at bounding box center [15, 18] width 19 height 19
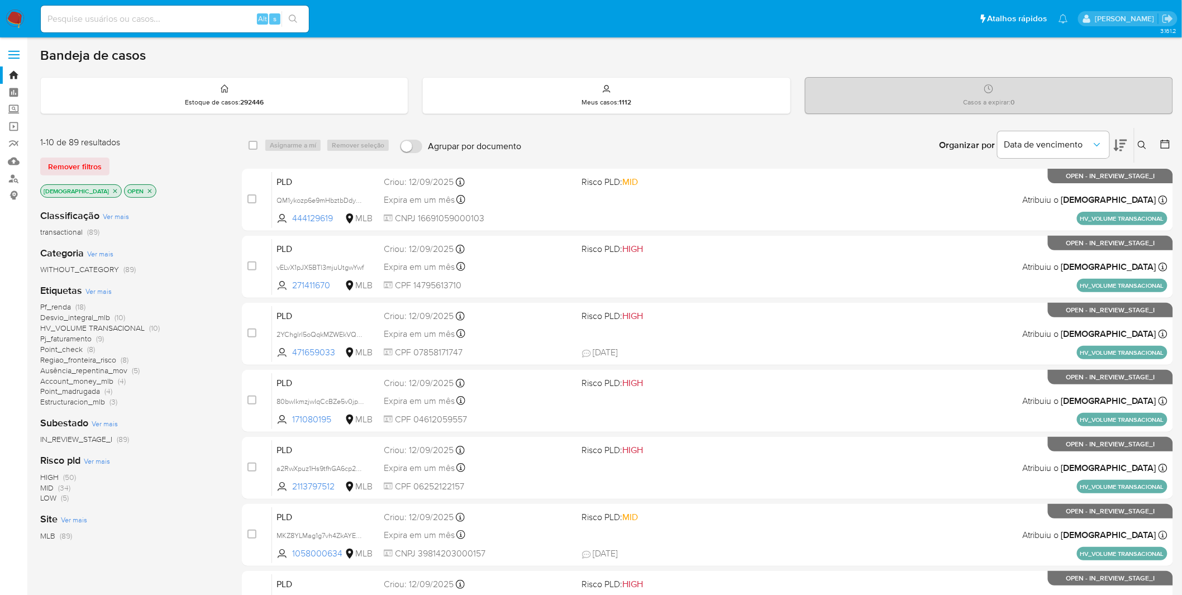
click at [141, 298] on div "Etiquetas Ver mais Pf_renda (18) Desvio_integral_mlb (10) HV_VOLUME TRANSACIONA…" at bounding box center [132, 345] width 184 height 123
click at [21, 16] on img at bounding box center [15, 18] width 19 height 19
click at [158, 210] on div "Classificação Ver mais transactional (89)" at bounding box center [132, 223] width 184 height 28
click at [20, 9] on img at bounding box center [15, 18] width 19 height 19
